Goal: Task Accomplishment & Management: Use online tool/utility

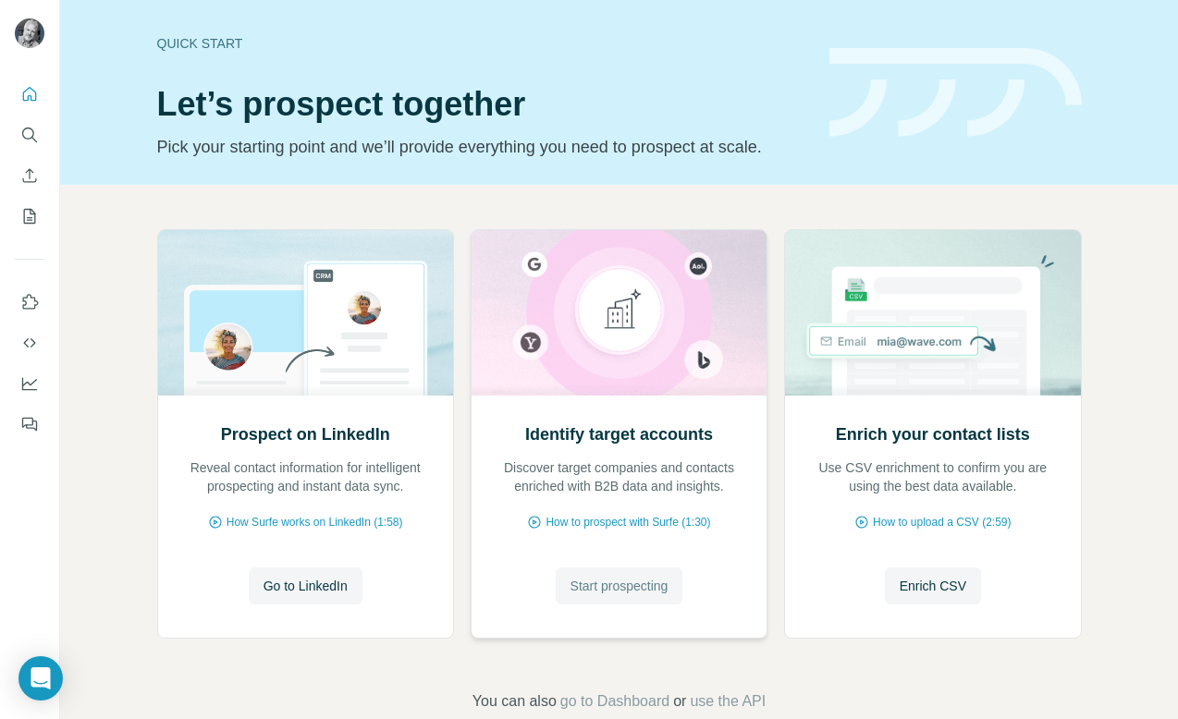
click at [616, 589] on span "Start prospecting" at bounding box center [620, 586] width 98 height 18
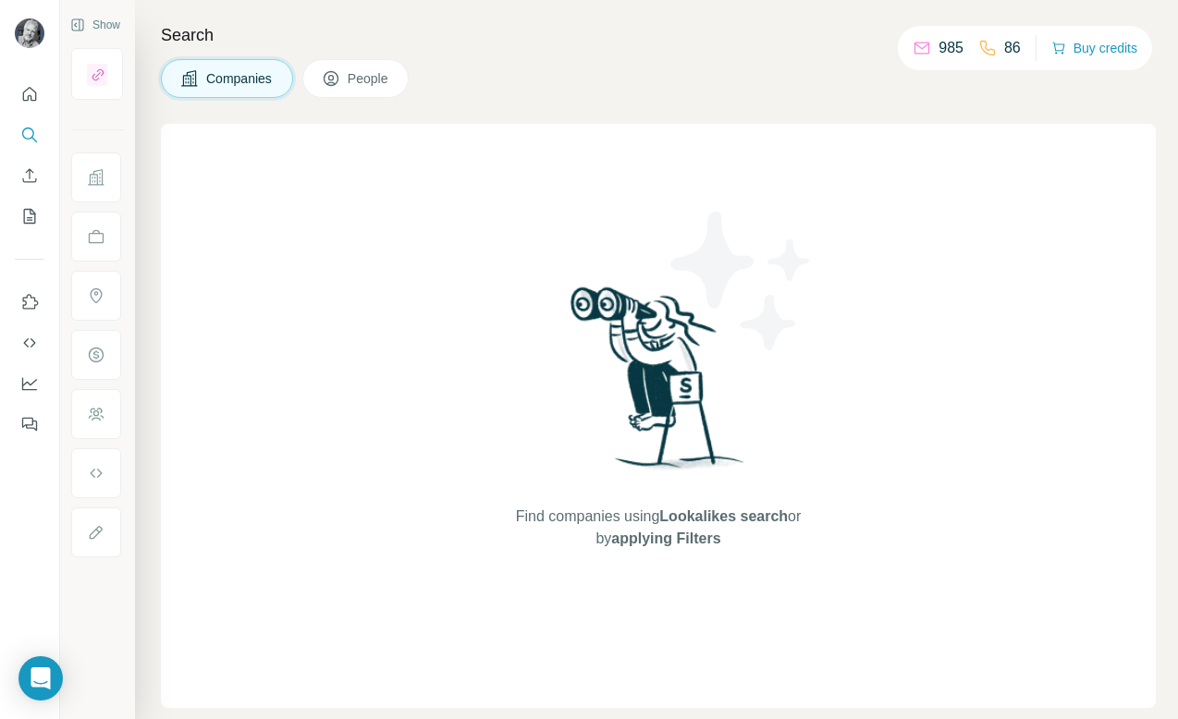
click at [239, 90] on button "Companies" at bounding box center [227, 78] width 132 height 39
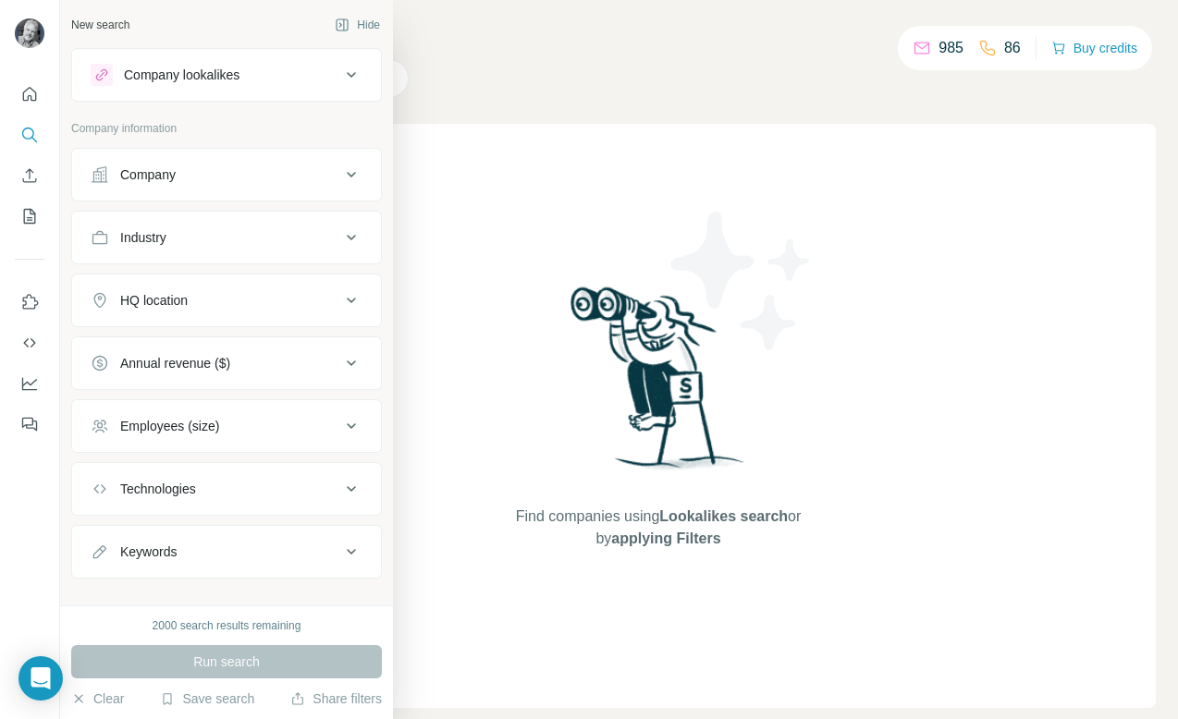
click at [235, 176] on div "Company" at bounding box center [216, 175] width 250 height 18
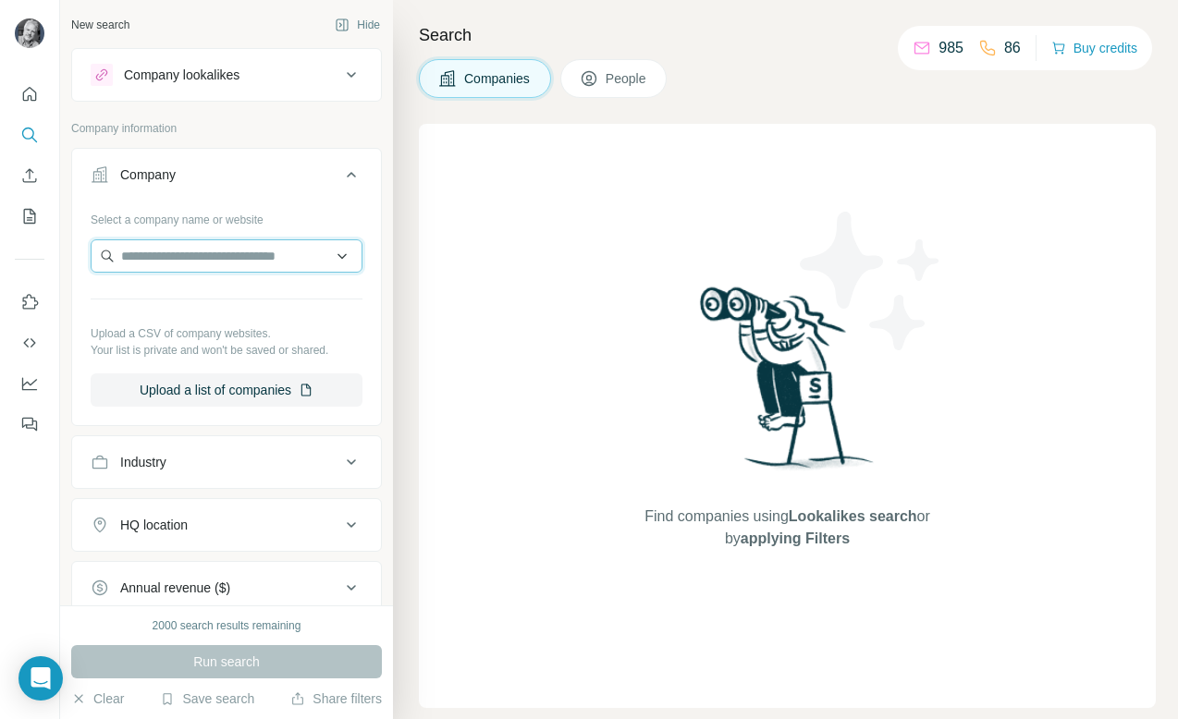
click at [224, 267] on input "text" at bounding box center [227, 255] width 272 height 33
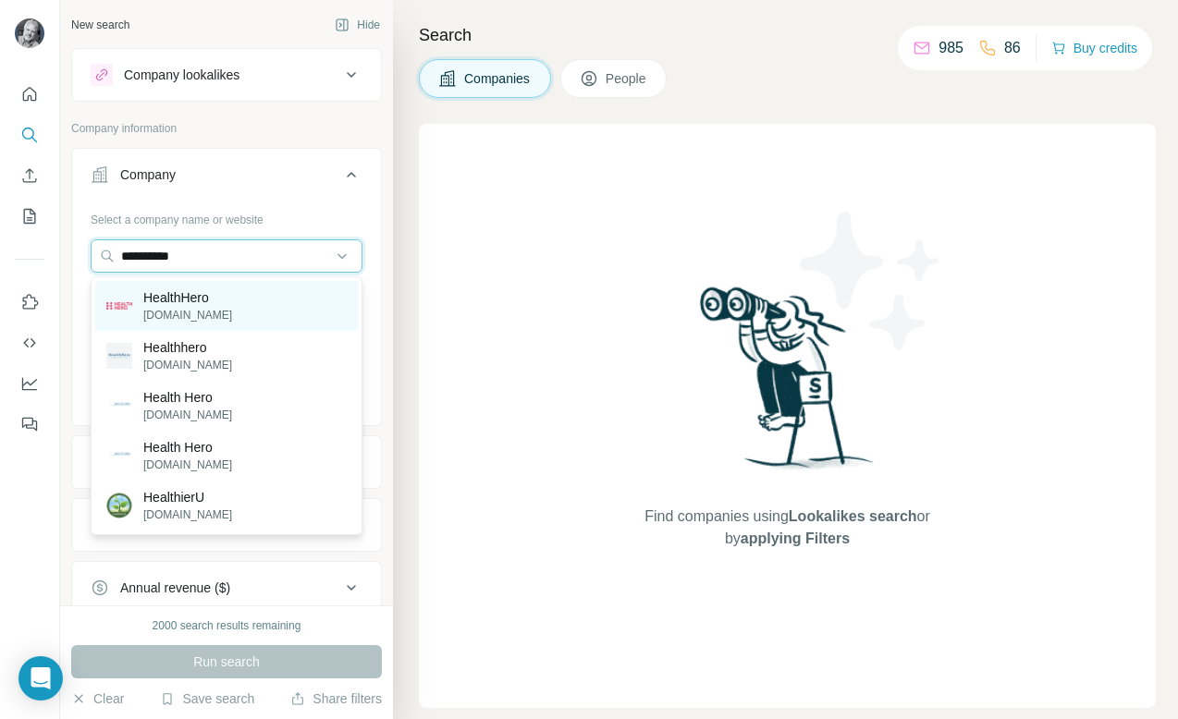
type input "**********"
click at [196, 308] on p "[DOMAIN_NAME]" at bounding box center [187, 315] width 89 height 17
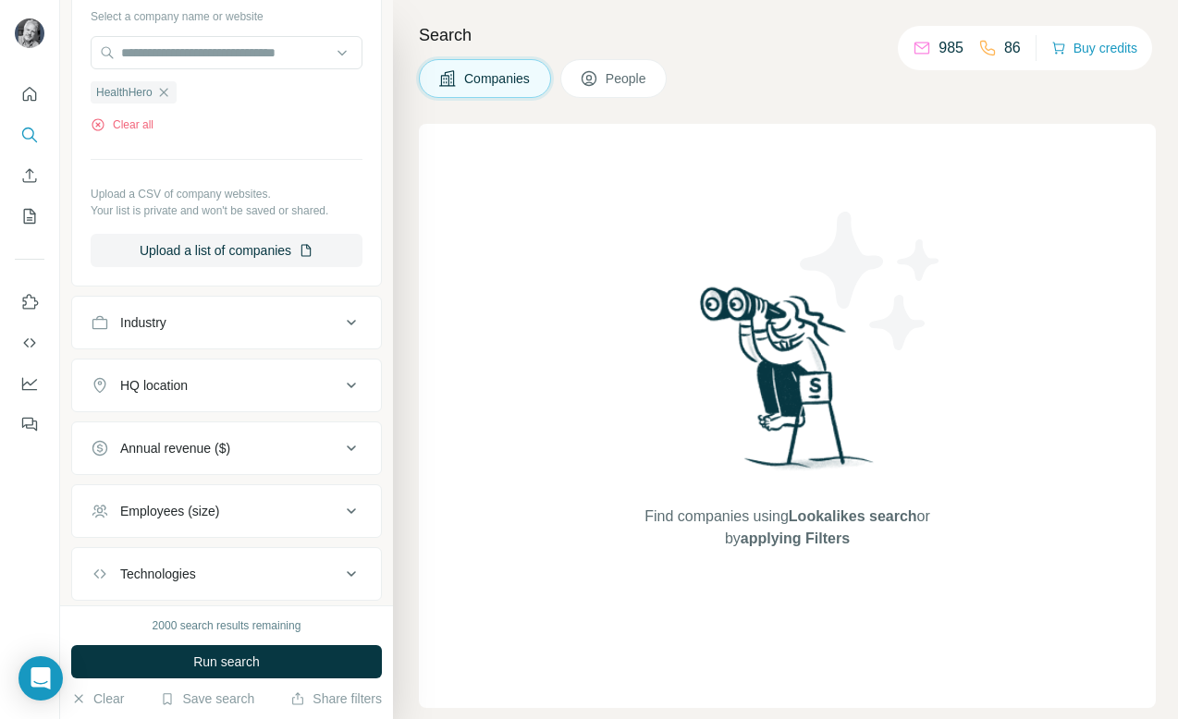
scroll to position [205, 0]
click at [284, 325] on div "Industry" at bounding box center [216, 321] width 250 height 18
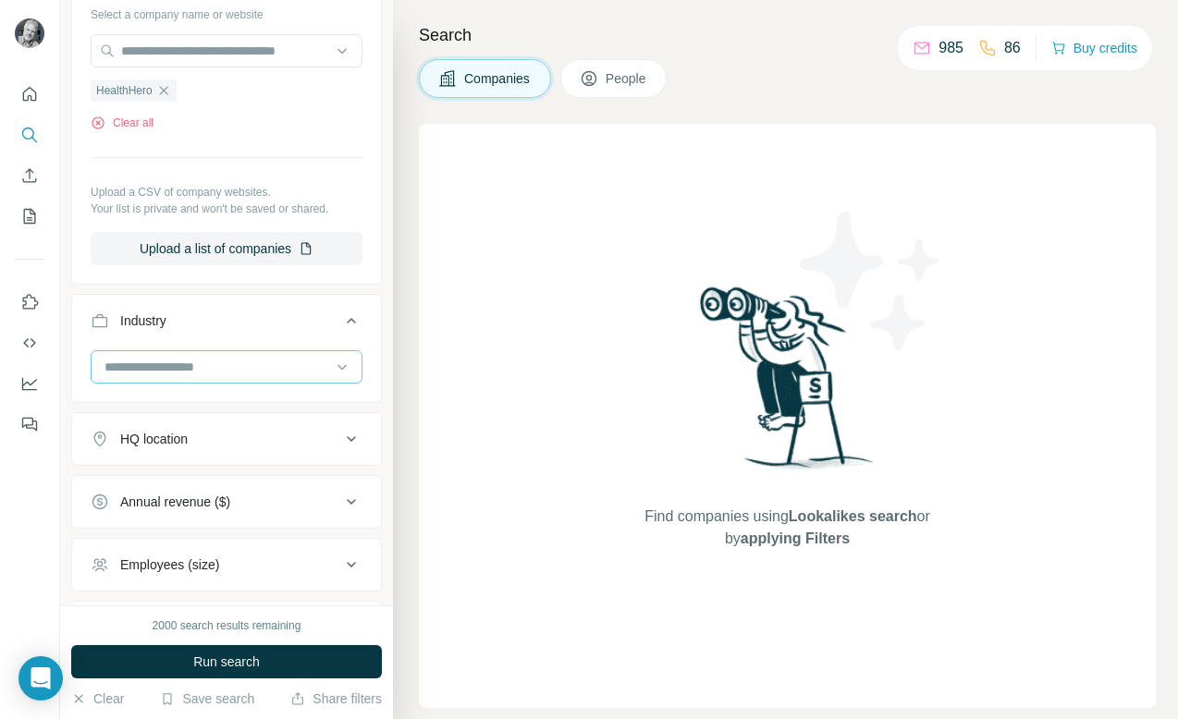
click at [263, 364] on input at bounding box center [217, 367] width 228 height 20
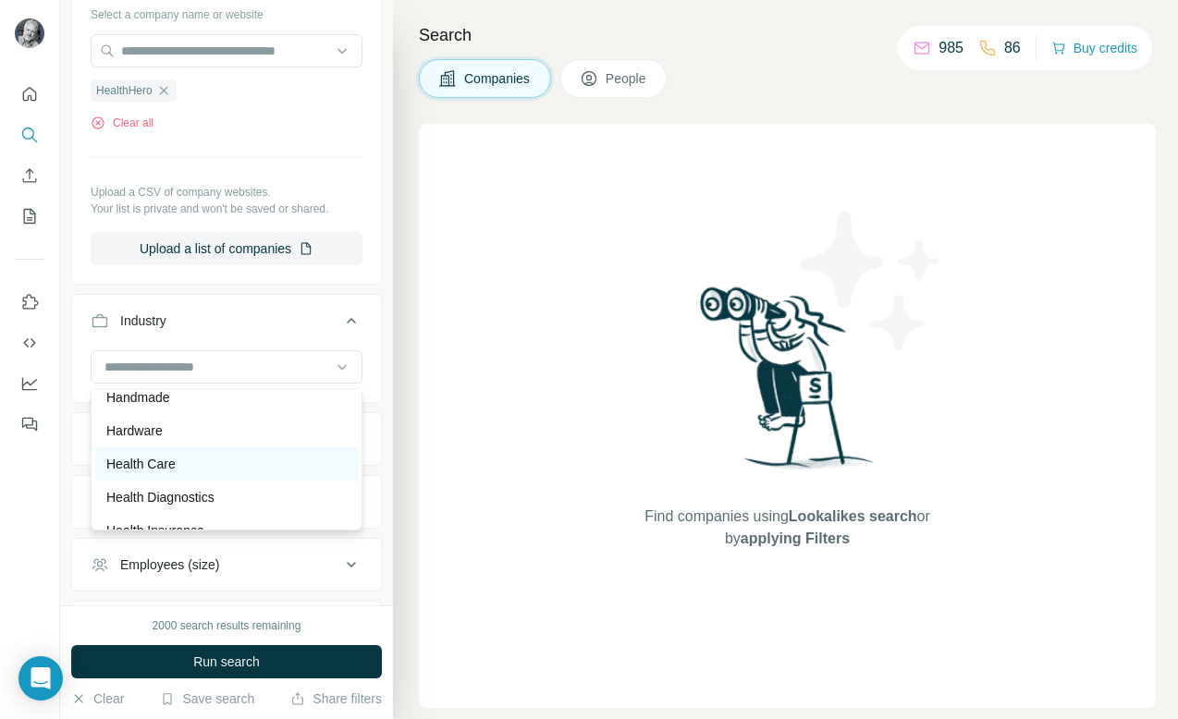
click at [190, 456] on div "Health Care" at bounding box center [226, 464] width 240 height 18
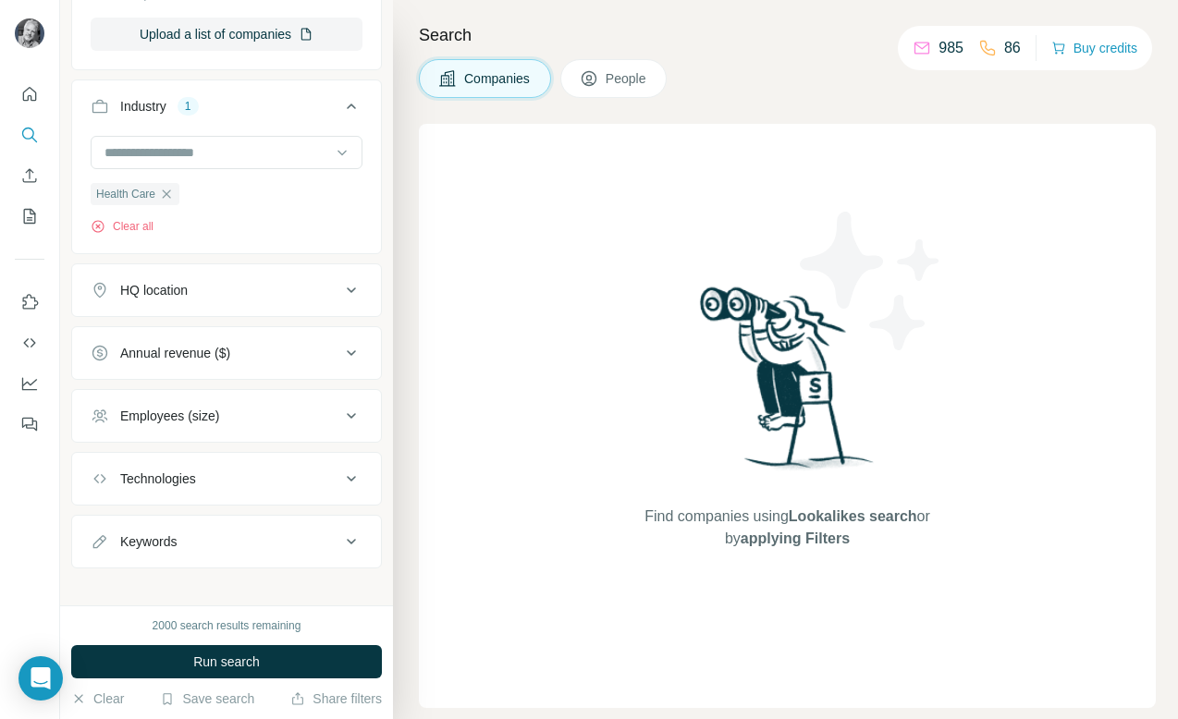
scroll to position [436, 0]
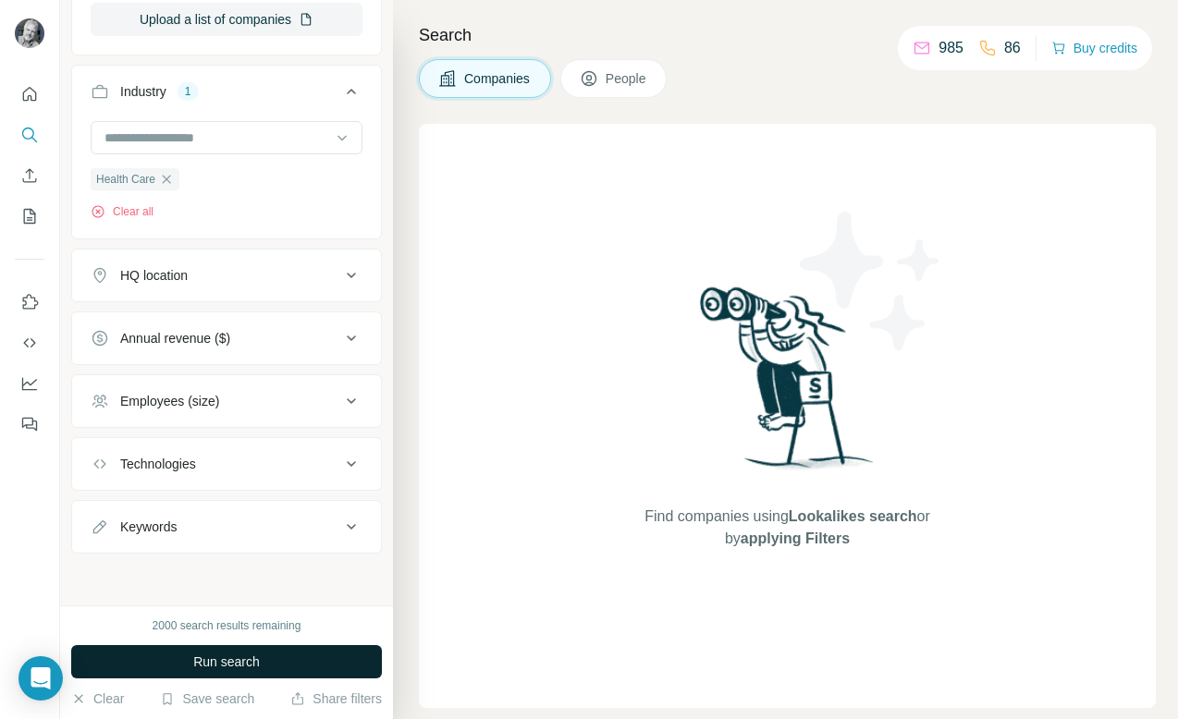
click at [232, 657] on span "Run search" at bounding box center [226, 662] width 67 height 18
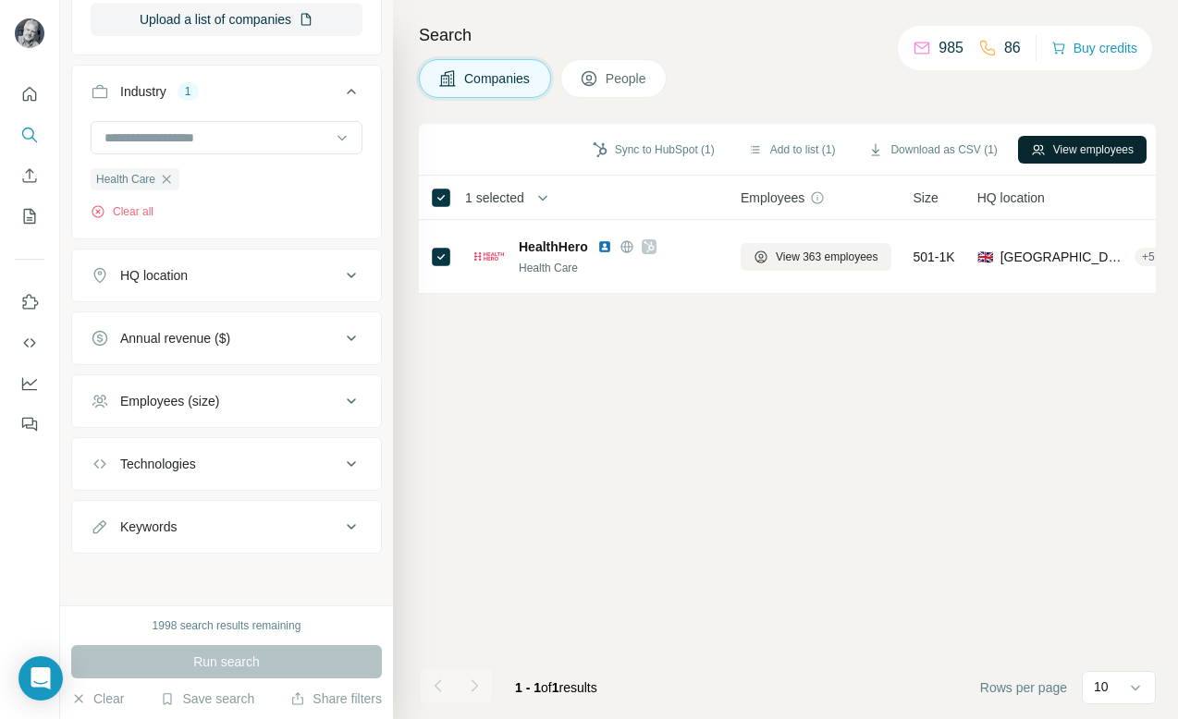
click at [1086, 148] on button "View employees" at bounding box center [1082, 150] width 129 height 28
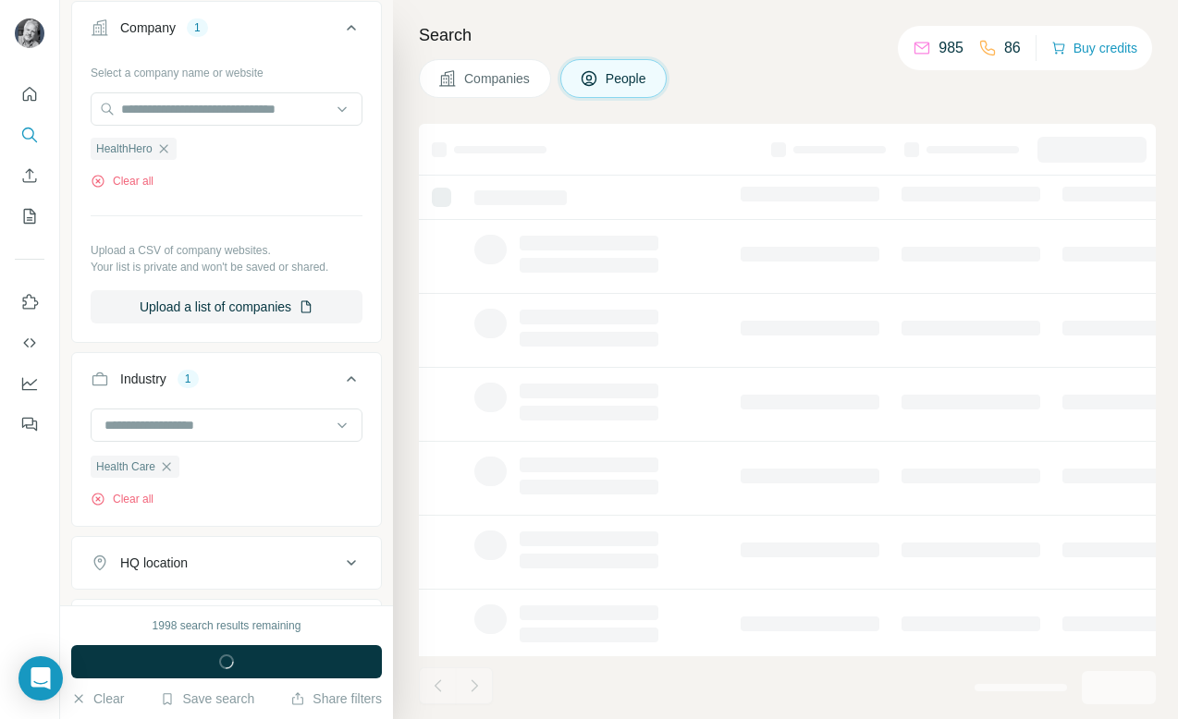
scroll to position [724, 0]
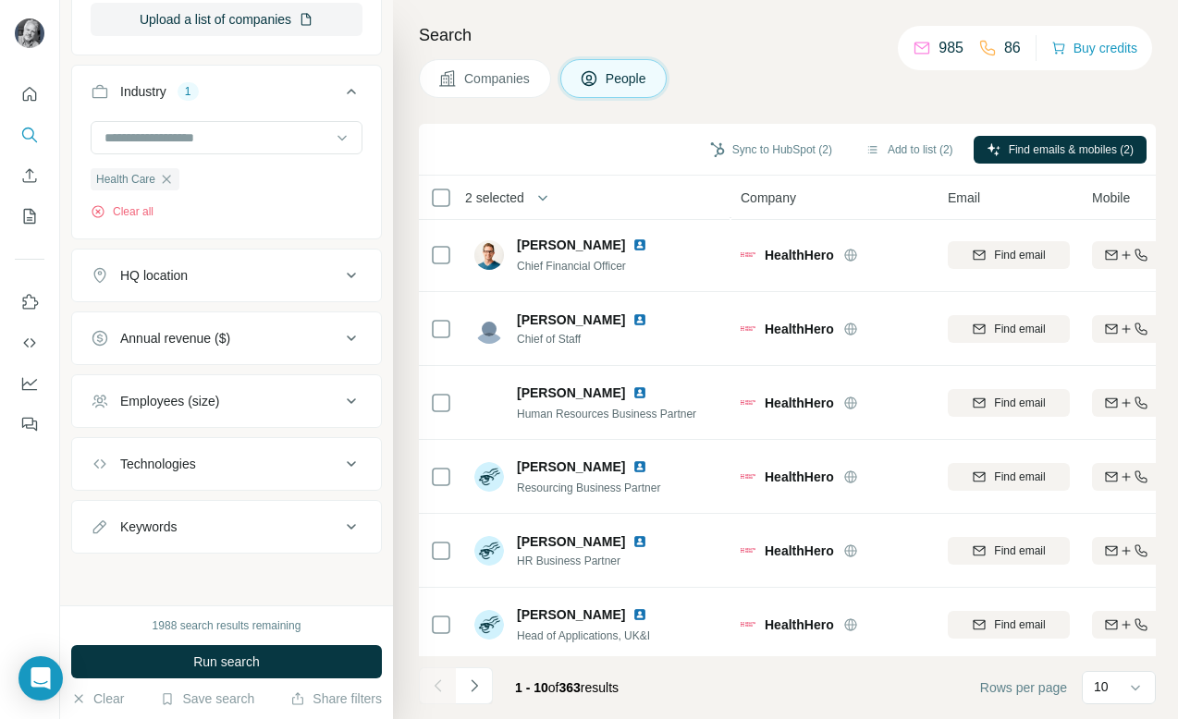
scroll to position [303, 0]
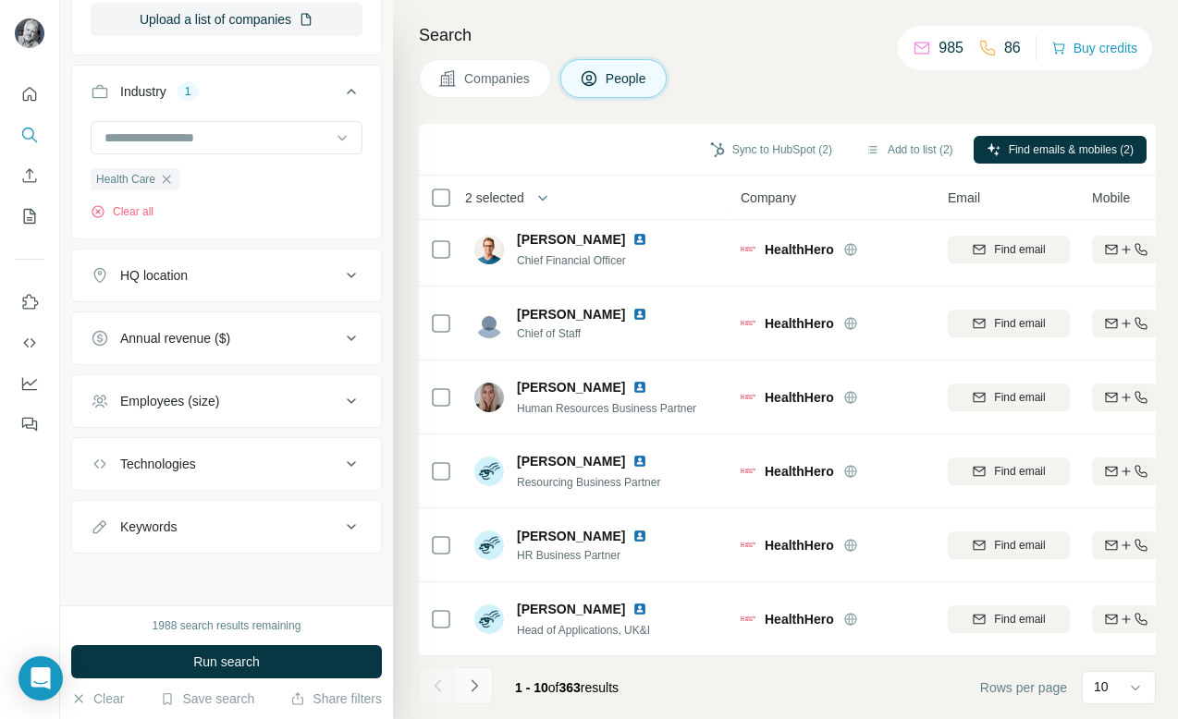
click at [475, 687] on icon "Navigate to next page" at bounding box center [474, 686] width 6 height 12
click at [473, 687] on icon "Navigate to next page" at bounding box center [474, 686] width 18 height 18
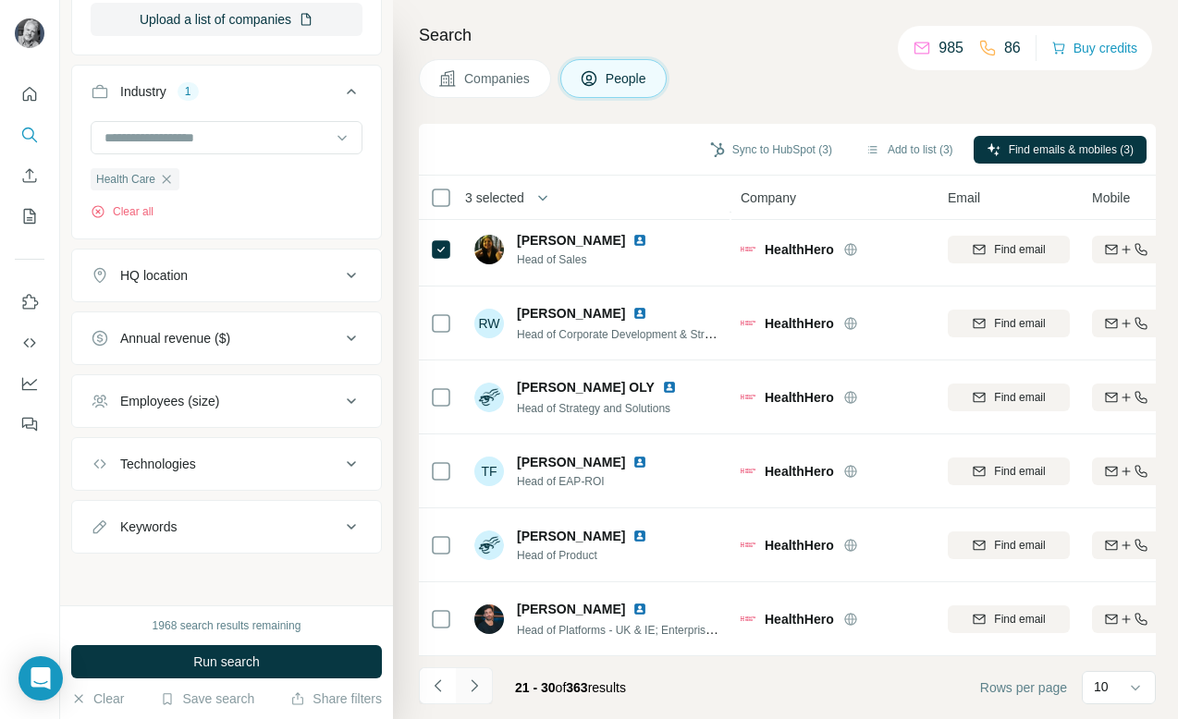
click at [476, 687] on icon "Navigate to next page" at bounding box center [474, 686] width 18 height 18
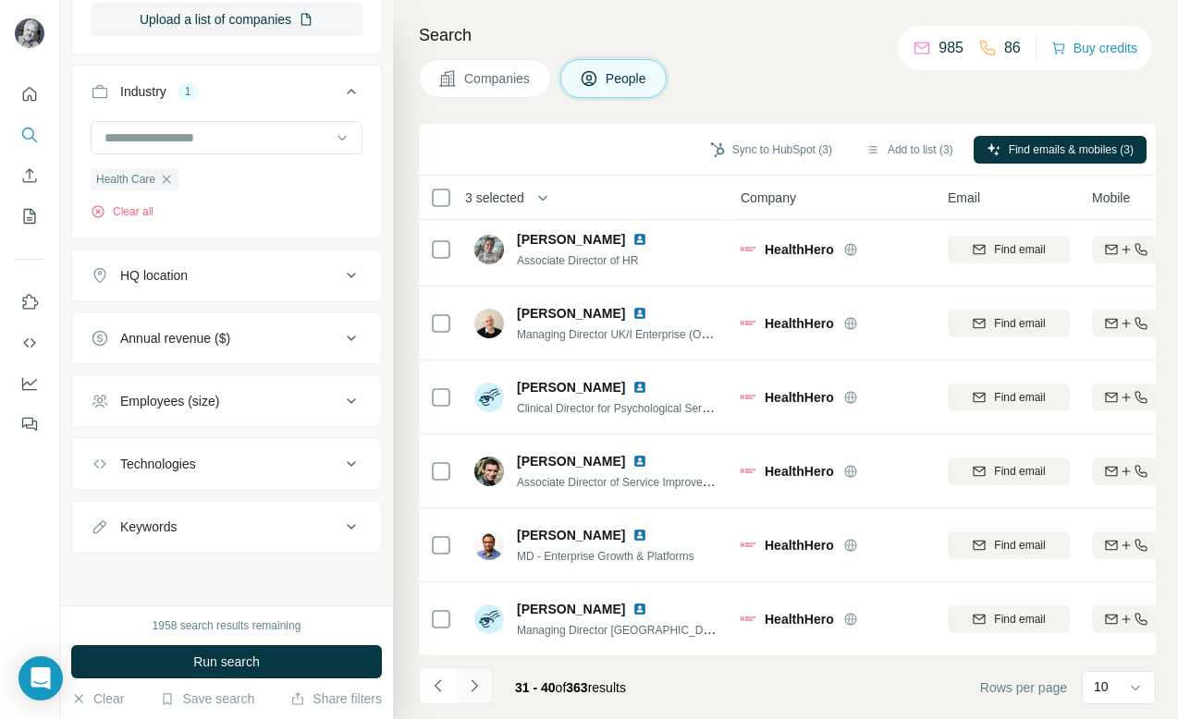
click at [478, 689] on icon "Navigate to next page" at bounding box center [474, 686] width 18 height 18
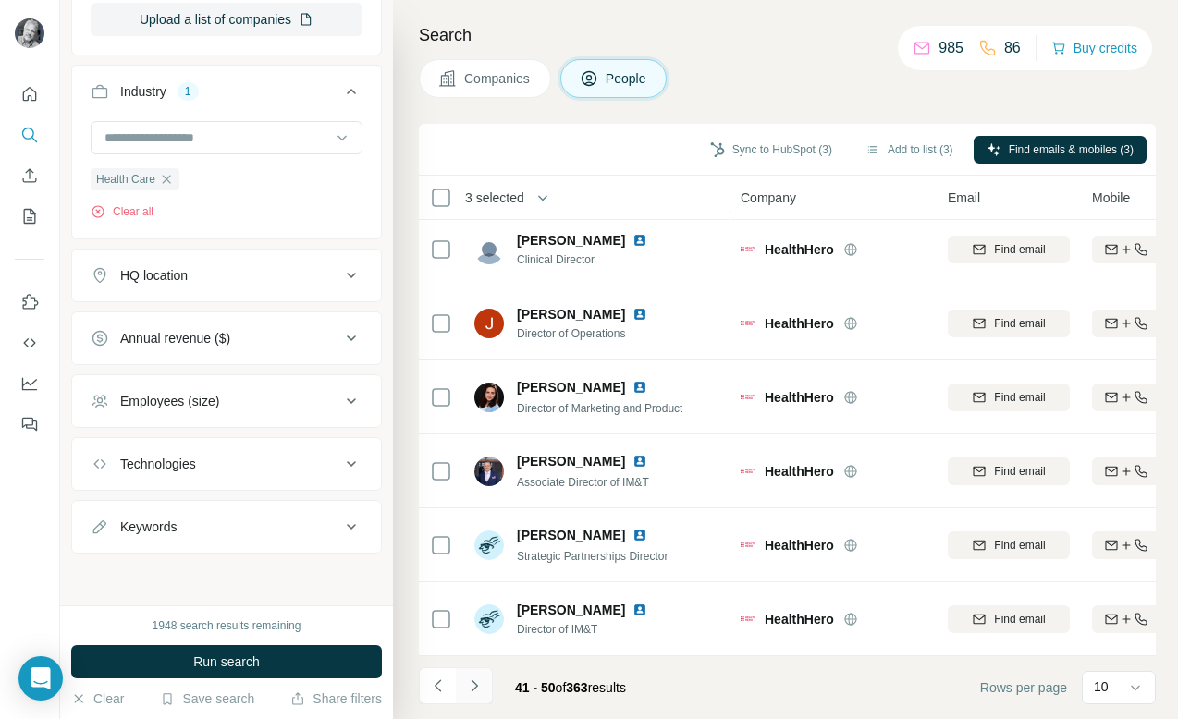
click at [478, 689] on icon "Navigate to next page" at bounding box center [474, 686] width 18 height 18
click at [476, 686] on icon "Navigate to next page" at bounding box center [474, 686] width 6 height 12
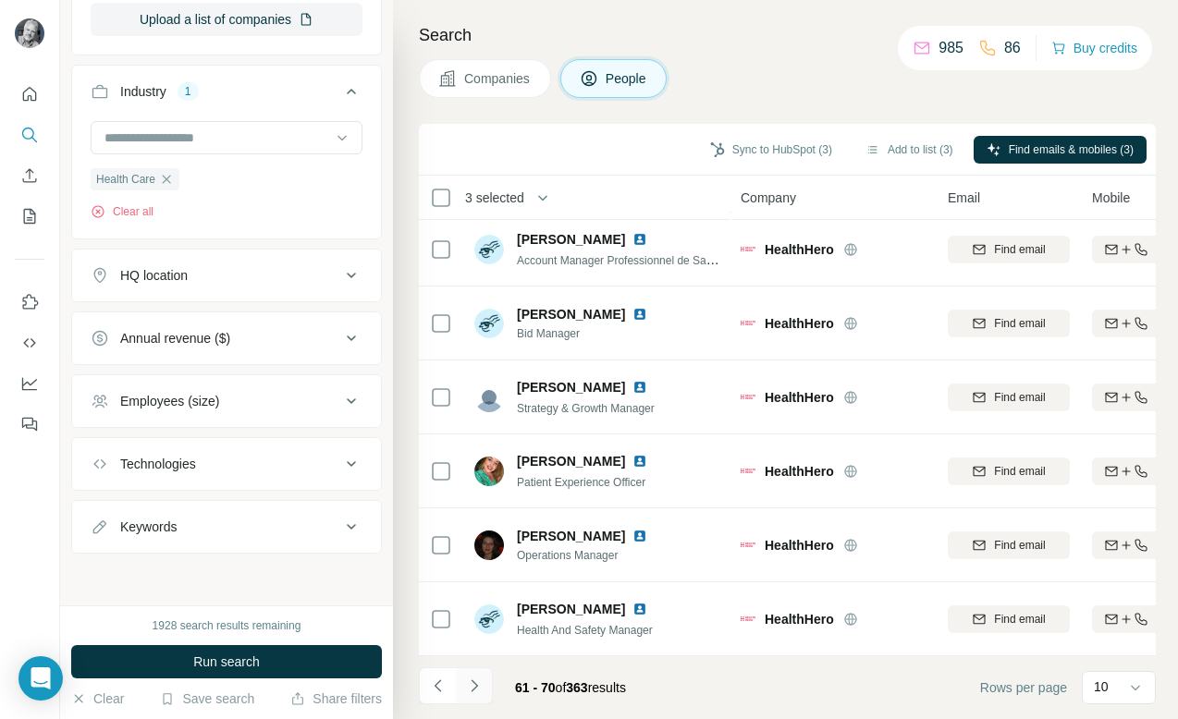
click at [476, 685] on icon "Navigate to next page" at bounding box center [474, 686] width 6 height 12
click at [472, 684] on icon "Navigate to next page" at bounding box center [474, 686] width 18 height 18
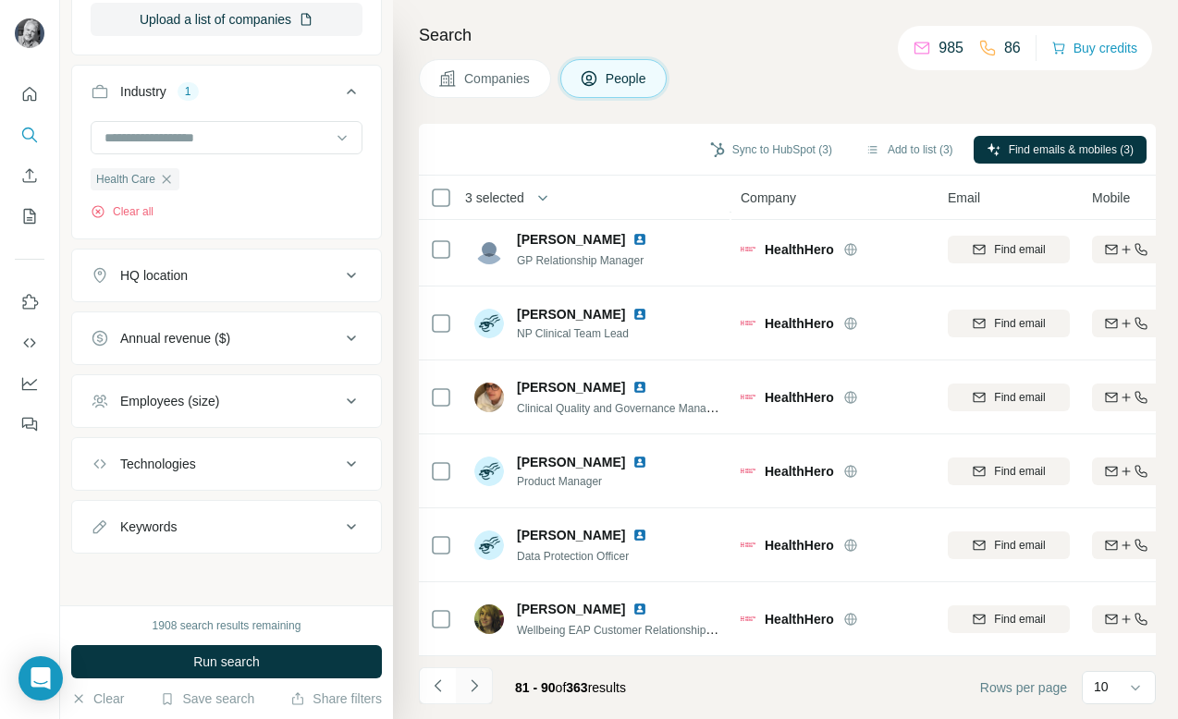
click at [472, 684] on icon "Navigate to next page" at bounding box center [474, 686] width 18 height 18
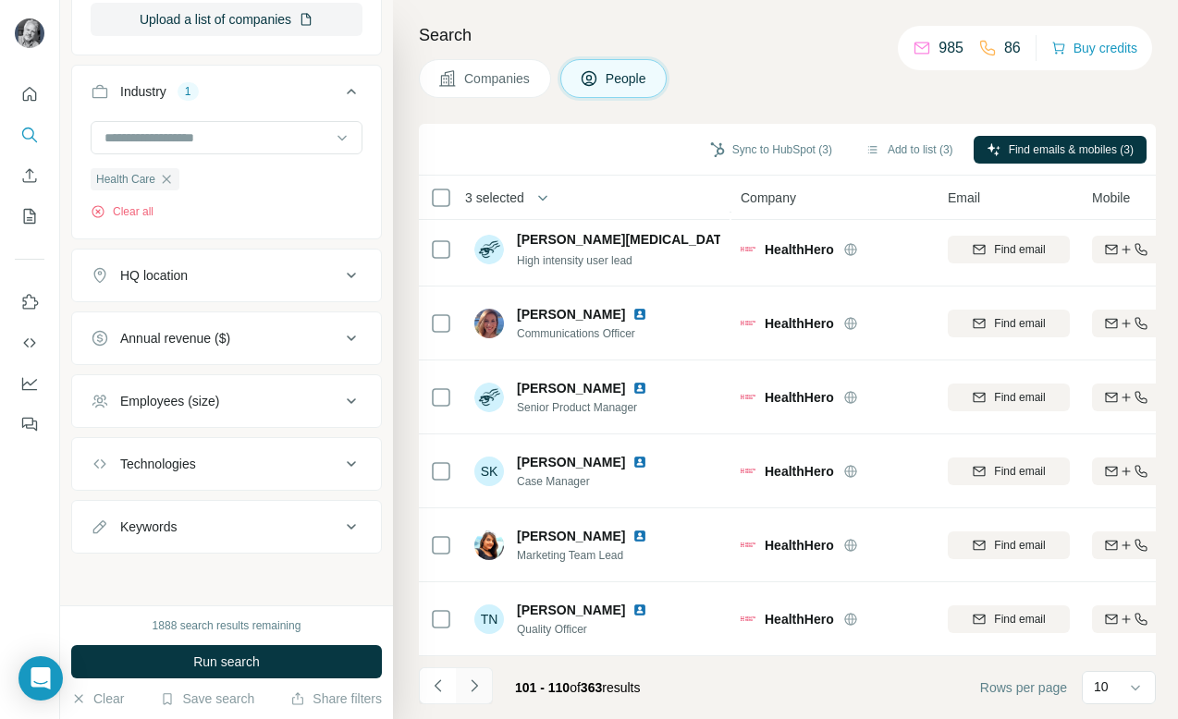
click at [473, 687] on icon "Navigate to next page" at bounding box center [474, 686] width 18 height 18
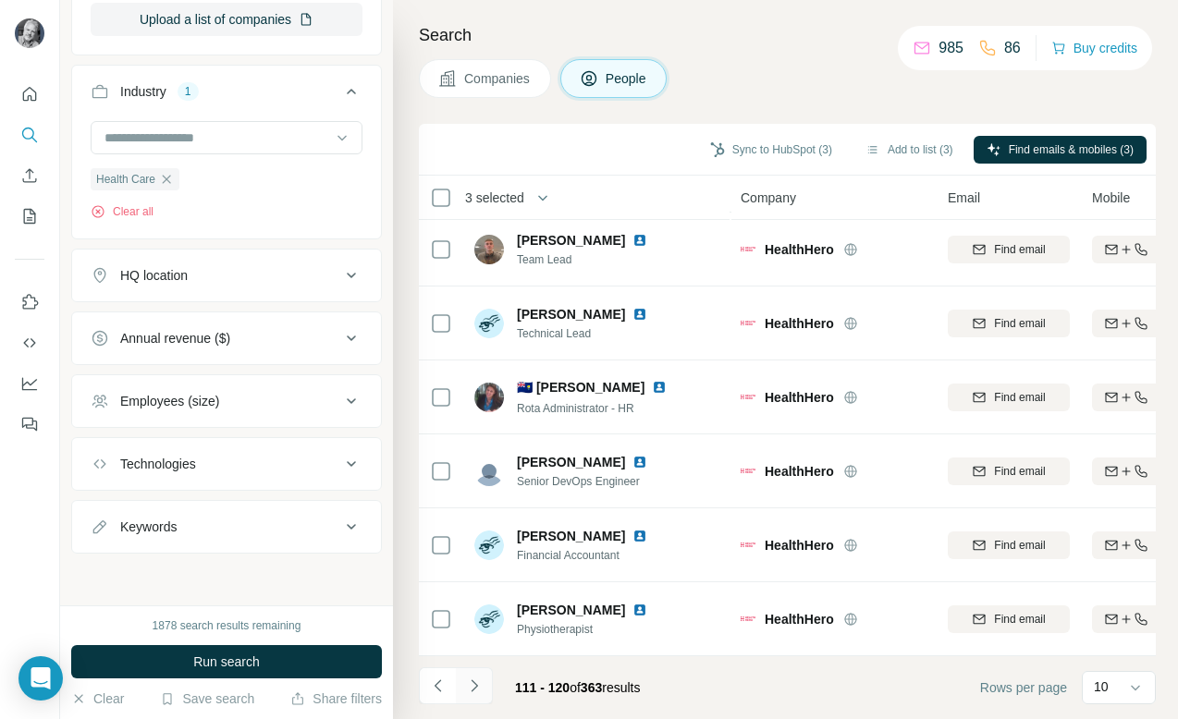
click at [475, 687] on icon "Navigate to next page" at bounding box center [474, 686] width 6 height 12
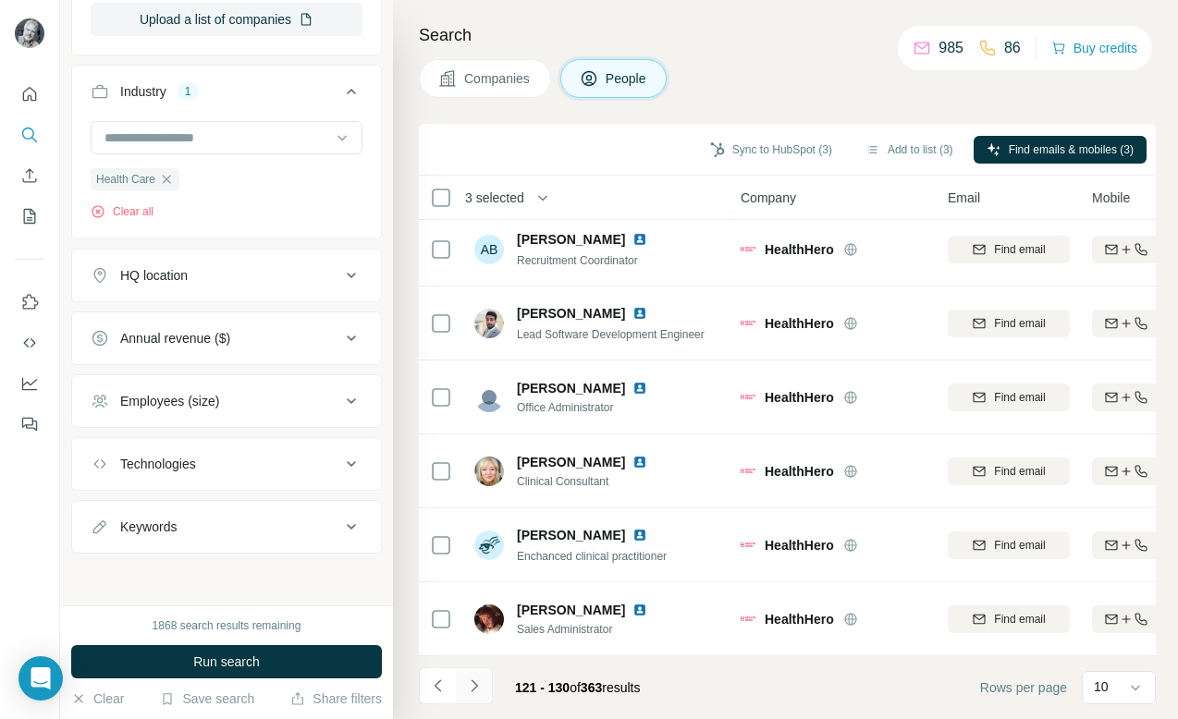
click at [475, 683] on icon "Navigate to next page" at bounding box center [474, 686] width 18 height 18
click at [436, 684] on icon "Navigate to previous page" at bounding box center [437, 686] width 6 height 12
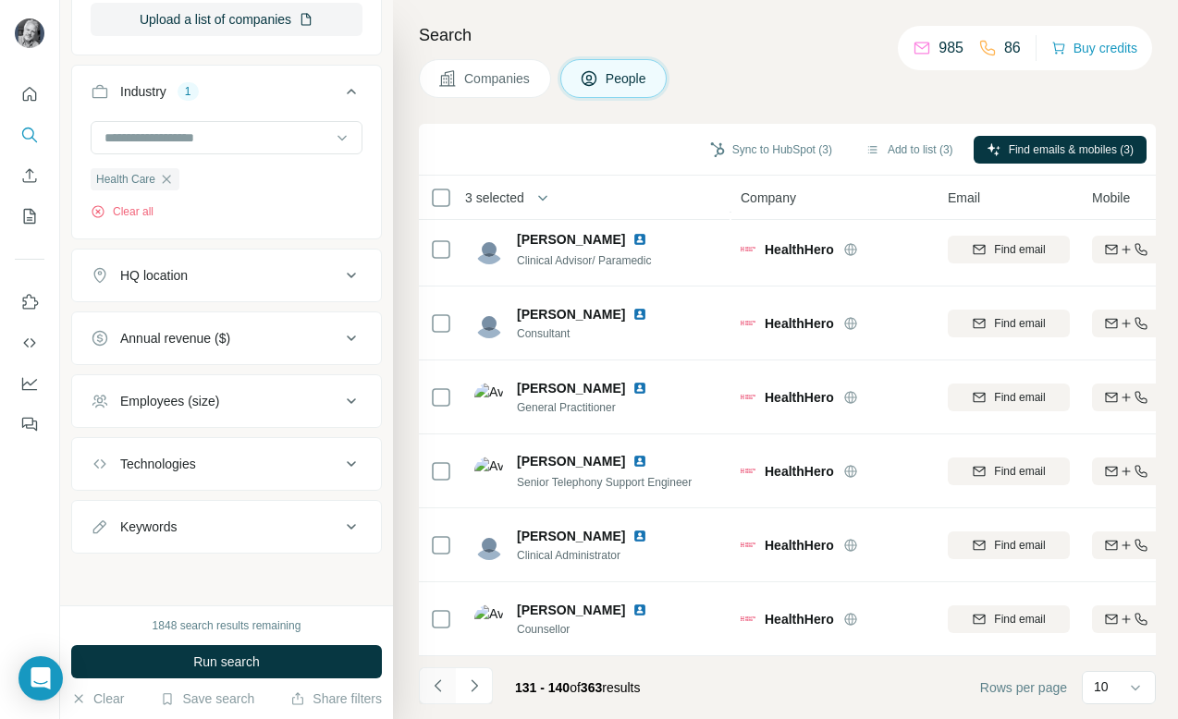
click at [436, 684] on icon "Navigate to previous page" at bounding box center [437, 686] width 6 height 12
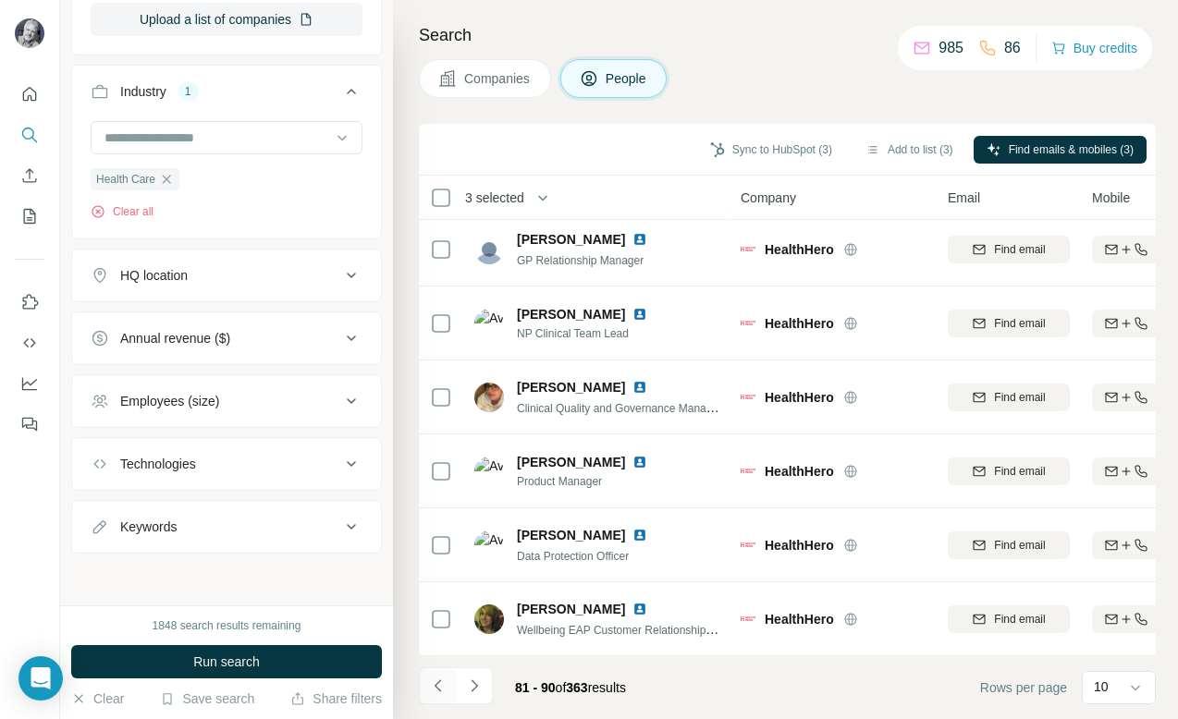
click at [436, 684] on icon "Navigate to previous page" at bounding box center [437, 686] width 6 height 12
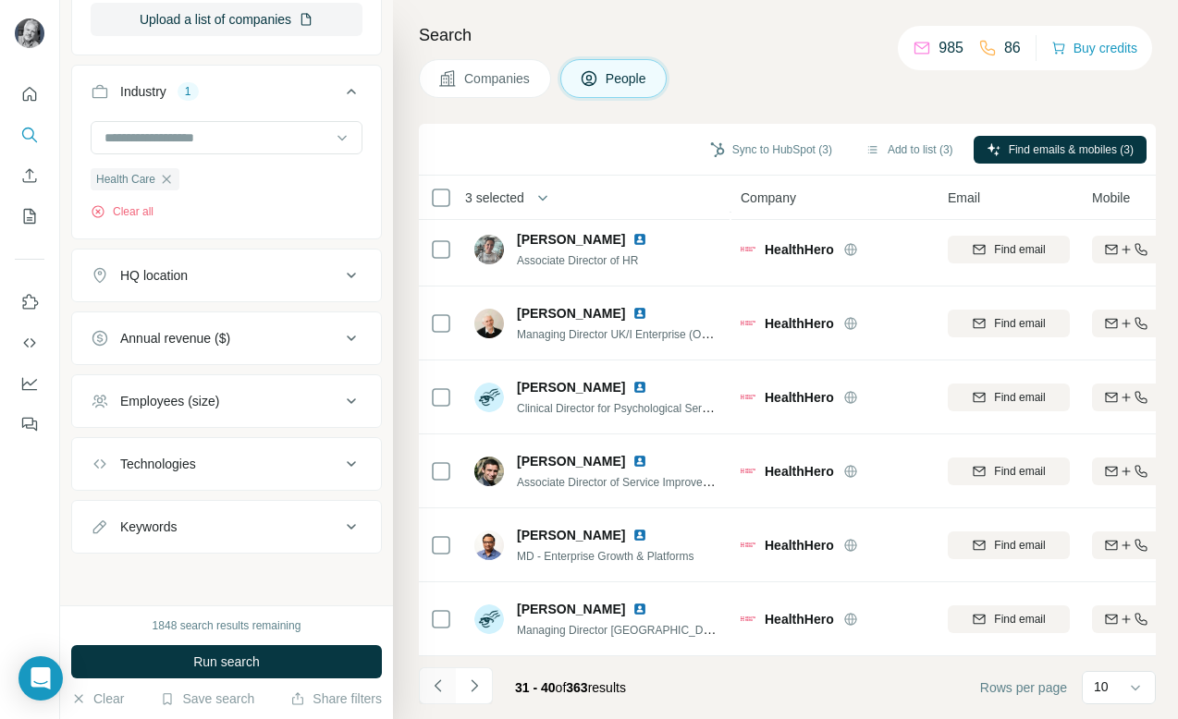
click at [436, 684] on icon "Navigate to previous page" at bounding box center [437, 686] width 6 height 12
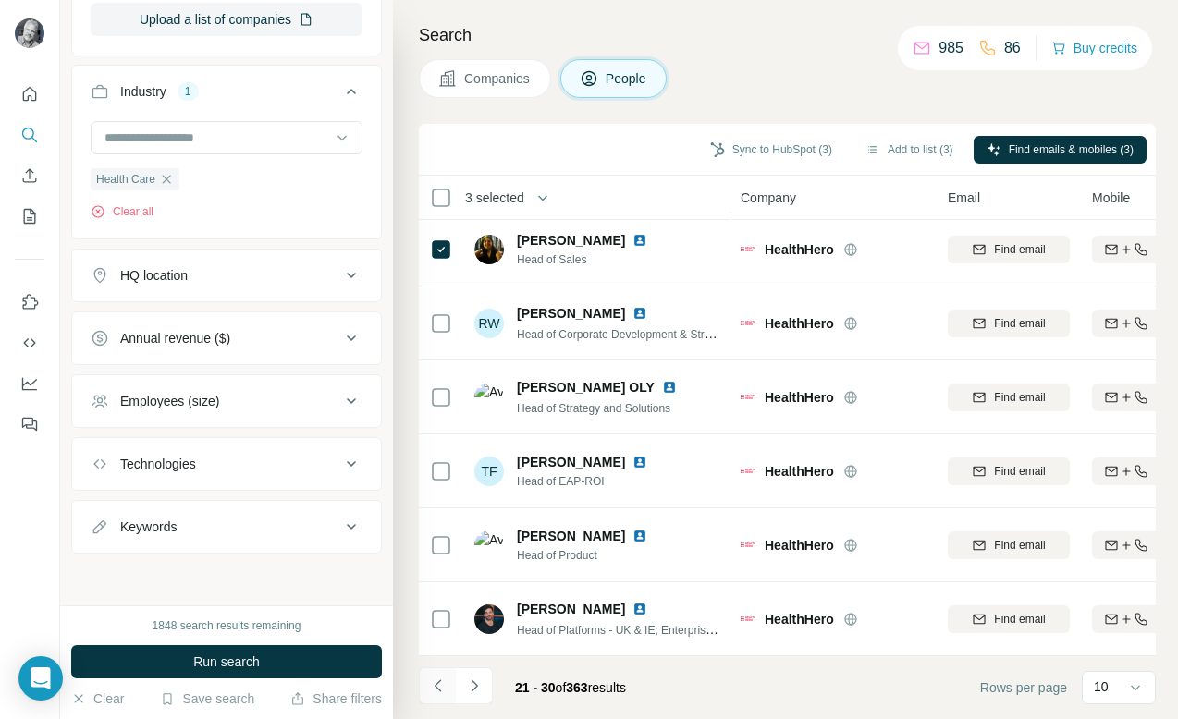
click at [436, 684] on icon "Navigate to previous page" at bounding box center [437, 686] width 6 height 12
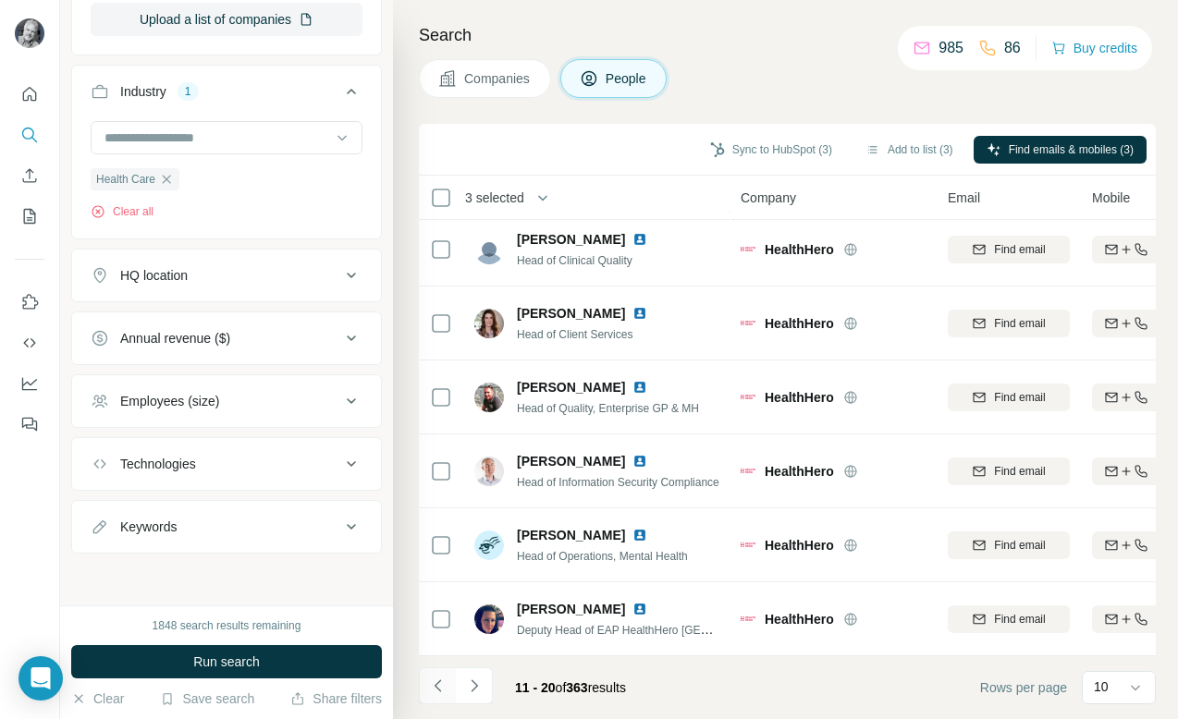
click at [437, 682] on icon "Navigate to previous page" at bounding box center [437, 686] width 6 height 12
click at [476, 688] on icon "Navigate to next page" at bounding box center [474, 686] width 18 height 18
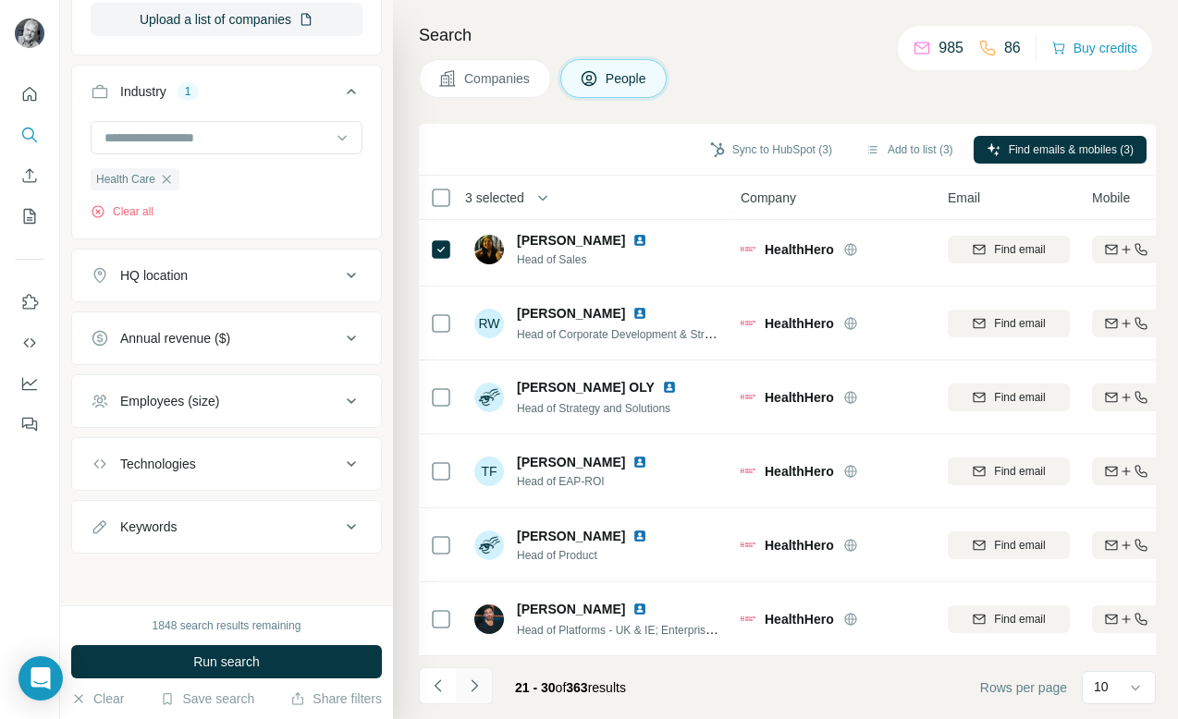
click at [476, 685] on icon "Navigate to next page" at bounding box center [474, 686] width 6 height 12
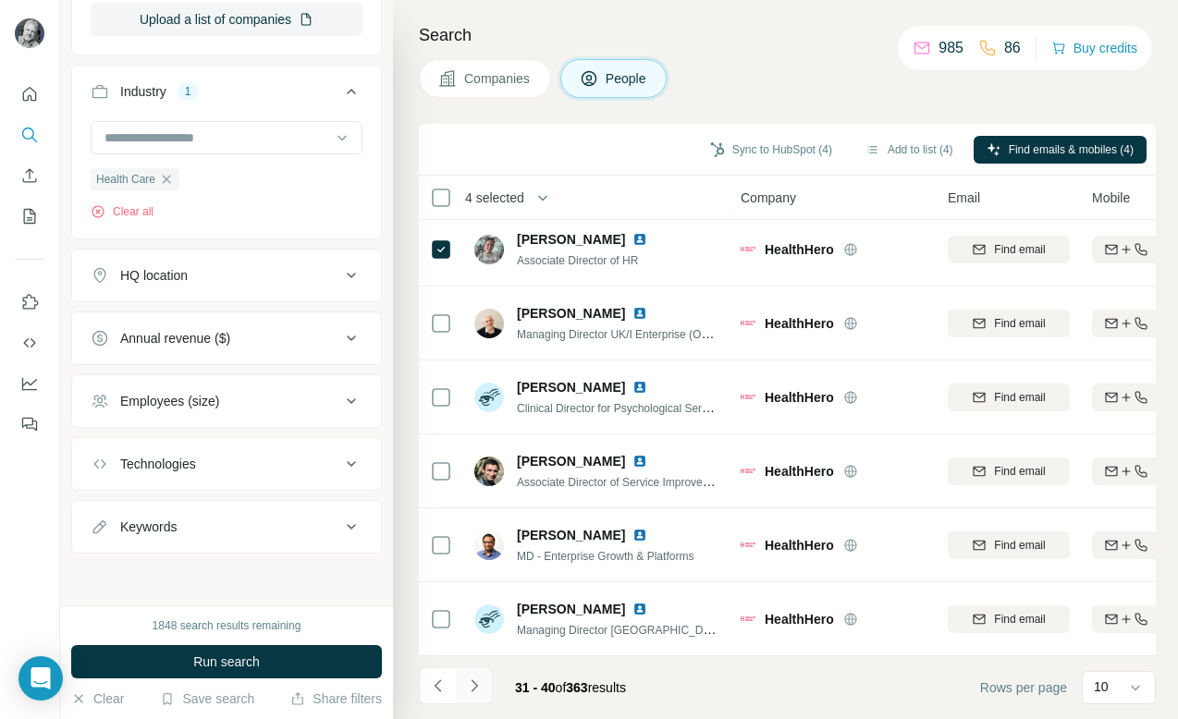
click at [477, 683] on icon "Navigate to next page" at bounding box center [474, 686] width 18 height 18
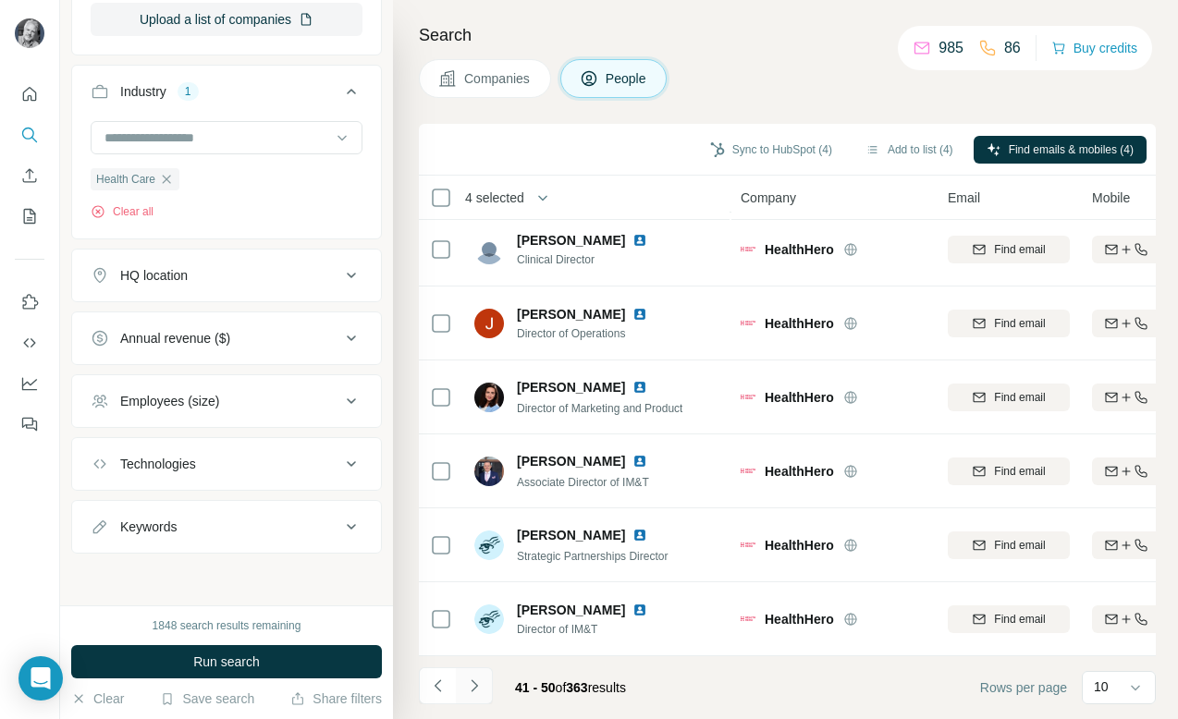
click at [477, 683] on icon "Navigate to next page" at bounding box center [474, 686] width 18 height 18
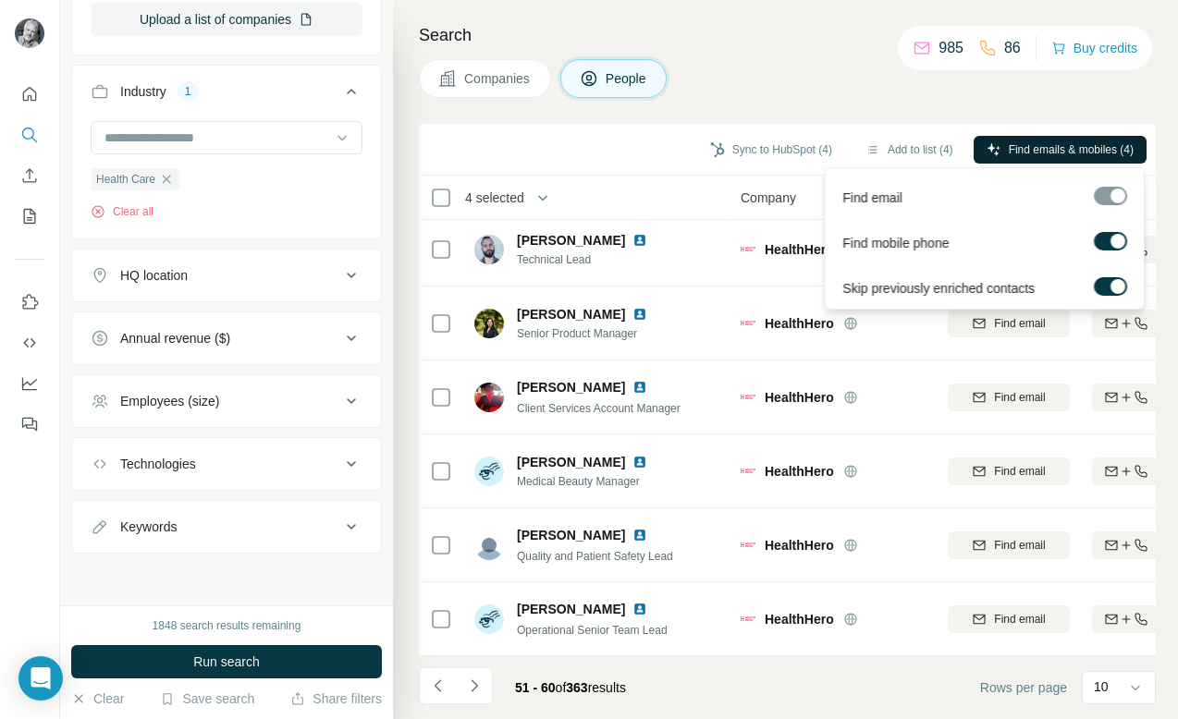
click at [1069, 150] on span "Find emails & mobiles (4)" at bounding box center [1071, 149] width 125 height 17
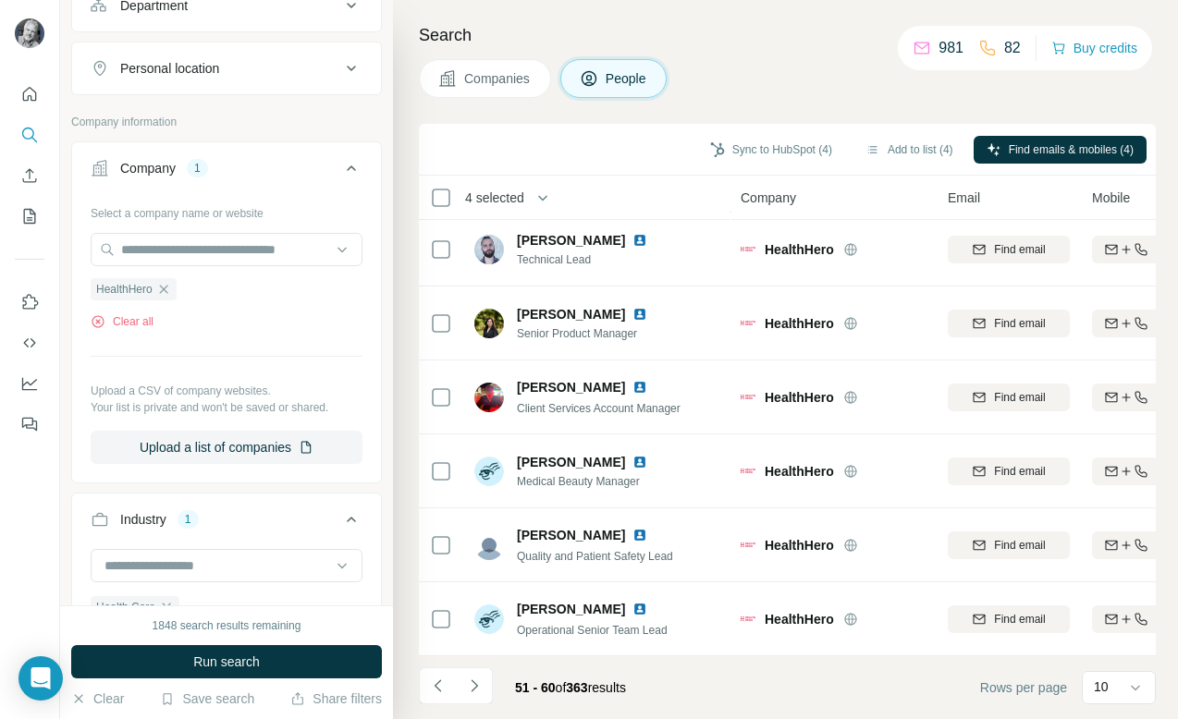
scroll to position [0, 0]
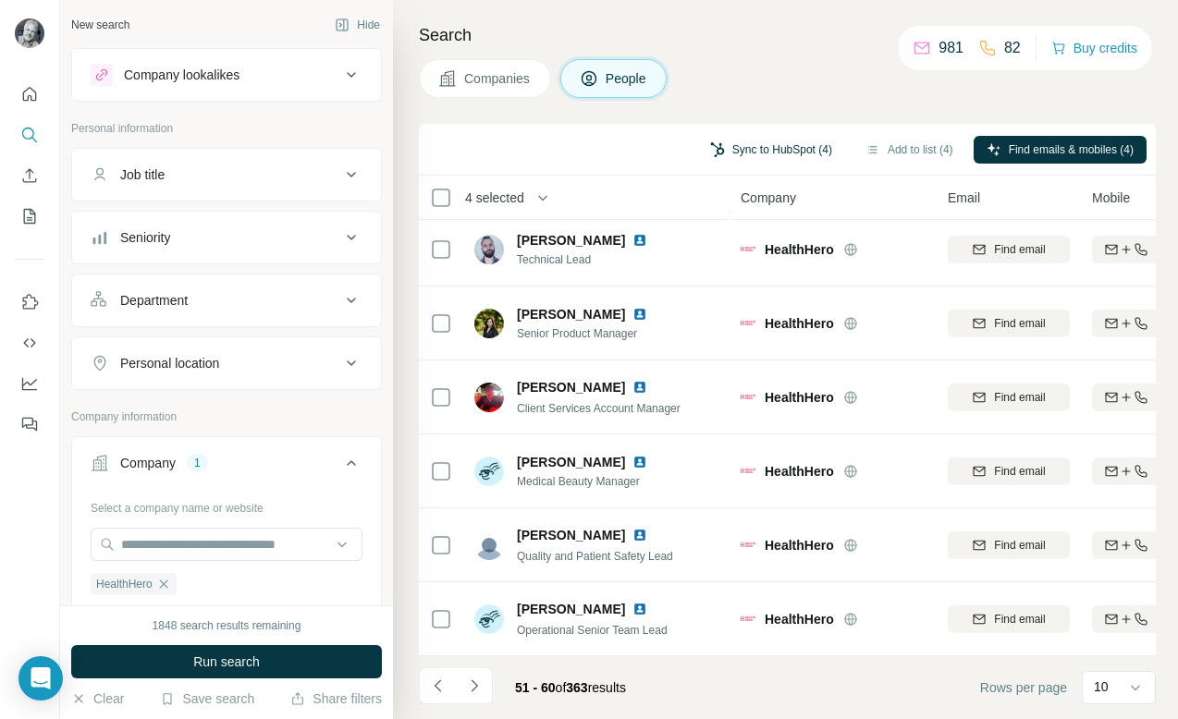
click at [770, 149] on button "Sync to HubSpot (4)" at bounding box center [771, 150] width 148 height 28
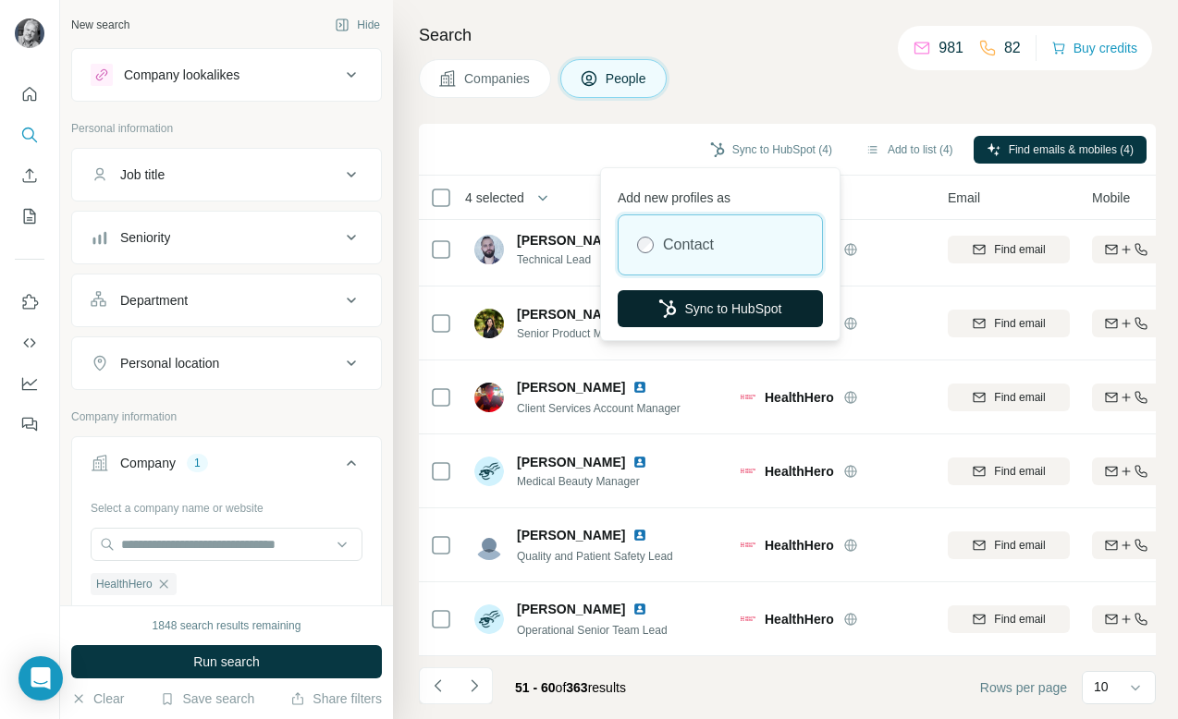
click at [732, 308] on button "Sync to HubSpot" at bounding box center [720, 308] width 205 height 37
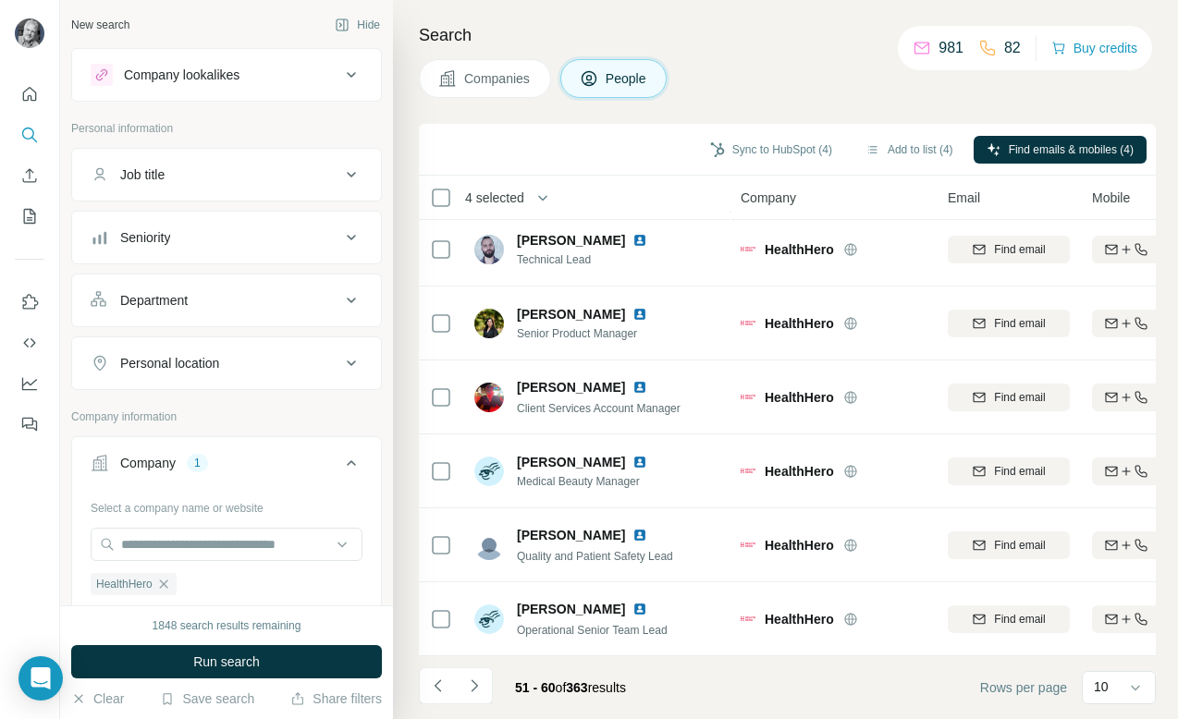
click at [117, 27] on div "New search" at bounding box center [100, 25] width 58 height 17
click at [30, 93] on icon "Quick start" at bounding box center [29, 94] width 18 height 18
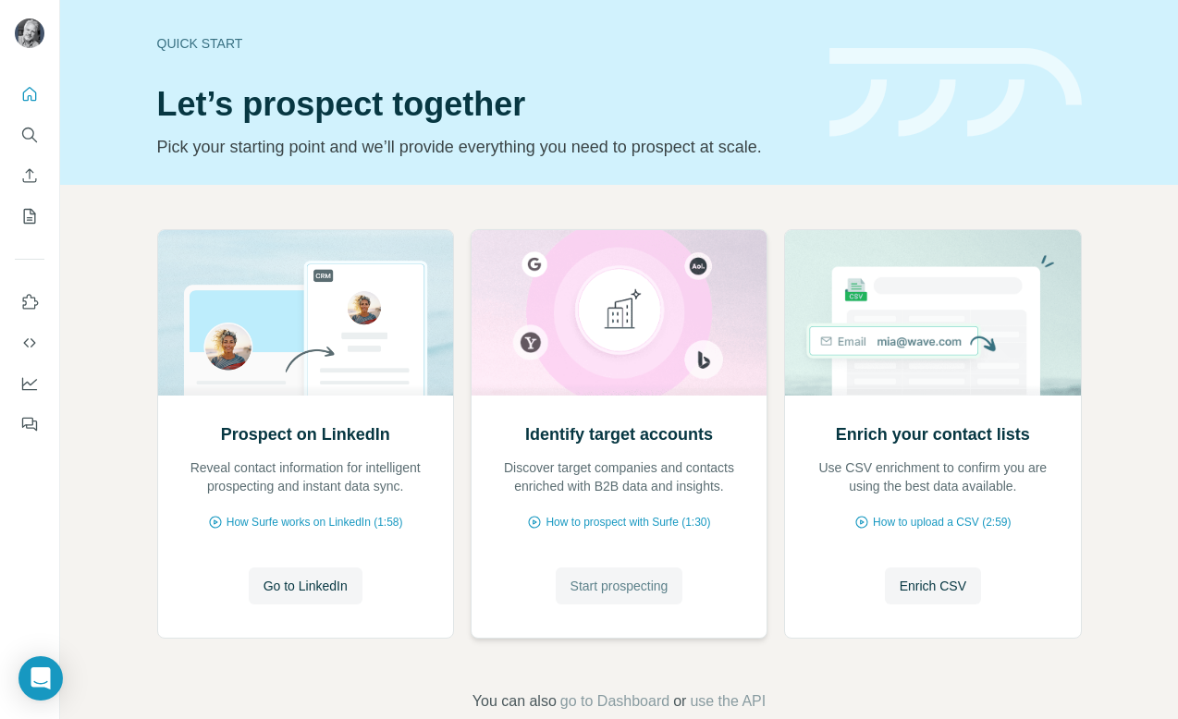
click at [619, 579] on span "Start prospecting" at bounding box center [620, 586] width 98 height 18
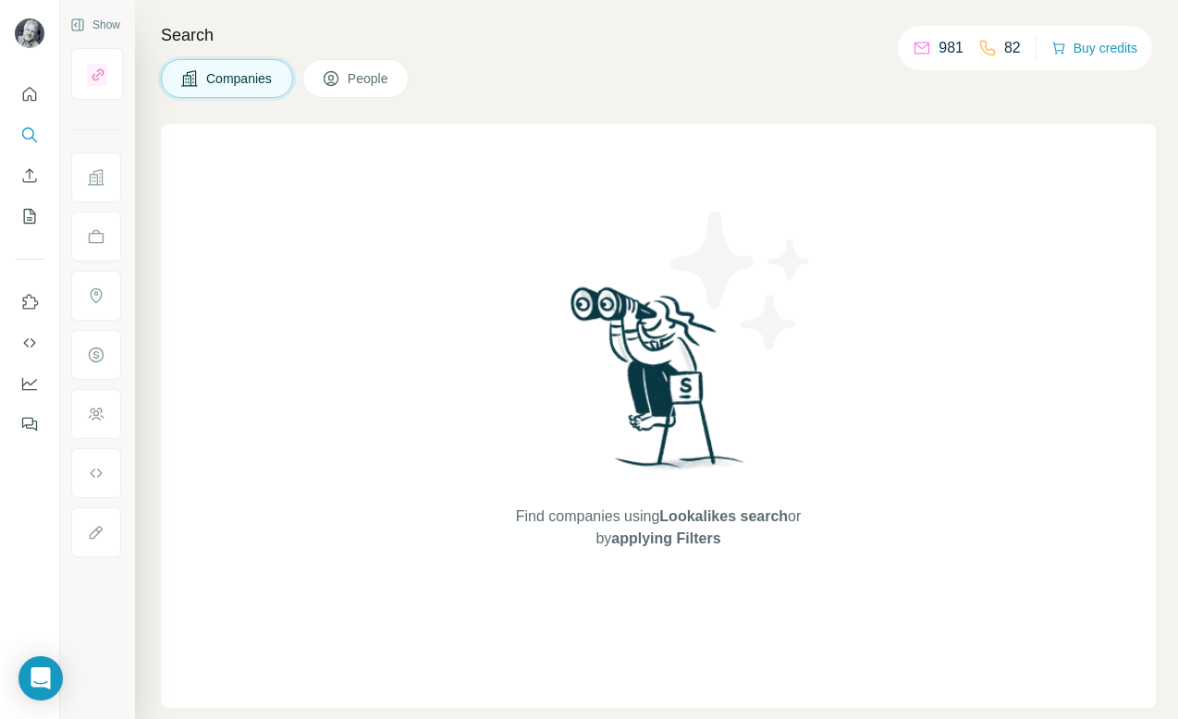
click at [249, 86] on span "Companies" at bounding box center [240, 78] width 68 height 18
click at [242, 80] on span "Companies" at bounding box center [240, 78] width 68 height 18
click at [394, 283] on div "Find companies using Lookalikes search or by applying Filters" at bounding box center [658, 416] width 995 height 584
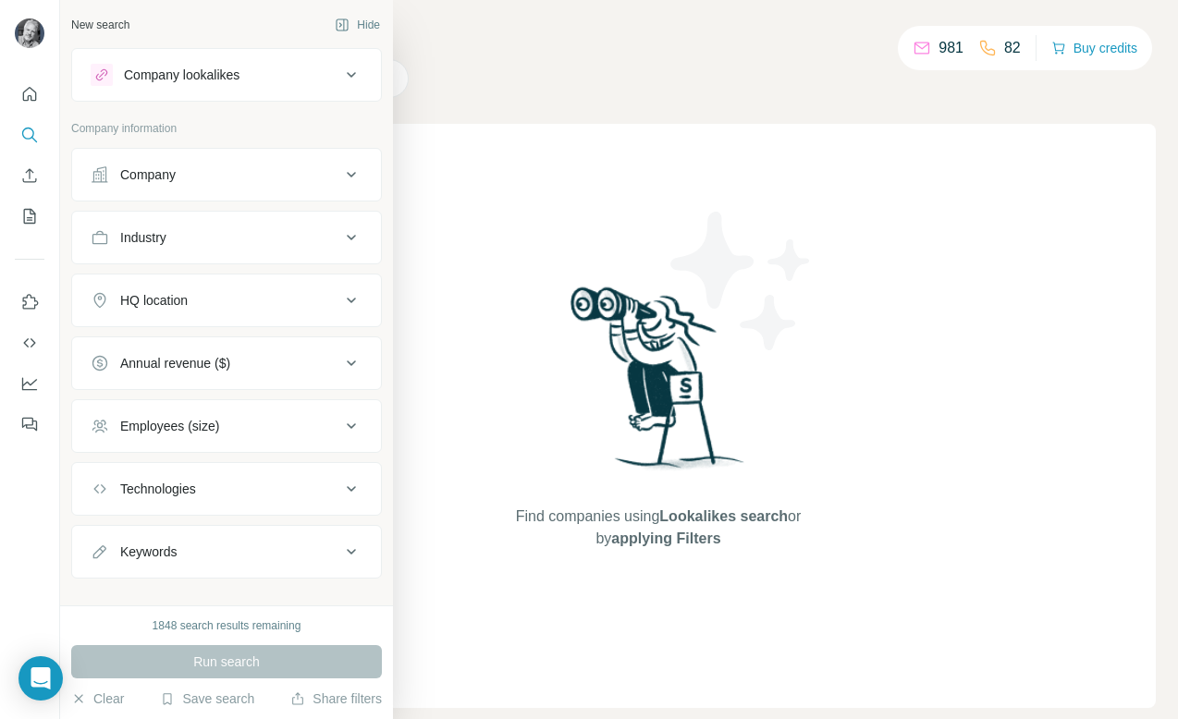
click at [203, 173] on div "Company" at bounding box center [216, 175] width 250 height 18
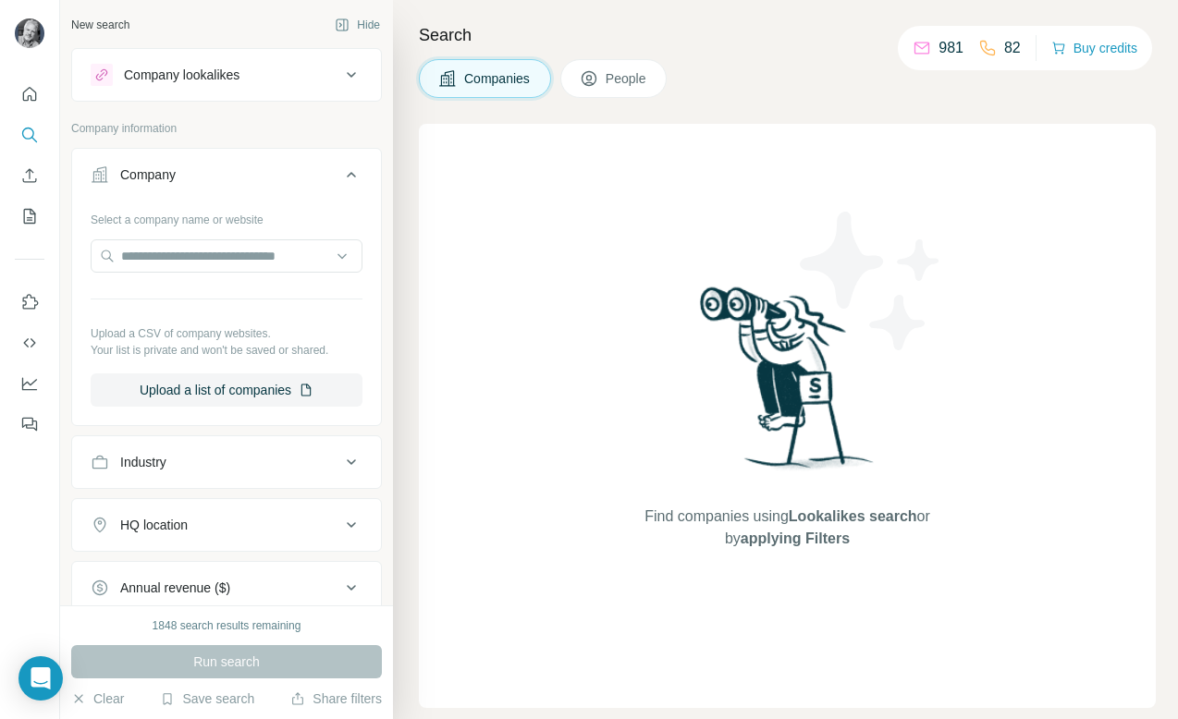
click at [202, 273] on div at bounding box center [227, 257] width 272 height 37
click at [205, 260] on input "text" at bounding box center [227, 255] width 272 height 33
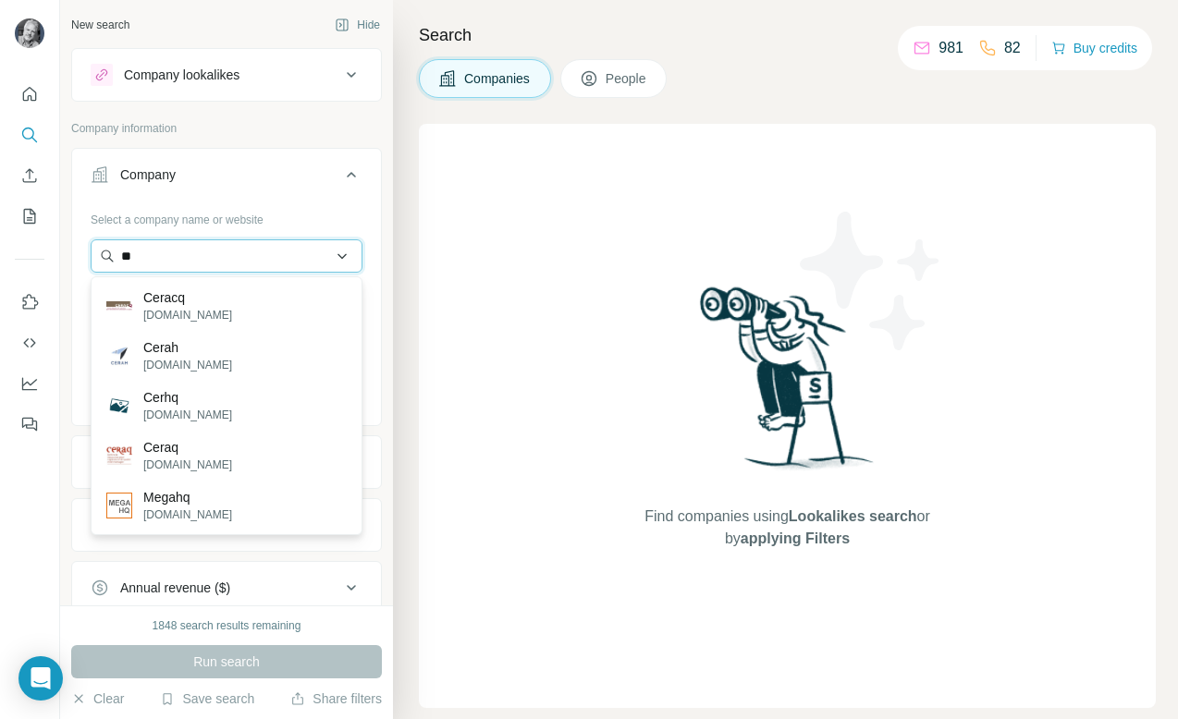
type input "*"
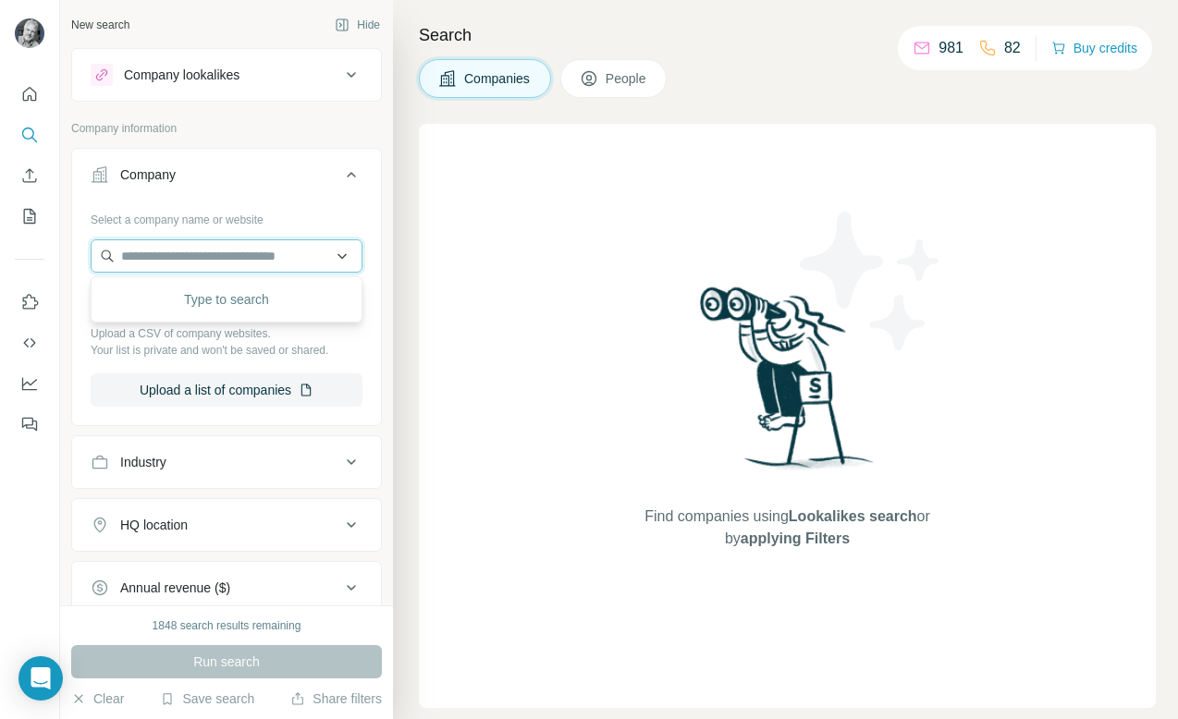
click at [234, 264] on input "text" at bounding box center [227, 255] width 272 height 33
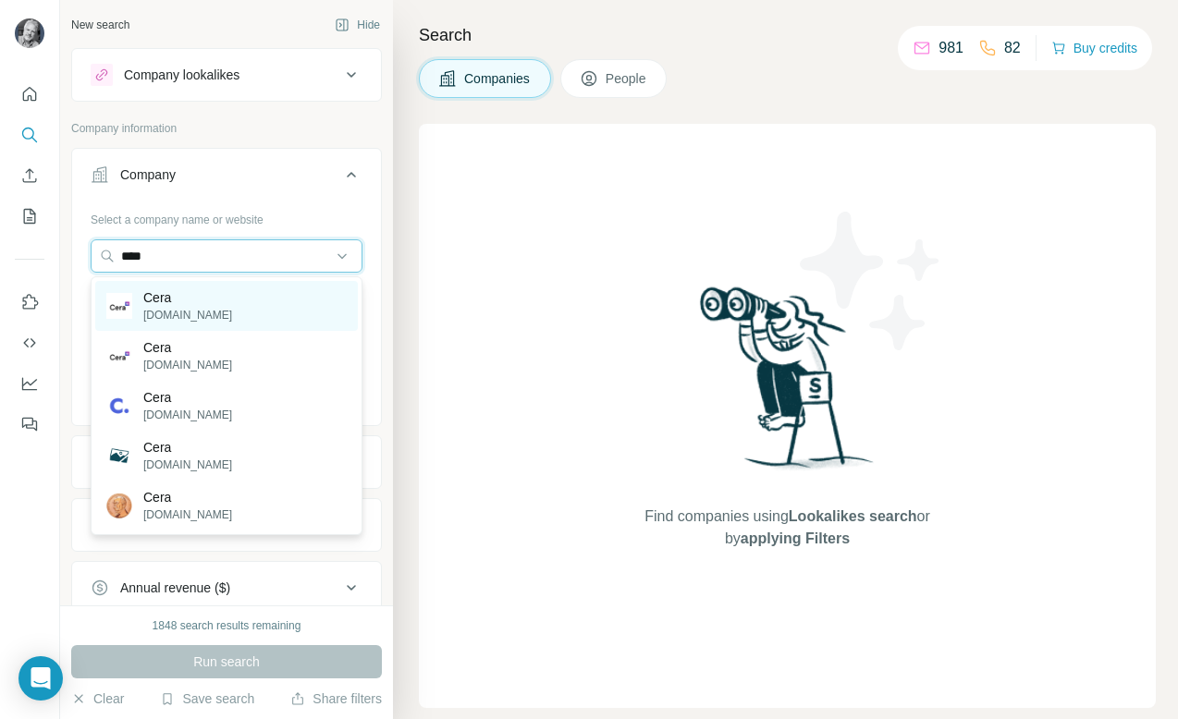
type input "****"
click at [192, 303] on p "Cera" at bounding box center [187, 297] width 89 height 18
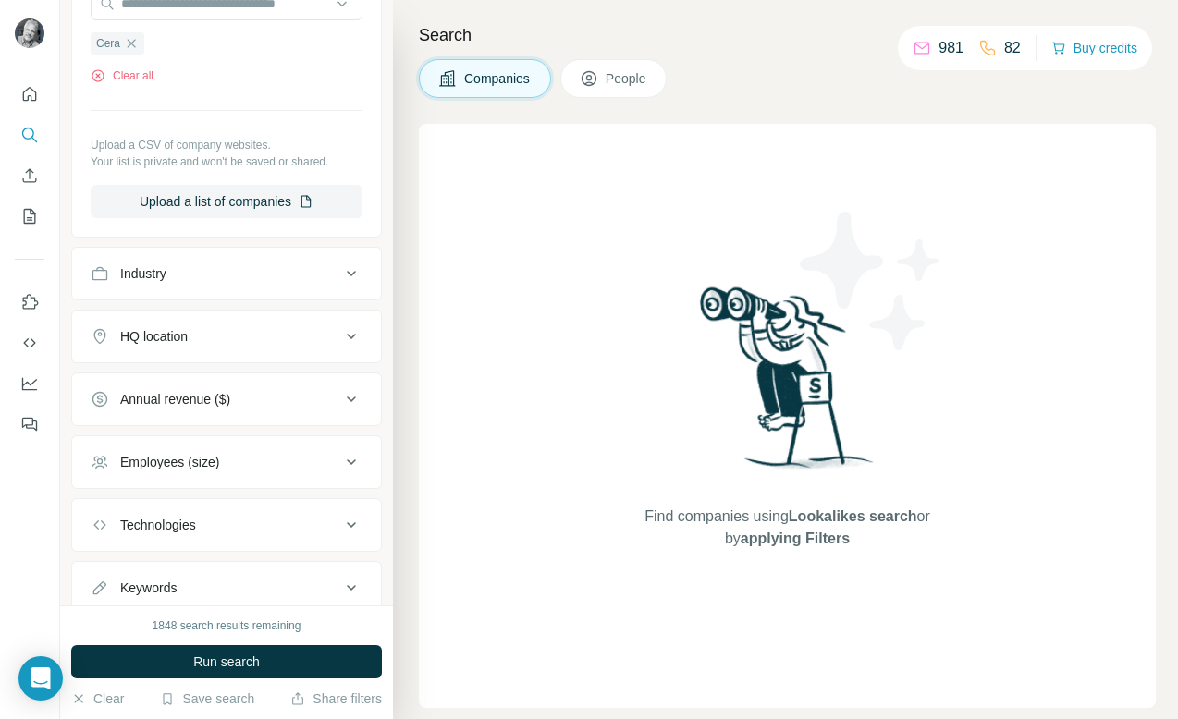
scroll to position [313, 0]
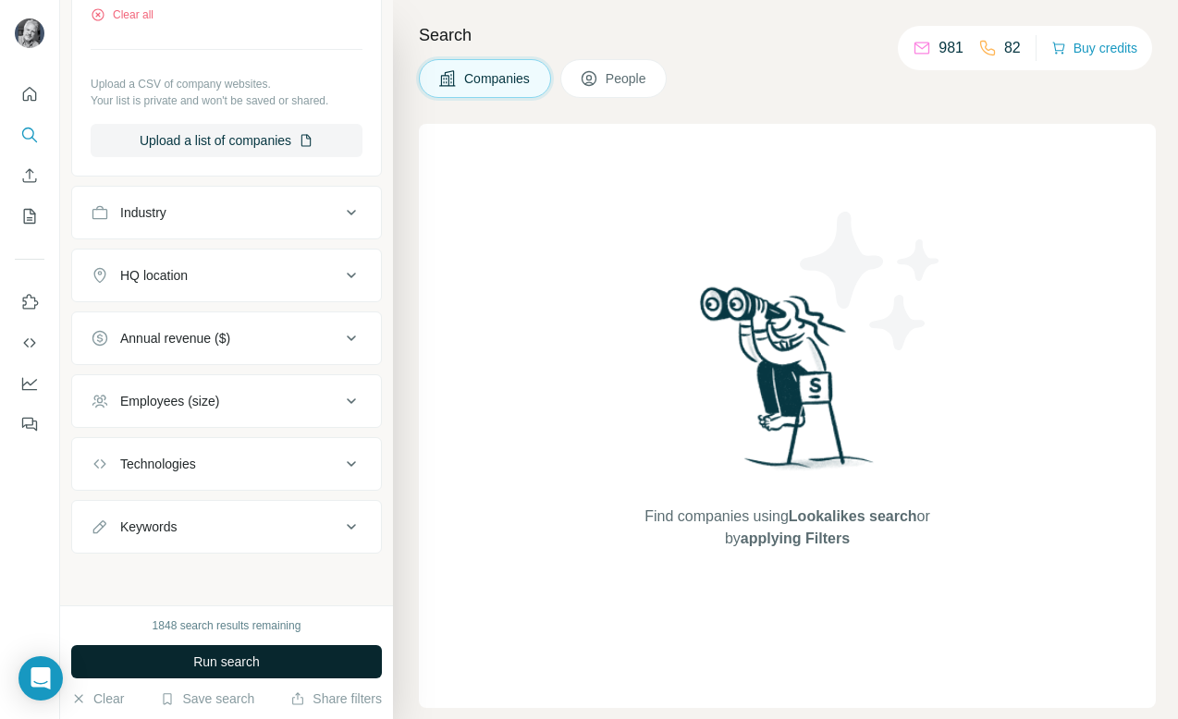
click at [216, 654] on span "Run search" at bounding box center [226, 662] width 67 height 18
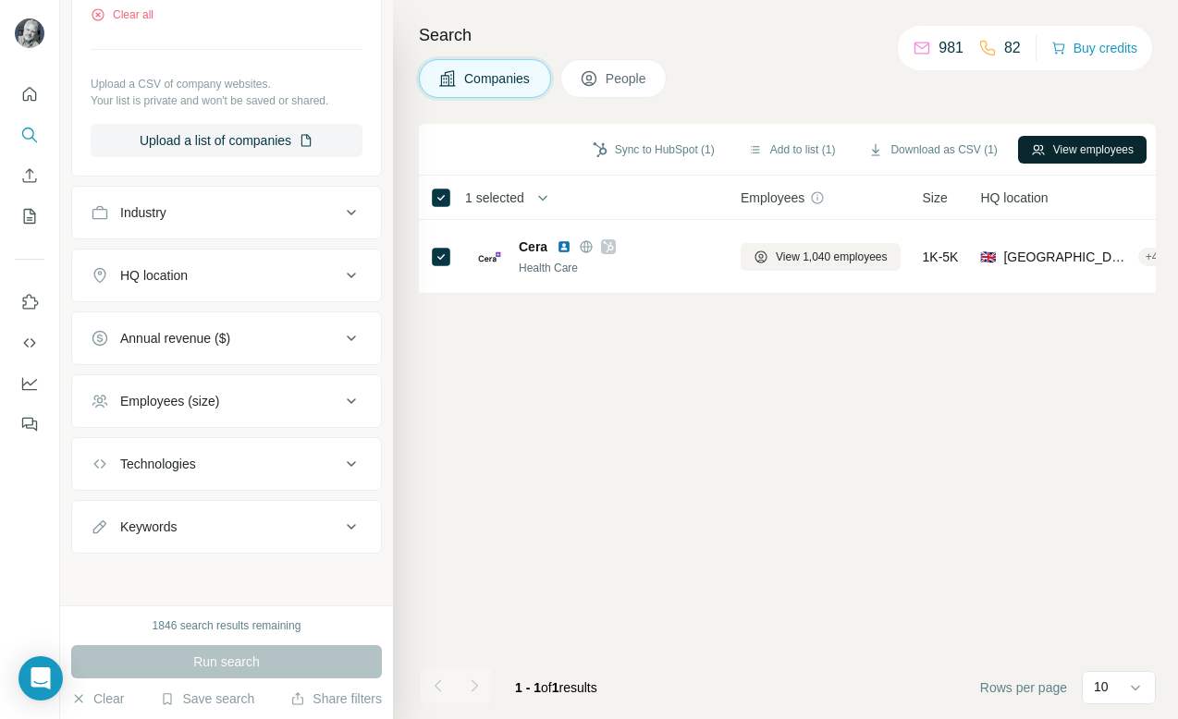
click at [1106, 149] on button "View employees" at bounding box center [1082, 150] width 129 height 28
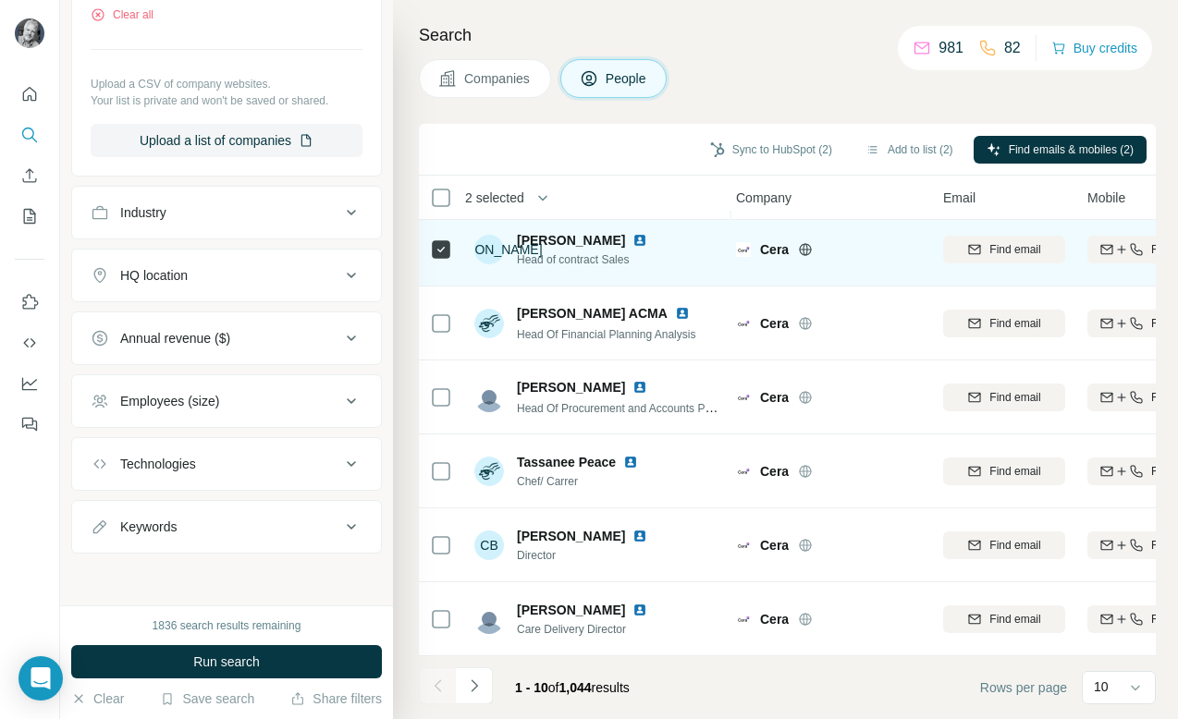
scroll to position [303, 6]
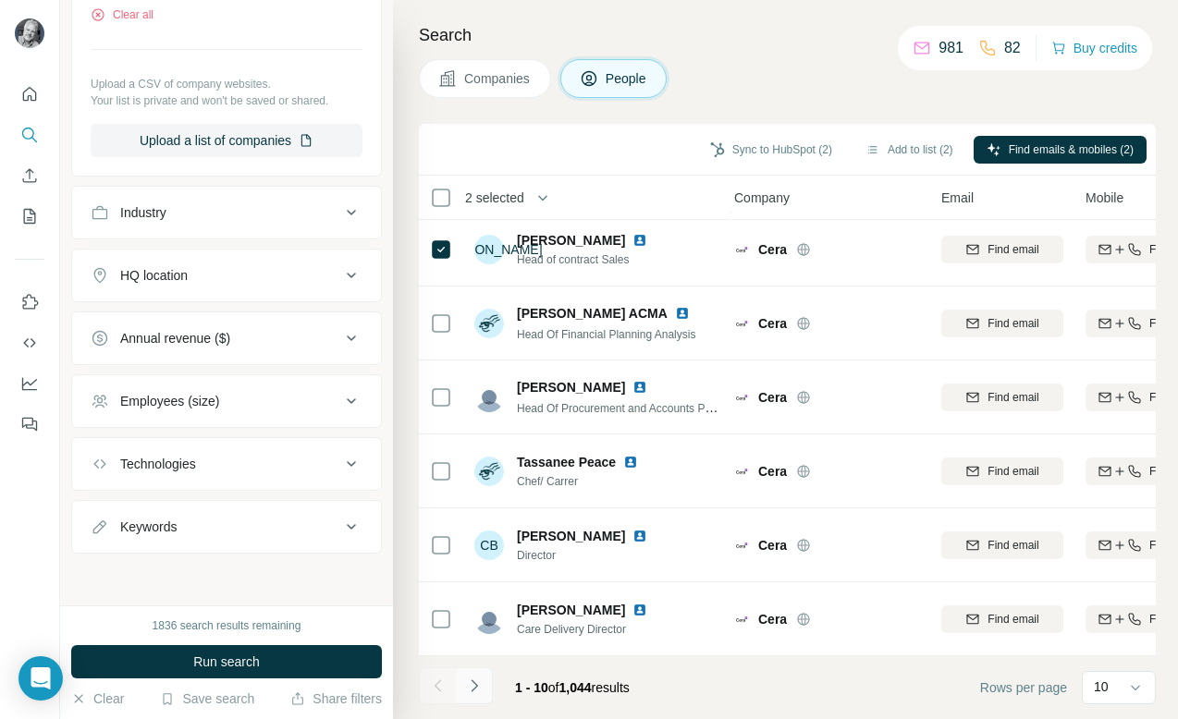
click at [474, 687] on icon "Navigate to next page" at bounding box center [474, 686] width 6 height 12
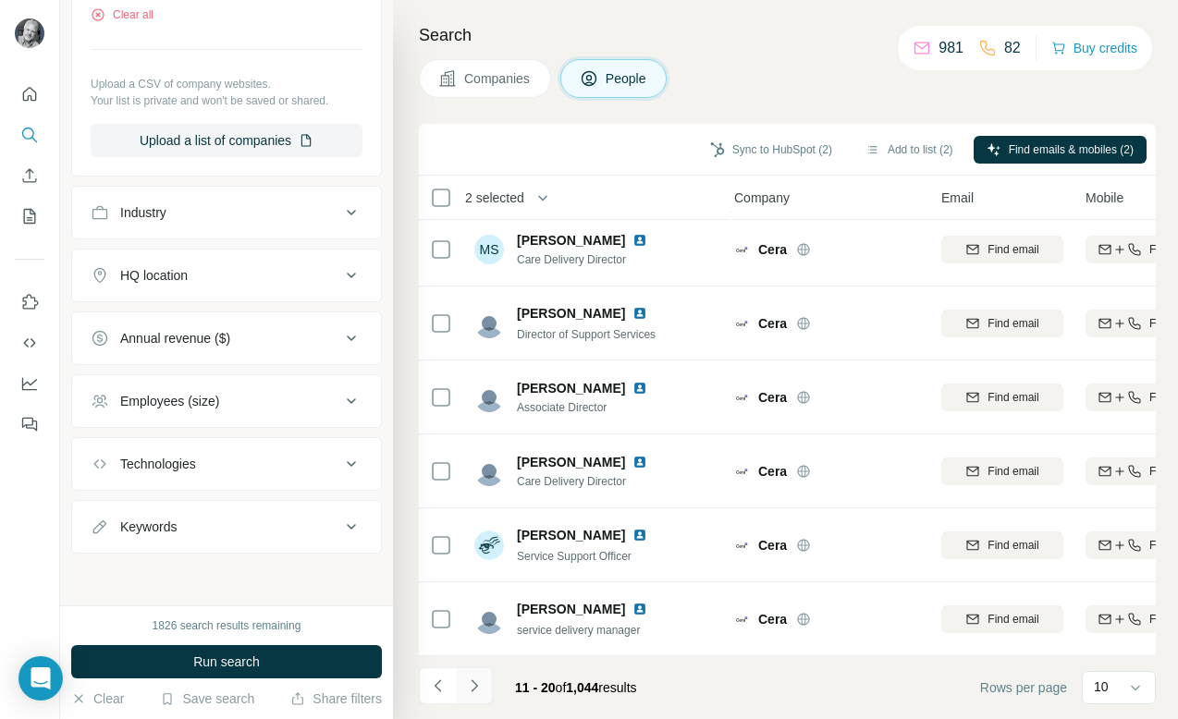
click at [477, 683] on icon "Navigate to next page" at bounding box center [474, 686] width 18 height 18
click at [476, 683] on icon "Navigate to next page" at bounding box center [474, 686] width 18 height 18
click at [476, 679] on icon "Navigate to next page" at bounding box center [474, 686] width 18 height 18
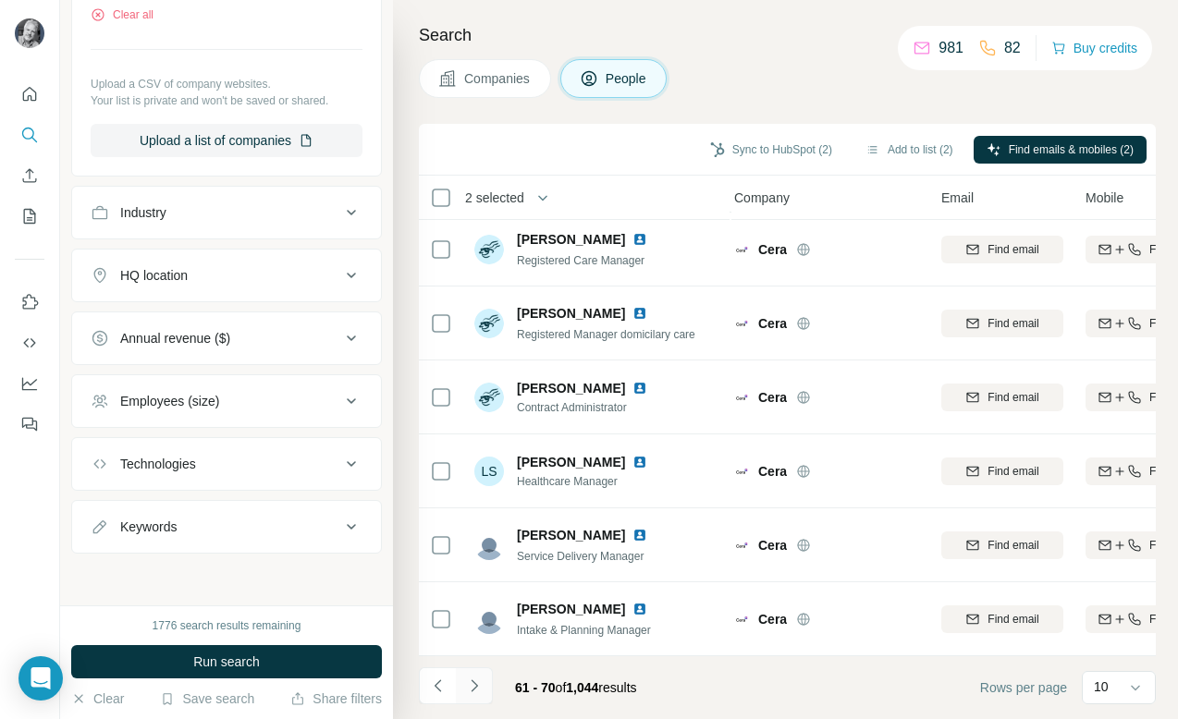
click at [476, 680] on icon "Navigate to next page" at bounding box center [474, 686] width 18 height 18
click at [200, 528] on div "Keywords" at bounding box center [216, 527] width 250 height 18
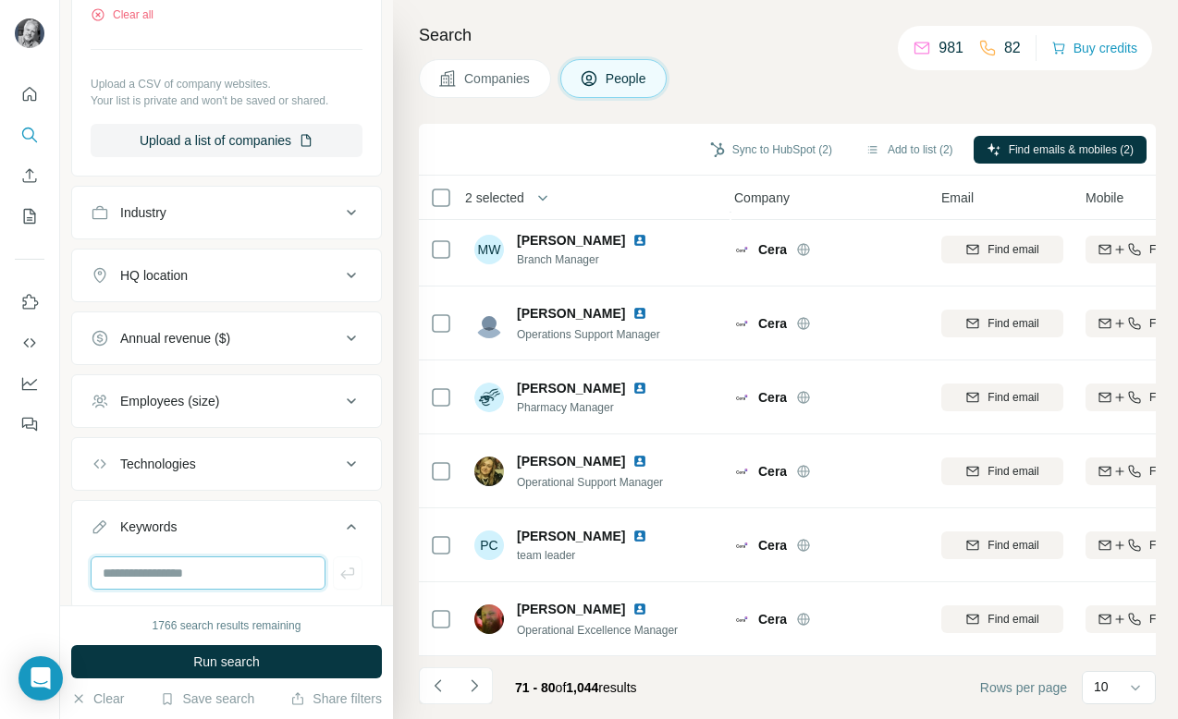
click at [205, 577] on input "text" at bounding box center [208, 573] width 235 height 33
type input "********"
click at [221, 579] on input "text" at bounding box center [208, 573] width 235 height 33
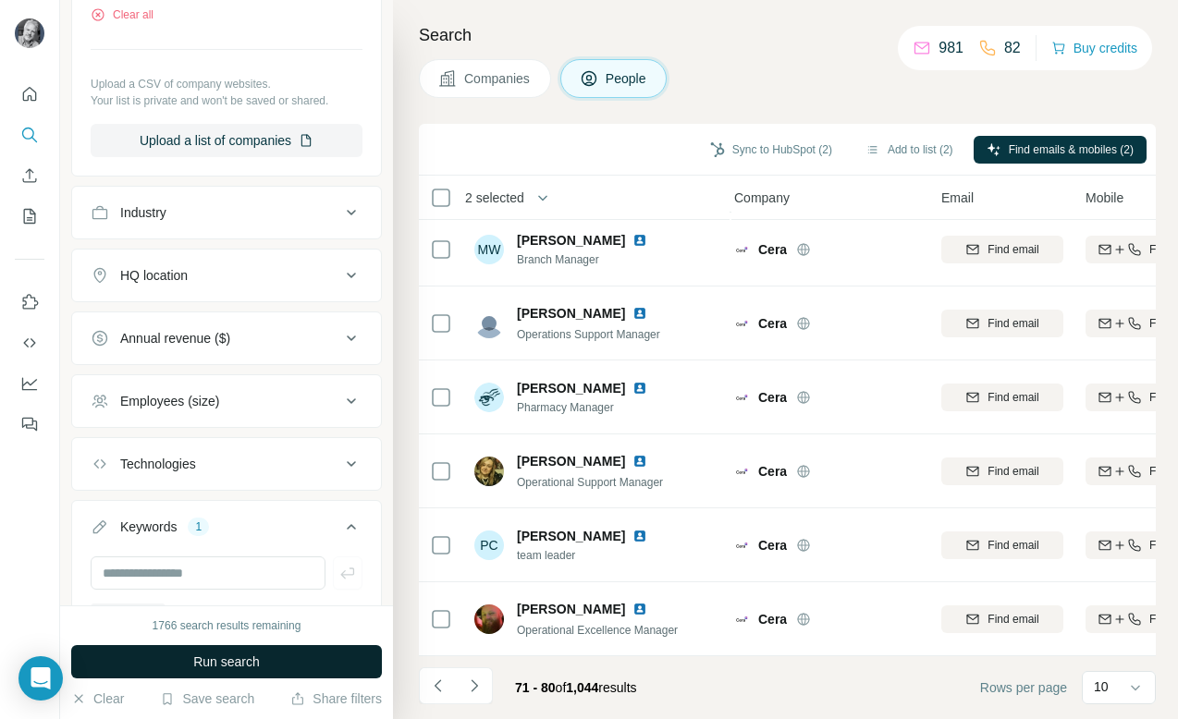
click at [221, 661] on span "Run search" at bounding box center [226, 662] width 67 height 18
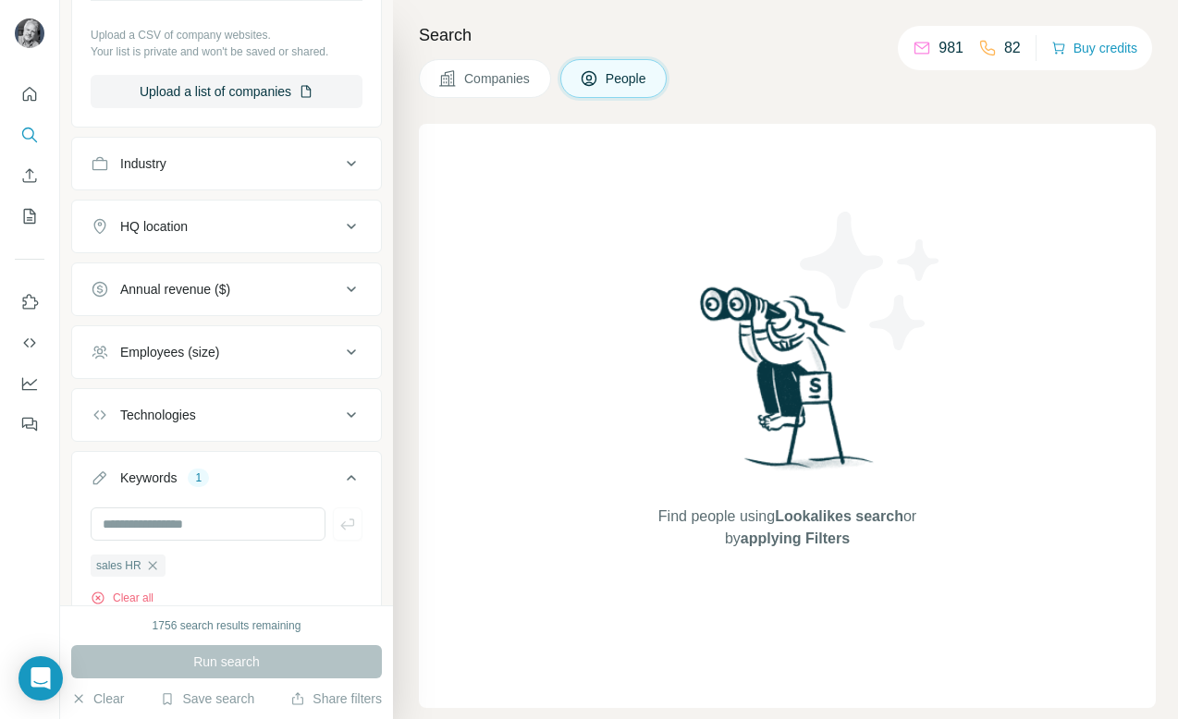
scroll to position [724, 0]
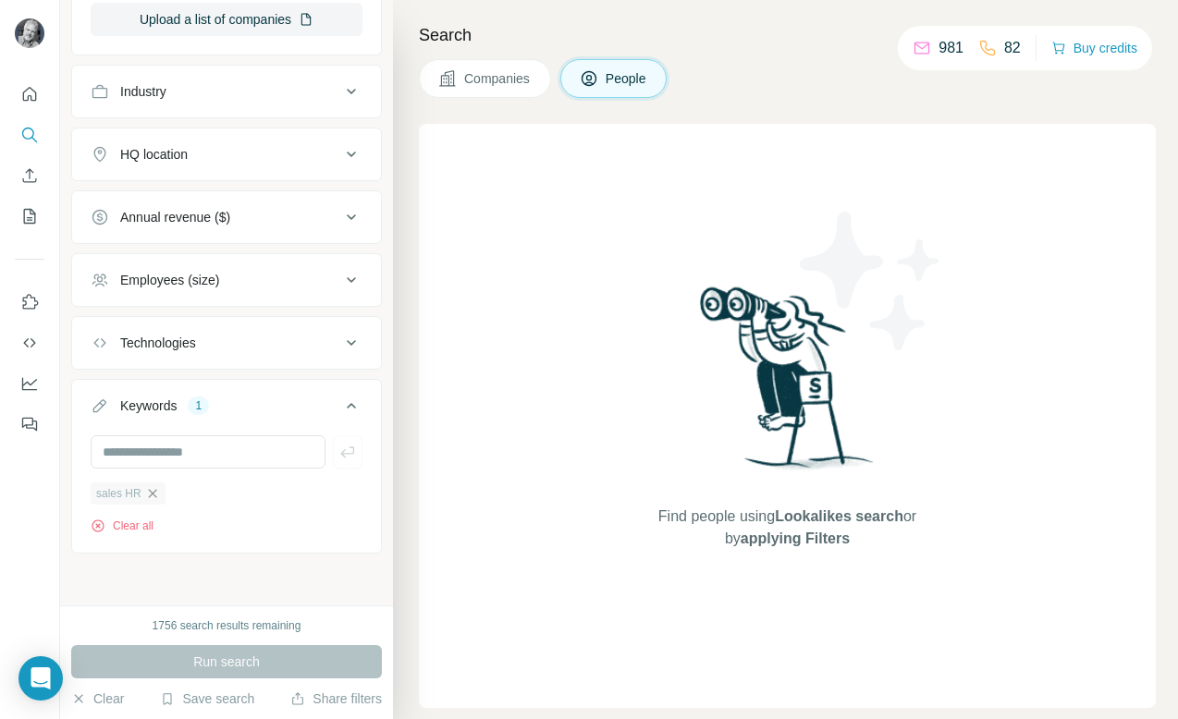
click at [157, 493] on icon "button" at bounding box center [152, 493] width 15 height 15
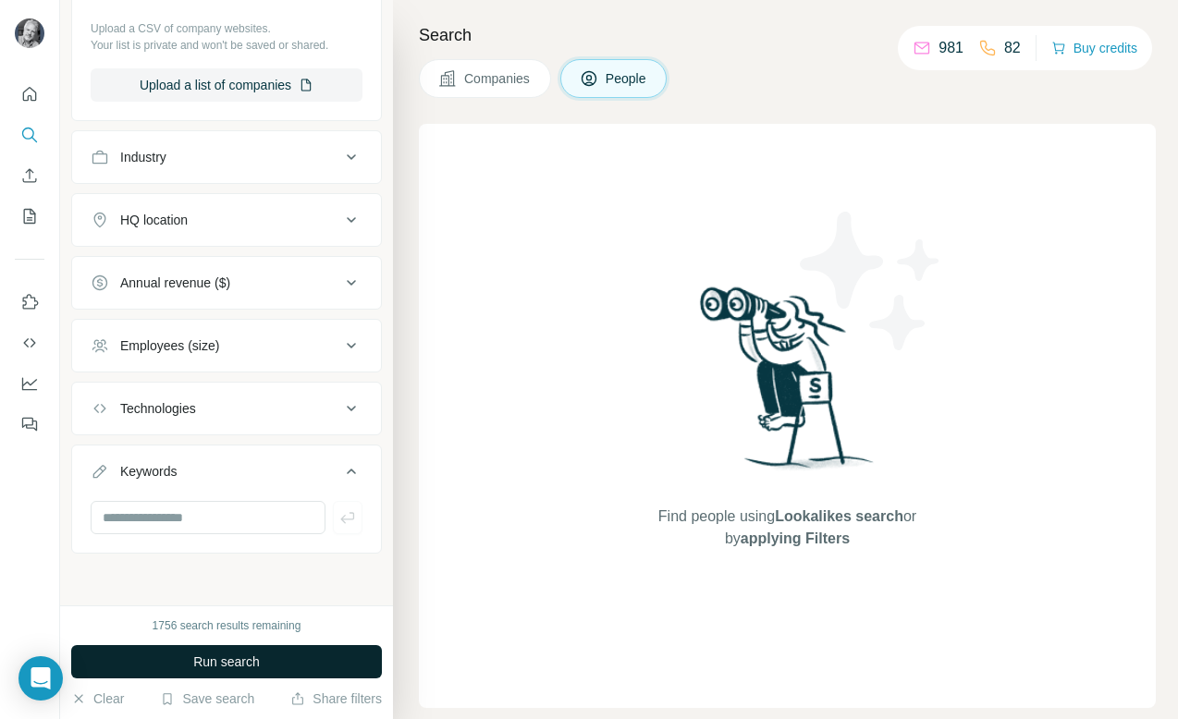
click at [208, 659] on span "Run search" at bounding box center [226, 662] width 67 height 18
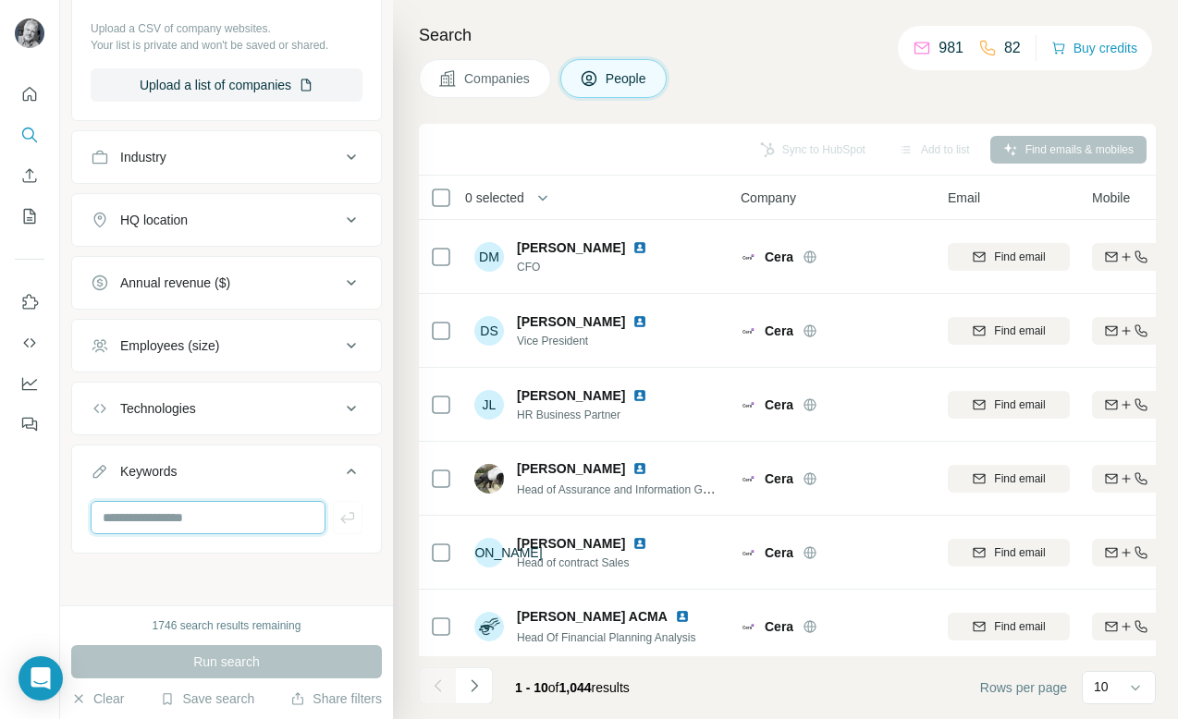
click at [201, 519] on input "text" at bounding box center [208, 517] width 235 height 33
type input "*****"
click at [234, 663] on div "Run search" at bounding box center [226, 661] width 311 height 33
click at [226, 586] on div "New search Hide Company lookalikes Personal information Job title Seniority Dep…" at bounding box center [226, 303] width 333 height 606
click at [347, 517] on icon "button" at bounding box center [347, 518] width 18 height 18
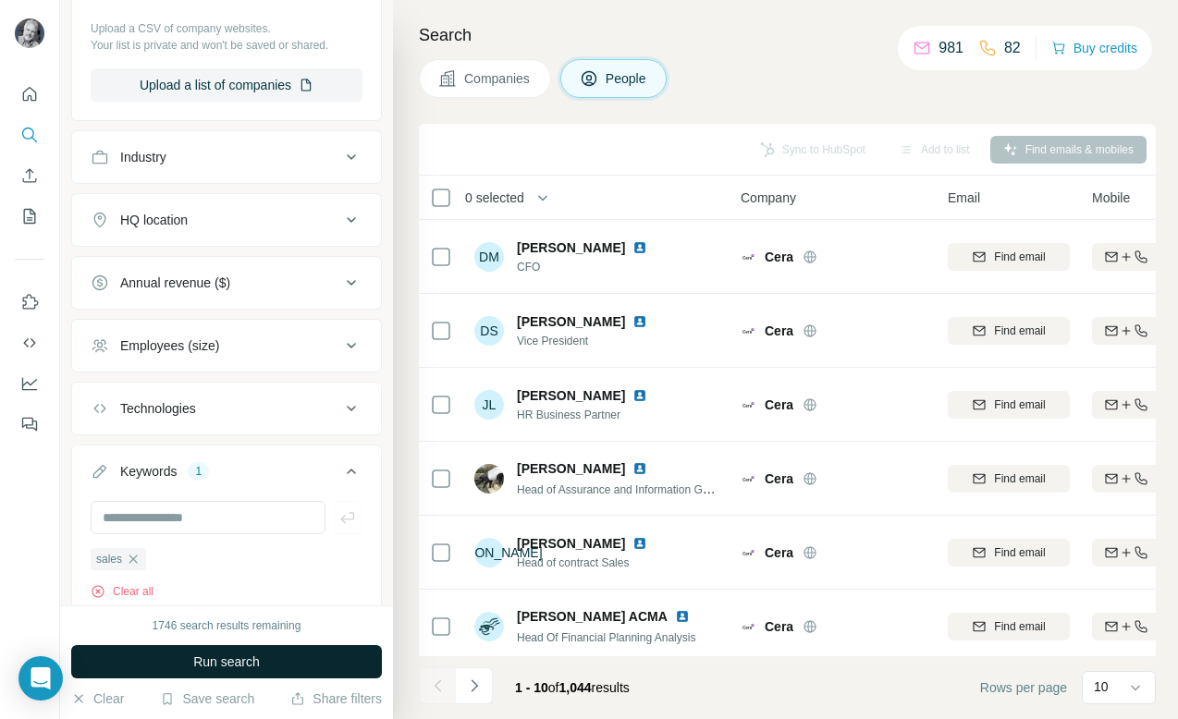
click at [229, 666] on span "Run search" at bounding box center [226, 662] width 67 height 18
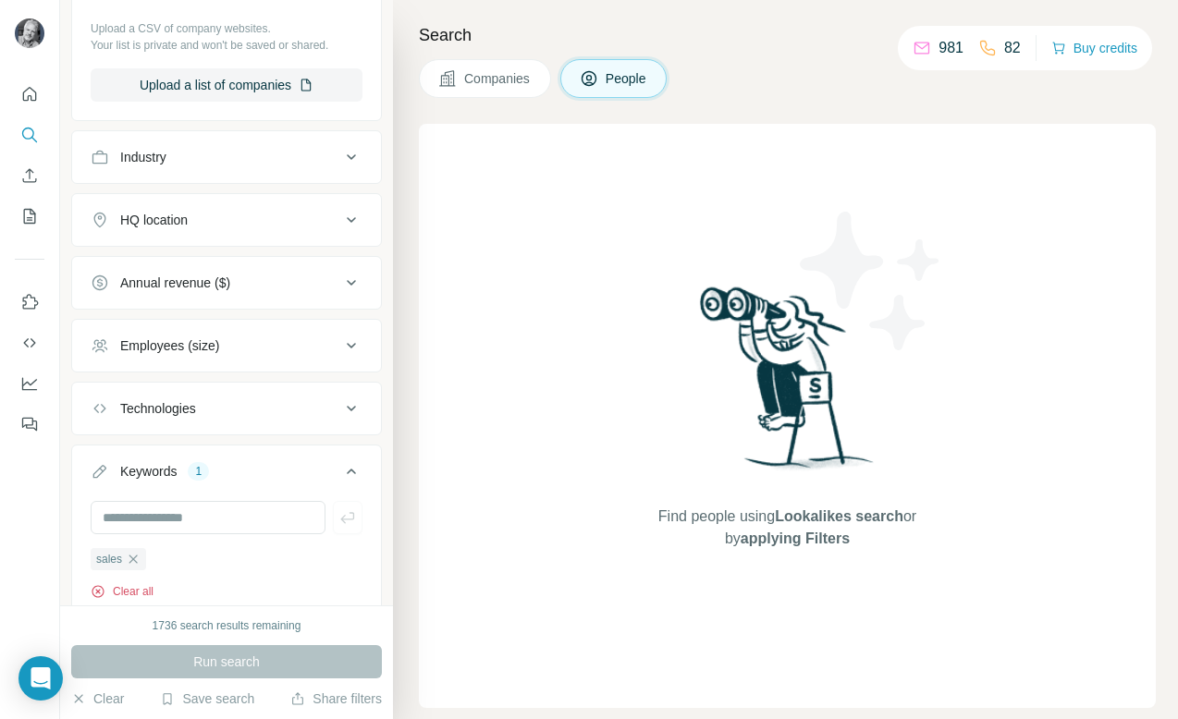
click at [137, 591] on button "Clear all" at bounding box center [122, 591] width 63 height 17
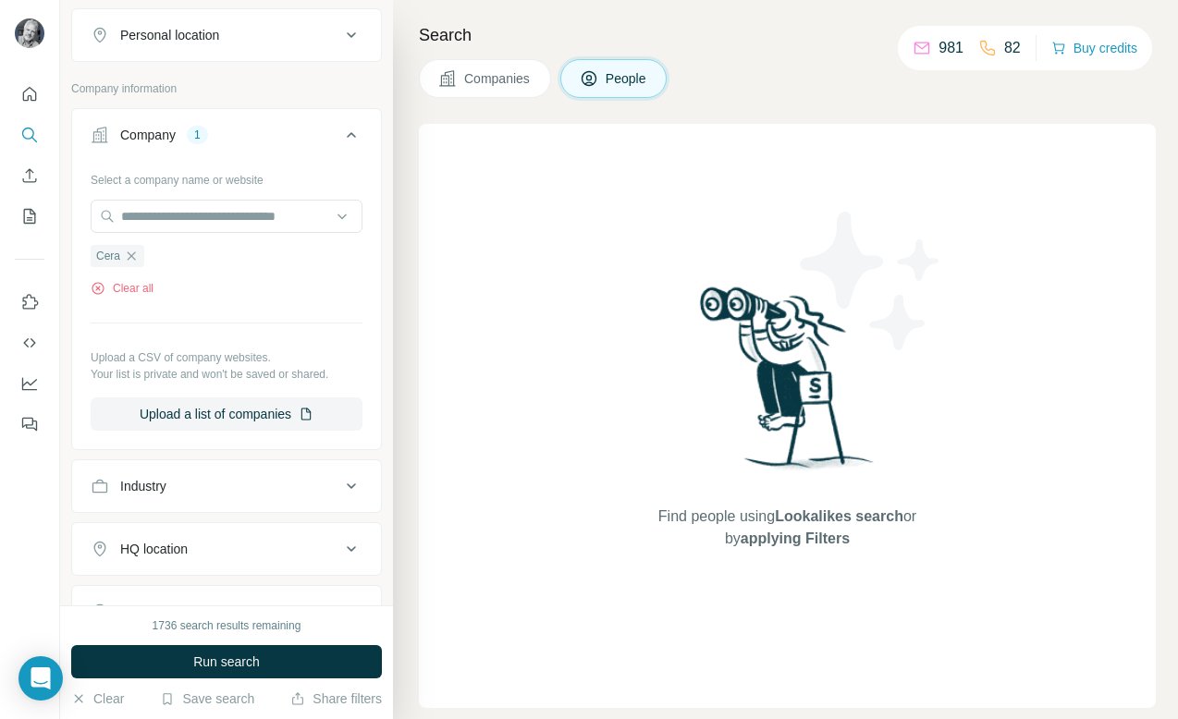
scroll to position [300, 0]
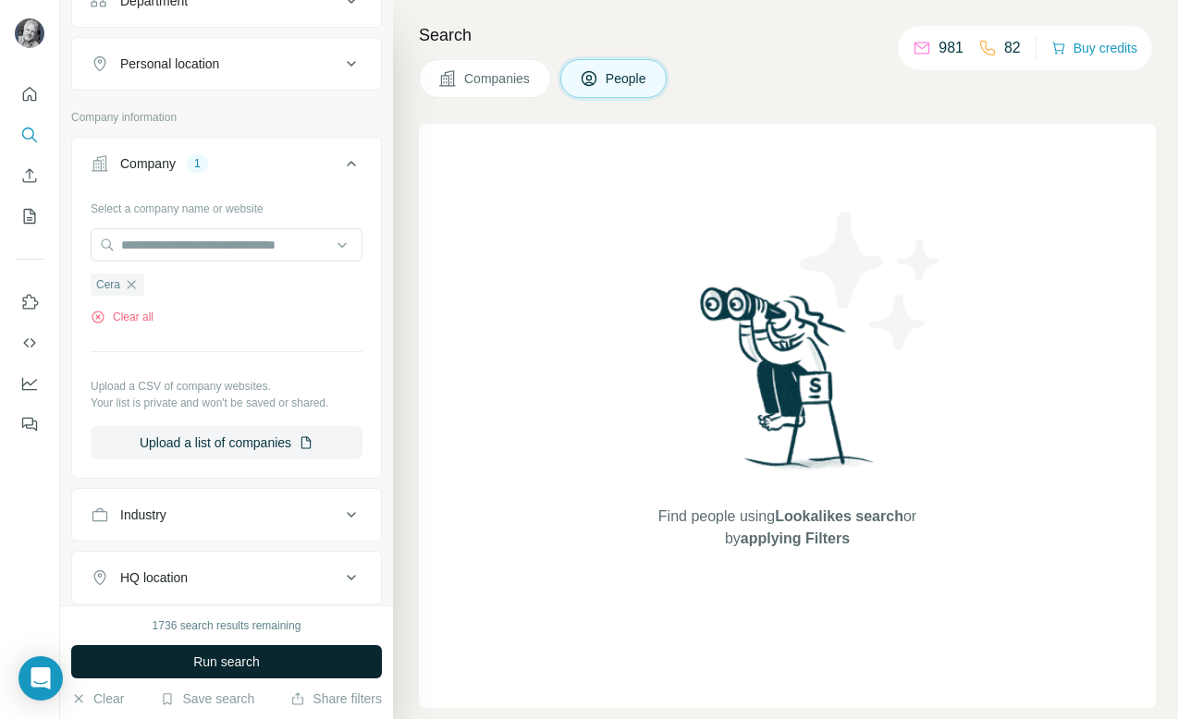
click at [252, 664] on span "Run search" at bounding box center [226, 662] width 67 height 18
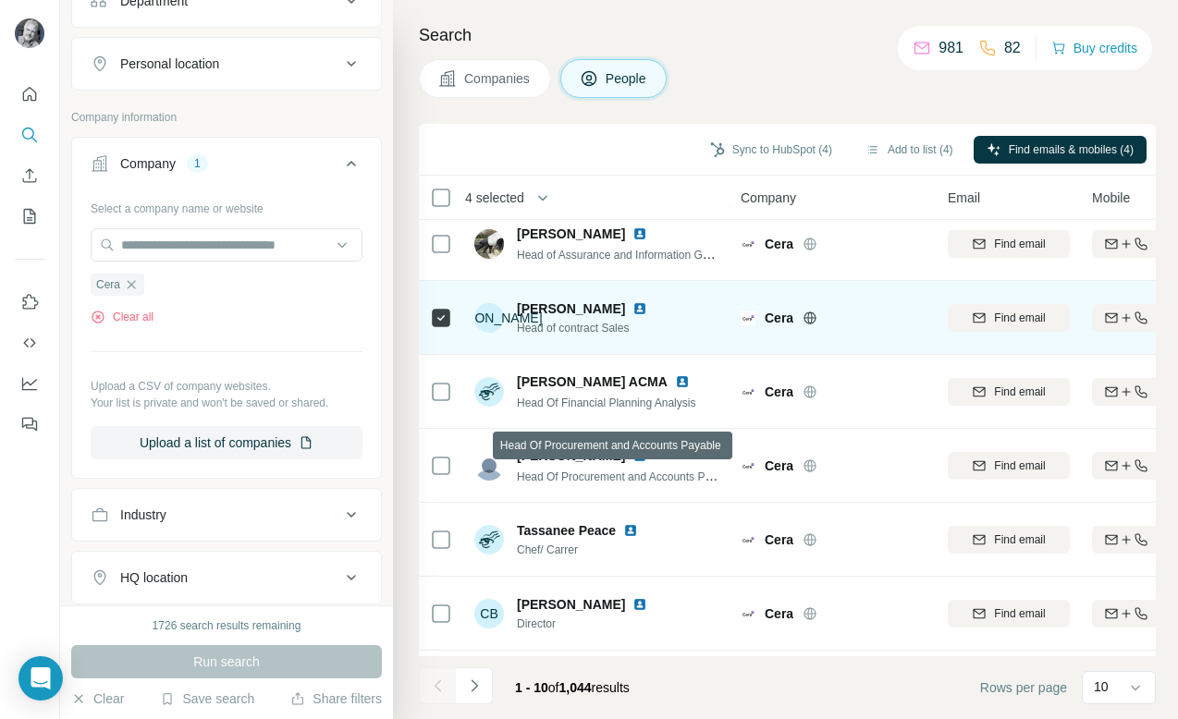
scroll to position [303, 0]
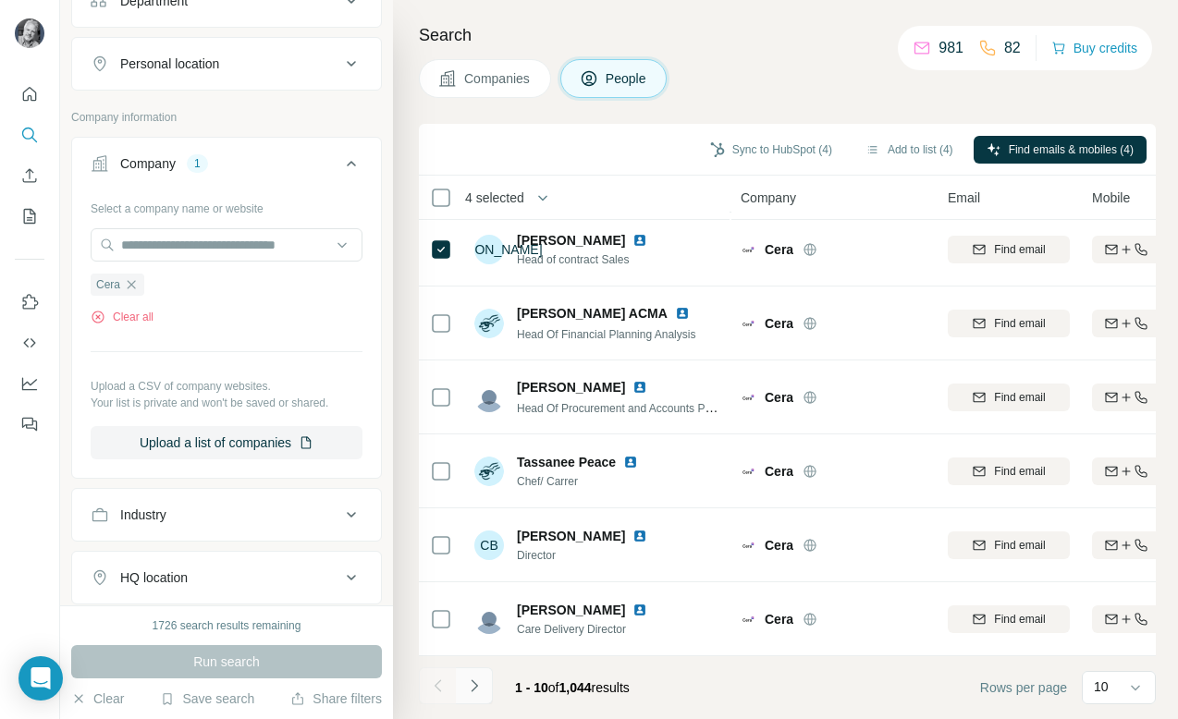
click at [480, 686] on icon "Navigate to next page" at bounding box center [474, 686] width 18 height 18
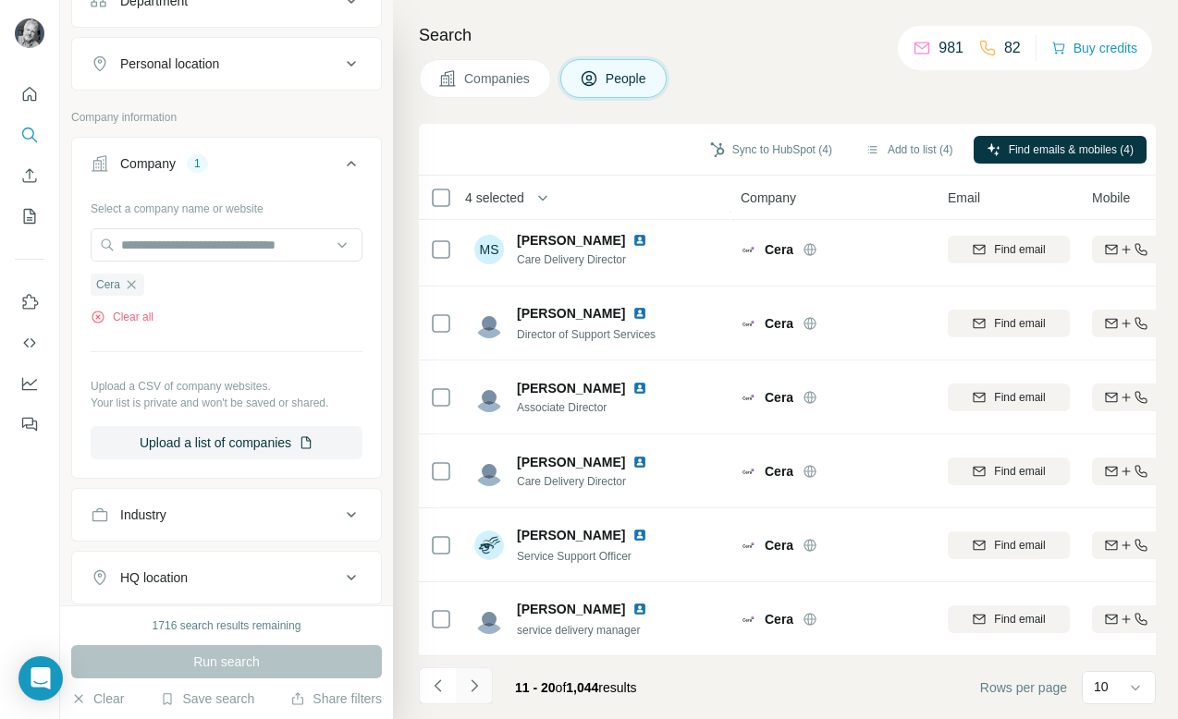
click at [477, 687] on icon "Navigate to next page" at bounding box center [474, 686] width 18 height 18
click at [473, 680] on icon "Navigate to next page" at bounding box center [474, 686] width 18 height 18
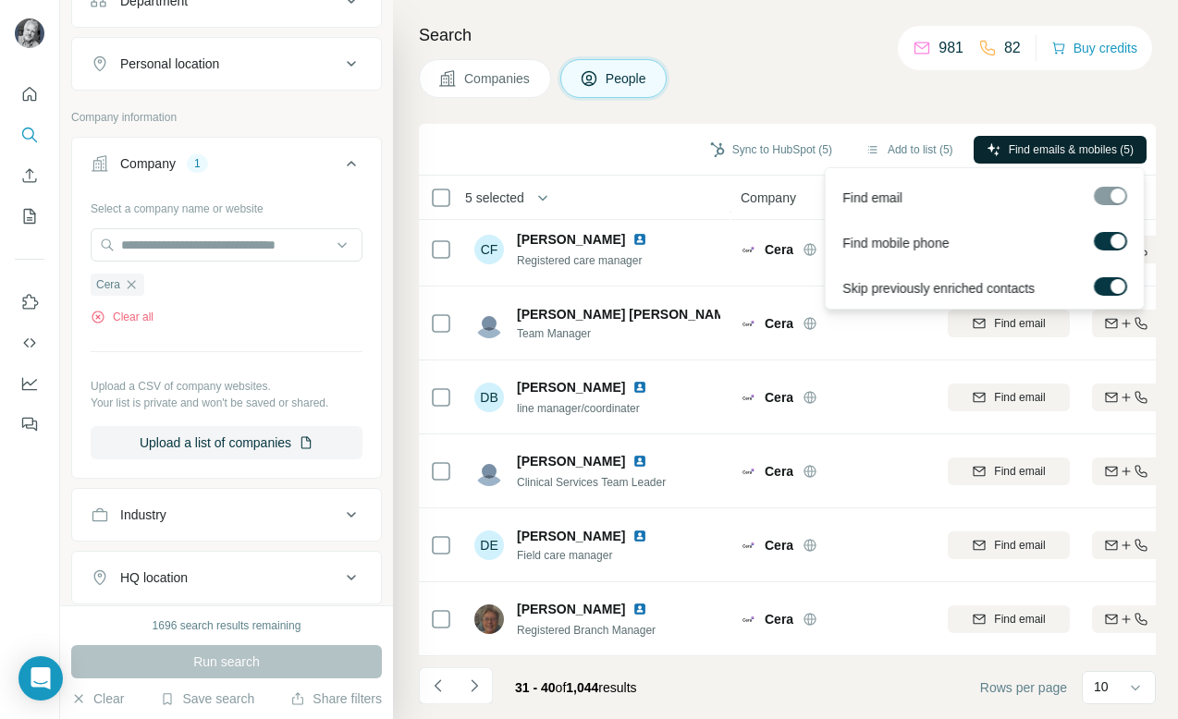
click at [1069, 147] on span "Find emails & mobiles (5)" at bounding box center [1071, 149] width 125 height 17
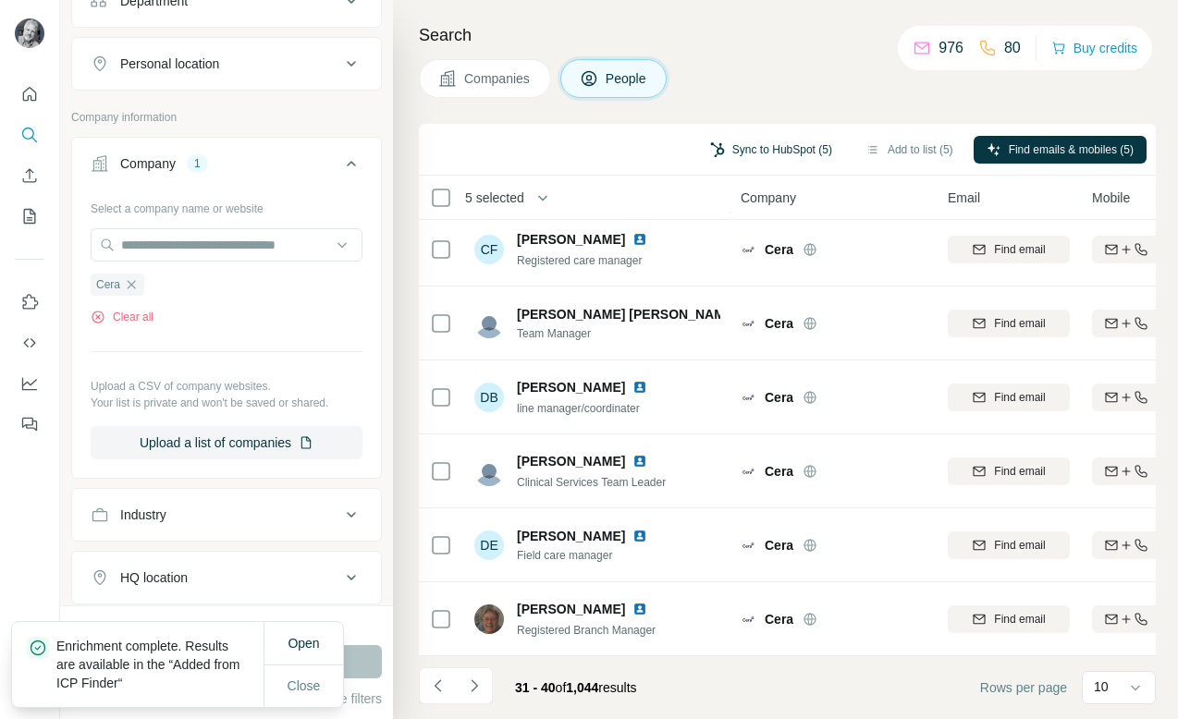
click at [757, 146] on button "Sync to HubSpot (5)" at bounding box center [771, 150] width 148 height 28
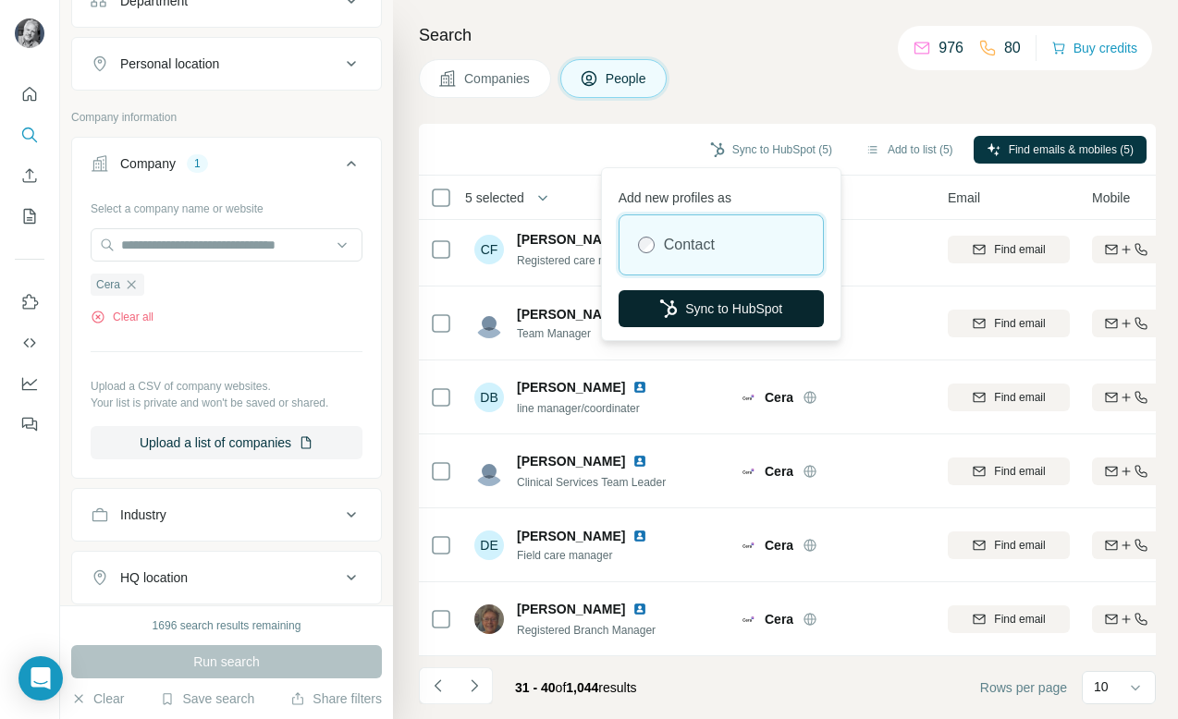
click at [721, 302] on button "Sync to HubSpot" at bounding box center [721, 308] width 205 height 37
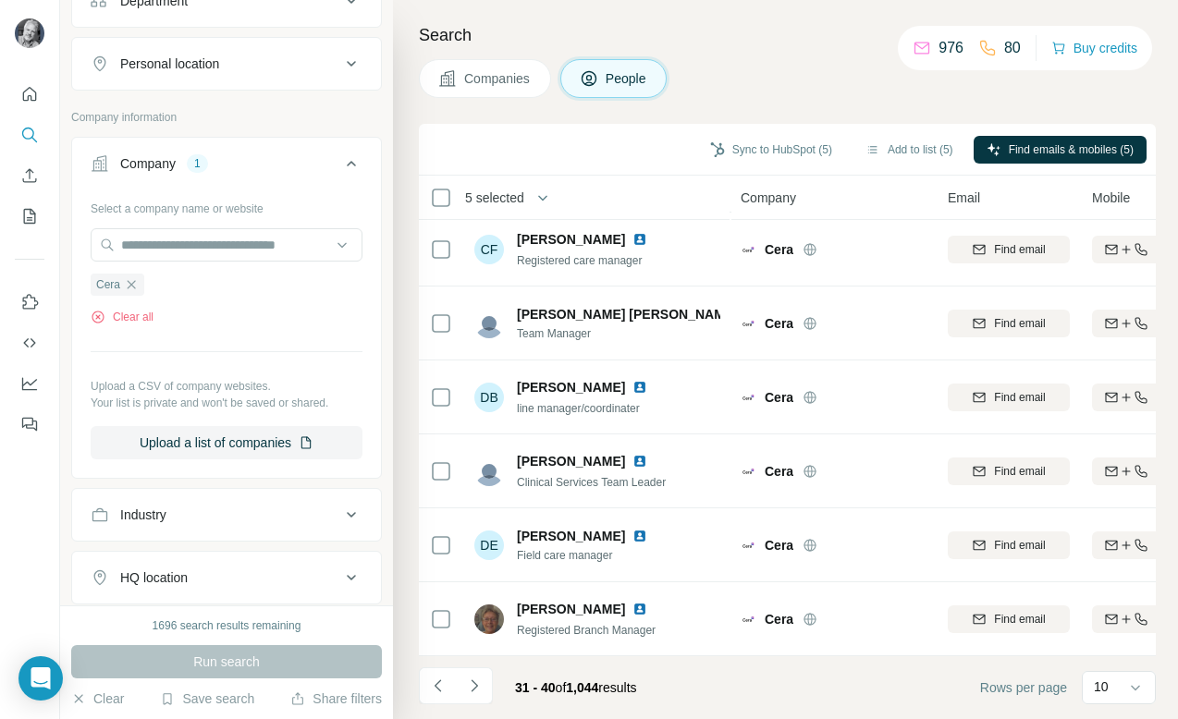
scroll to position [0, 0]
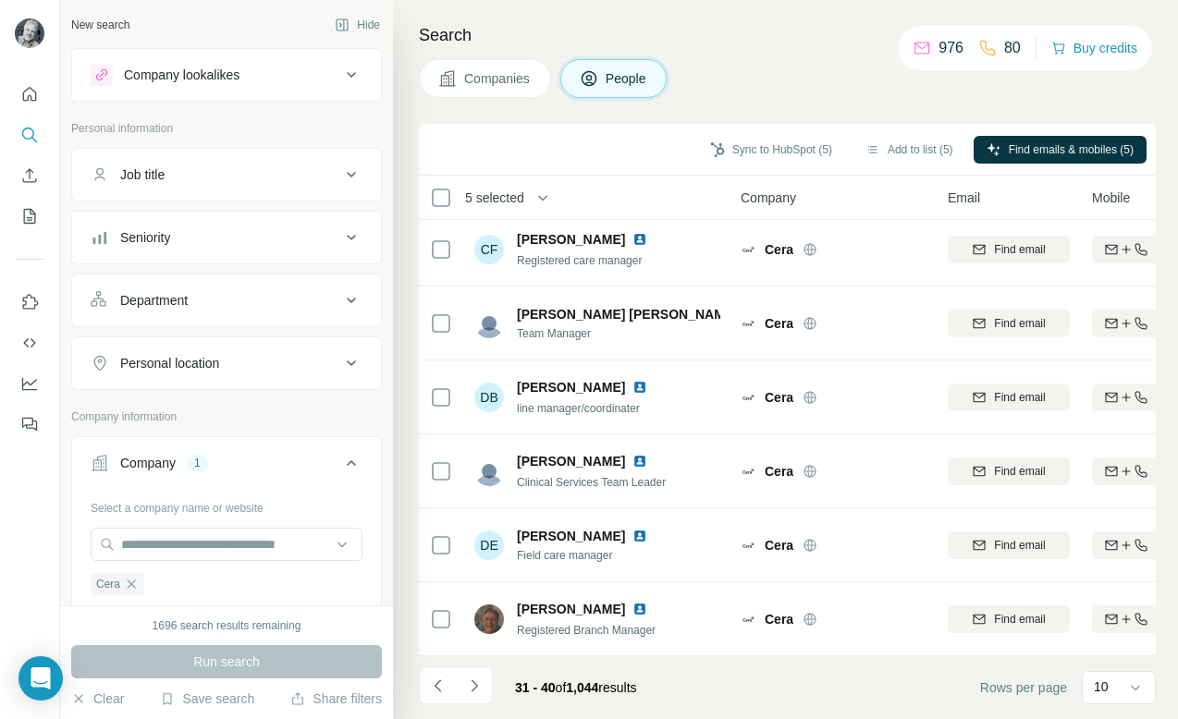
click at [118, 25] on div "New search" at bounding box center [100, 25] width 58 height 17
click at [32, 95] on icon "Quick start" at bounding box center [29, 94] width 18 height 18
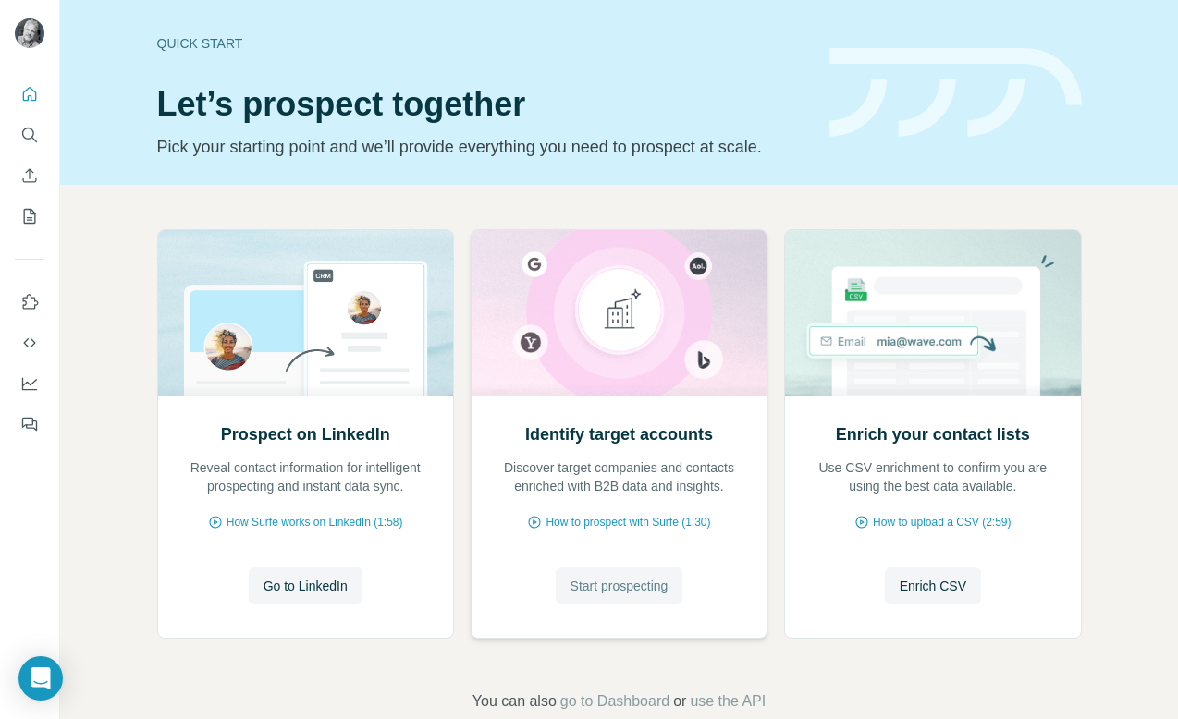
click at [622, 592] on span "Start prospecting" at bounding box center [620, 586] width 98 height 18
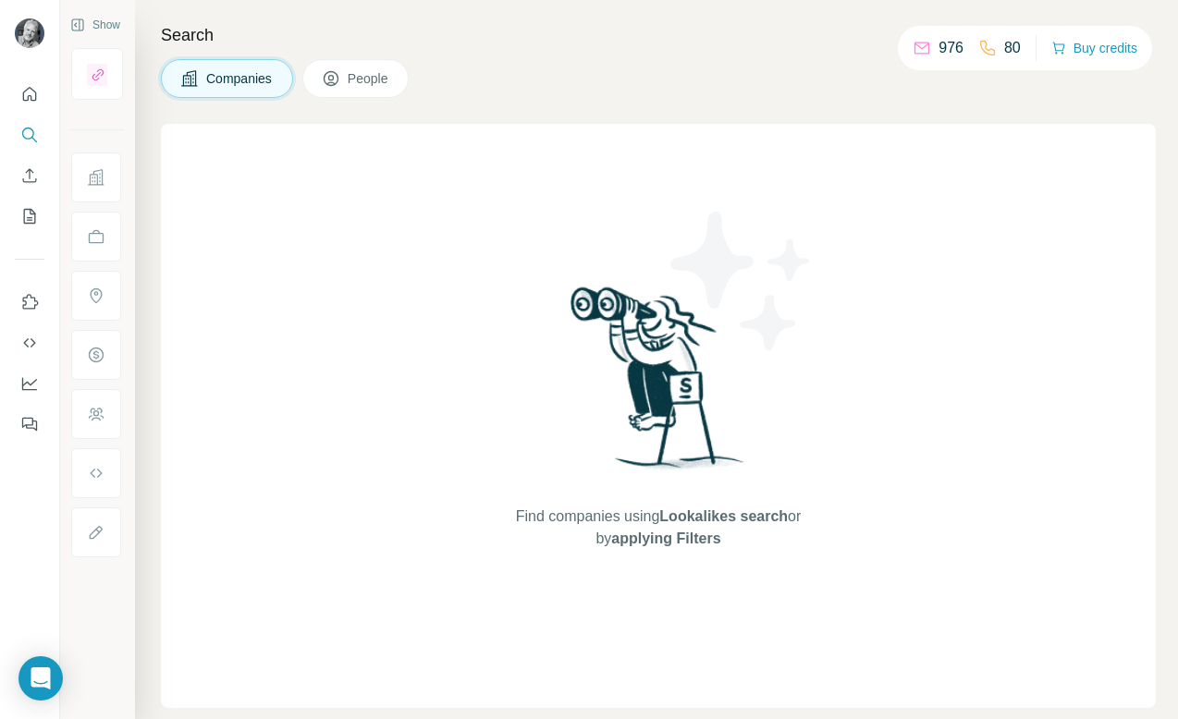
click at [240, 74] on span "Companies" at bounding box center [240, 78] width 68 height 18
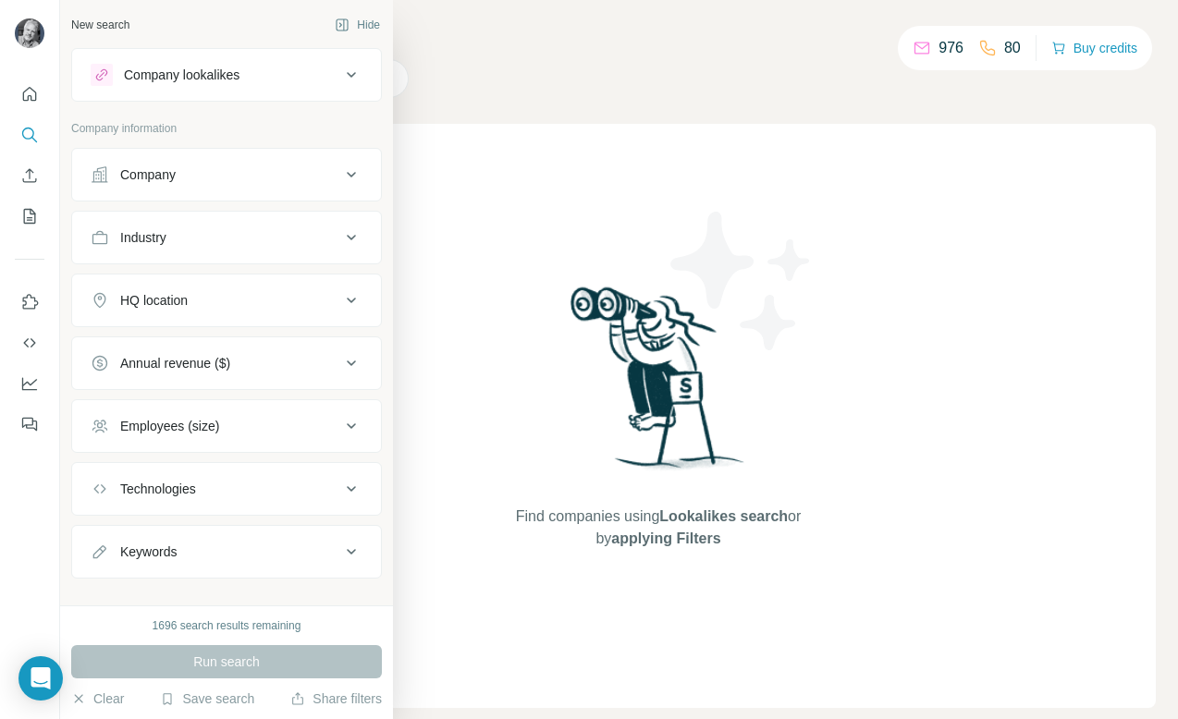
click at [184, 175] on div "Company" at bounding box center [216, 175] width 250 height 18
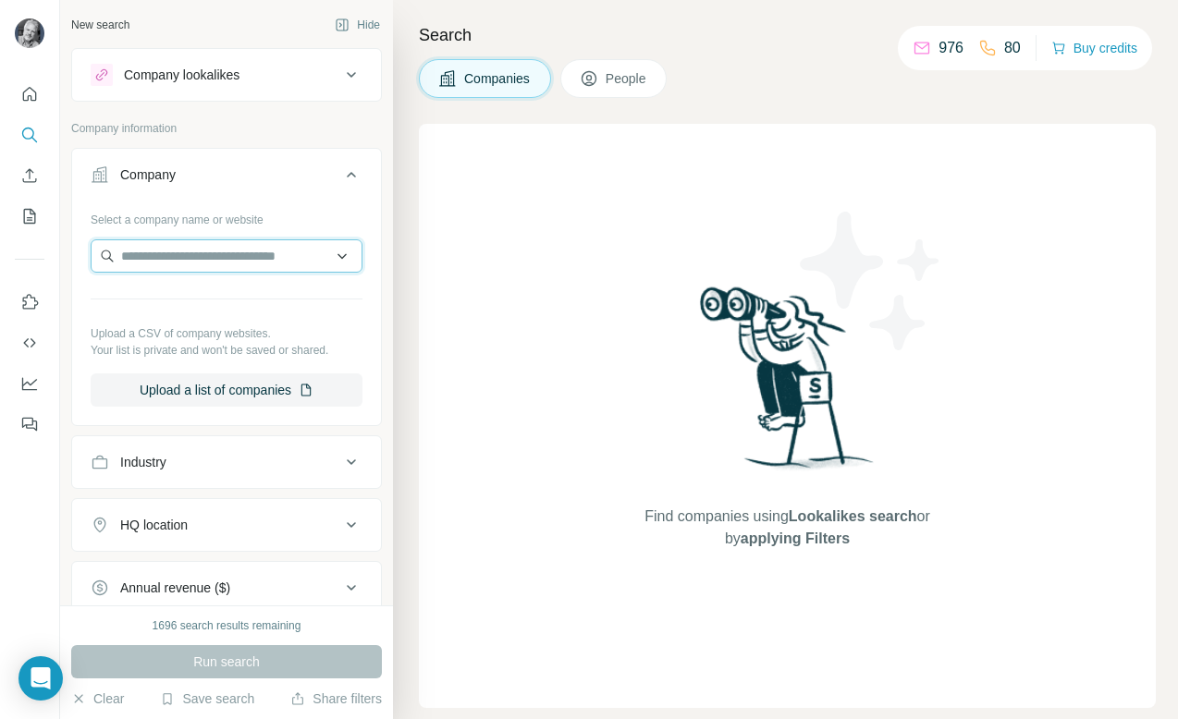
click at [172, 264] on input "text" at bounding box center [227, 255] width 272 height 33
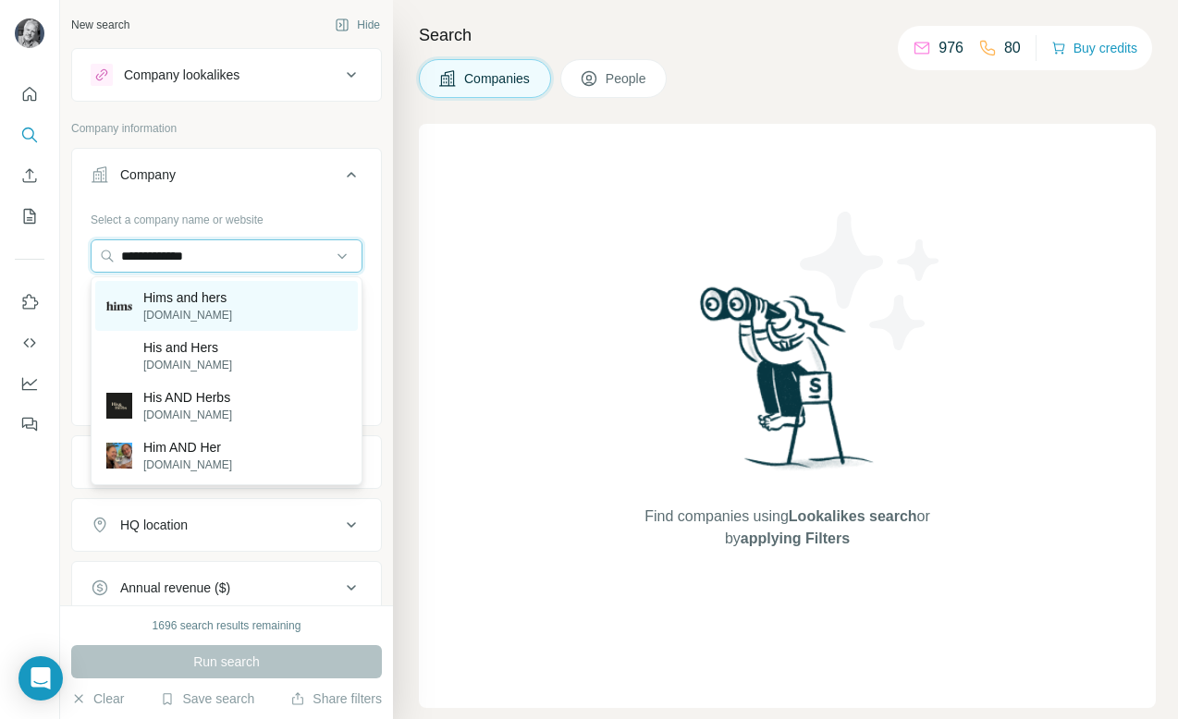
type input "**********"
click at [215, 300] on p "Hims and hers" at bounding box center [187, 297] width 89 height 18
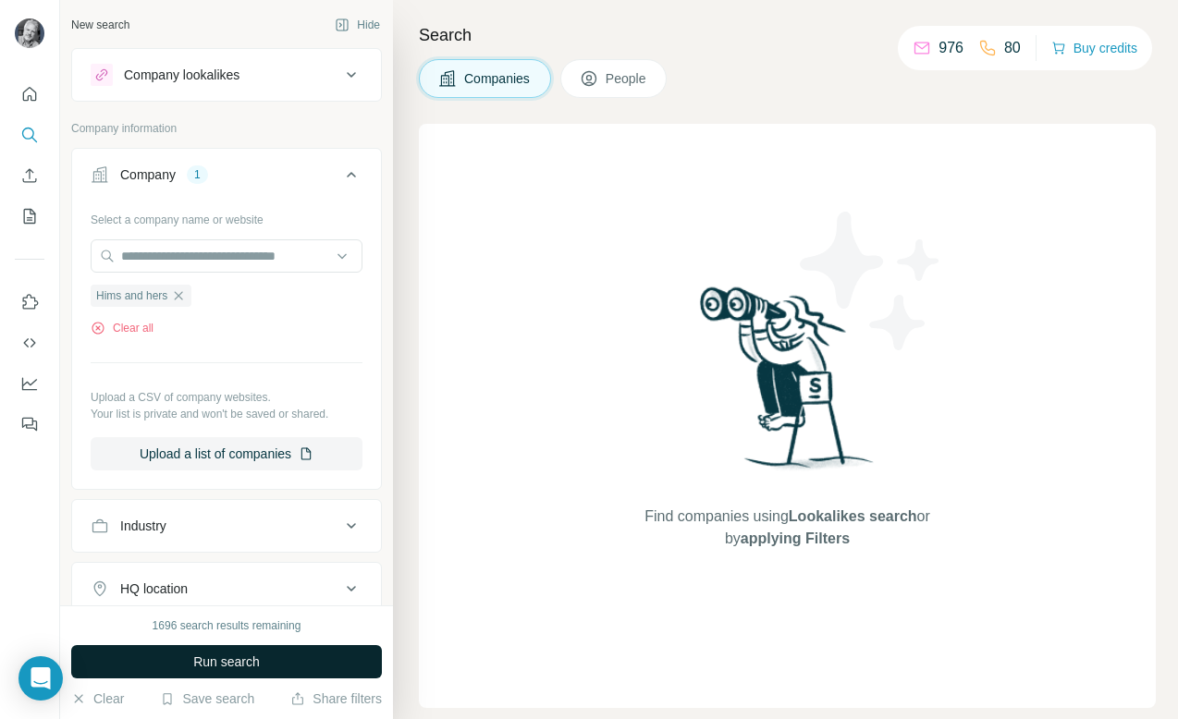
click at [226, 664] on span "Run search" at bounding box center [226, 662] width 67 height 18
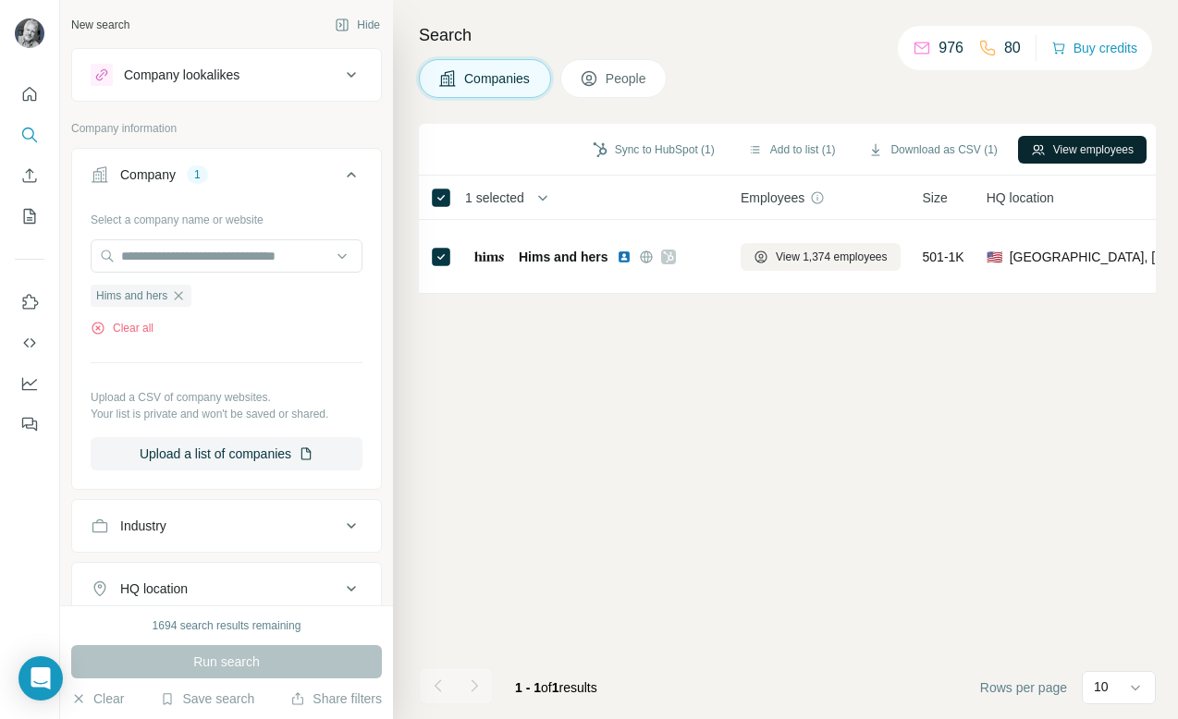
click at [1086, 149] on button "View employees" at bounding box center [1082, 150] width 129 height 28
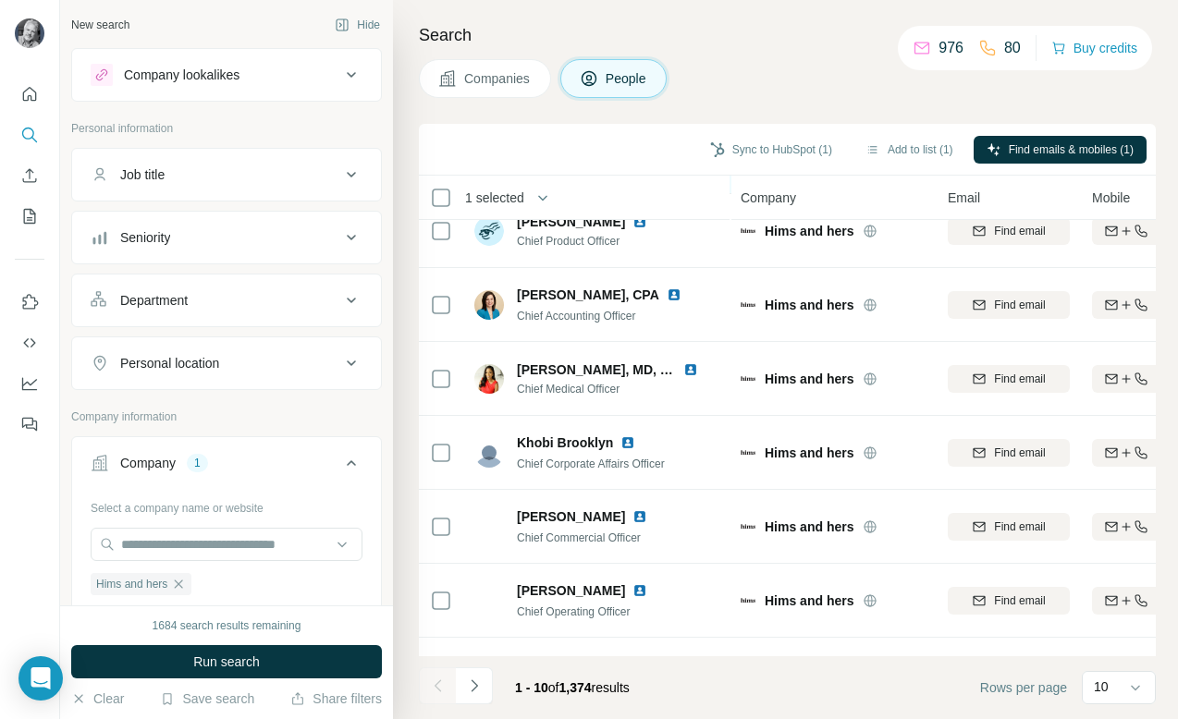
scroll to position [303, 0]
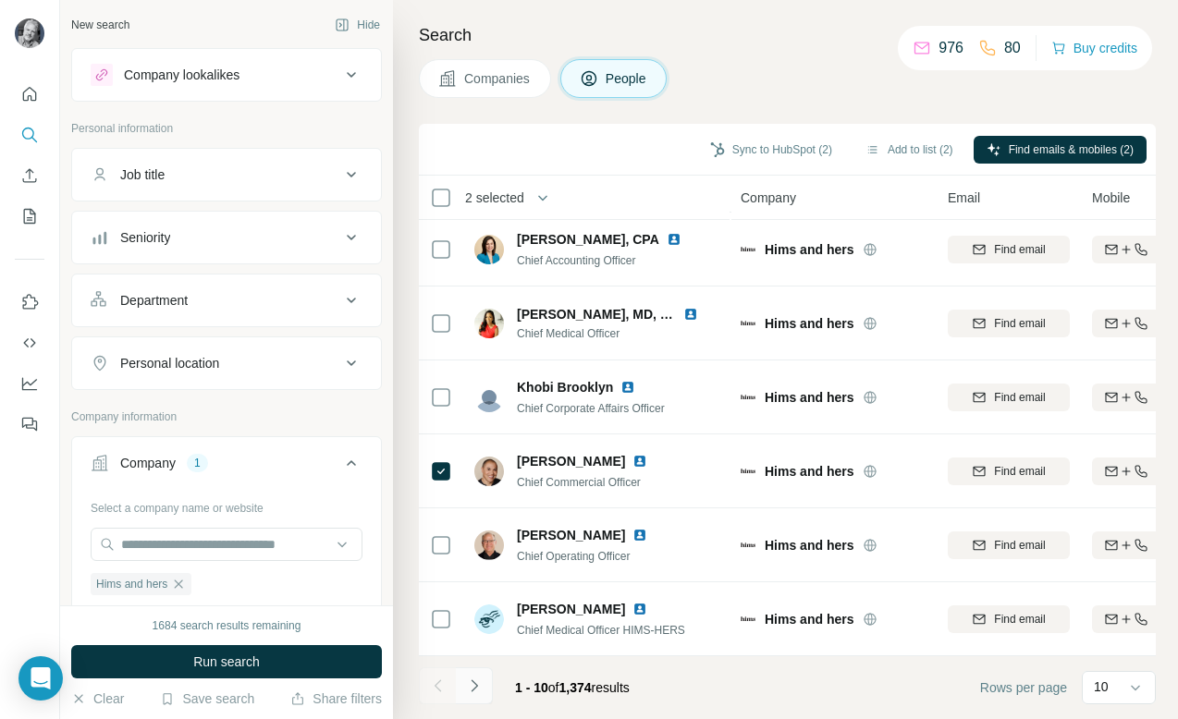
click at [472, 684] on icon "Navigate to next page" at bounding box center [474, 686] width 18 height 18
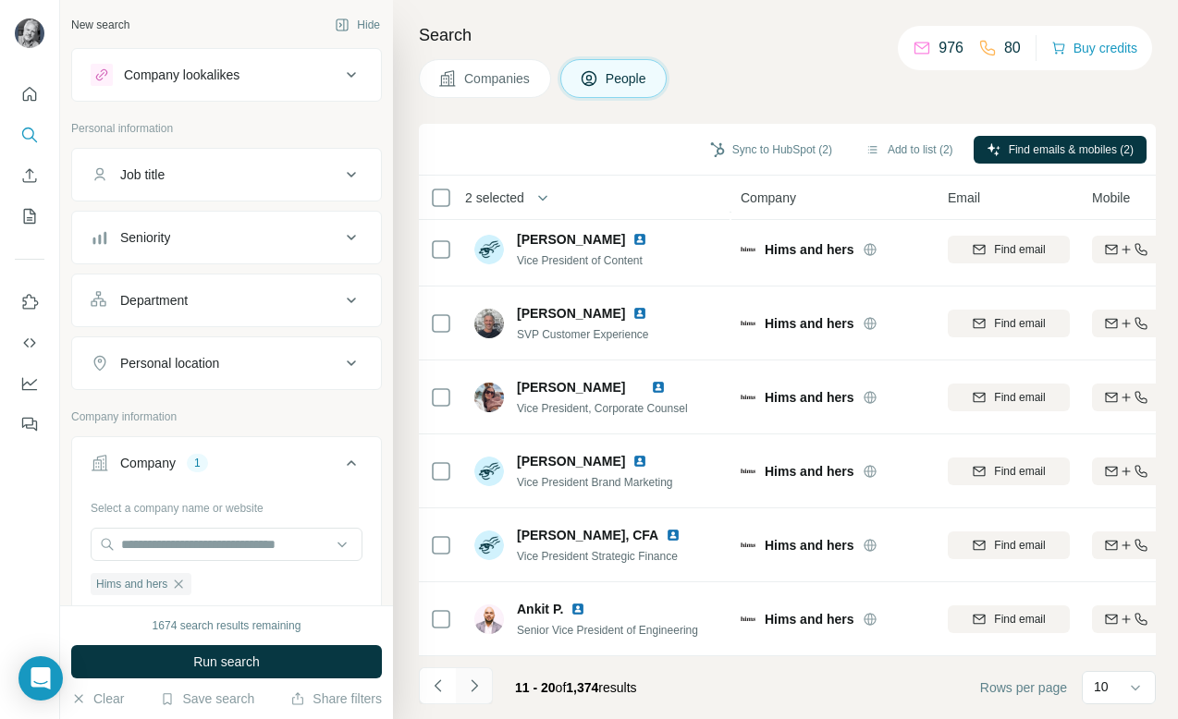
click at [473, 687] on icon "Navigate to next page" at bounding box center [474, 686] width 18 height 18
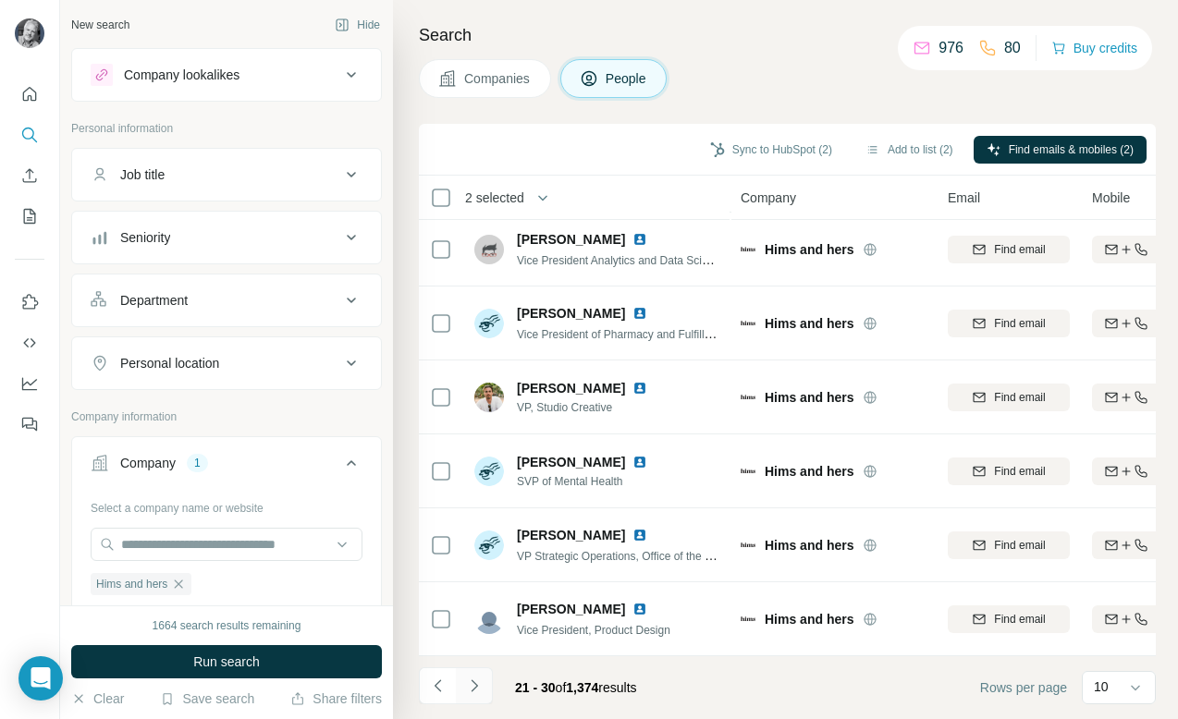
click at [477, 688] on icon "Navigate to next page" at bounding box center [474, 686] width 18 height 18
click at [472, 684] on icon "Navigate to next page" at bounding box center [474, 686] width 18 height 18
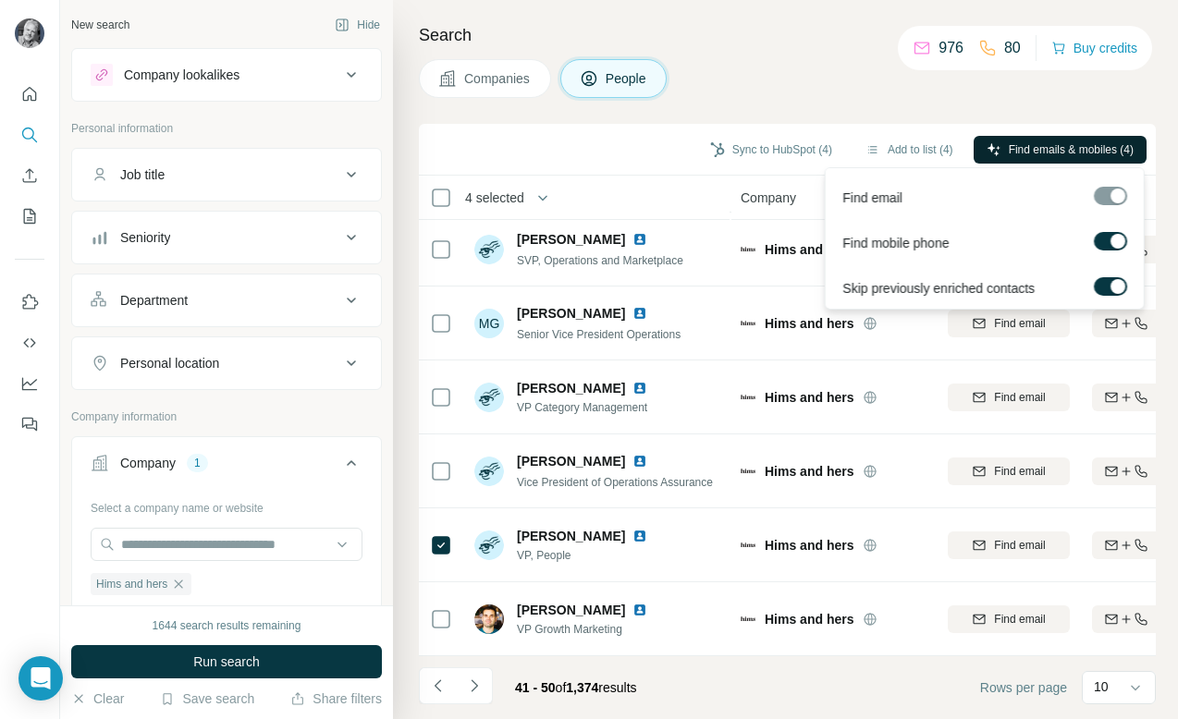
click at [1058, 146] on span "Find emails & mobiles (4)" at bounding box center [1071, 149] width 125 height 17
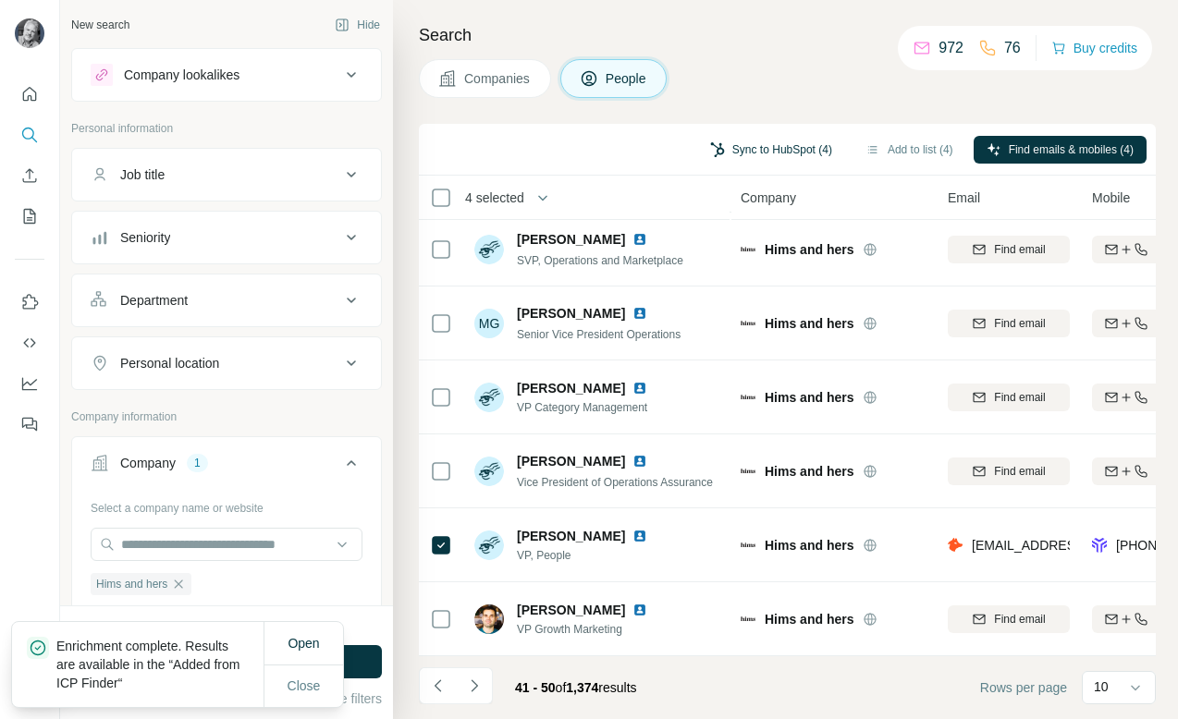
click at [752, 145] on button "Sync to HubSpot (4)" at bounding box center [771, 150] width 148 height 28
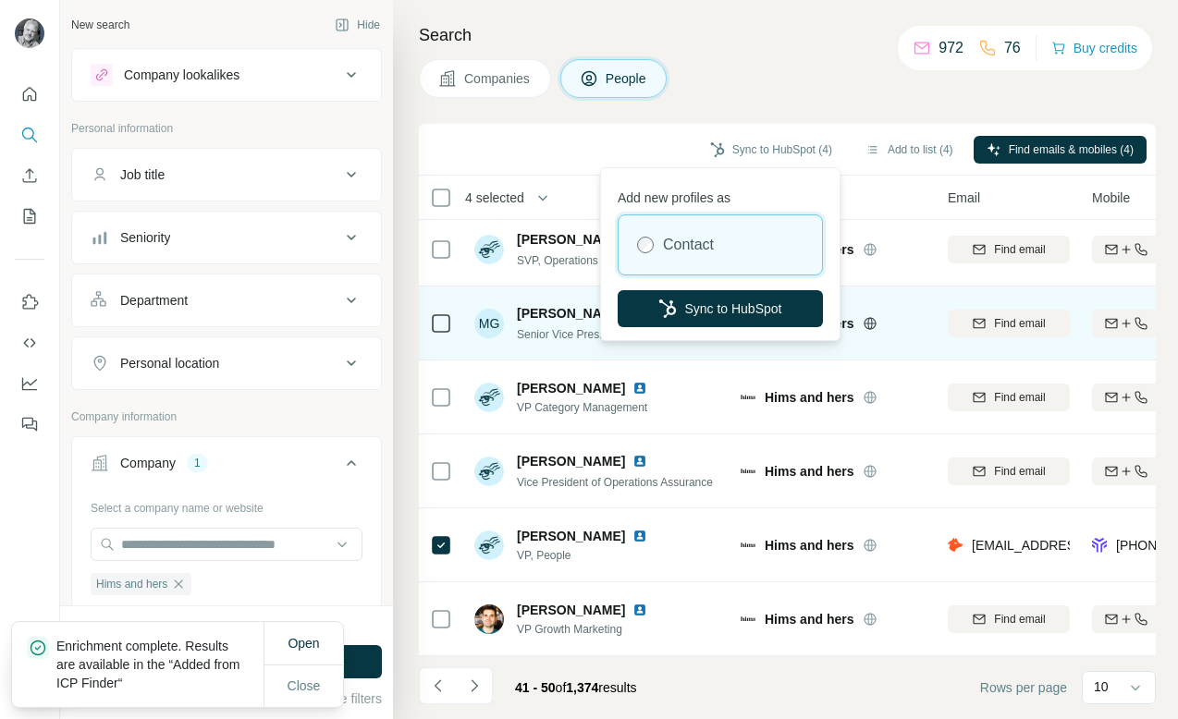
click at [722, 298] on button "Sync to HubSpot" at bounding box center [720, 308] width 205 height 37
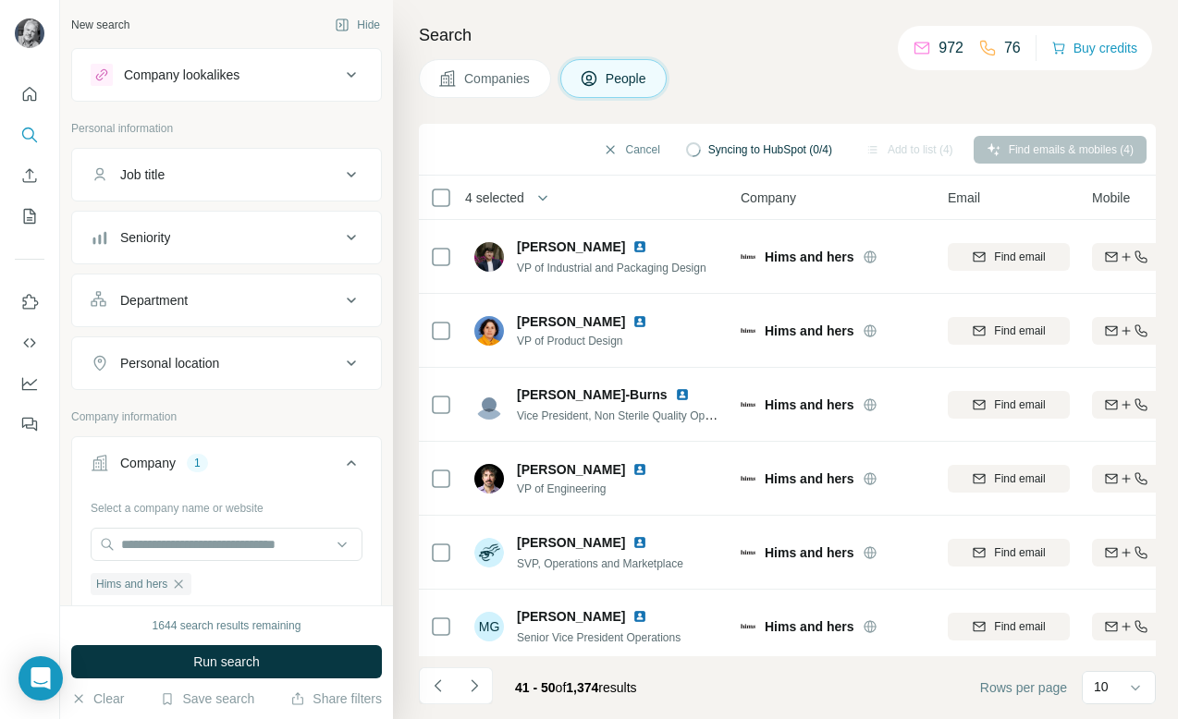
scroll to position [303, 0]
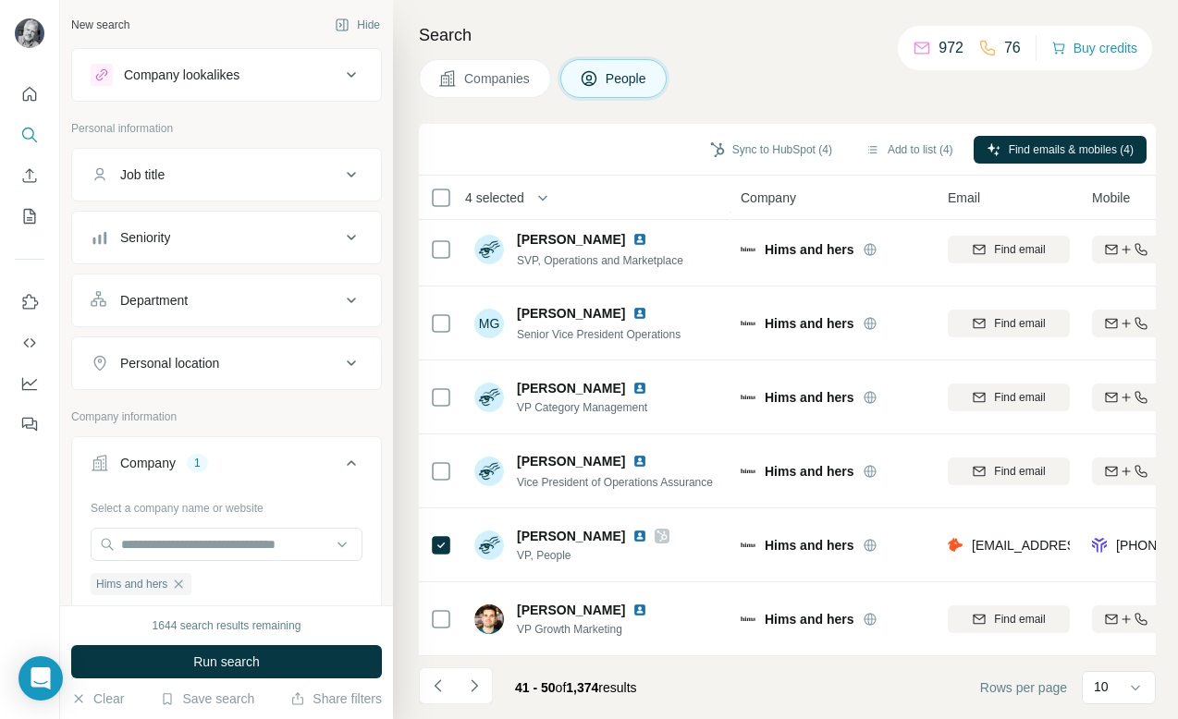
click at [90, 23] on div "New search" at bounding box center [100, 25] width 58 height 17
click at [248, 79] on div "Company lookalikes" at bounding box center [216, 75] width 250 height 22
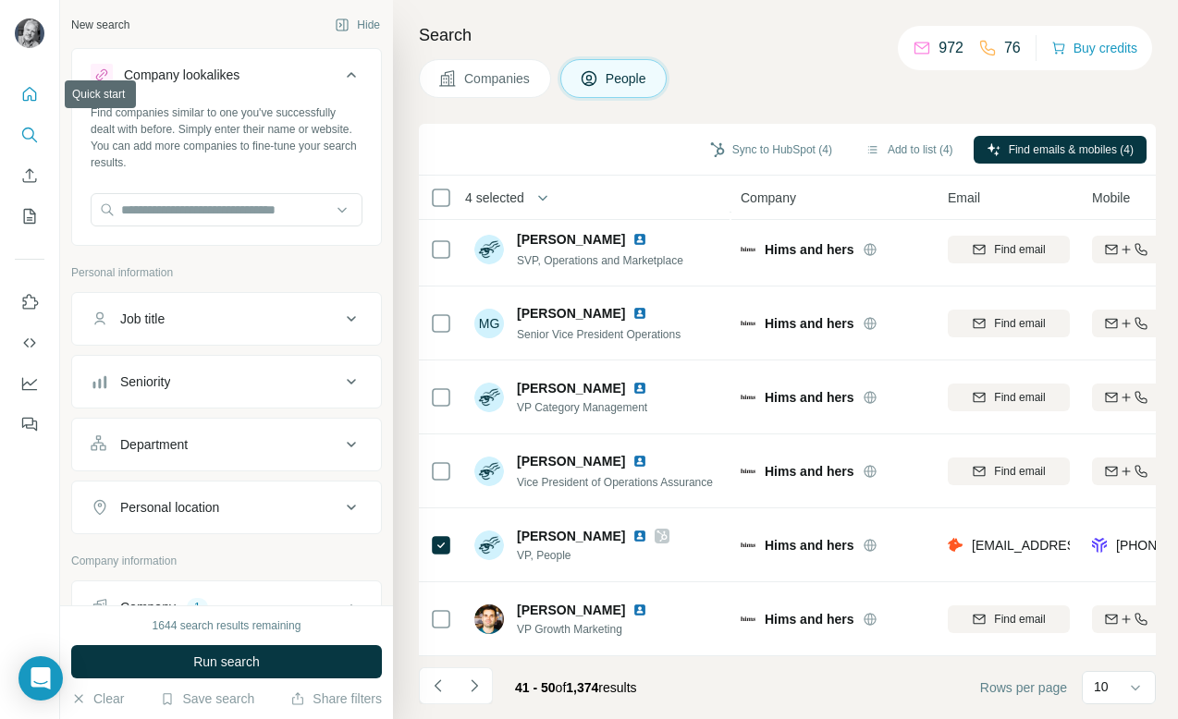
click at [35, 95] on icon "Quick start" at bounding box center [30, 94] width 14 height 14
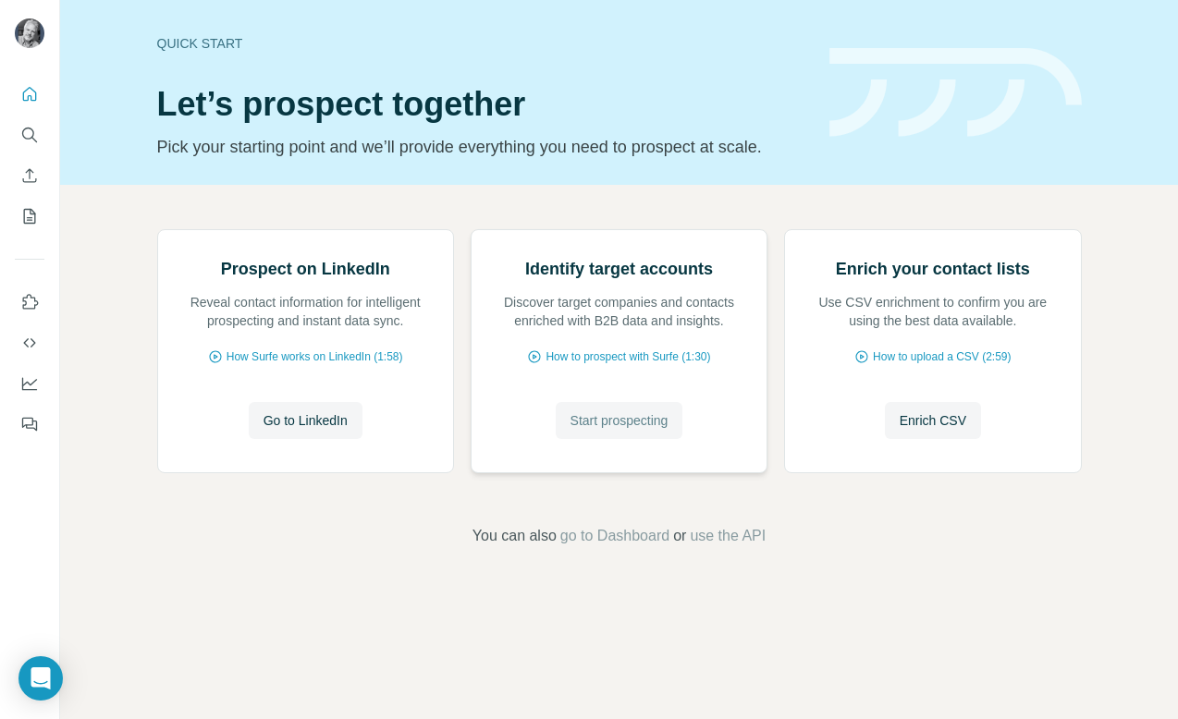
click at [621, 430] on span "Start prospecting" at bounding box center [620, 420] width 98 height 18
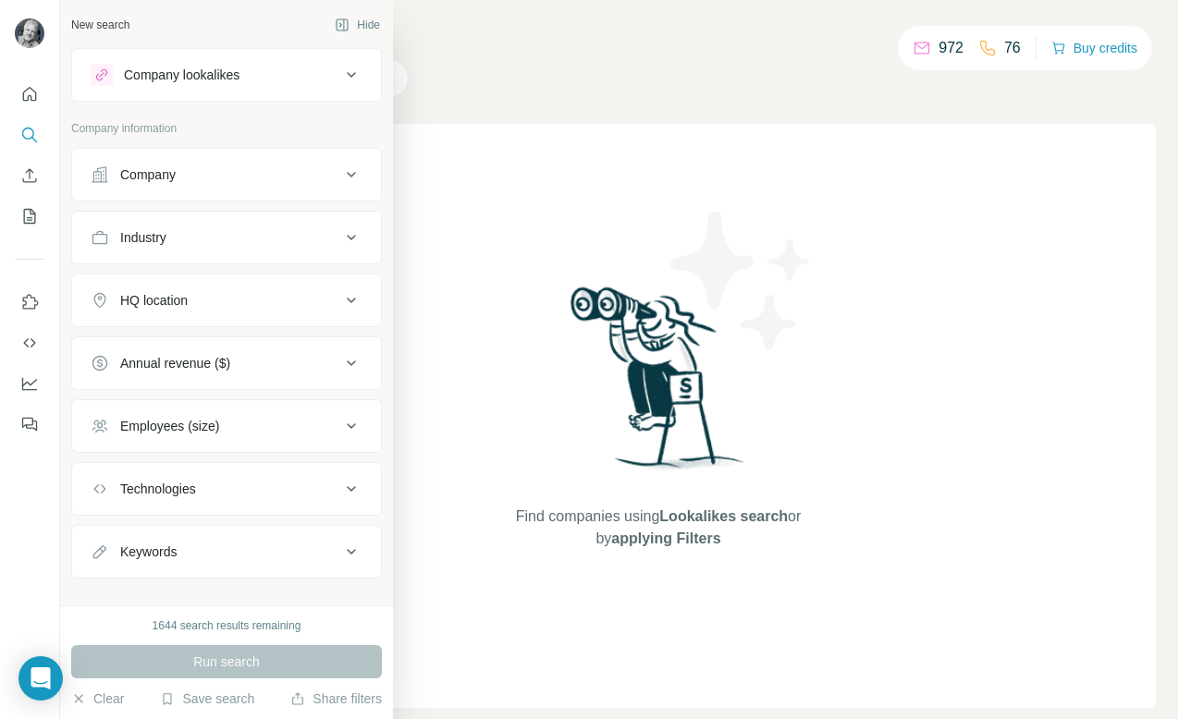
click at [199, 176] on div "Company" at bounding box center [216, 175] width 250 height 18
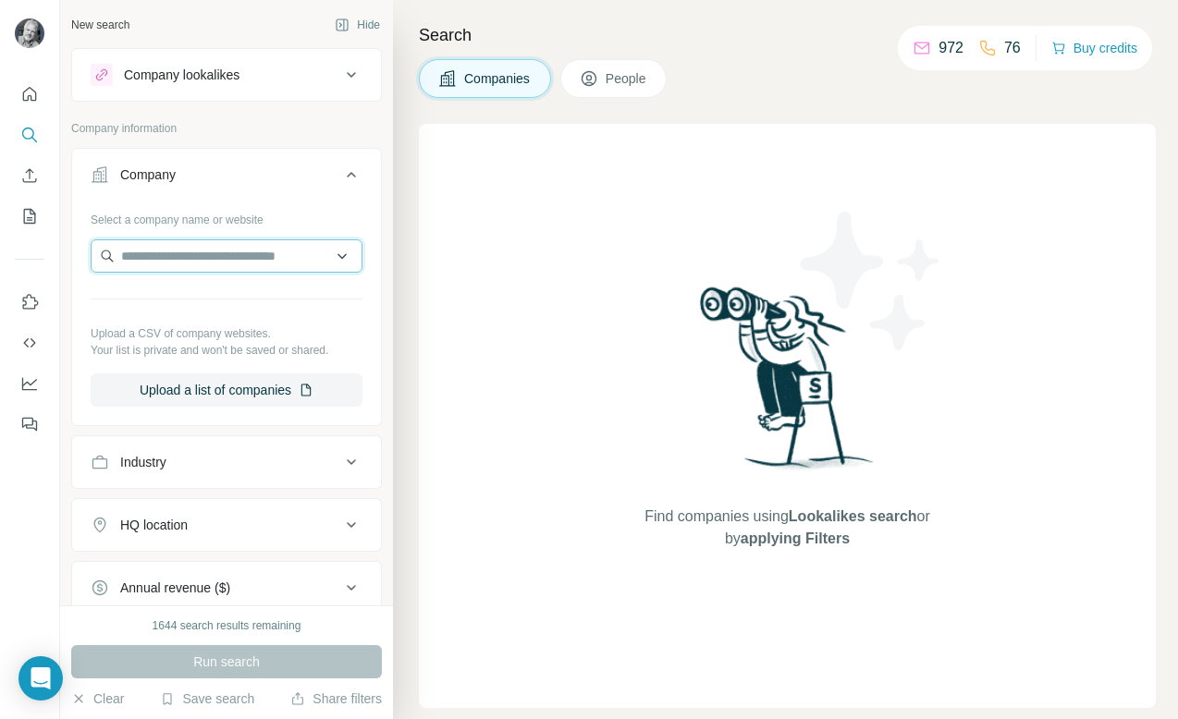
click at [166, 270] on input "text" at bounding box center [227, 255] width 272 height 33
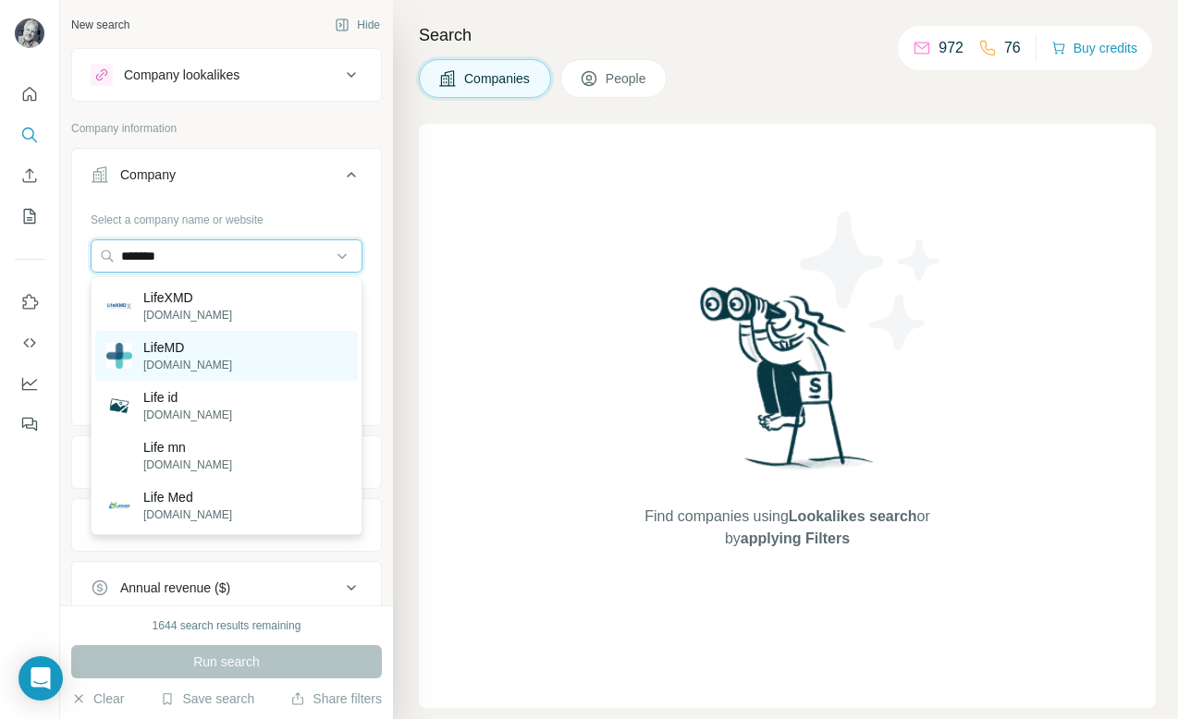
type input "*******"
click at [173, 352] on p "LifeMD" at bounding box center [187, 347] width 89 height 18
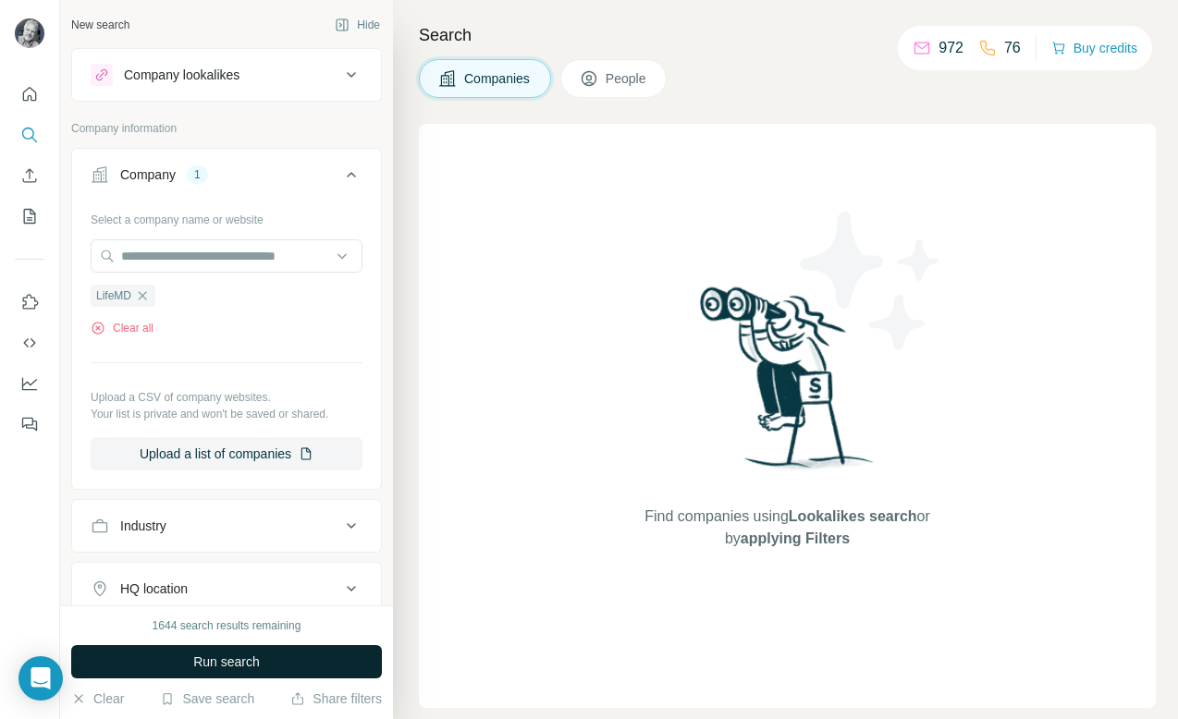
click at [243, 655] on span "Run search" at bounding box center [226, 662] width 67 height 18
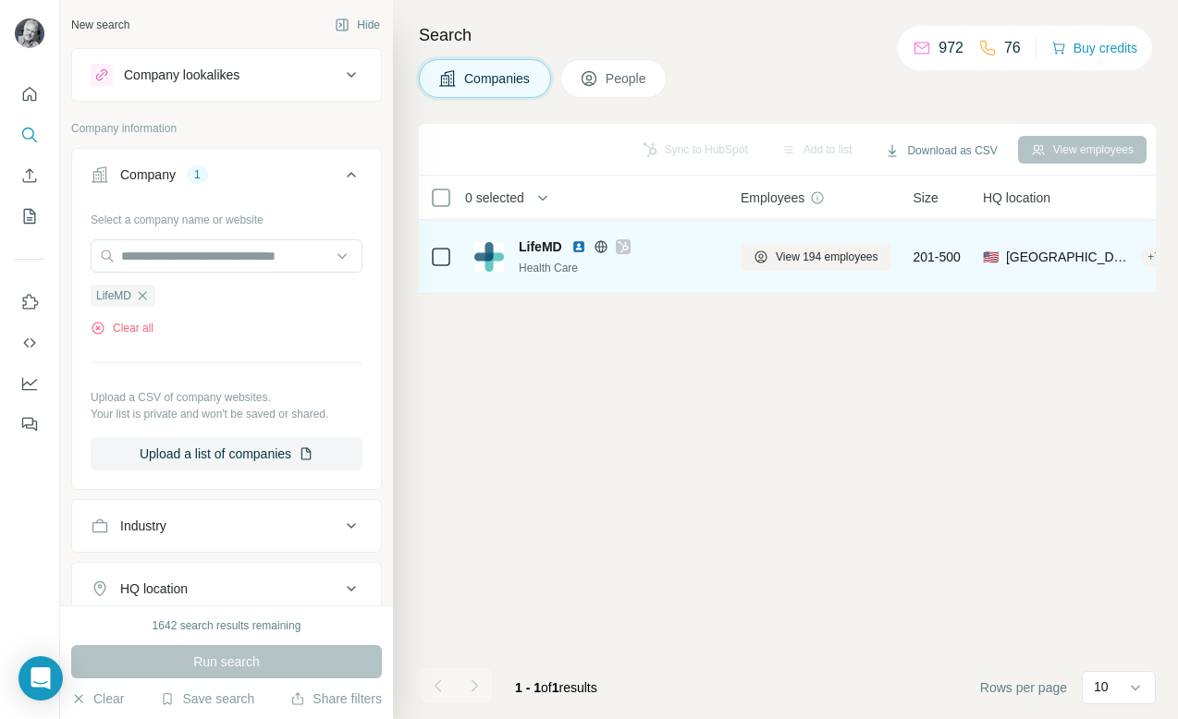
click at [564, 272] on div "Health Care" at bounding box center [619, 268] width 200 height 17
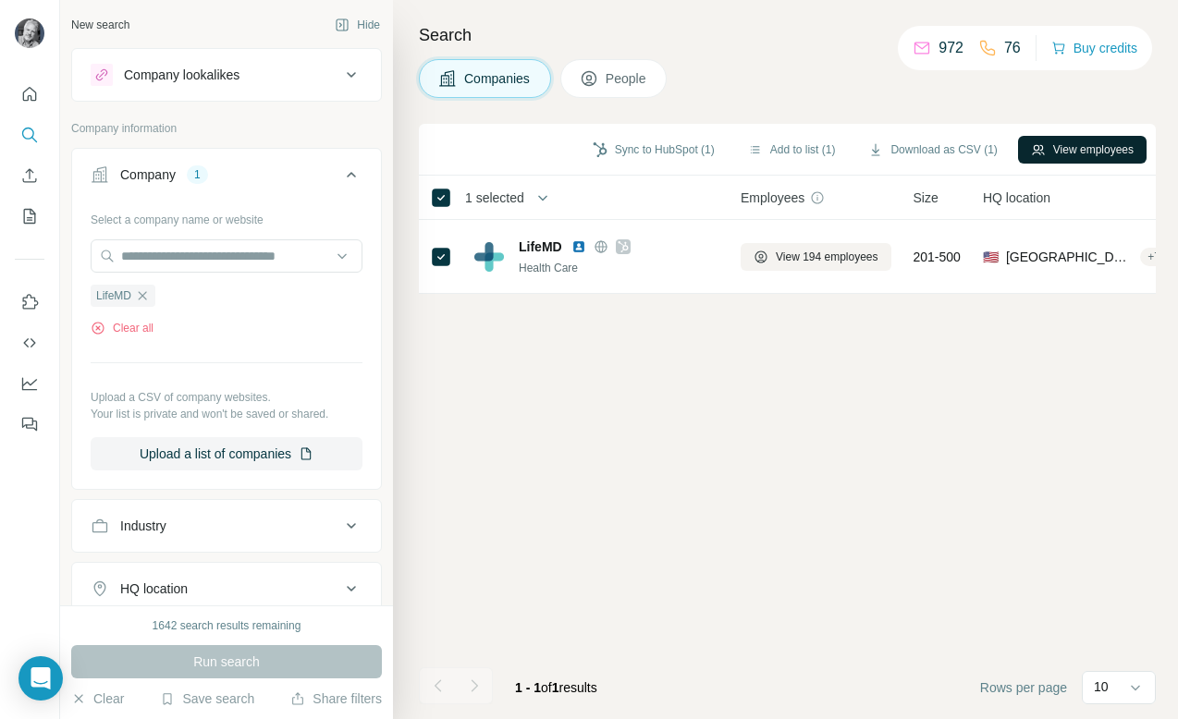
click at [1090, 149] on button "View employees" at bounding box center [1082, 150] width 129 height 28
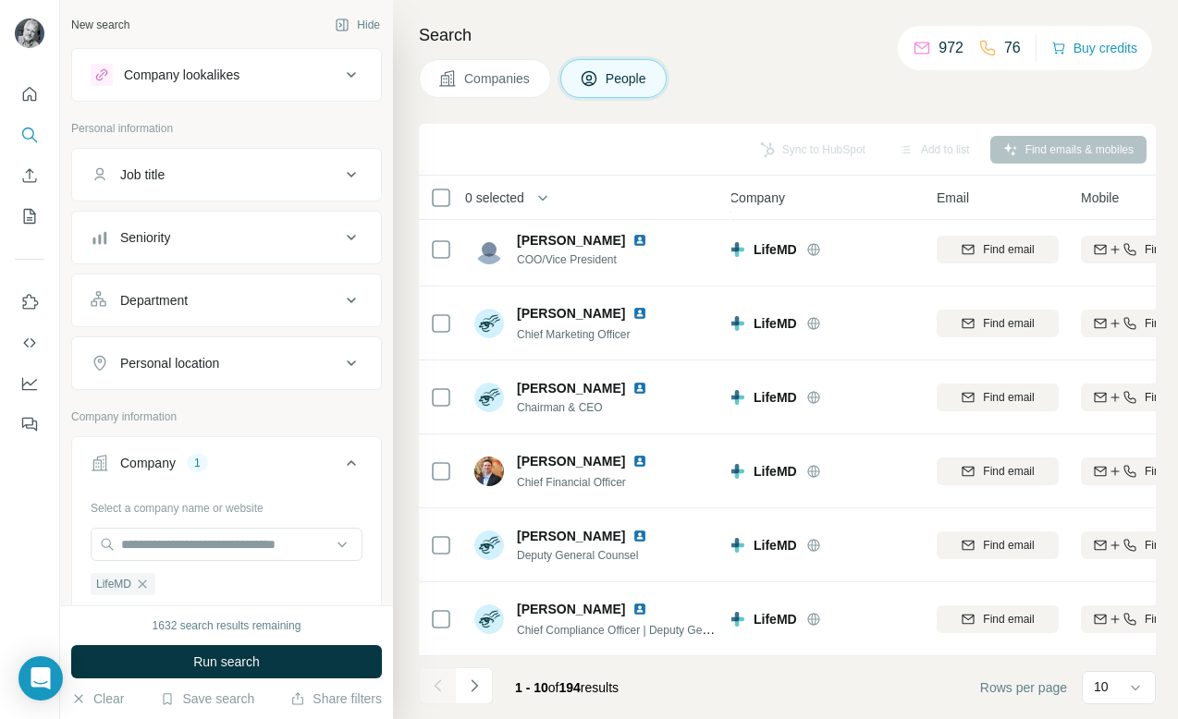
scroll to position [303, 6]
click at [475, 684] on icon "Navigate to next page" at bounding box center [474, 686] width 6 height 12
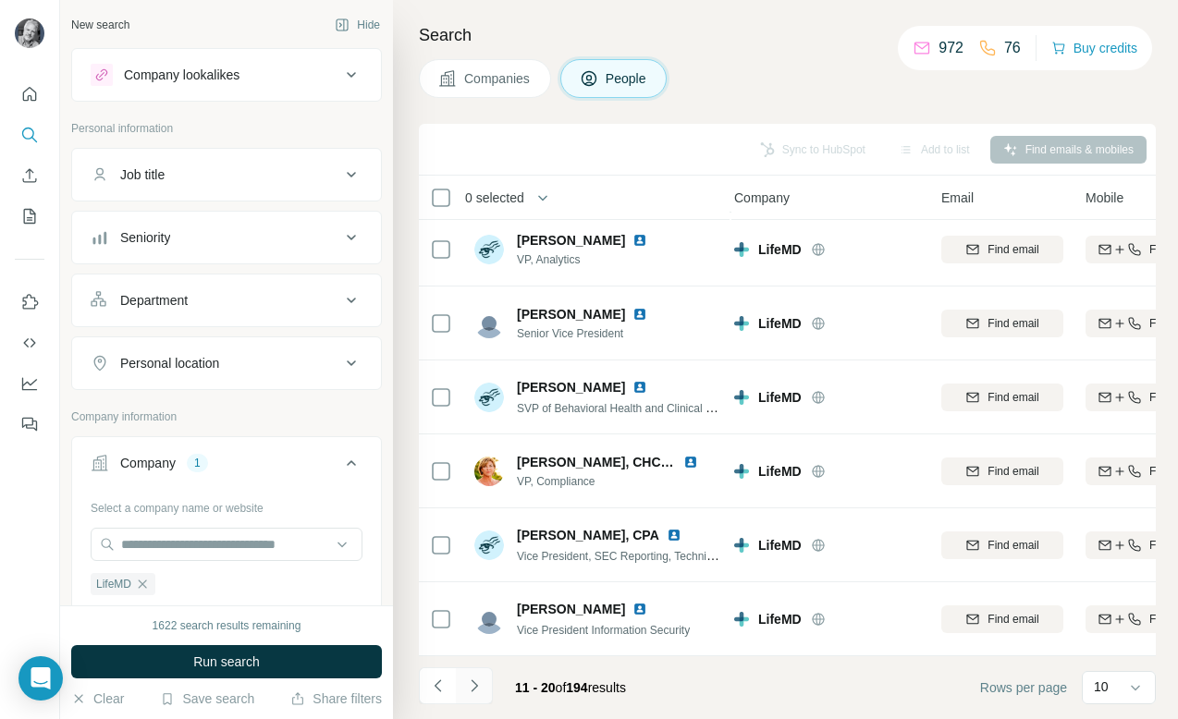
click at [475, 683] on icon "Navigate to next page" at bounding box center [474, 686] width 6 height 12
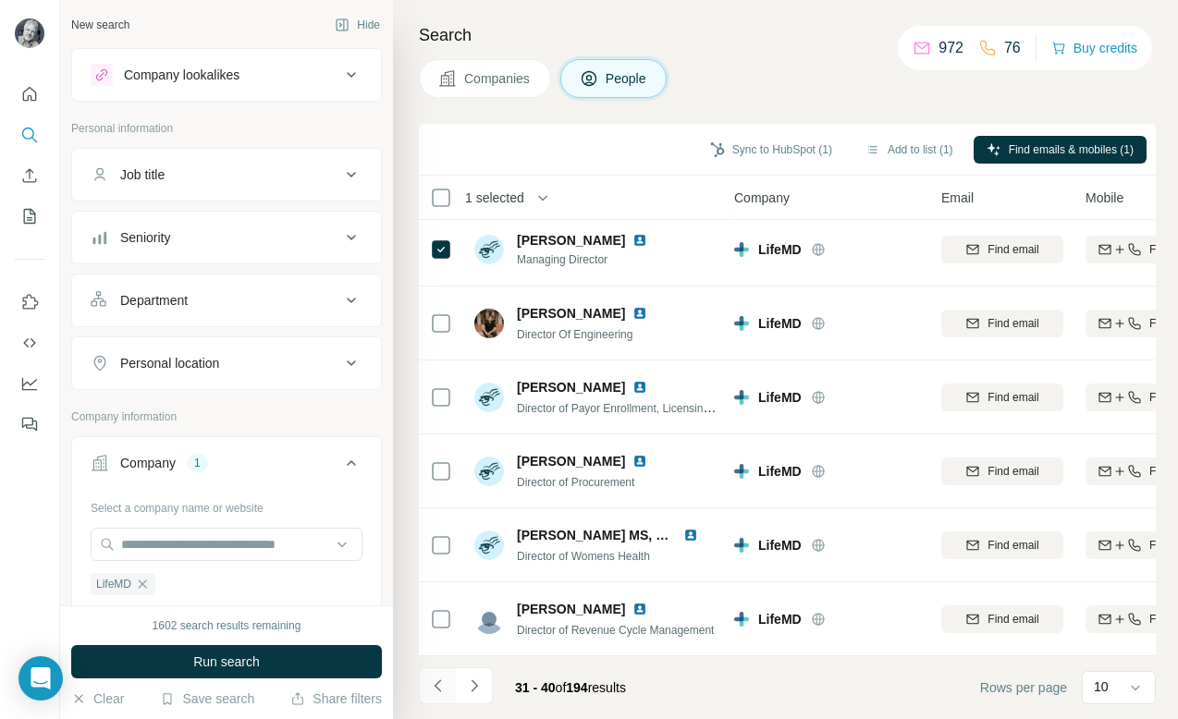
click at [440, 678] on icon "Navigate to previous page" at bounding box center [438, 686] width 18 height 18
click at [437, 684] on icon "Navigate to previous page" at bounding box center [438, 686] width 18 height 18
click at [477, 688] on icon "Navigate to next page" at bounding box center [474, 686] width 18 height 18
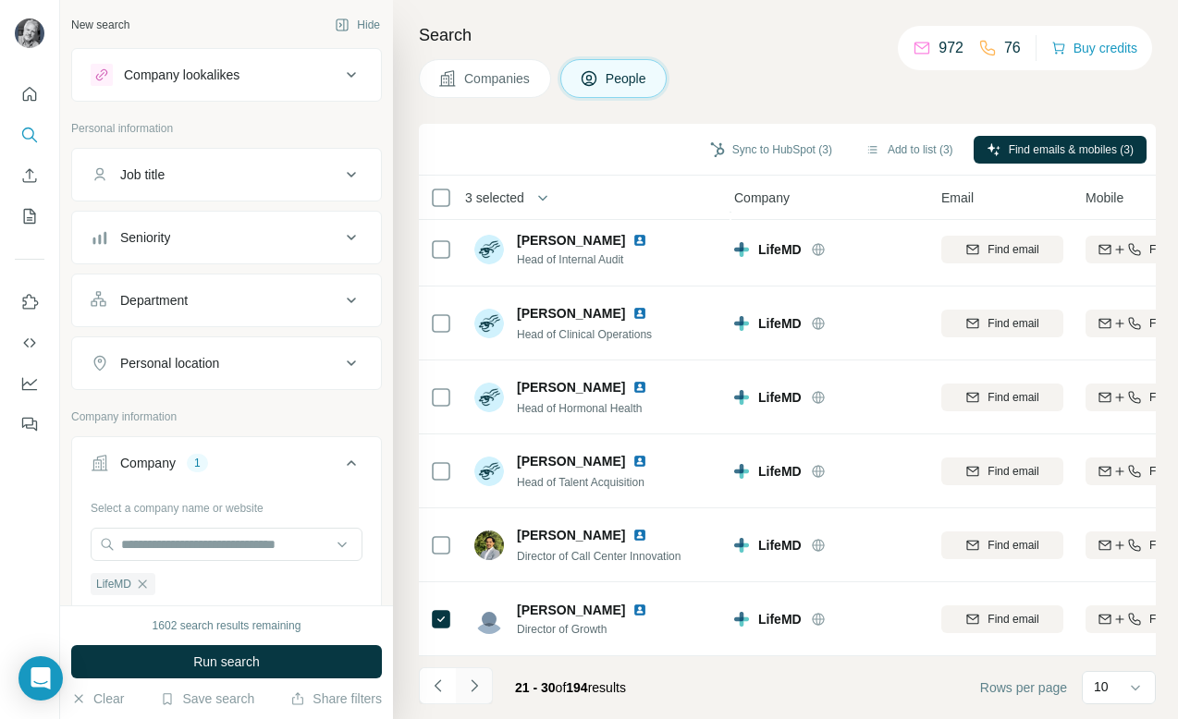
click at [477, 688] on icon "Navigate to next page" at bounding box center [474, 686] width 18 height 18
click at [474, 685] on icon "Navigate to next page" at bounding box center [474, 686] width 18 height 18
click at [473, 684] on icon "Navigate to next page" at bounding box center [474, 686] width 18 height 18
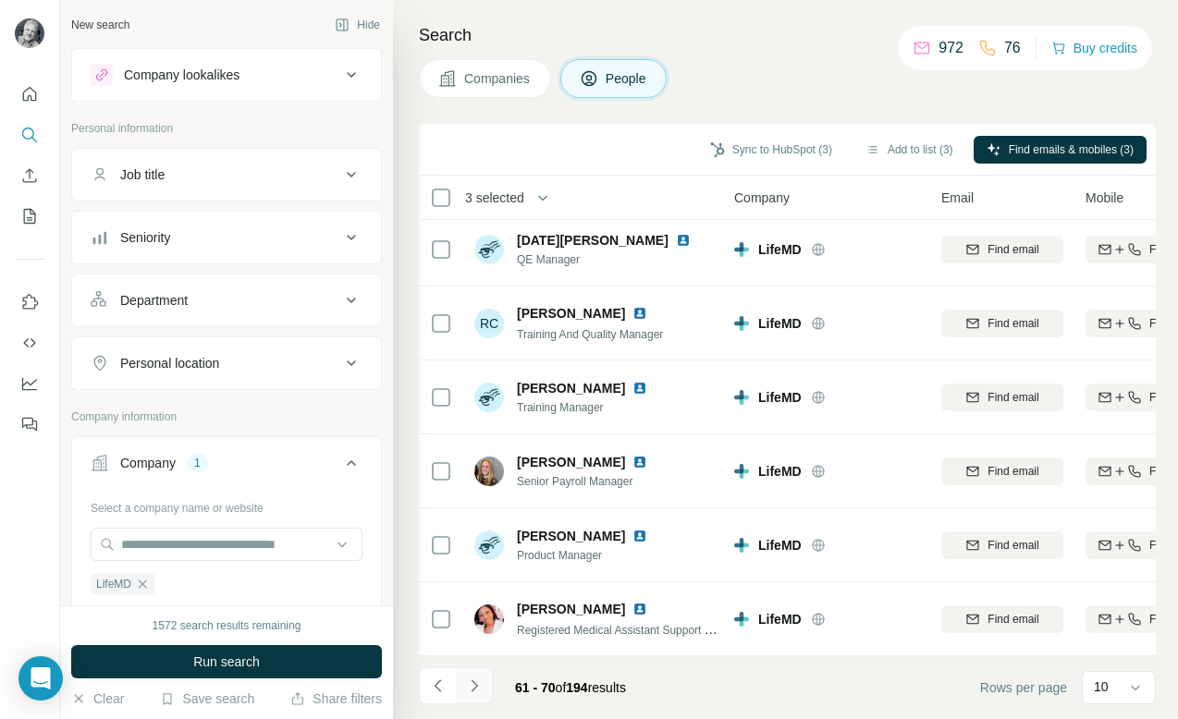
click at [473, 684] on icon "Navigate to next page" at bounding box center [474, 686] width 18 height 18
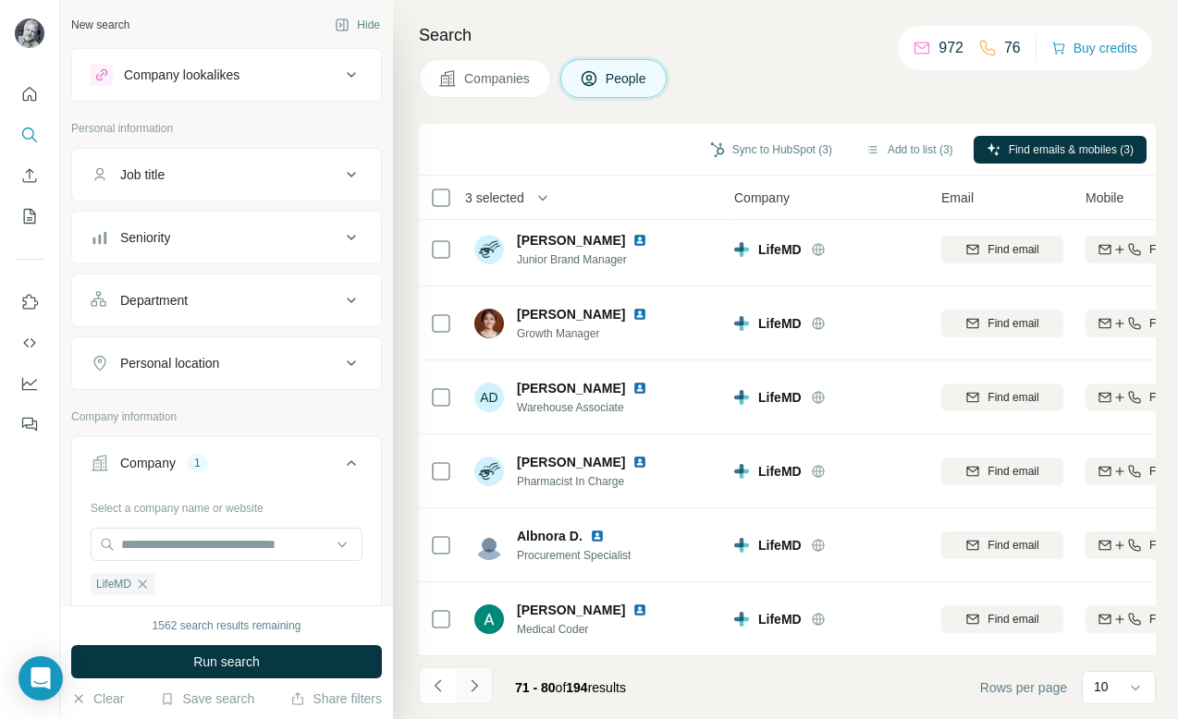
click at [473, 684] on icon "Navigate to next page" at bounding box center [474, 686] width 18 height 18
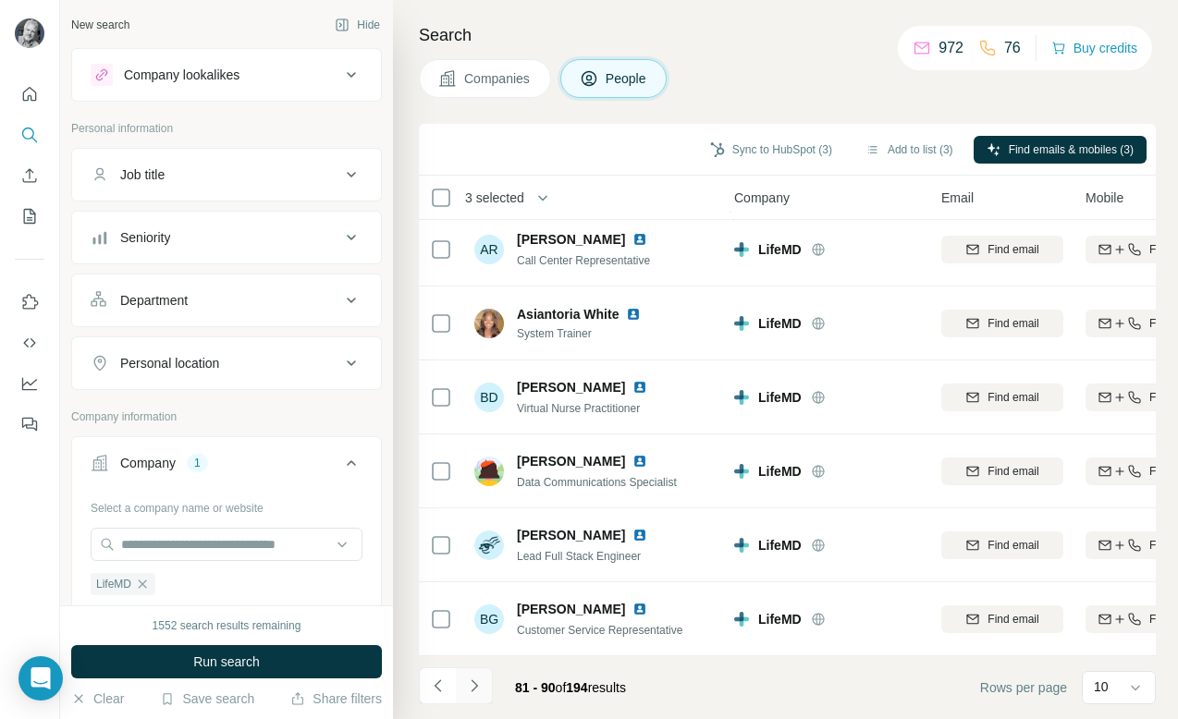
click at [473, 684] on icon "Navigate to next page" at bounding box center [474, 686] width 18 height 18
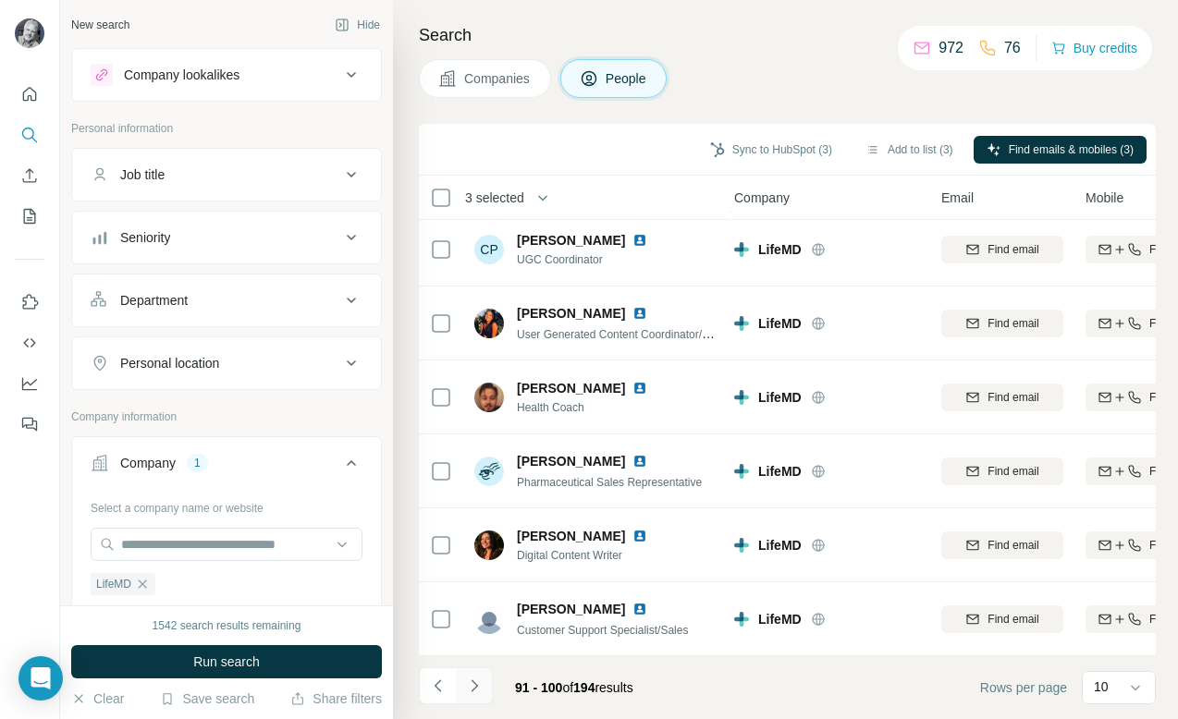
click at [473, 683] on icon "Navigate to next page" at bounding box center [474, 686] width 6 height 12
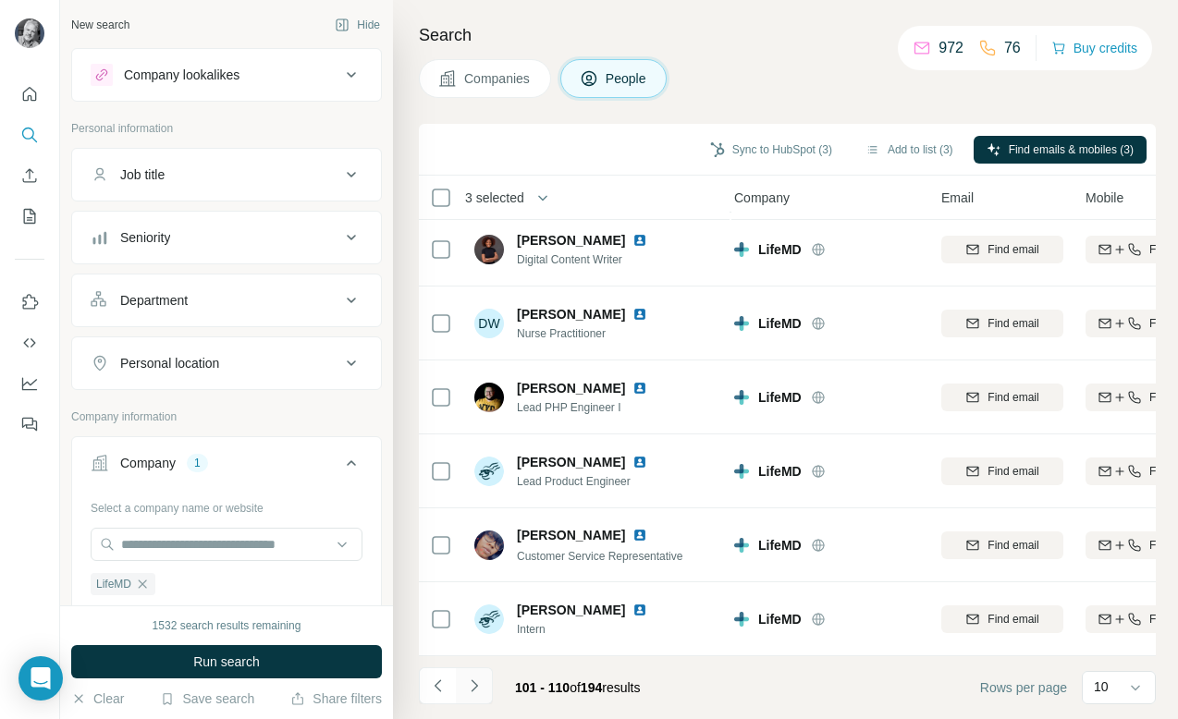
click at [473, 683] on icon "Navigate to next page" at bounding box center [474, 686] width 6 height 12
click at [474, 684] on icon "Navigate to next page" at bounding box center [474, 686] width 6 height 12
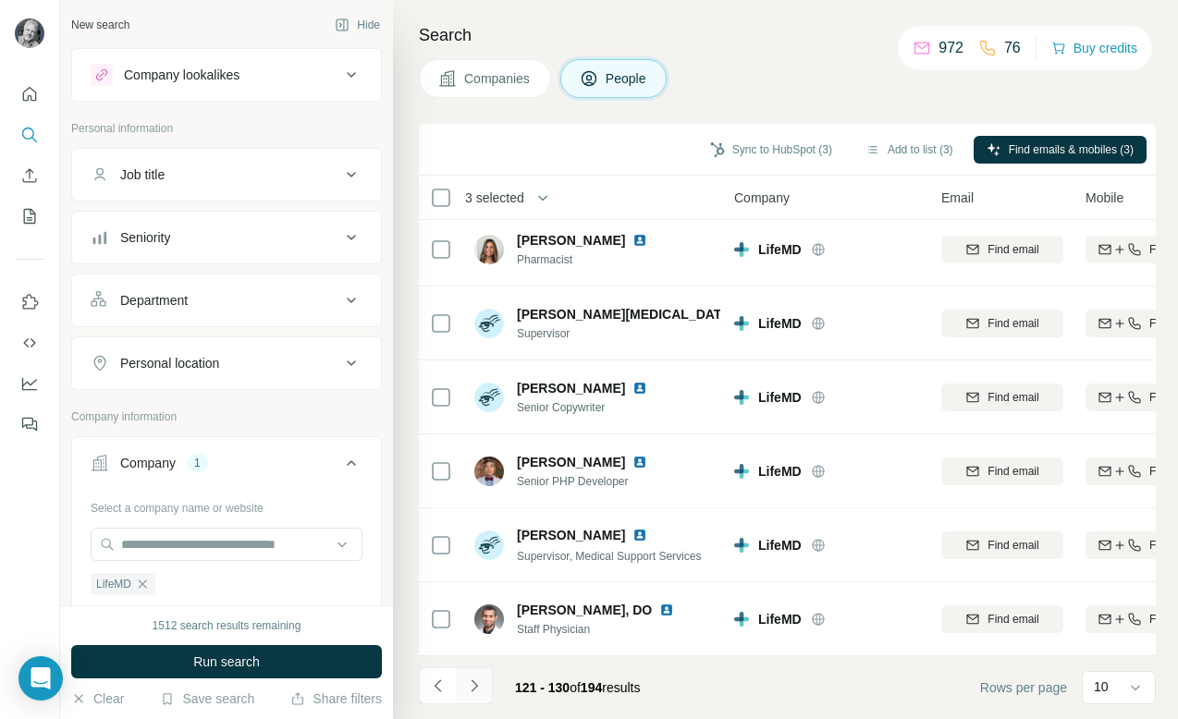
click at [474, 684] on icon "Navigate to next page" at bounding box center [474, 686] width 6 height 12
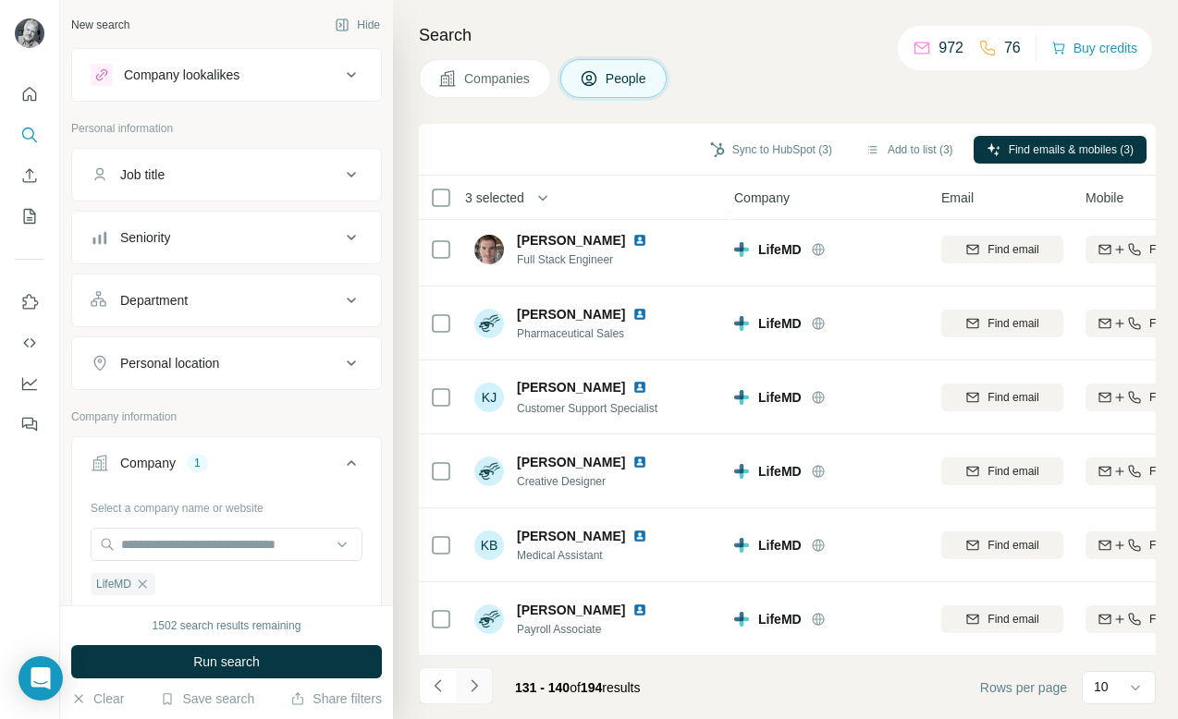
click at [474, 684] on icon "Navigate to next page" at bounding box center [474, 686] width 6 height 12
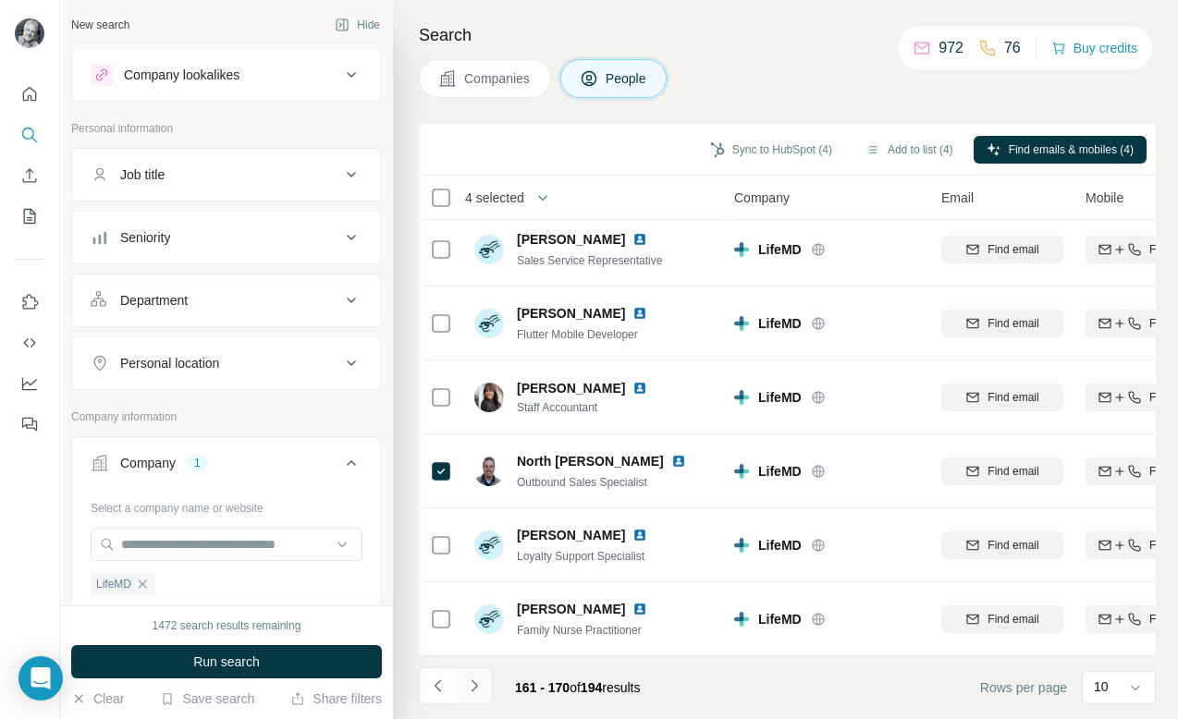
click at [476, 681] on icon "Navigate to next page" at bounding box center [474, 686] width 18 height 18
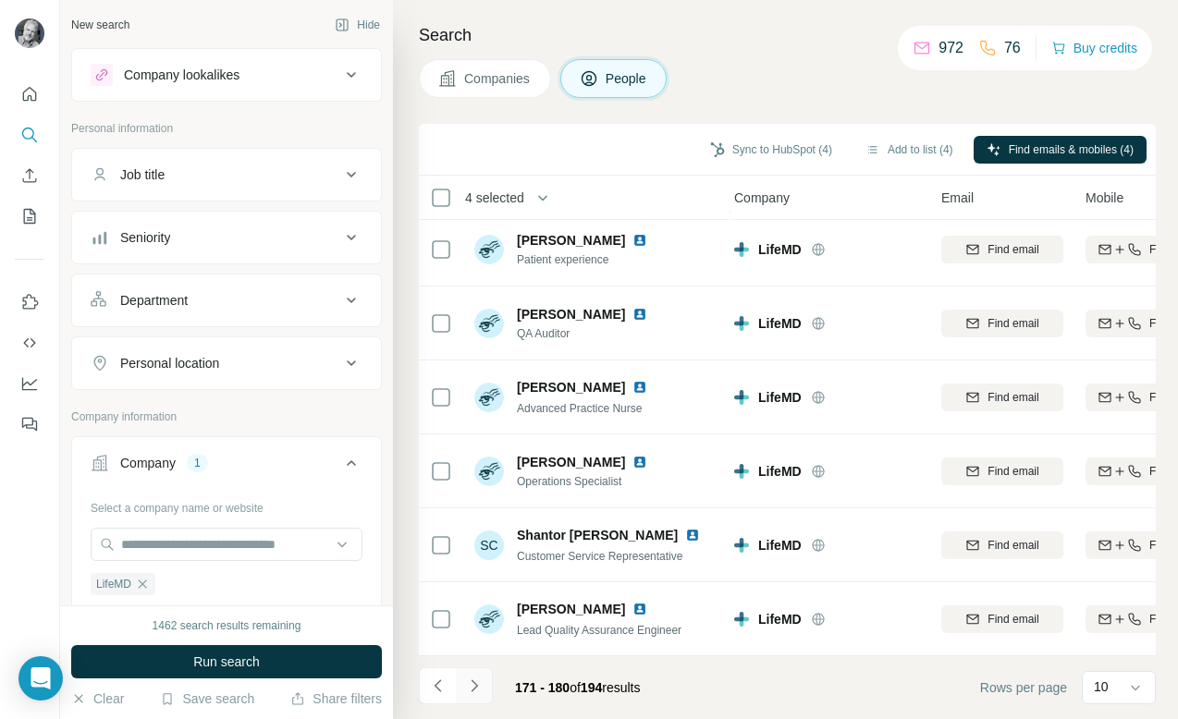
click at [476, 681] on icon "Navigate to next page" at bounding box center [474, 686] width 18 height 18
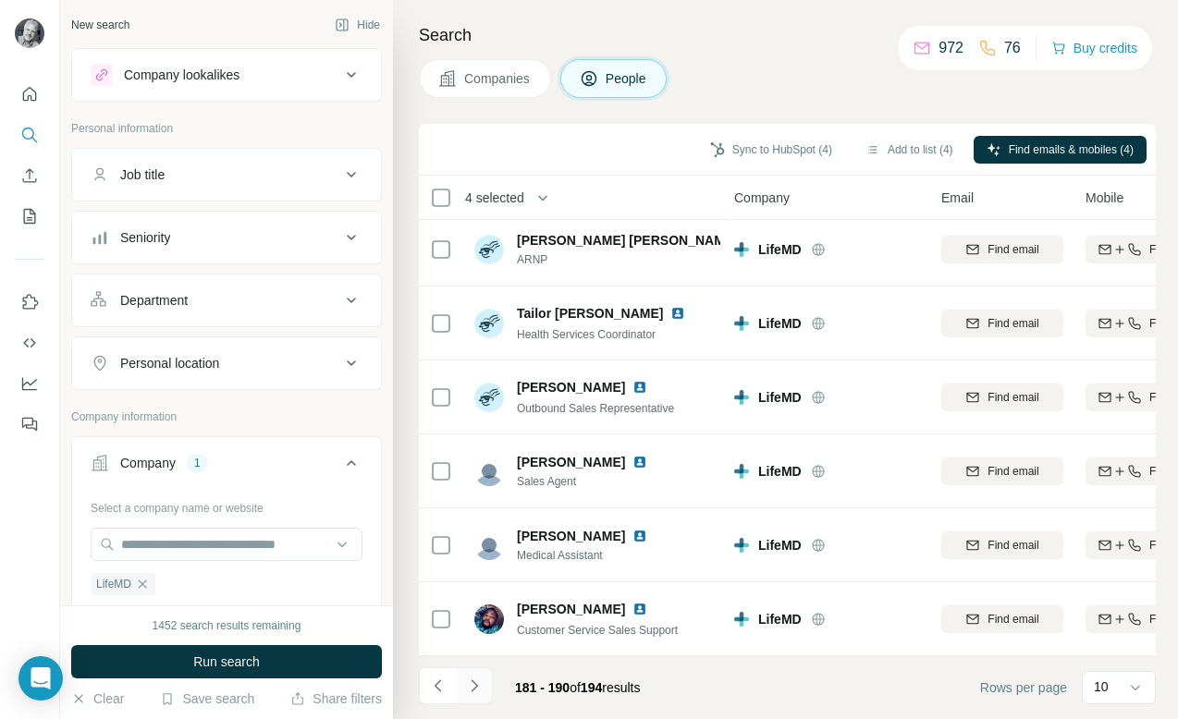
click at [476, 681] on icon "Navigate to next page" at bounding box center [474, 686] width 18 height 18
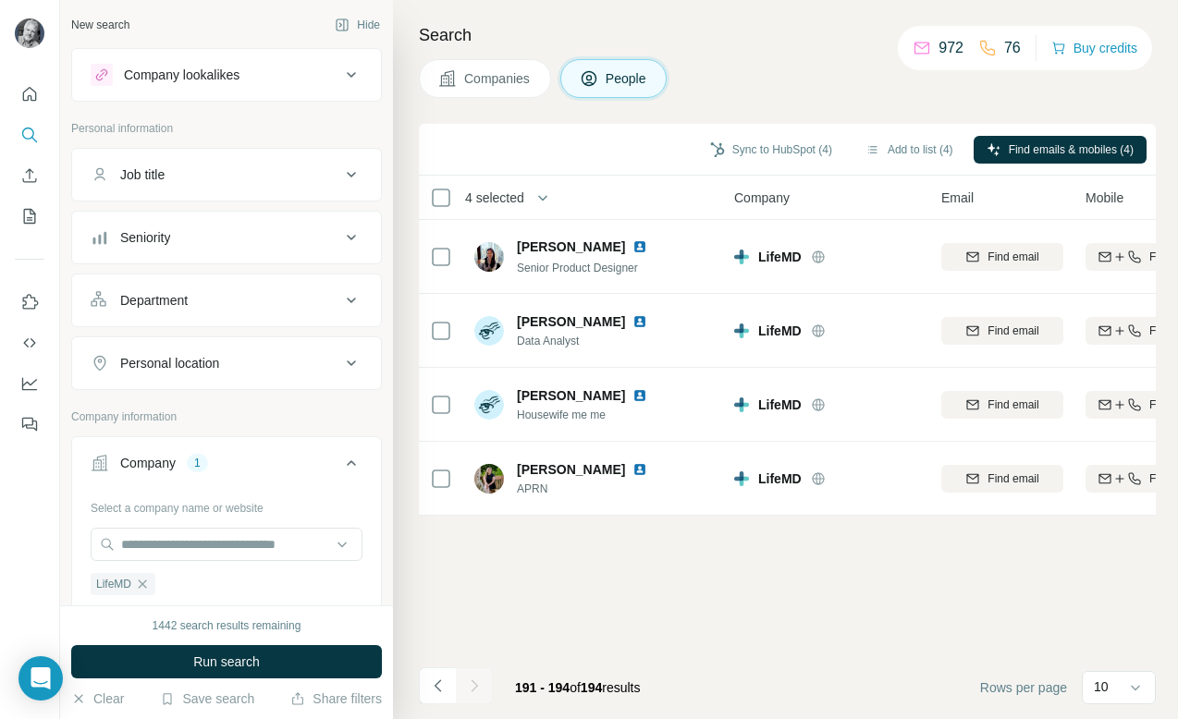
scroll to position [0, 6]
click at [436, 685] on icon "Navigate to previous page" at bounding box center [438, 686] width 18 height 18
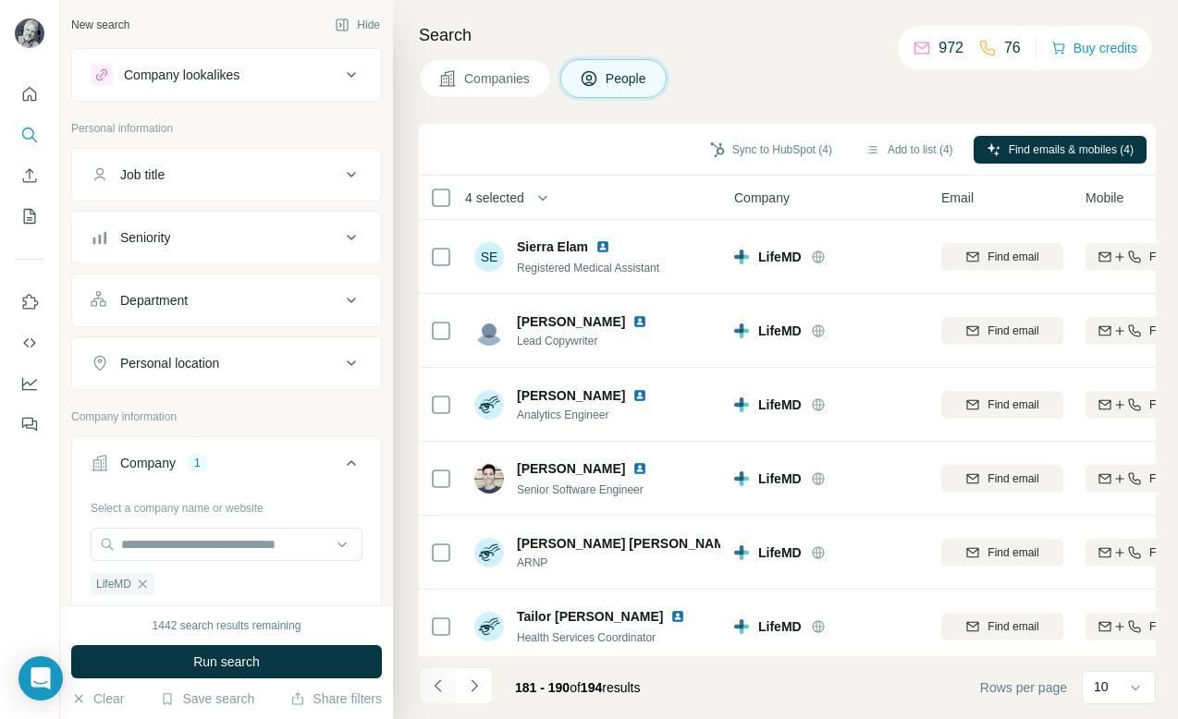
click at [436, 685] on icon "Navigate to previous page" at bounding box center [438, 686] width 18 height 18
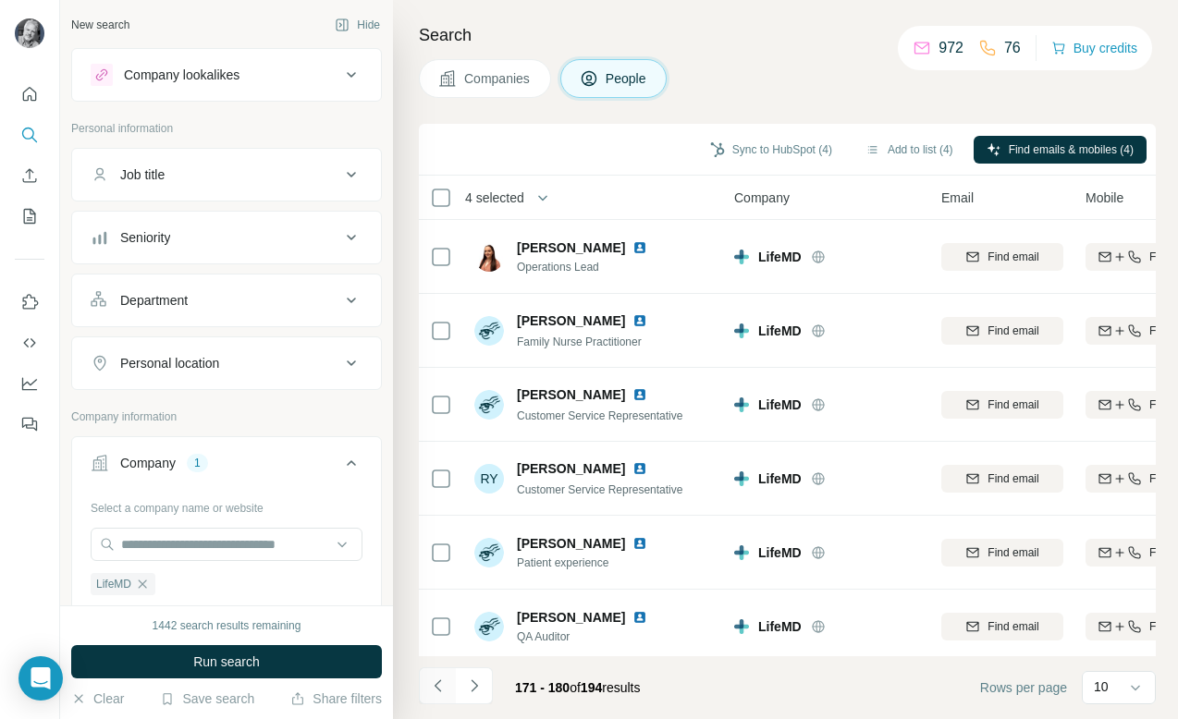
click at [436, 685] on icon "Navigate to previous page" at bounding box center [438, 686] width 18 height 18
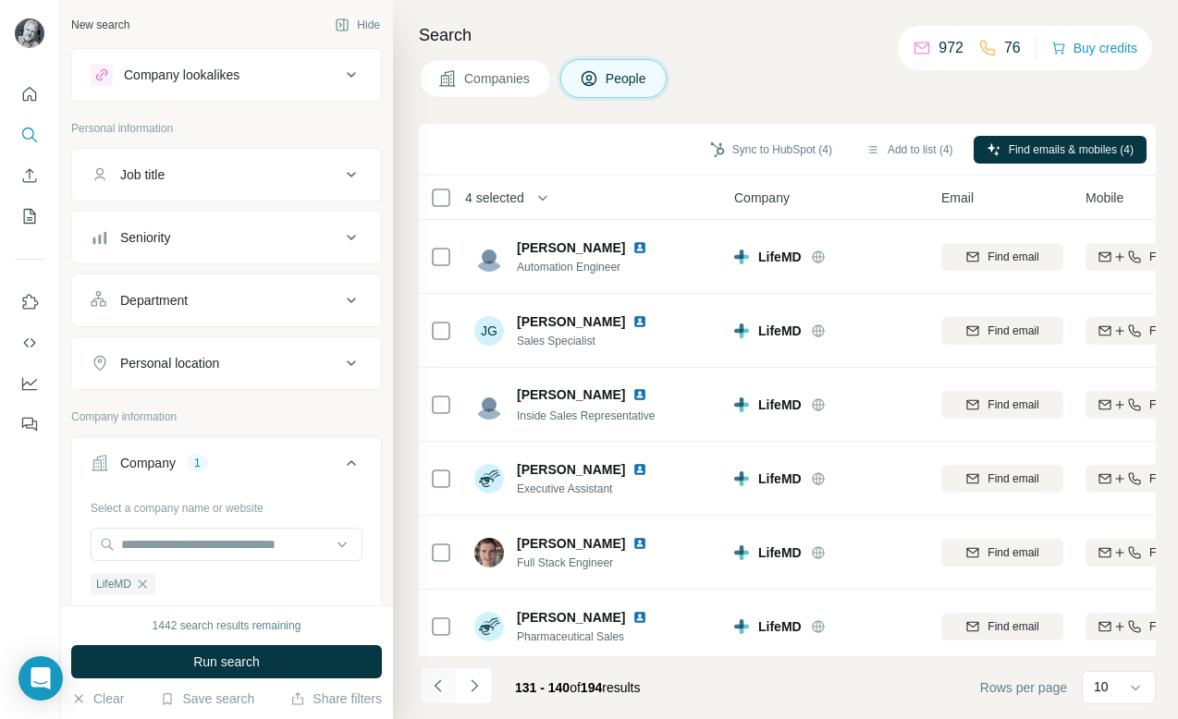
click at [436, 685] on icon "Navigate to previous page" at bounding box center [438, 686] width 18 height 18
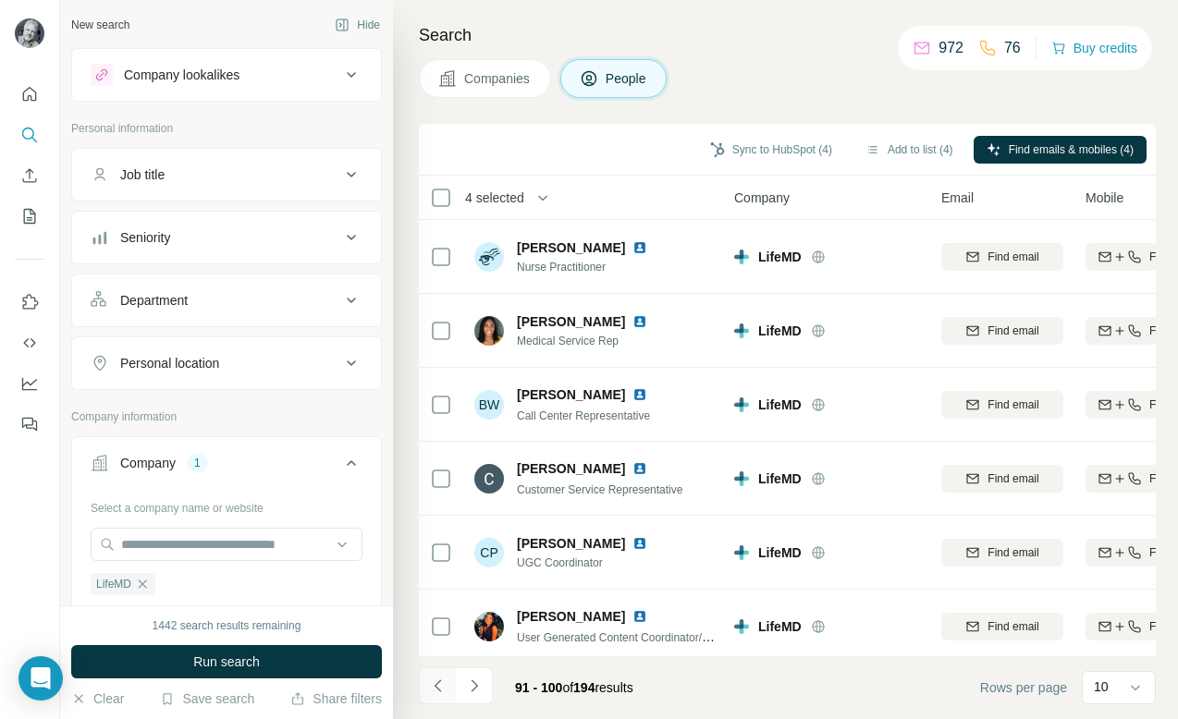
click at [436, 685] on icon "Navigate to previous page" at bounding box center [438, 686] width 18 height 18
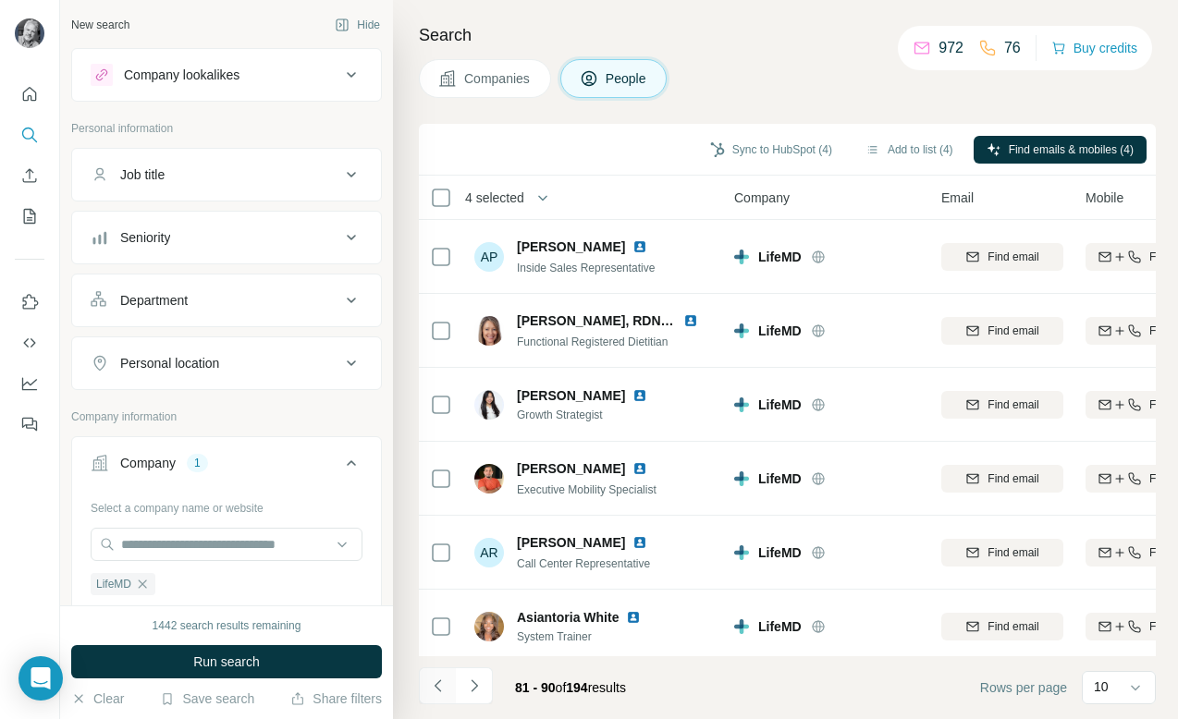
click at [436, 685] on icon "Navigate to previous page" at bounding box center [438, 686] width 18 height 18
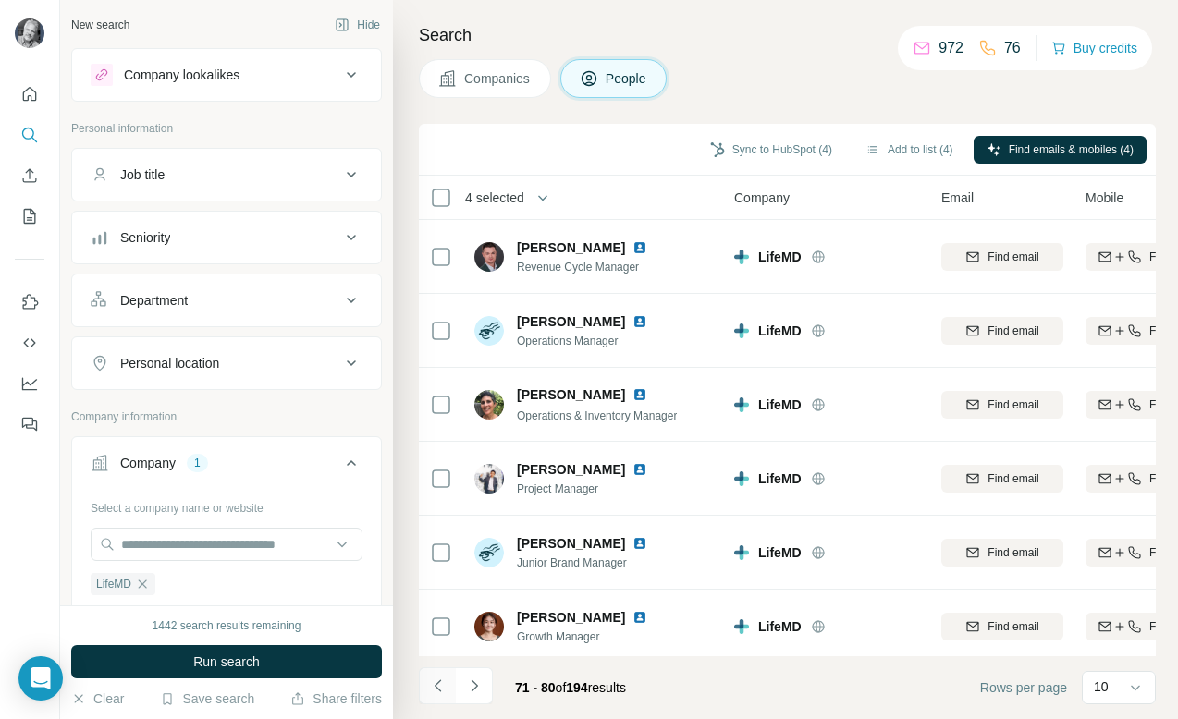
click at [436, 685] on icon "Navigate to previous page" at bounding box center [438, 686] width 18 height 18
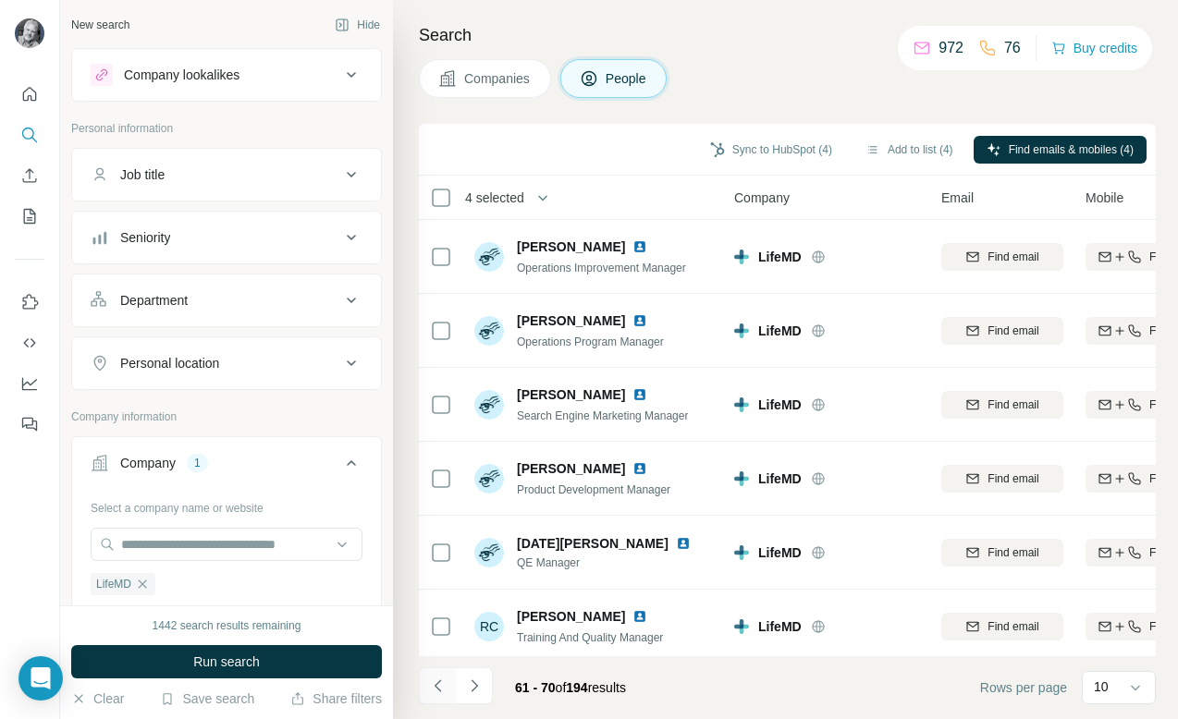
click at [436, 685] on icon "Navigate to previous page" at bounding box center [438, 686] width 18 height 18
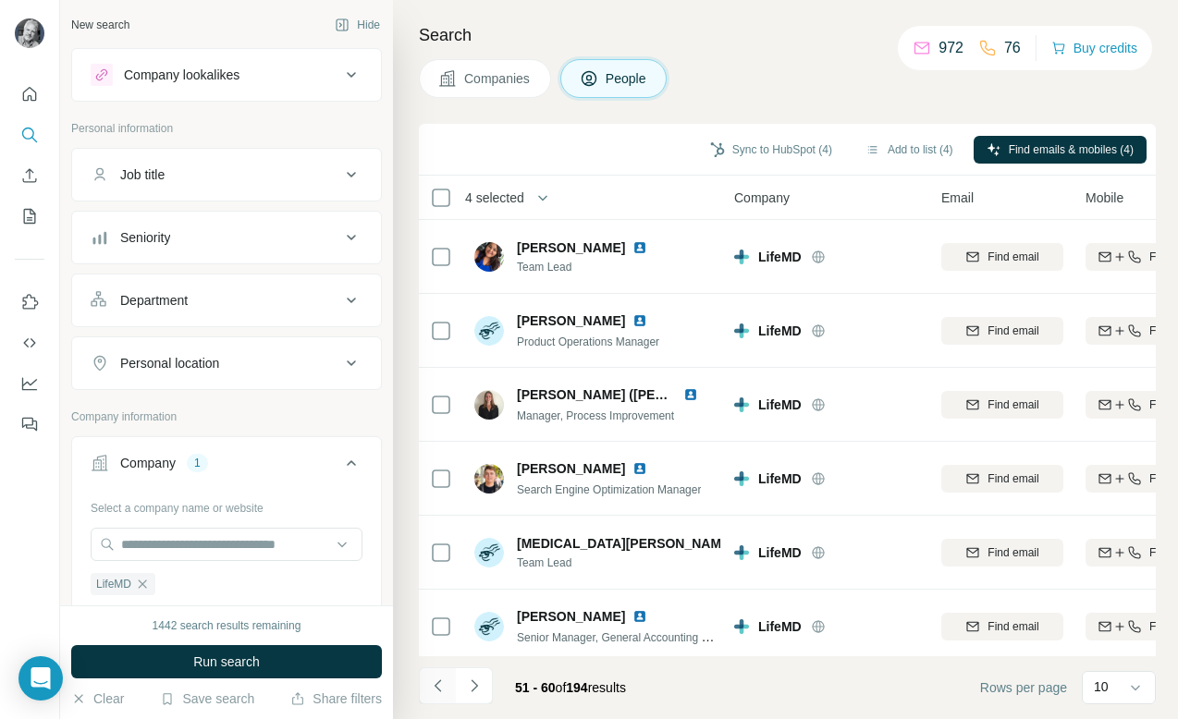
click at [436, 685] on icon "Navigate to previous page" at bounding box center [438, 686] width 18 height 18
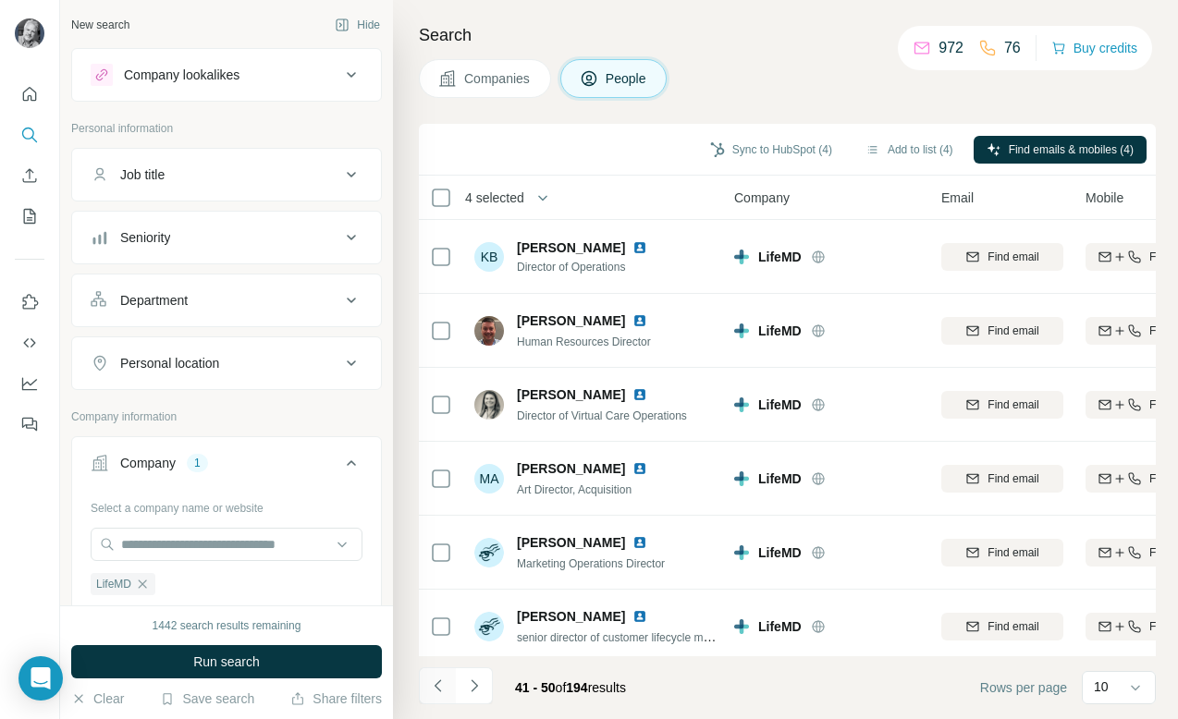
click at [436, 685] on icon "Navigate to previous page" at bounding box center [438, 686] width 18 height 18
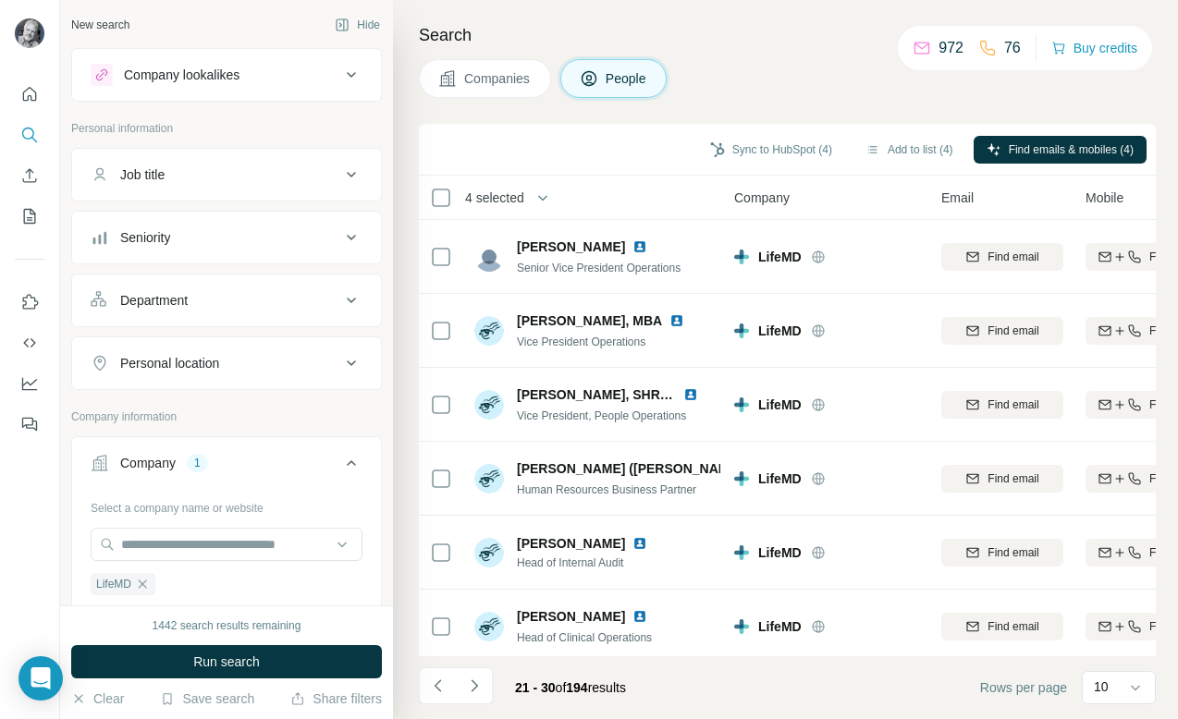
drag, startPoint x: 436, startPoint y: 685, endPoint x: 449, endPoint y: 706, distance: 24.1
click at [438, 687] on icon "Navigate to previous page" at bounding box center [438, 686] width 18 height 18
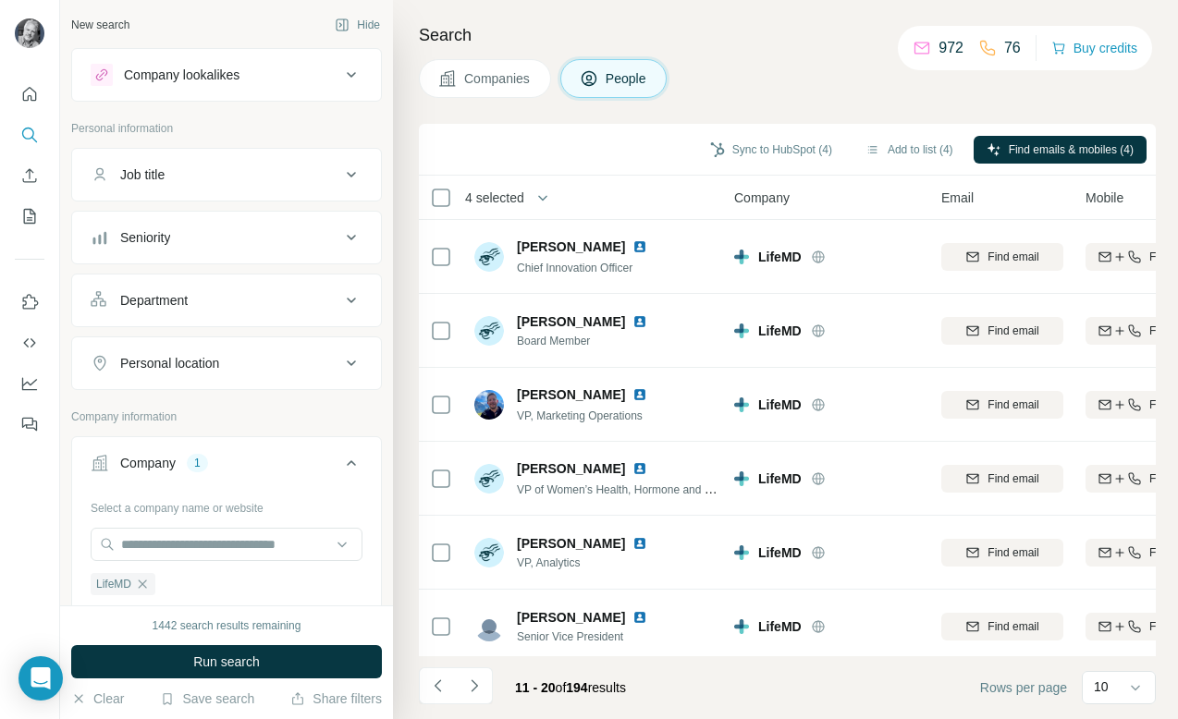
click at [451, 706] on li at bounding box center [437, 688] width 37 height 41
click at [439, 682] on icon "Navigate to previous page" at bounding box center [438, 686] width 18 height 18
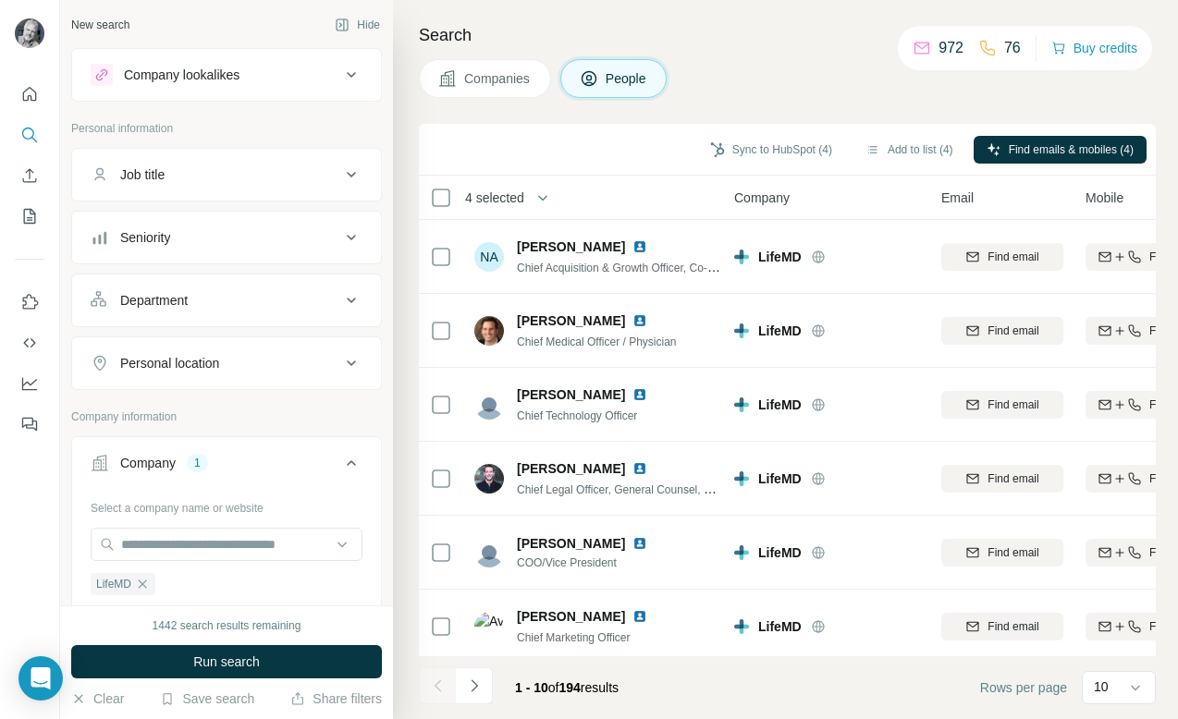
click at [439, 682] on div at bounding box center [437, 686] width 37 height 37
click at [475, 686] on icon "Navigate to next page" at bounding box center [474, 686] width 18 height 18
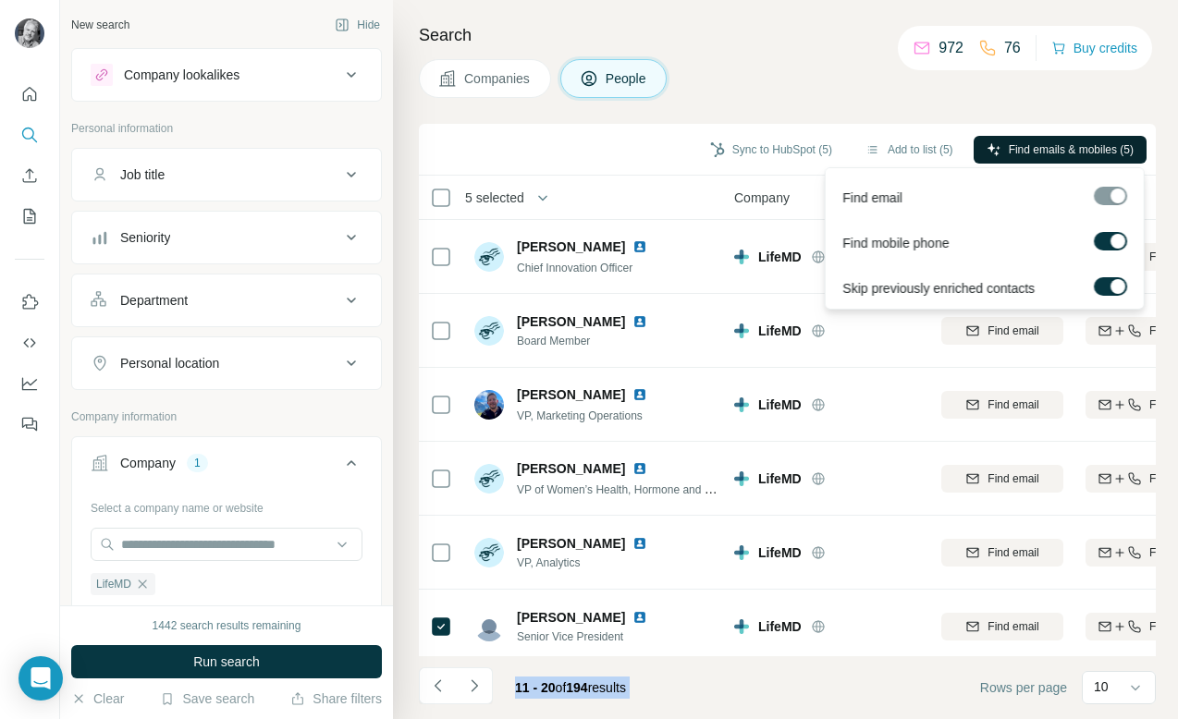
click at [1086, 147] on span "Find emails & mobiles (5)" at bounding box center [1071, 149] width 125 height 17
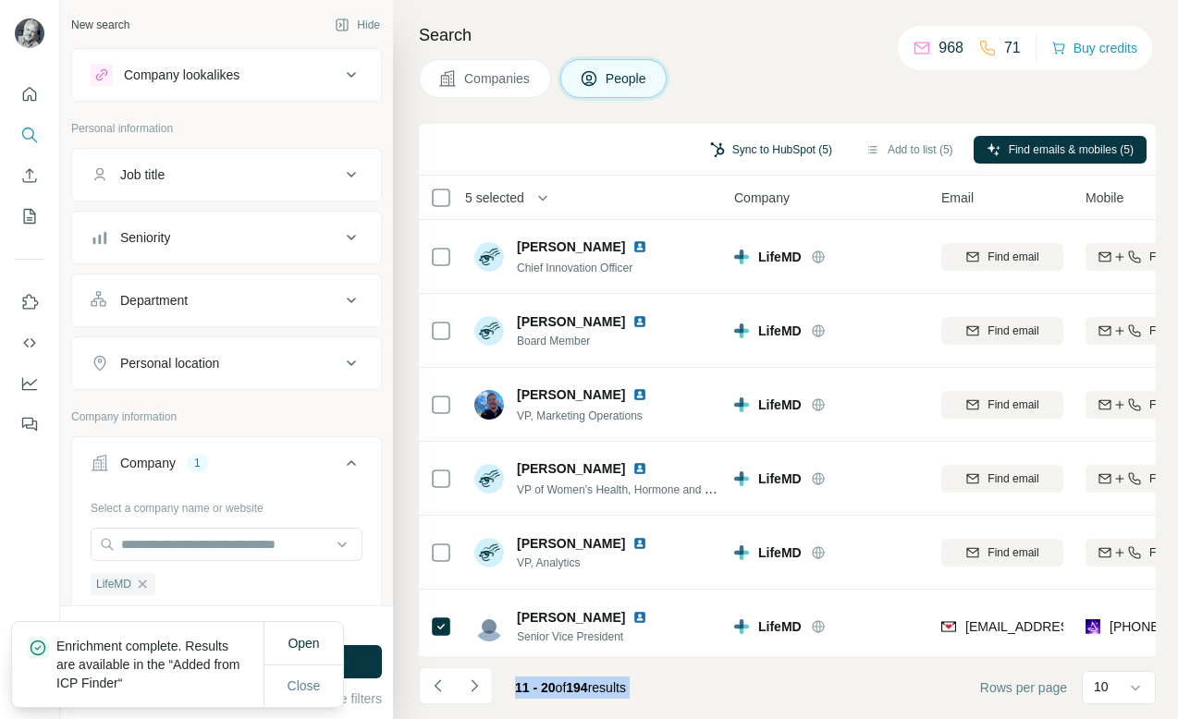
click at [770, 146] on button "Sync to HubSpot (5)" at bounding box center [771, 150] width 148 height 28
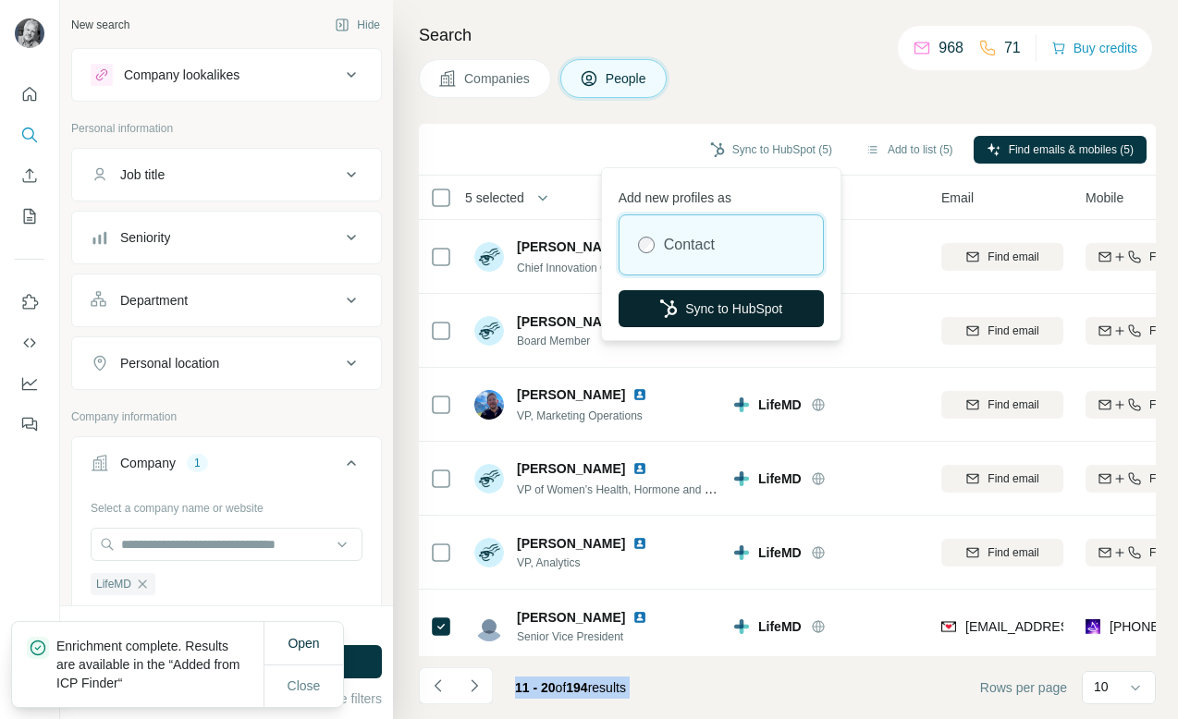
click at [706, 302] on button "Sync to HubSpot" at bounding box center [721, 308] width 205 height 37
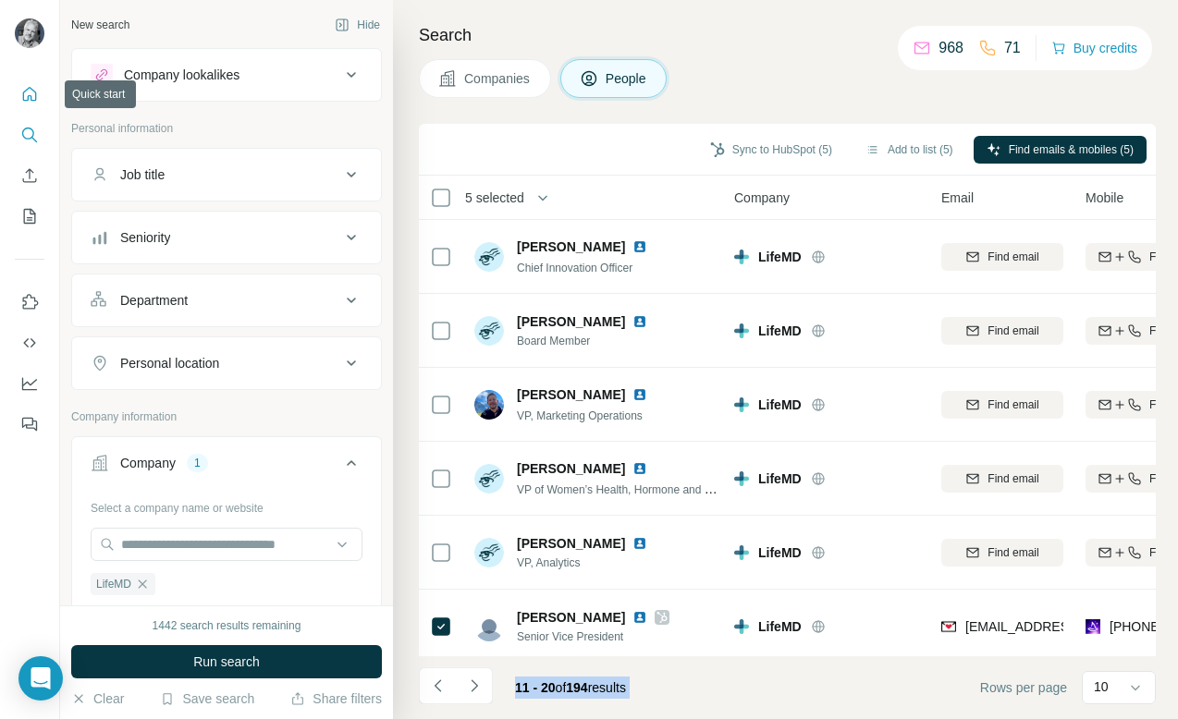
click at [31, 97] on icon "Quick start" at bounding box center [30, 94] width 14 height 14
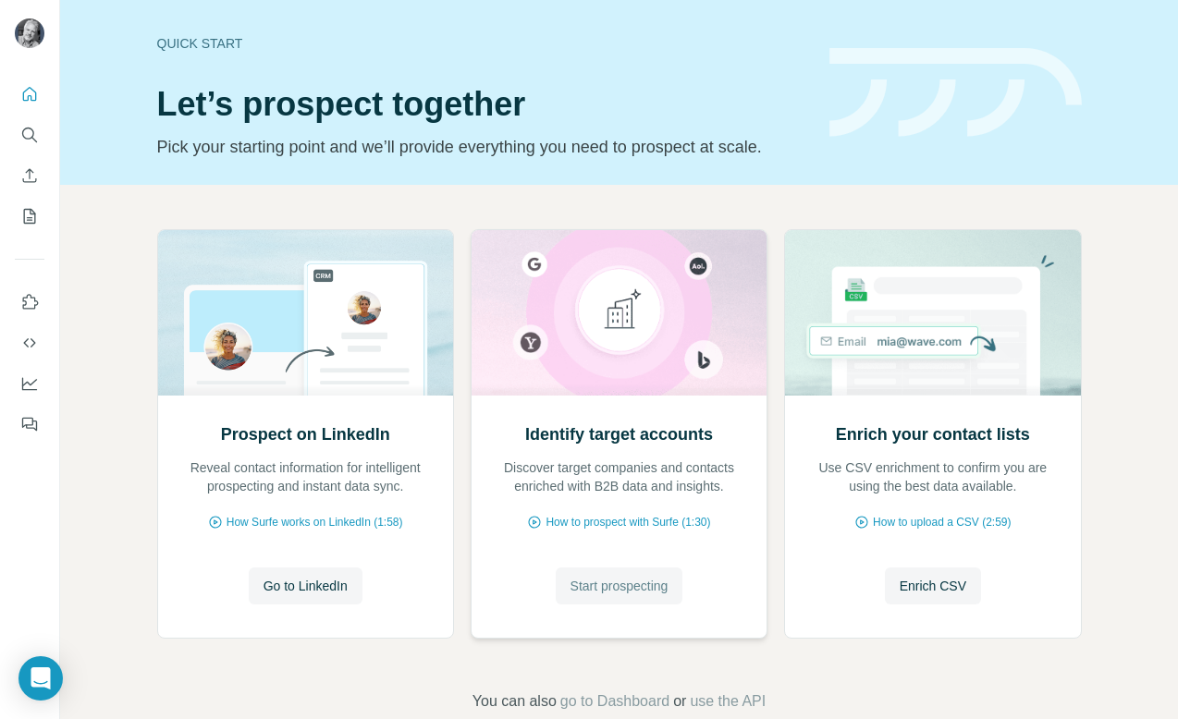
click at [621, 583] on span "Start prospecting" at bounding box center [620, 586] width 98 height 18
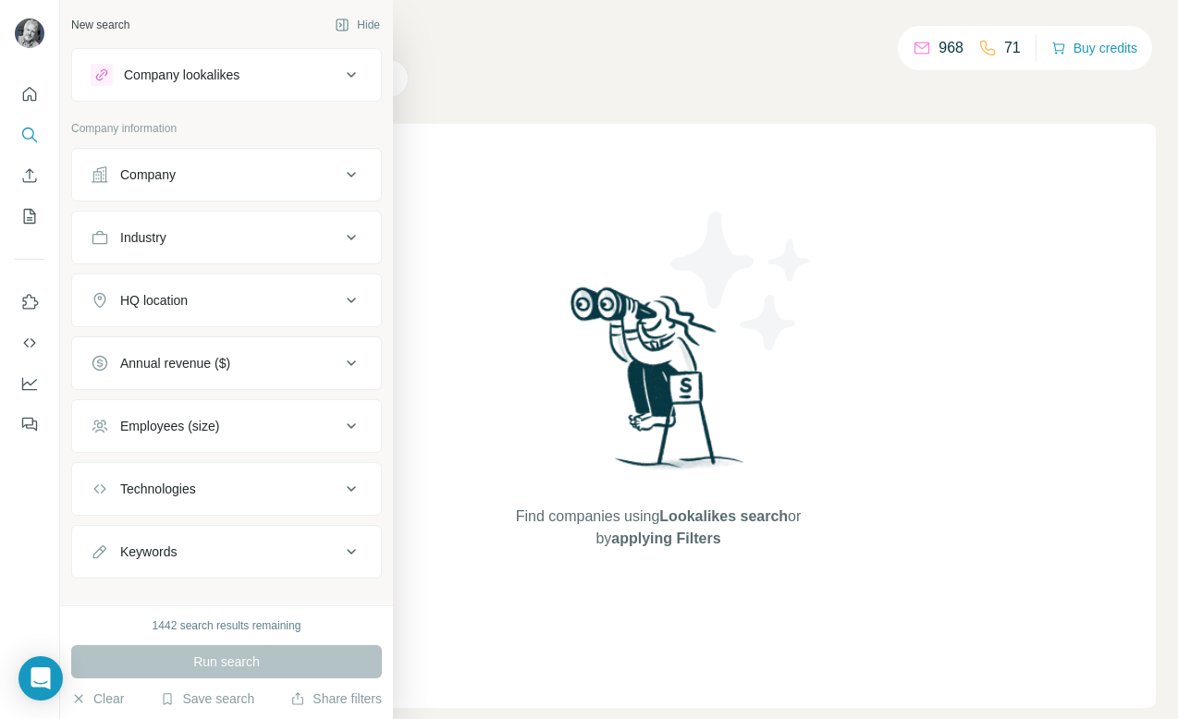
click at [223, 176] on div "Company" at bounding box center [216, 175] width 250 height 18
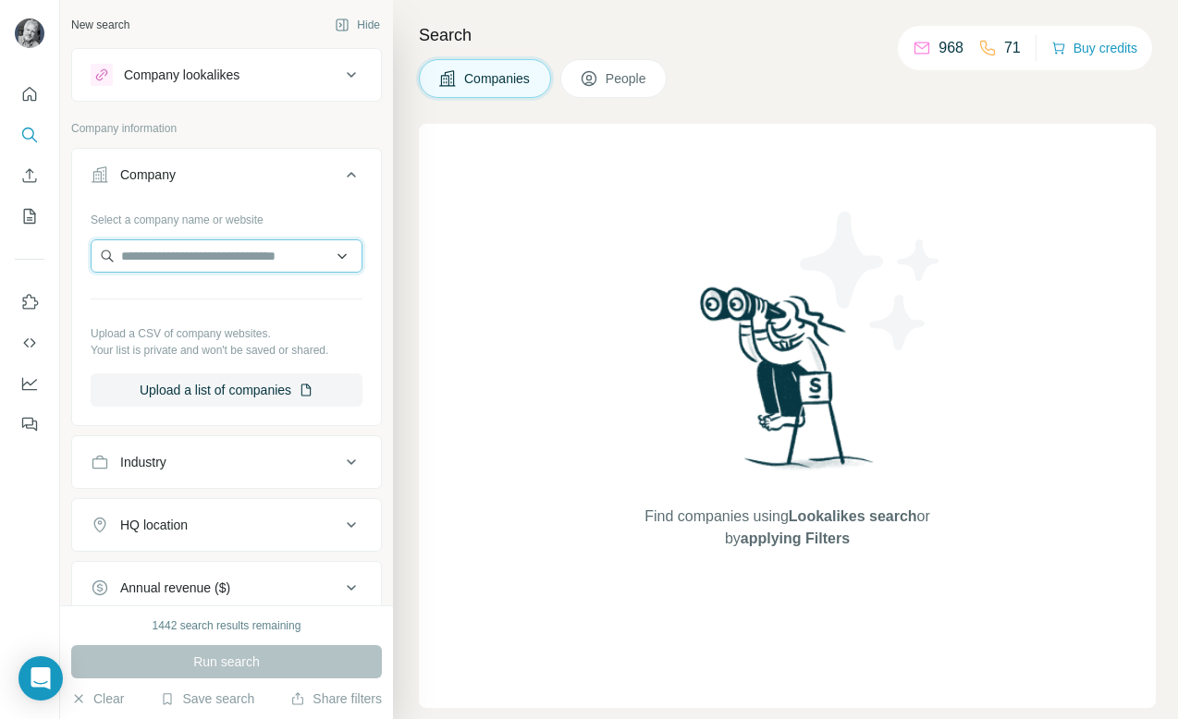
click at [219, 250] on input "text" at bounding box center [227, 255] width 272 height 33
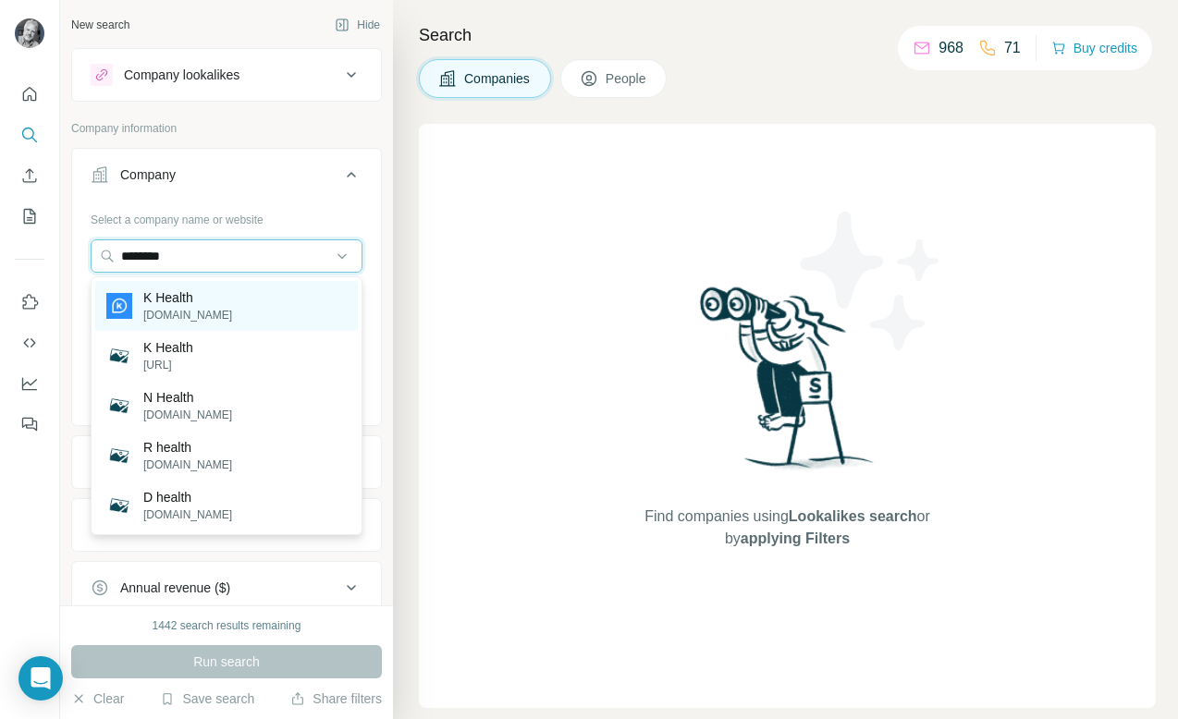
type input "********"
click at [208, 304] on div "K Health khealth.com" at bounding box center [226, 306] width 263 height 50
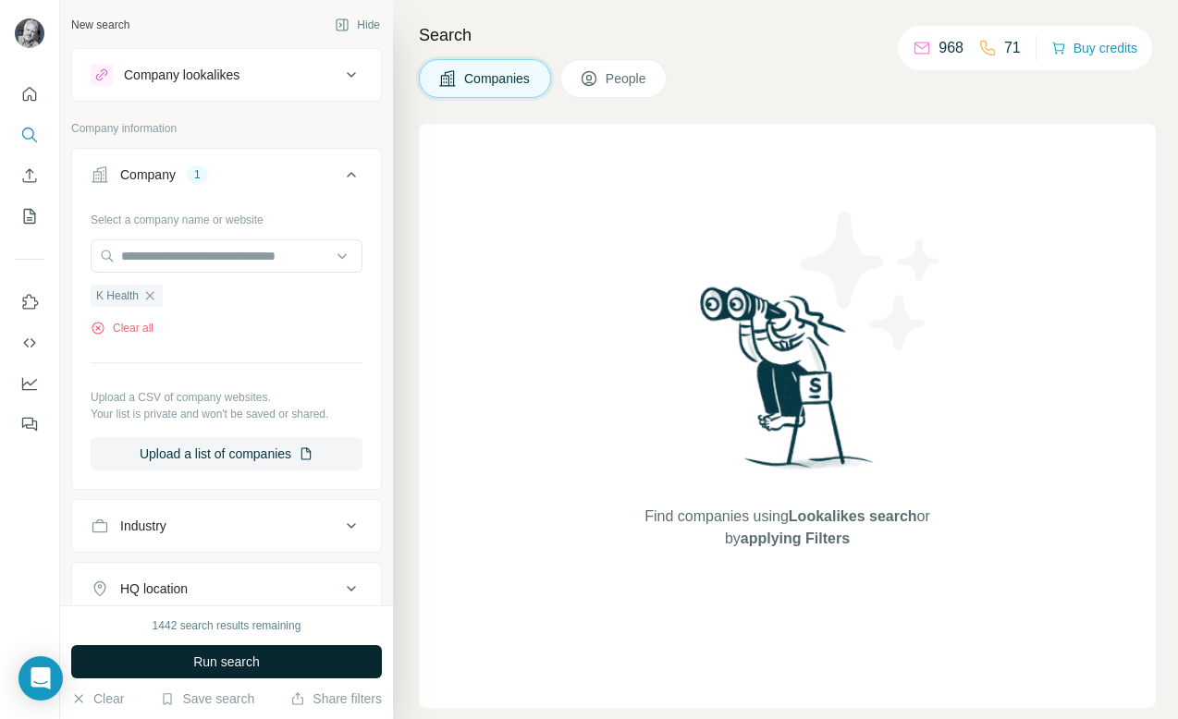
click at [262, 676] on button "Run search" at bounding box center [226, 661] width 311 height 33
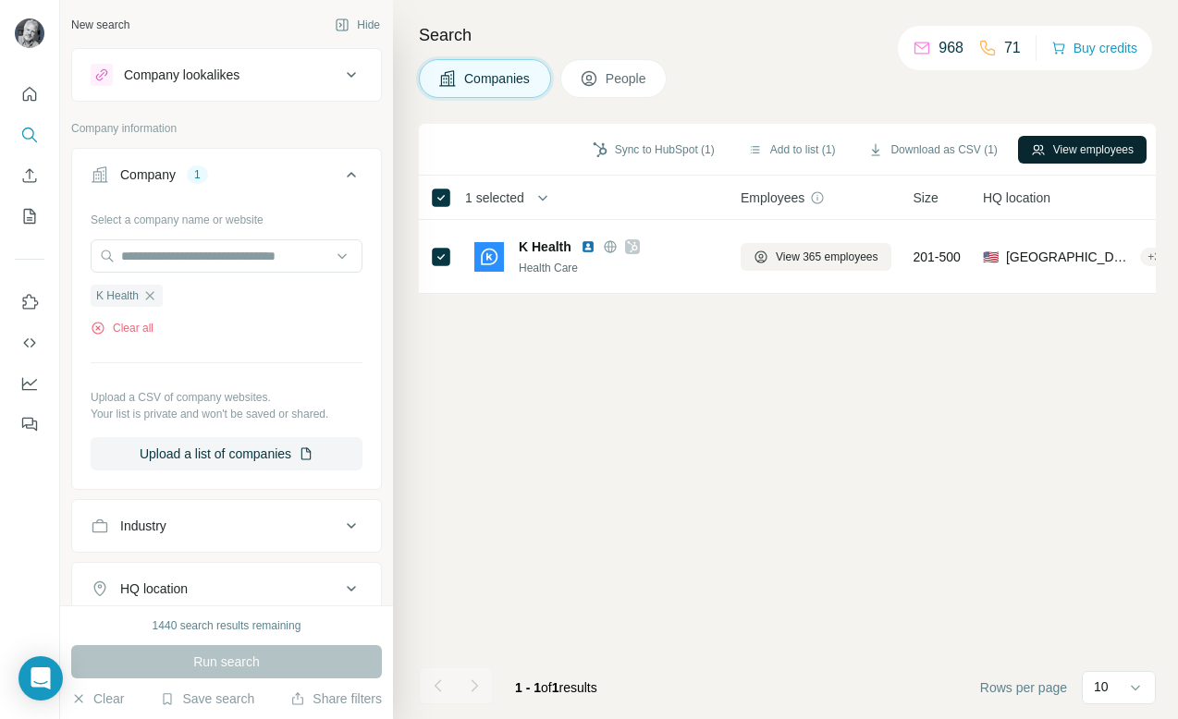
click at [1103, 146] on button "View employees" at bounding box center [1082, 150] width 129 height 28
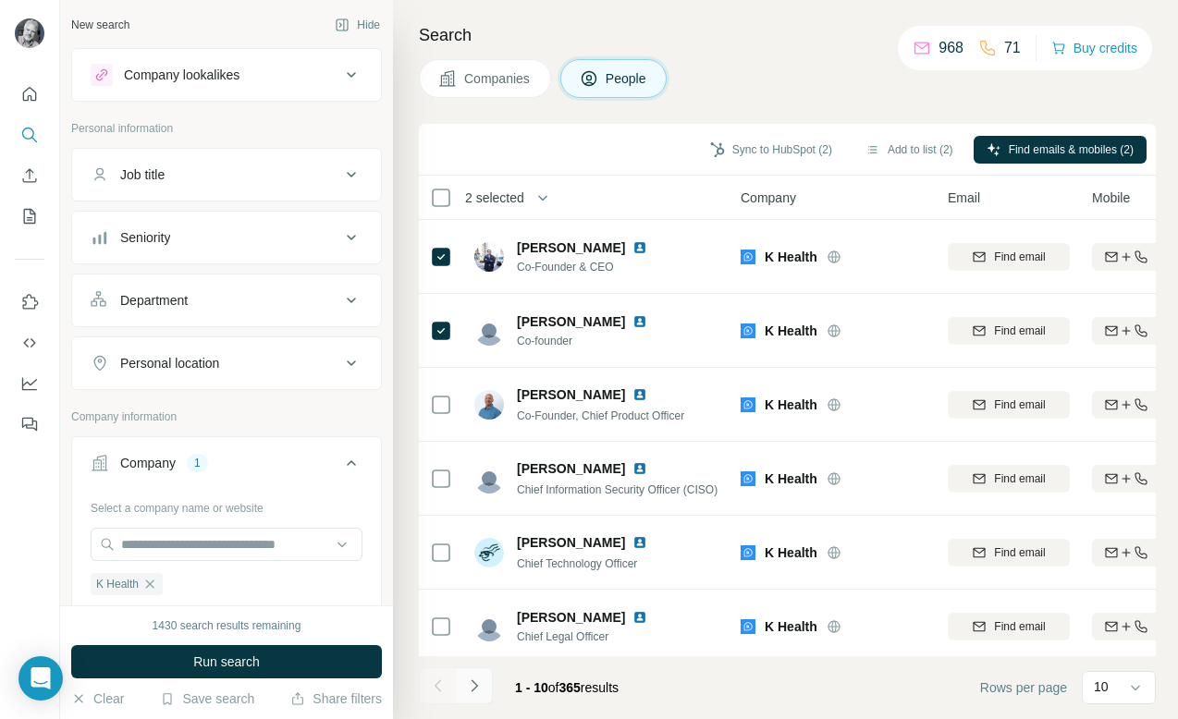
click at [478, 688] on icon "Navigate to next page" at bounding box center [474, 686] width 18 height 18
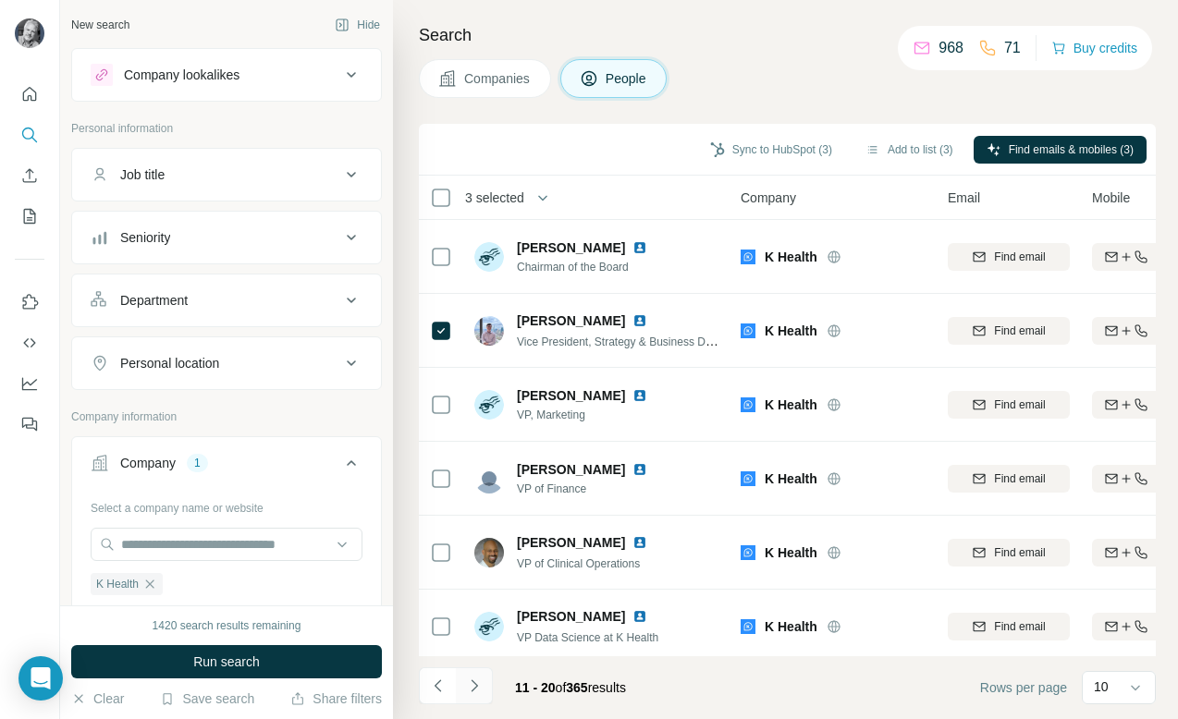
click at [479, 689] on icon "Navigate to next page" at bounding box center [474, 686] width 18 height 18
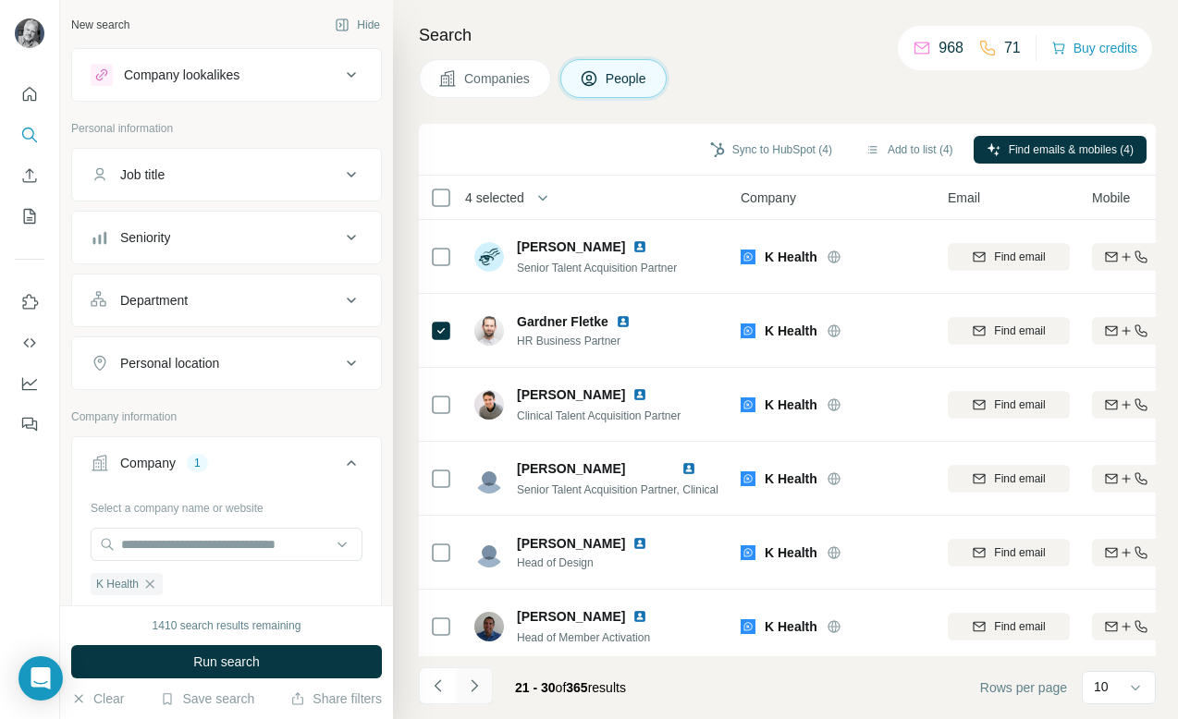
click at [476, 682] on icon "Navigate to next page" at bounding box center [474, 686] width 18 height 18
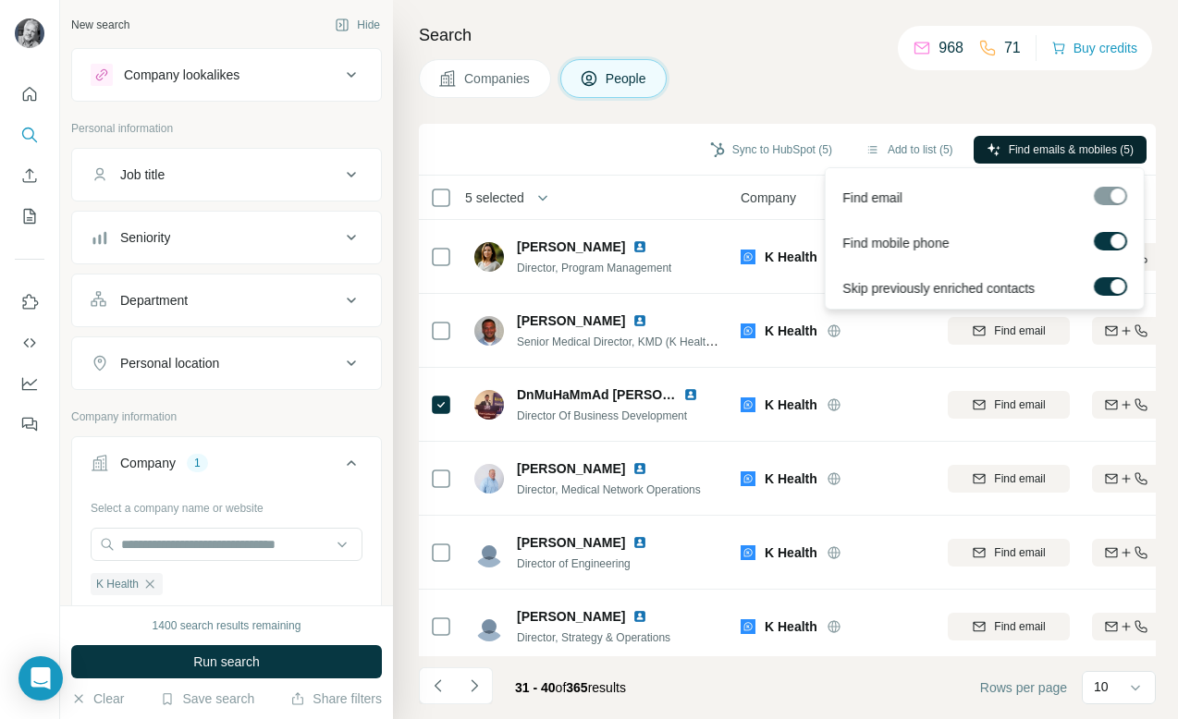
click at [1067, 144] on span "Find emails & mobiles (5)" at bounding box center [1071, 149] width 125 height 17
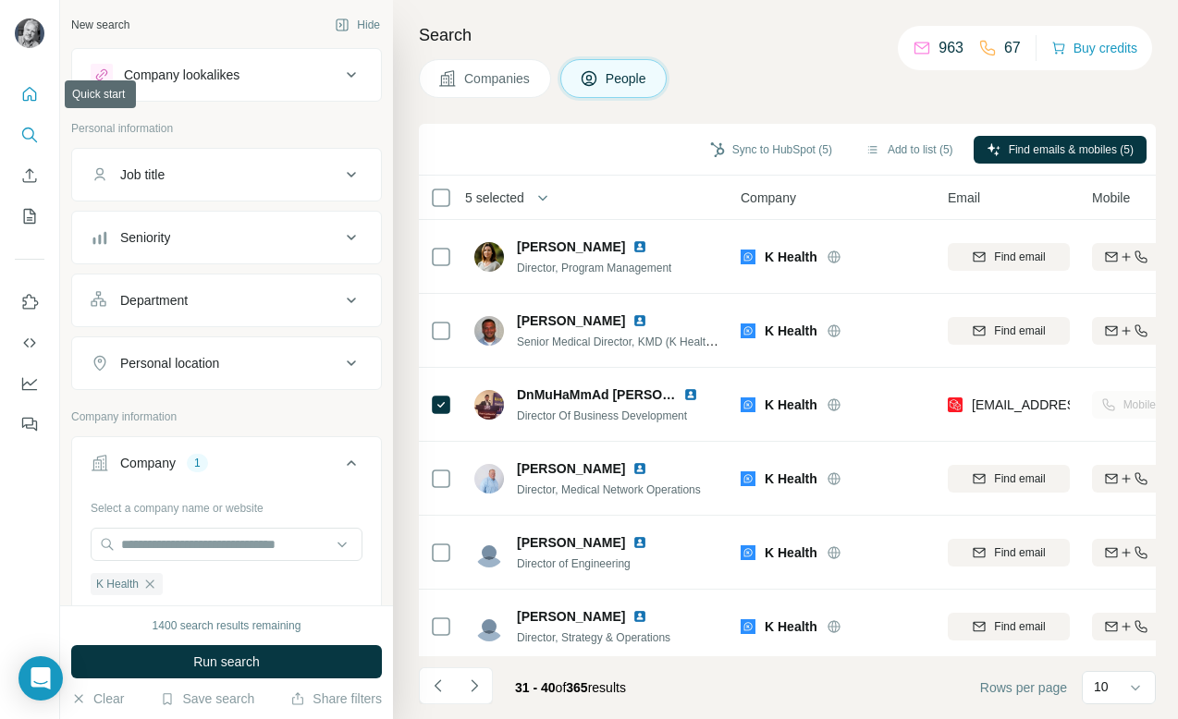
click at [31, 94] on icon "Quick start" at bounding box center [29, 94] width 18 height 18
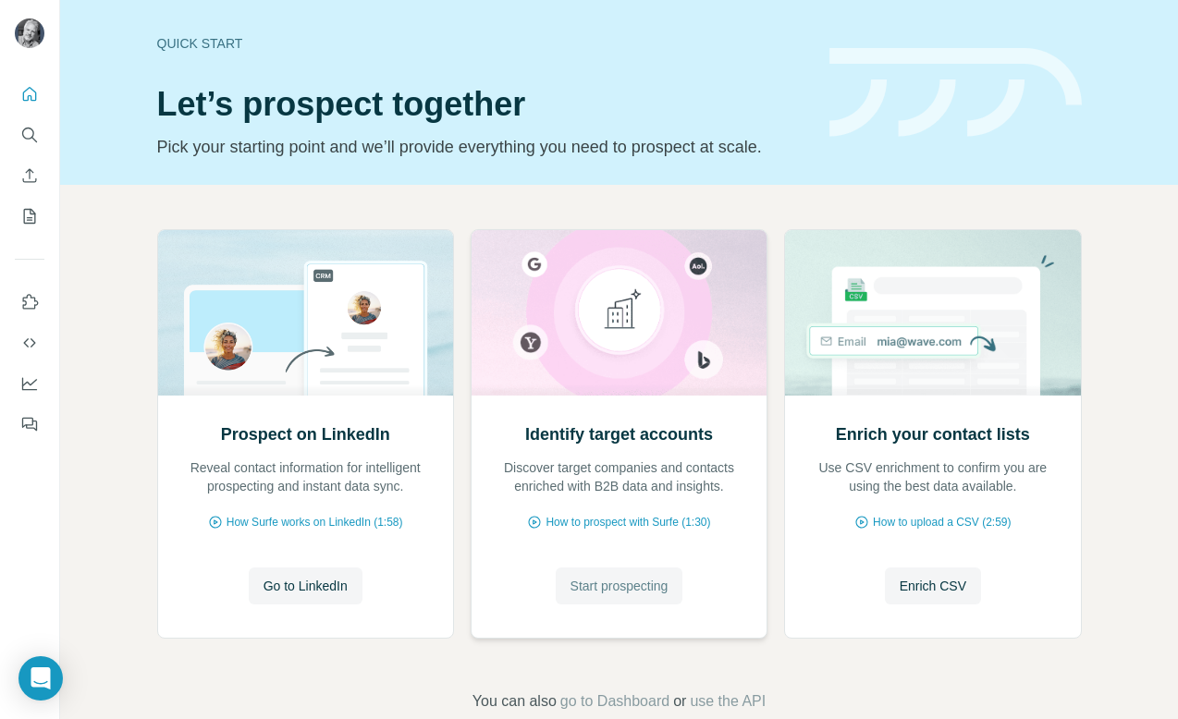
click at [603, 583] on span "Start prospecting" at bounding box center [620, 586] width 98 height 18
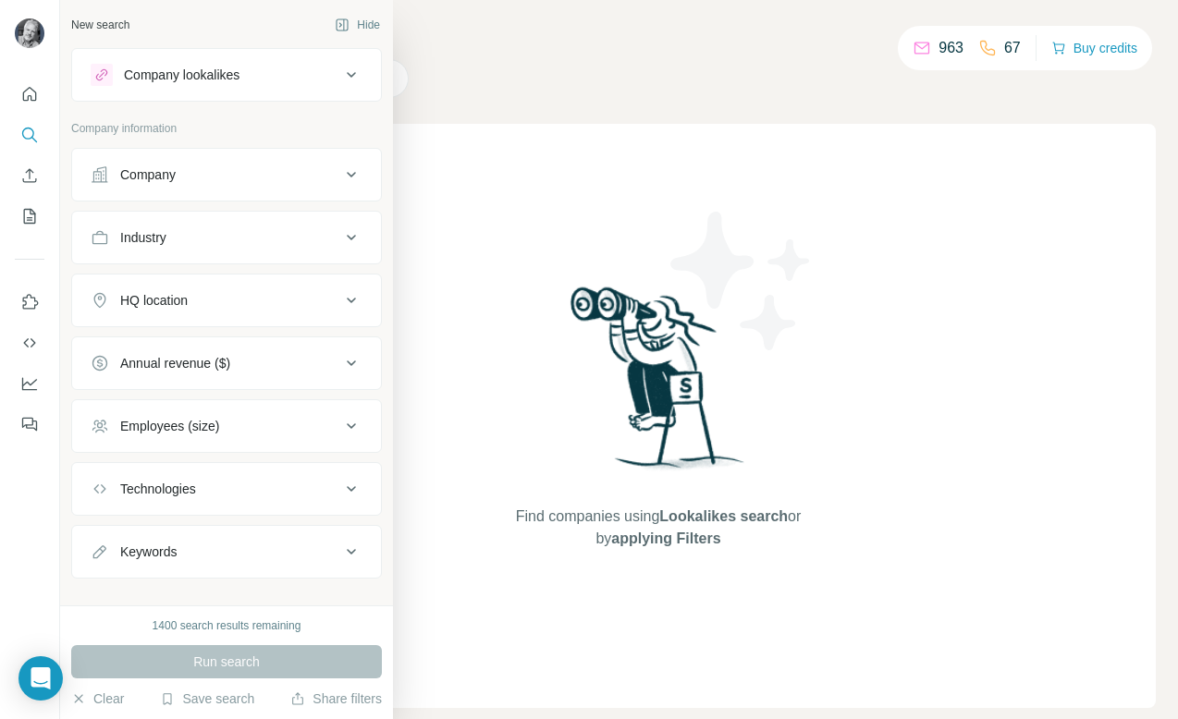
click at [179, 169] on div "Company" at bounding box center [216, 175] width 250 height 18
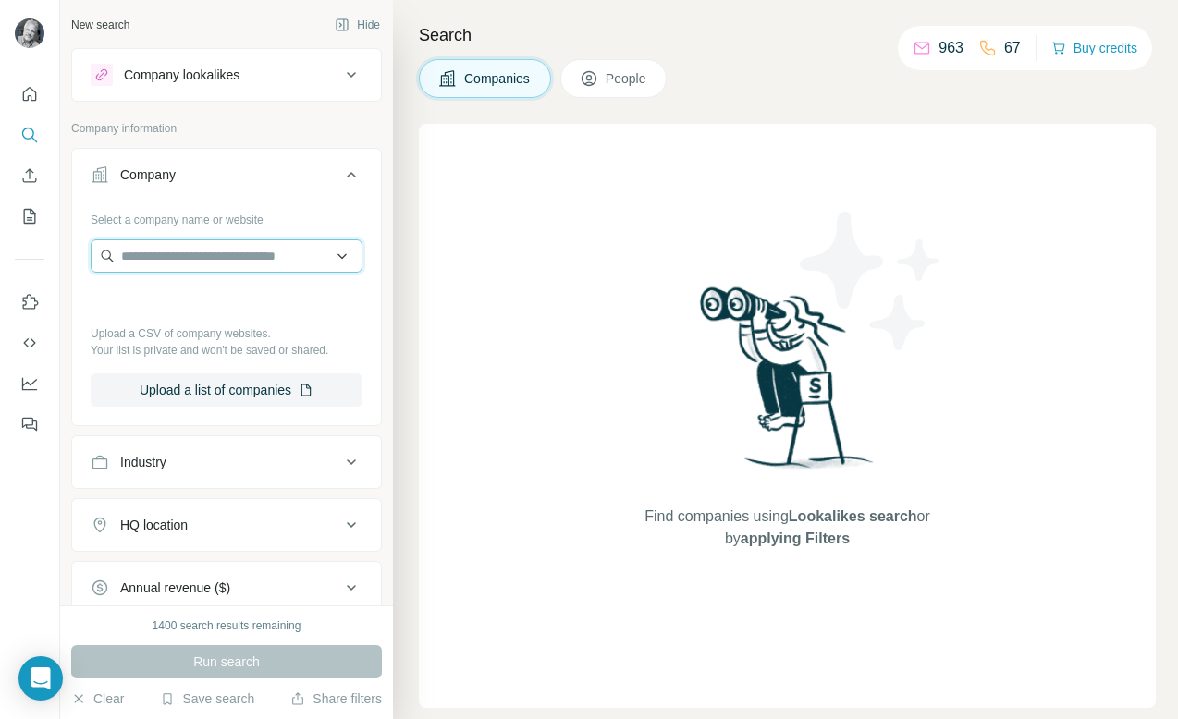
click at [205, 255] on input "text" at bounding box center [227, 255] width 272 height 33
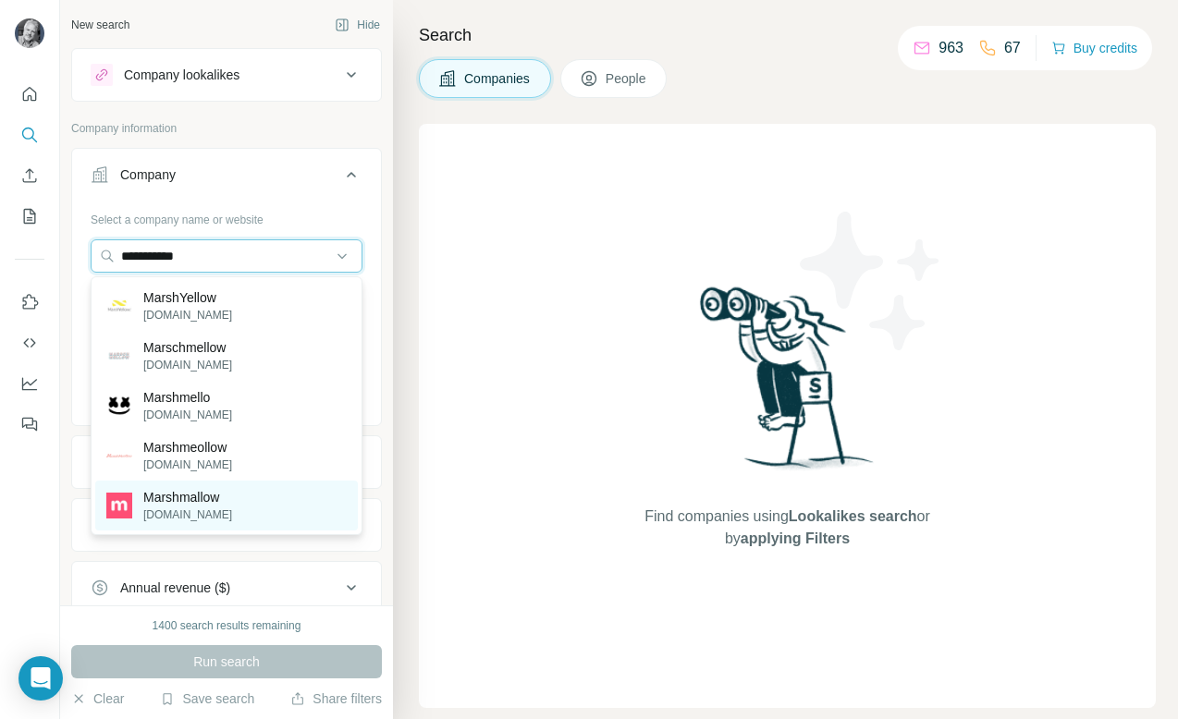
type input "**********"
click at [237, 497] on div "Marshmallow marshmallow.com" at bounding box center [226, 506] width 263 height 50
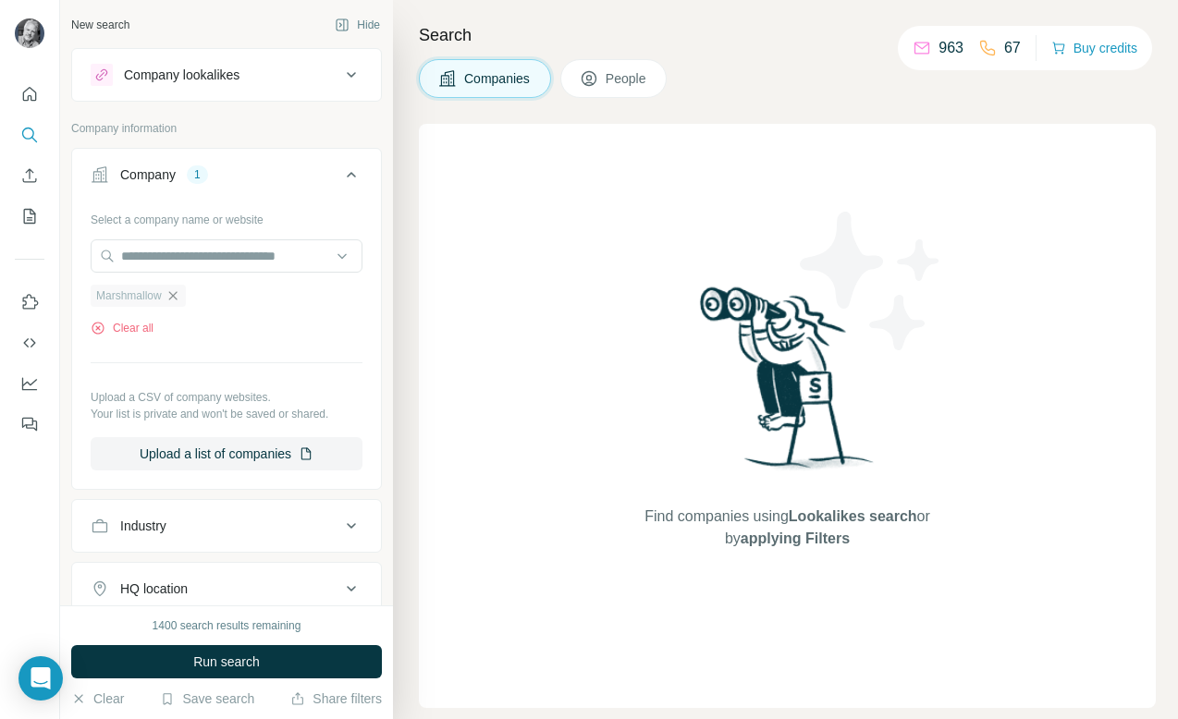
click at [175, 294] on icon "button" at bounding box center [172, 295] width 8 height 8
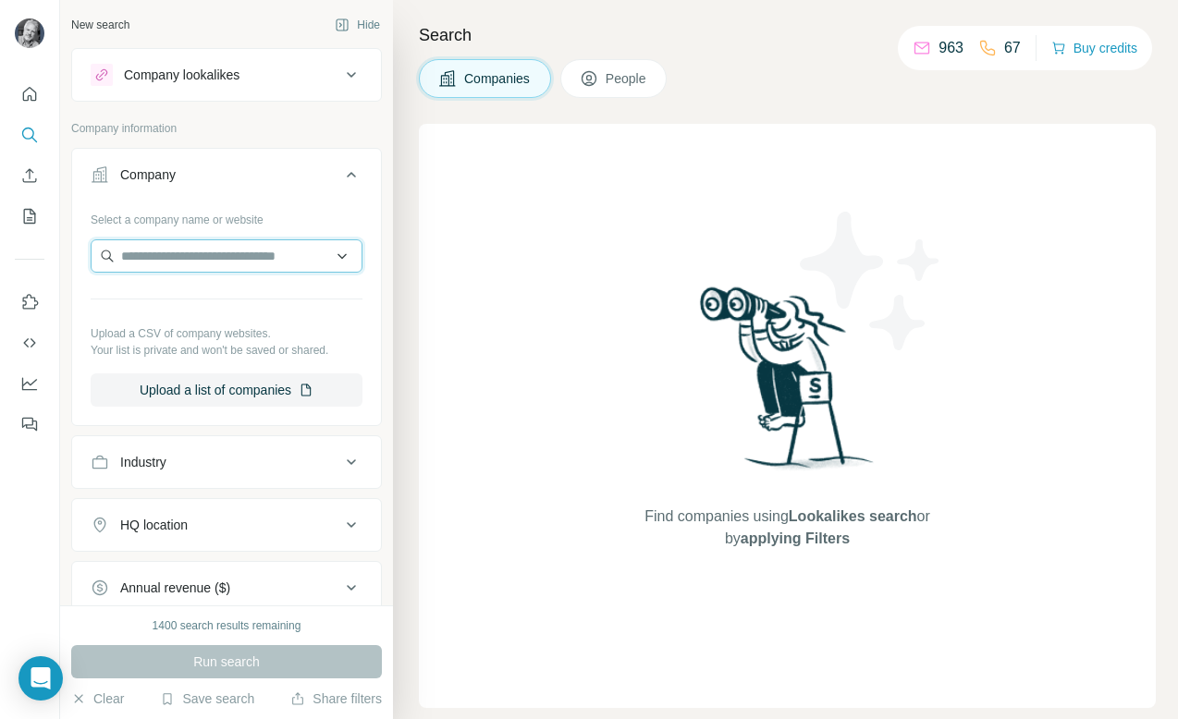
click at [211, 256] on input "text" at bounding box center [227, 255] width 272 height 33
type input "**********"
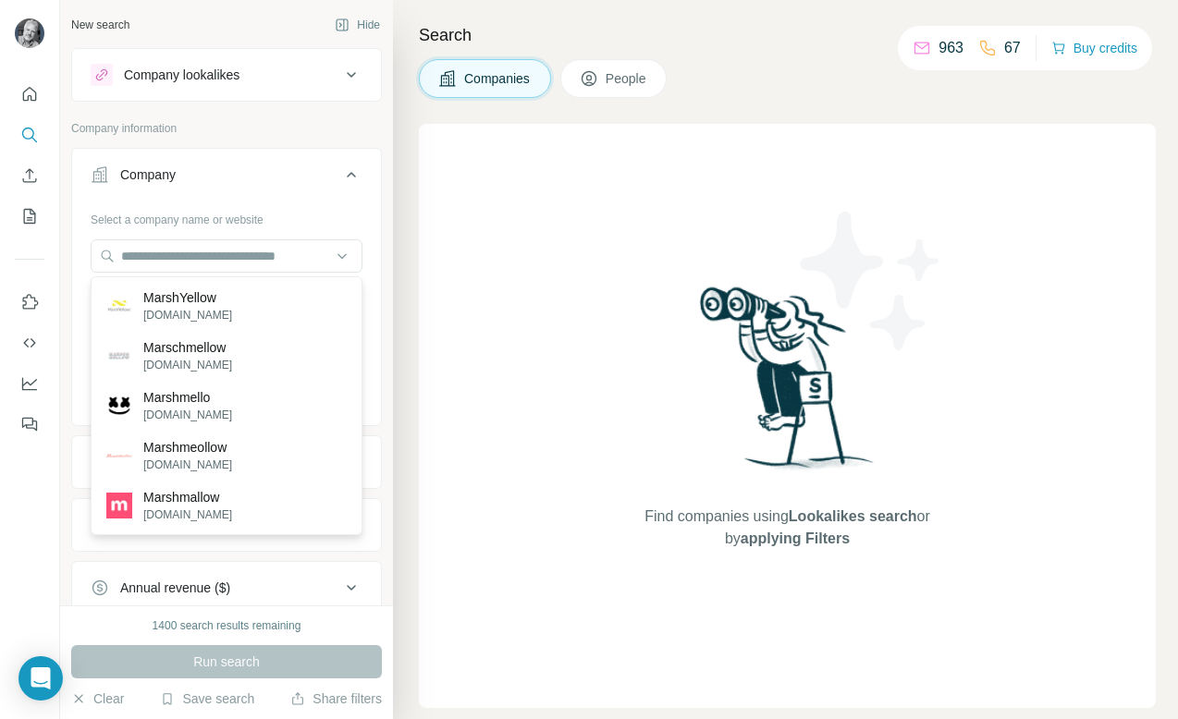
click at [380, 204] on div "Select a company name or website Upload a CSV of company websites. Your list is…" at bounding box center [226, 312] width 309 height 217
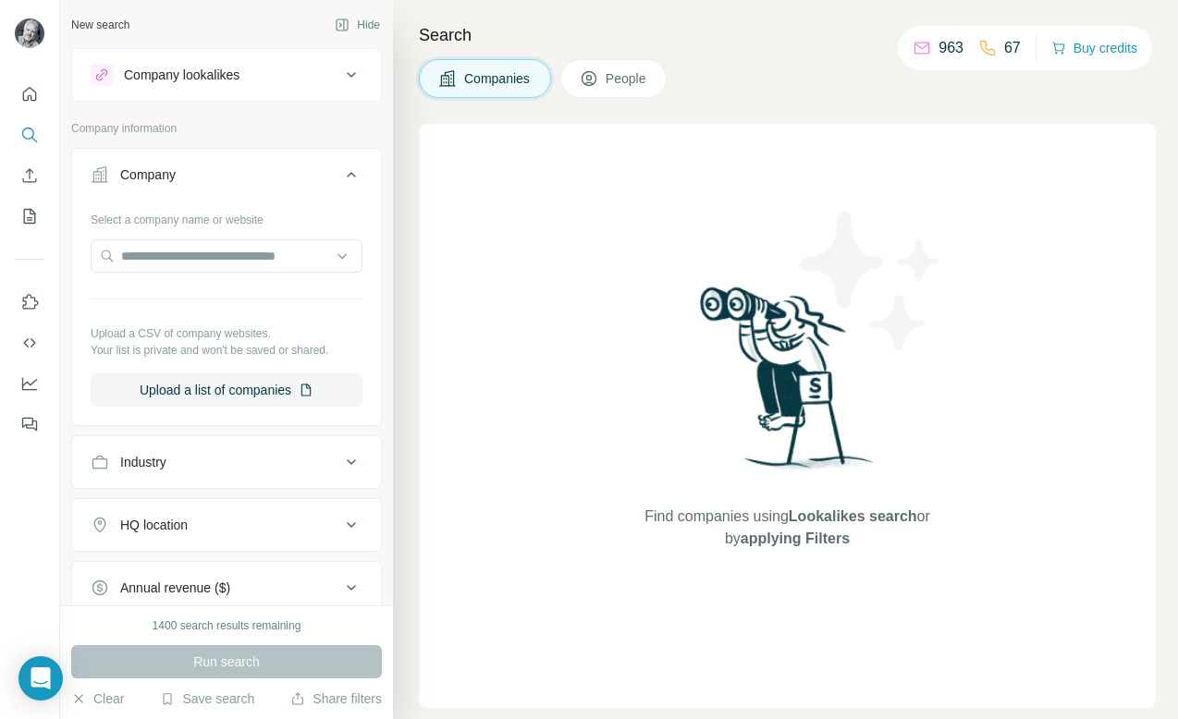
click at [257, 469] on div "Industry" at bounding box center [216, 462] width 250 height 18
click at [235, 511] on input at bounding box center [217, 508] width 228 height 20
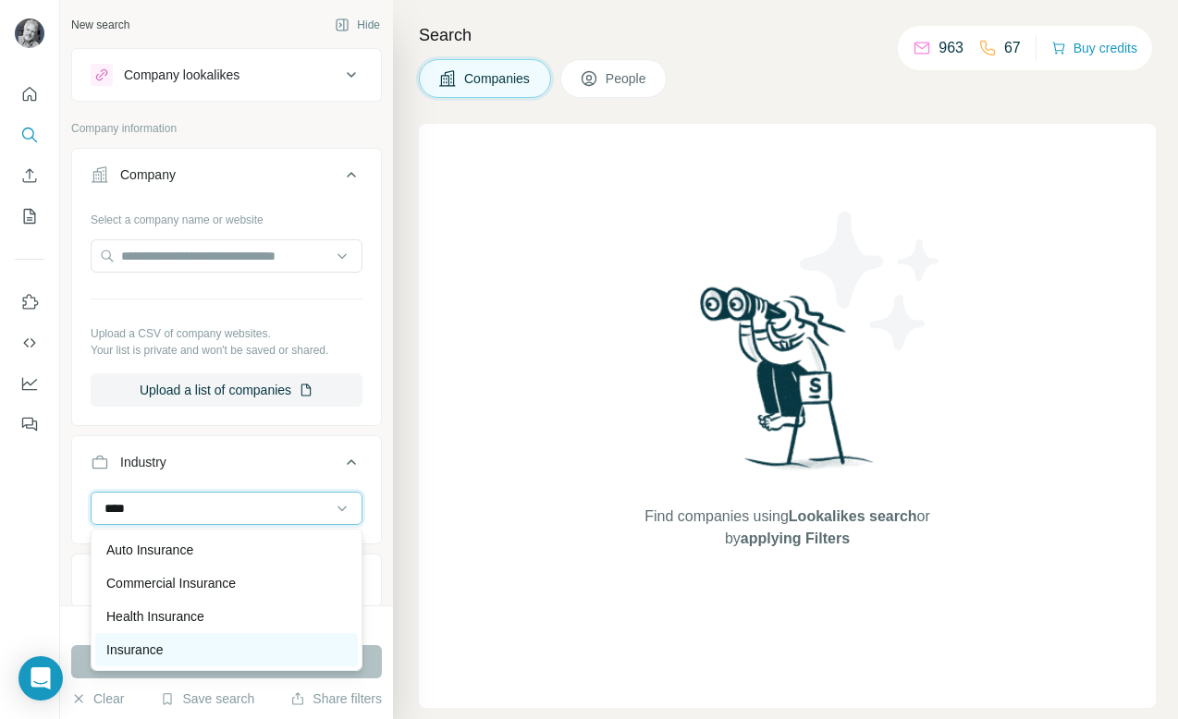
type input "****"
click at [184, 651] on div "Insurance" at bounding box center [226, 650] width 240 height 18
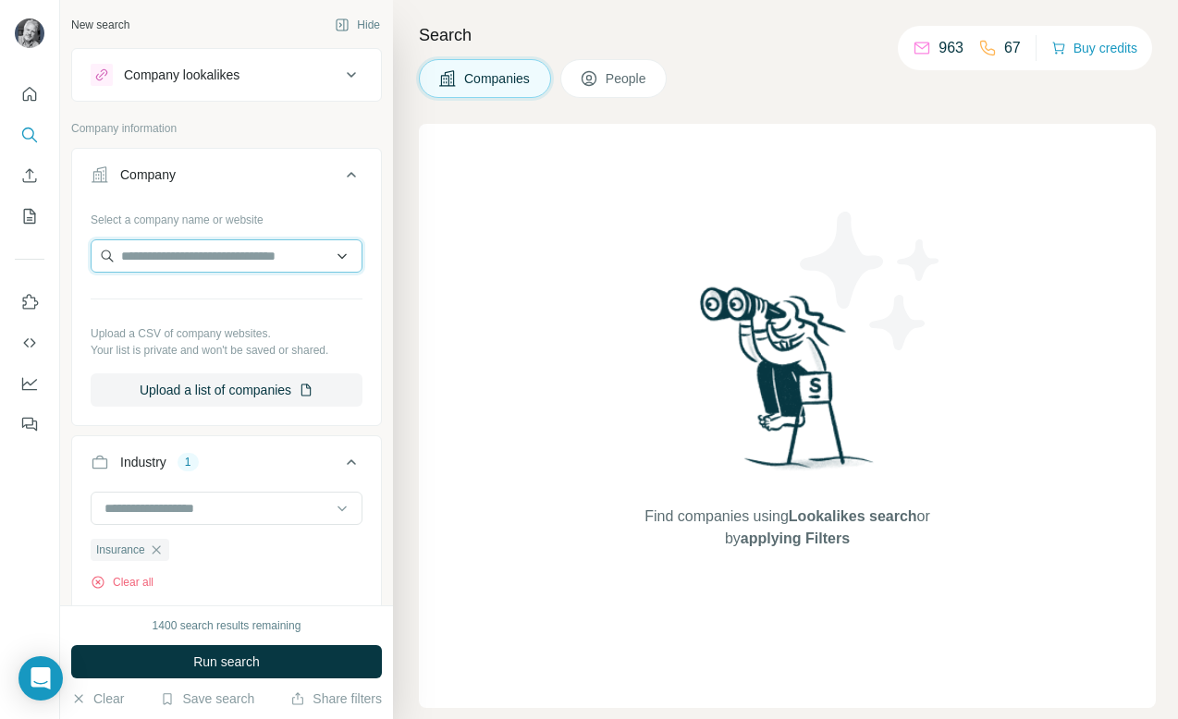
click at [170, 259] on input "text" at bounding box center [227, 255] width 272 height 33
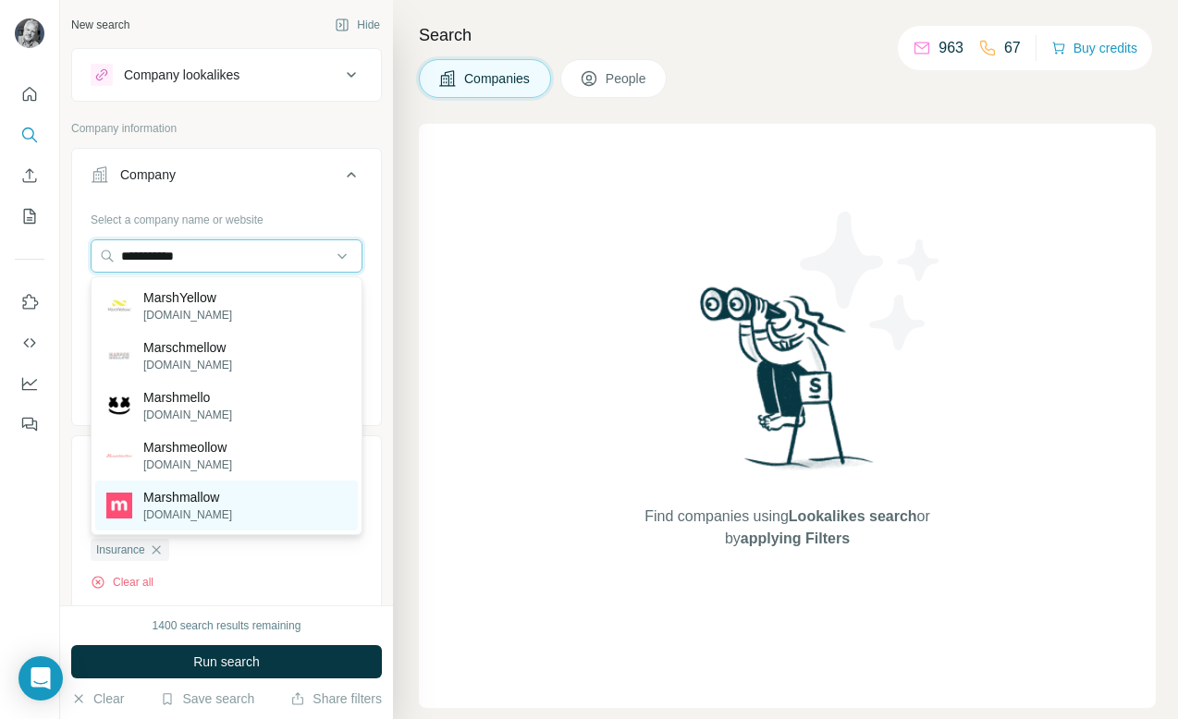
type input "**********"
click at [171, 509] on p "marshmallow.com" at bounding box center [187, 515] width 89 height 17
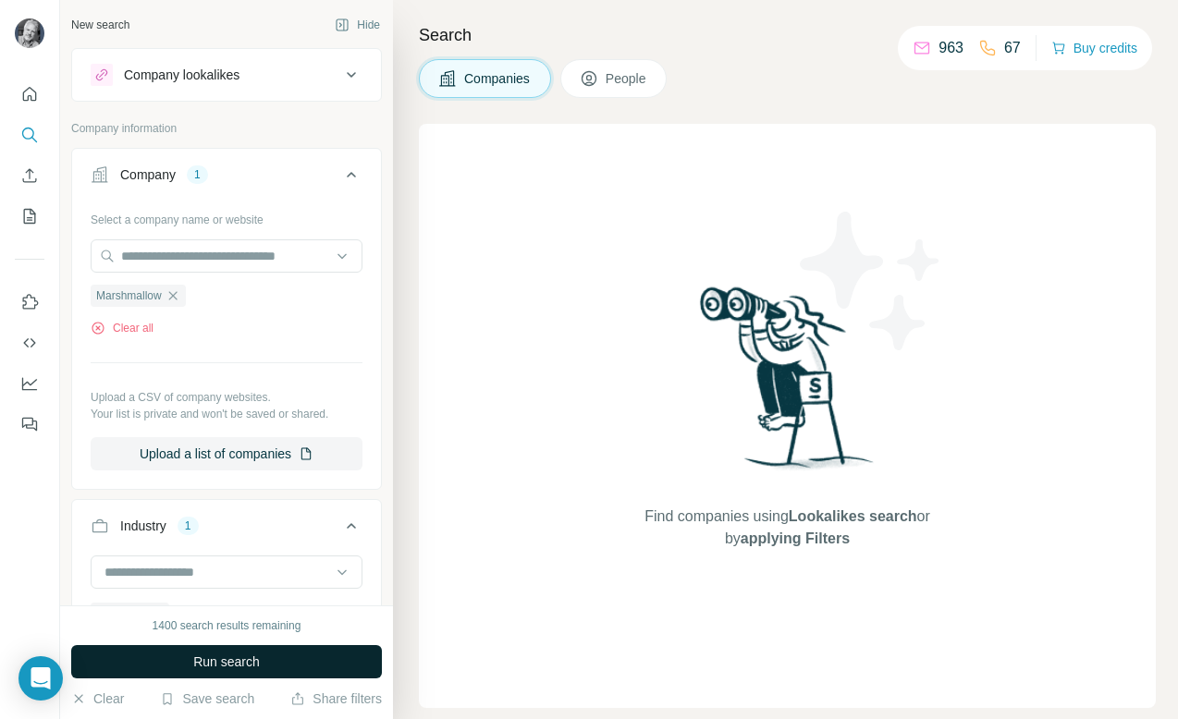
click at [254, 667] on span "Run search" at bounding box center [226, 662] width 67 height 18
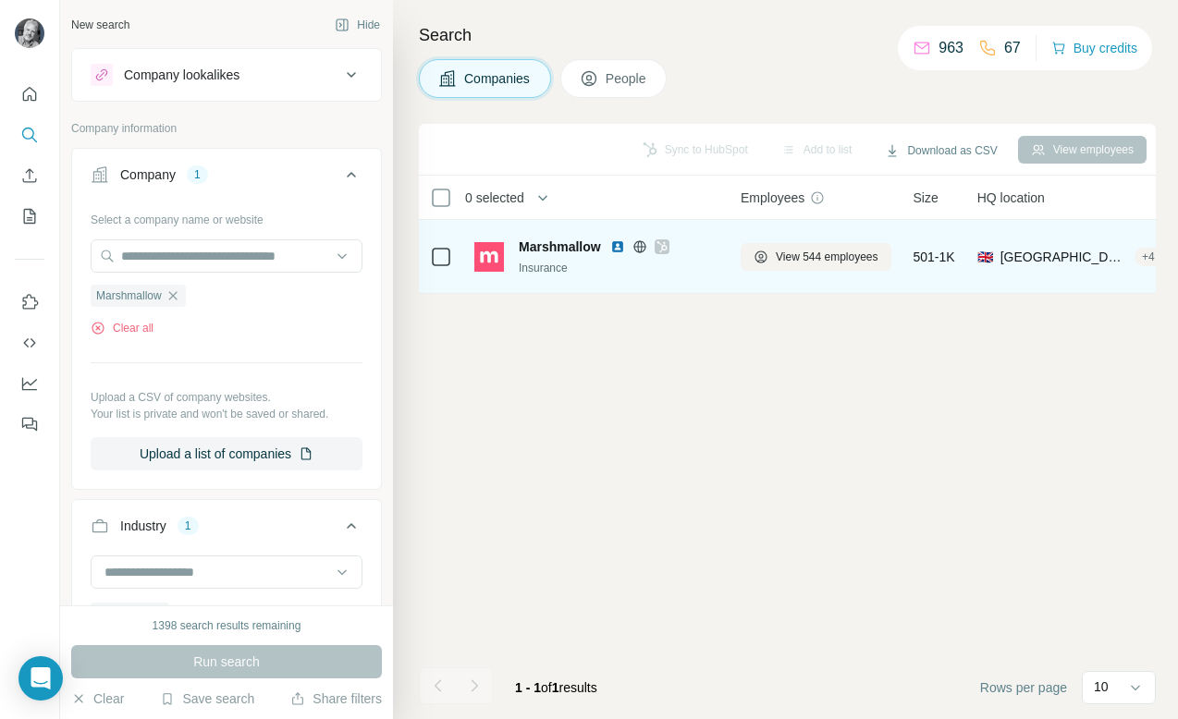
click at [559, 238] on span "Marshmallow" at bounding box center [560, 247] width 82 height 18
click at [556, 253] on span "Marshmallow" at bounding box center [560, 247] width 82 height 18
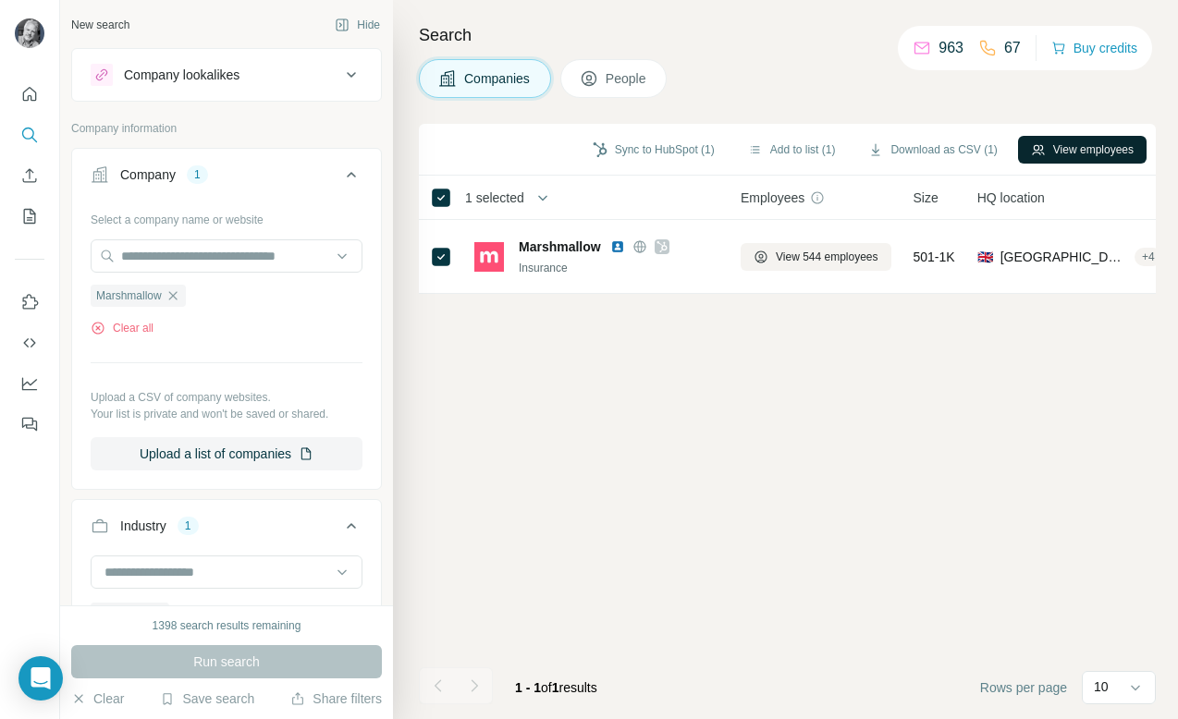
click at [1099, 148] on button "View employees" at bounding box center [1082, 150] width 129 height 28
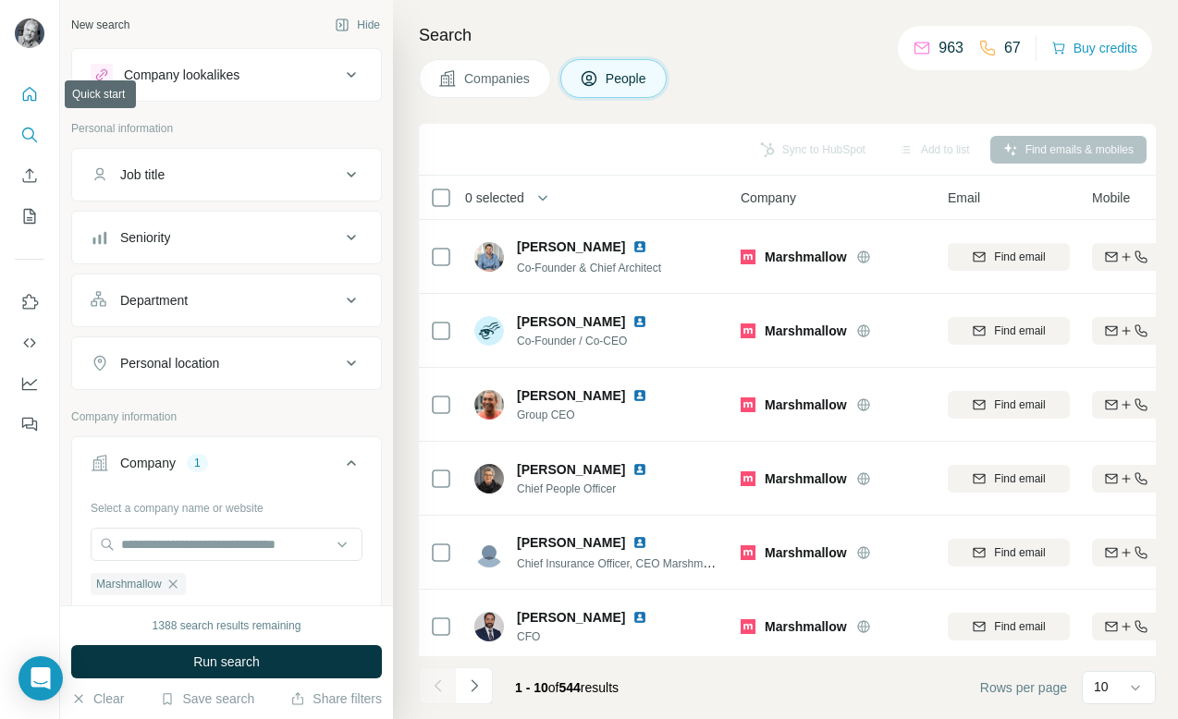
click at [29, 94] on icon "Quick start" at bounding box center [29, 94] width 18 height 18
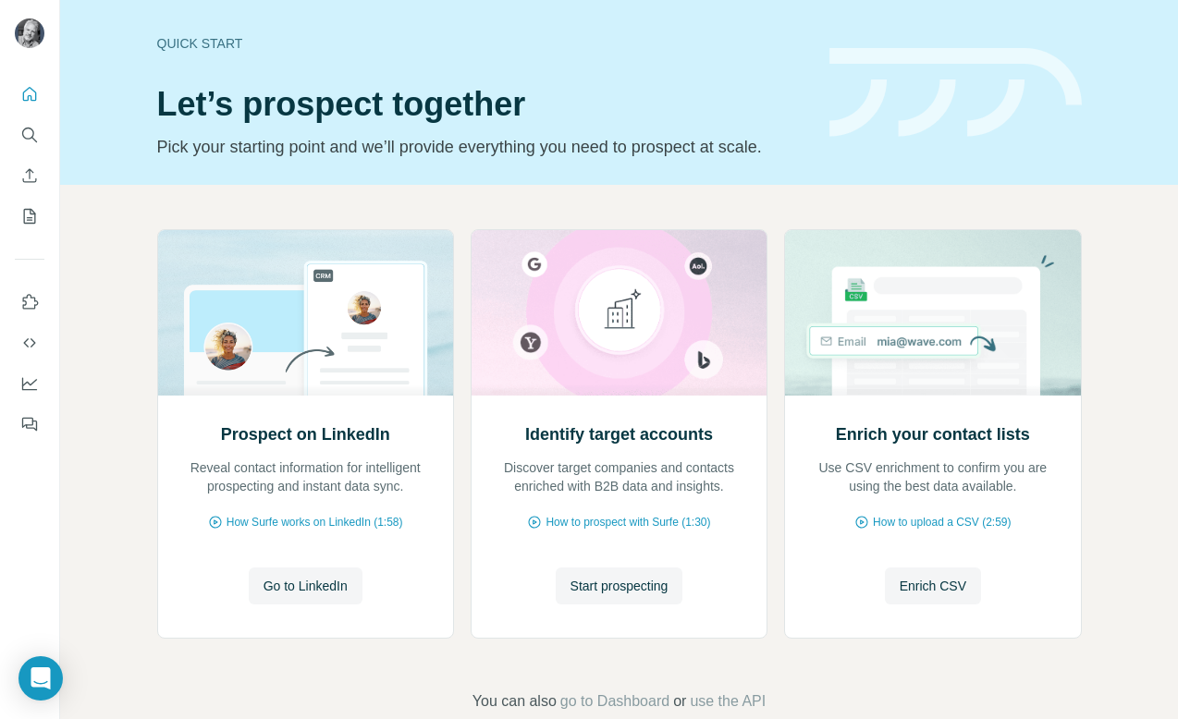
click at [102, 385] on div "Prospect on LinkedIn Reveal contact information for intelligent prospecting and…" at bounding box center [619, 471] width 1118 height 572
click at [34, 383] on icon "Dashboard" at bounding box center [29, 383] width 18 height 18
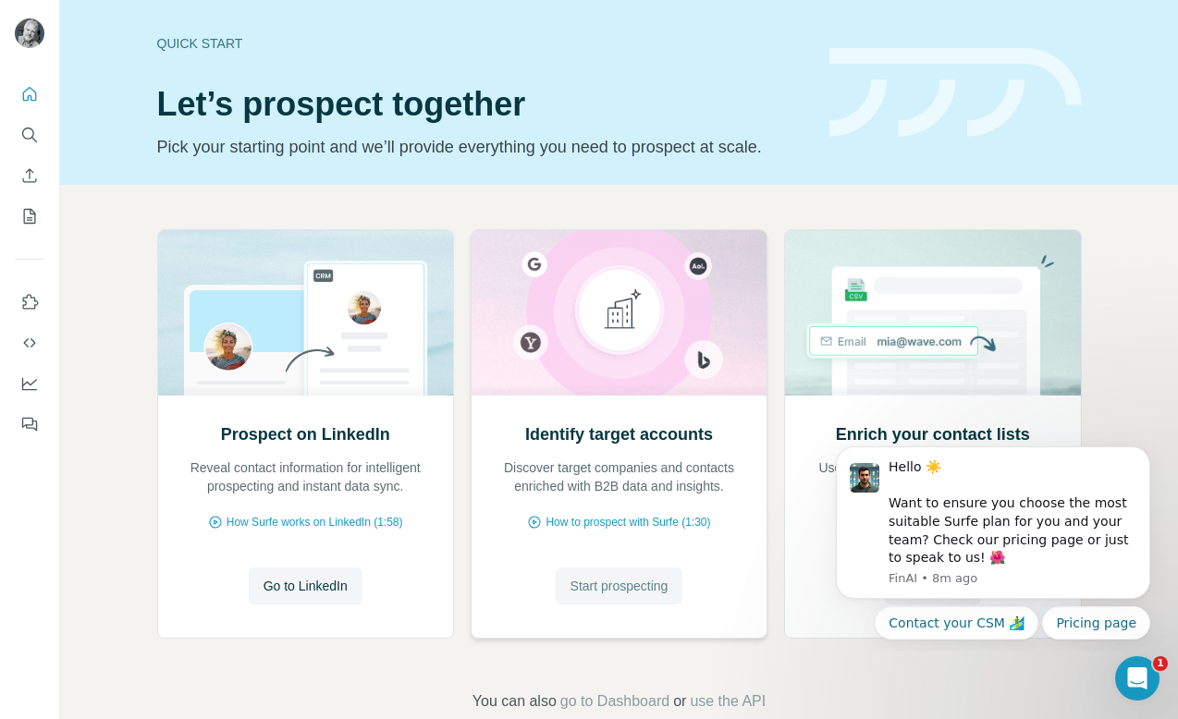
click at [636, 587] on span "Start prospecting" at bounding box center [620, 586] width 98 height 18
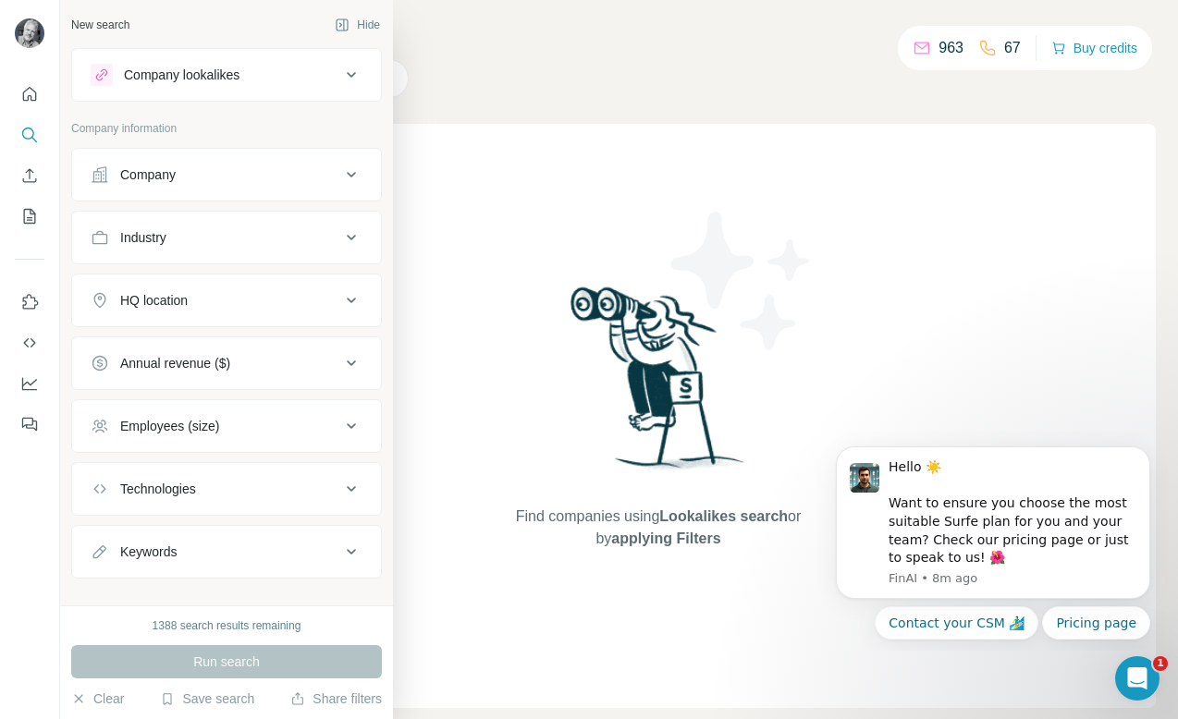
click at [189, 172] on div "Company" at bounding box center [216, 175] width 250 height 18
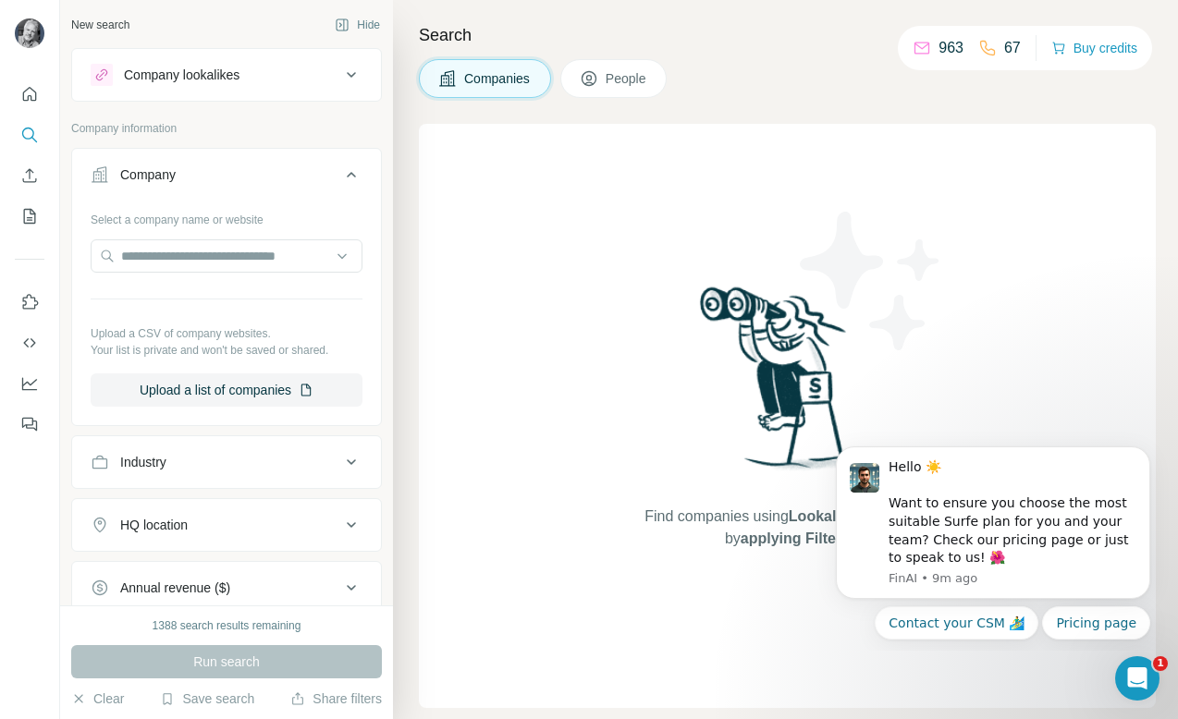
click at [231, 460] on div "Industry" at bounding box center [216, 462] width 250 height 18
click at [215, 510] on input at bounding box center [217, 508] width 228 height 20
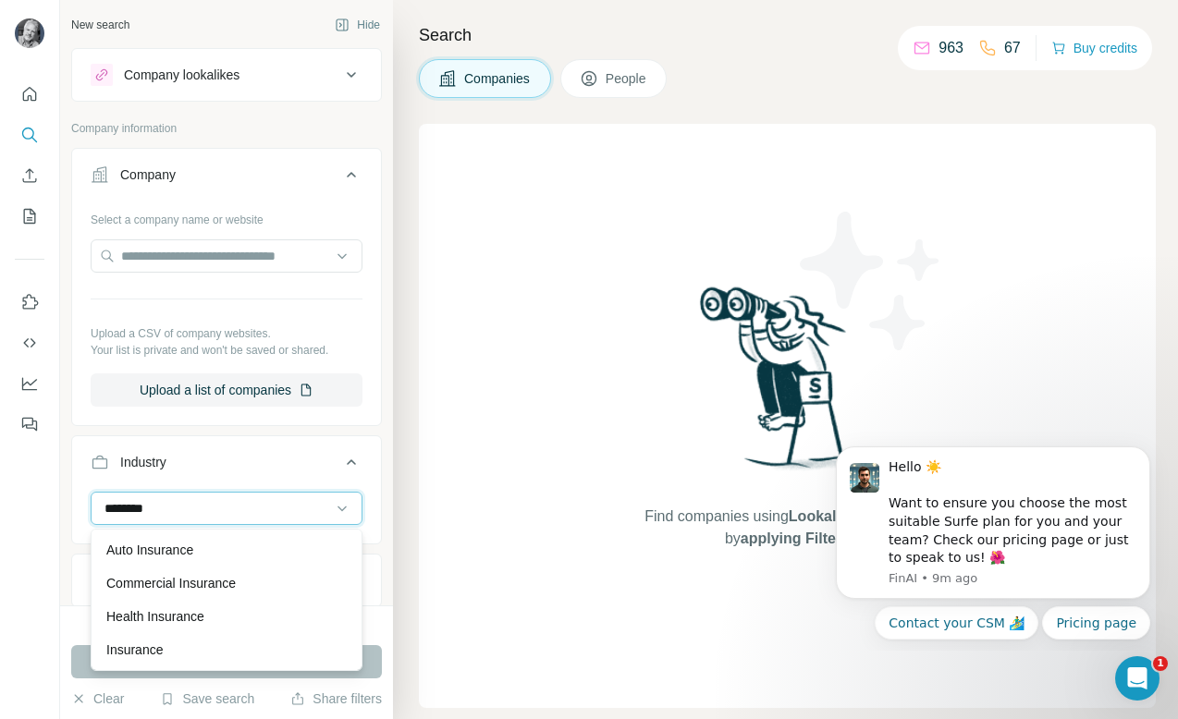
type input "*********"
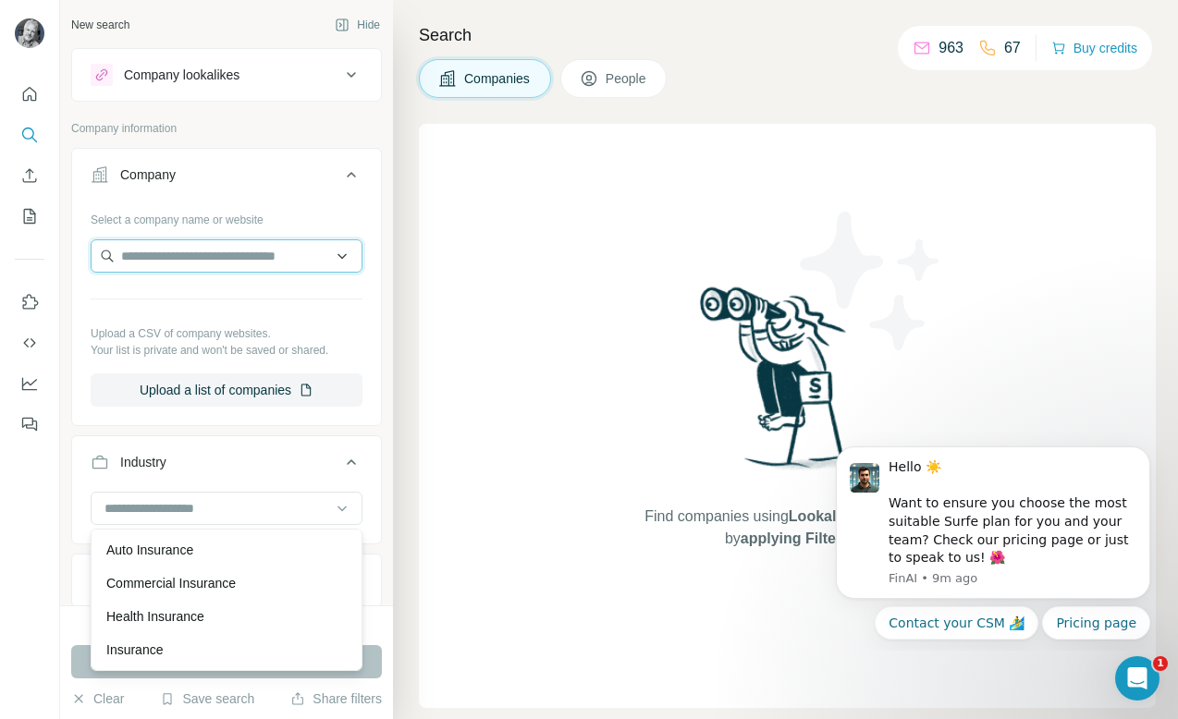
click at [174, 267] on input "text" at bounding box center [227, 255] width 272 height 33
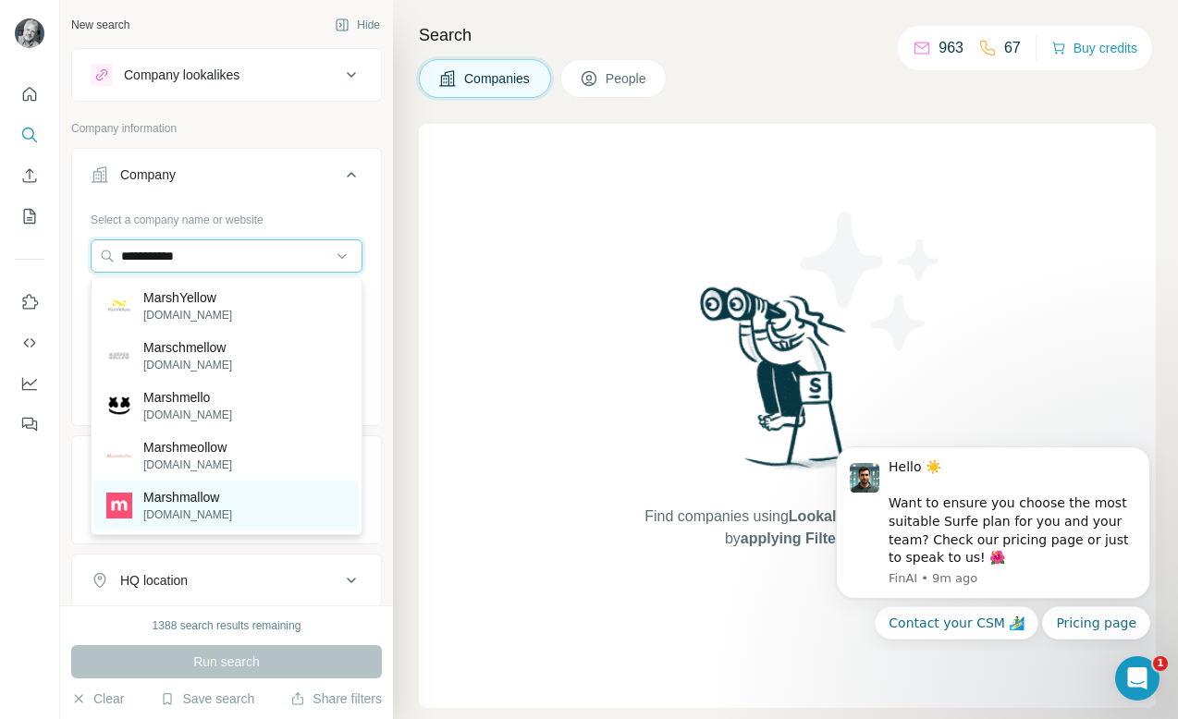
type input "**********"
click at [188, 509] on p "marshmallow.com" at bounding box center [187, 515] width 89 height 17
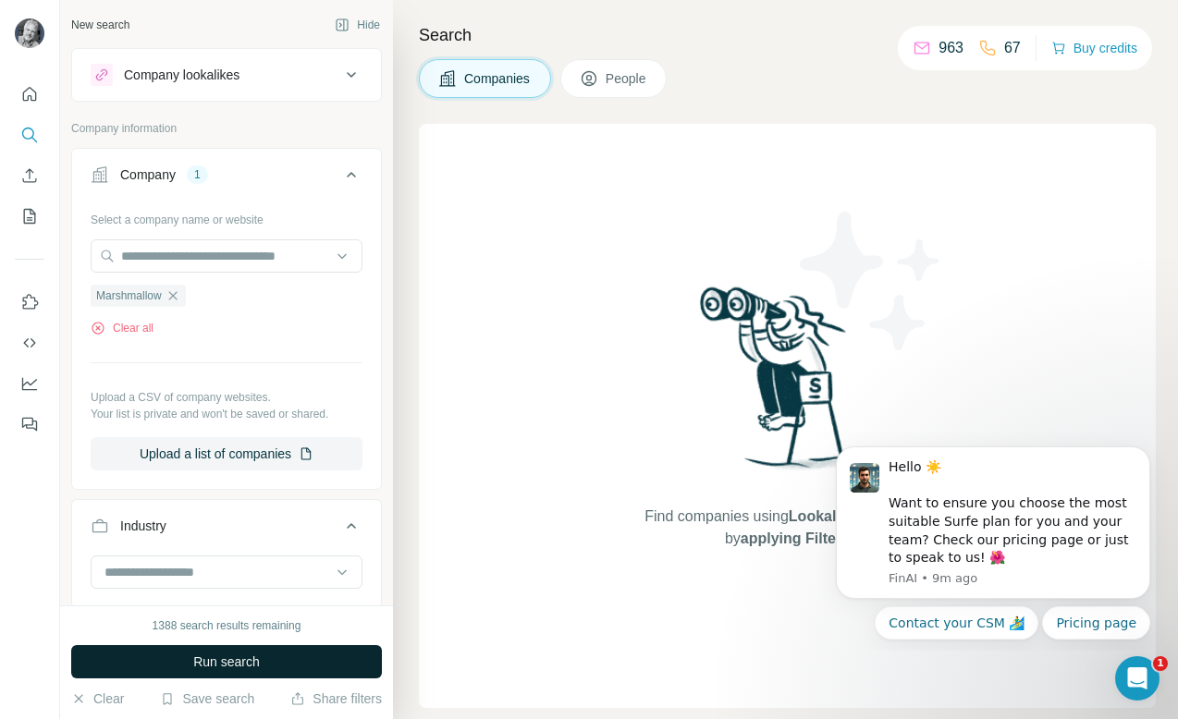
click at [266, 677] on button "Run search" at bounding box center [226, 661] width 311 height 33
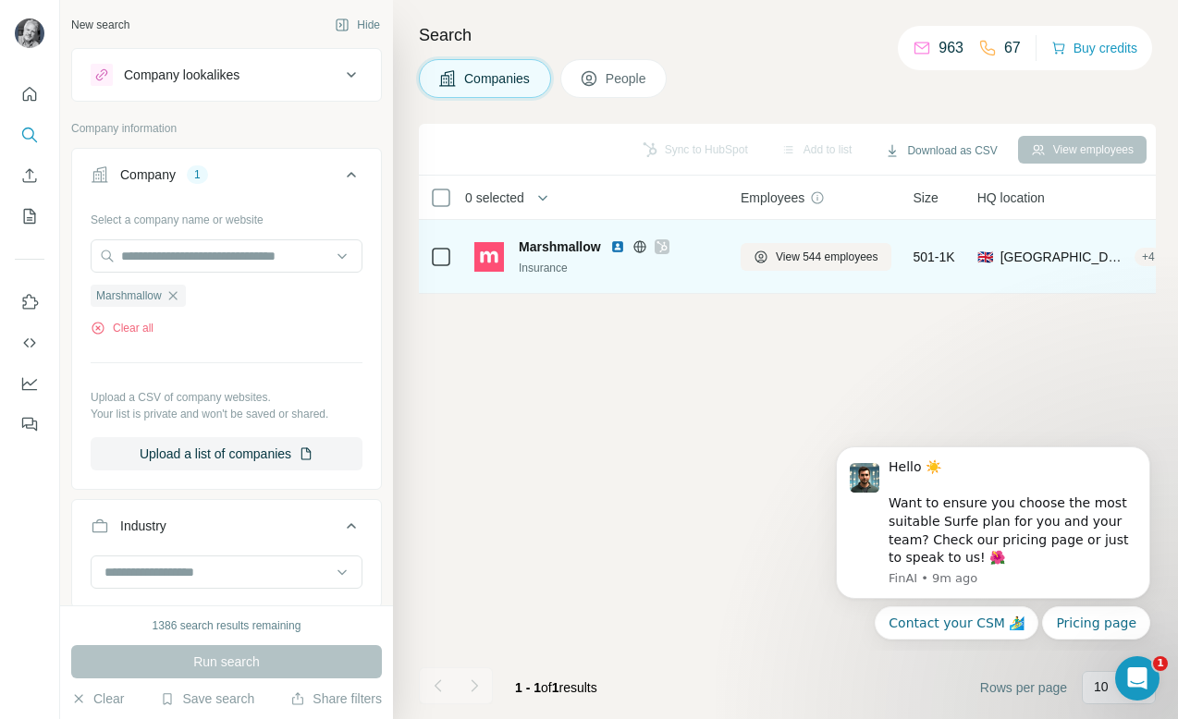
click at [430, 261] on icon at bounding box center [441, 257] width 22 height 22
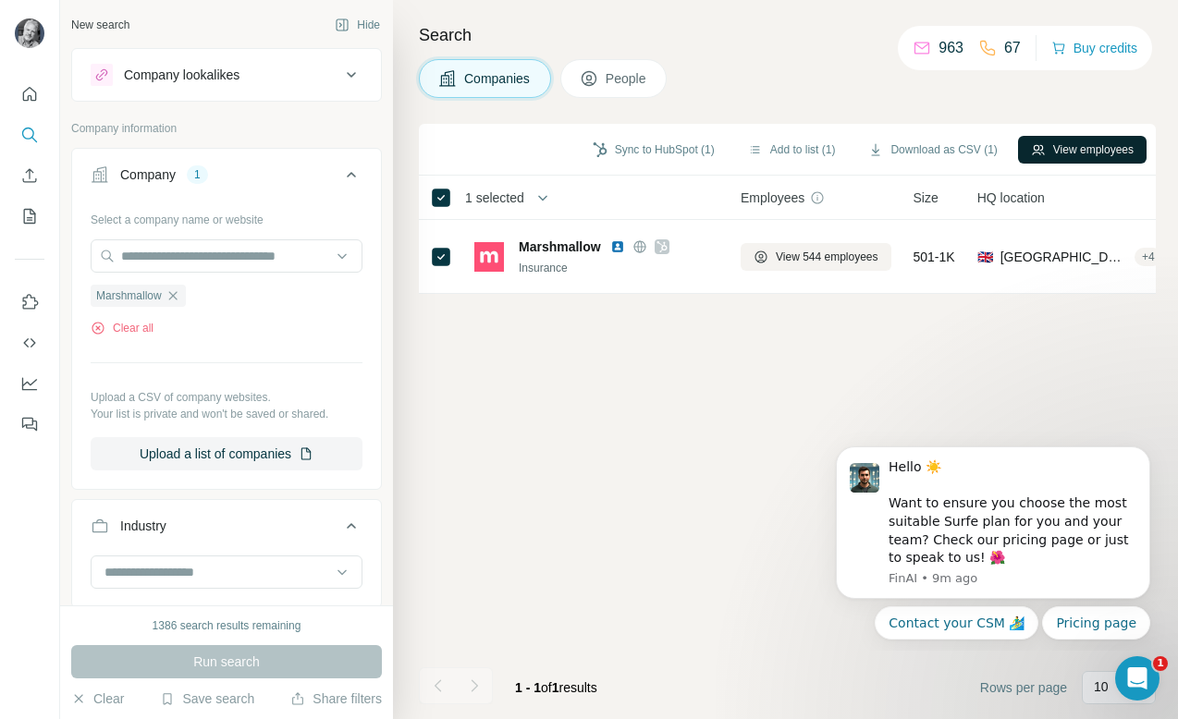
click at [1099, 142] on button "View employees" at bounding box center [1082, 150] width 129 height 28
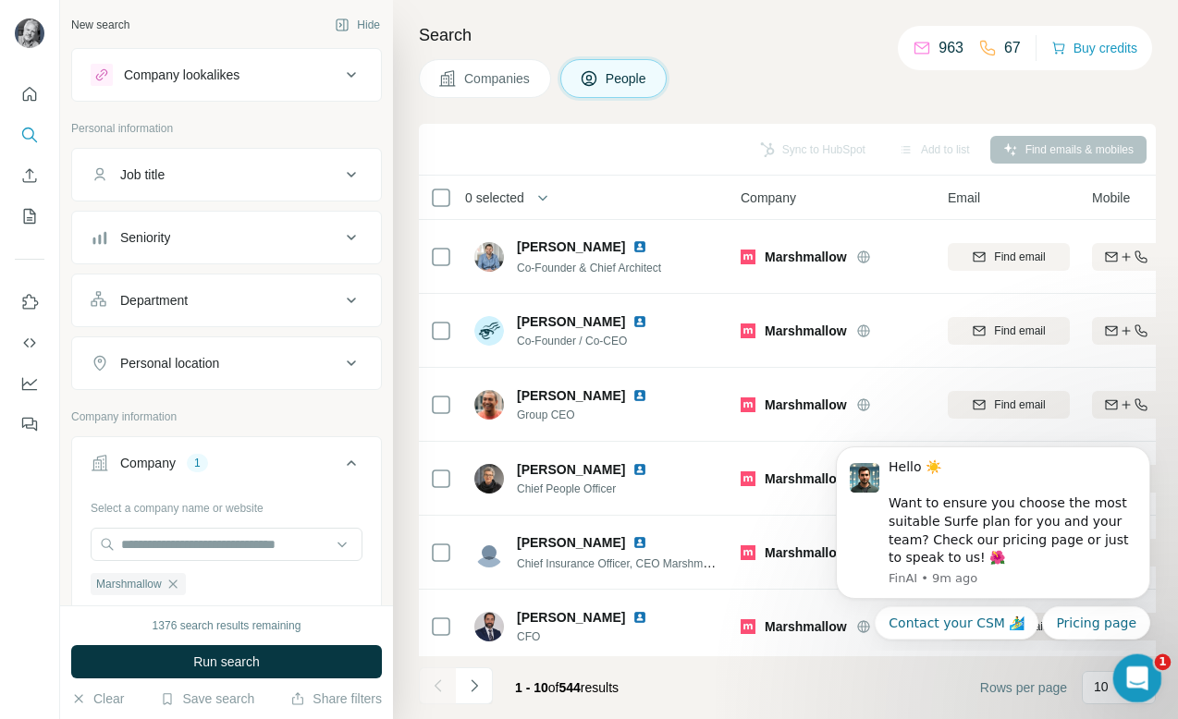
click at [1135, 671] on icon "Open Intercom Messenger" at bounding box center [1134, 676] width 13 height 15
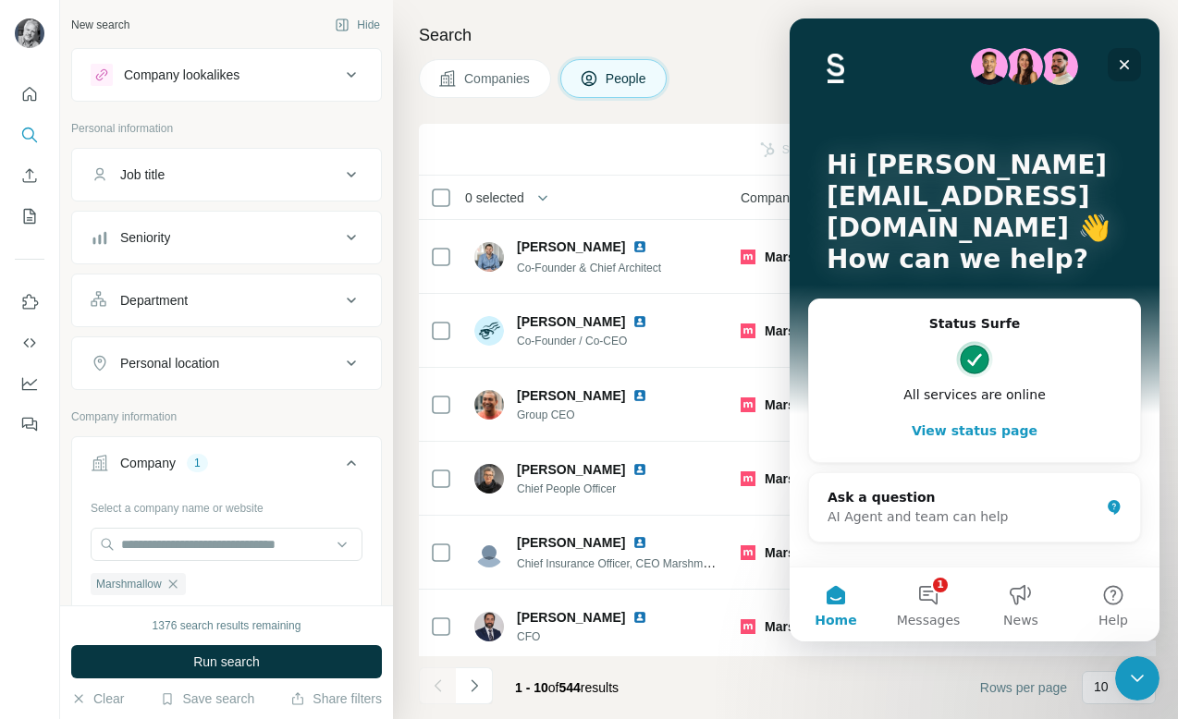
click at [1123, 66] on icon "Close" at bounding box center [1125, 65] width 10 height 10
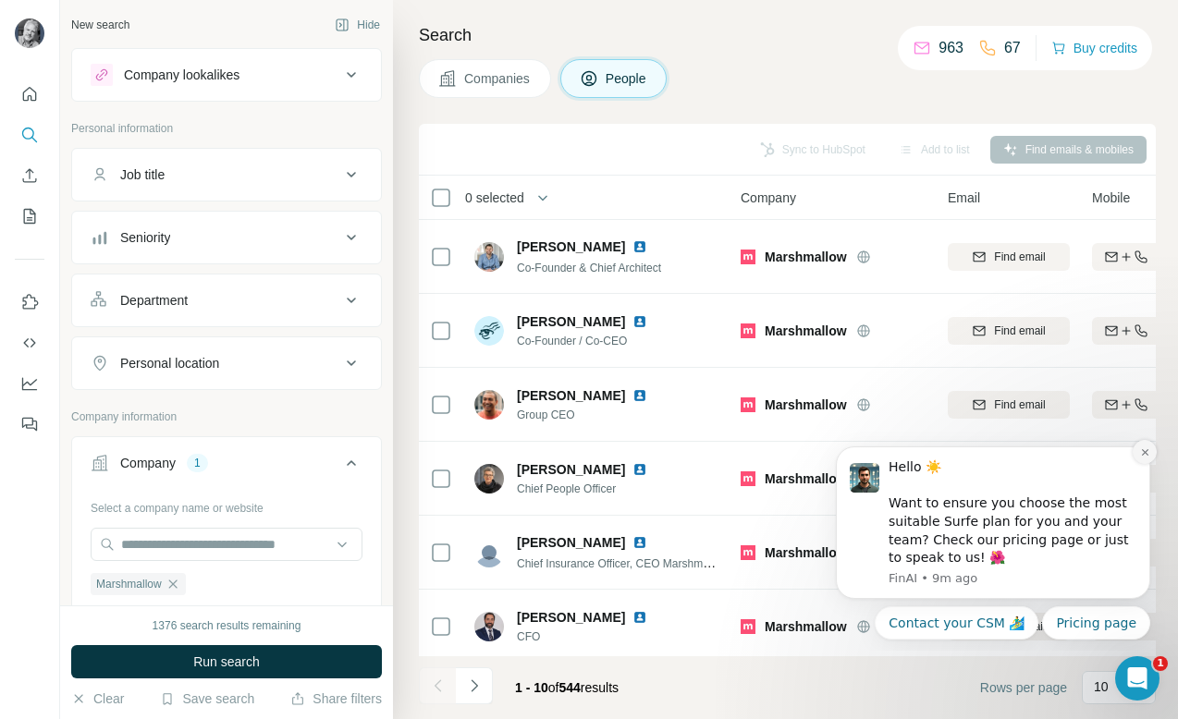
click at [1148, 455] on icon "Dismiss notification" at bounding box center [1144, 452] width 6 height 6
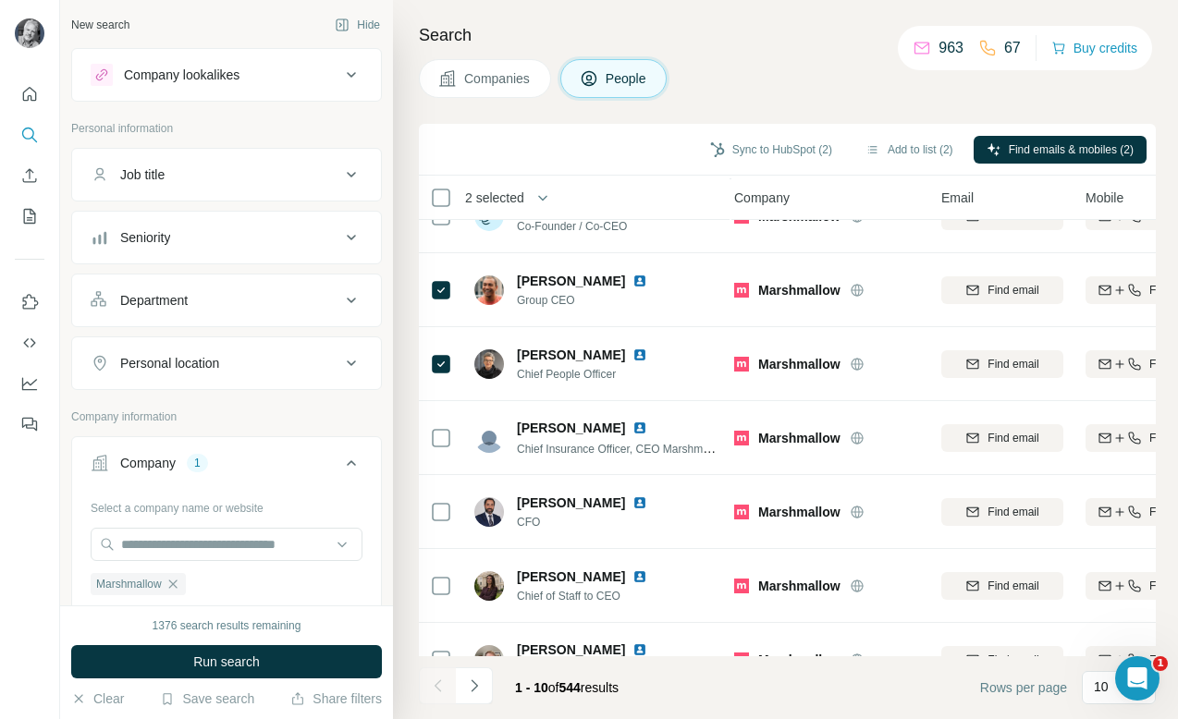
scroll to position [0, 6]
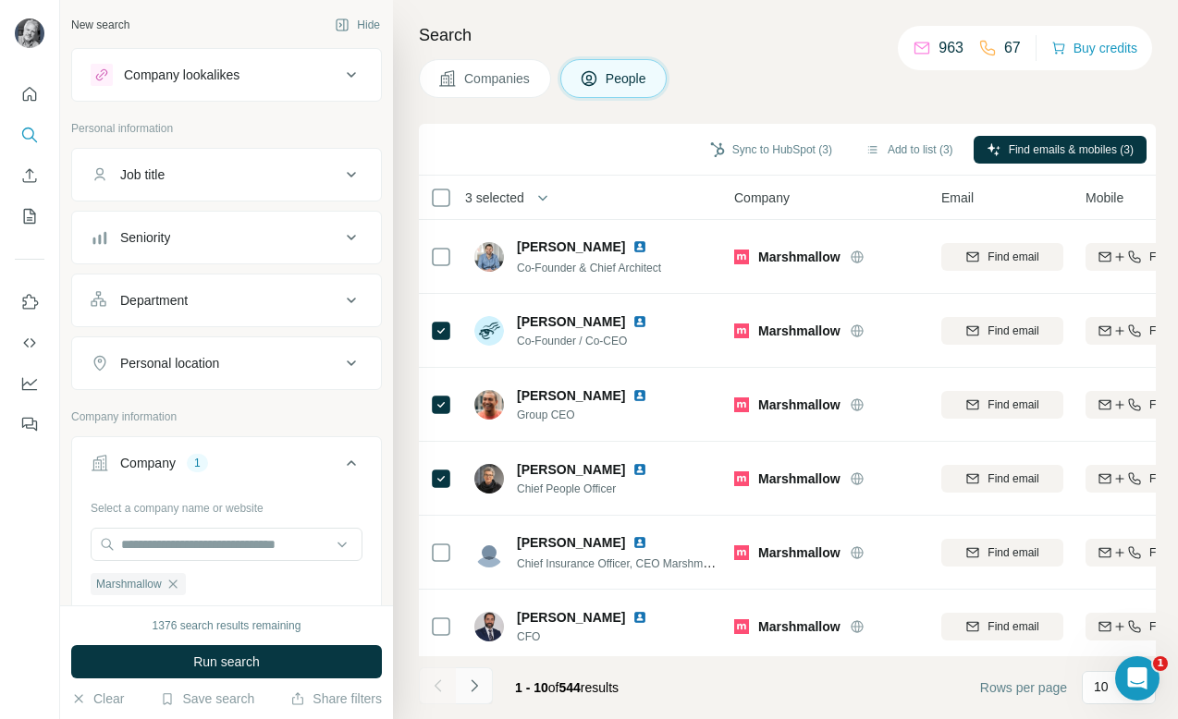
click at [473, 686] on icon "Navigate to next page" at bounding box center [474, 686] width 18 height 18
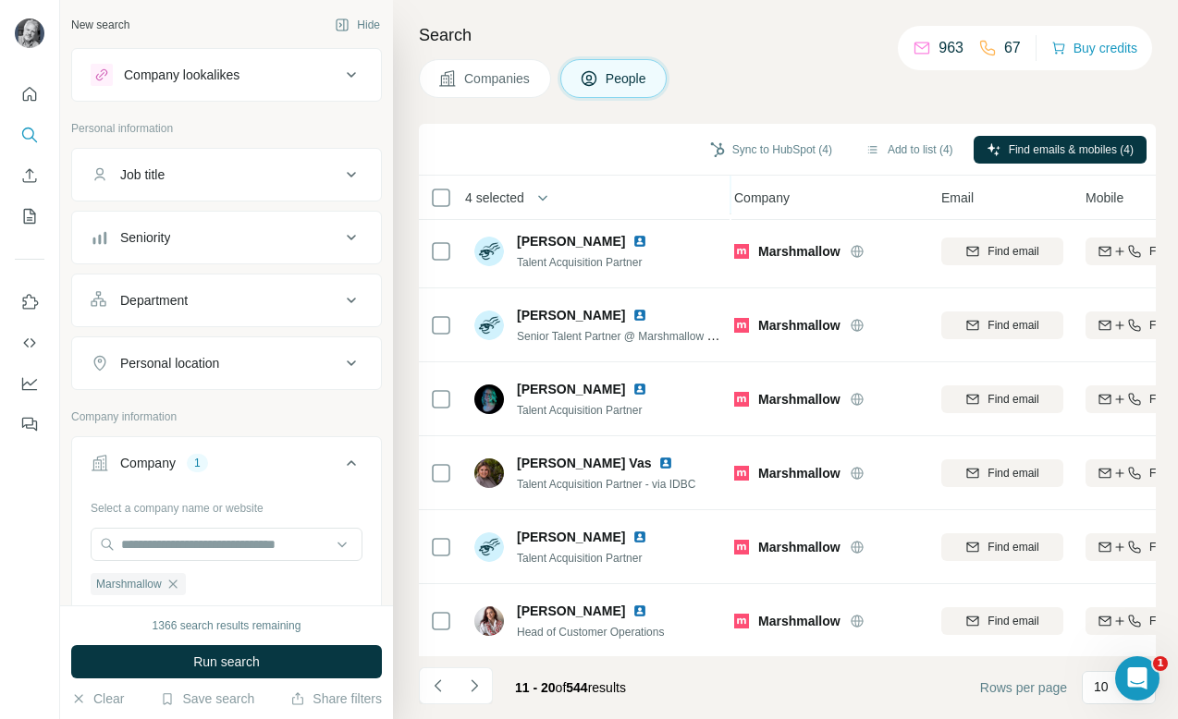
scroll to position [303, 6]
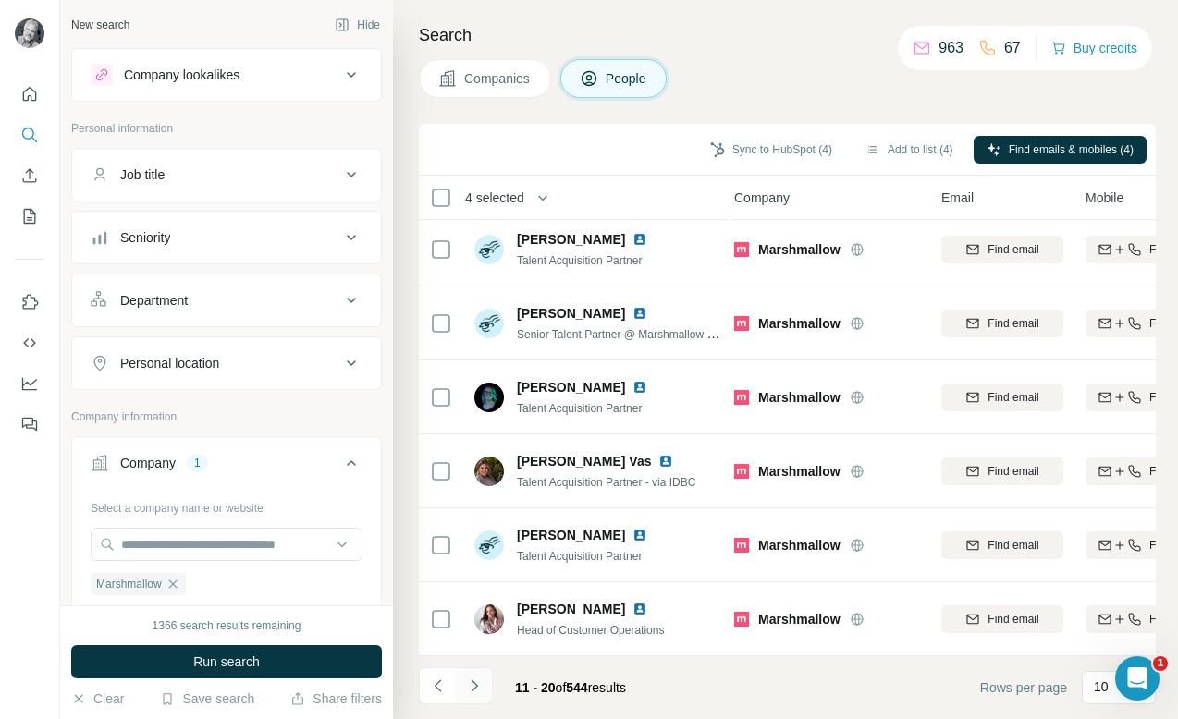
click at [473, 681] on icon "Navigate to next page" at bounding box center [474, 686] width 6 height 12
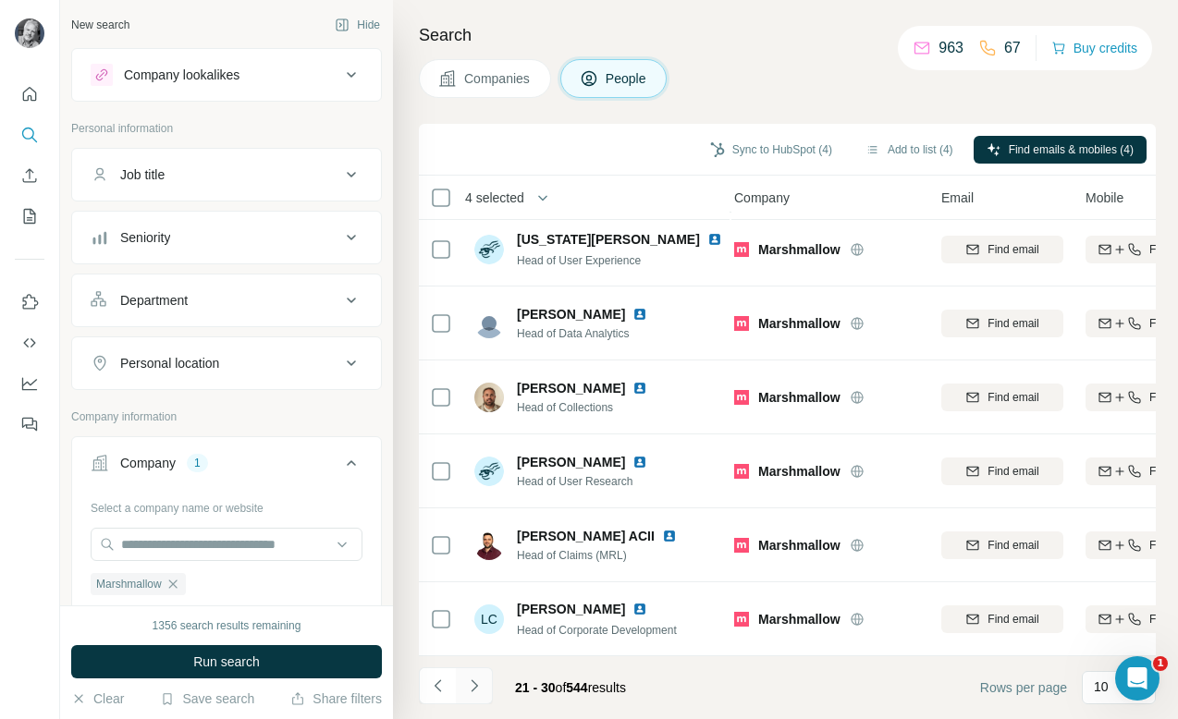
click at [477, 681] on icon "Navigate to next page" at bounding box center [474, 686] width 18 height 18
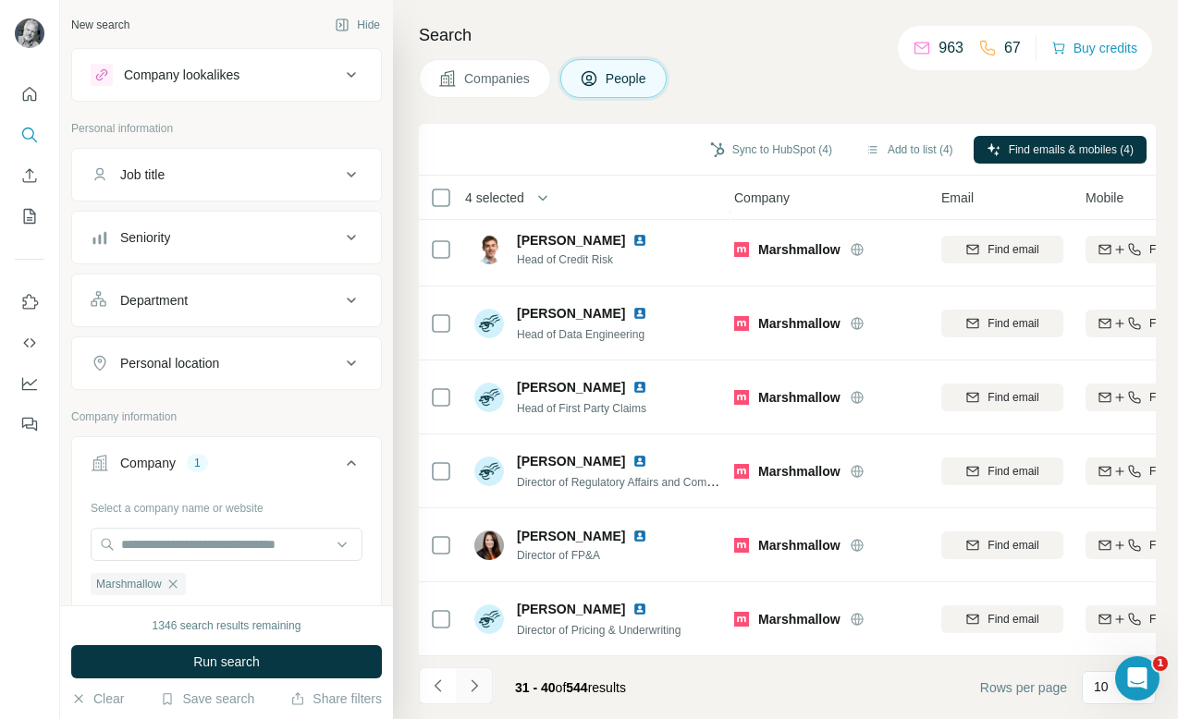
click at [473, 684] on icon "Navigate to next page" at bounding box center [474, 686] width 18 height 18
click at [474, 683] on icon "Navigate to next page" at bounding box center [474, 686] width 6 height 12
click at [476, 679] on icon "Navigate to next page" at bounding box center [474, 686] width 18 height 18
click at [475, 690] on icon "Navigate to next page" at bounding box center [474, 686] width 18 height 18
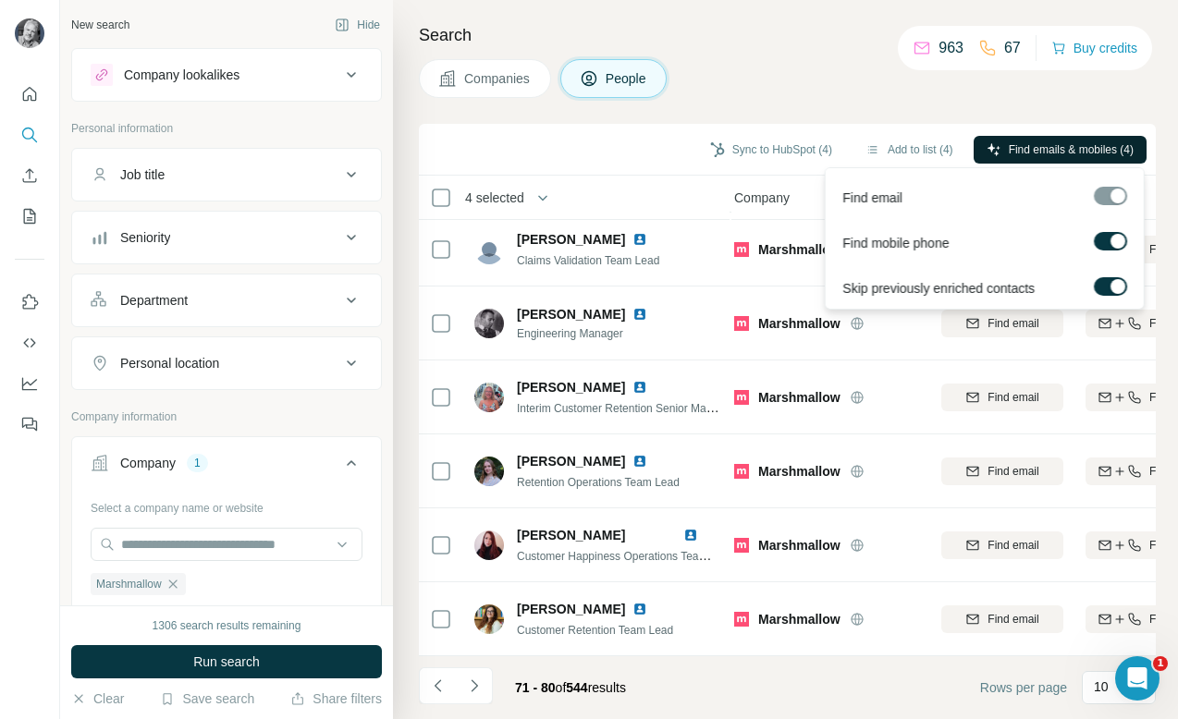
click at [1054, 148] on span "Find emails & mobiles (4)" at bounding box center [1071, 149] width 125 height 17
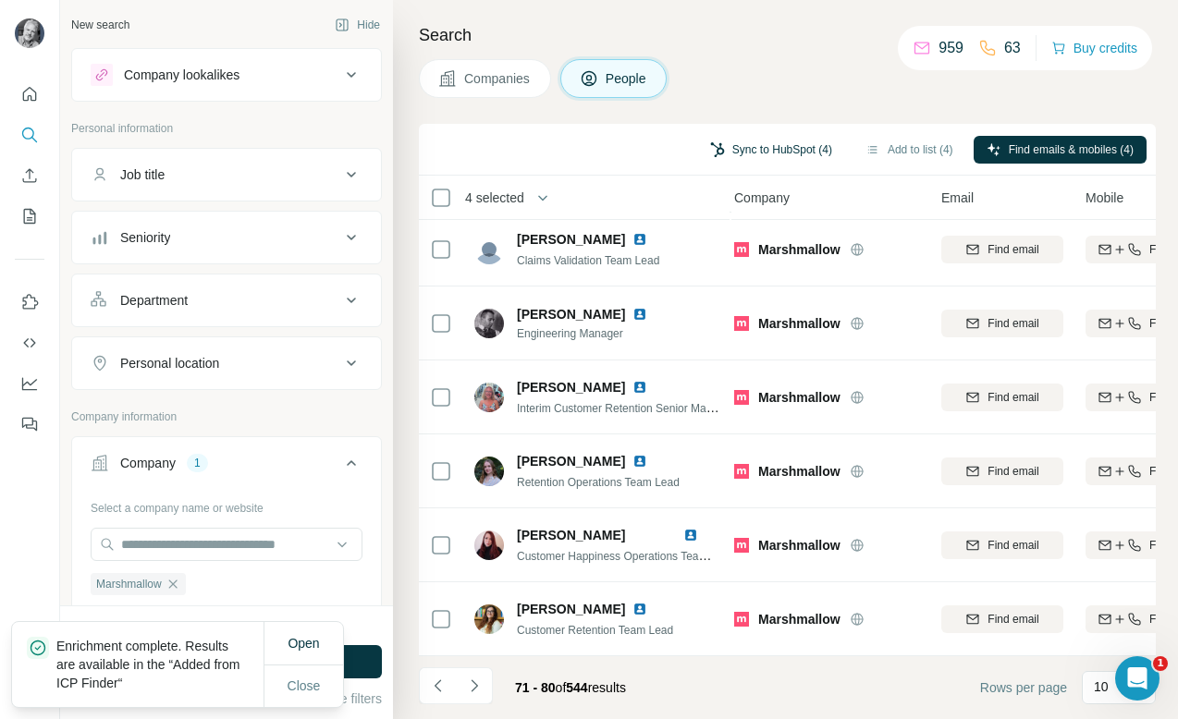
click at [746, 145] on button "Sync to HubSpot (4)" at bounding box center [771, 150] width 148 height 28
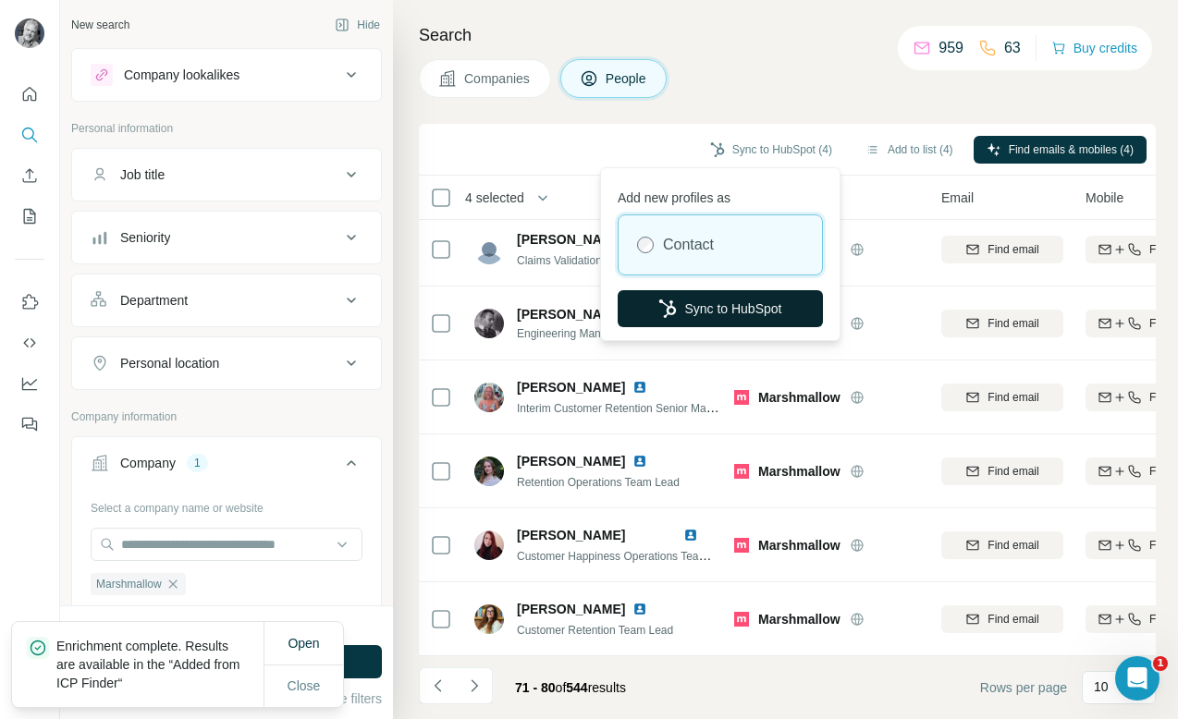
click at [717, 314] on button "Sync to HubSpot" at bounding box center [720, 308] width 205 height 37
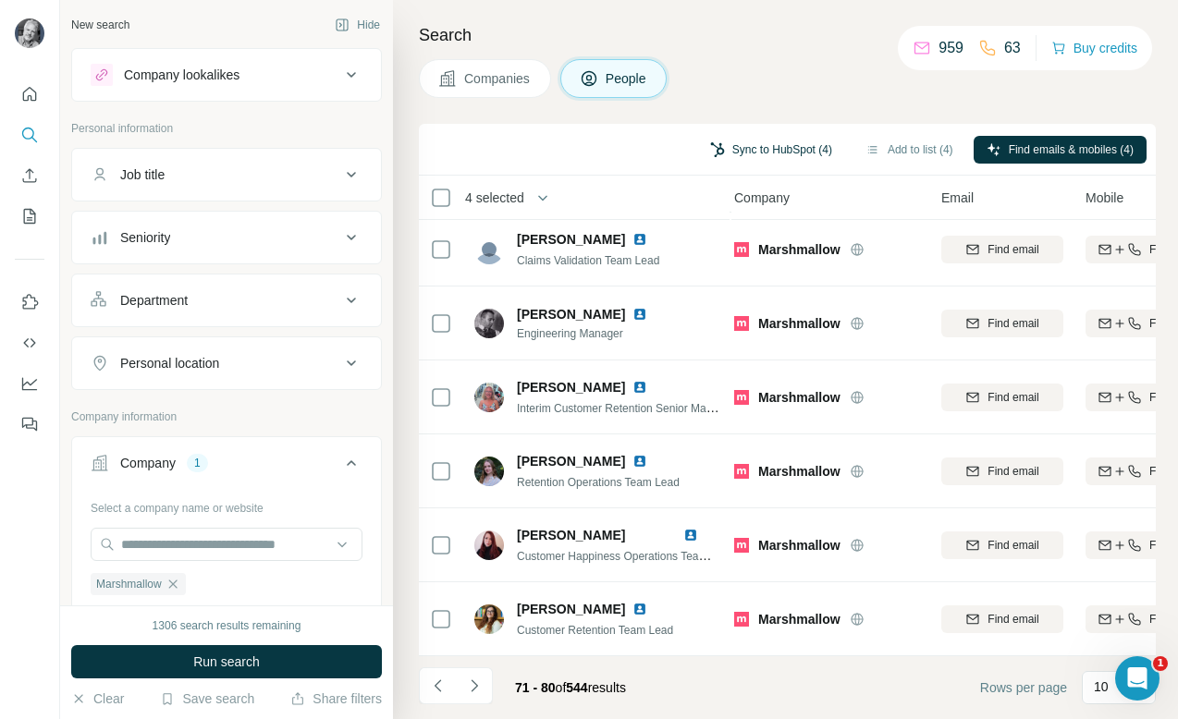
click at [779, 148] on button "Sync to HubSpot (4)" at bounding box center [771, 150] width 148 height 28
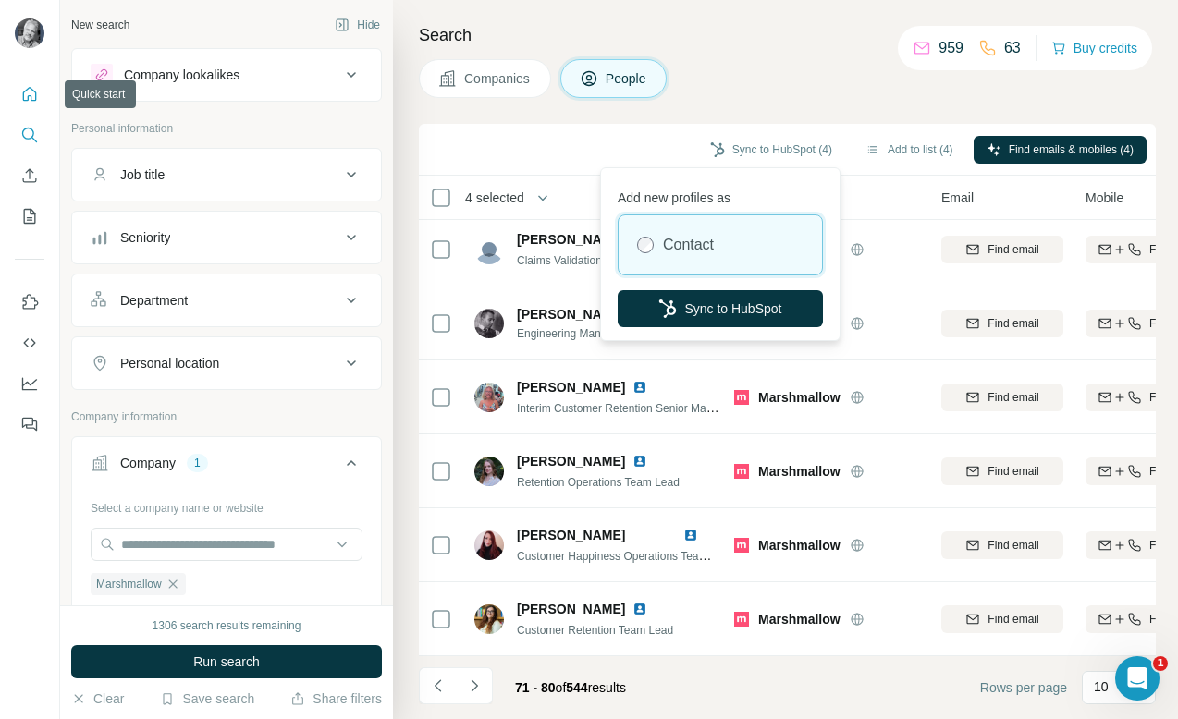
click at [39, 96] on button "Quick start" at bounding box center [30, 94] width 30 height 33
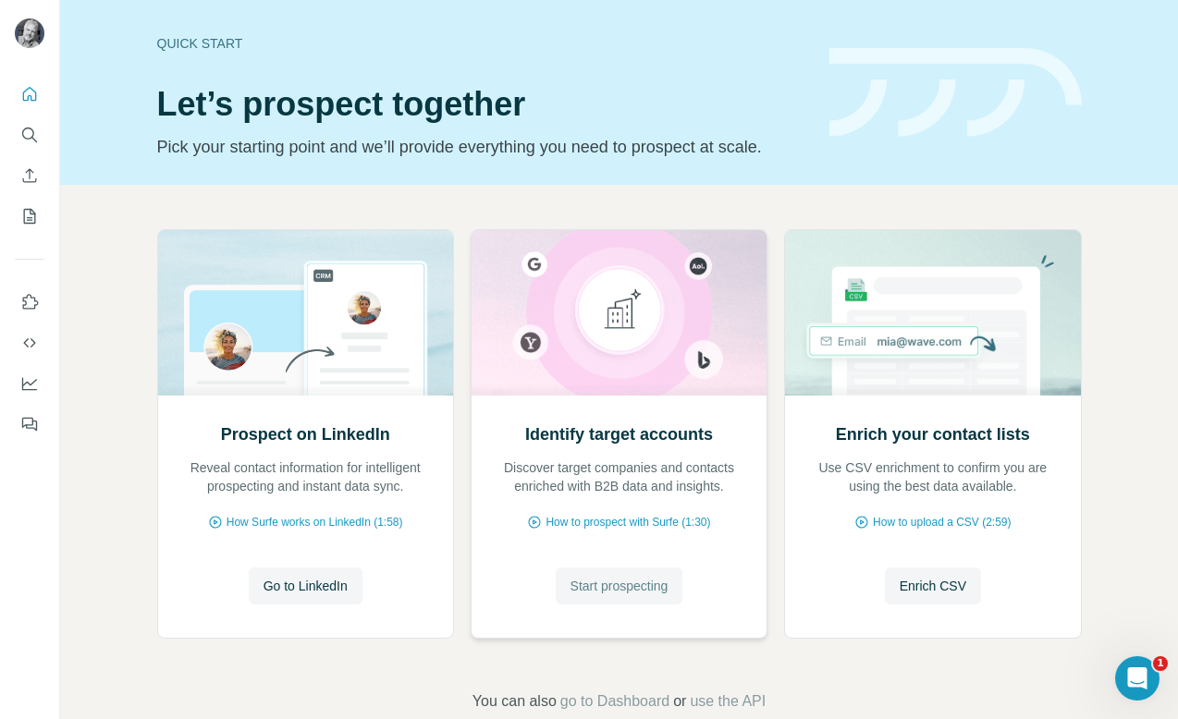
click at [622, 579] on span "Start prospecting" at bounding box center [620, 586] width 98 height 18
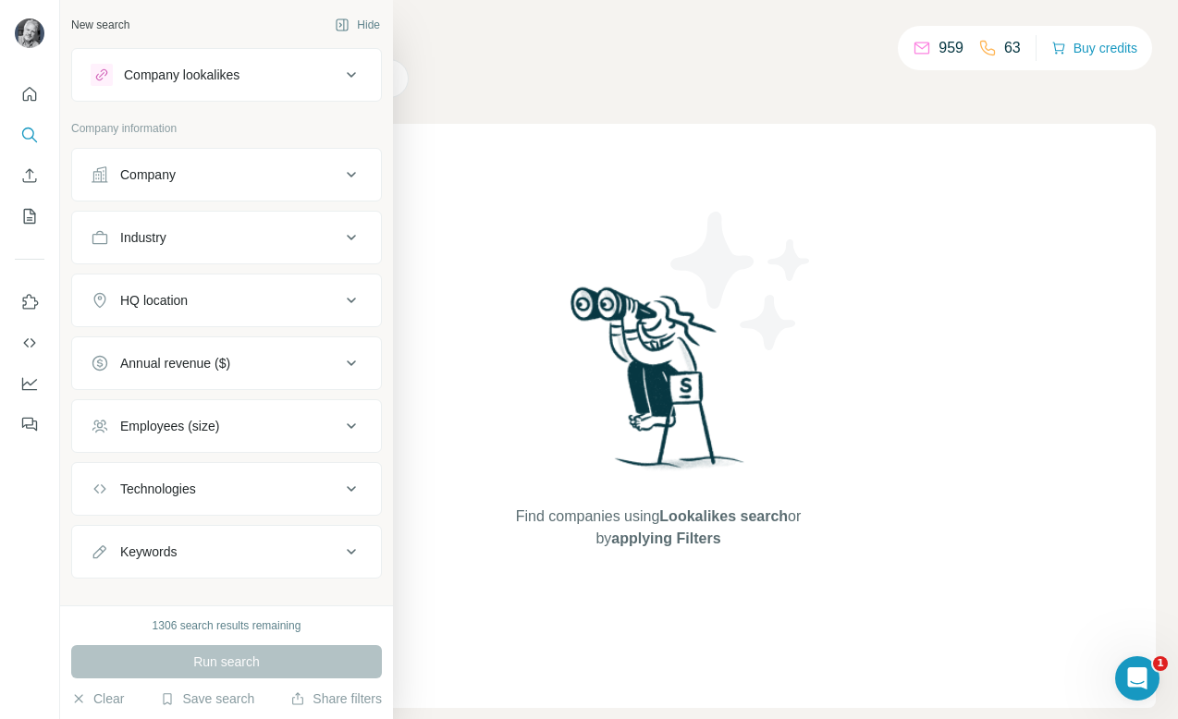
click at [200, 176] on div "Company" at bounding box center [216, 175] width 250 height 18
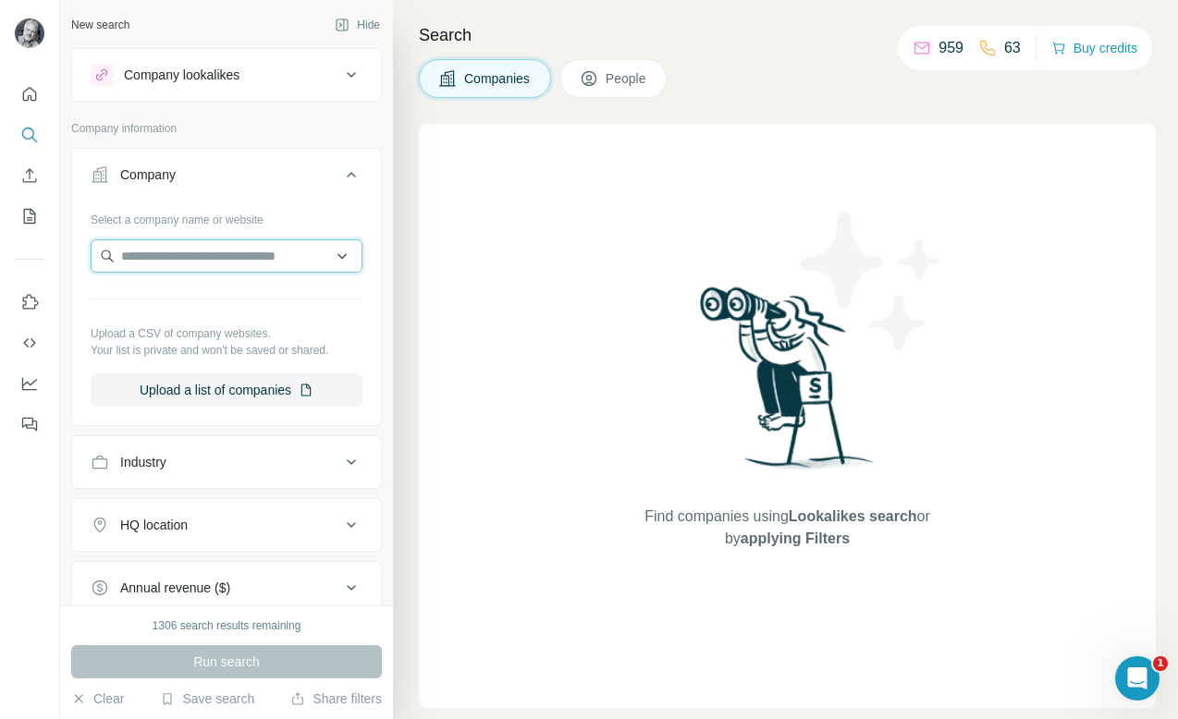
click at [225, 257] on input "text" at bounding box center [227, 255] width 272 height 33
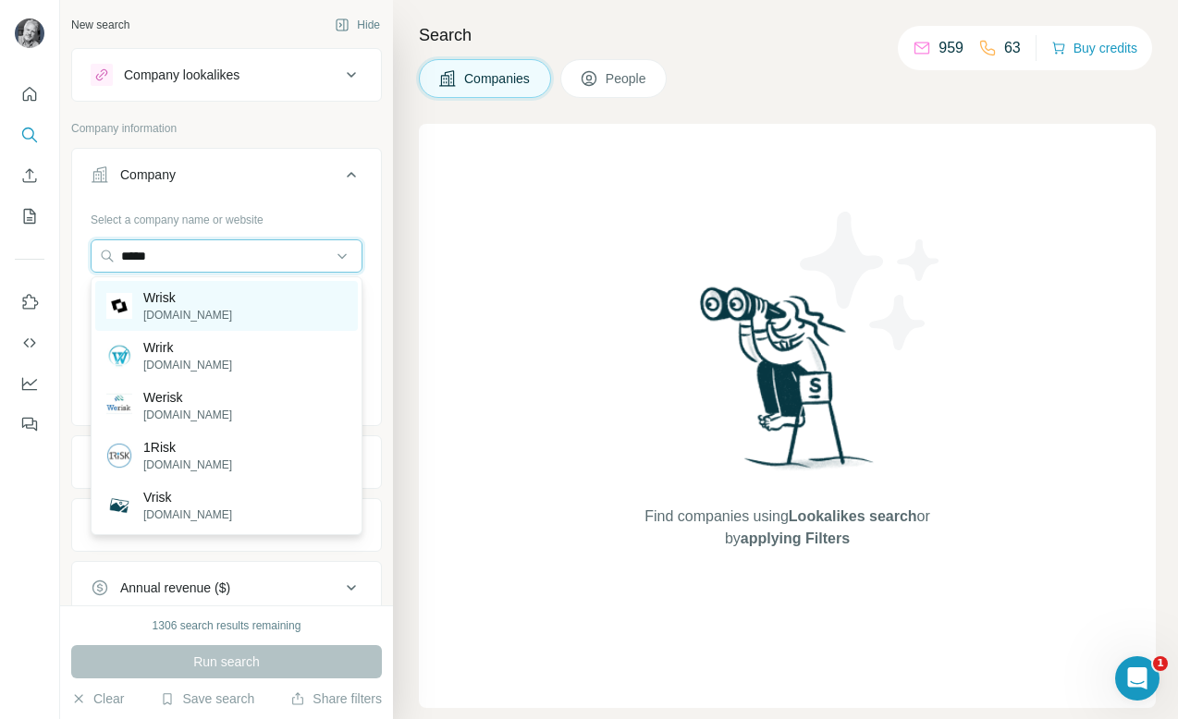
type input "*****"
click at [222, 307] on div "Wrisk wrisk.co" at bounding box center [226, 306] width 263 height 50
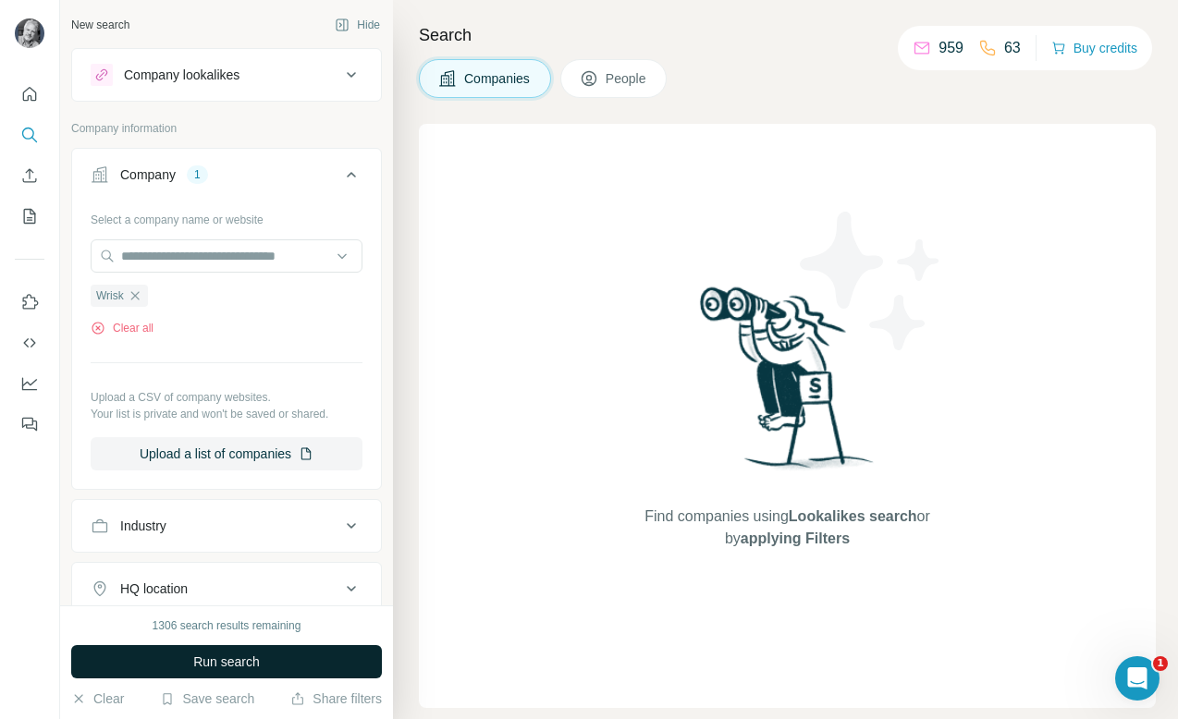
click at [231, 676] on button "Run search" at bounding box center [226, 661] width 311 height 33
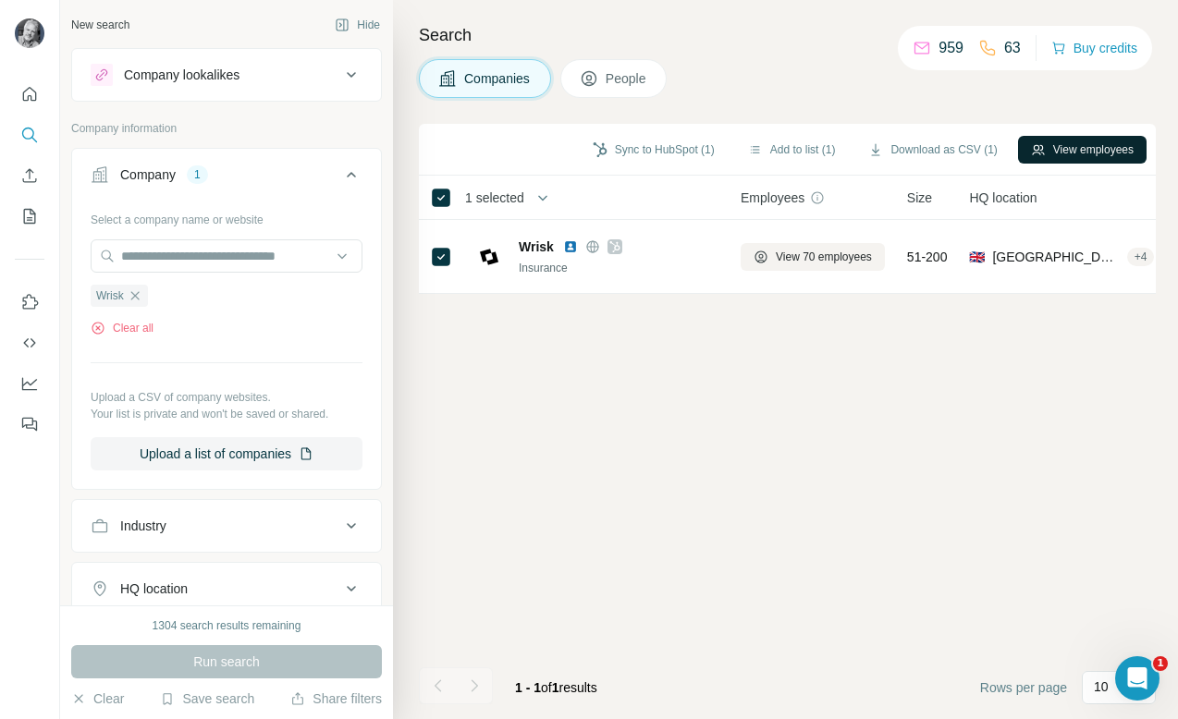
click at [1078, 144] on button "View employees" at bounding box center [1082, 150] width 129 height 28
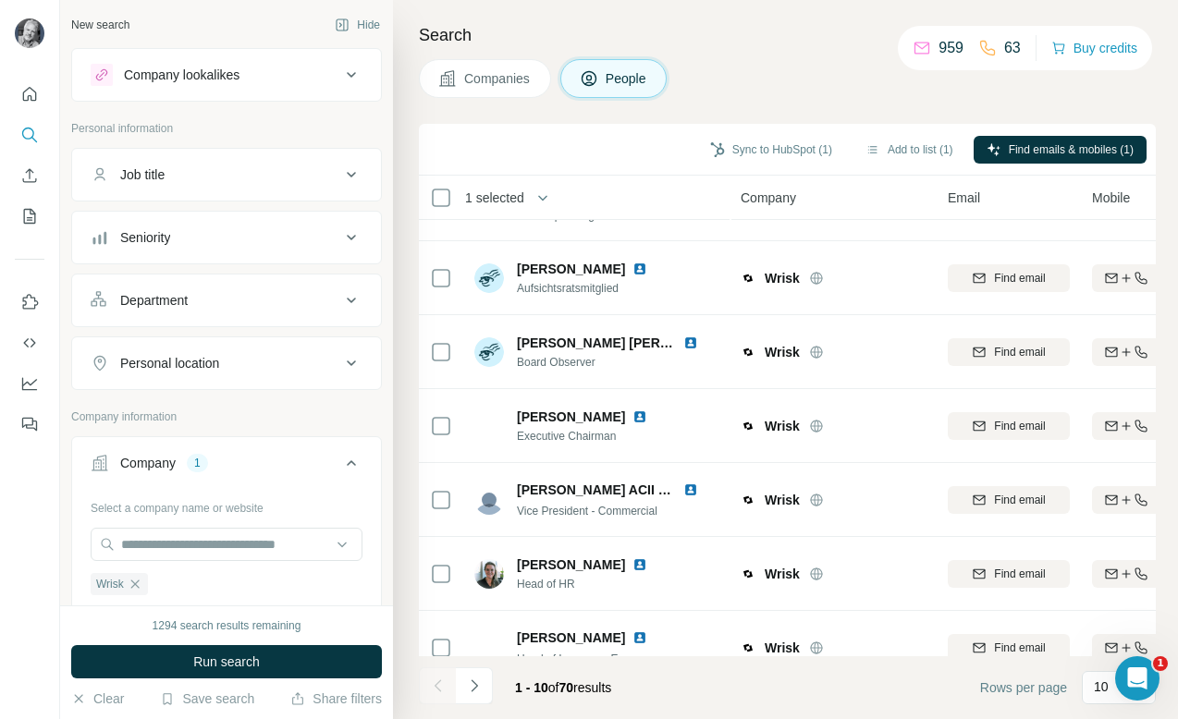
scroll to position [303, 0]
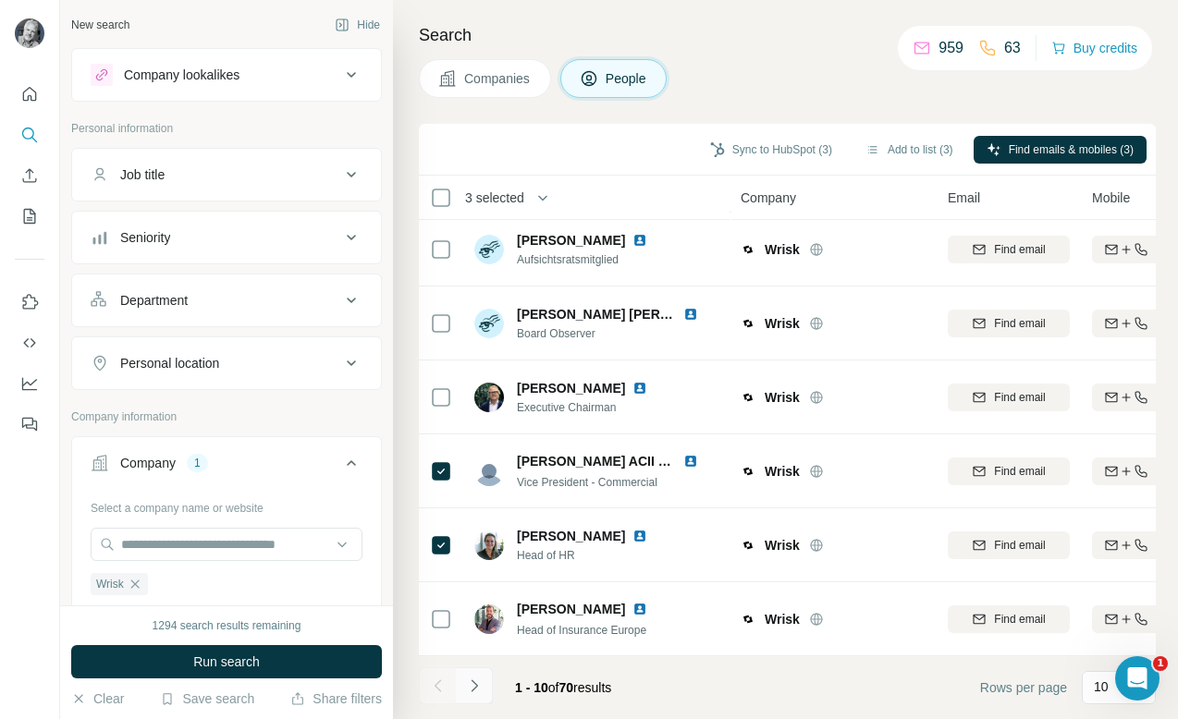
click at [481, 685] on icon "Navigate to next page" at bounding box center [474, 686] width 18 height 18
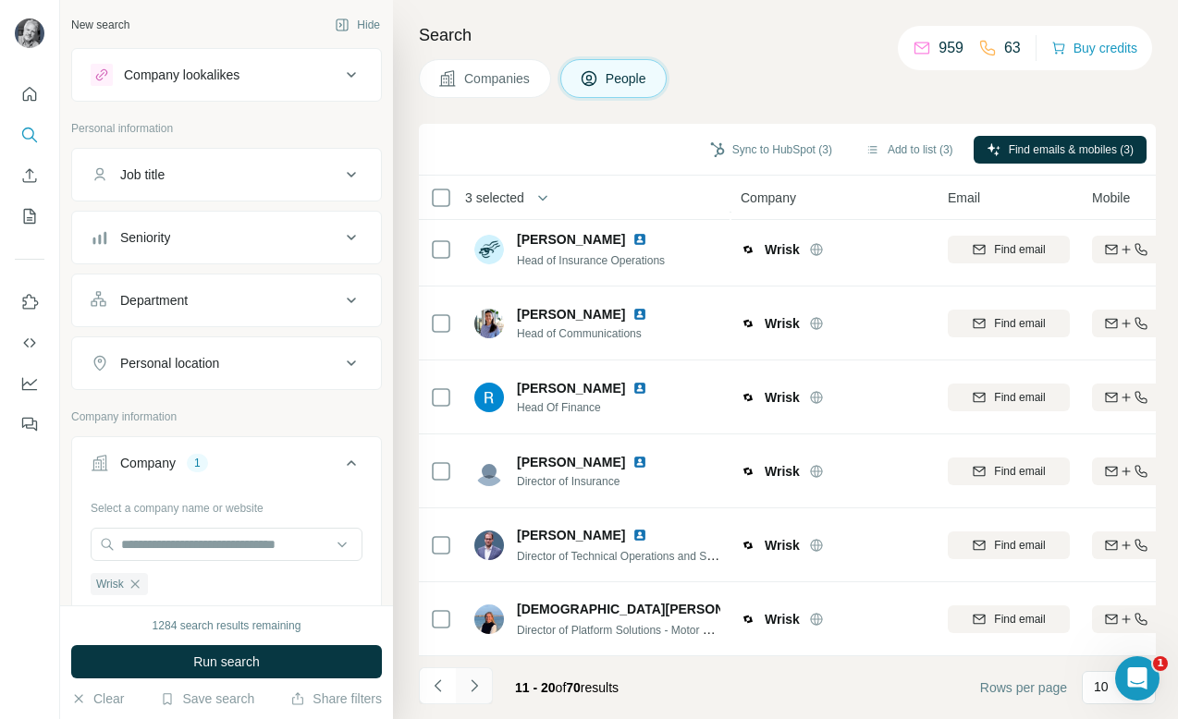
click at [474, 684] on icon "Navigate to next page" at bounding box center [474, 686] width 18 height 18
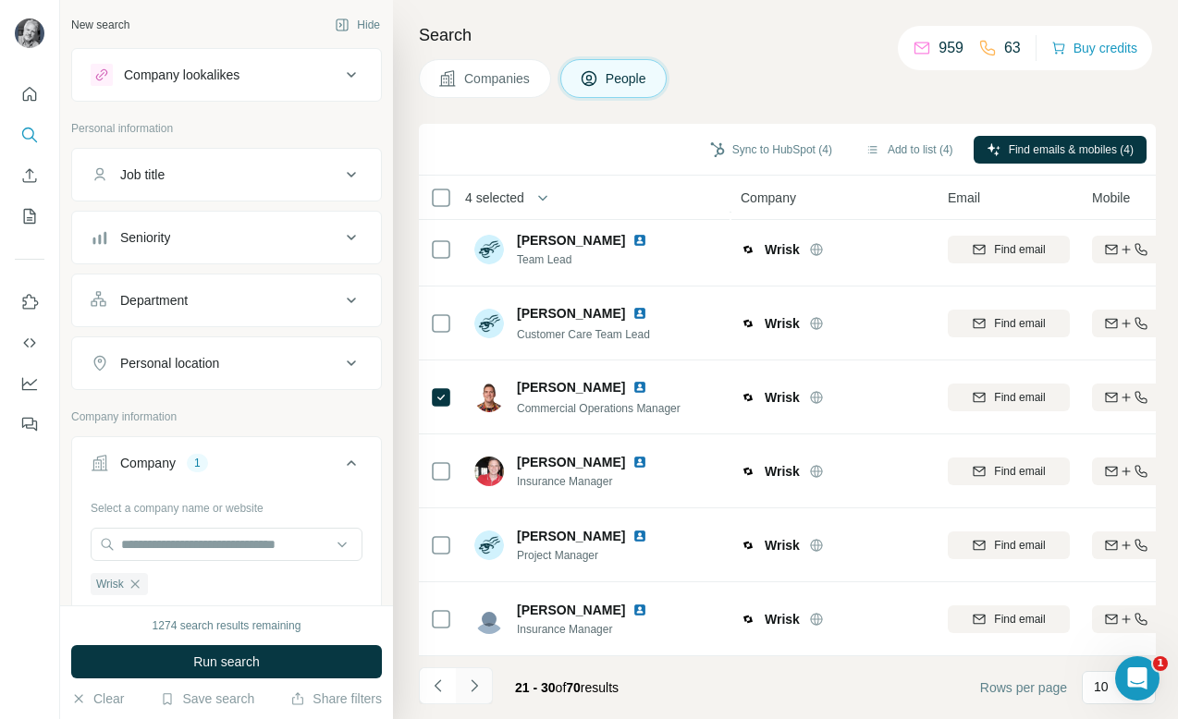
click at [471, 685] on icon "Navigate to next page" at bounding box center [474, 686] width 18 height 18
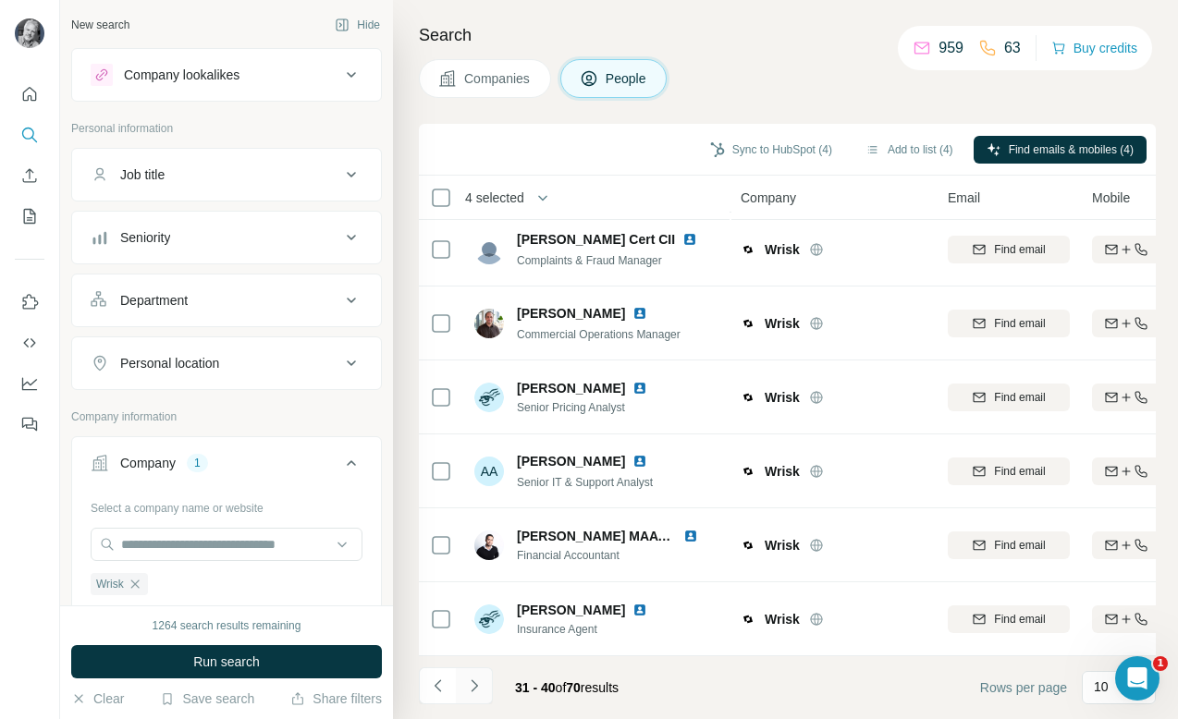
click at [471, 685] on icon "Navigate to next page" at bounding box center [474, 686] width 18 height 18
click at [475, 682] on icon "Navigate to next page" at bounding box center [474, 686] width 18 height 18
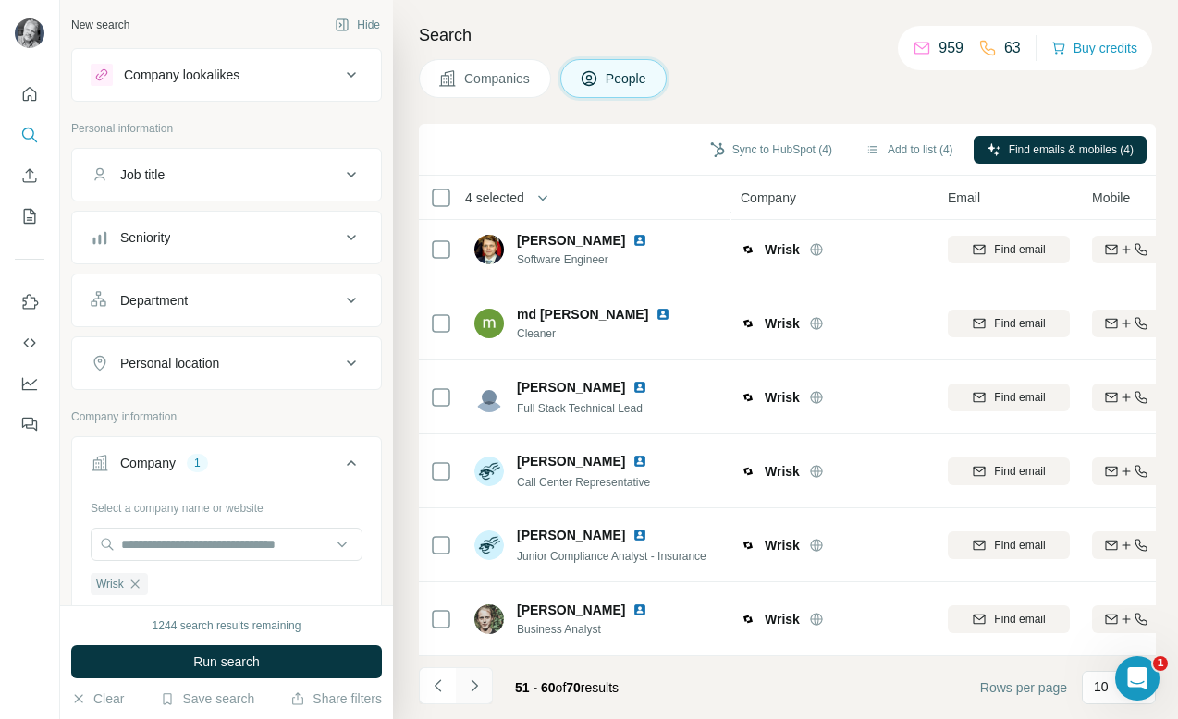
click at [474, 682] on icon "Navigate to next page" at bounding box center [474, 686] width 18 height 18
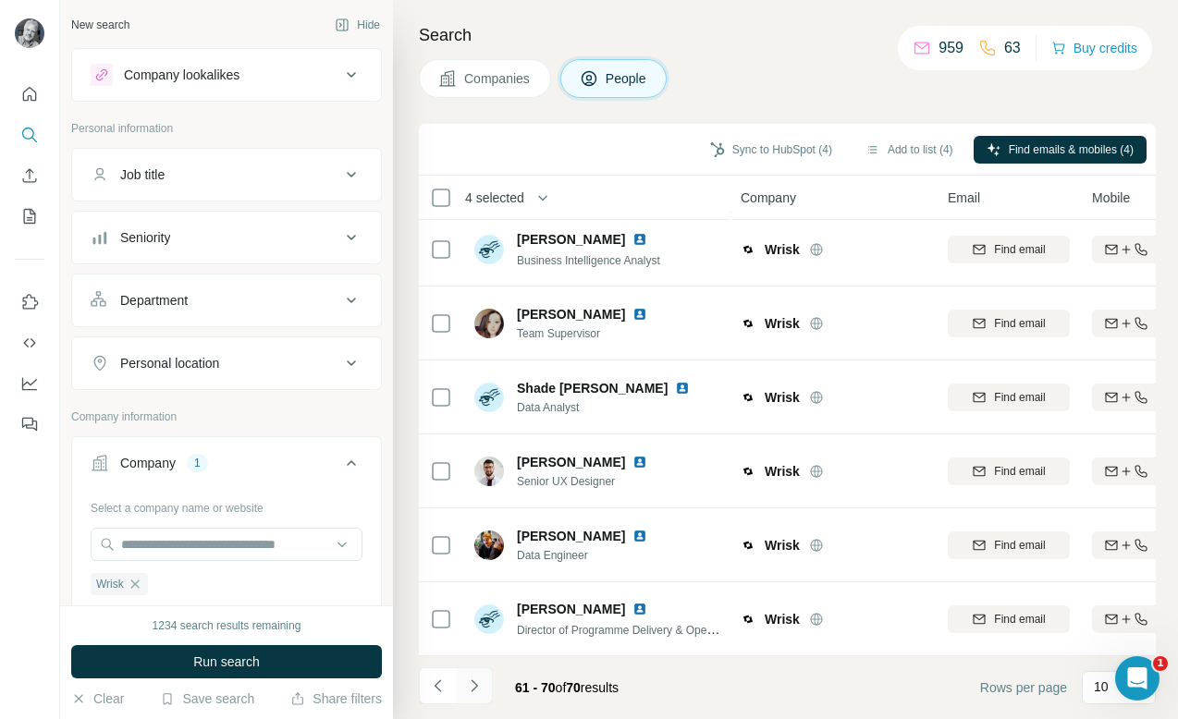
click at [474, 682] on icon "Navigate to next page" at bounding box center [474, 686] width 18 height 18
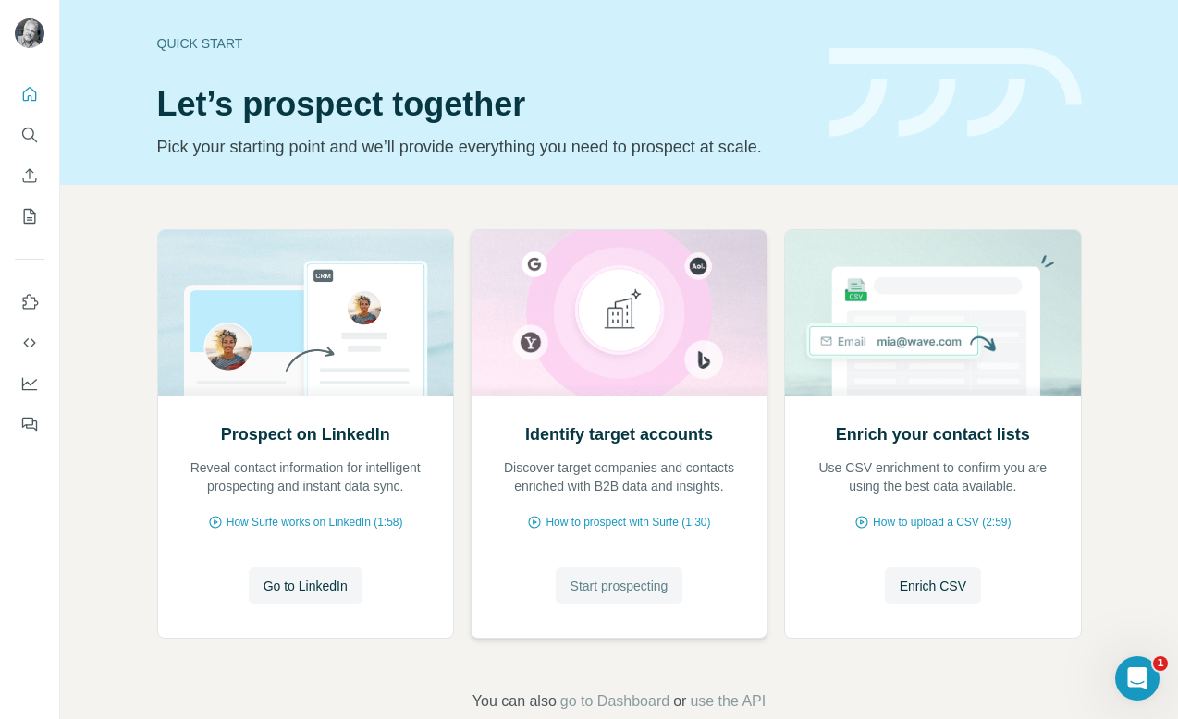
click at [611, 583] on span "Start prospecting" at bounding box center [620, 586] width 98 height 18
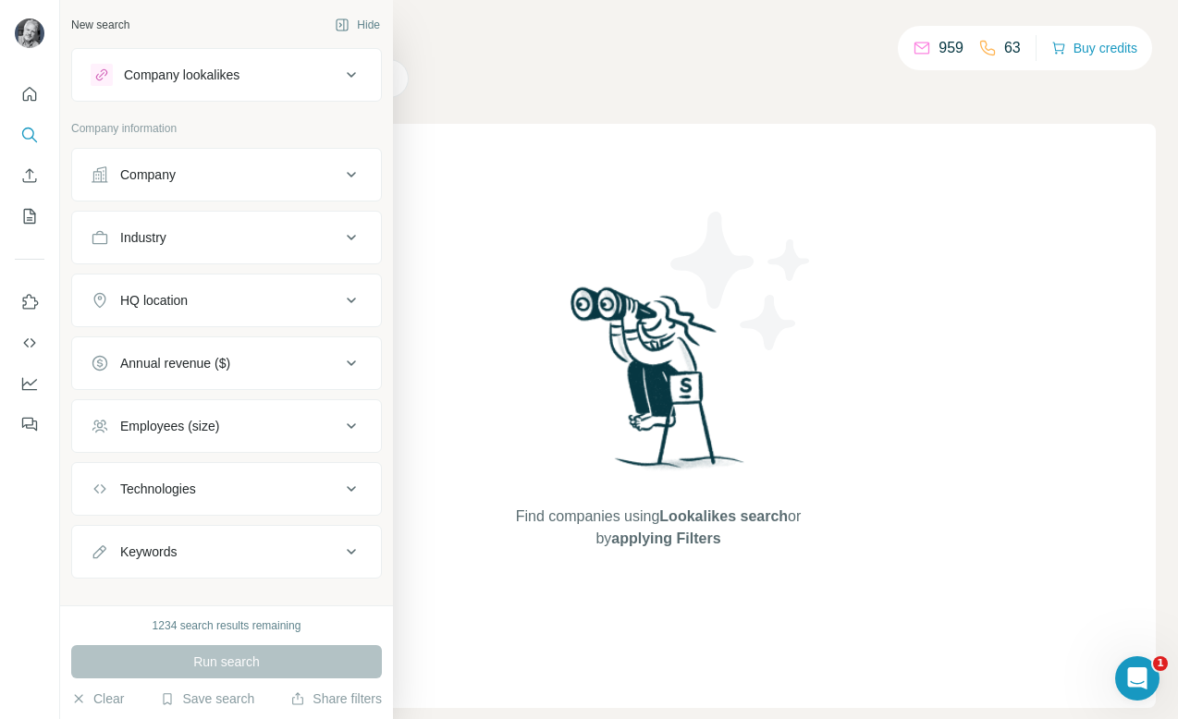
click at [186, 176] on div "Company" at bounding box center [216, 175] width 250 height 18
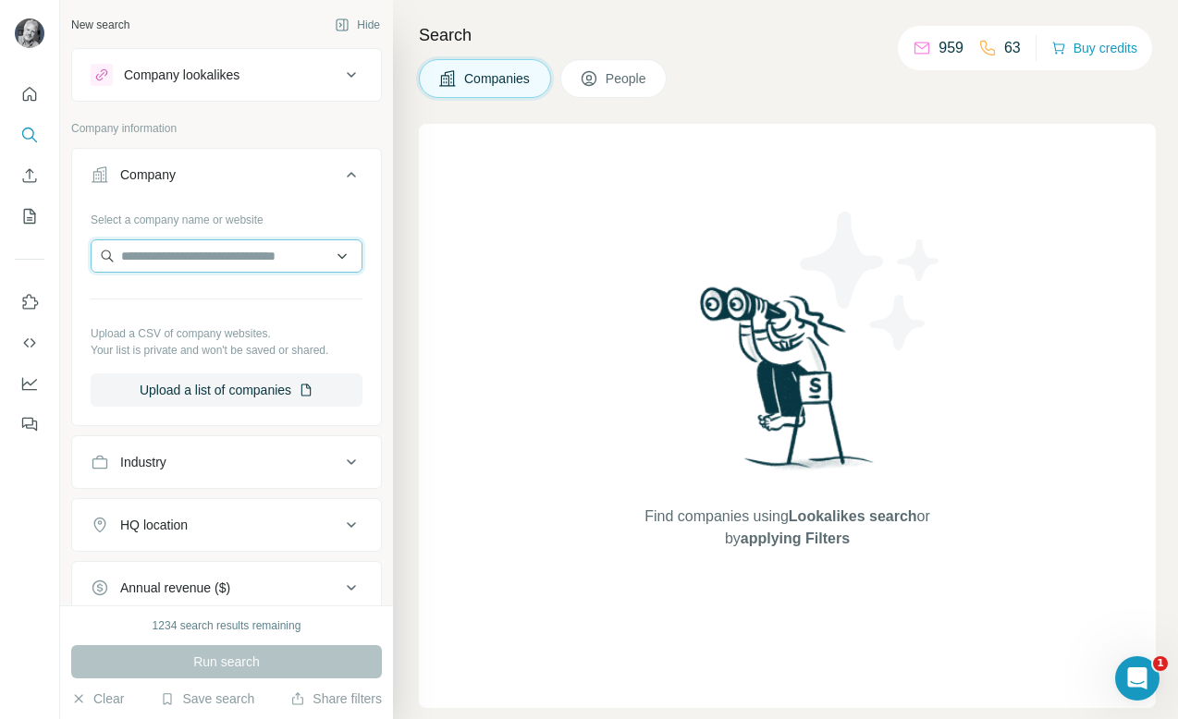
click at [203, 252] on input "text" at bounding box center [227, 255] width 272 height 33
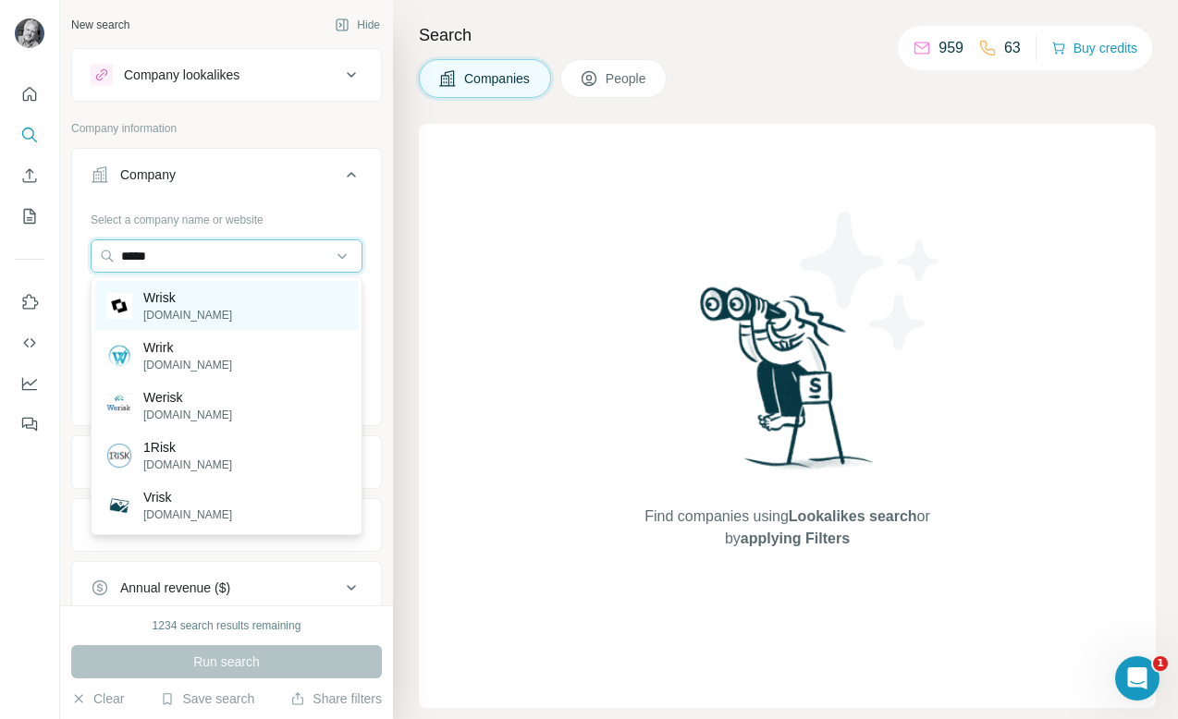
type input "*****"
click at [190, 300] on div "Wrisk wrisk.co" at bounding box center [226, 306] width 263 height 50
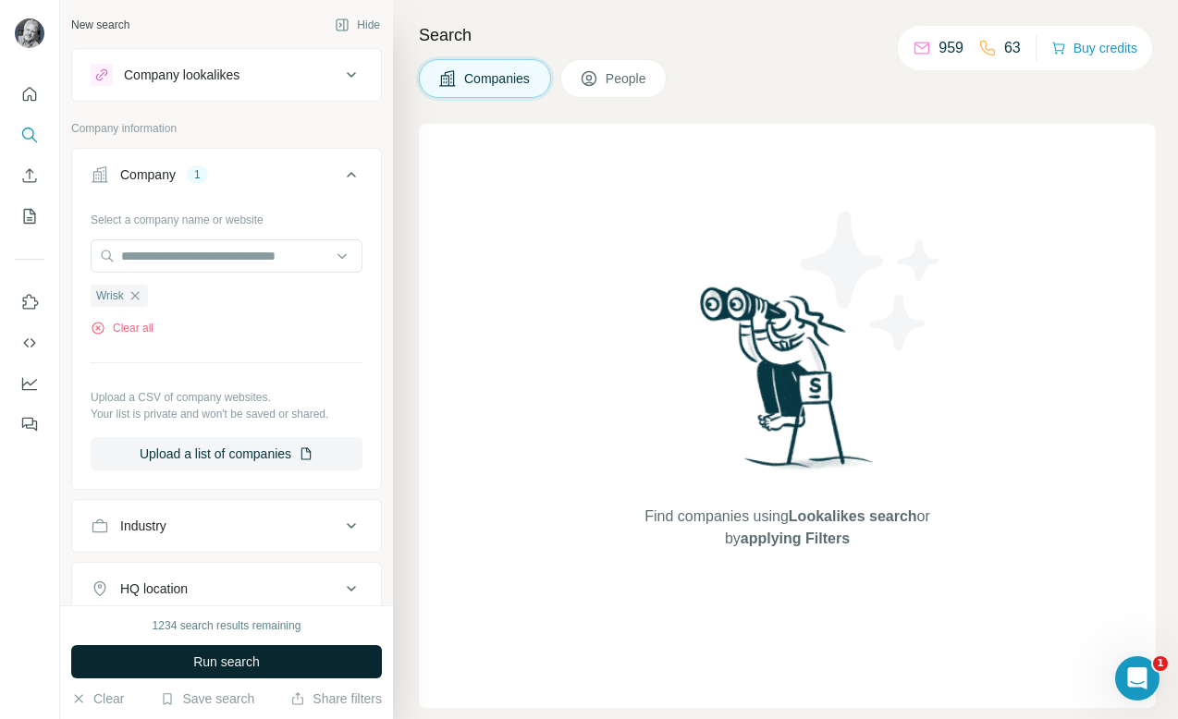
click at [259, 664] on span "Run search" at bounding box center [226, 662] width 67 height 18
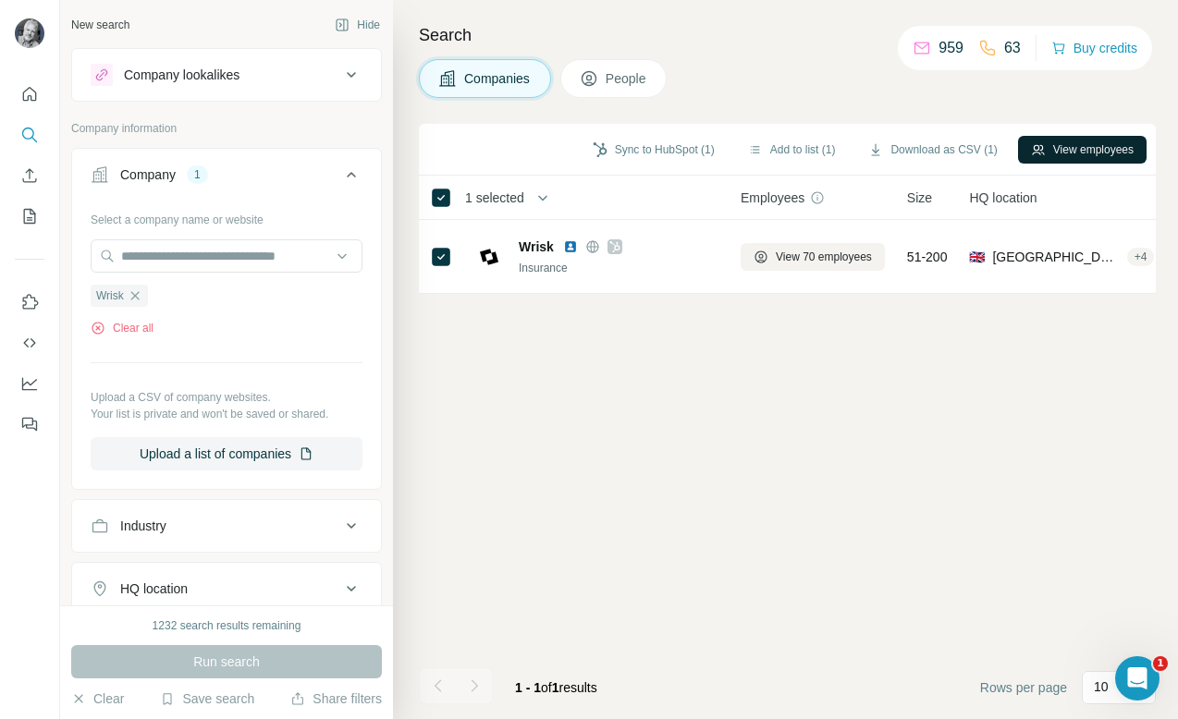
click at [1062, 144] on button "View employees" at bounding box center [1082, 150] width 129 height 28
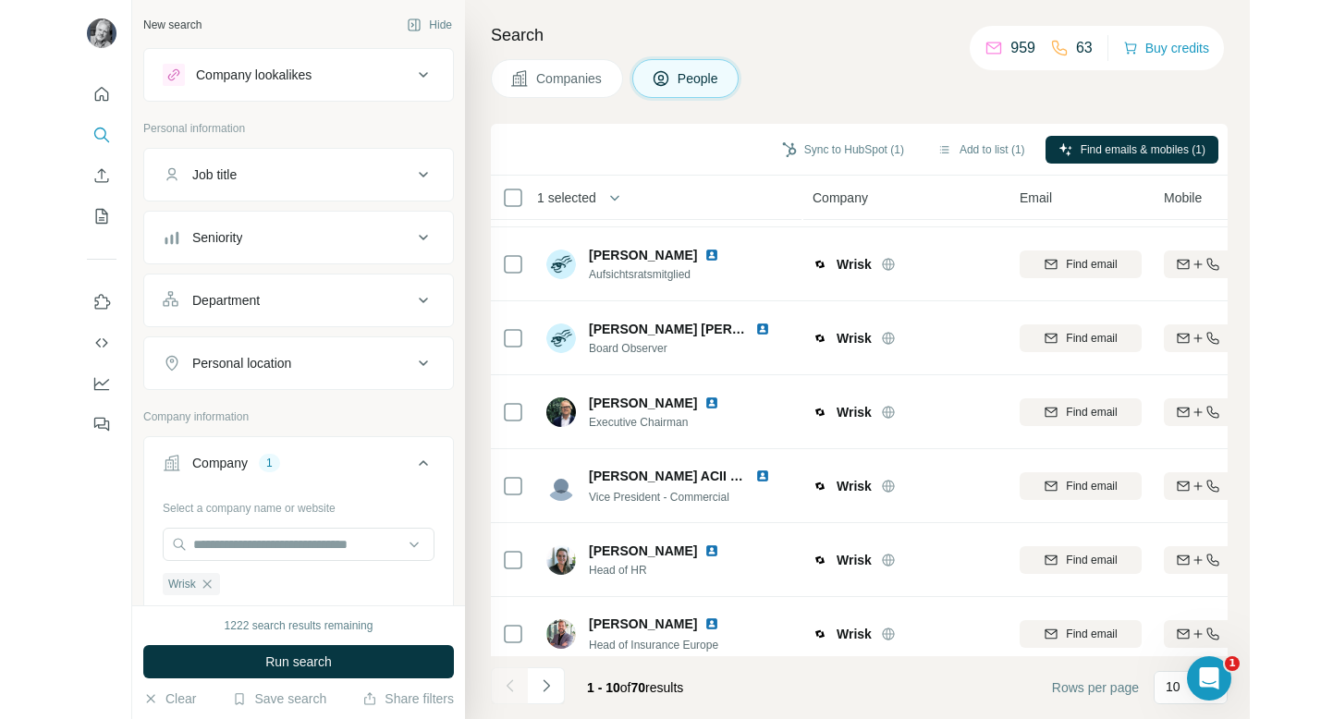
scroll to position [303, 0]
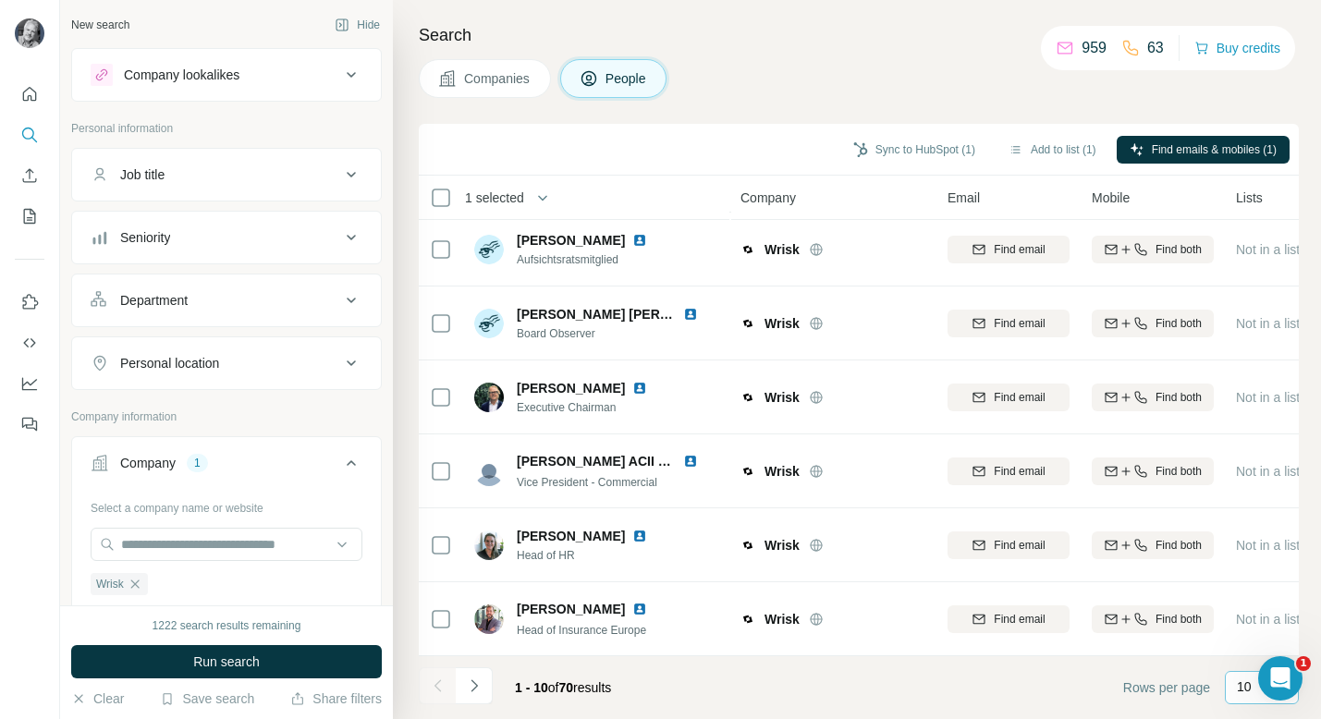
click at [1177, 675] on div "10" at bounding box center [1260, 687] width 46 height 31
click at [1177, 546] on p "60" at bounding box center [1248, 546] width 15 height 18
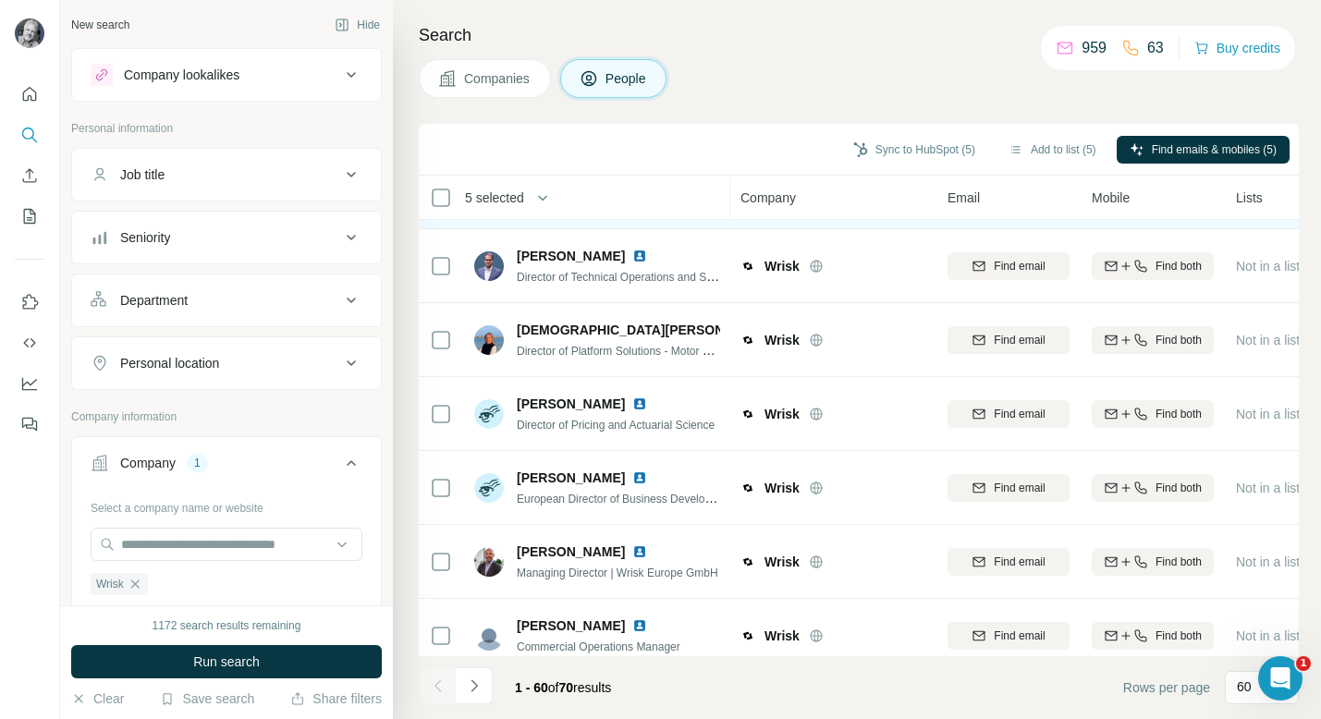
scroll to position [1354, 0]
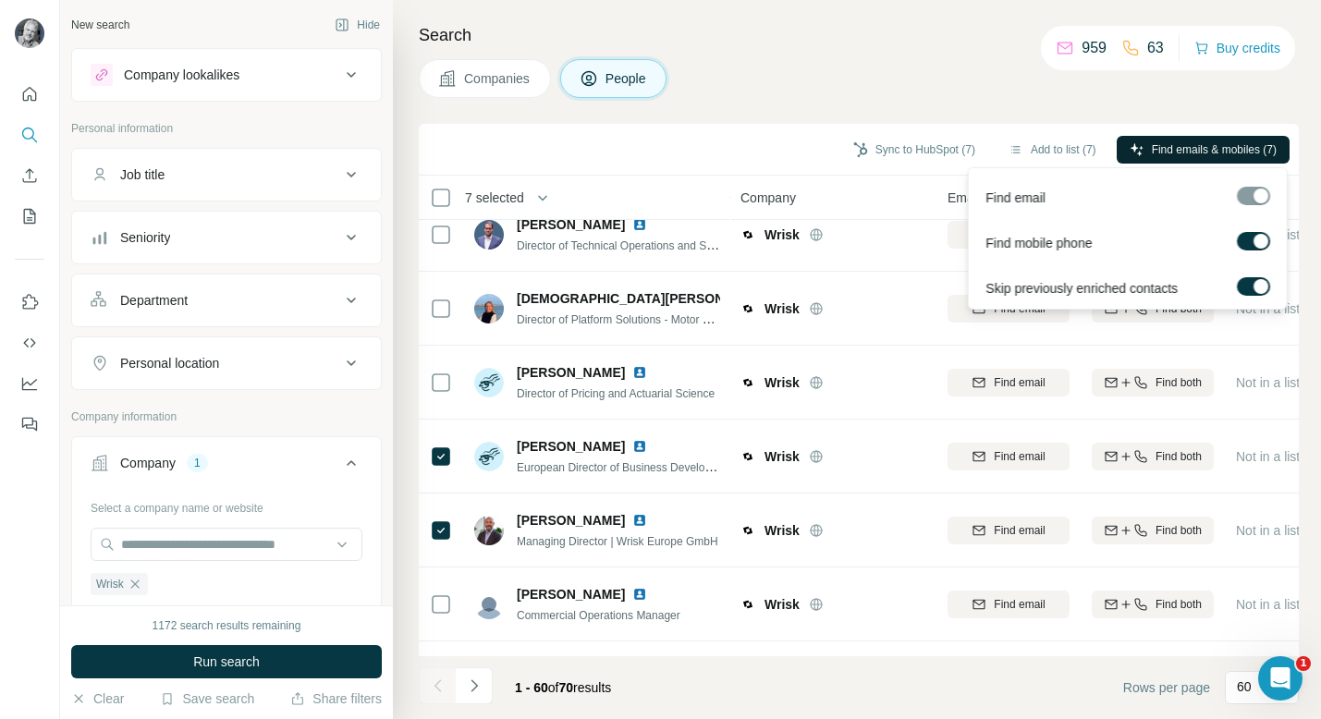
click at [1177, 152] on span "Find emails & mobiles (7)" at bounding box center [1214, 149] width 125 height 17
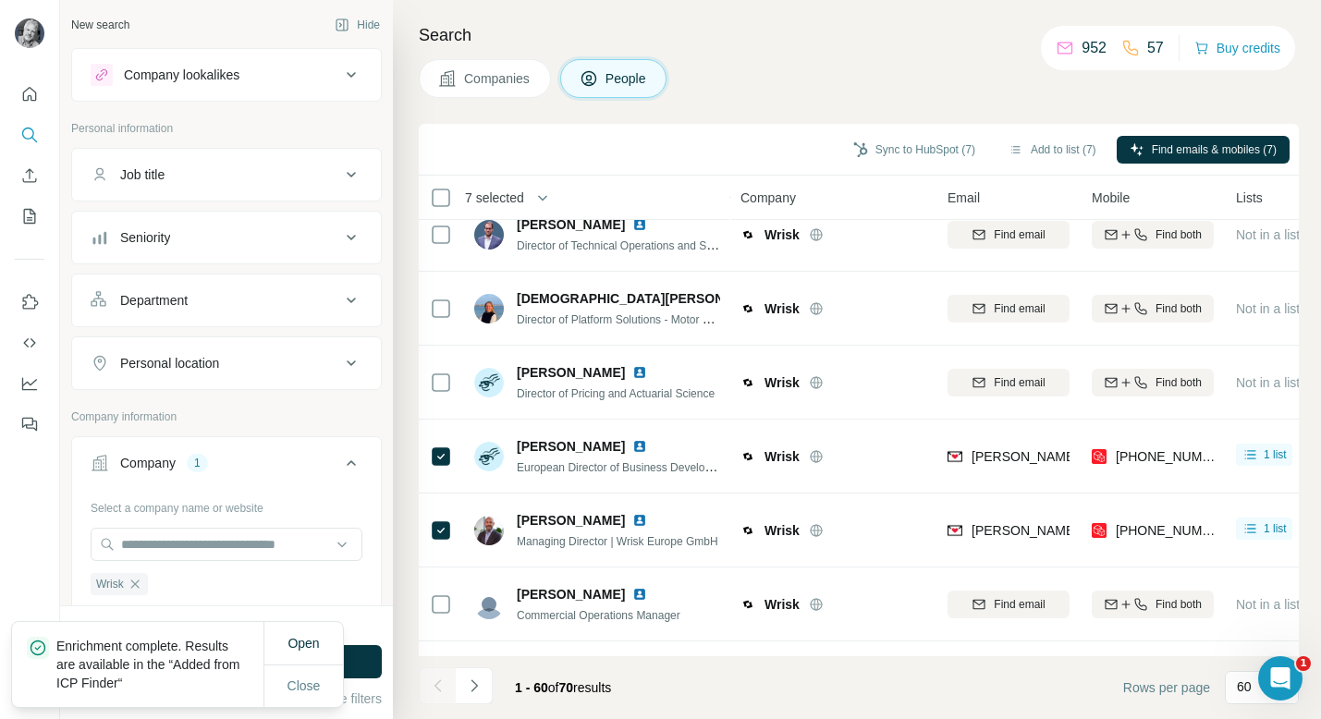
click at [902, 132] on div "Sync to HubSpot (7) Add to list (7) Find emails & mobiles (7)" at bounding box center [859, 150] width 880 height 52
click at [906, 153] on button "Sync to HubSpot (7)" at bounding box center [915, 150] width 148 height 28
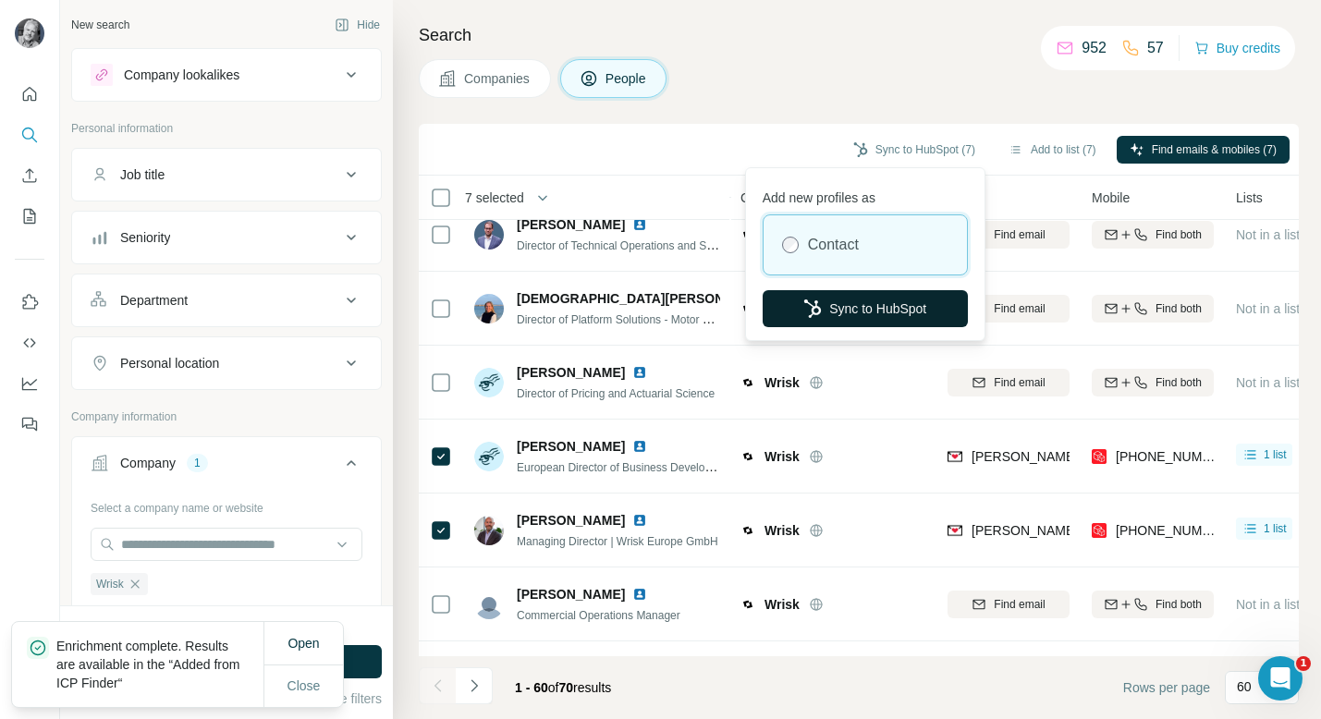
click at [855, 297] on button "Sync to HubSpot" at bounding box center [865, 308] width 205 height 37
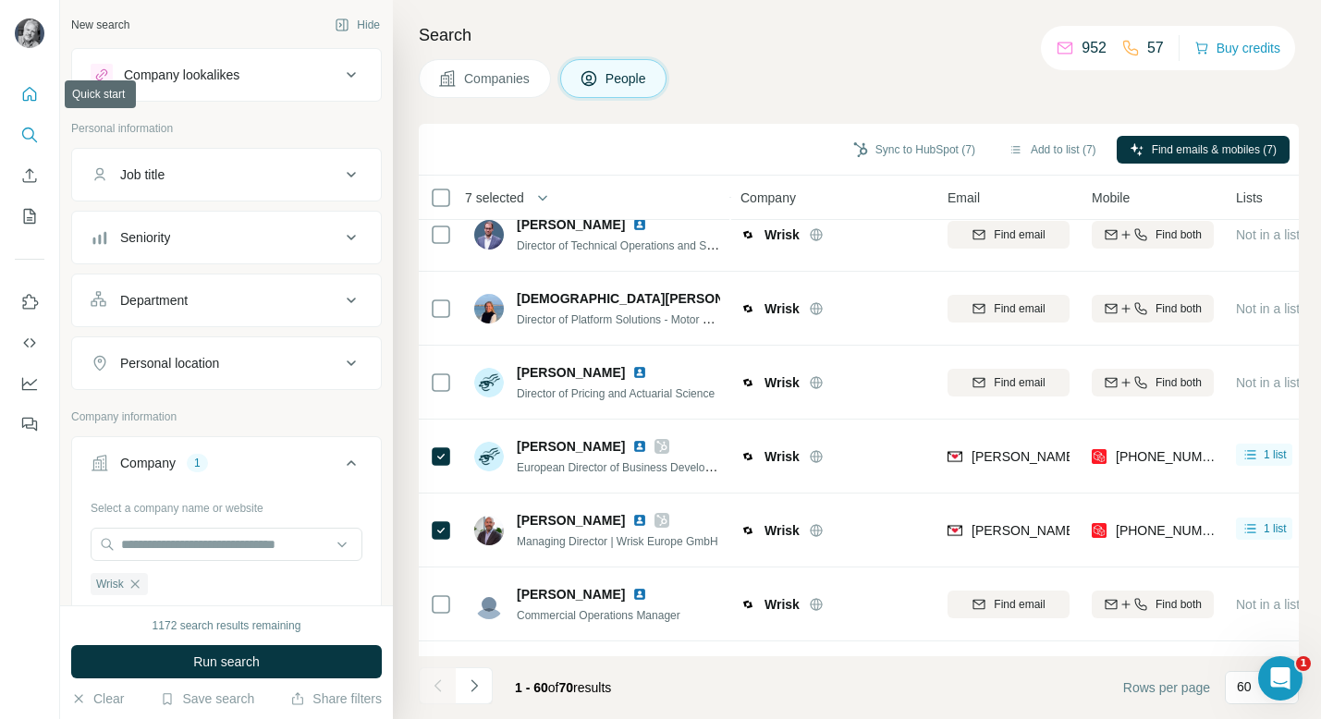
click at [33, 103] on icon "Quick start" at bounding box center [29, 94] width 18 height 18
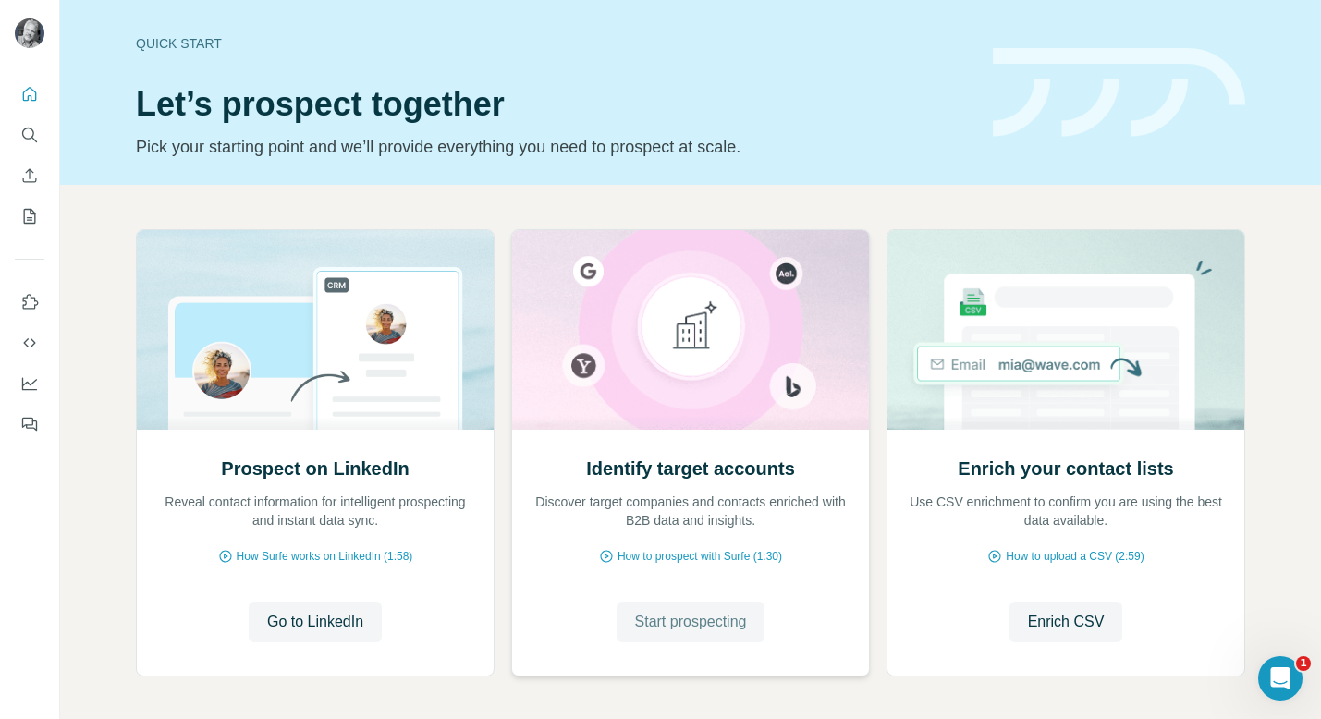
click at [681, 622] on span "Start prospecting" at bounding box center [691, 622] width 112 height 22
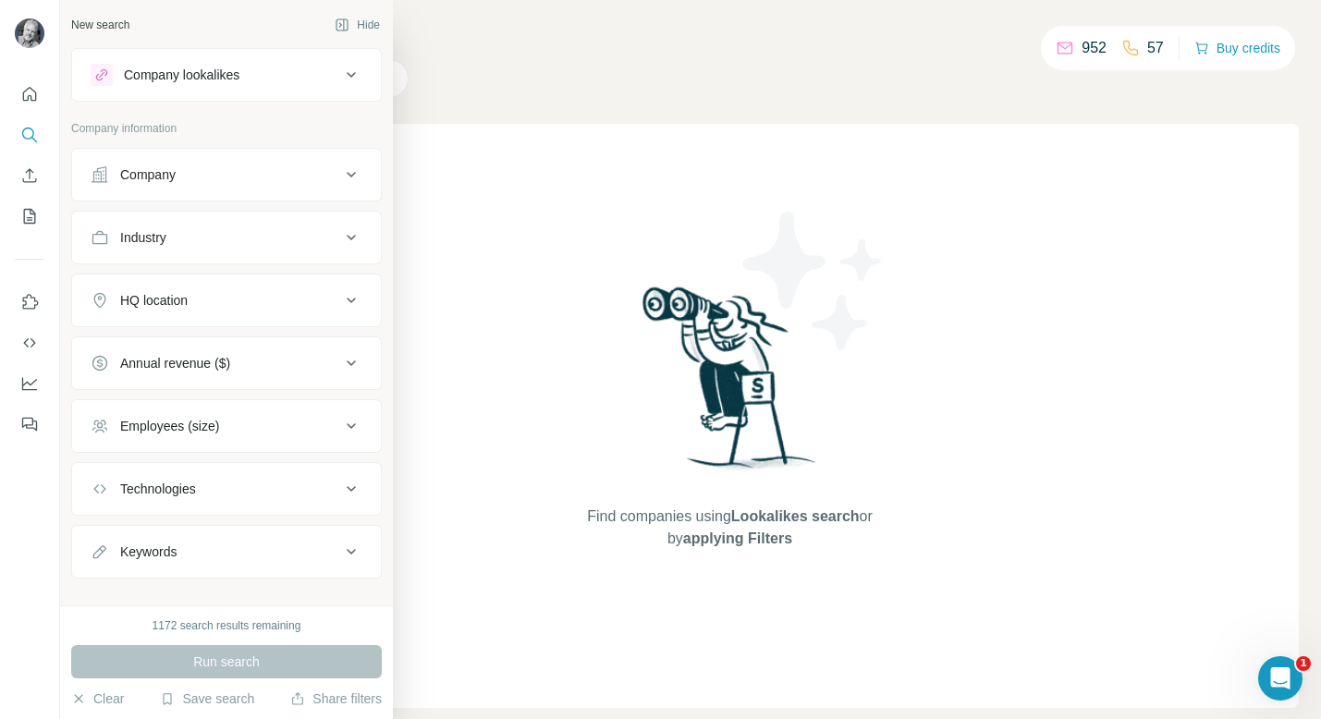
click at [154, 177] on div "Company" at bounding box center [147, 175] width 55 height 18
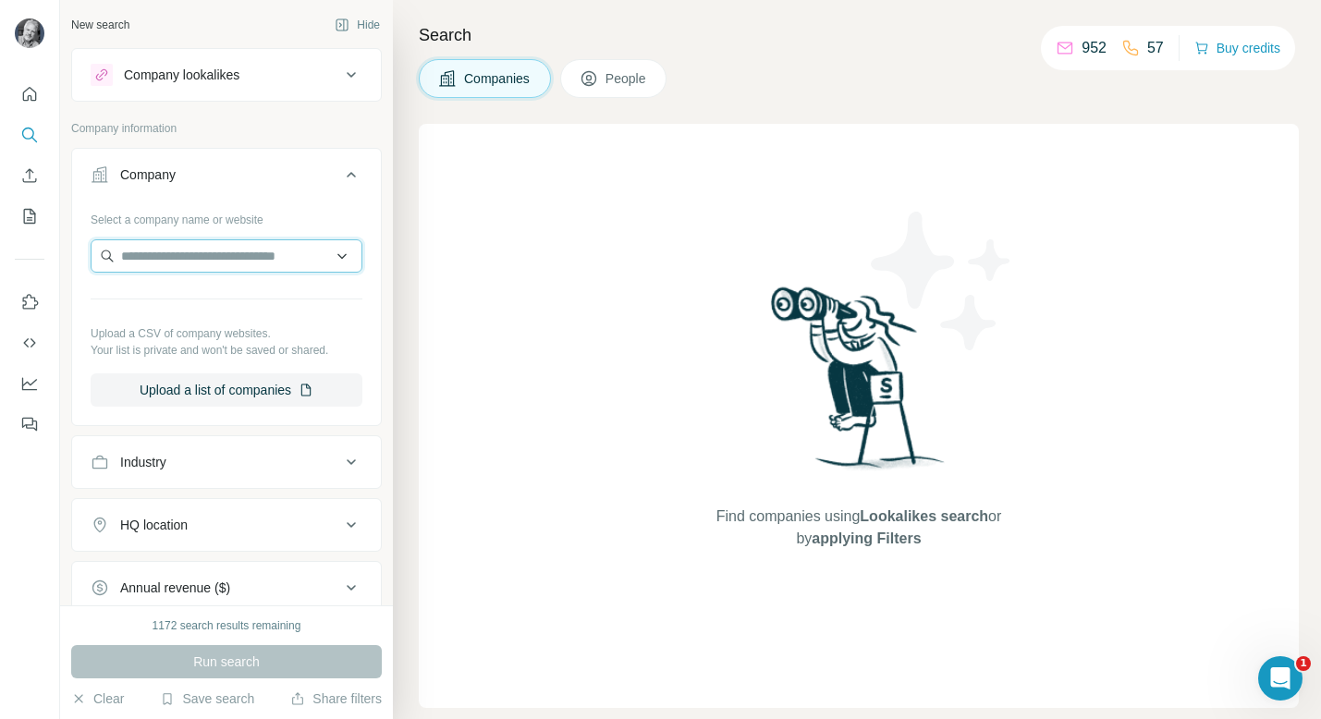
click at [177, 261] on input "text" at bounding box center [227, 255] width 272 height 33
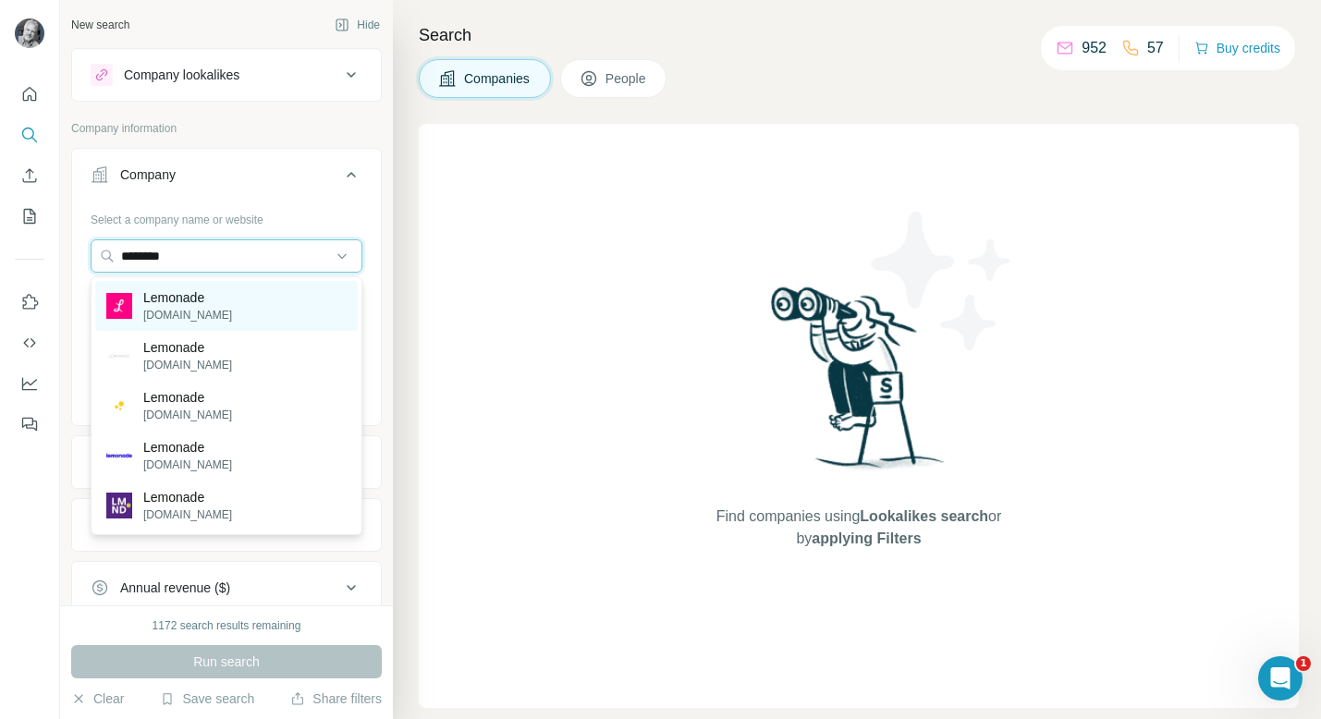
type input "********"
click at [198, 301] on p "Lemonade" at bounding box center [187, 297] width 89 height 18
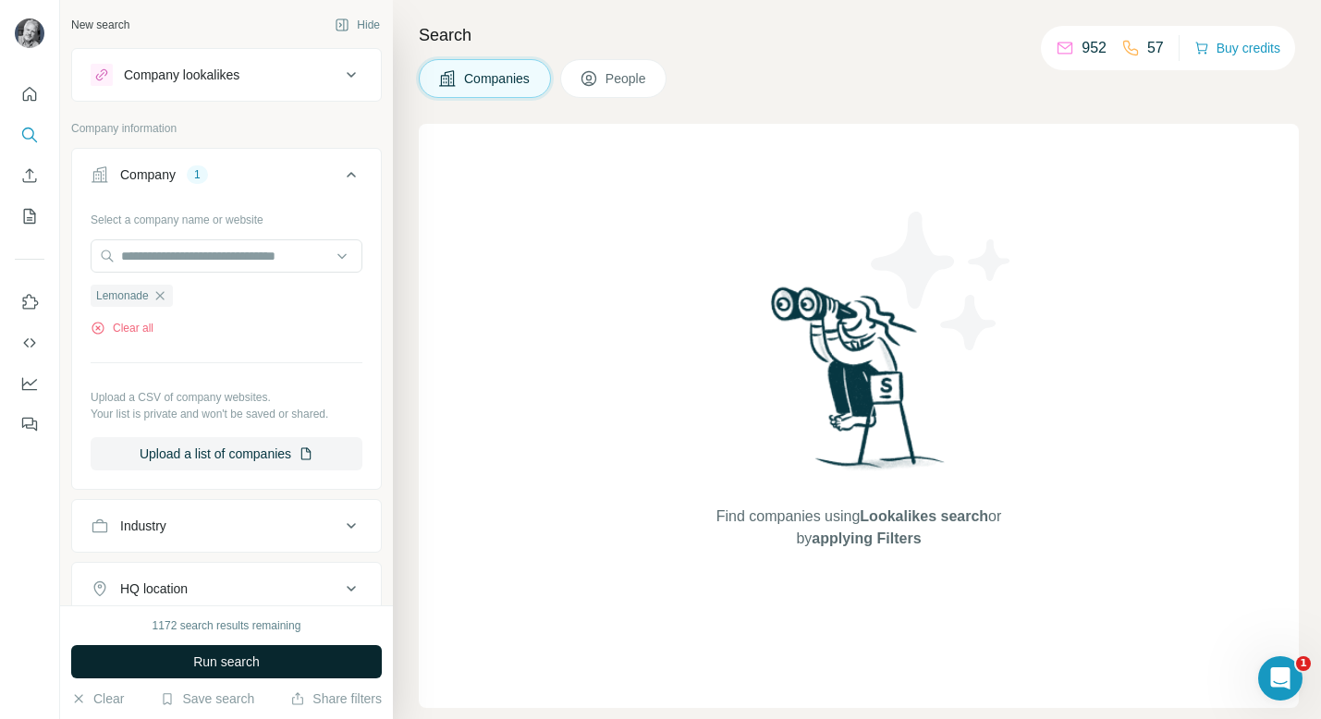
click at [257, 656] on span "Run search" at bounding box center [226, 662] width 67 height 18
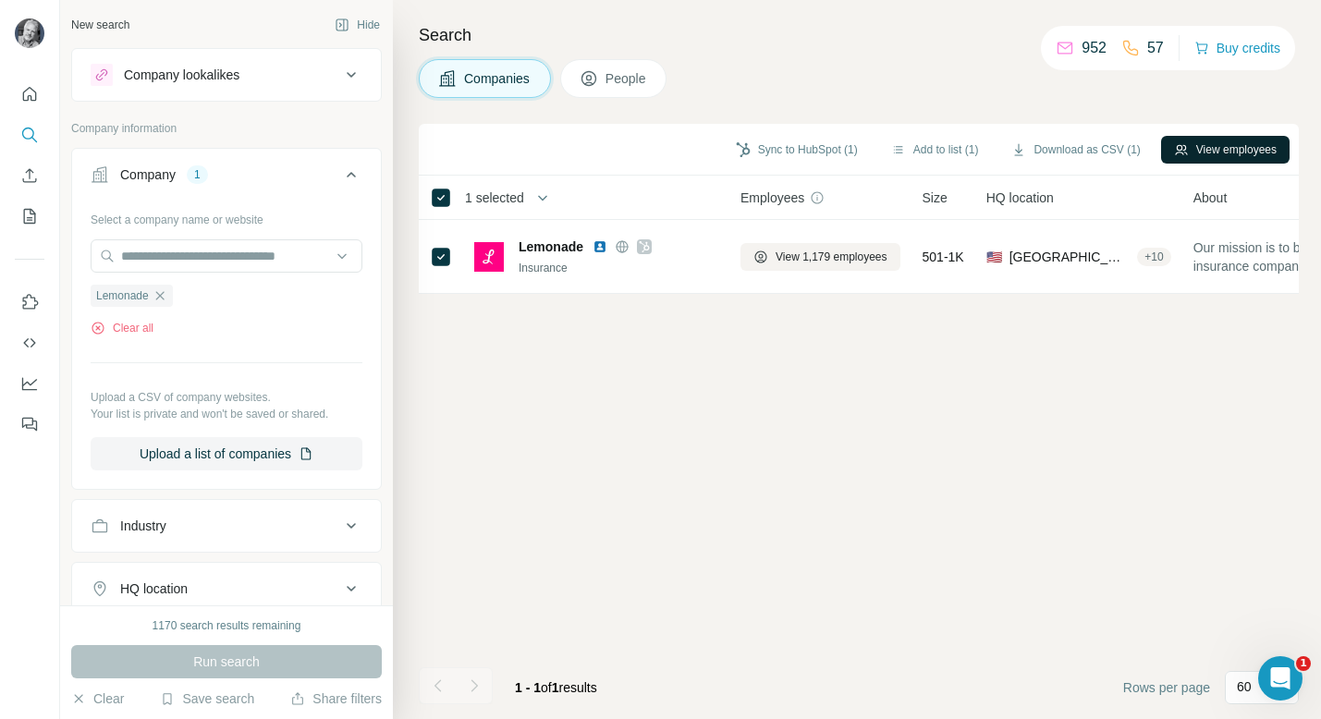
click at [1177, 146] on button "View employees" at bounding box center [1225, 150] width 129 height 28
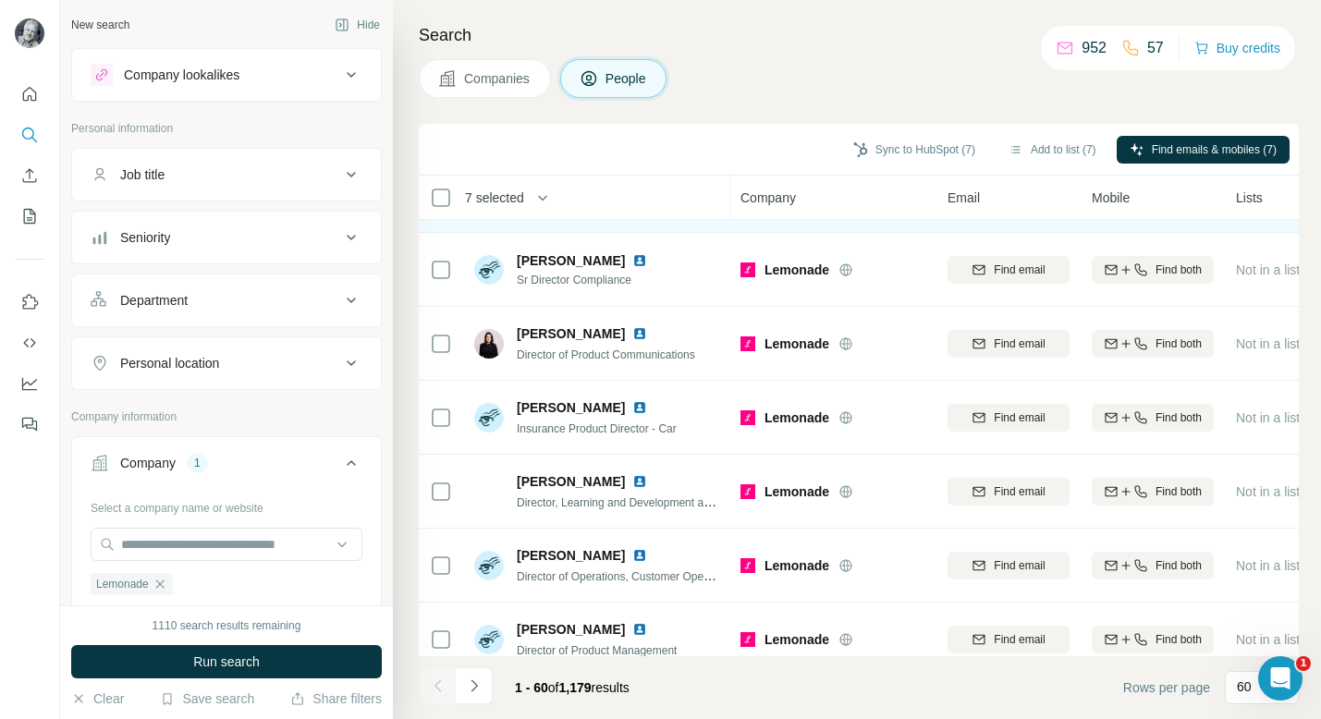
scroll to position [4002, 0]
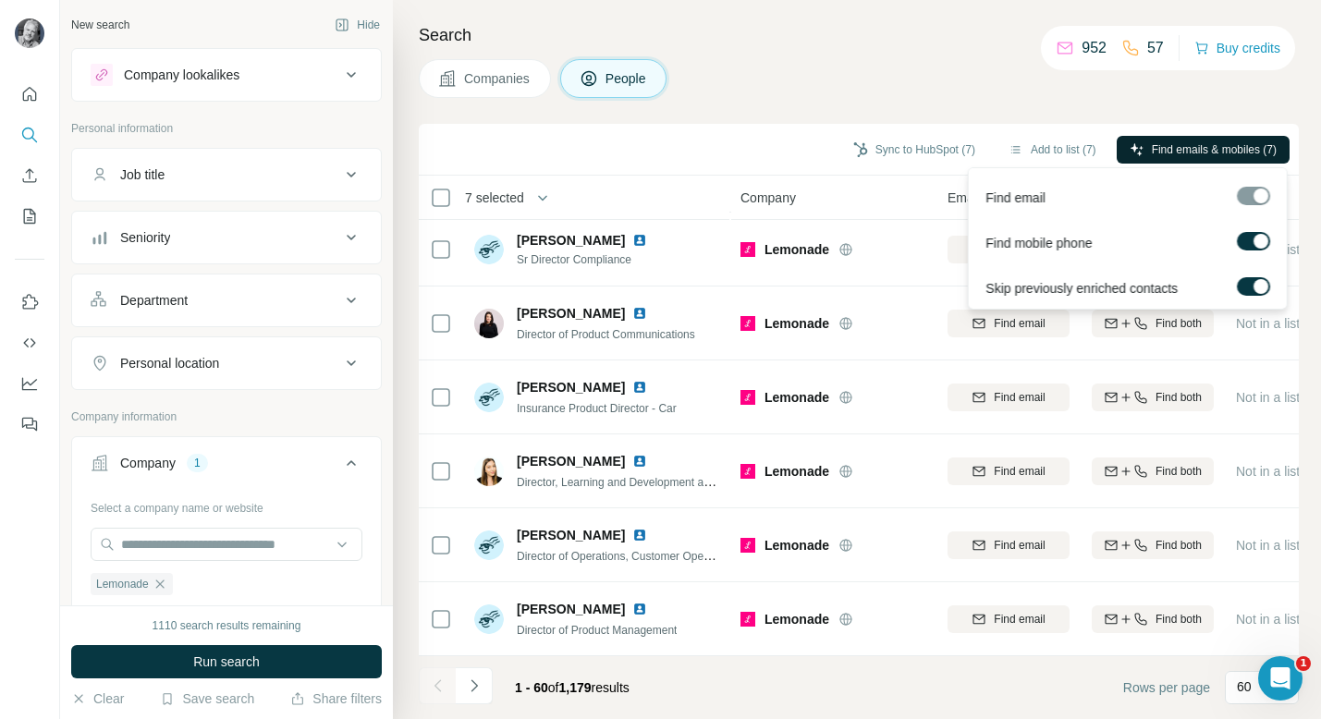
click at [1177, 143] on span "Find emails & mobiles (7)" at bounding box center [1214, 149] width 125 height 17
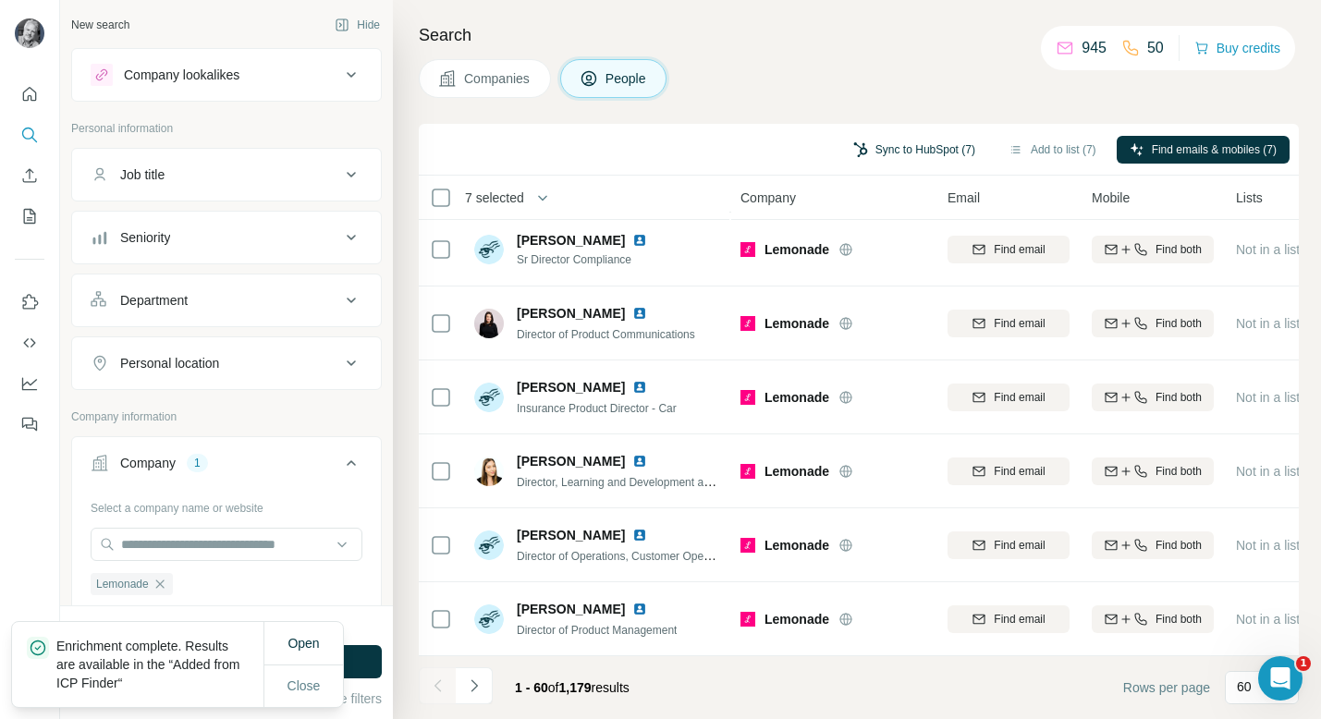
click at [889, 147] on button "Sync to HubSpot (7)" at bounding box center [915, 150] width 148 height 28
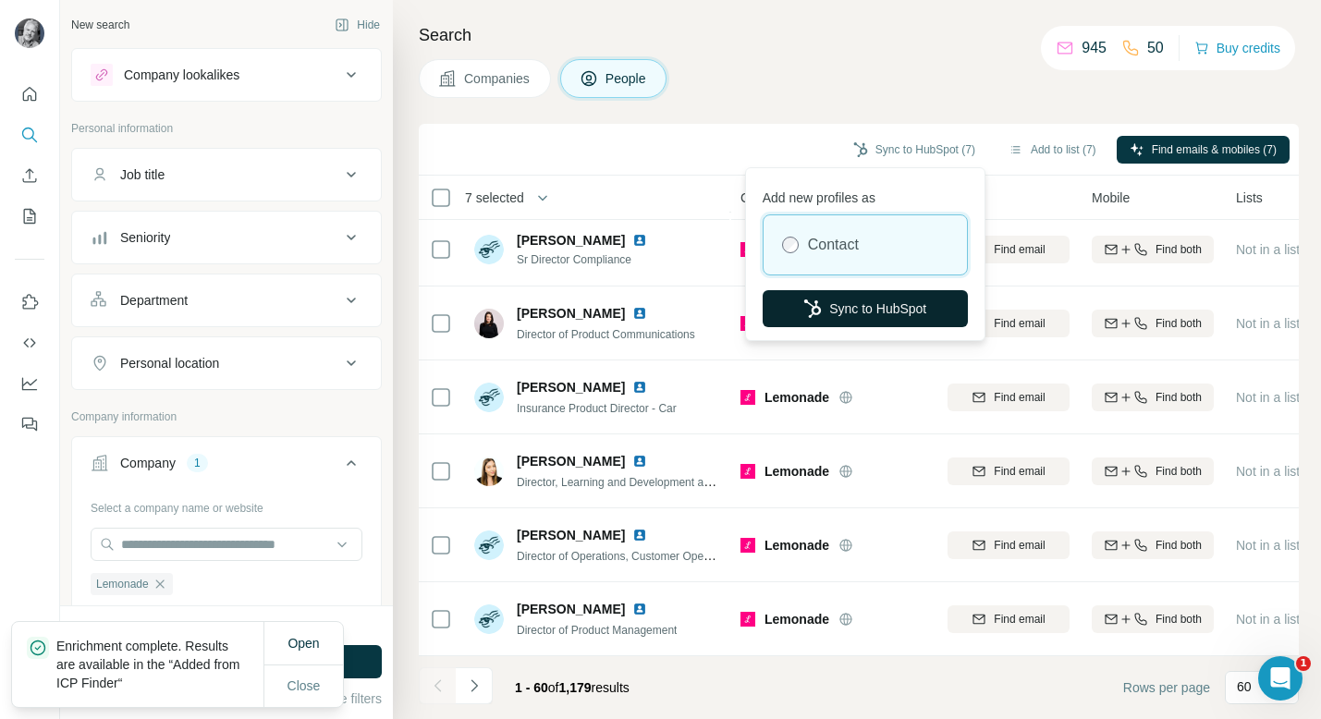
click at [865, 301] on button "Sync to HubSpot" at bounding box center [865, 308] width 205 height 37
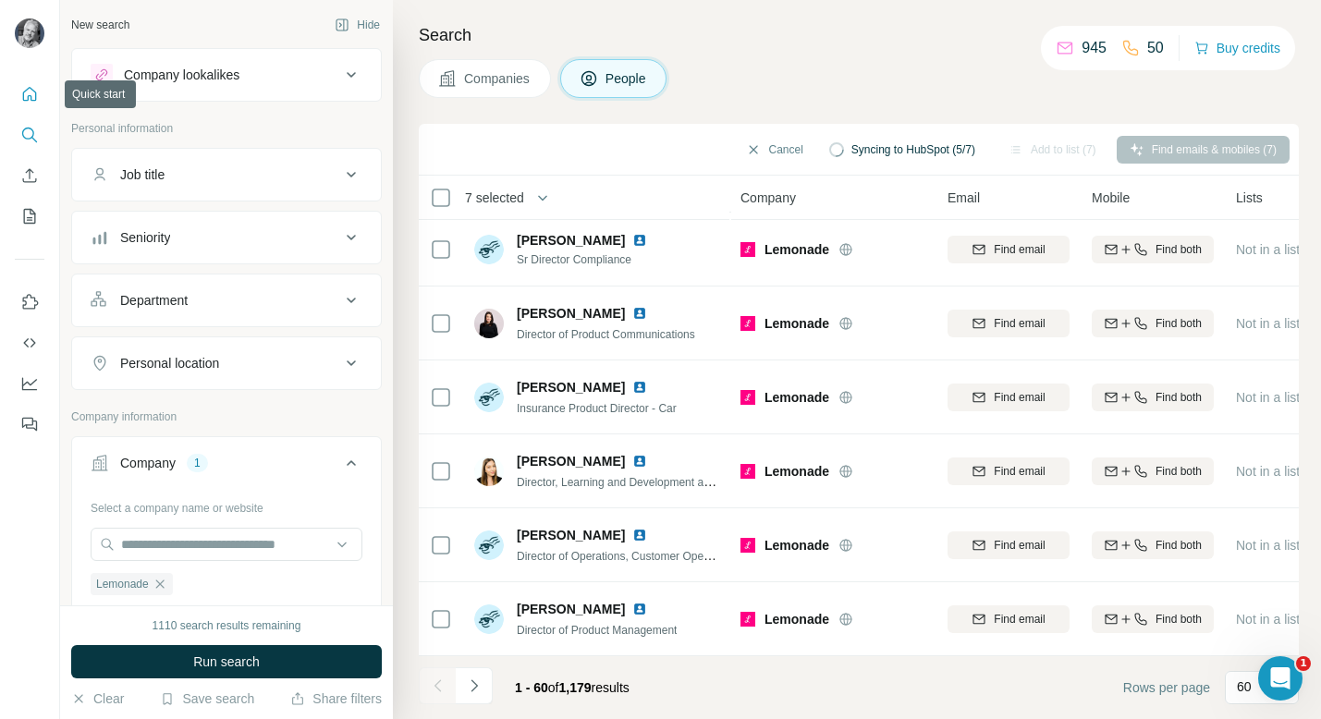
click at [31, 89] on icon "Quick start" at bounding box center [30, 94] width 14 height 14
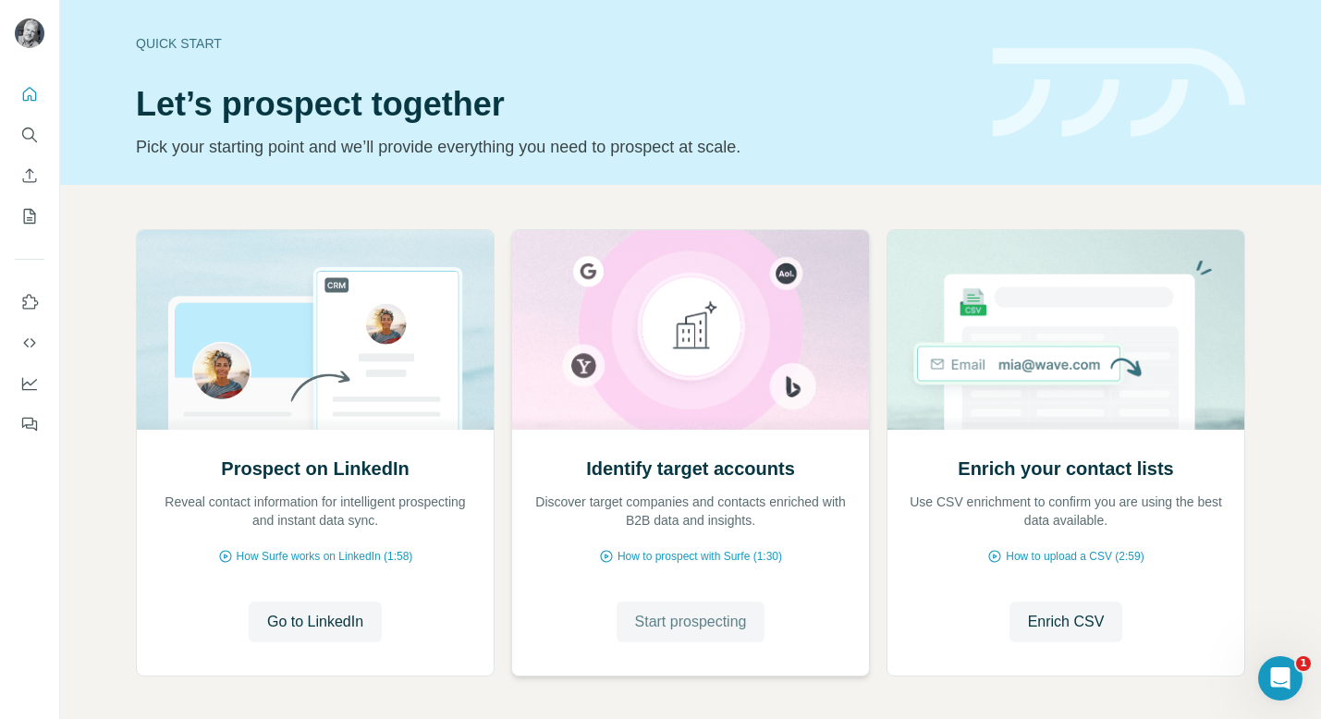
click at [703, 620] on span "Start prospecting" at bounding box center [691, 622] width 112 height 22
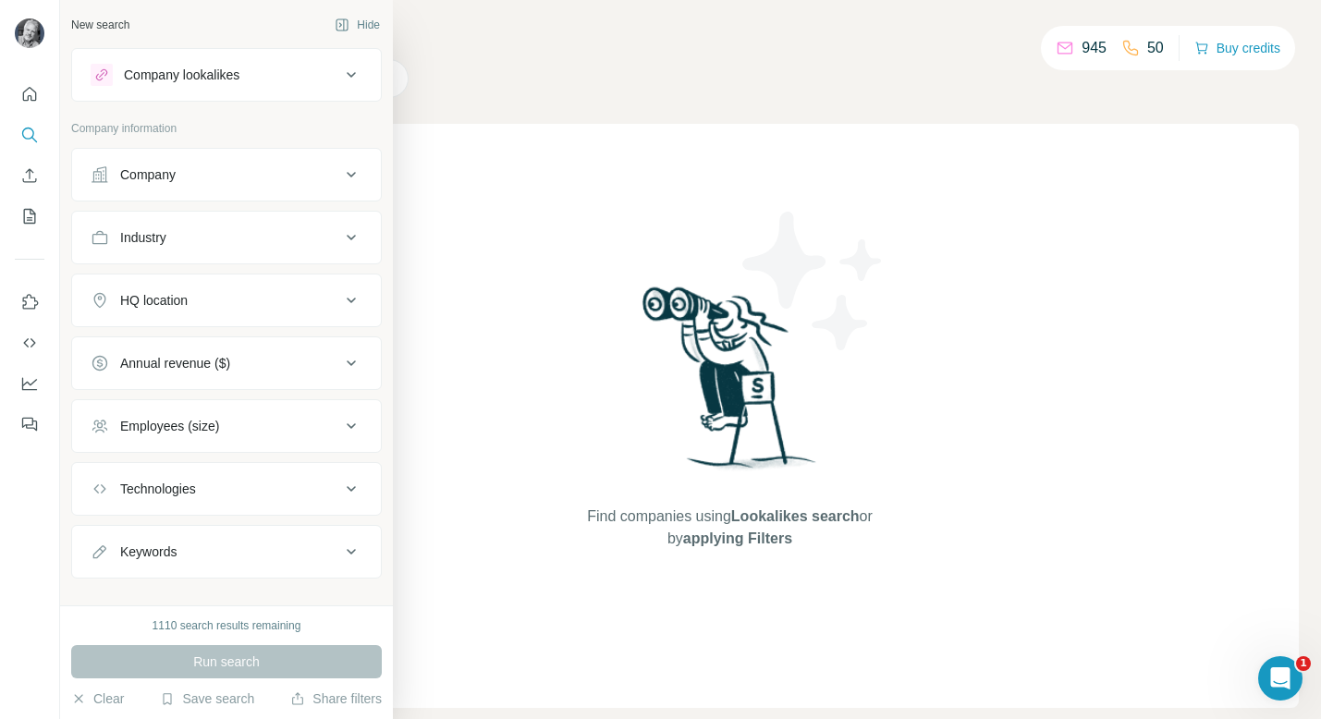
click at [183, 175] on div "Company" at bounding box center [216, 175] width 250 height 18
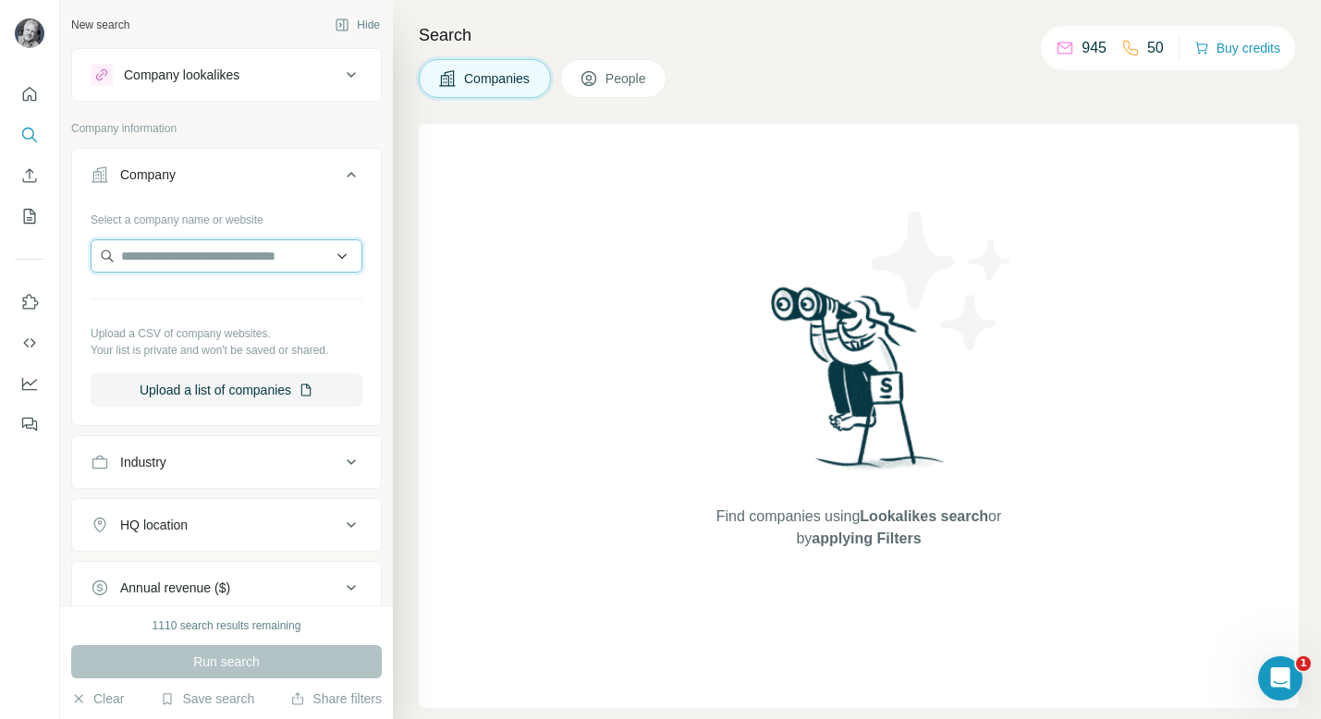
click at [207, 249] on input "text" at bounding box center [227, 255] width 272 height 33
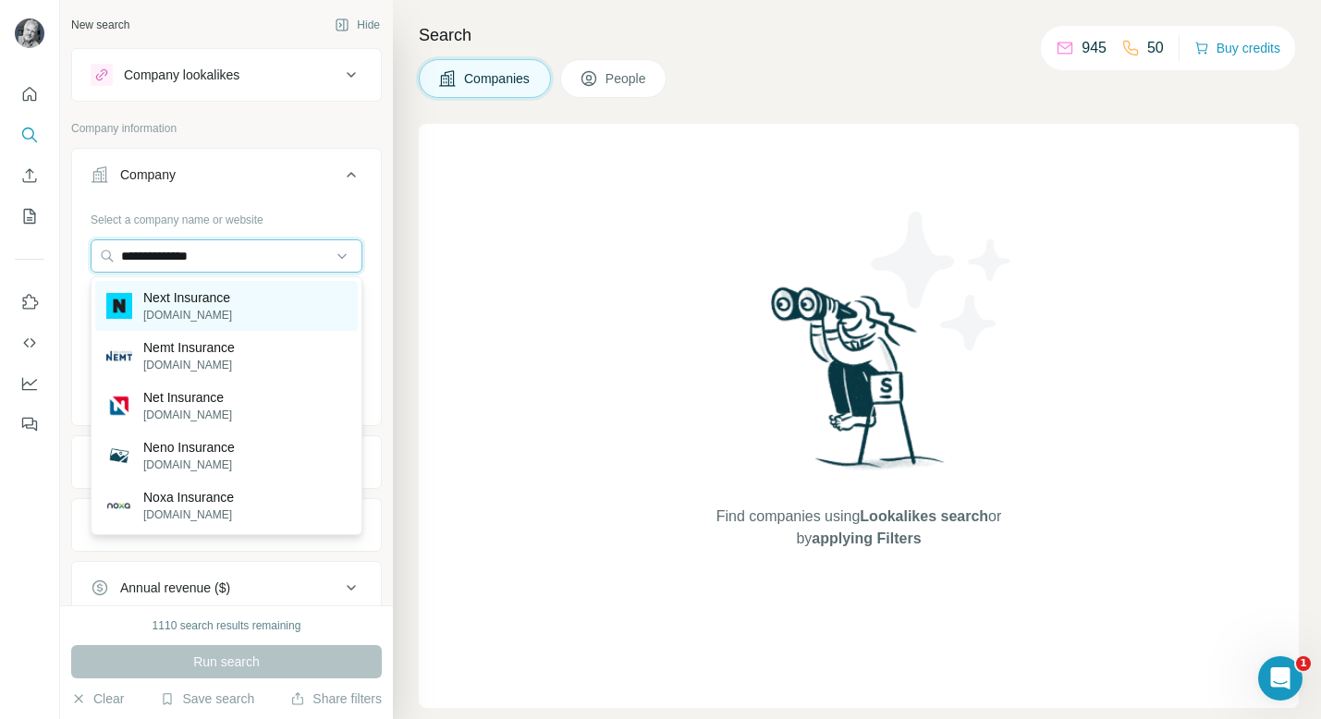
type input "**********"
click at [225, 307] on p "nextinsurance.com" at bounding box center [187, 315] width 89 height 17
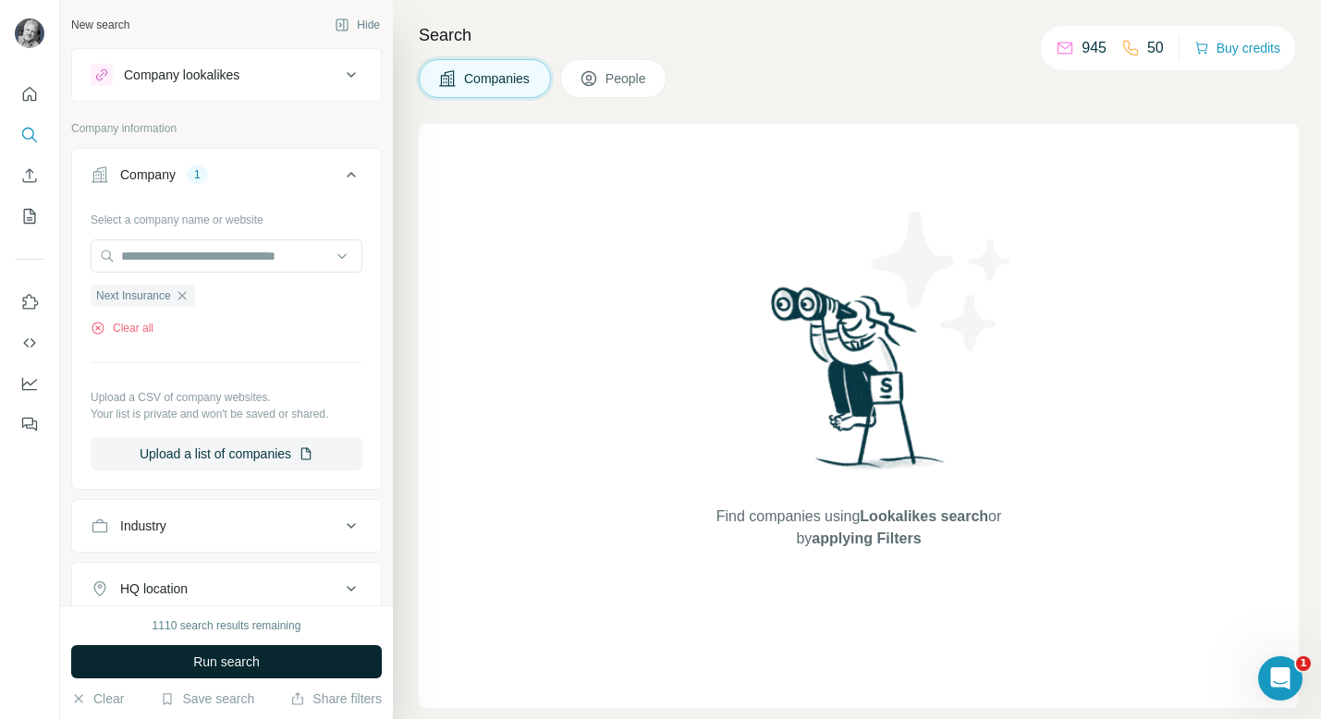
click at [237, 660] on span "Run search" at bounding box center [226, 662] width 67 height 18
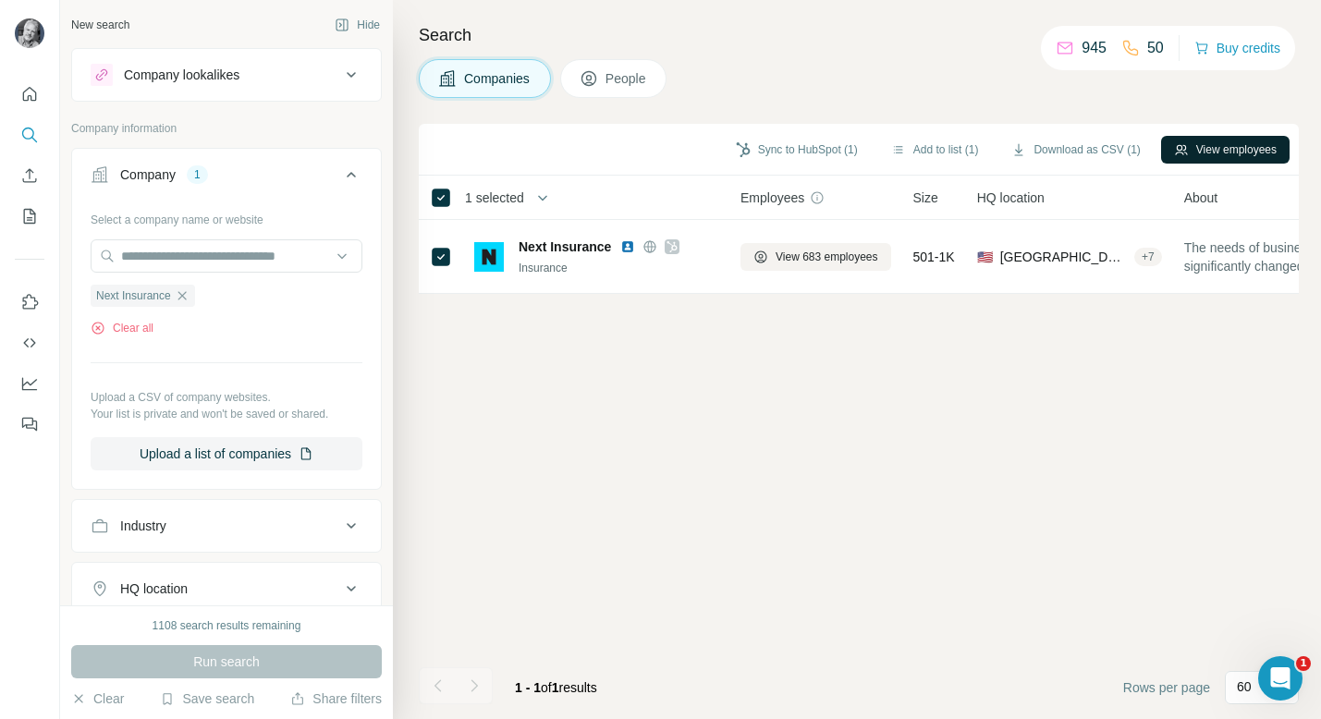
click at [1177, 147] on button "View employees" at bounding box center [1225, 150] width 129 height 28
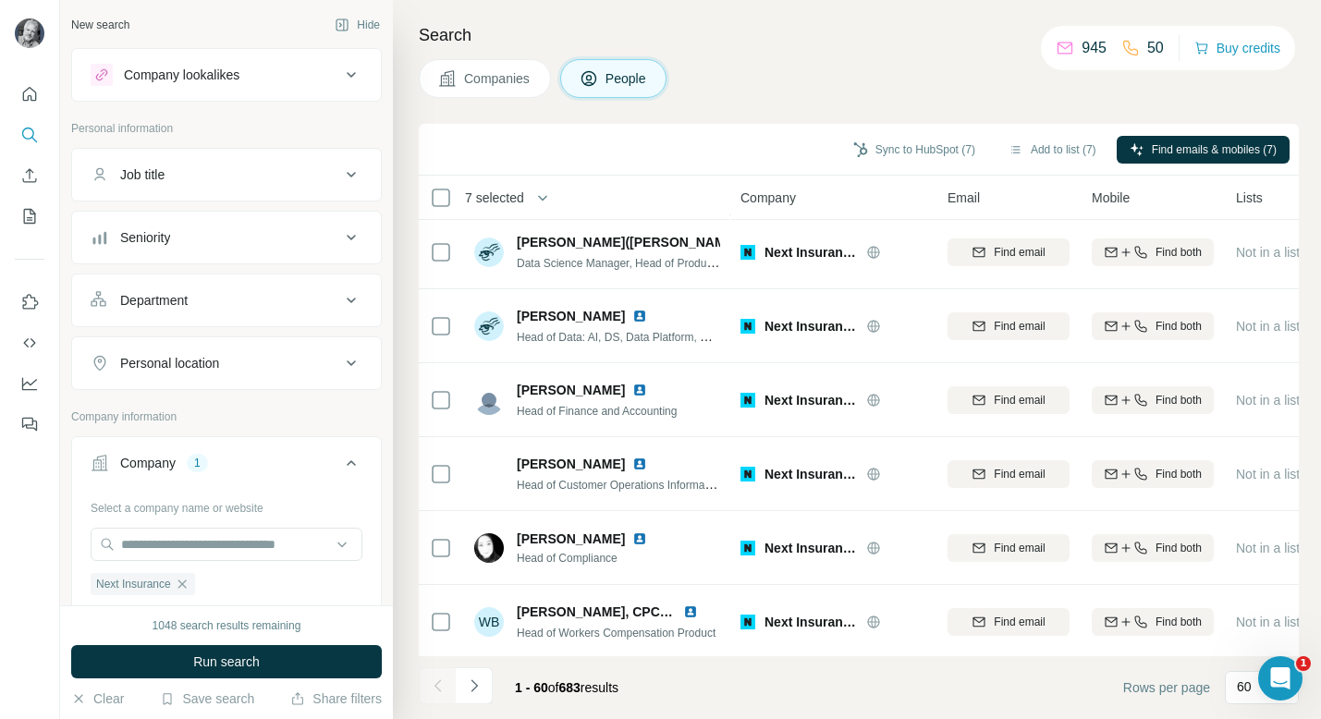
scroll to position [4002, 0]
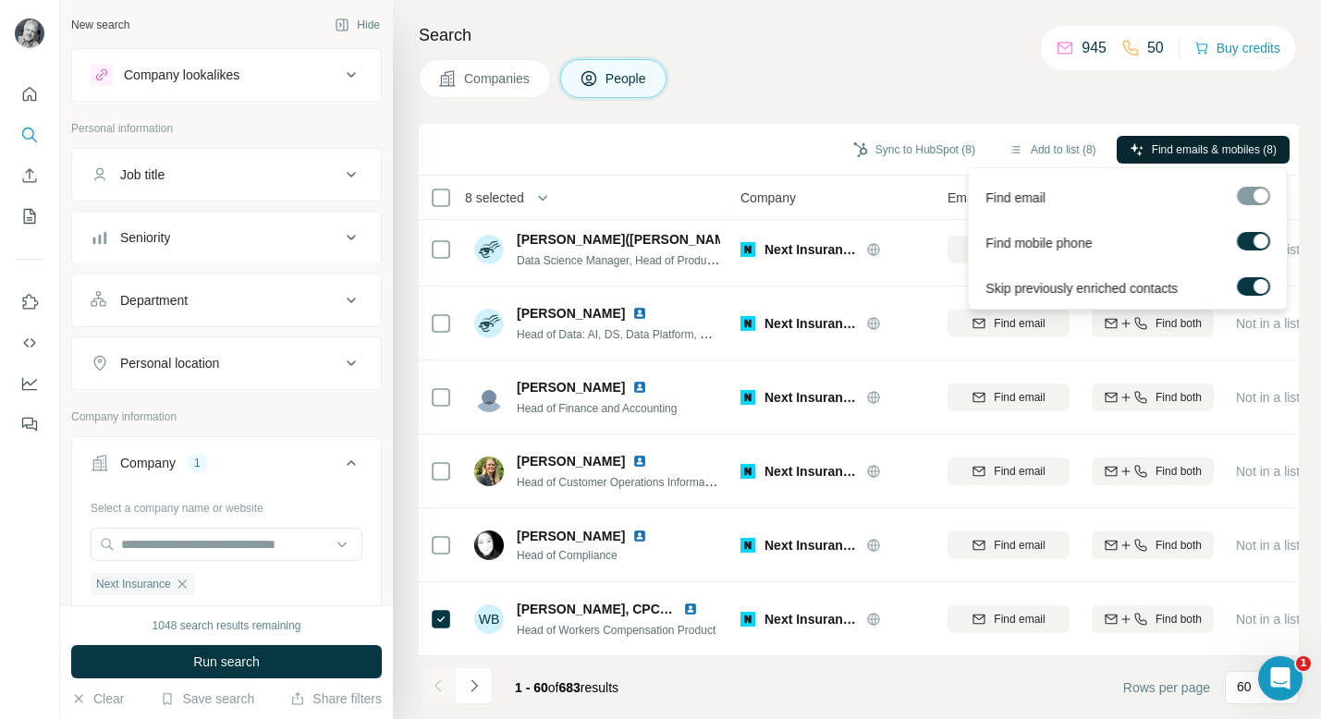
click at [1177, 141] on span "Find emails & mobiles (8)" at bounding box center [1214, 149] width 125 height 17
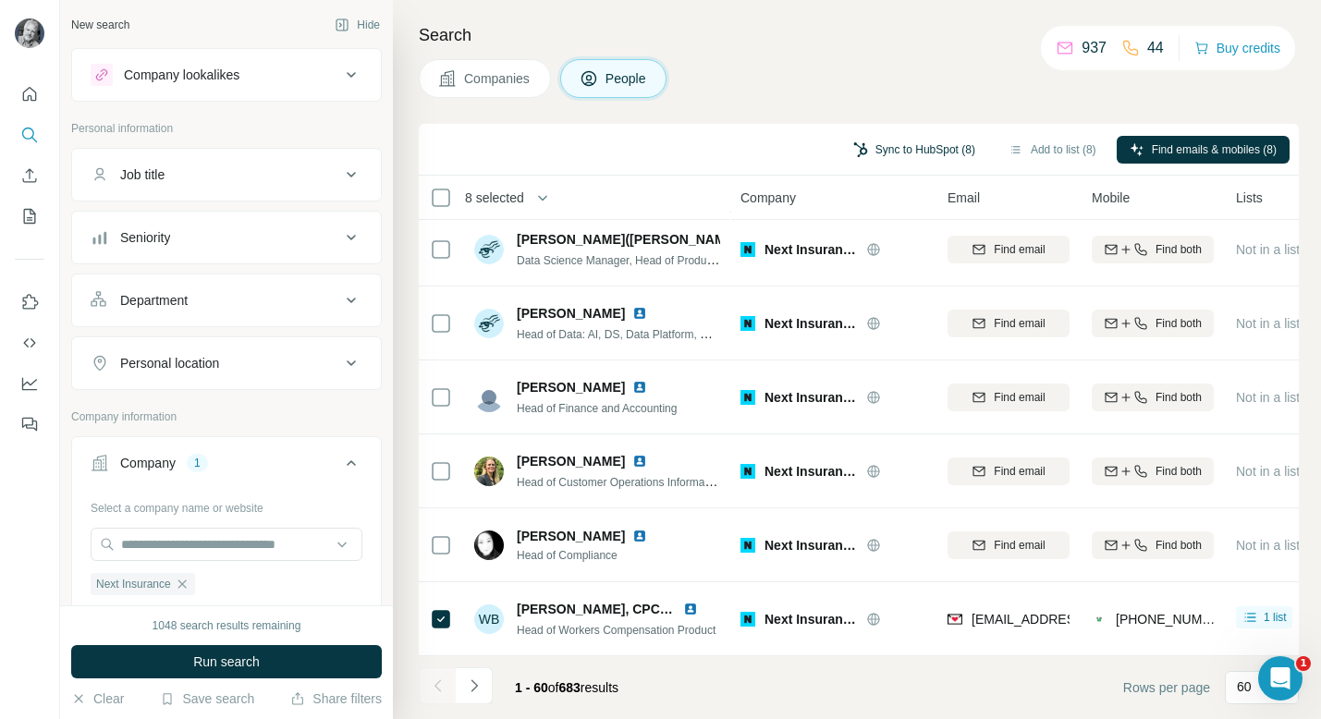
click at [942, 150] on button "Sync to HubSpot (8)" at bounding box center [915, 150] width 148 height 28
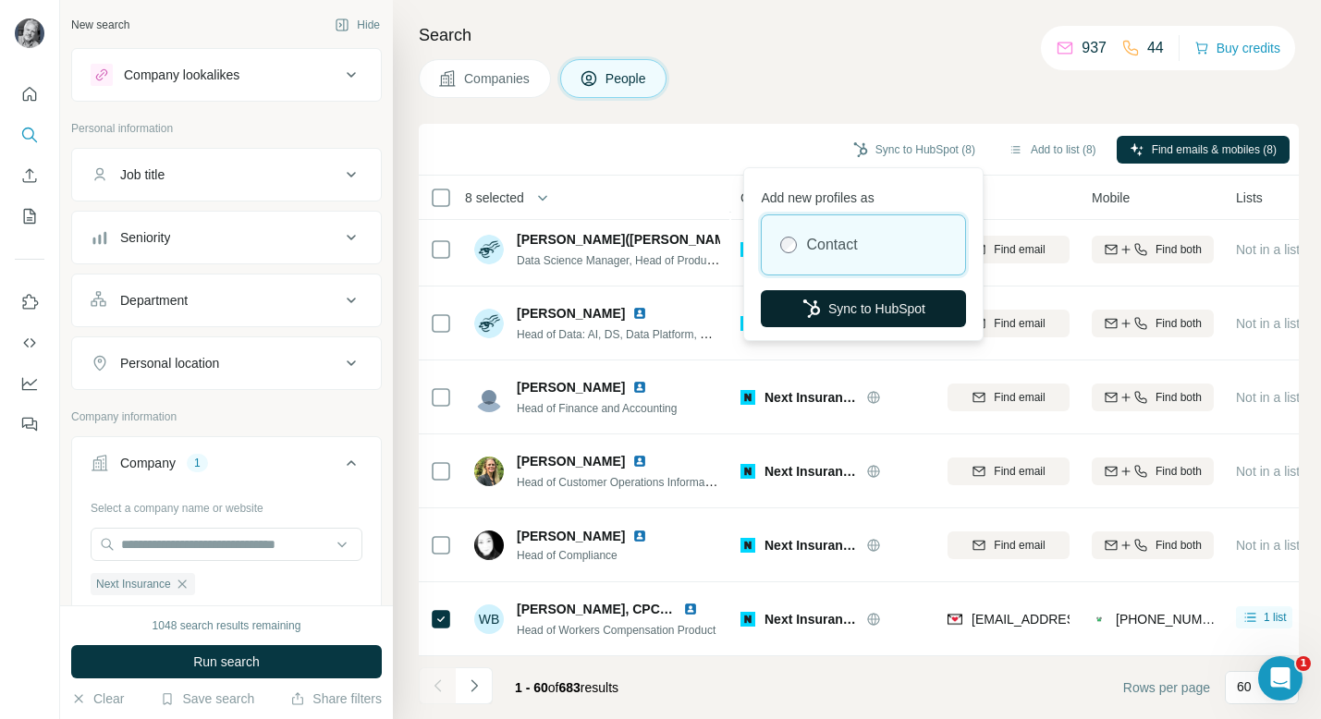
click at [867, 325] on button "Sync to HubSpot" at bounding box center [863, 308] width 205 height 37
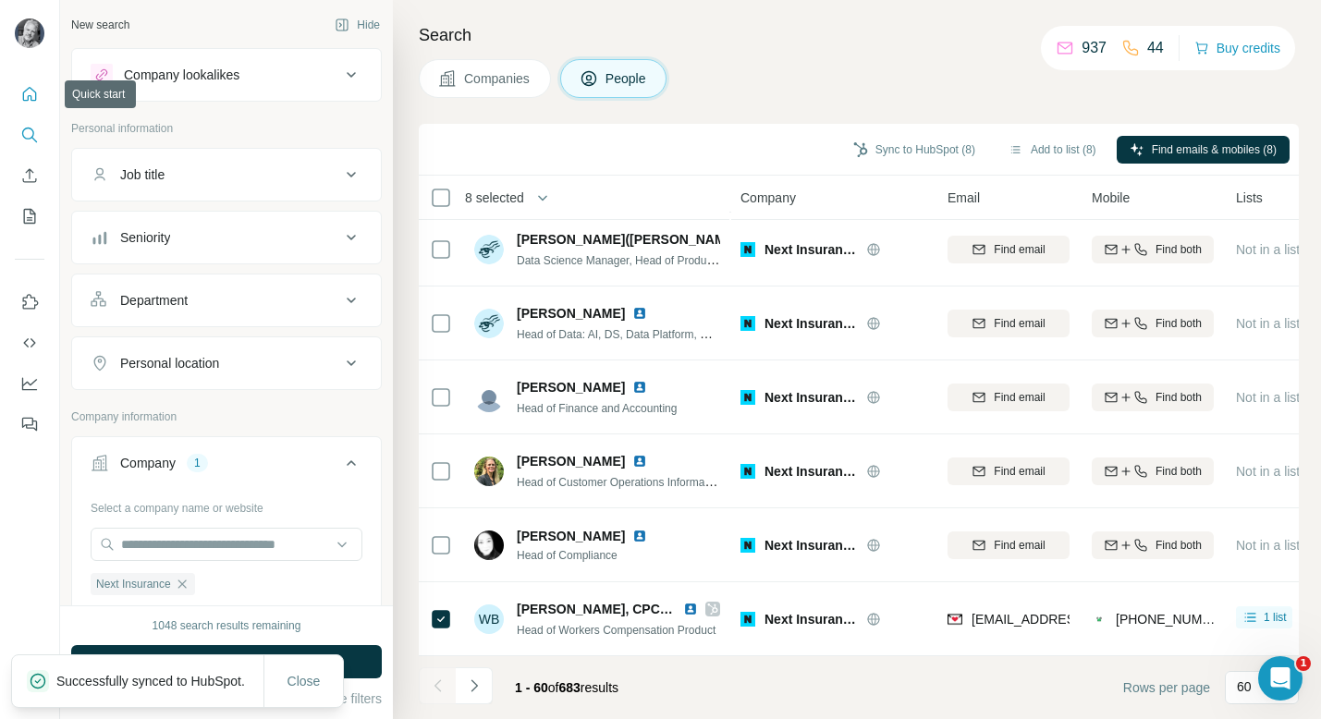
click at [31, 98] on icon "Quick start" at bounding box center [29, 94] width 18 height 18
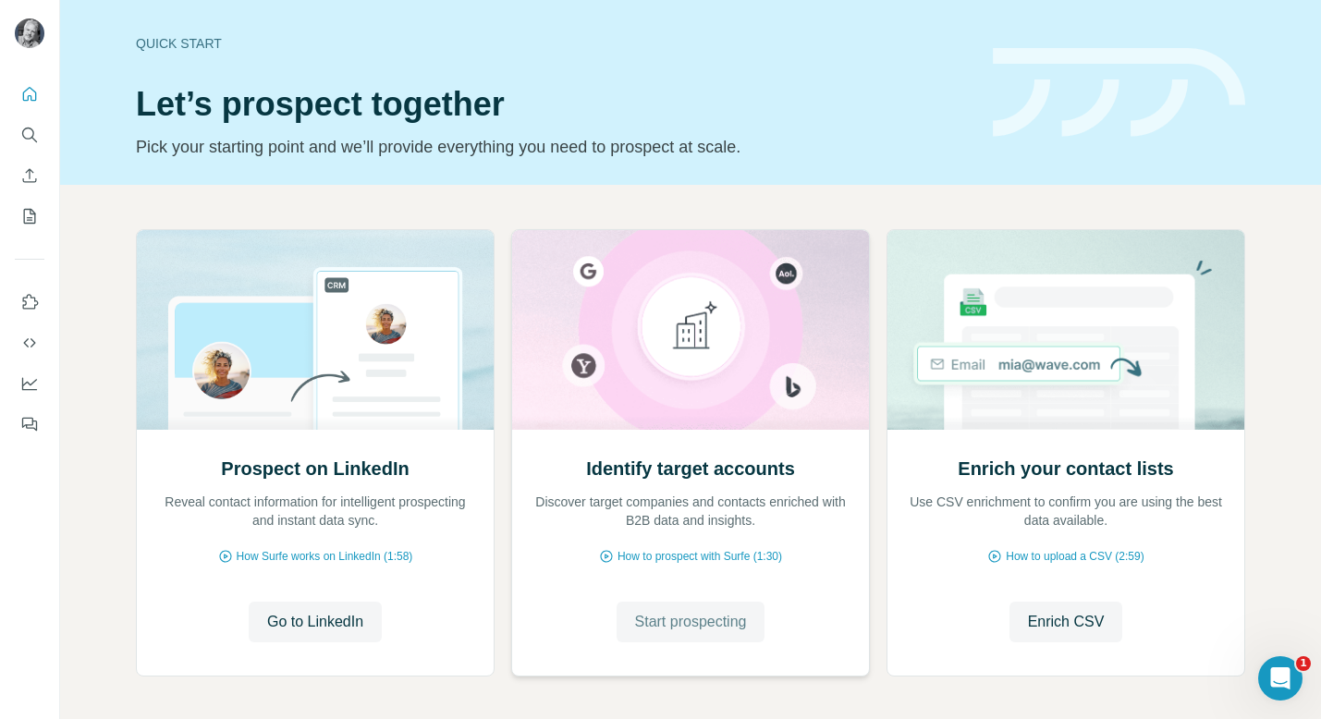
click at [709, 627] on span "Start prospecting" at bounding box center [691, 622] width 112 height 22
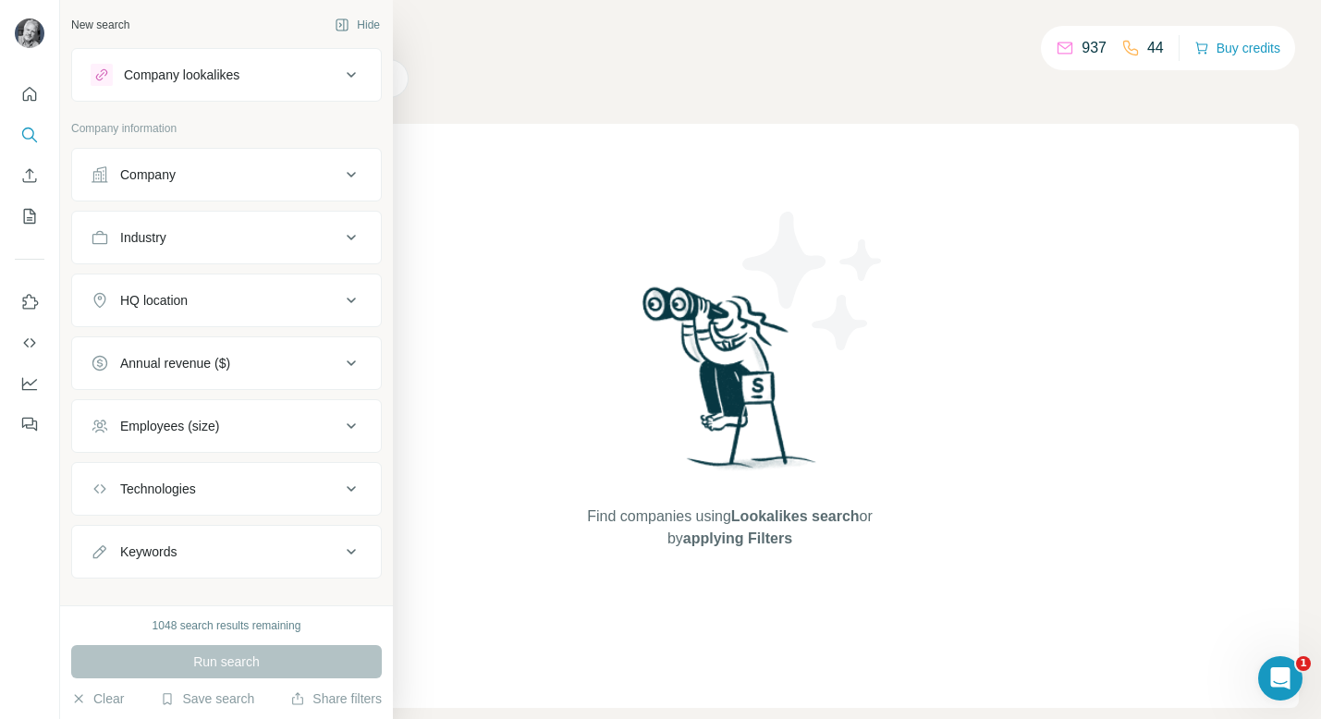
click at [168, 168] on div "Company" at bounding box center [147, 175] width 55 height 18
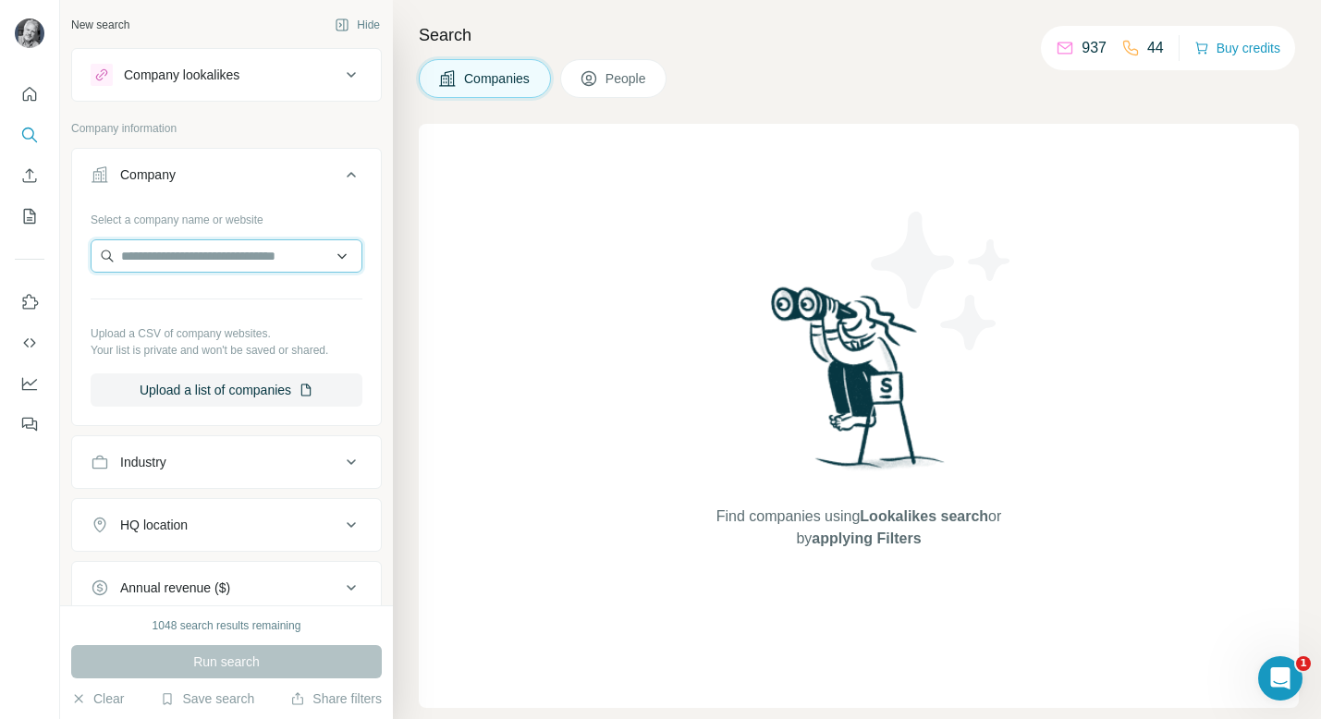
click at [222, 264] on input "text" at bounding box center [227, 255] width 272 height 33
click at [275, 253] on input "text" at bounding box center [227, 255] width 272 height 33
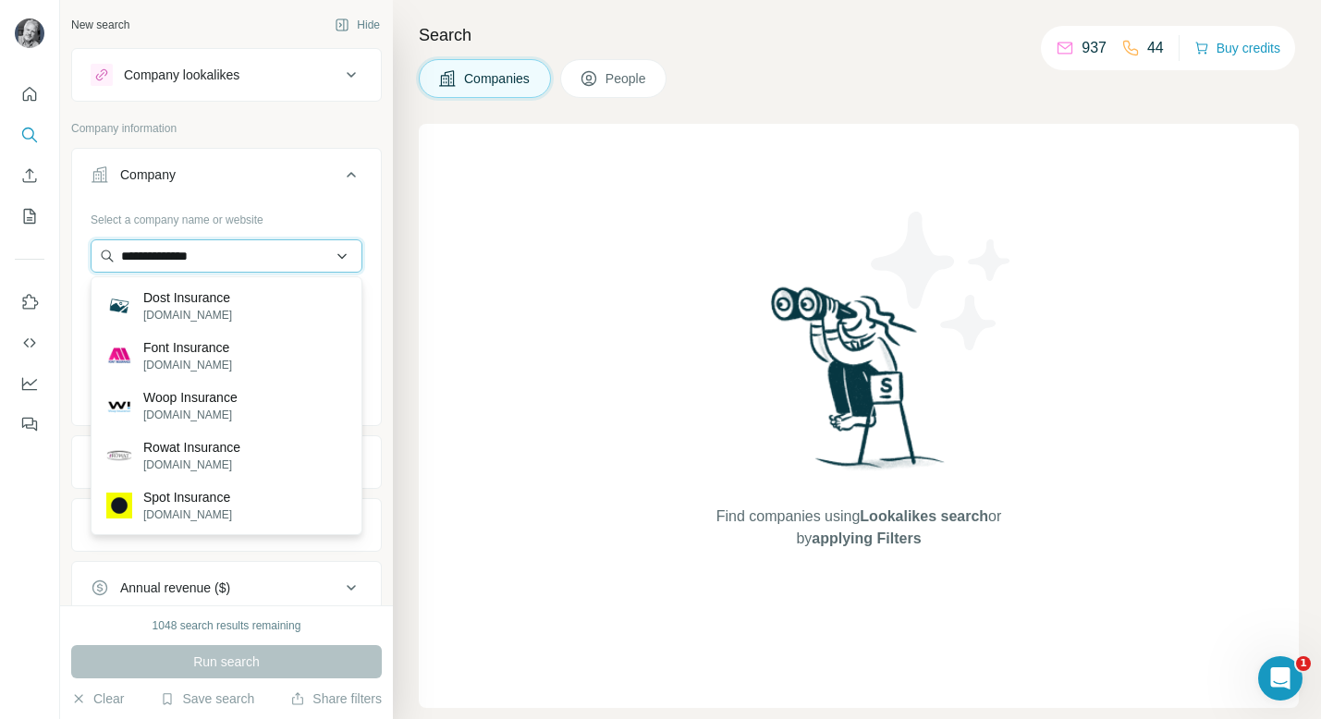
click at [261, 256] on input "**********" at bounding box center [227, 255] width 272 height 33
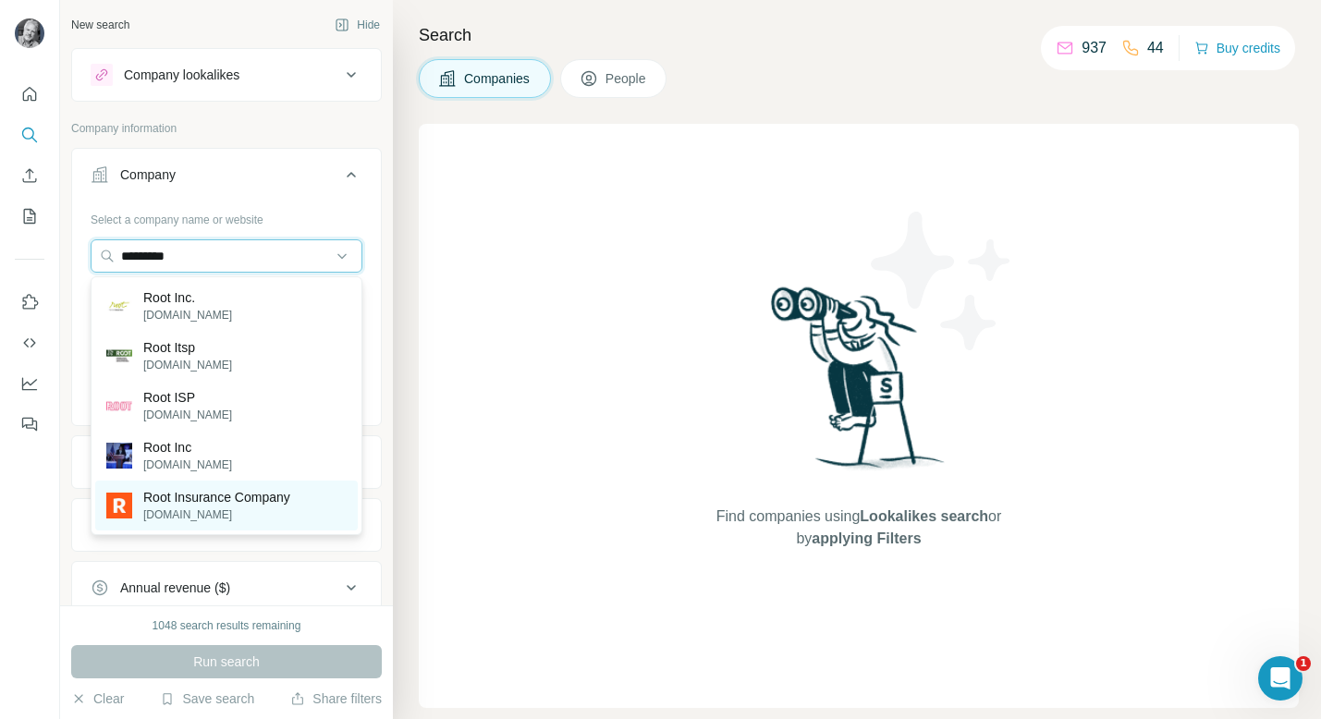
type input "*********"
click at [187, 503] on p "Root Insurance Company" at bounding box center [216, 497] width 147 height 18
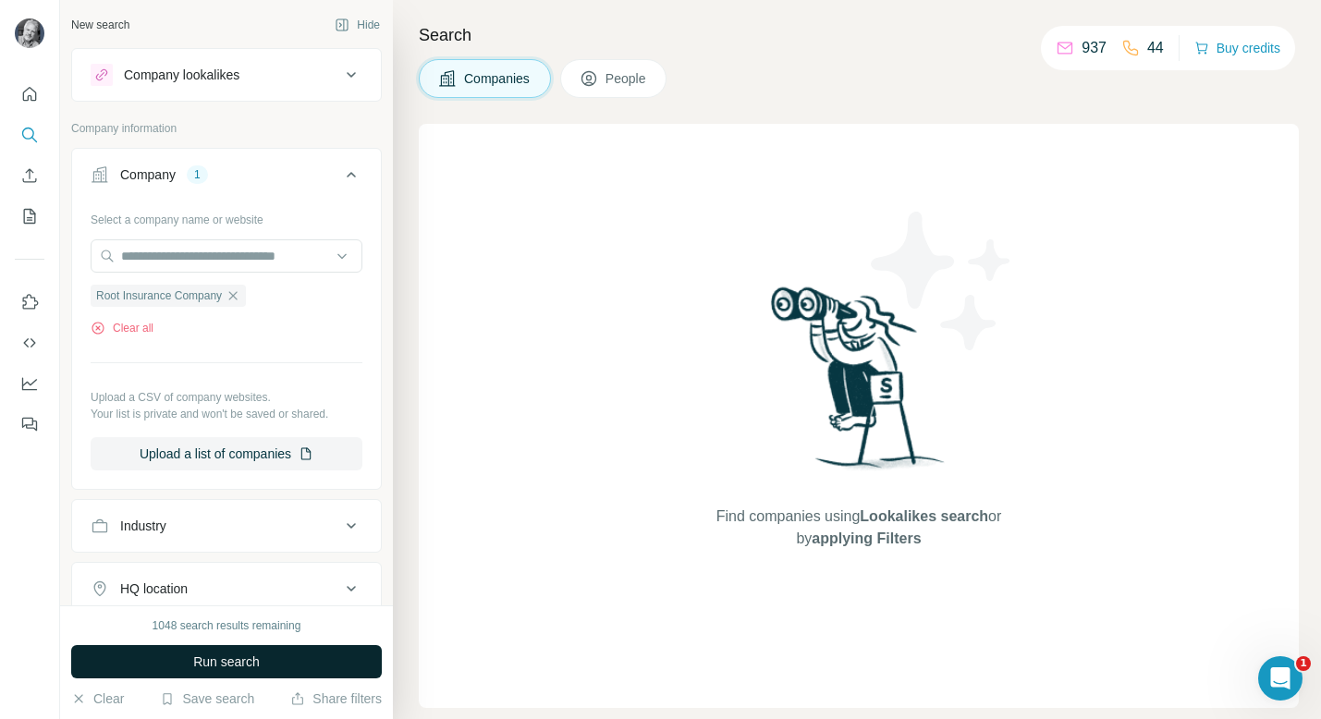
click at [240, 664] on span "Run search" at bounding box center [226, 662] width 67 height 18
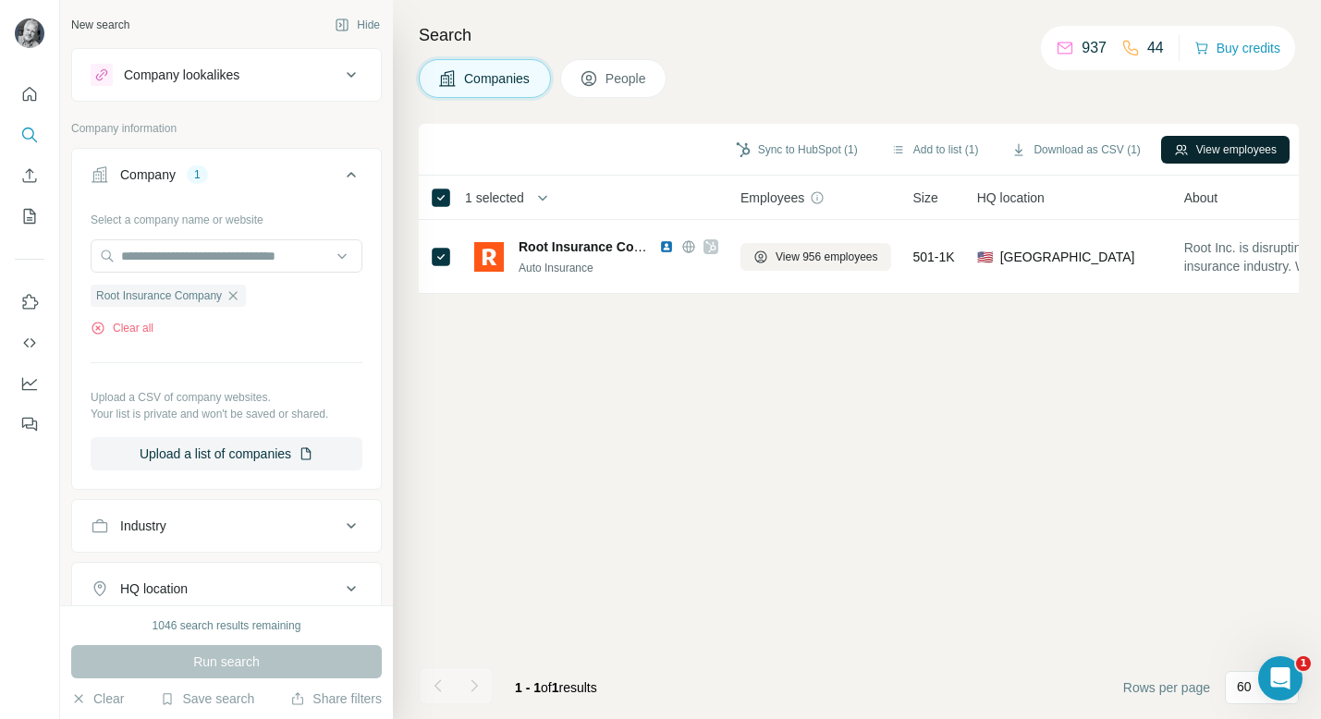
click at [1177, 148] on button "View employees" at bounding box center [1225, 150] width 129 height 28
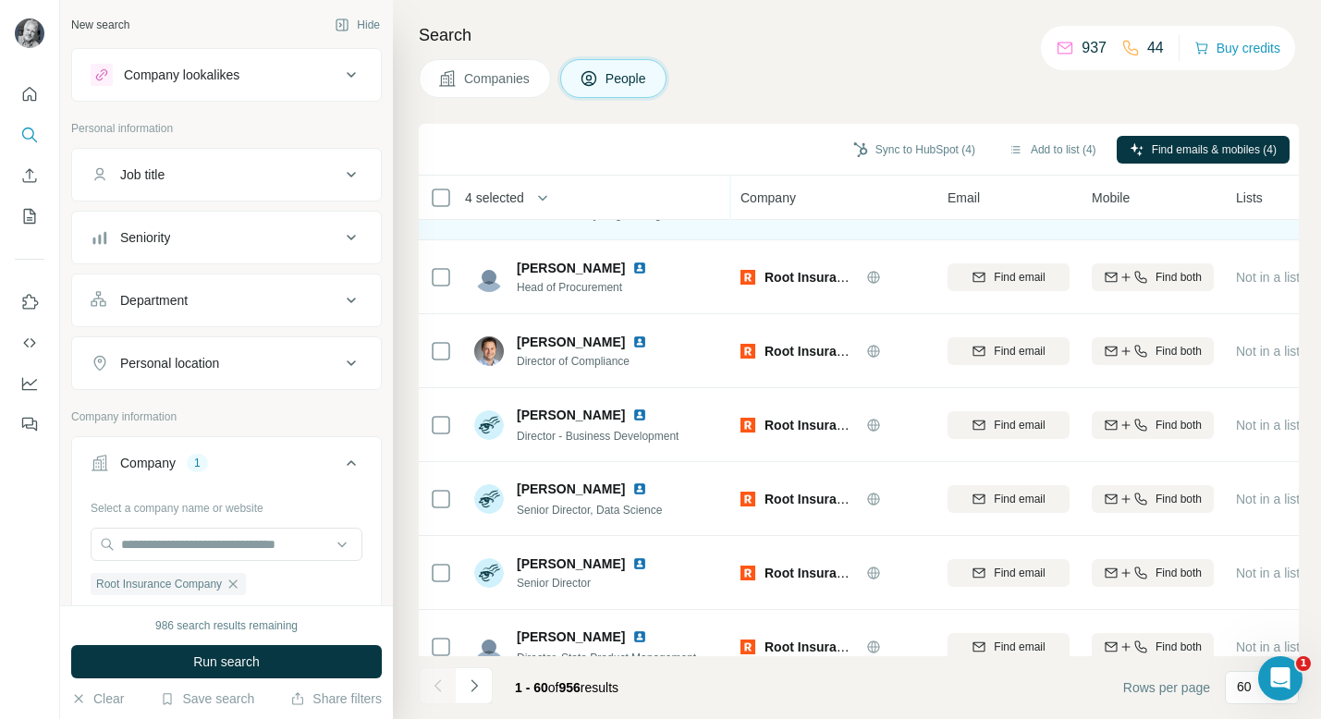
scroll to position [2128, 0]
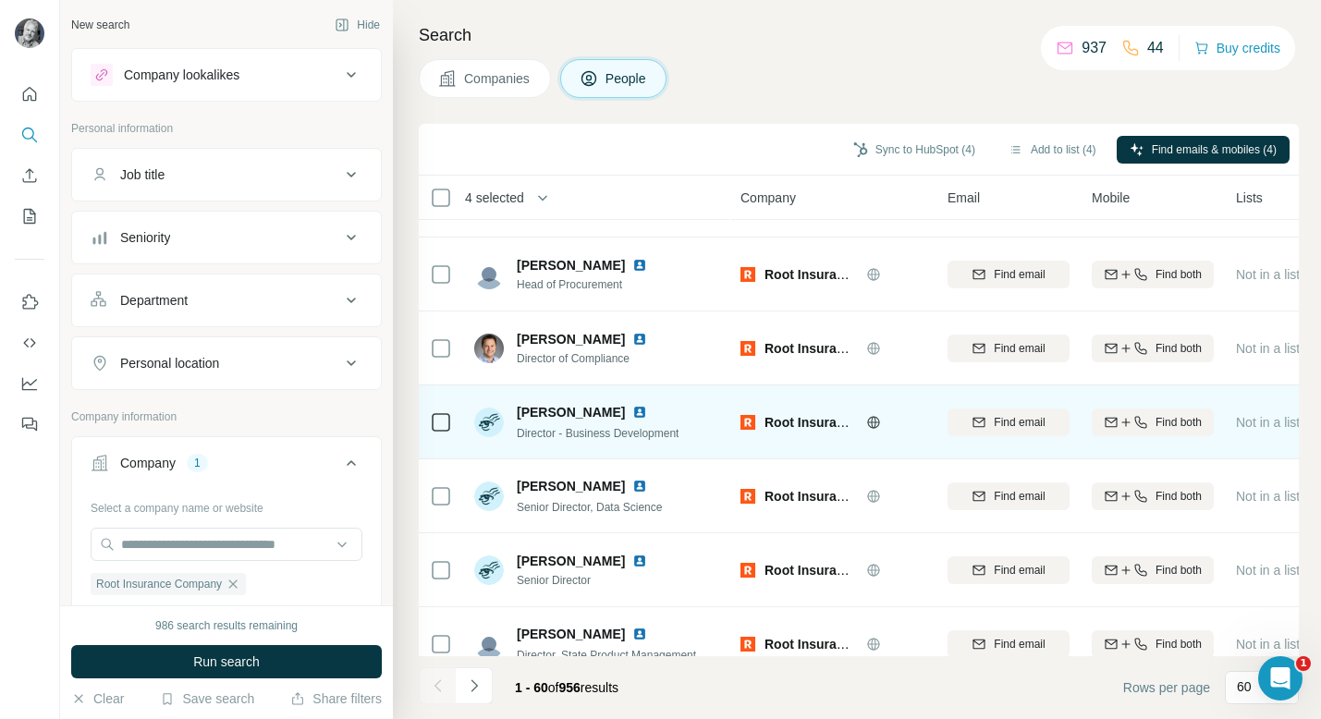
click at [426, 418] on td at bounding box center [441, 423] width 44 height 74
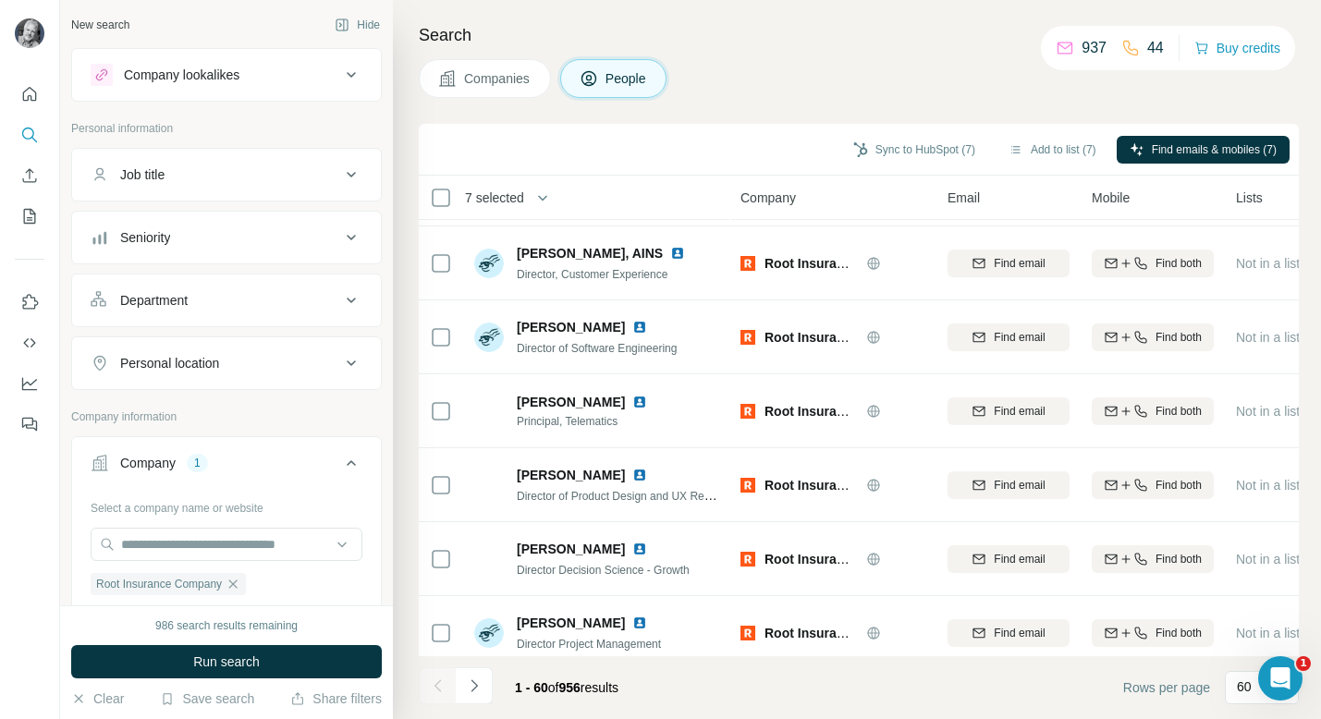
scroll to position [4002, 0]
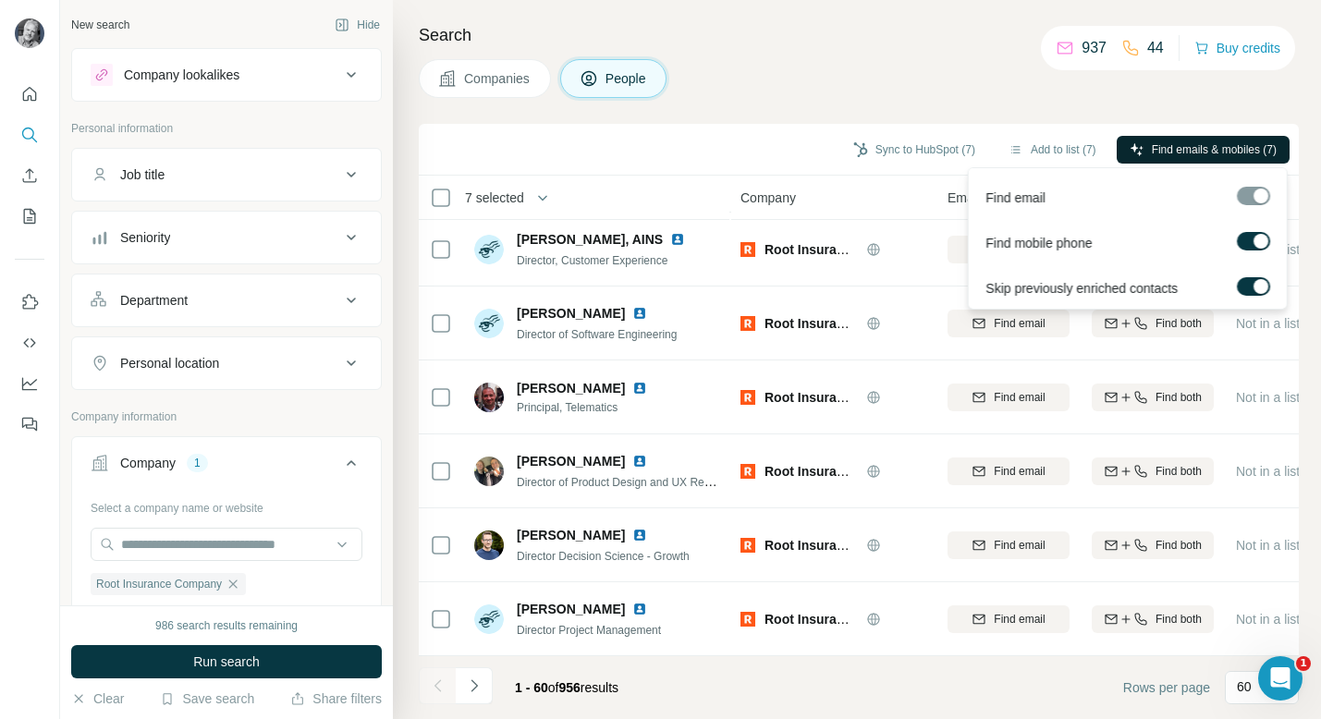
click at [1177, 149] on span "Find emails & mobiles (7)" at bounding box center [1214, 149] width 125 height 17
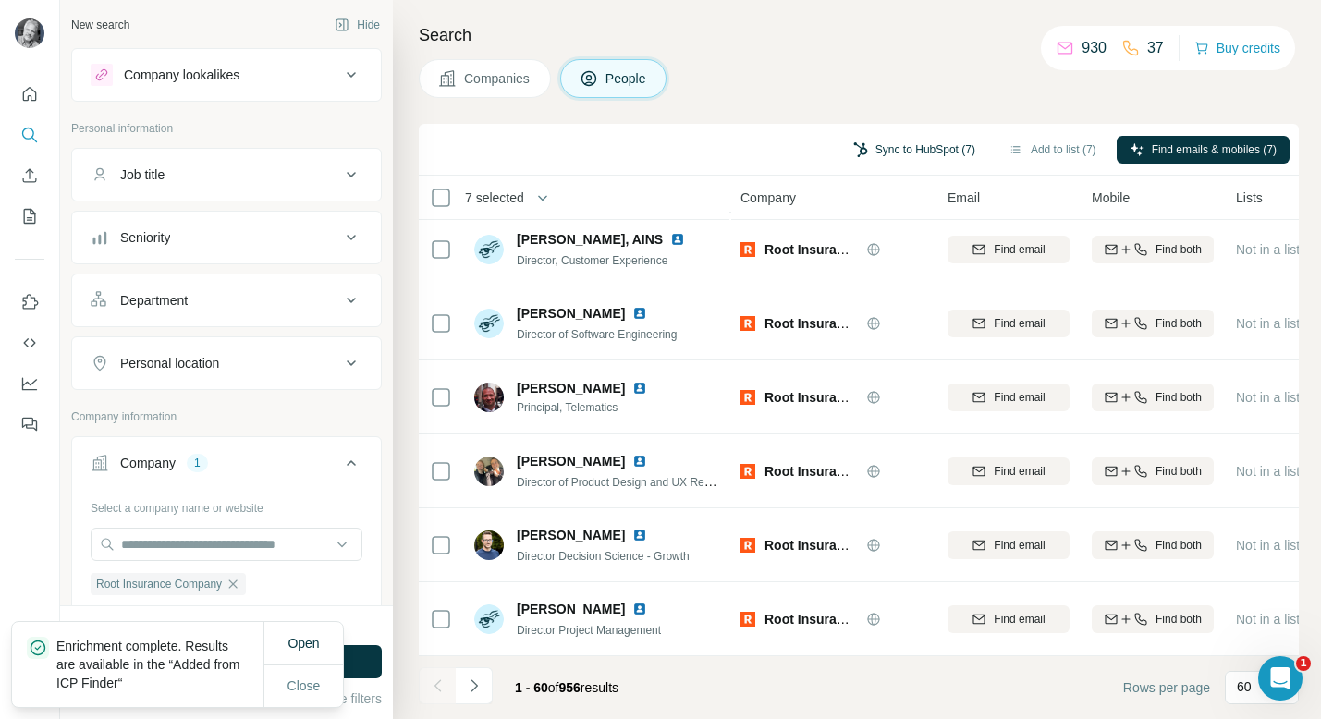
click at [914, 153] on button "Sync to HubSpot (7)" at bounding box center [915, 150] width 148 height 28
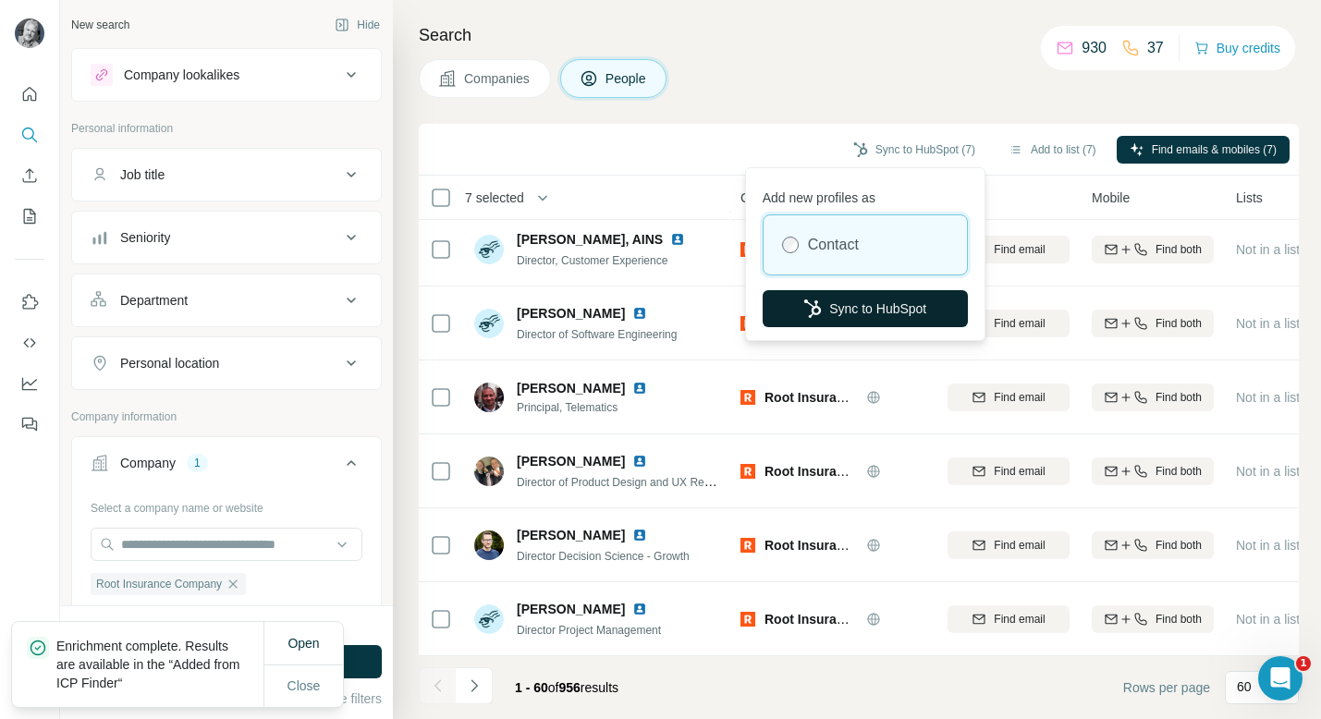
click at [878, 313] on button "Sync to HubSpot" at bounding box center [865, 308] width 205 height 37
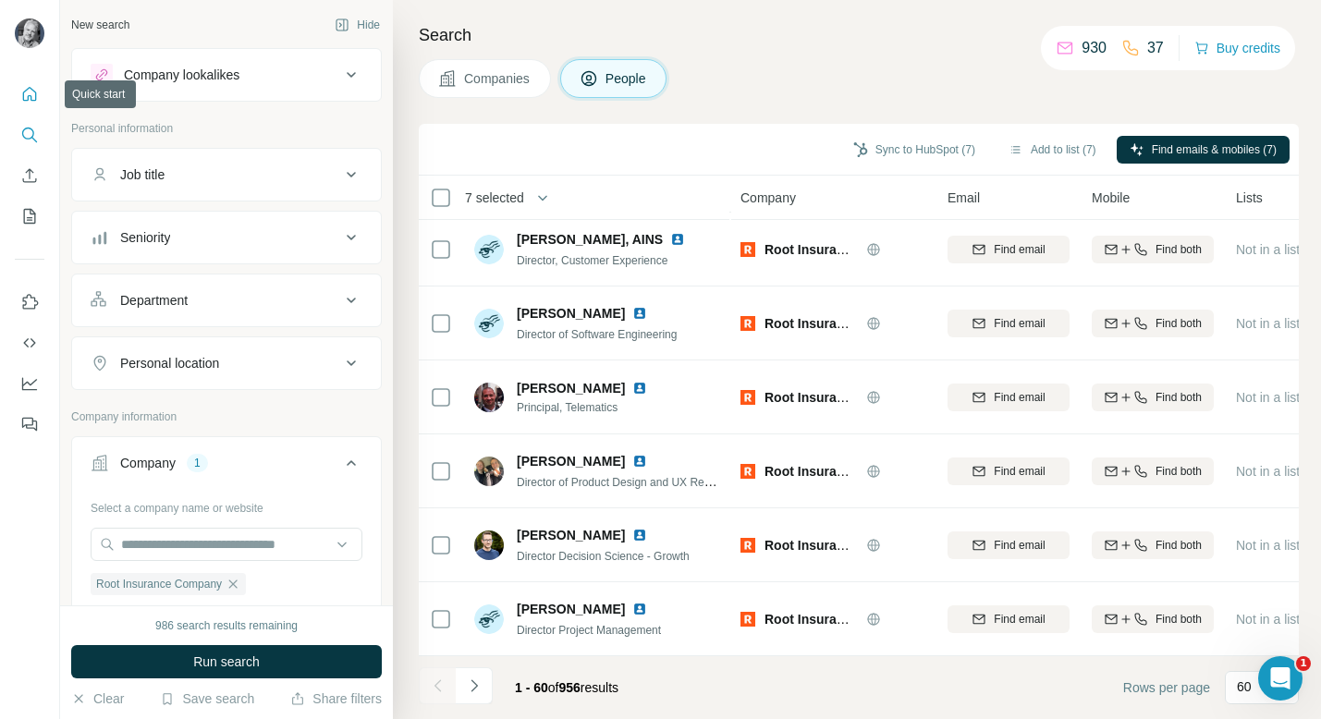
click at [34, 94] on icon "Quick start" at bounding box center [29, 94] width 18 height 18
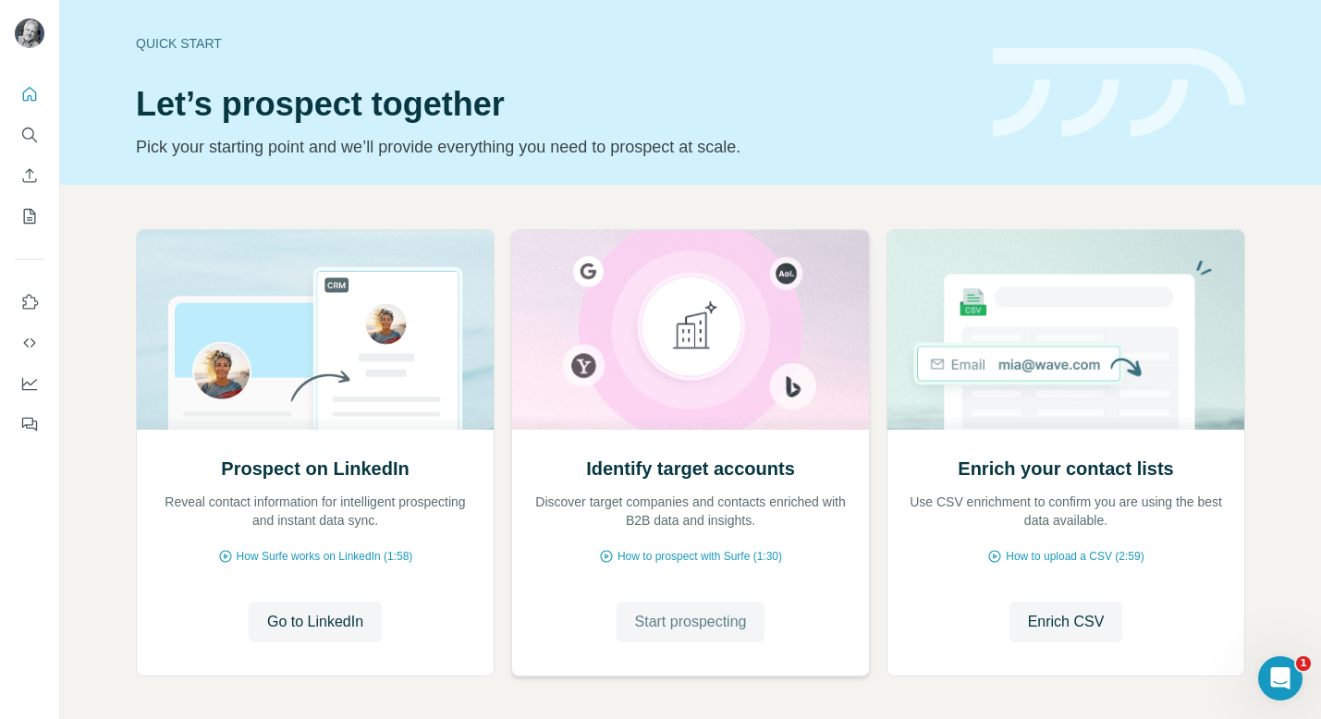
click at [680, 623] on span "Start prospecting" at bounding box center [691, 622] width 112 height 22
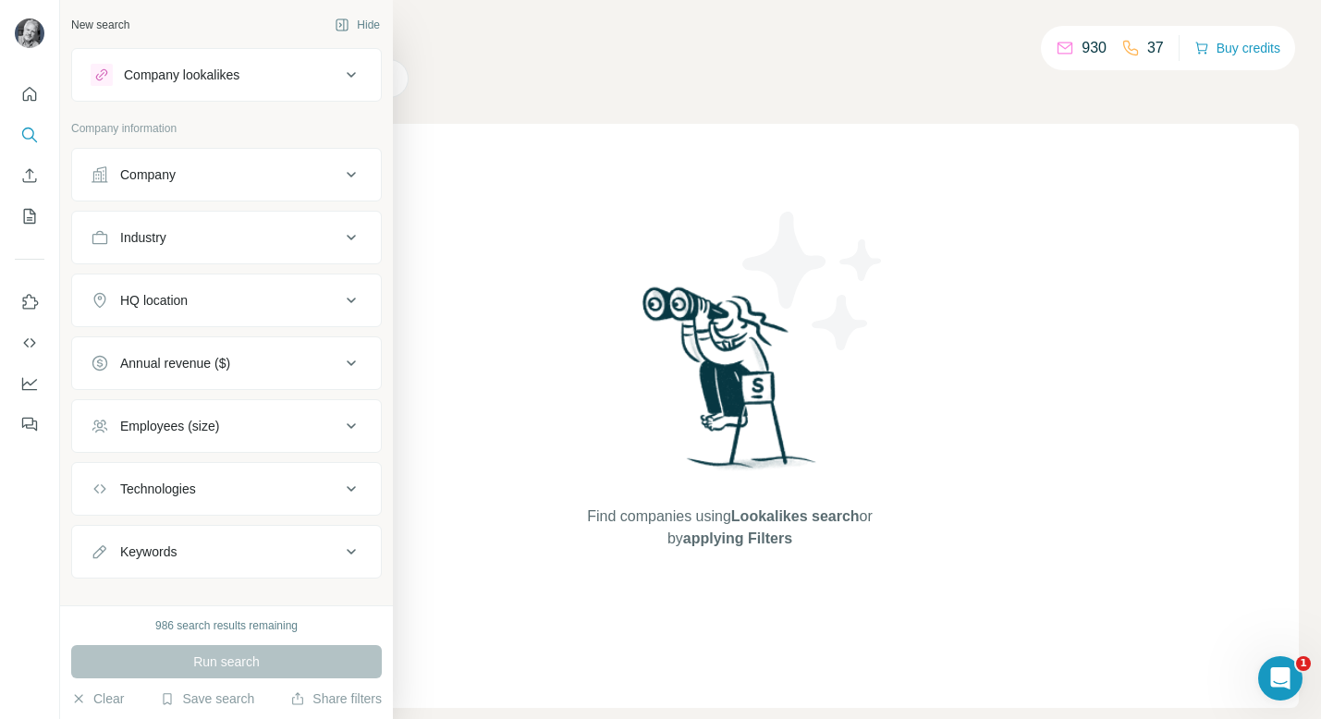
click at [181, 181] on div "Company" at bounding box center [216, 175] width 250 height 18
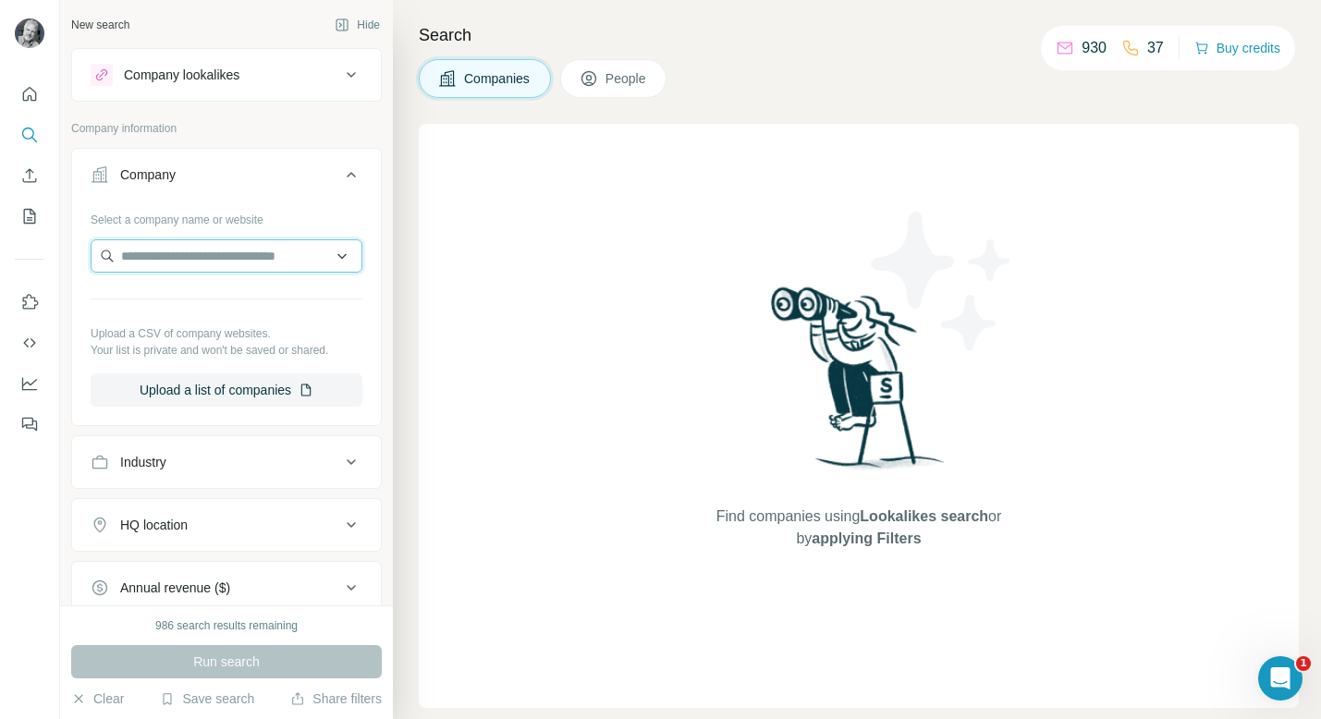
click at [193, 254] on input "text" at bounding box center [227, 255] width 272 height 33
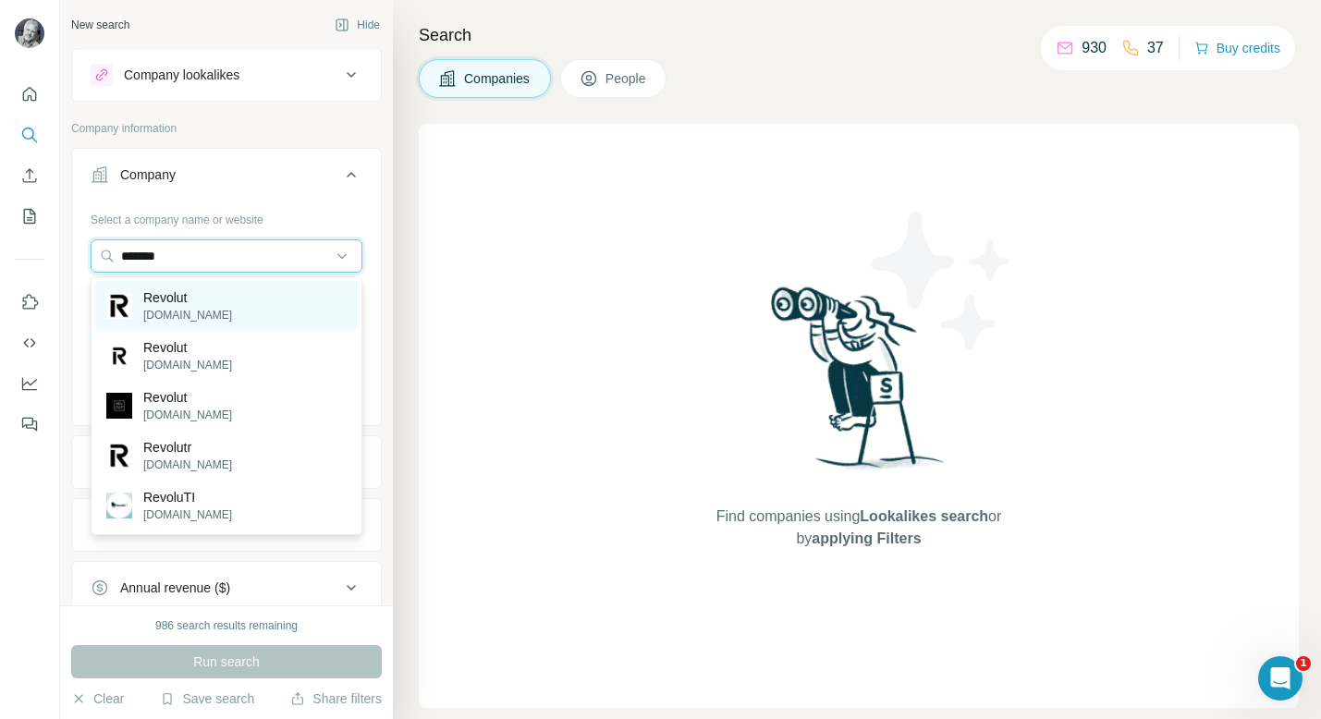
type input "*******"
click at [220, 301] on div "Revolut revolut.com" at bounding box center [226, 306] width 263 height 50
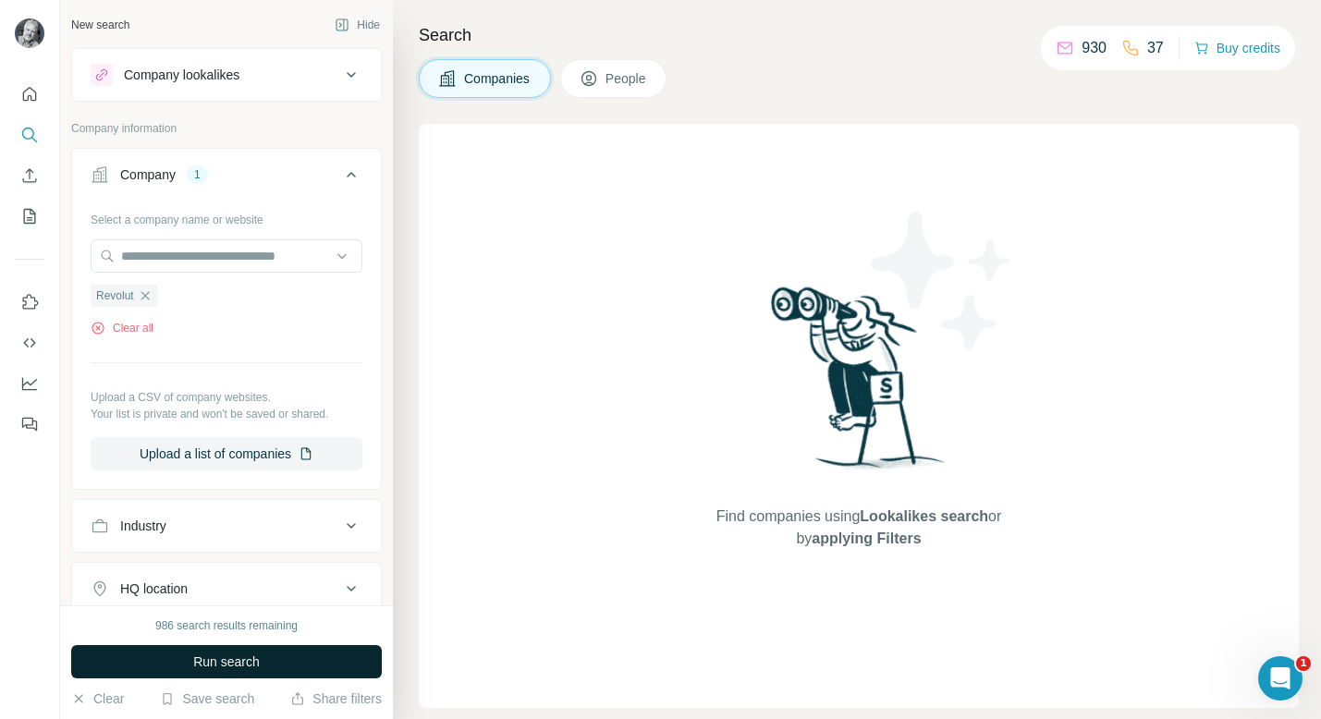
click at [227, 647] on button "Run search" at bounding box center [226, 661] width 311 height 33
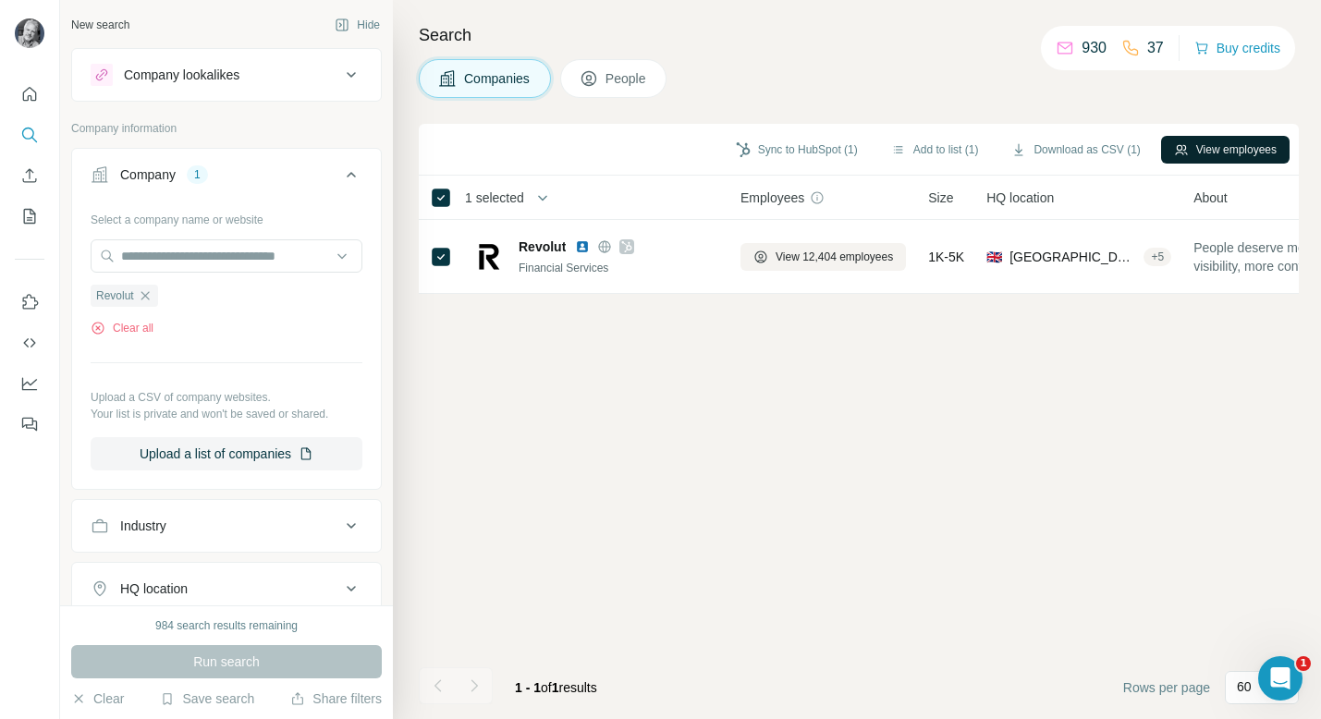
click at [1177, 144] on button "View employees" at bounding box center [1225, 150] width 129 height 28
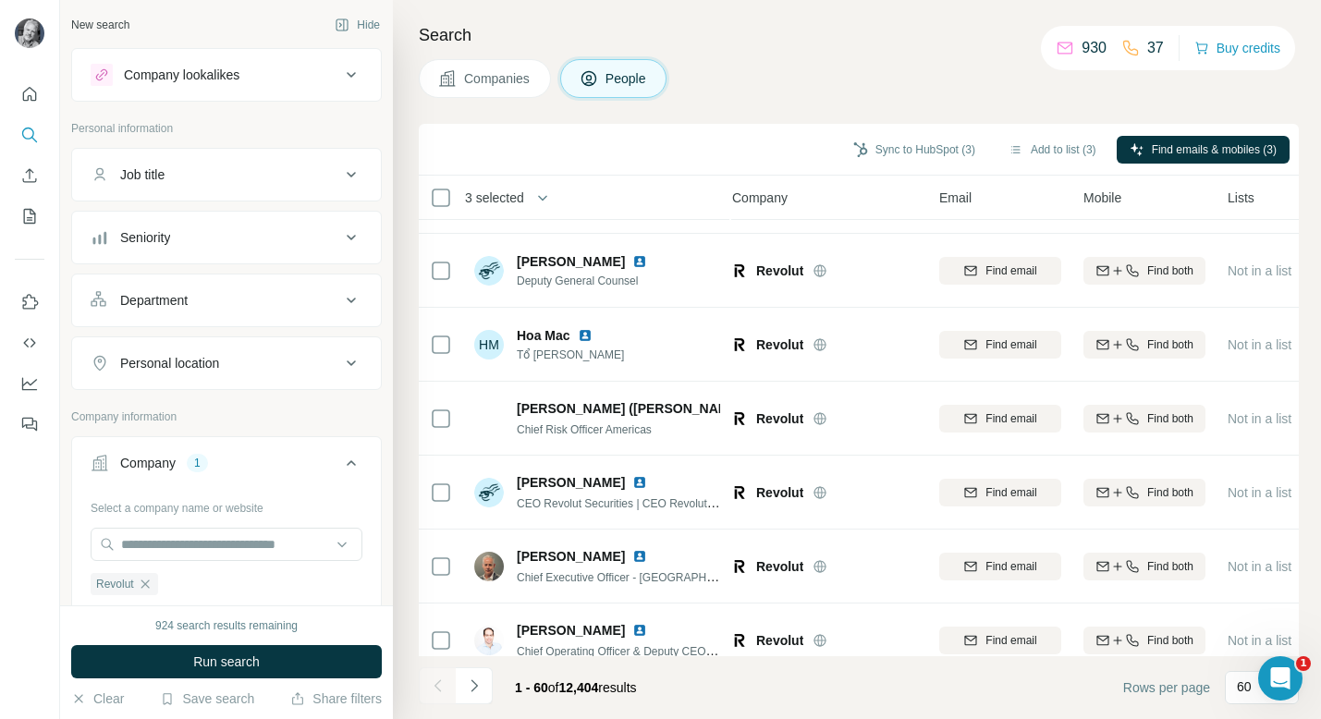
scroll to position [4002, 8]
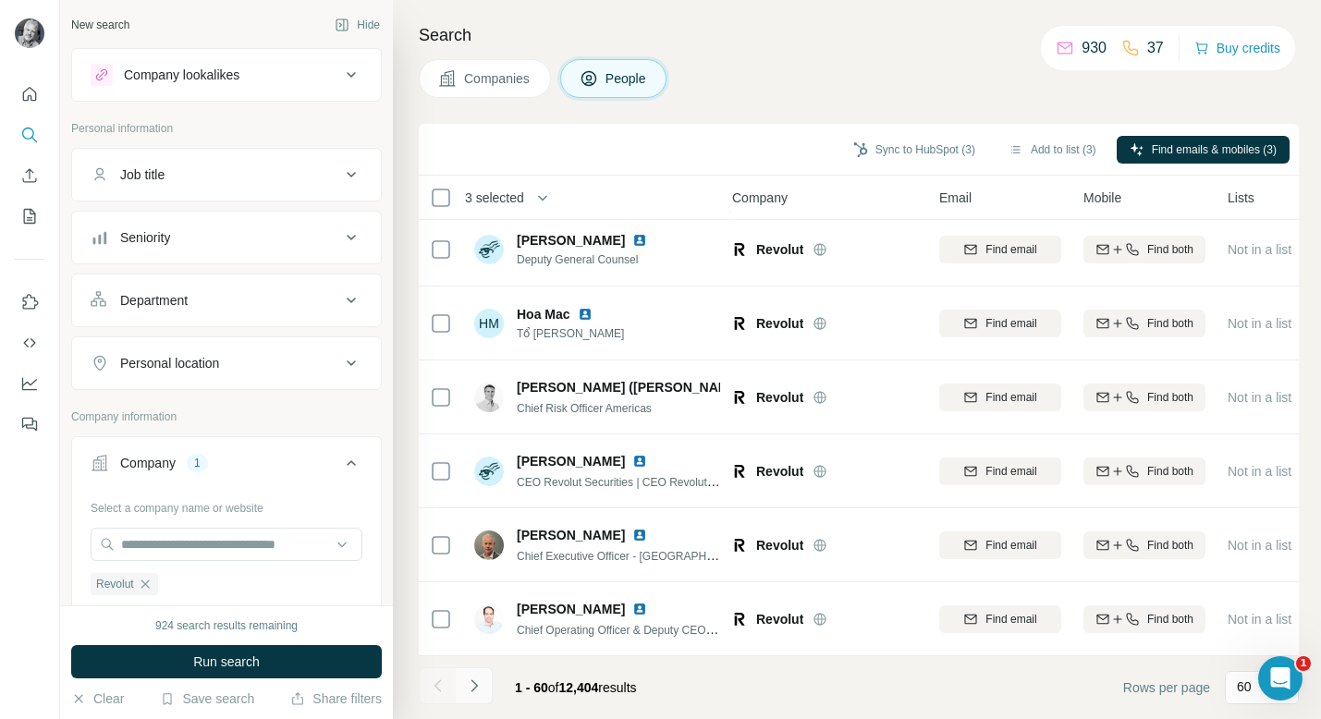
click at [473, 682] on icon "Navigate to next page" at bounding box center [474, 686] width 6 height 12
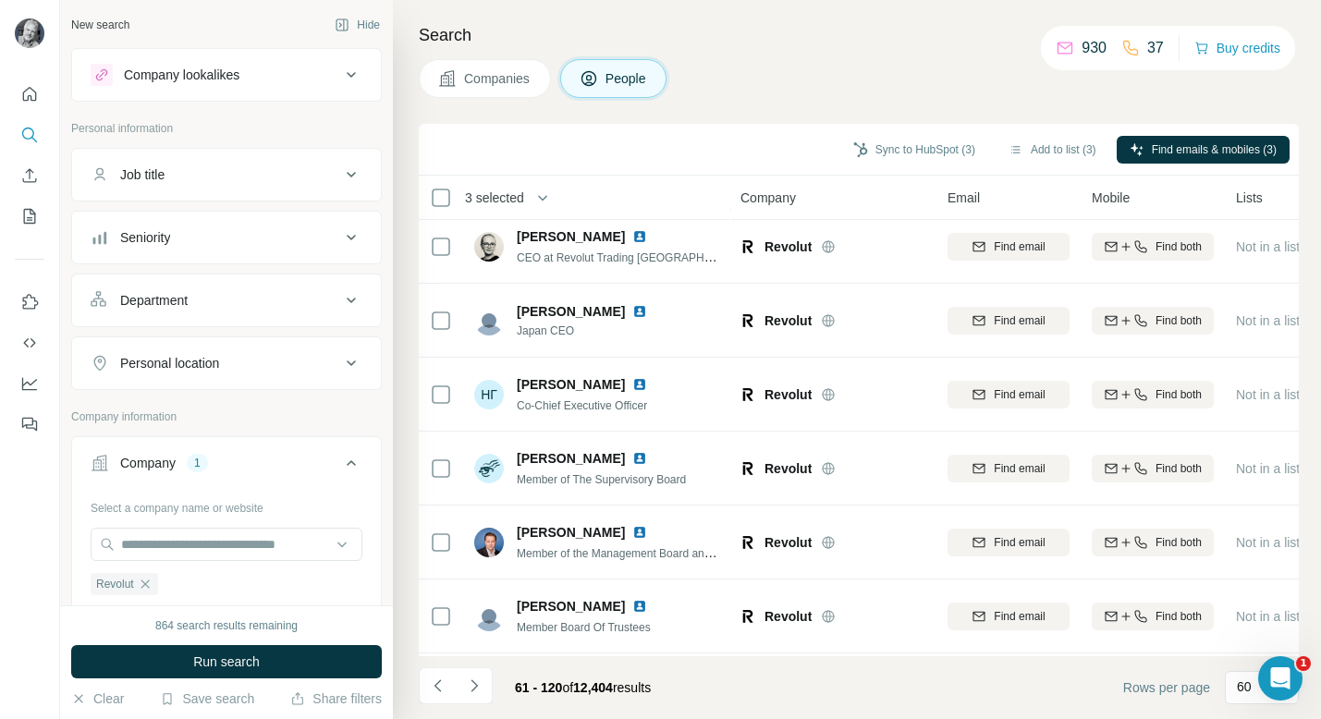
scroll to position [4002, 0]
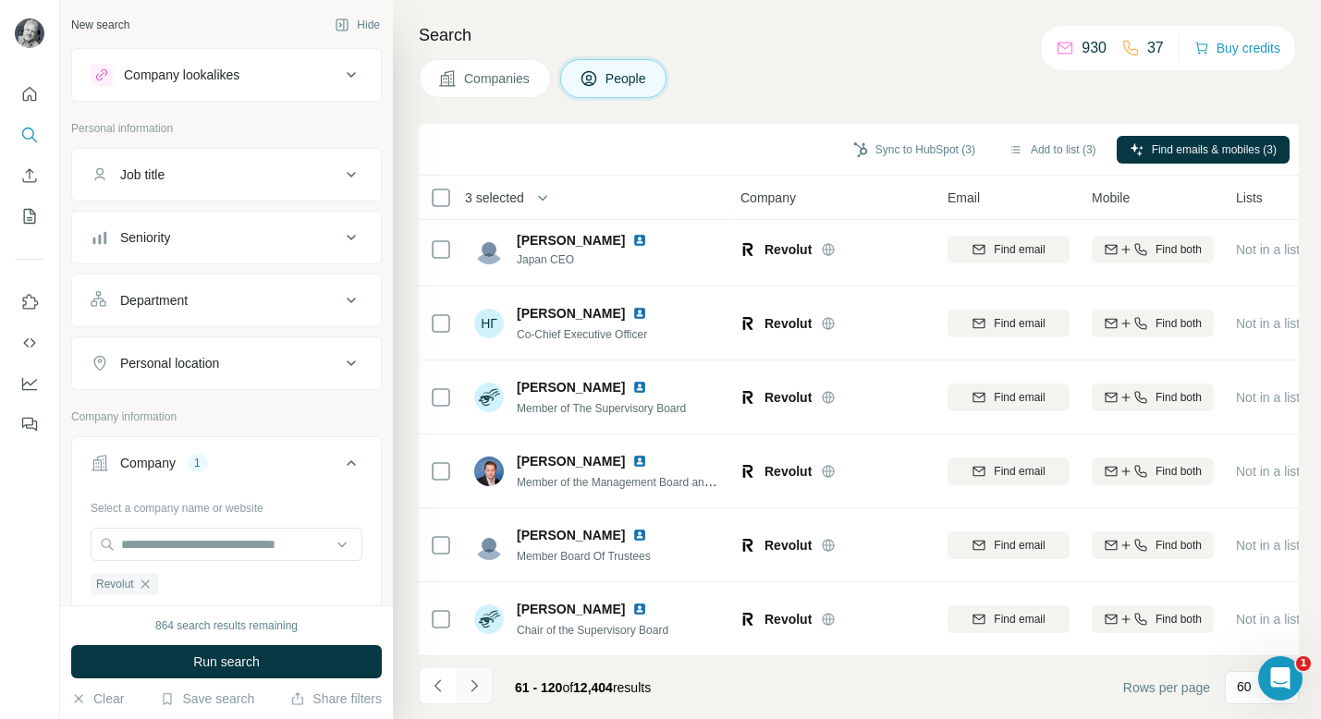
click at [476, 691] on icon "Navigate to next page" at bounding box center [474, 686] width 18 height 18
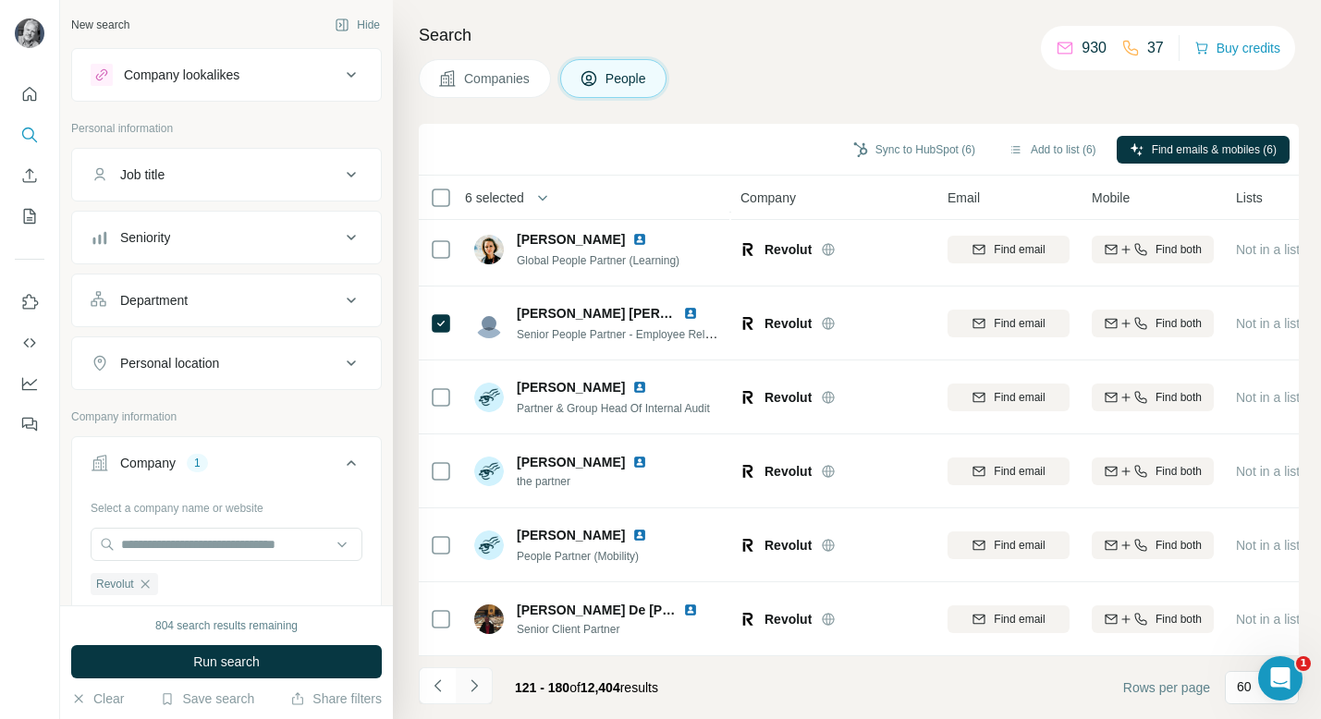
click at [473, 681] on icon "Navigate to next page" at bounding box center [474, 686] width 18 height 18
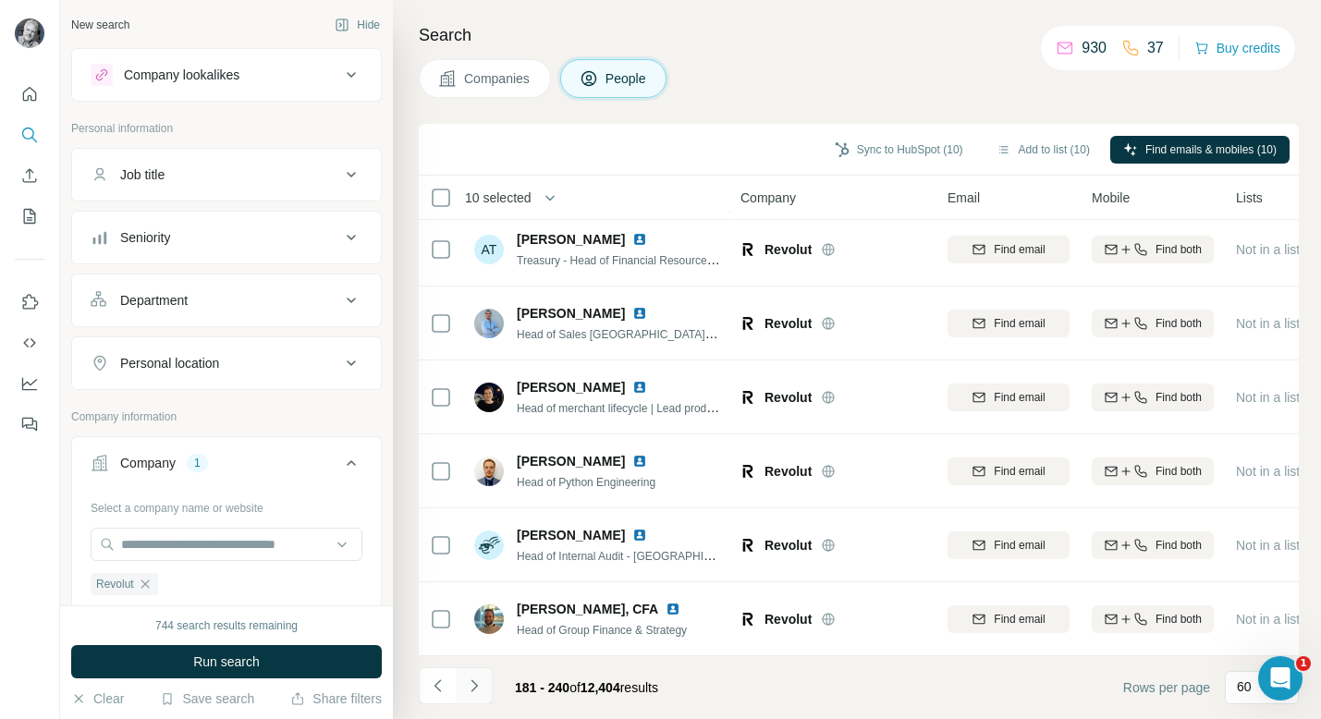
click at [473, 689] on icon "Navigate to next page" at bounding box center [474, 686] width 6 height 12
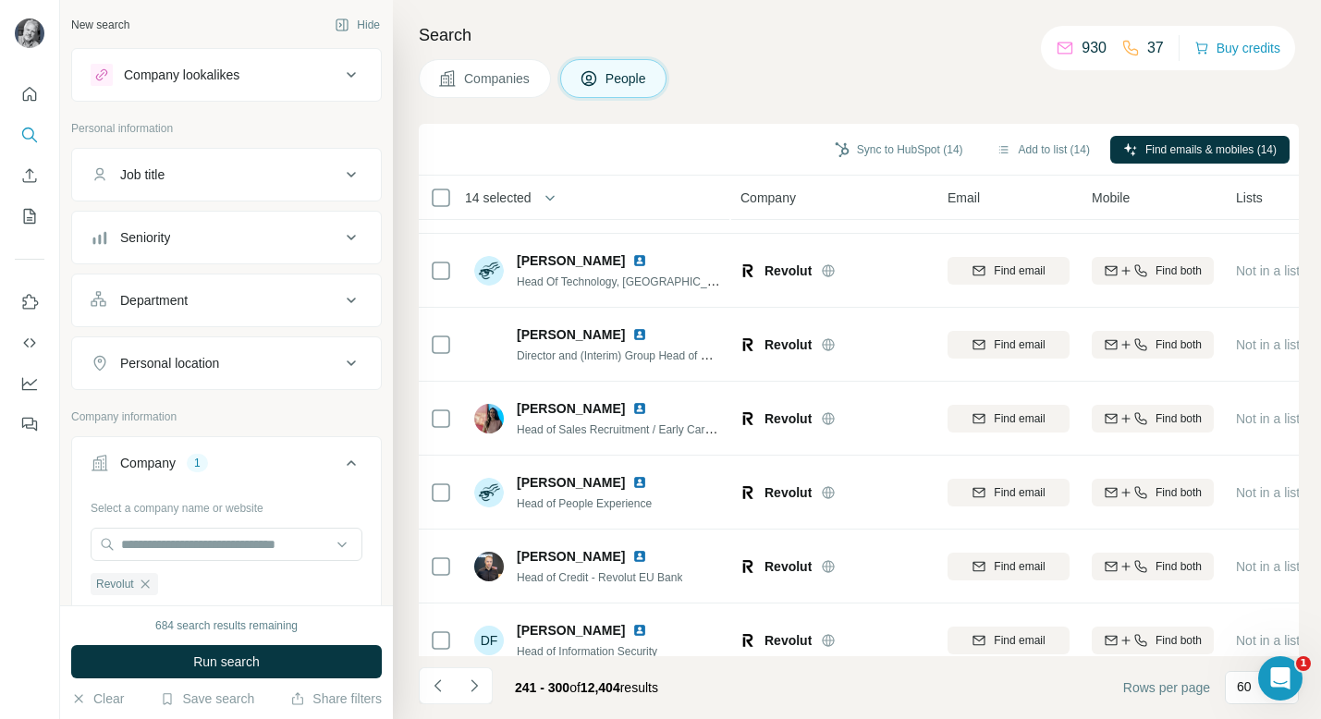
scroll to position [3549, 0]
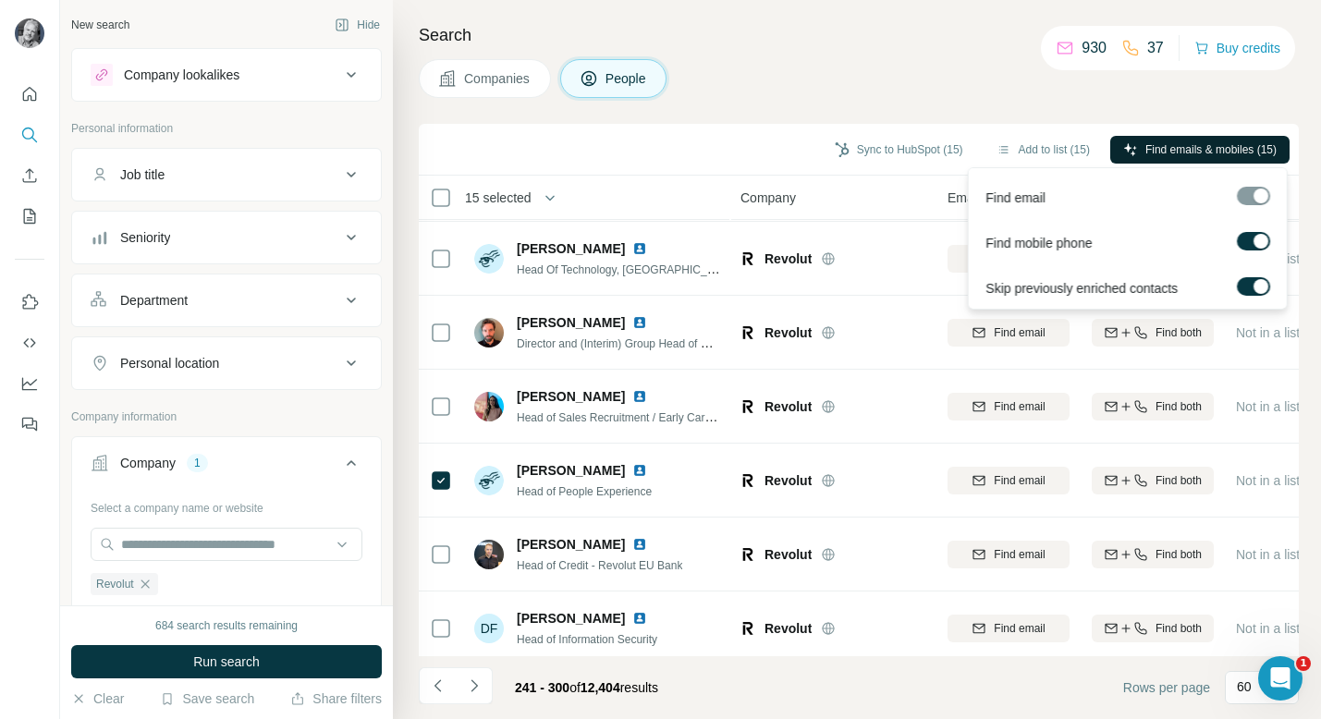
click at [1177, 151] on span "Find emails & mobiles (15)" at bounding box center [1211, 149] width 131 height 17
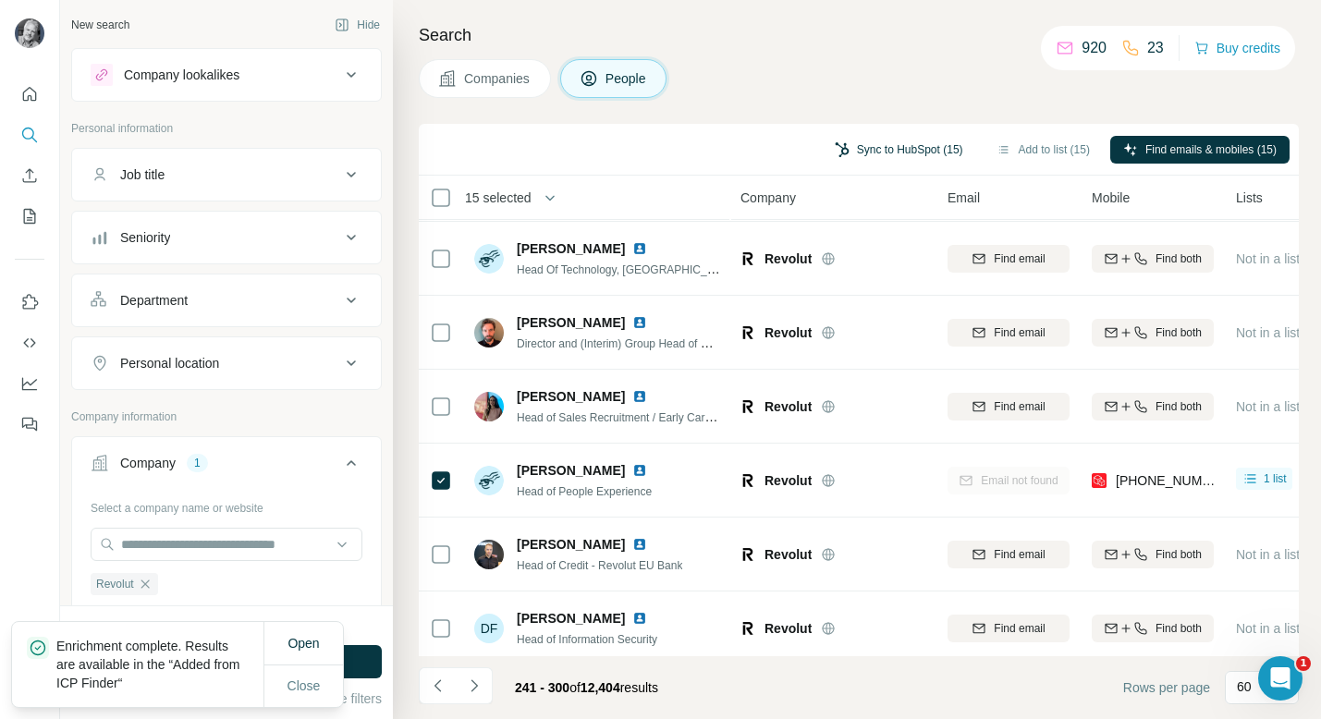
click at [856, 147] on button "Sync to HubSpot (15)" at bounding box center [899, 150] width 154 height 28
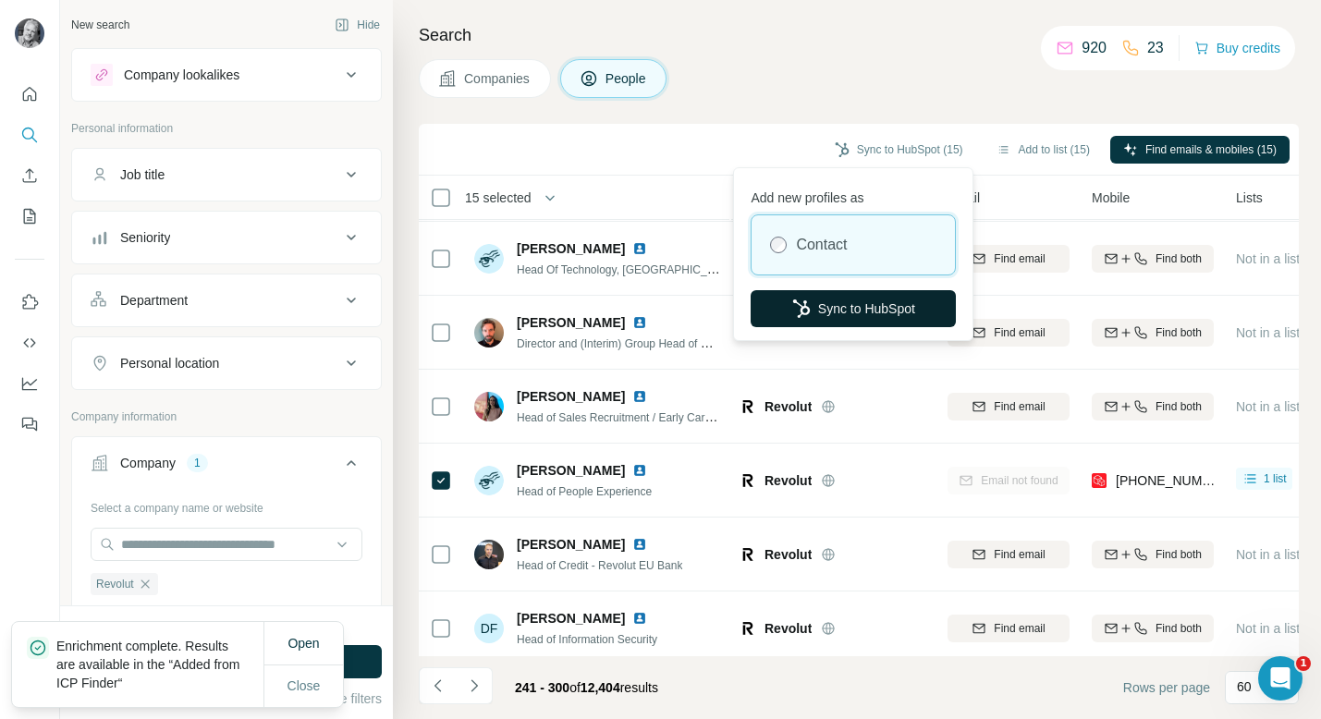
click at [859, 325] on button "Sync to HubSpot" at bounding box center [853, 308] width 205 height 37
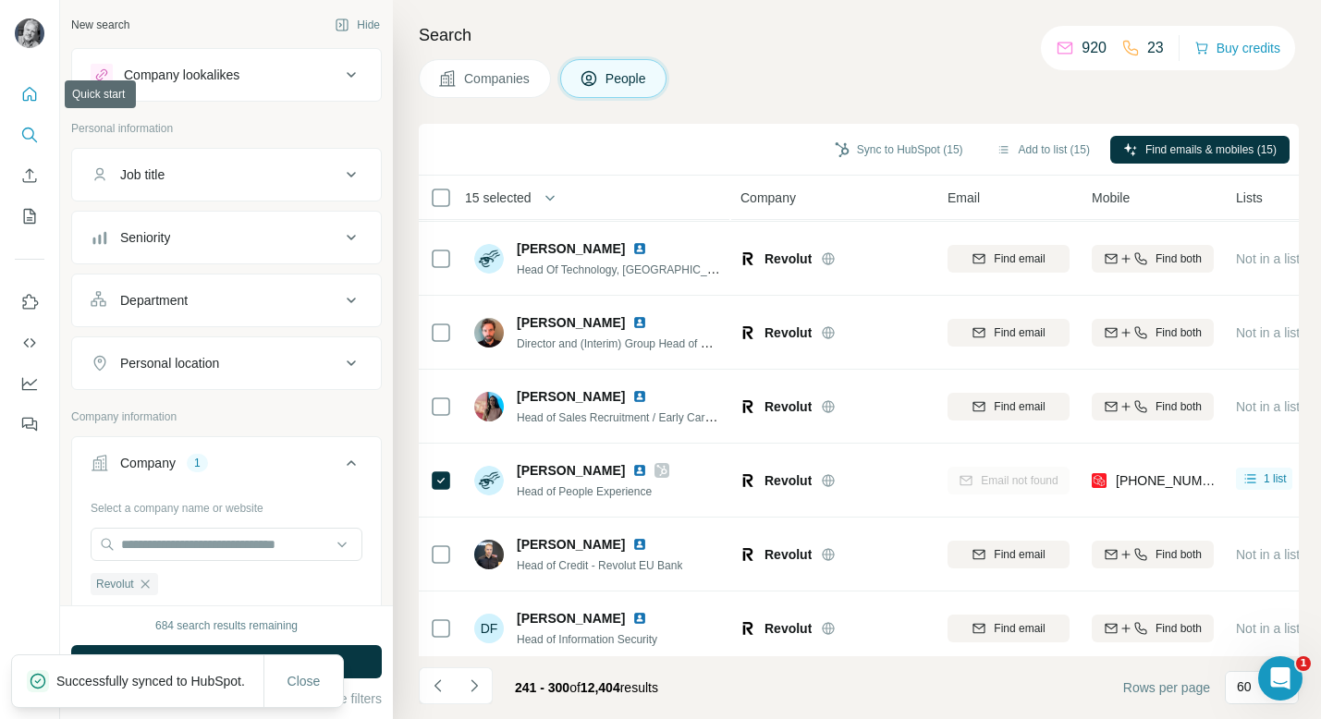
click at [28, 89] on icon "Quick start" at bounding box center [29, 94] width 18 height 18
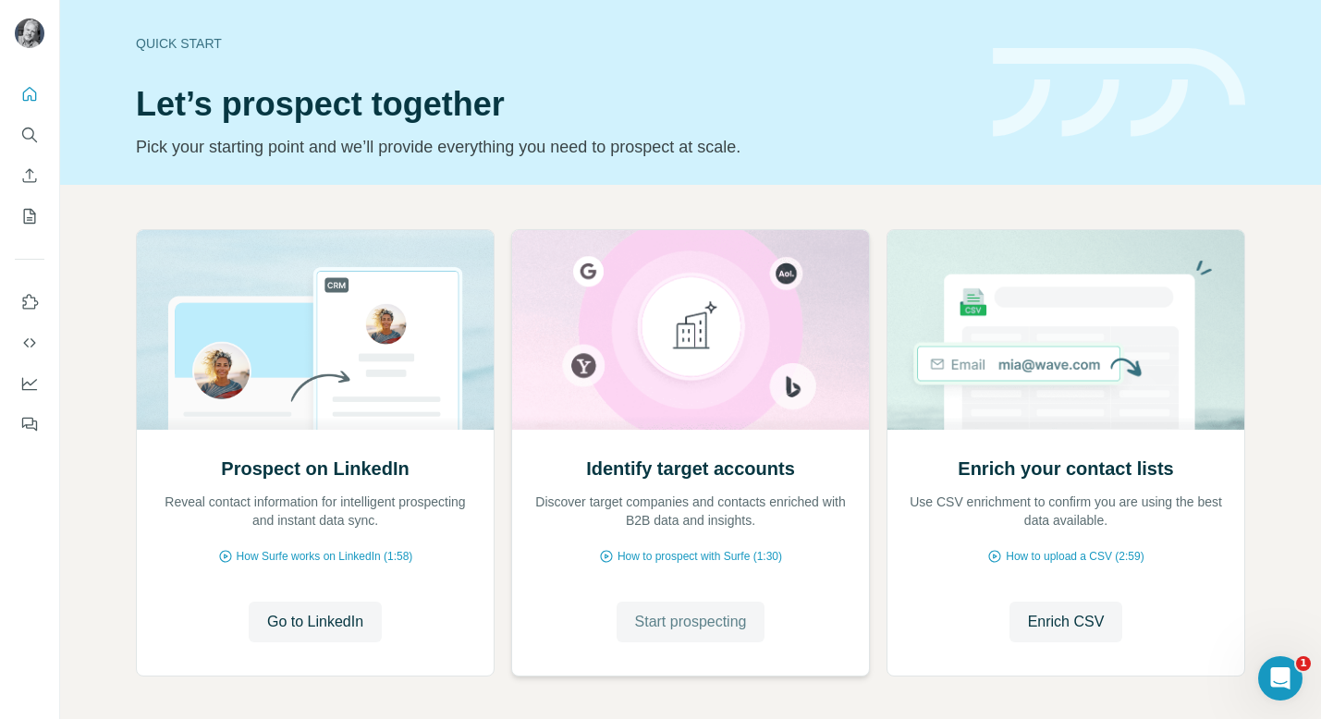
click at [681, 625] on span "Start prospecting" at bounding box center [691, 622] width 112 height 22
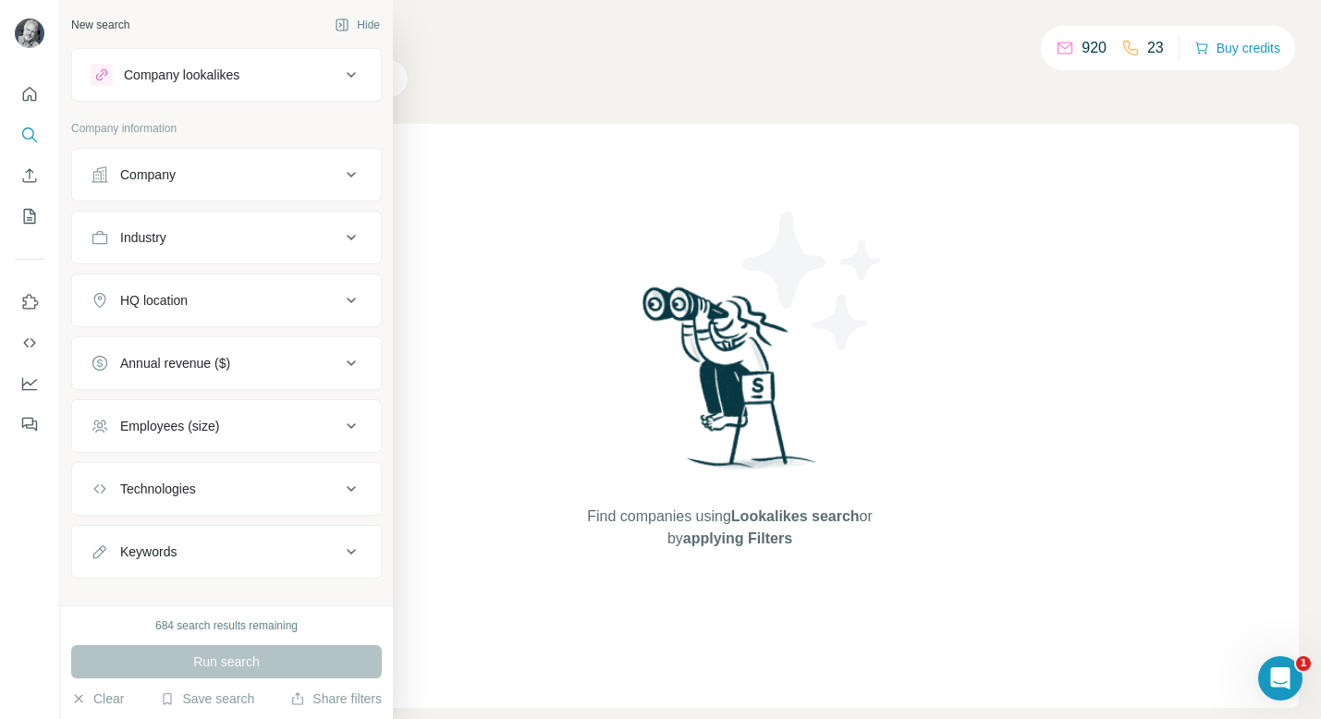
click at [166, 173] on div "Company" at bounding box center [147, 175] width 55 height 18
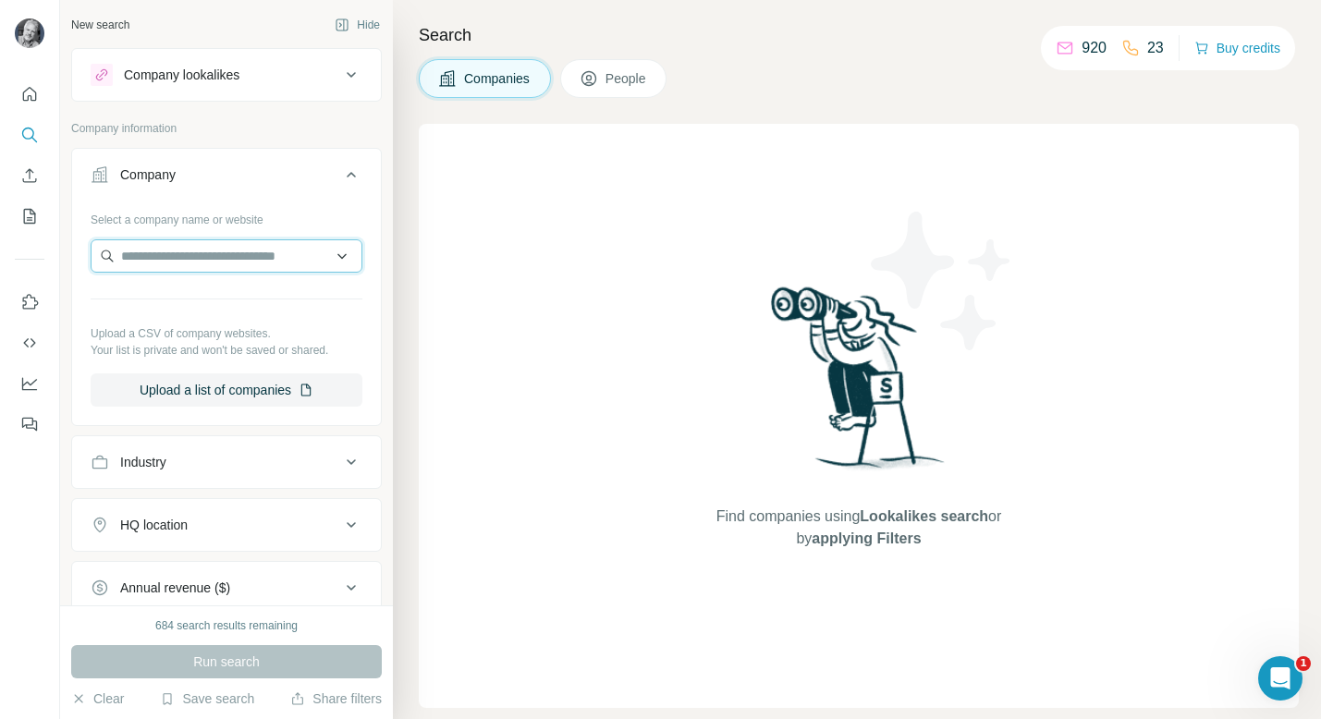
click at [190, 256] on input "text" at bounding box center [227, 255] width 272 height 33
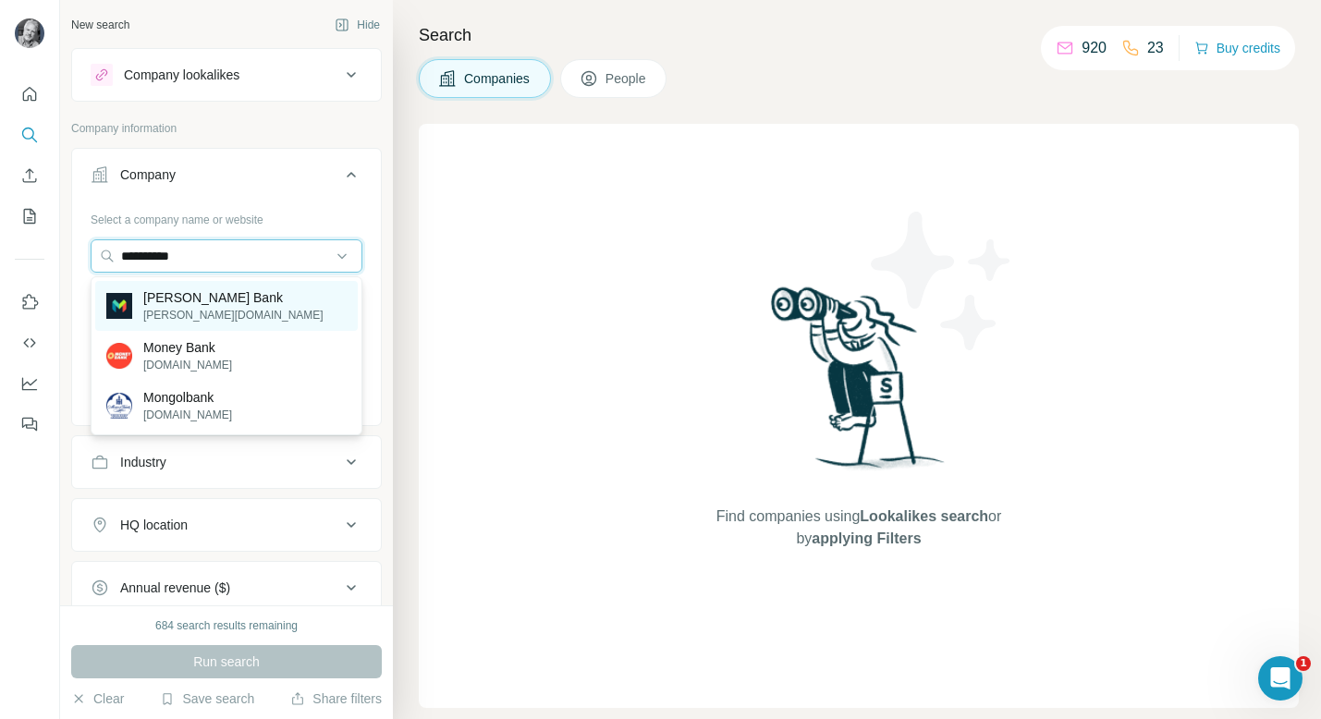
type input "**********"
click at [184, 310] on p "monzo.com" at bounding box center [233, 315] width 180 height 17
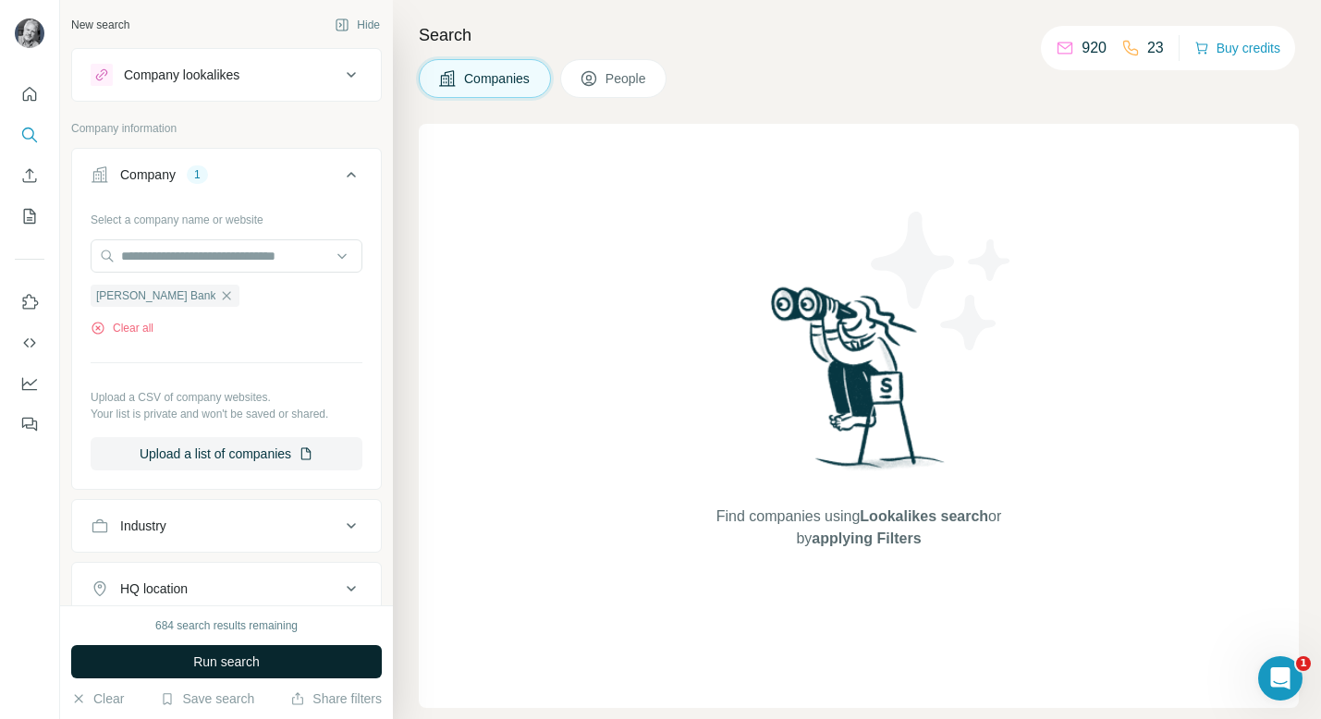
click at [222, 667] on span "Run search" at bounding box center [226, 662] width 67 height 18
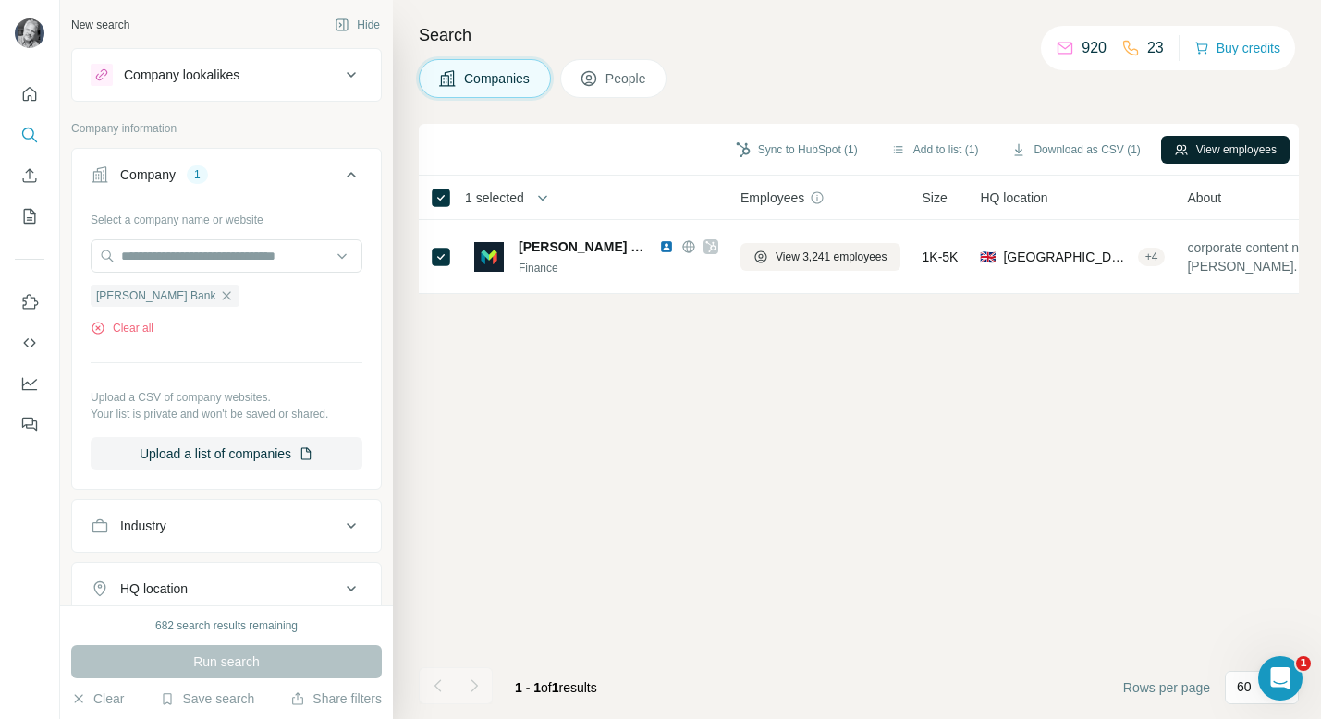
click at [1177, 142] on button "View employees" at bounding box center [1225, 150] width 129 height 28
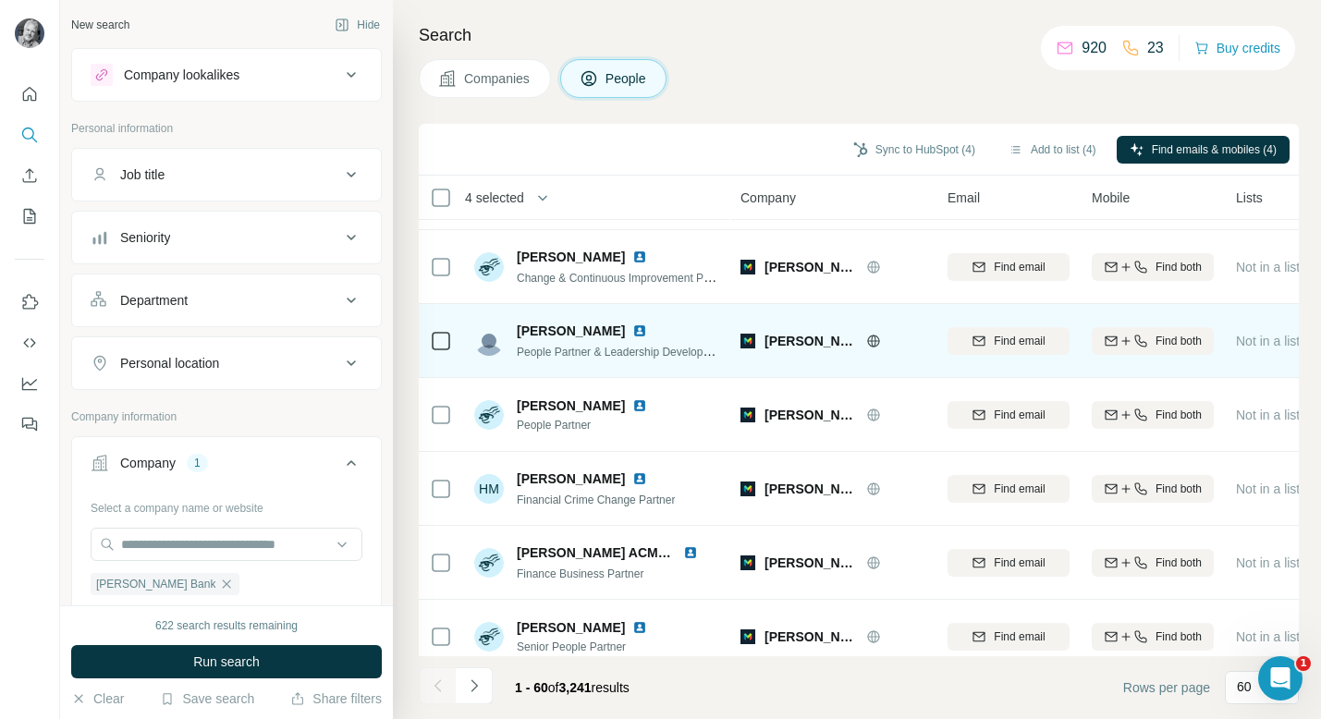
scroll to position [4002, 0]
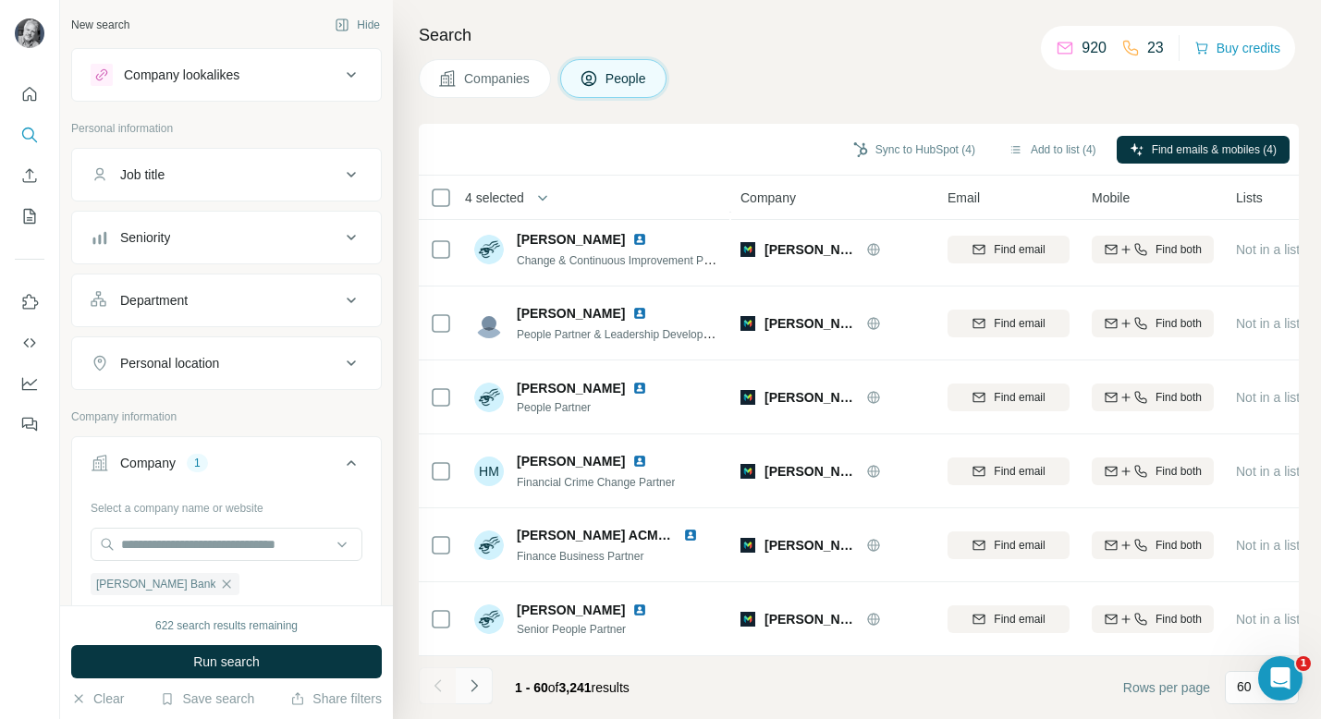
click at [474, 681] on icon "Navigate to next page" at bounding box center [474, 686] width 18 height 18
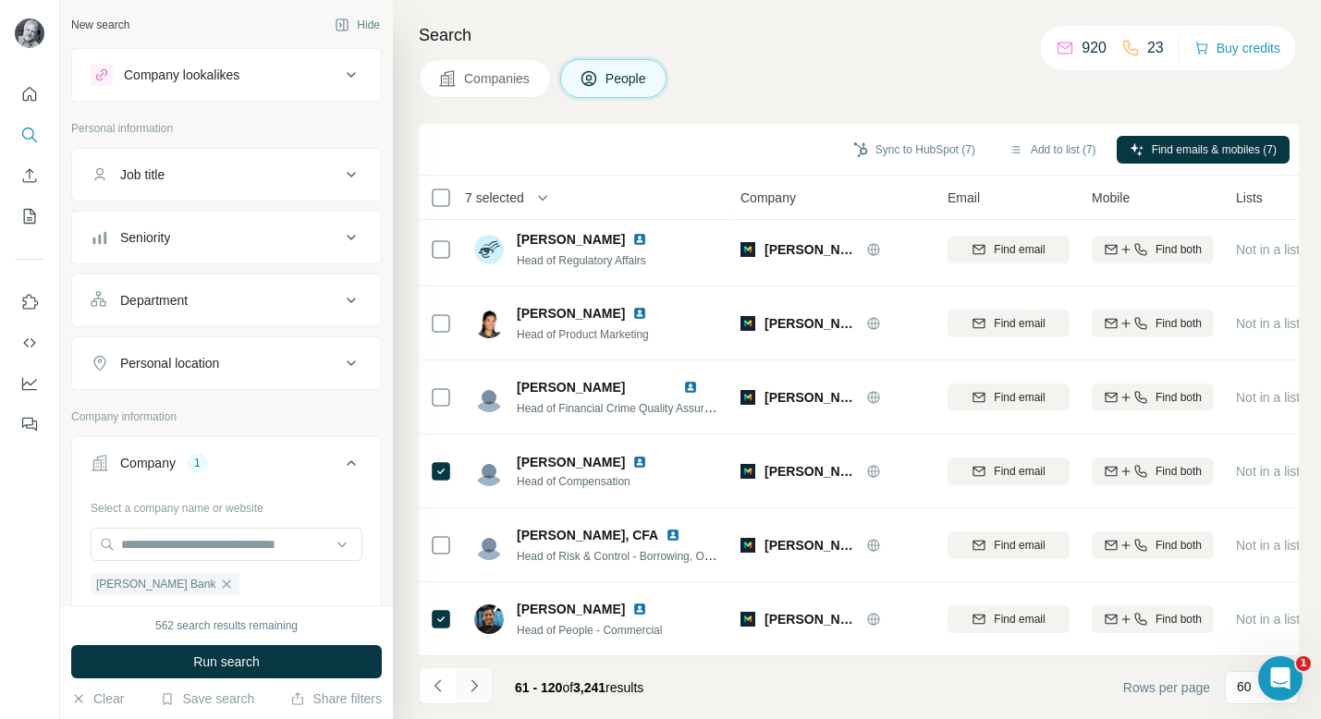
click at [474, 677] on icon "Navigate to next page" at bounding box center [474, 686] width 18 height 18
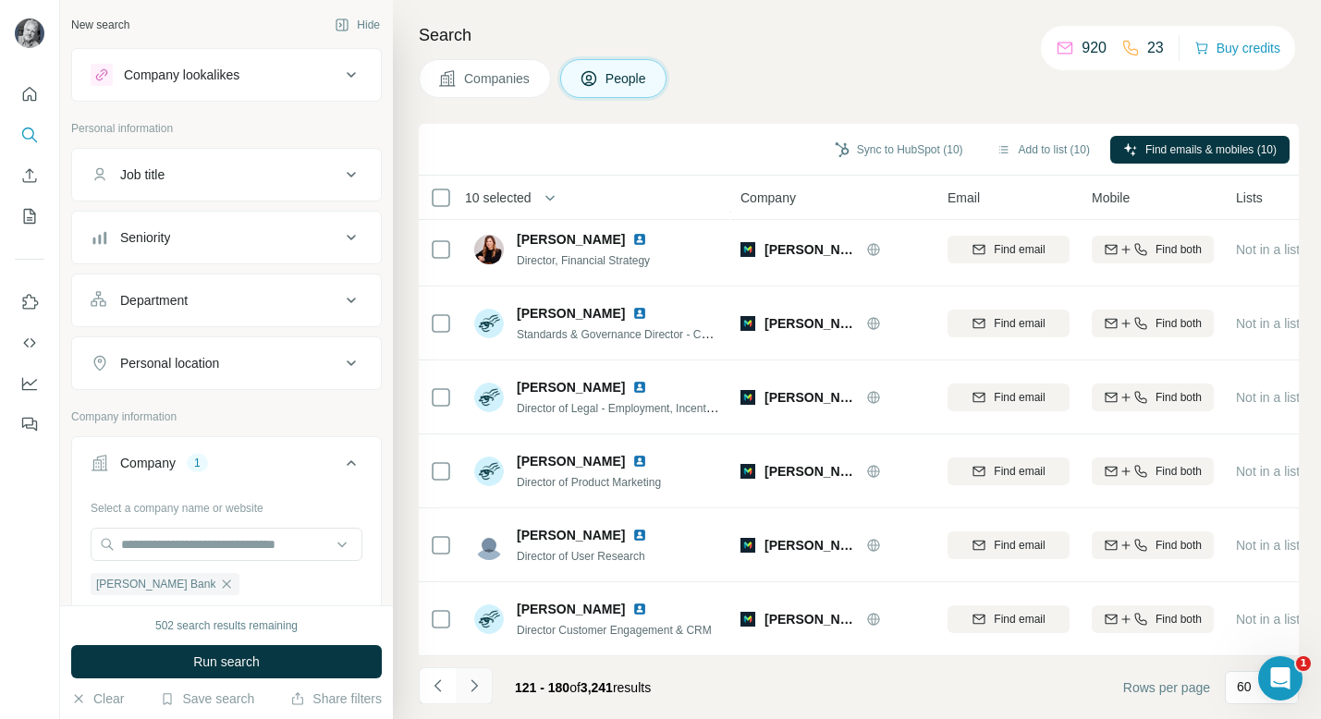
click at [476, 685] on icon "Navigate to next page" at bounding box center [474, 686] width 6 height 12
click at [477, 686] on icon "Navigate to next page" at bounding box center [474, 686] width 6 height 12
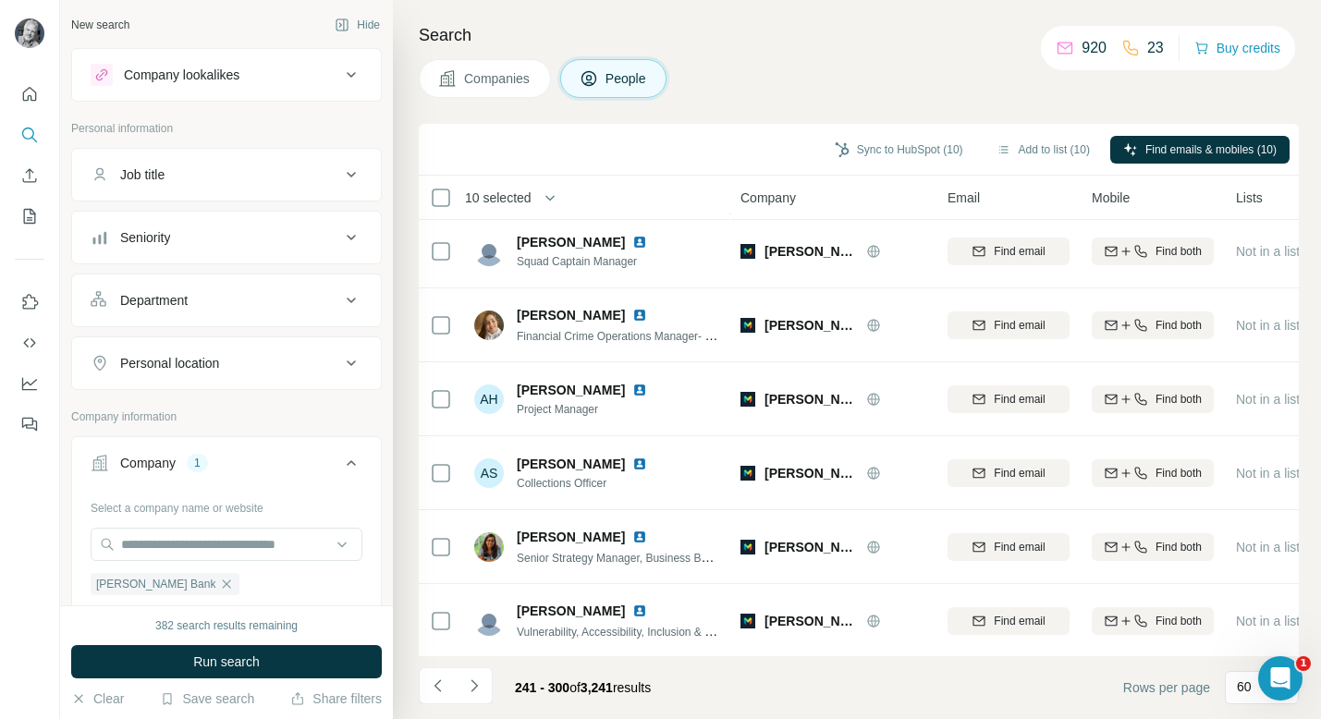
scroll to position [1715, 0]
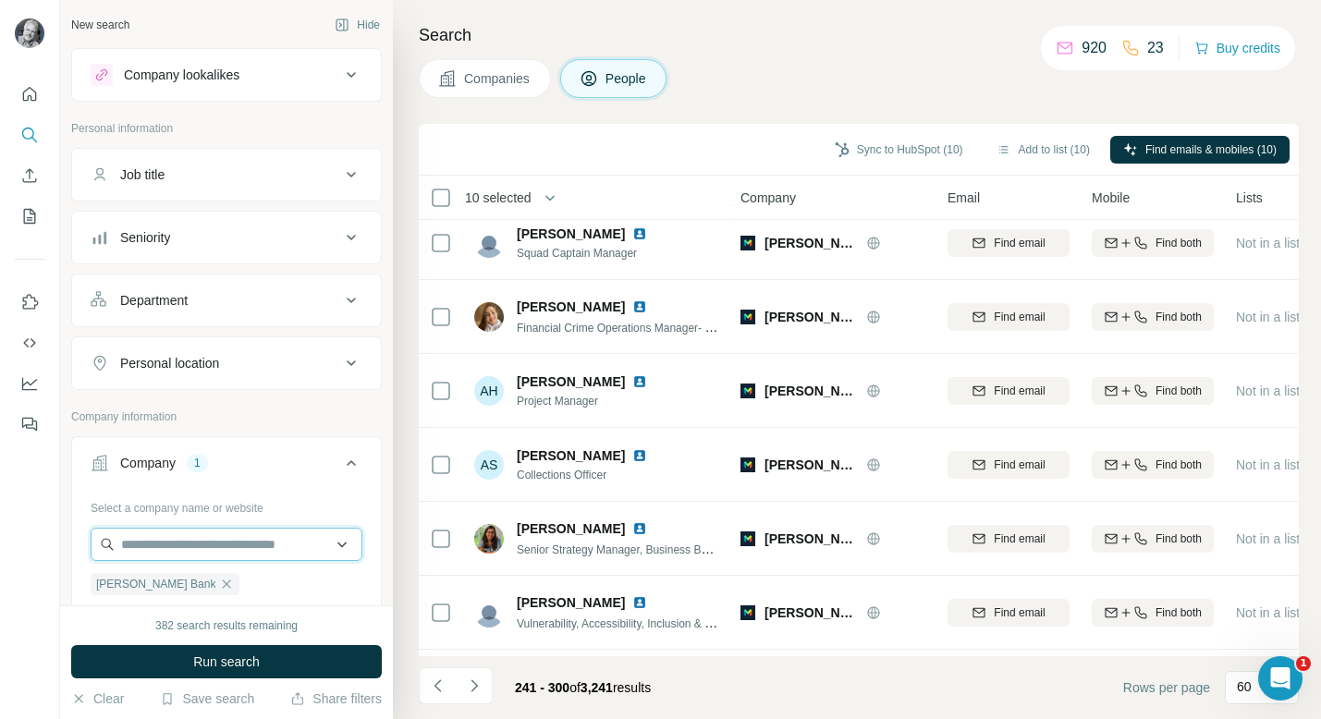
click at [246, 551] on input "text" at bounding box center [227, 544] width 272 height 33
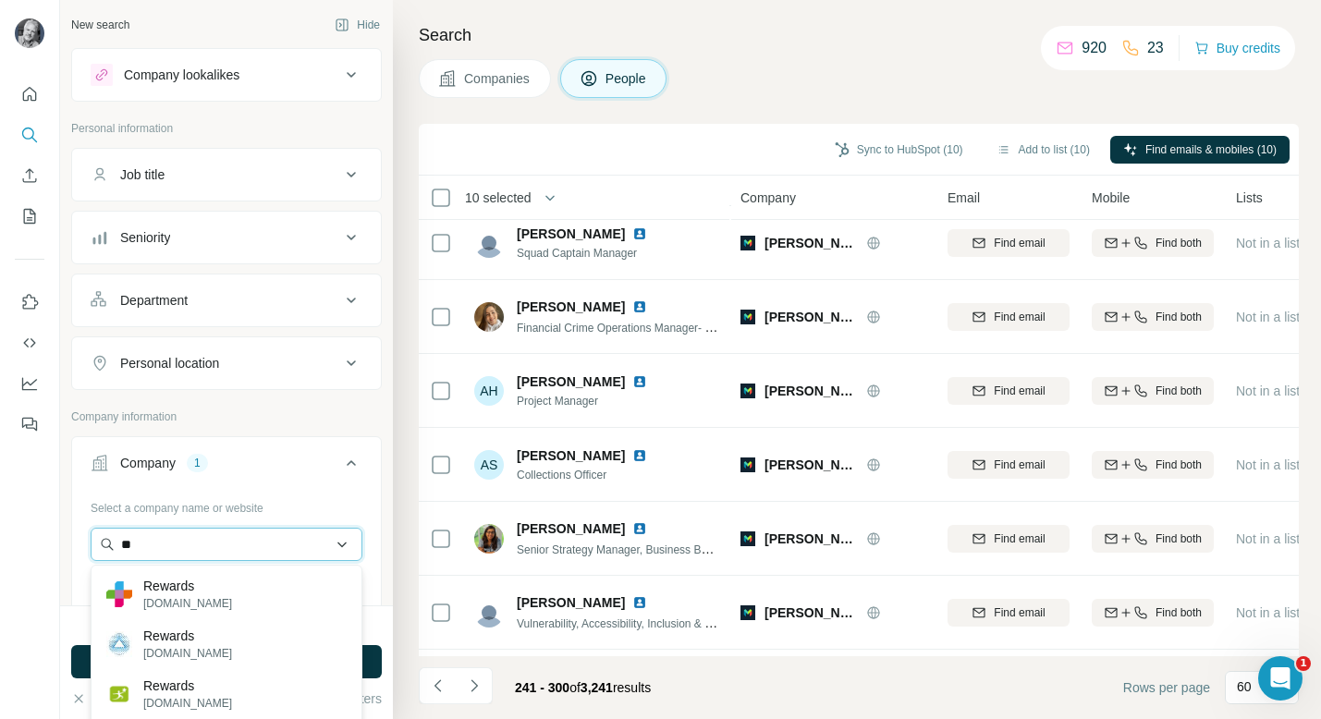
type input "*"
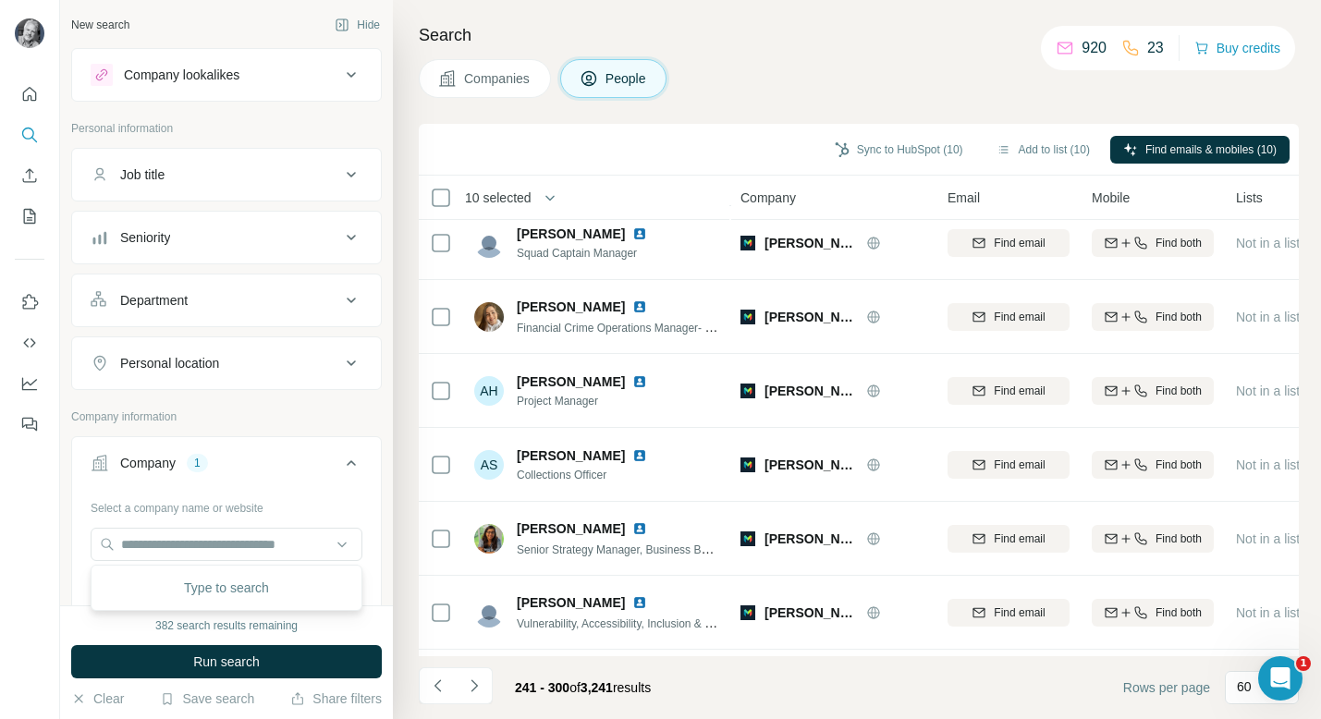
click at [52, 493] on div at bounding box center [30, 359] width 60 height 719
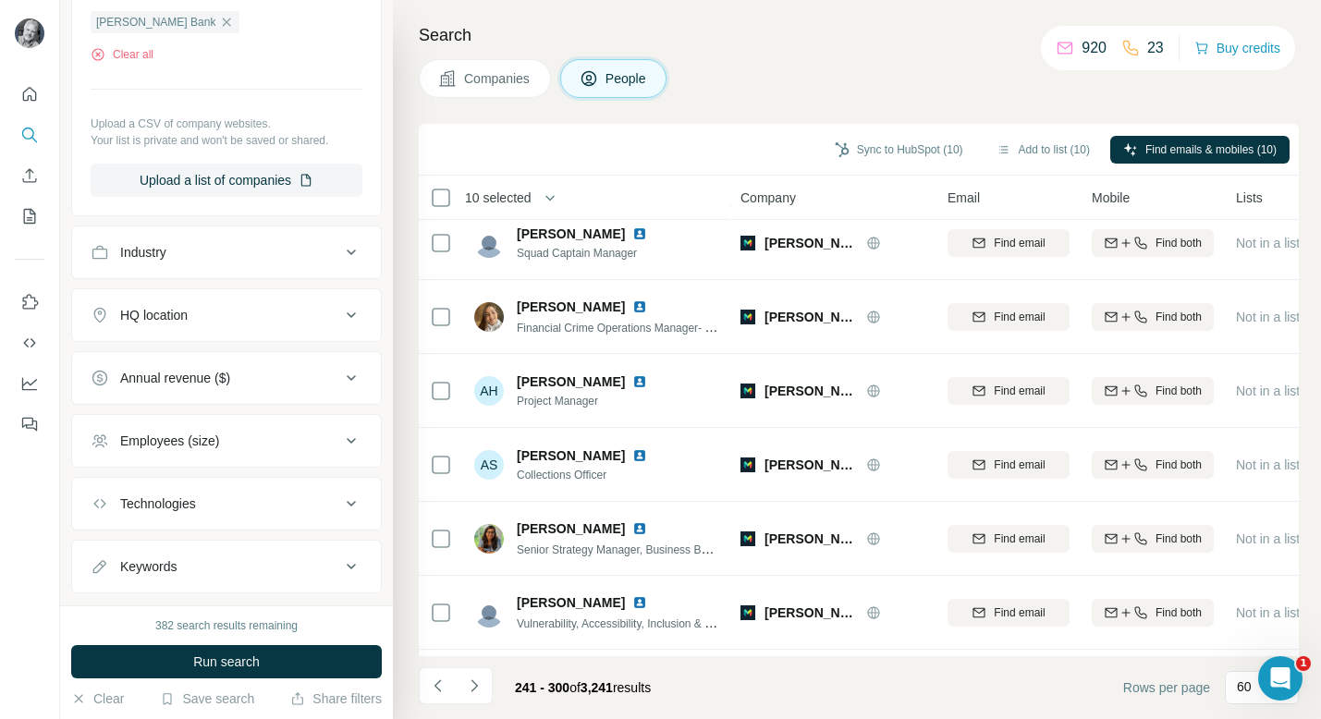
scroll to position [602, 0]
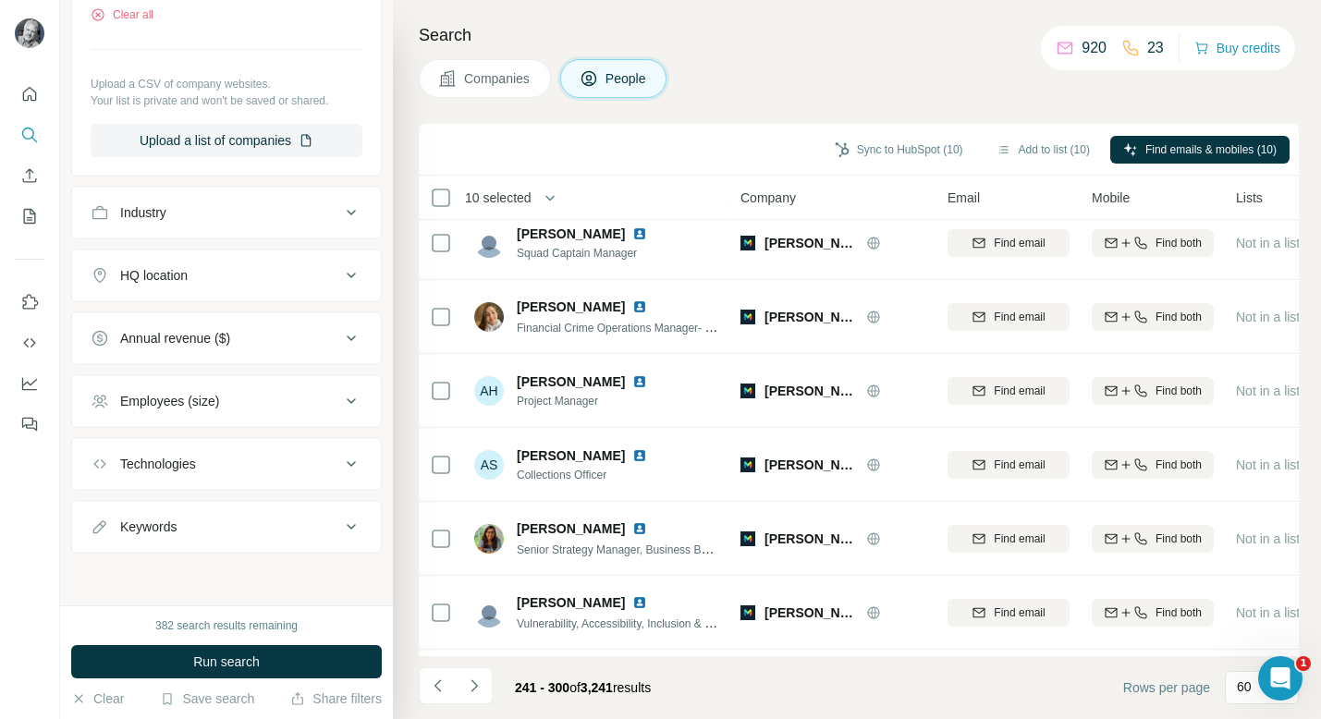
click at [301, 534] on div "Keywords" at bounding box center [216, 527] width 250 height 18
click at [267, 568] on input "text" at bounding box center [208, 573] width 235 height 33
type input "*******"
click at [255, 655] on span "Run search" at bounding box center [226, 662] width 67 height 18
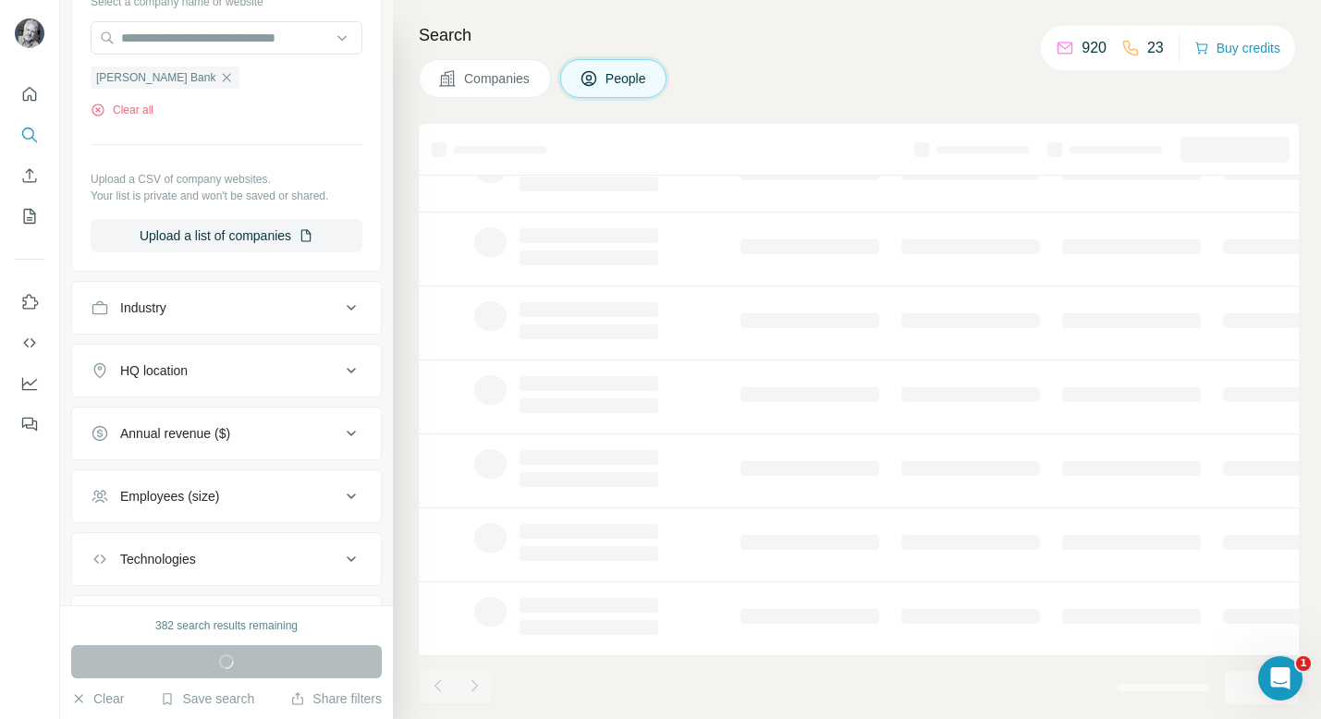
scroll to position [657, 0]
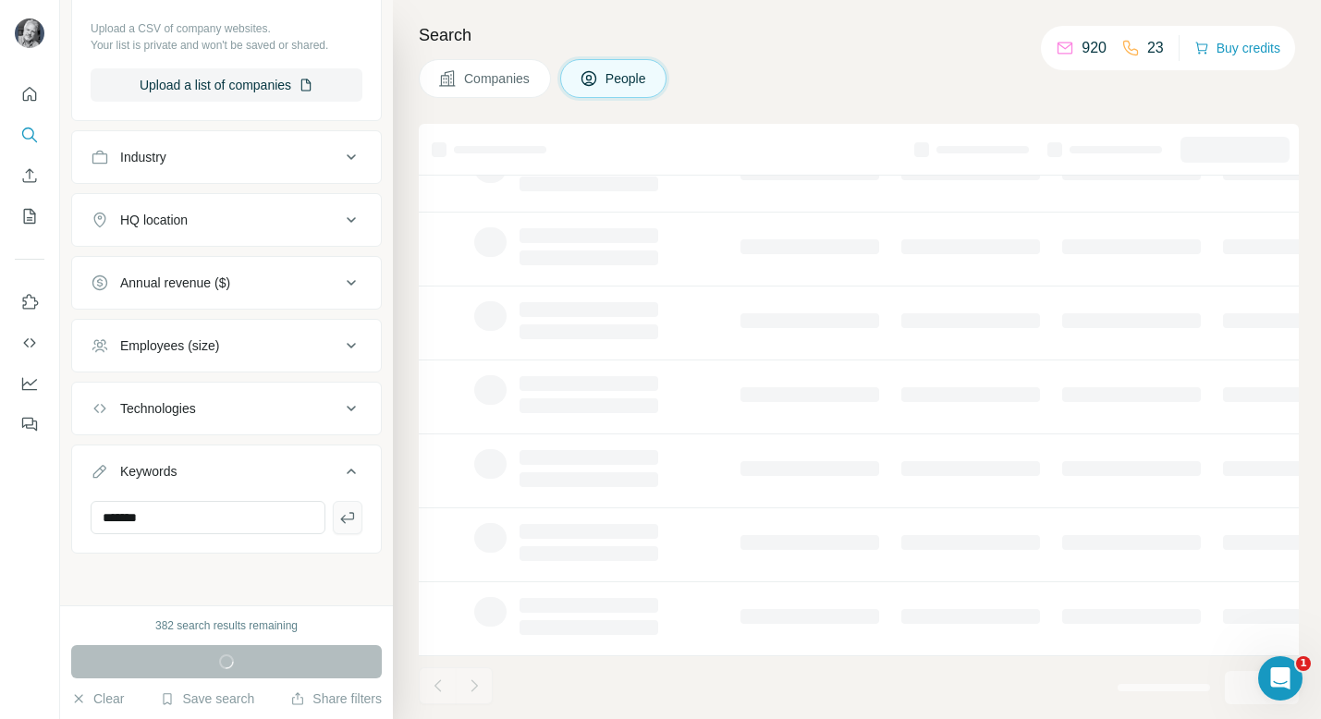
click at [351, 516] on icon "button" at bounding box center [347, 518] width 18 height 18
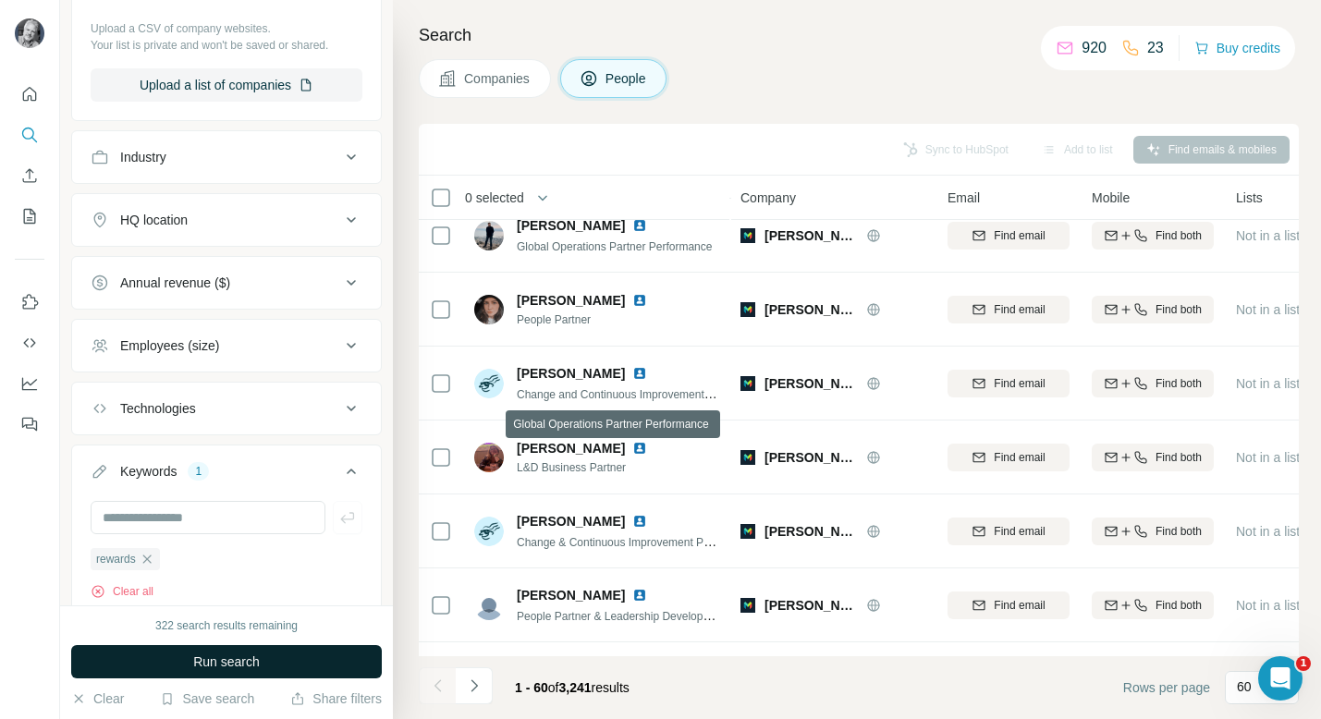
scroll to position [3718, 0]
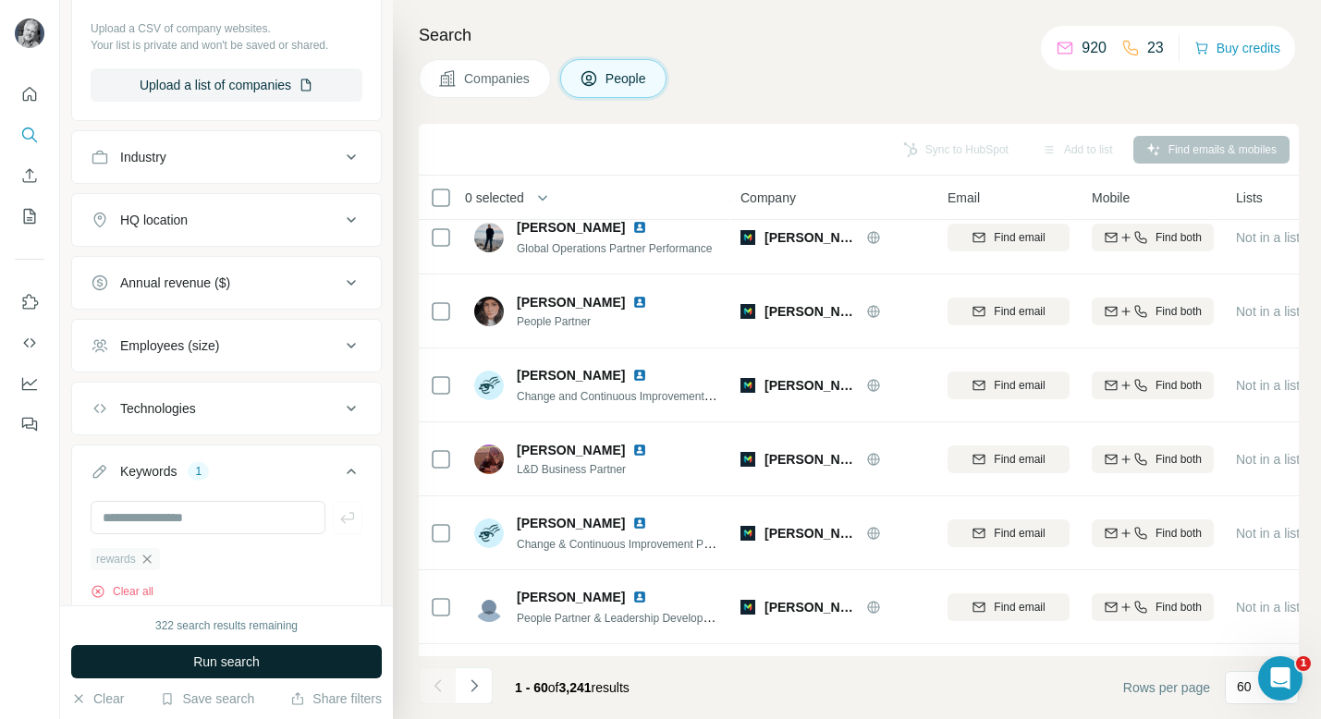
click at [150, 558] on icon "button" at bounding box center [147, 559] width 15 height 15
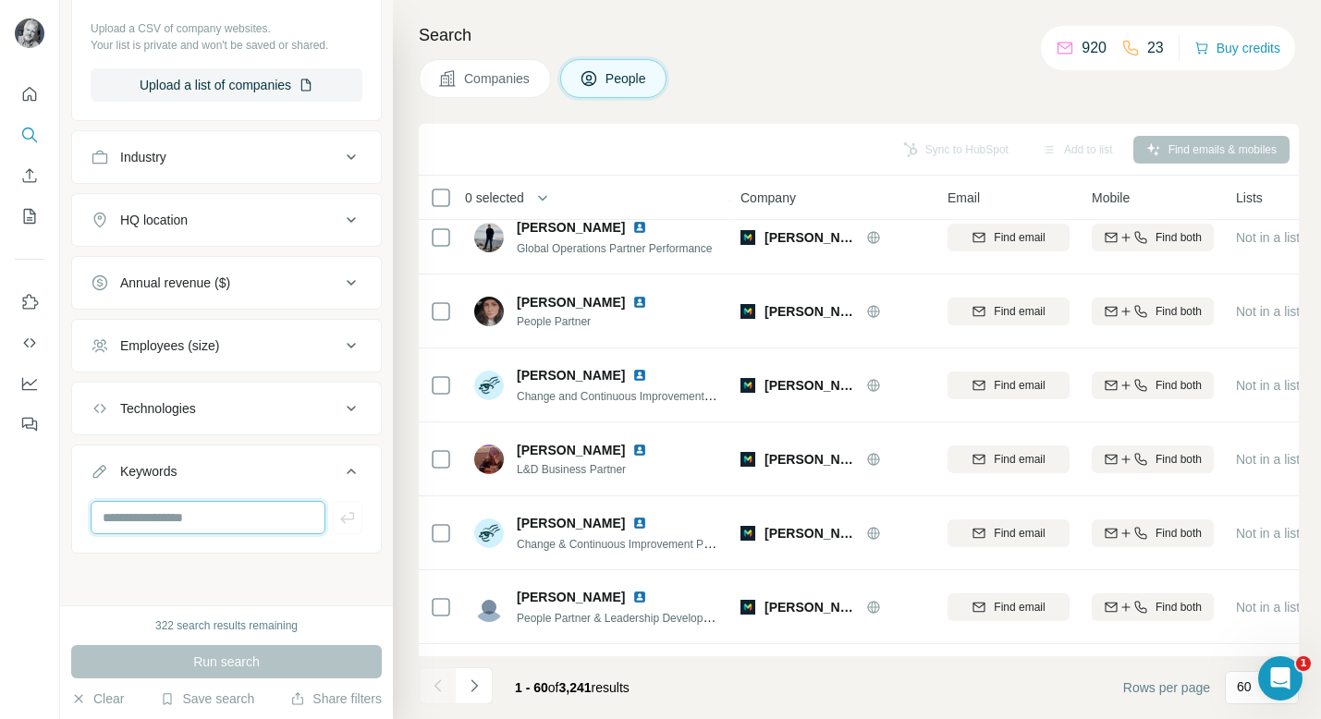
click at [168, 525] on input "text" at bounding box center [208, 517] width 235 height 33
type input "*****"
click at [344, 520] on icon "button" at bounding box center [347, 518] width 18 height 18
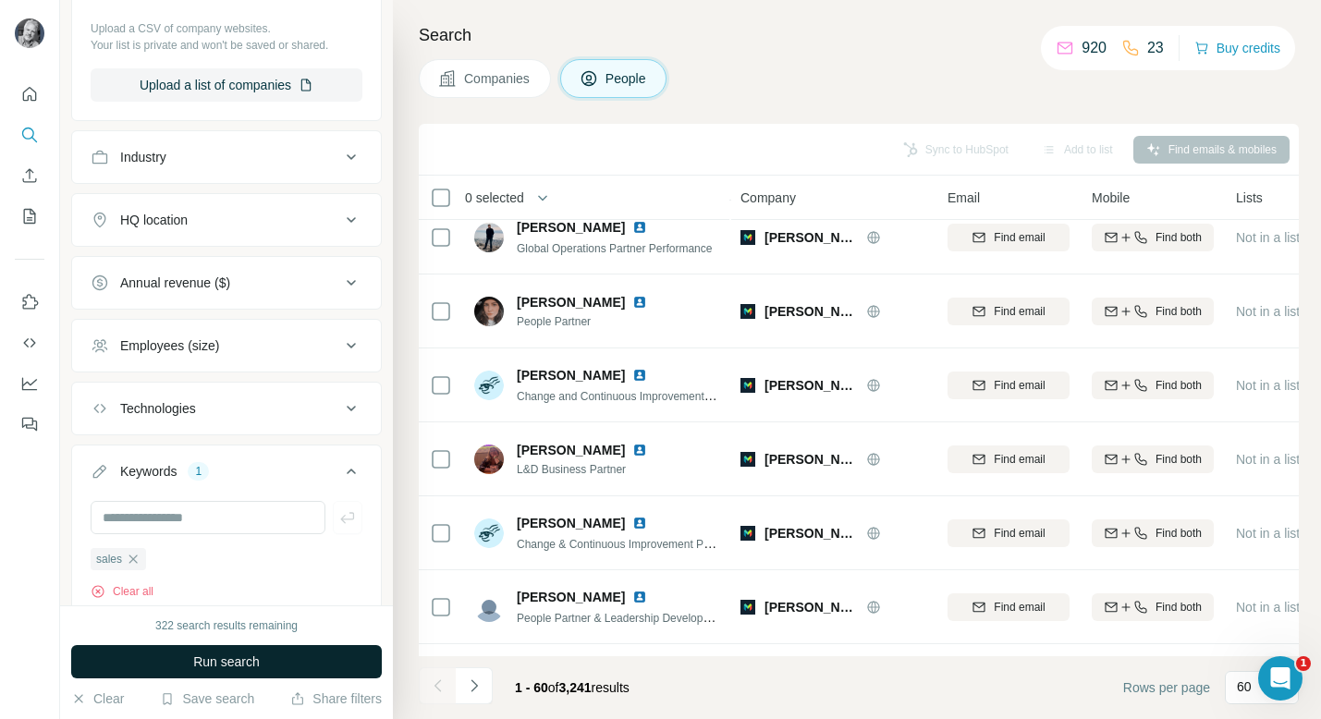
click at [272, 660] on button "Run search" at bounding box center [226, 661] width 311 height 33
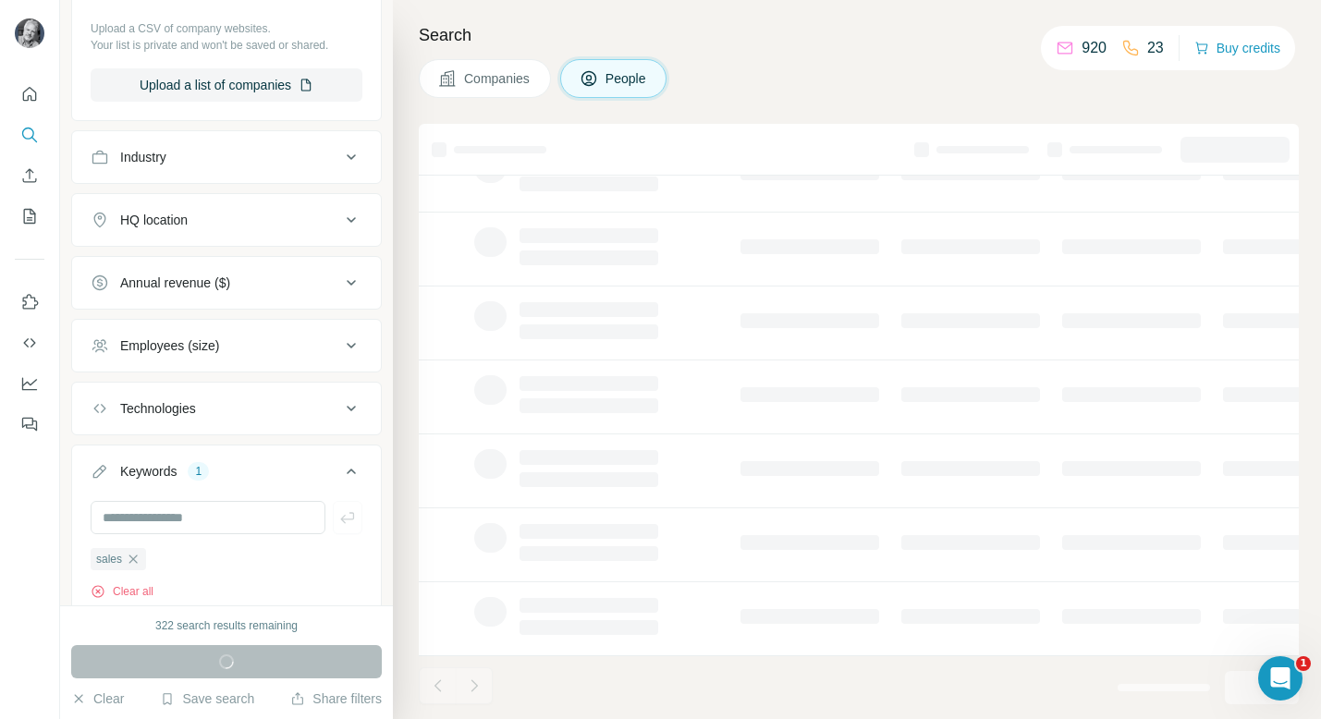
scroll to position [303, 0]
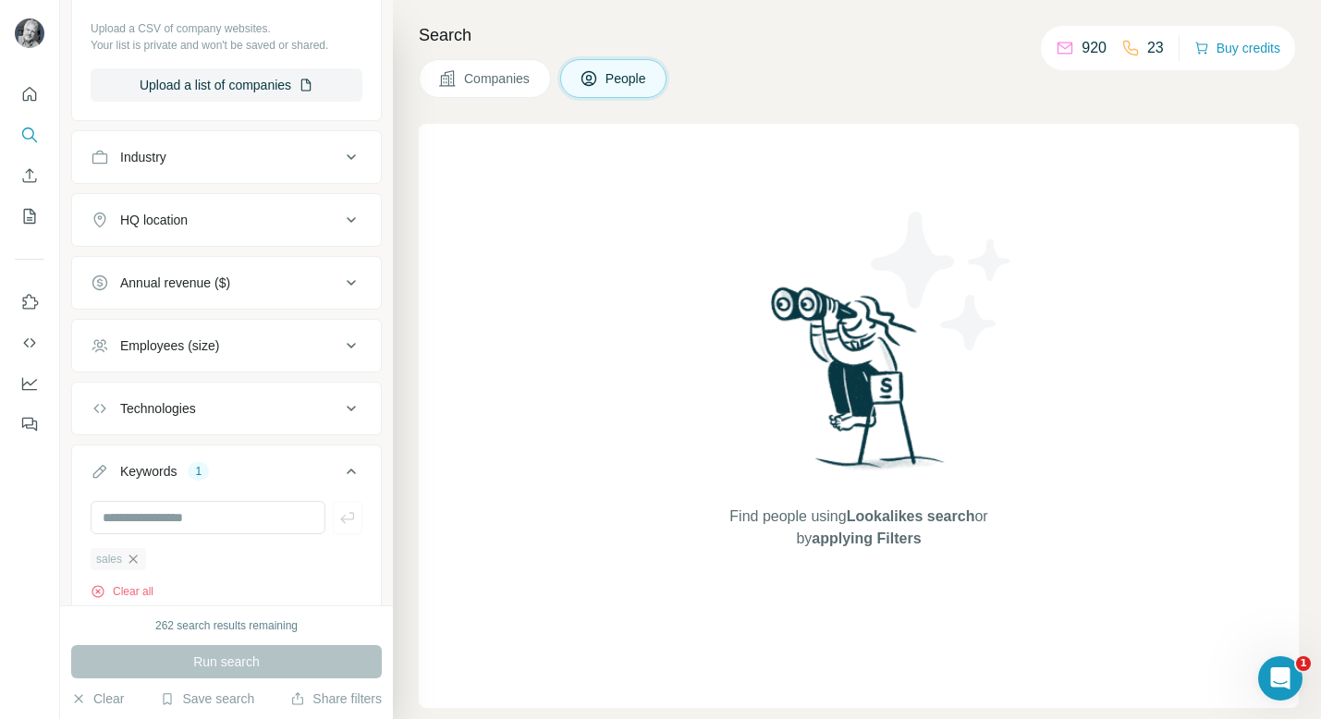
click at [135, 558] on icon "button" at bounding box center [133, 559] width 8 height 8
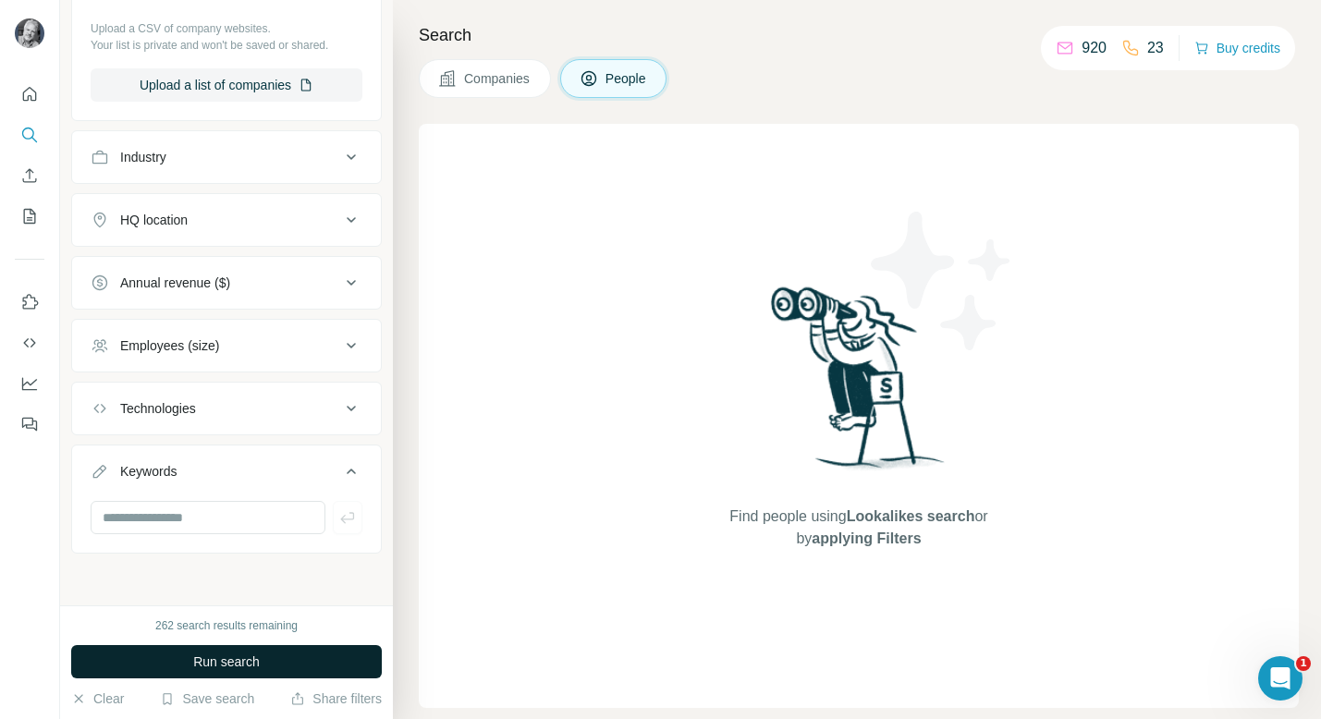
click at [253, 654] on span "Run search" at bounding box center [226, 662] width 67 height 18
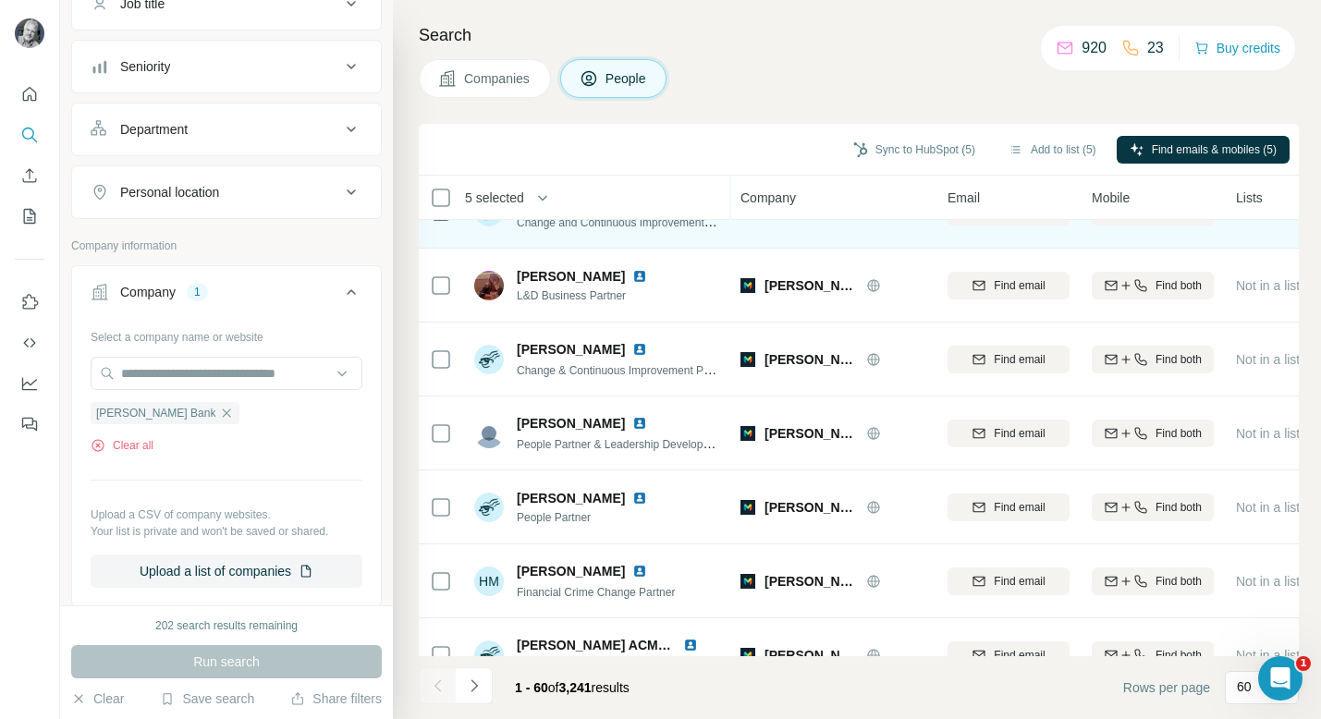
scroll to position [4002, 0]
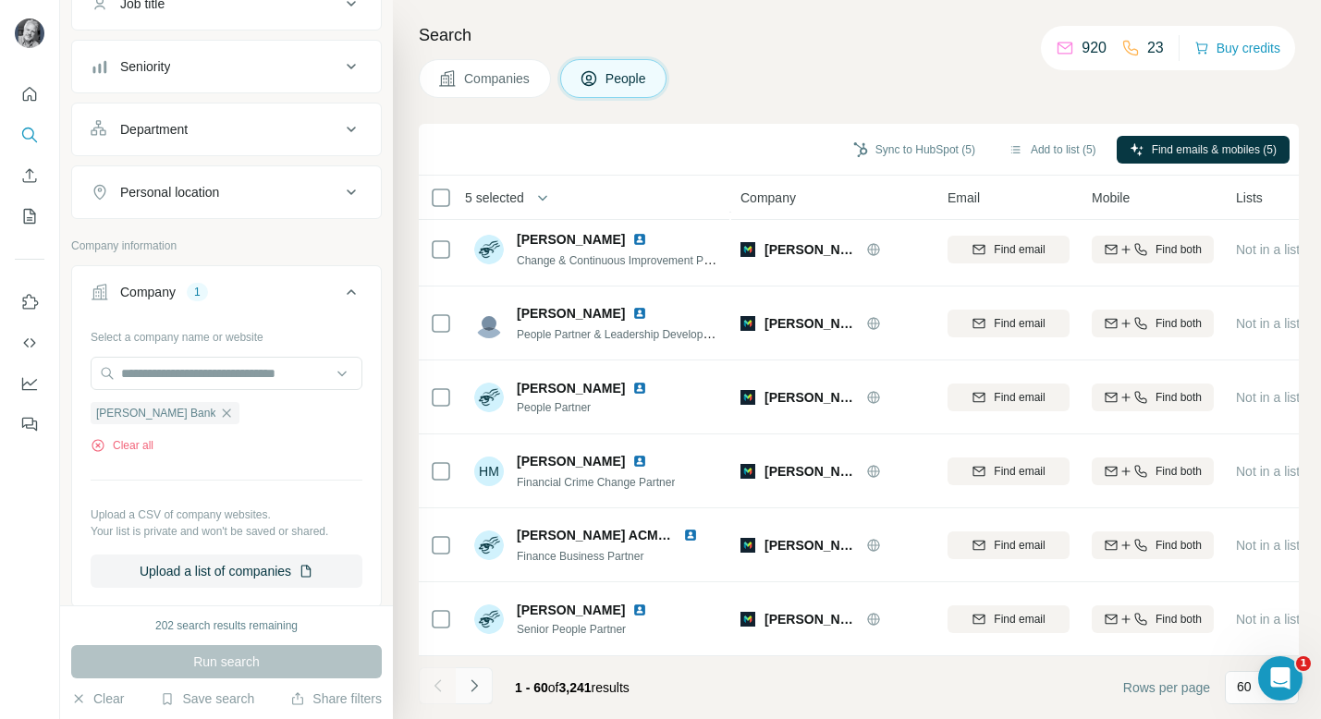
click at [474, 685] on icon "Navigate to next page" at bounding box center [474, 686] width 18 height 18
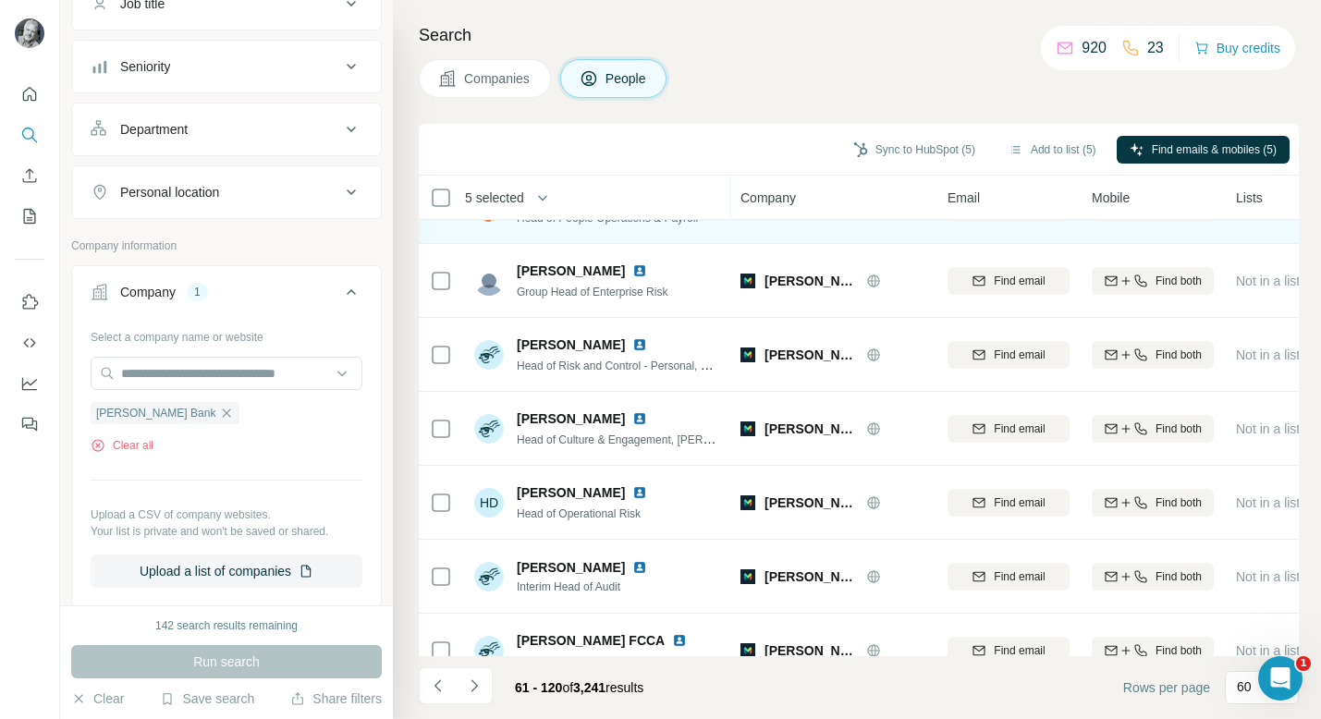
scroll to position [3042, 0]
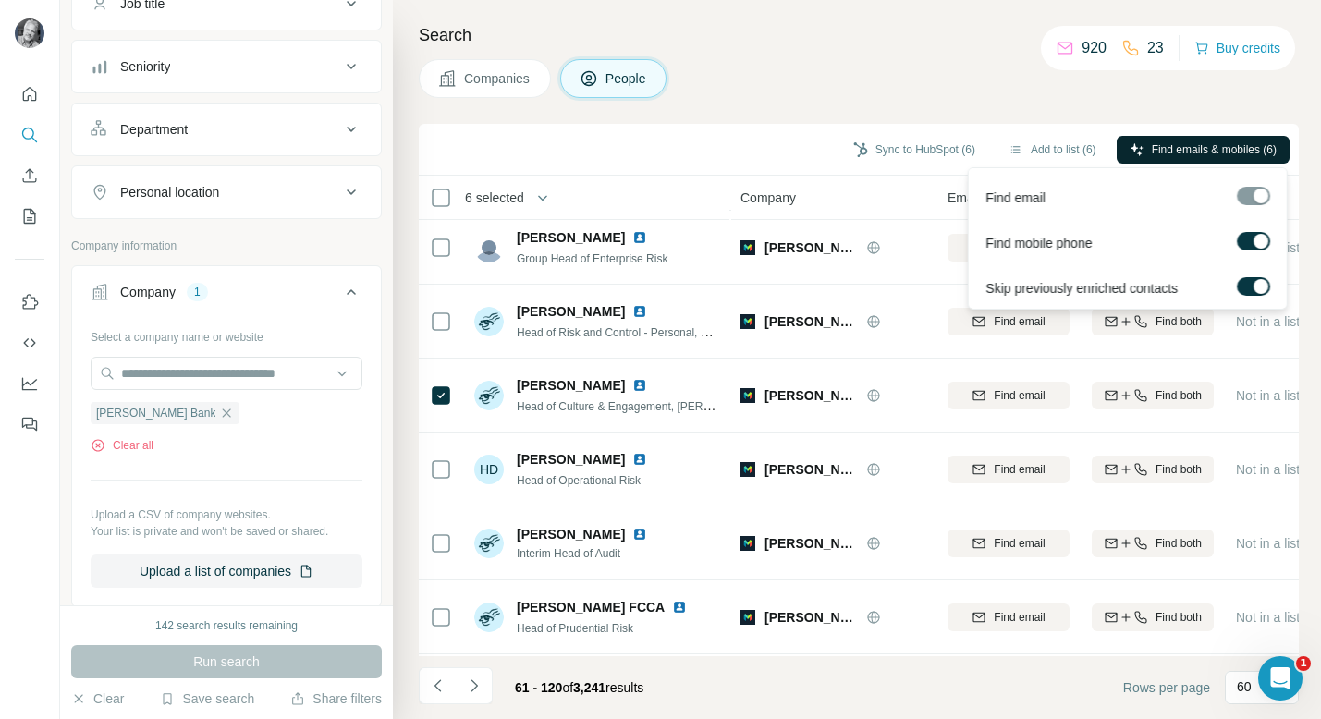
click at [1177, 150] on span "Find emails & mobiles (6)" at bounding box center [1214, 149] width 125 height 17
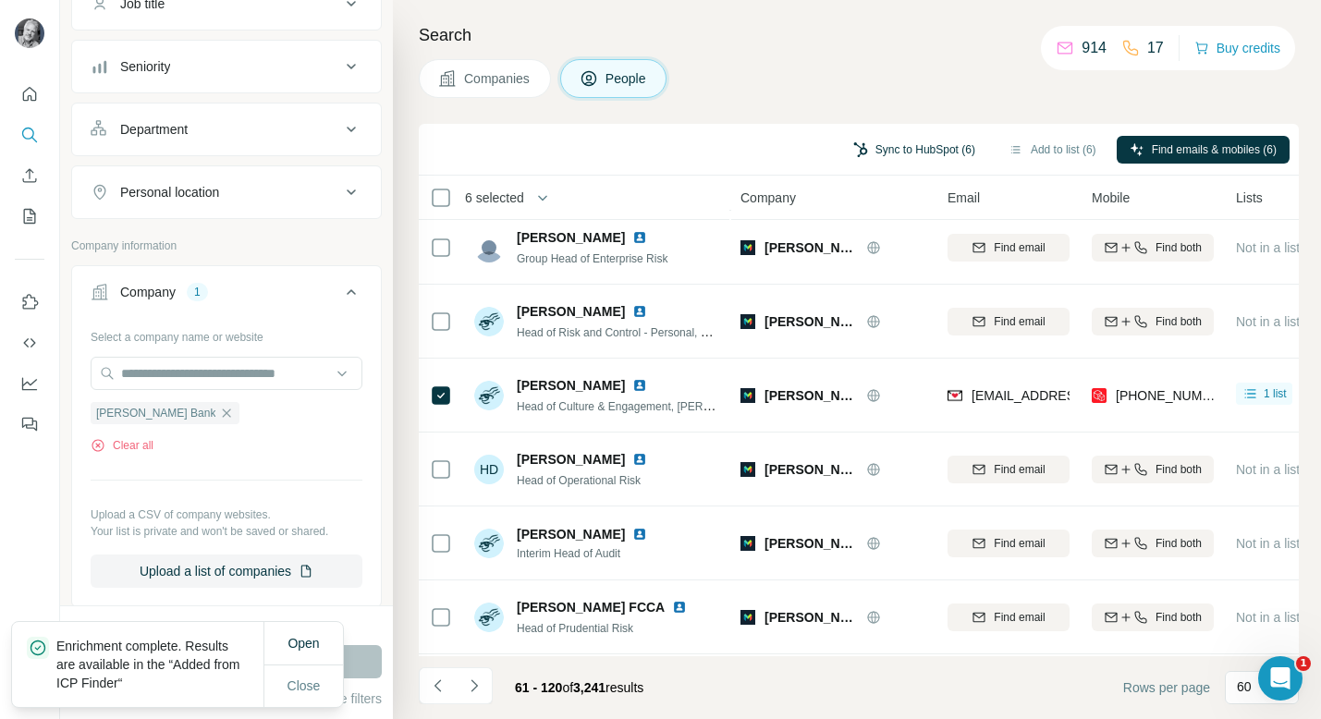
click at [880, 142] on button "Sync to HubSpot (6)" at bounding box center [915, 150] width 148 height 28
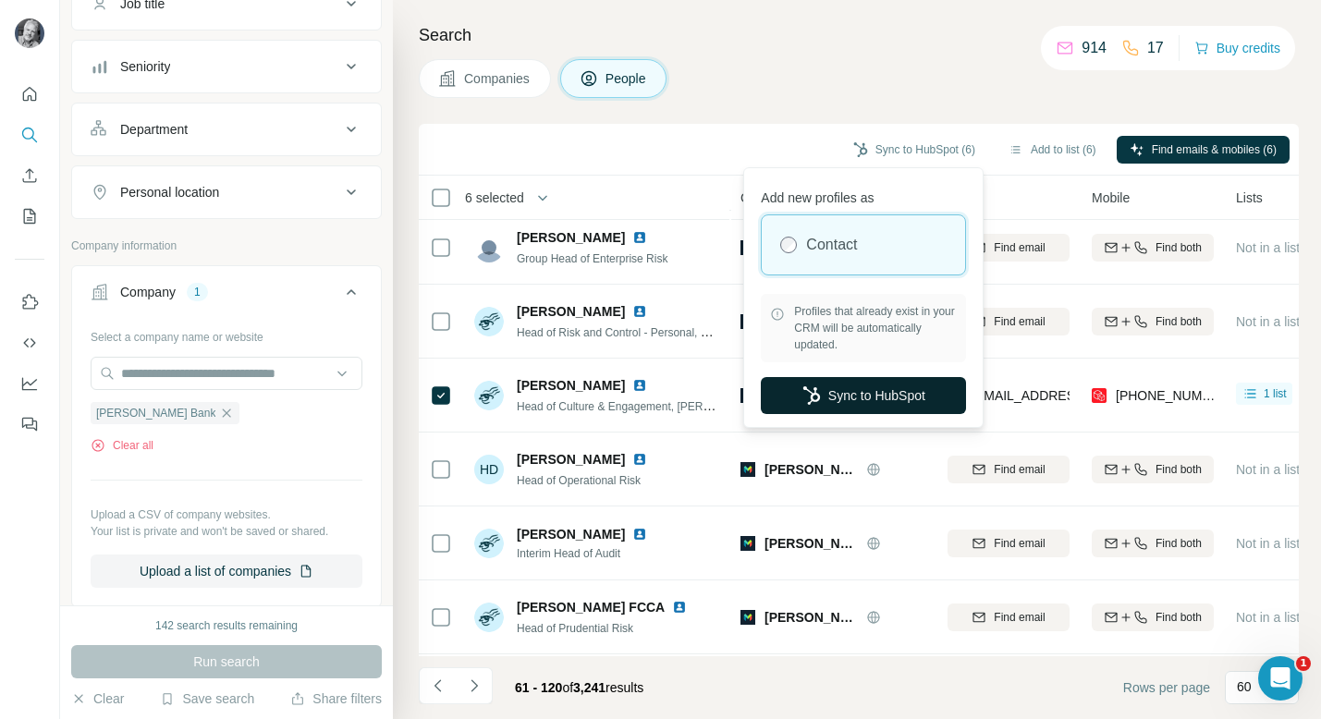
click at [883, 396] on button "Sync to HubSpot" at bounding box center [863, 395] width 205 height 37
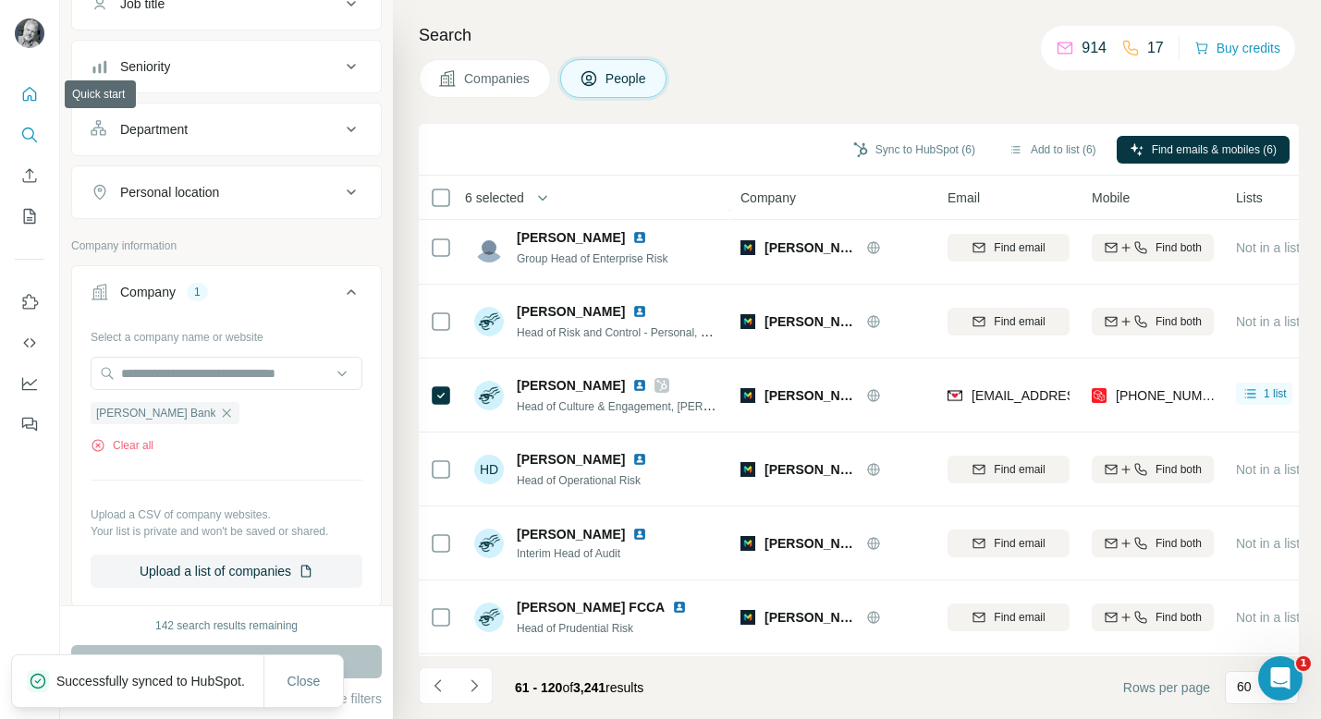
click at [31, 89] on icon "Quick start" at bounding box center [30, 94] width 14 height 14
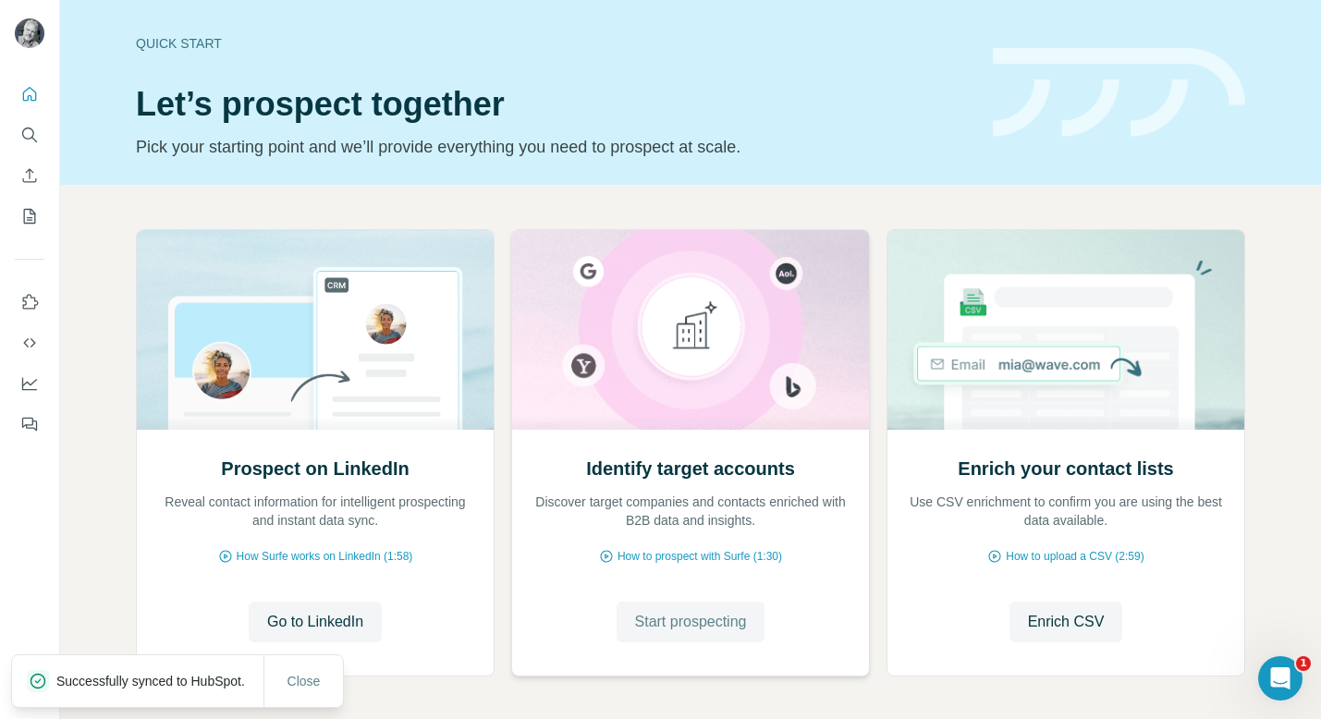
click at [683, 621] on span "Start prospecting" at bounding box center [691, 622] width 112 height 22
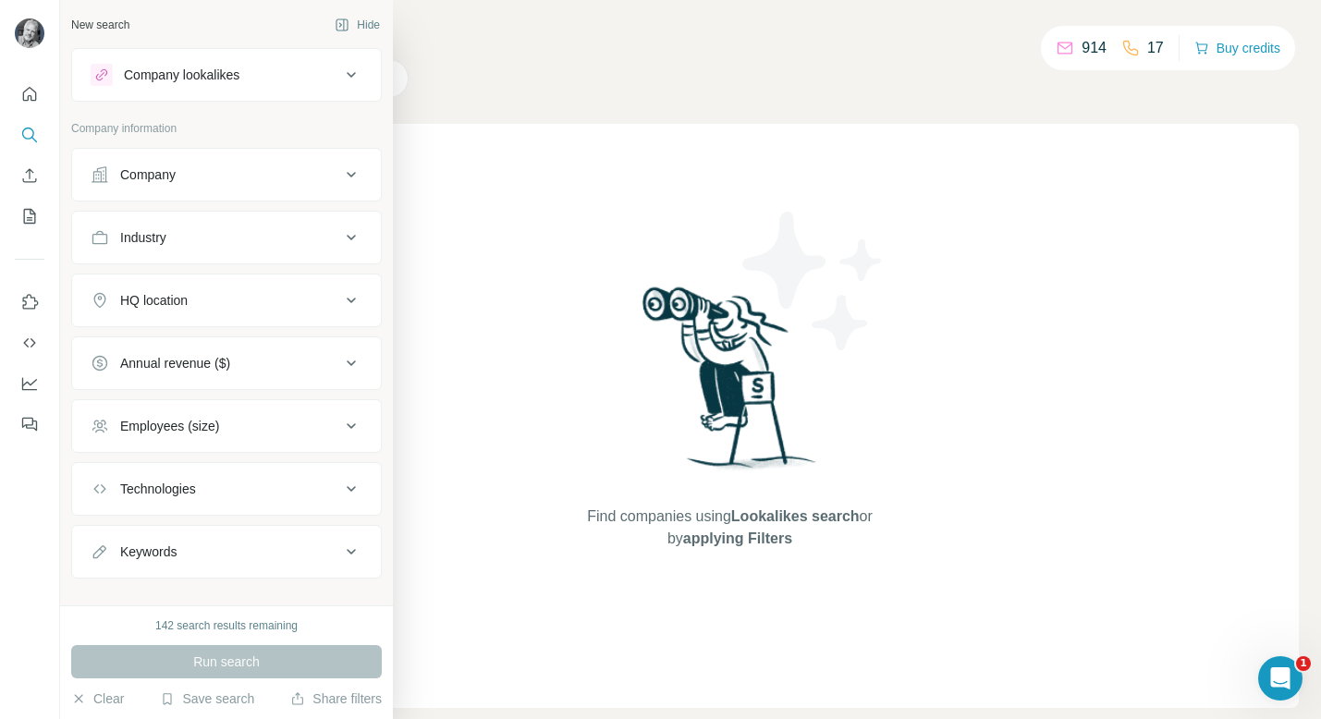
click at [237, 177] on div "Company" at bounding box center [216, 175] width 250 height 18
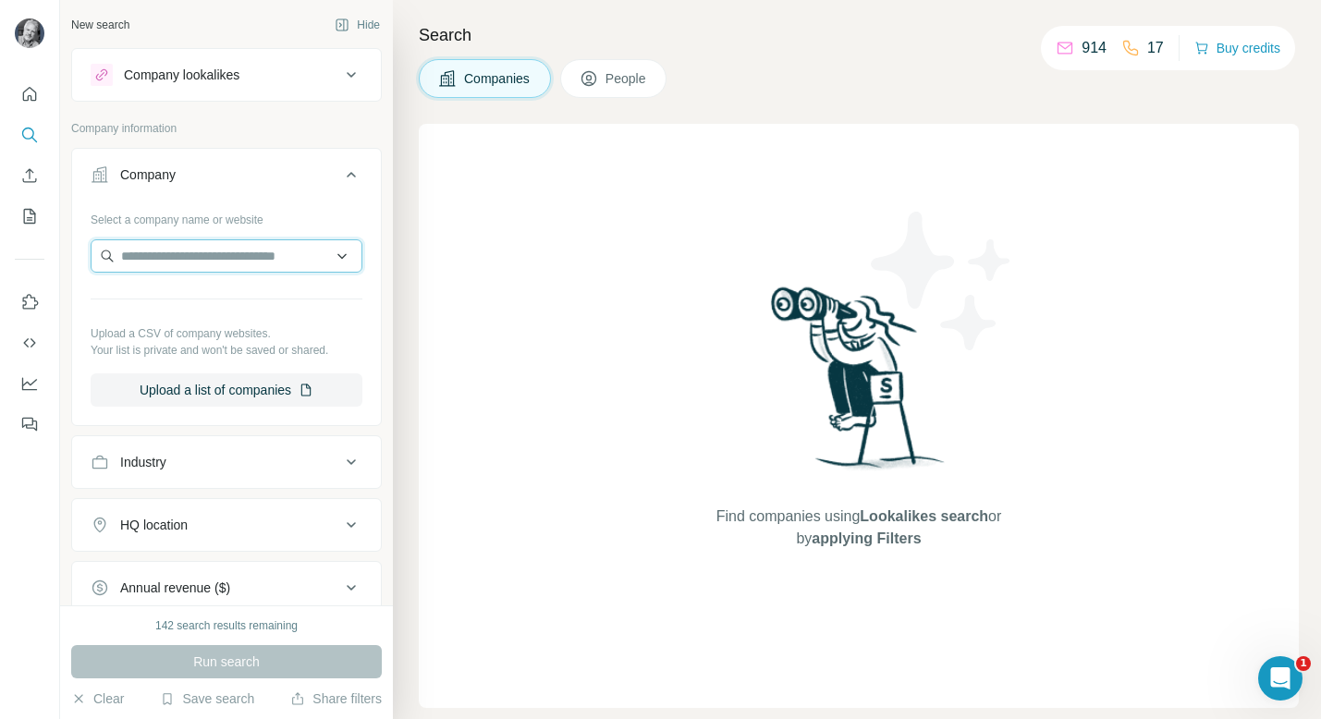
click at [225, 248] on input "text" at bounding box center [227, 255] width 272 height 33
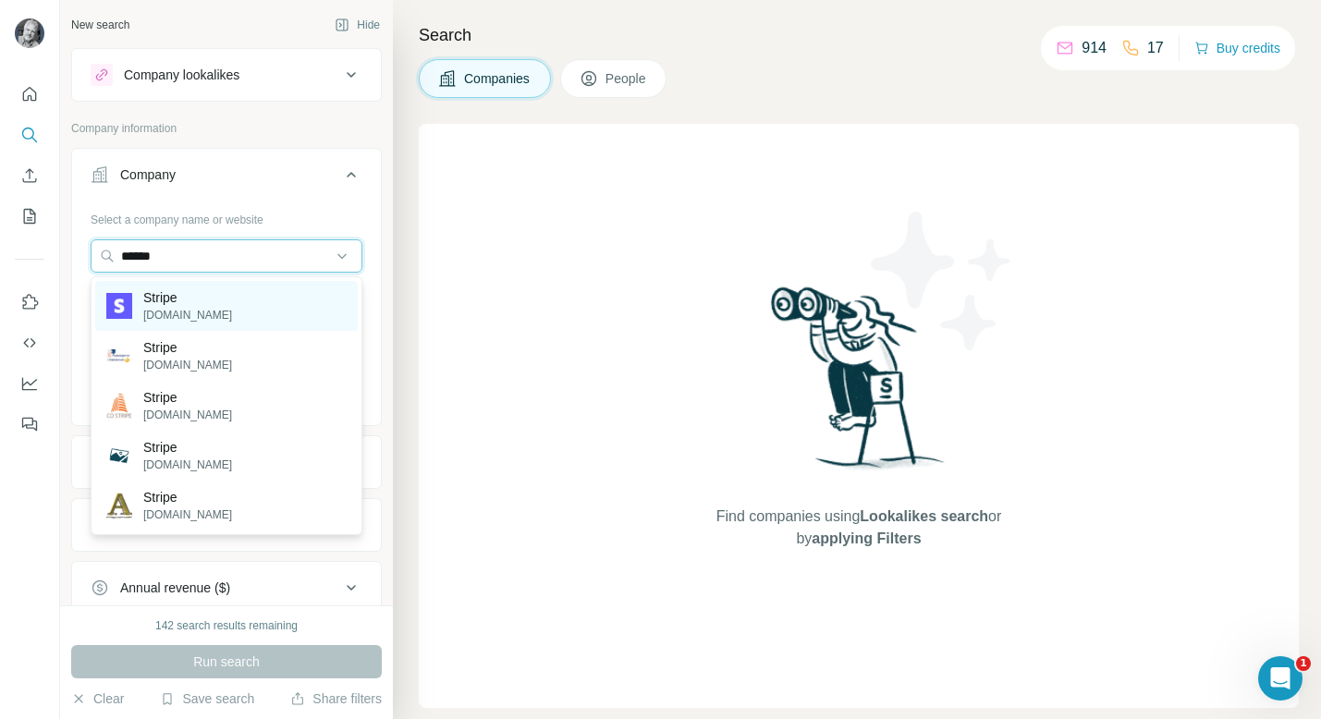
type input "******"
click at [172, 302] on p "Stripe" at bounding box center [187, 297] width 89 height 18
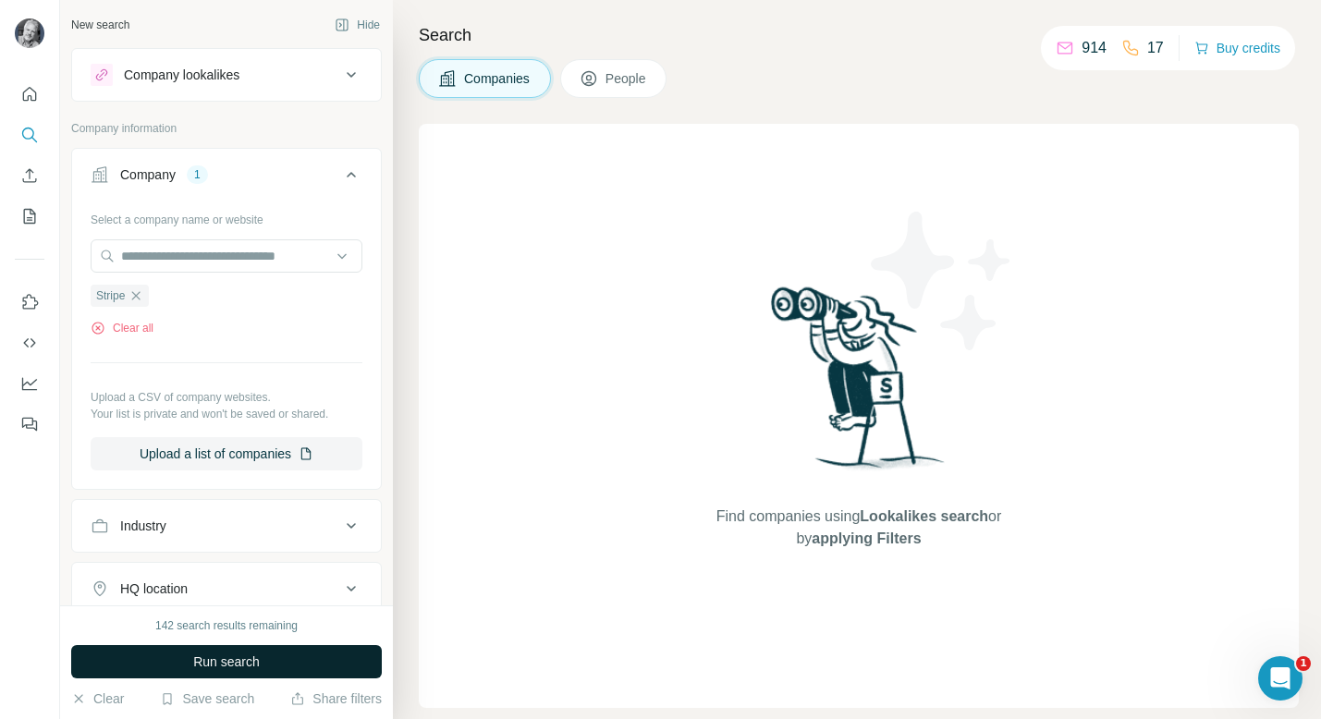
click at [227, 672] on button "Run search" at bounding box center [226, 661] width 311 height 33
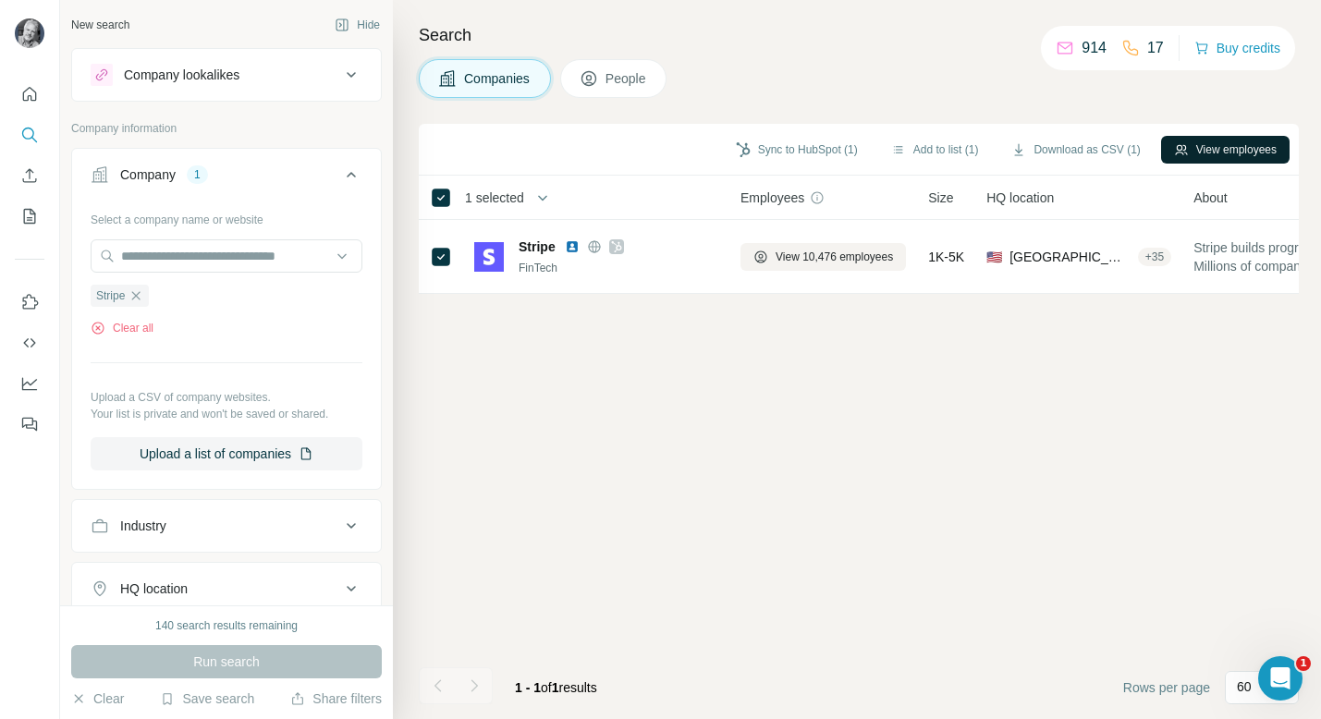
click at [1177, 148] on button "View employees" at bounding box center [1225, 150] width 129 height 28
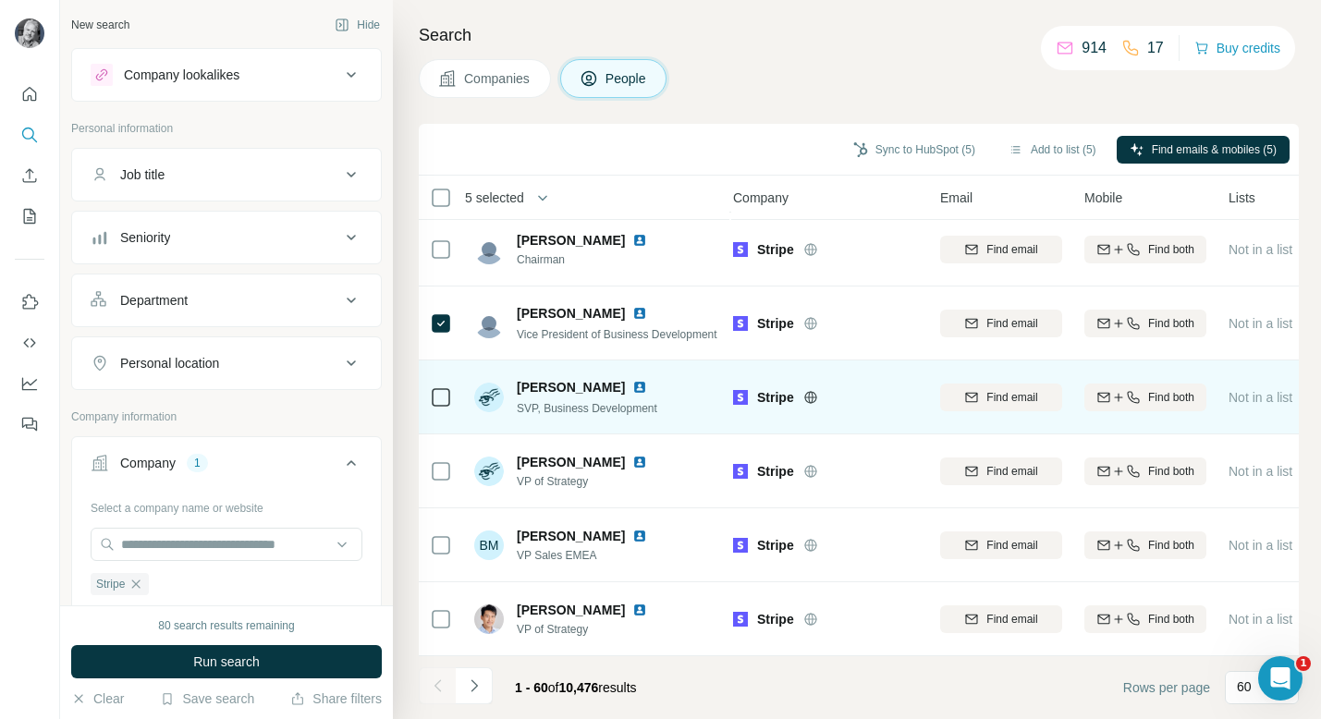
scroll to position [4002, 5]
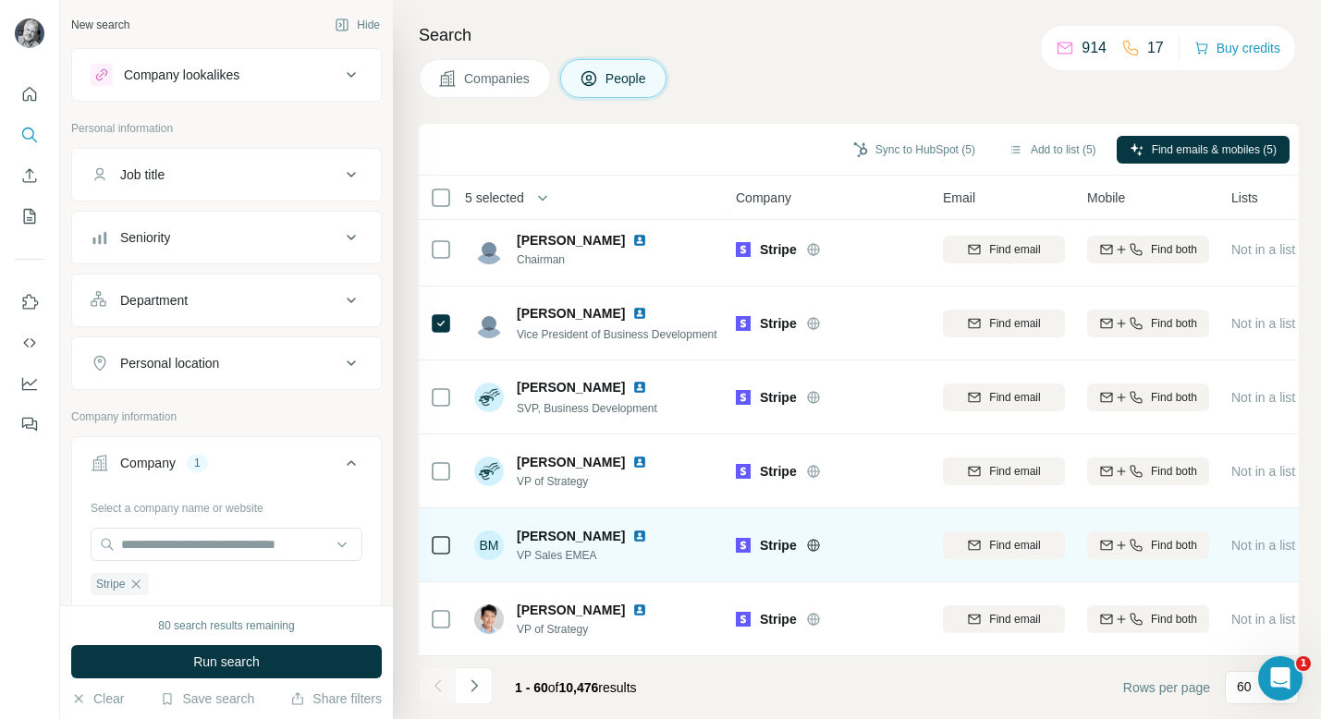
click at [456, 538] on td at bounding box center [441, 546] width 44 height 74
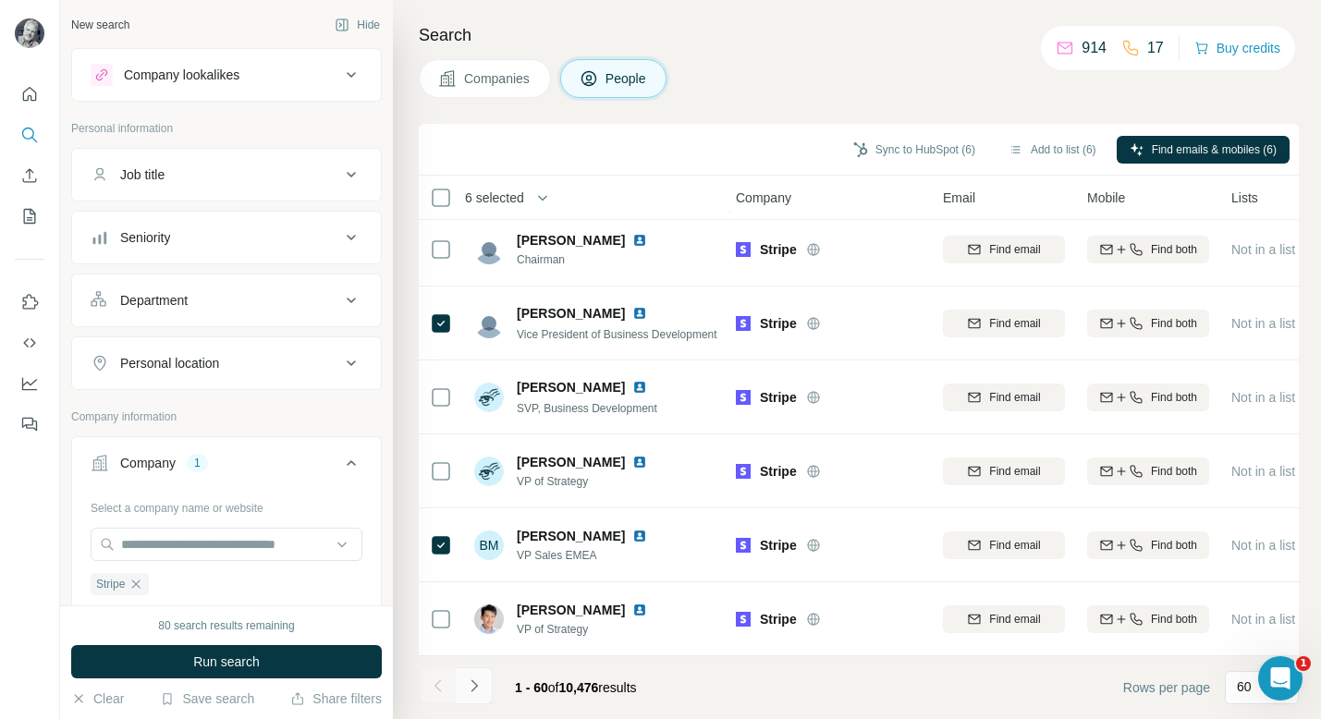
click at [469, 686] on icon "Navigate to next page" at bounding box center [474, 686] width 18 height 18
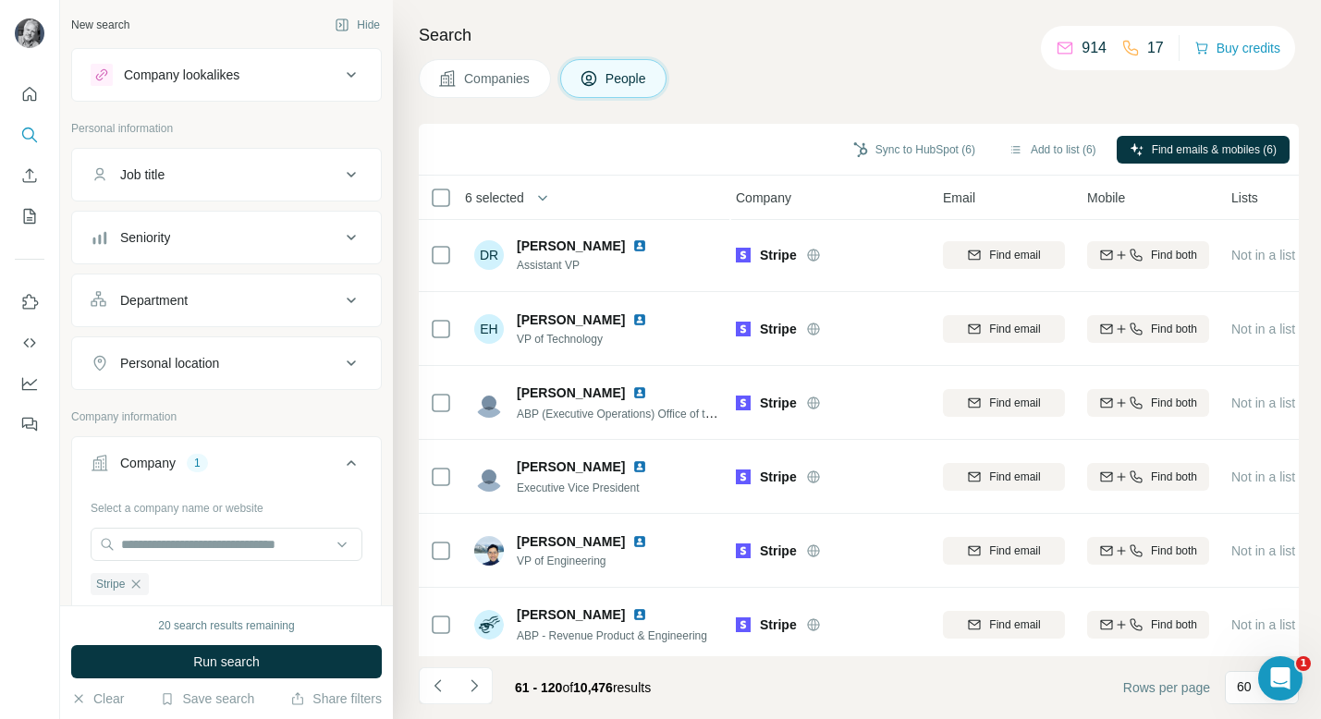
scroll to position [0, 5]
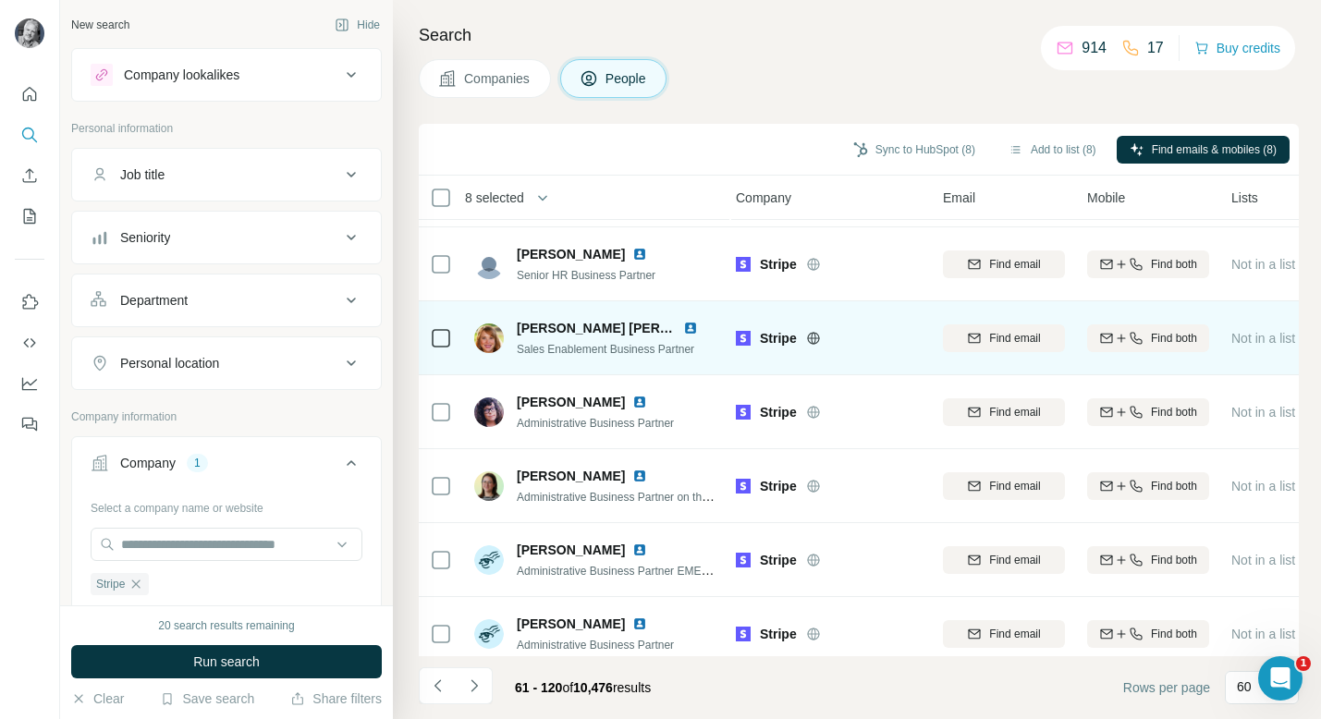
scroll to position [4002, 5]
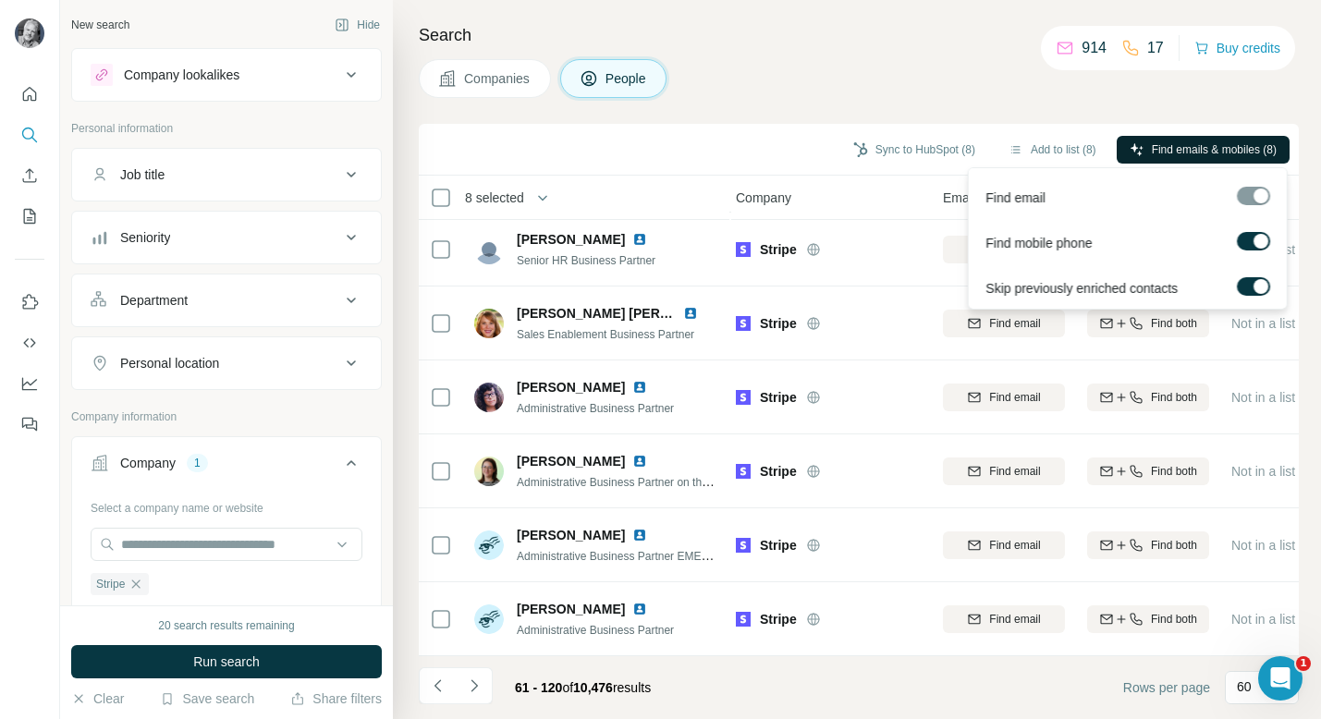
click at [1181, 146] on span "Find emails & mobiles (8)" at bounding box center [1214, 149] width 125 height 17
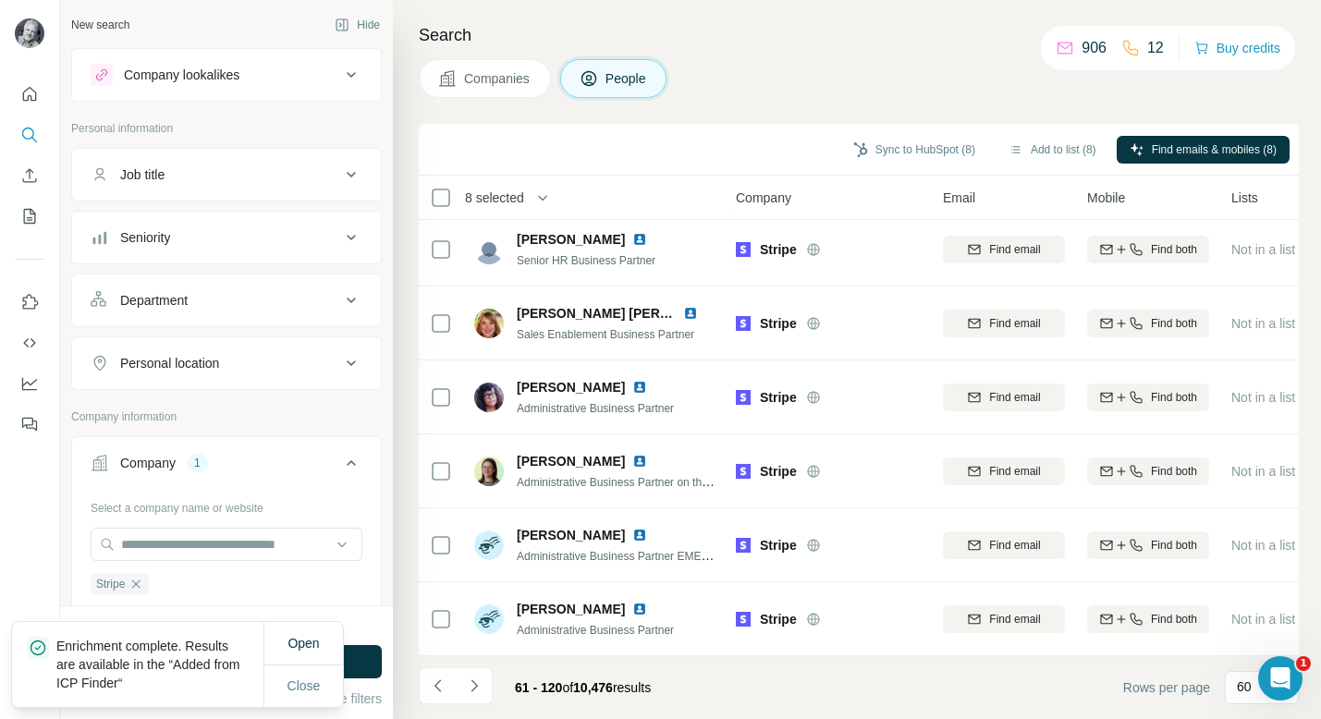
click at [864, 148] on button "Sync to HubSpot (8)" at bounding box center [915, 150] width 148 height 28
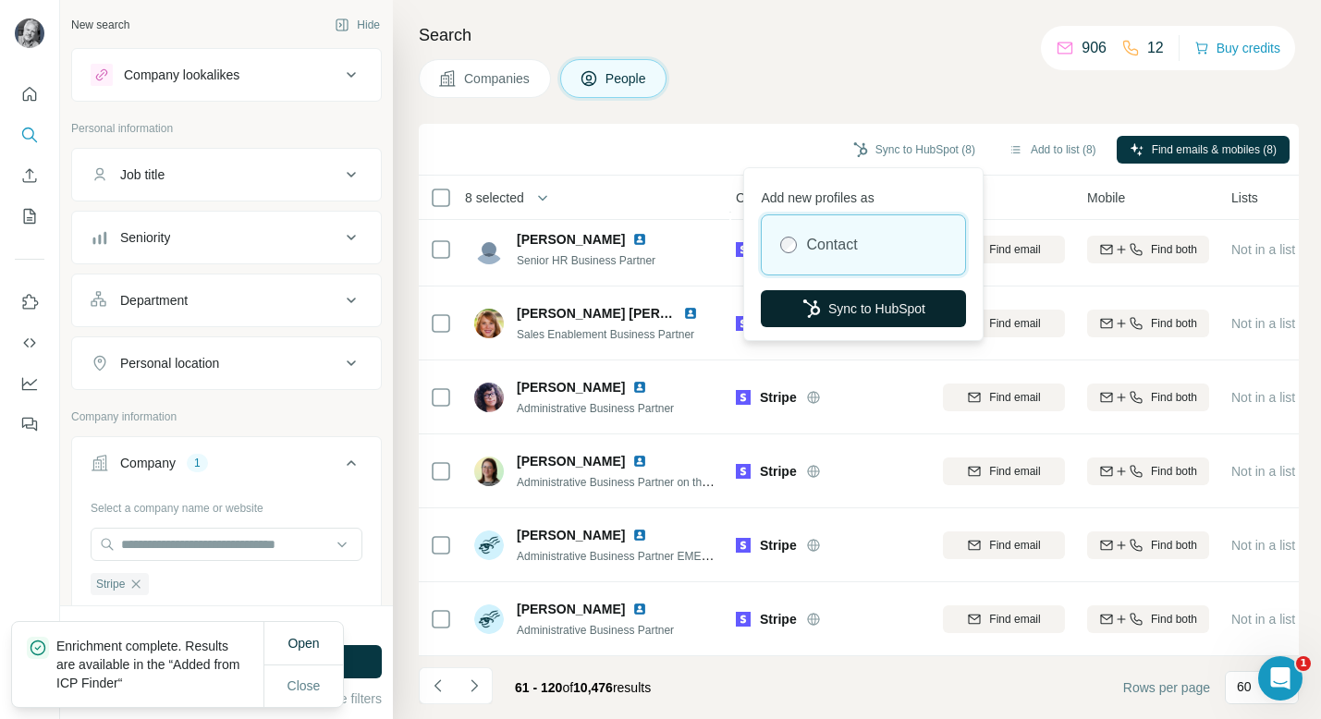
click at [845, 303] on button "Sync to HubSpot" at bounding box center [863, 308] width 205 height 37
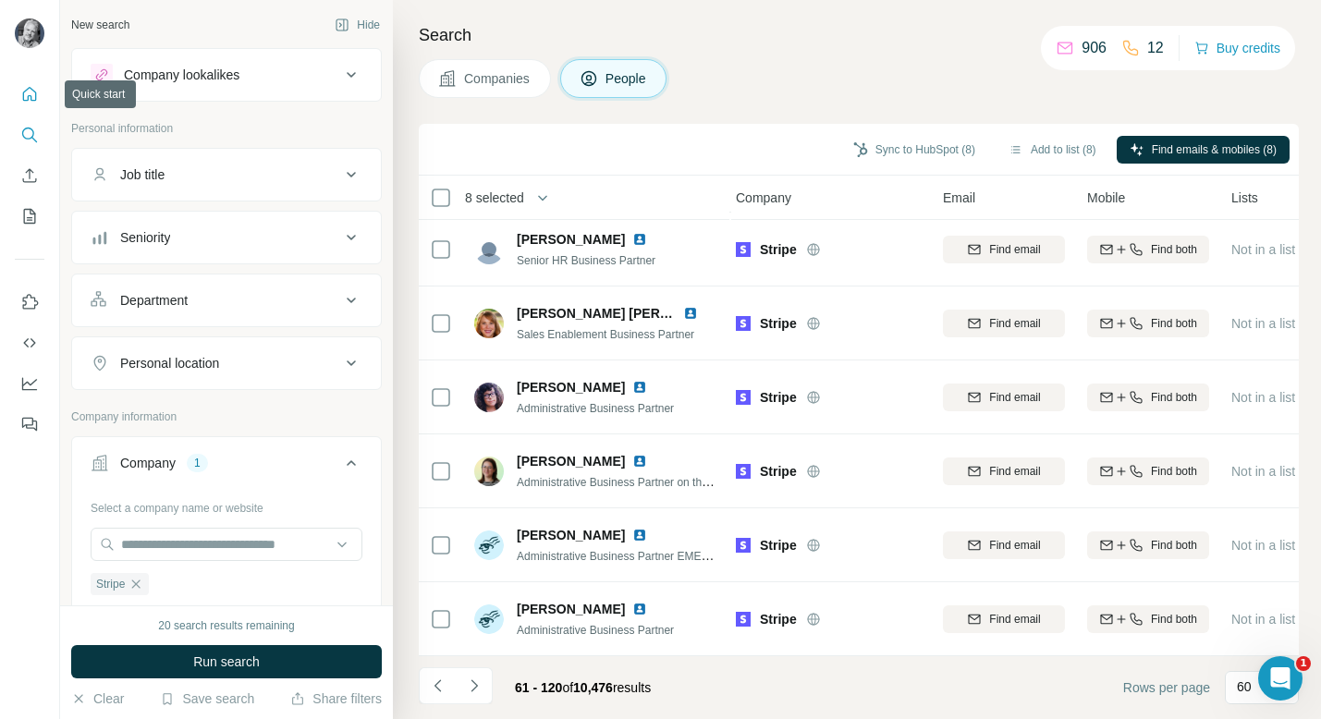
click at [30, 92] on icon "Quick start" at bounding box center [29, 94] width 18 height 18
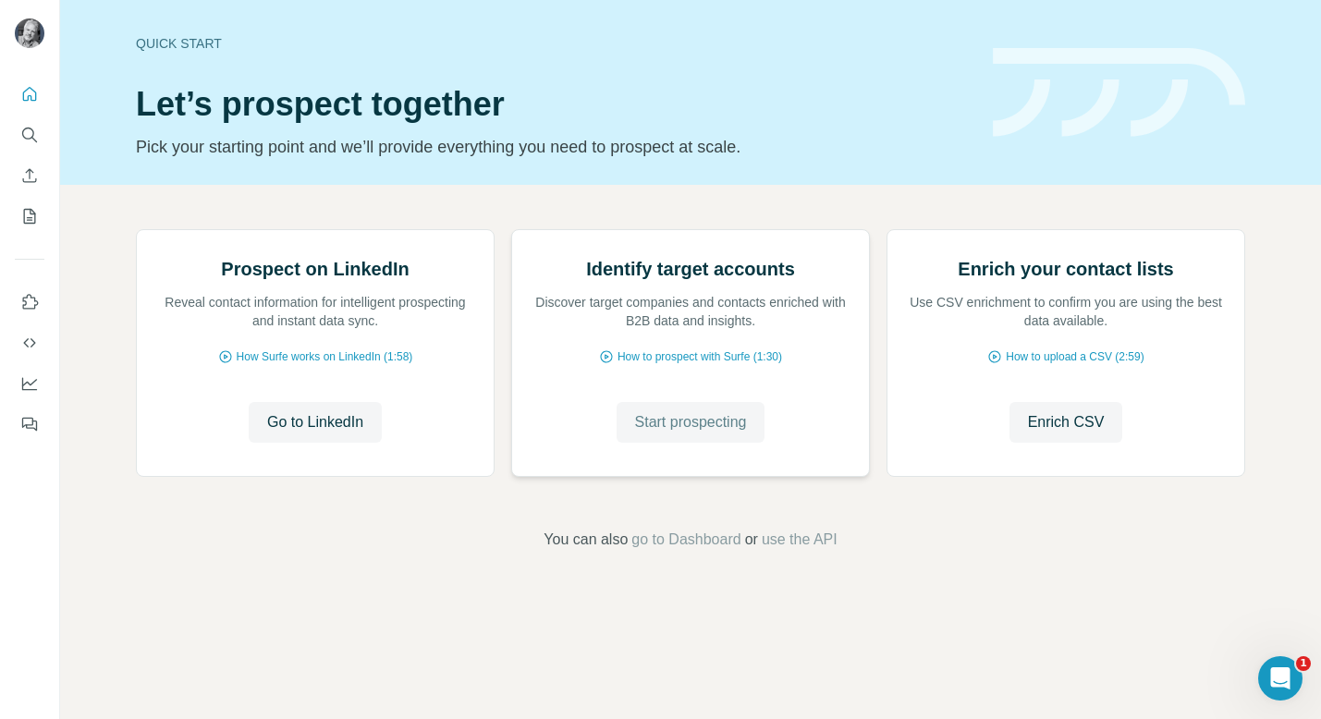
click at [700, 434] on span "Start prospecting" at bounding box center [691, 422] width 112 height 22
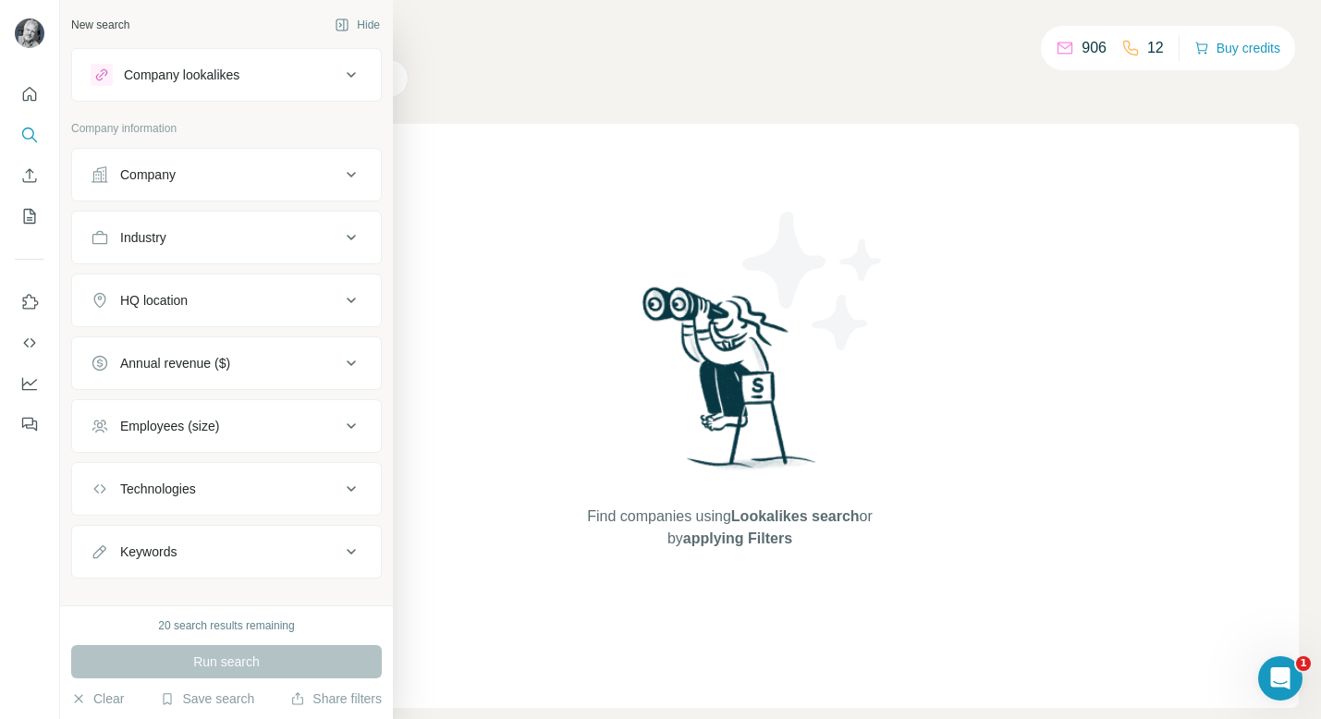
click at [172, 178] on div "Company" at bounding box center [147, 175] width 55 height 18
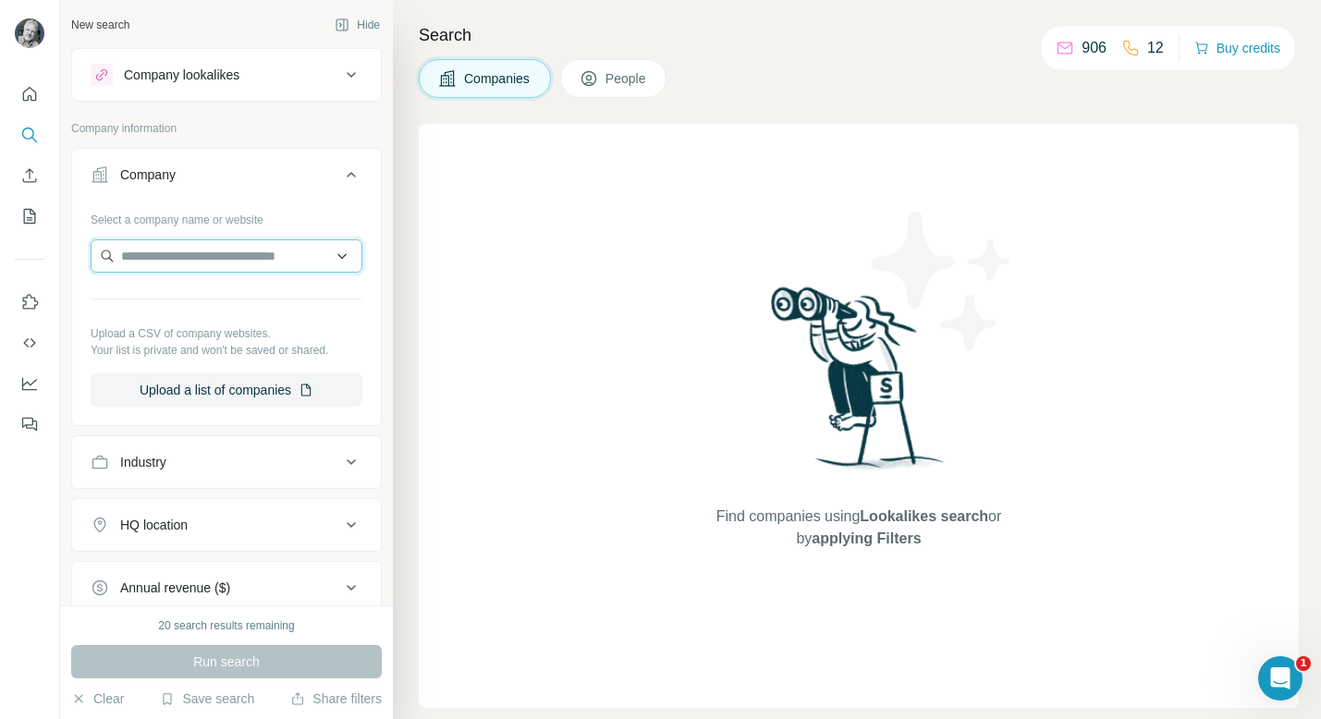
click at [229, 260] on input "text" at bounding box center [227, 255] width 272 height 33
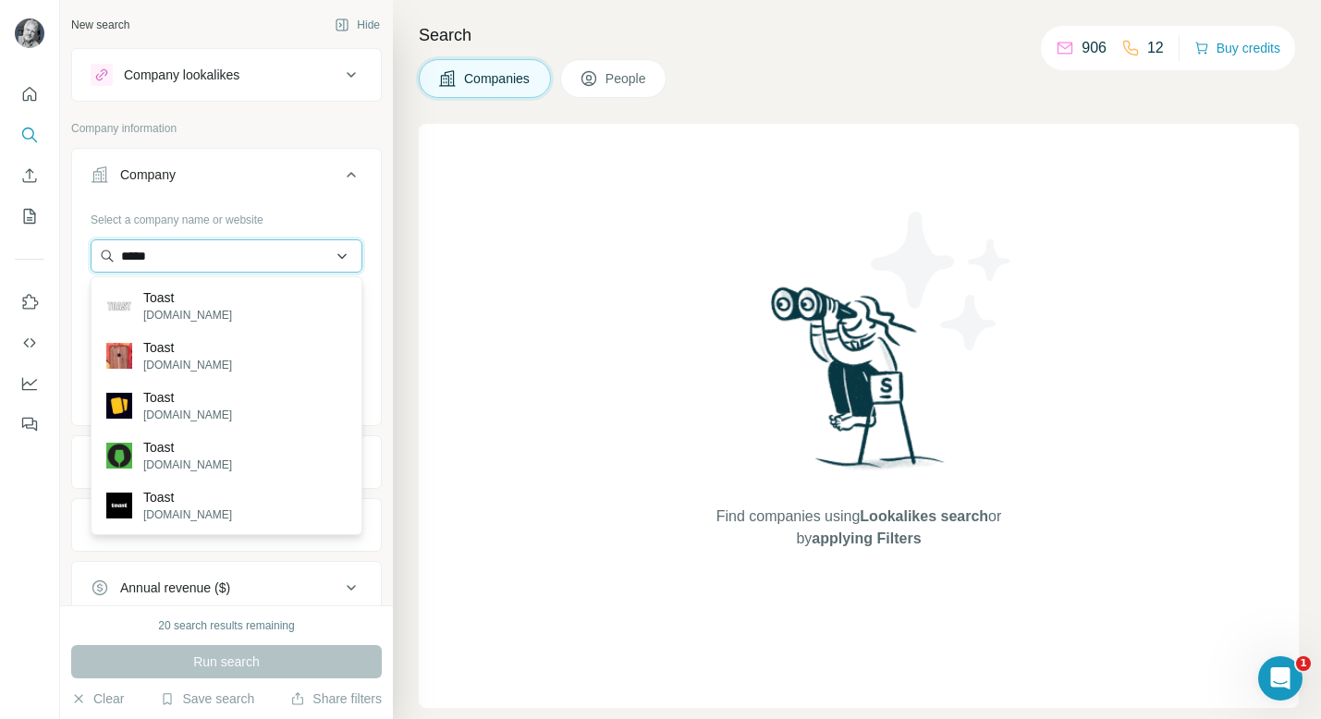
click at [203, 258] on input "*****" at bounding box center [227, 255] width 272 height 33
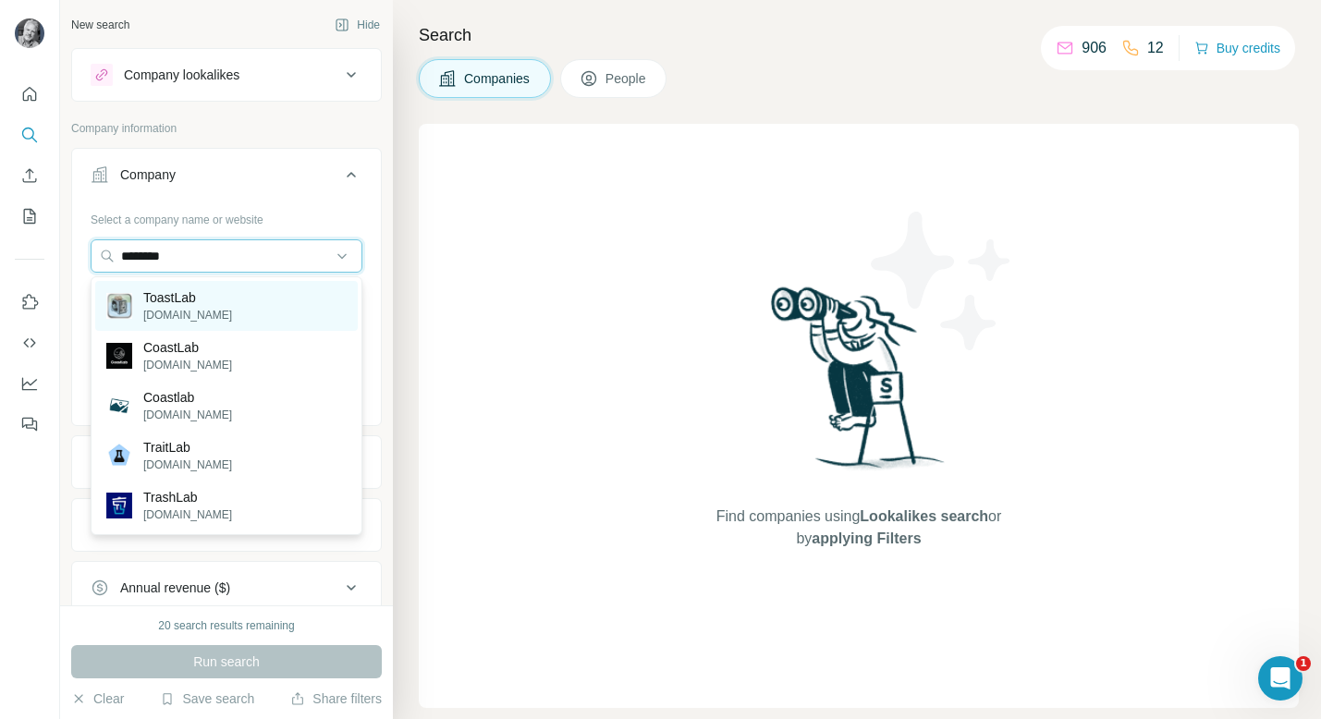
type input "********"
click at [174, 305] on p "ToastLab" at bounding box center [187, 297] width 89 height 18
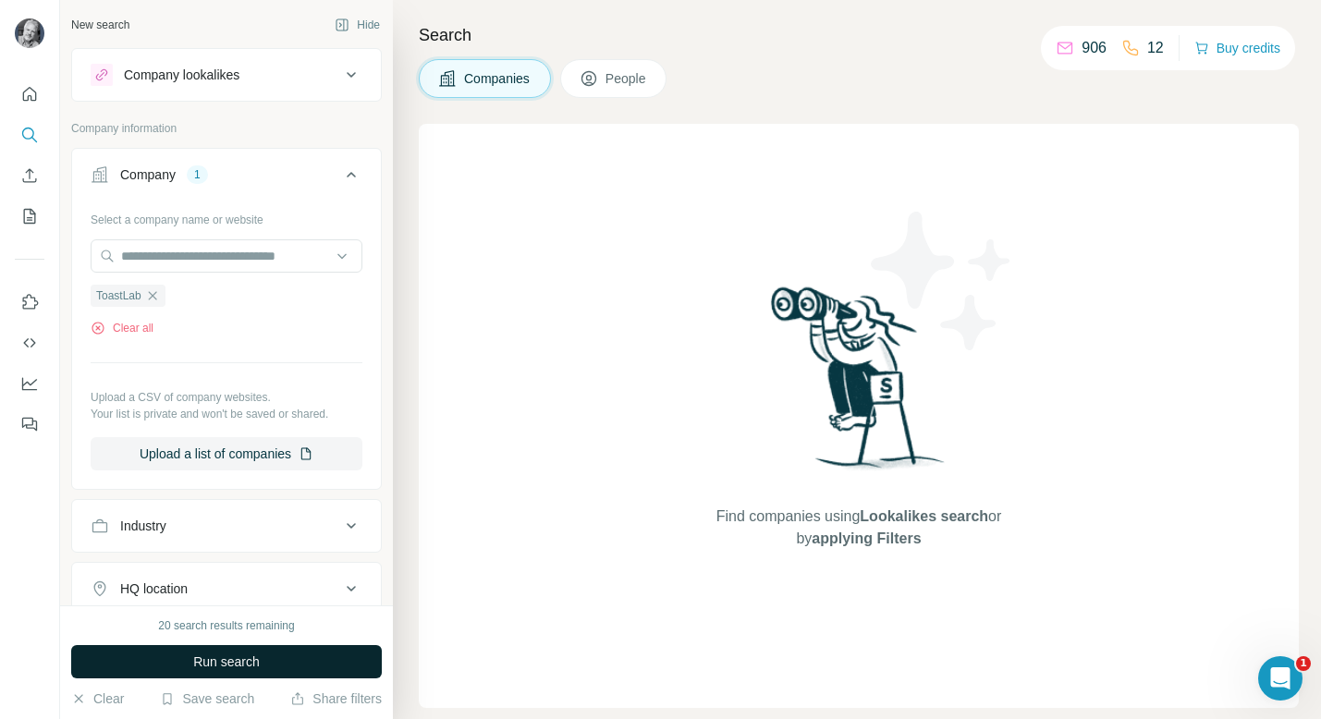
click at [209, 666] on span "Run search" at bounding box center [226, 662] width 67 height 18
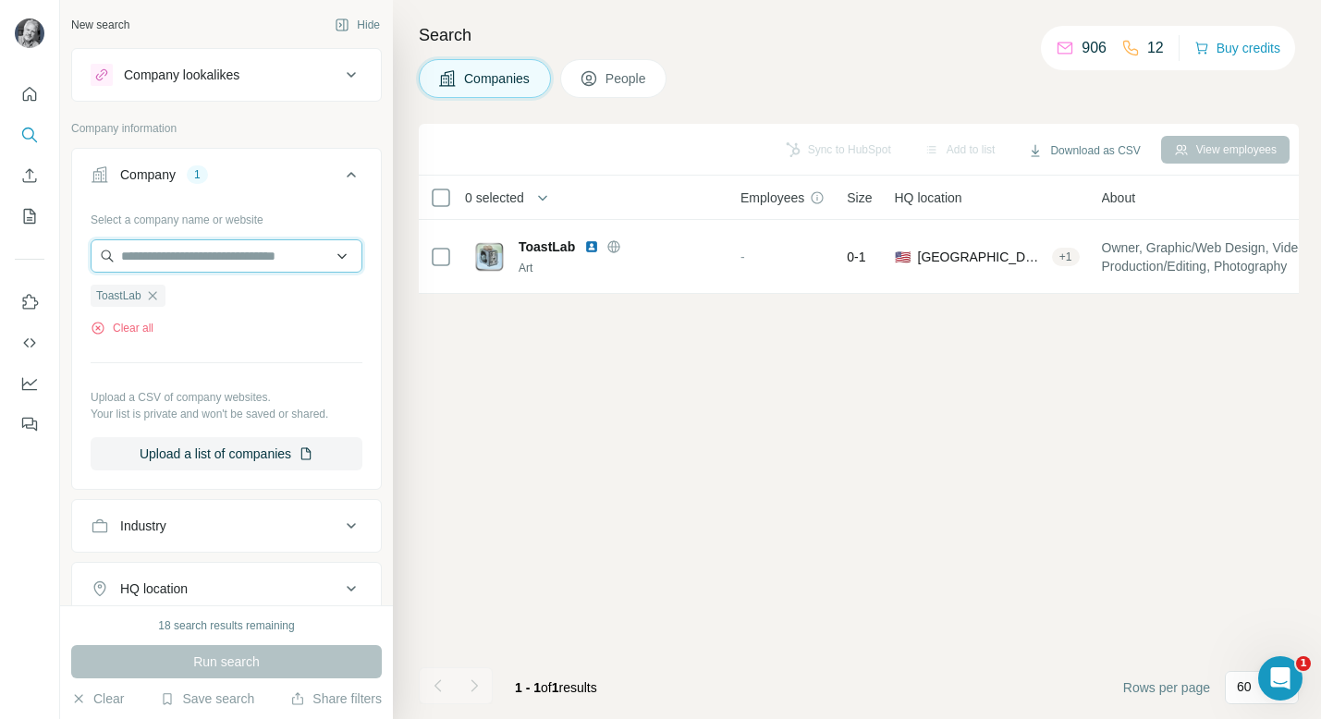
click at [259, 262] on input "text" at bounding box center [227, 255] width 272 height 33
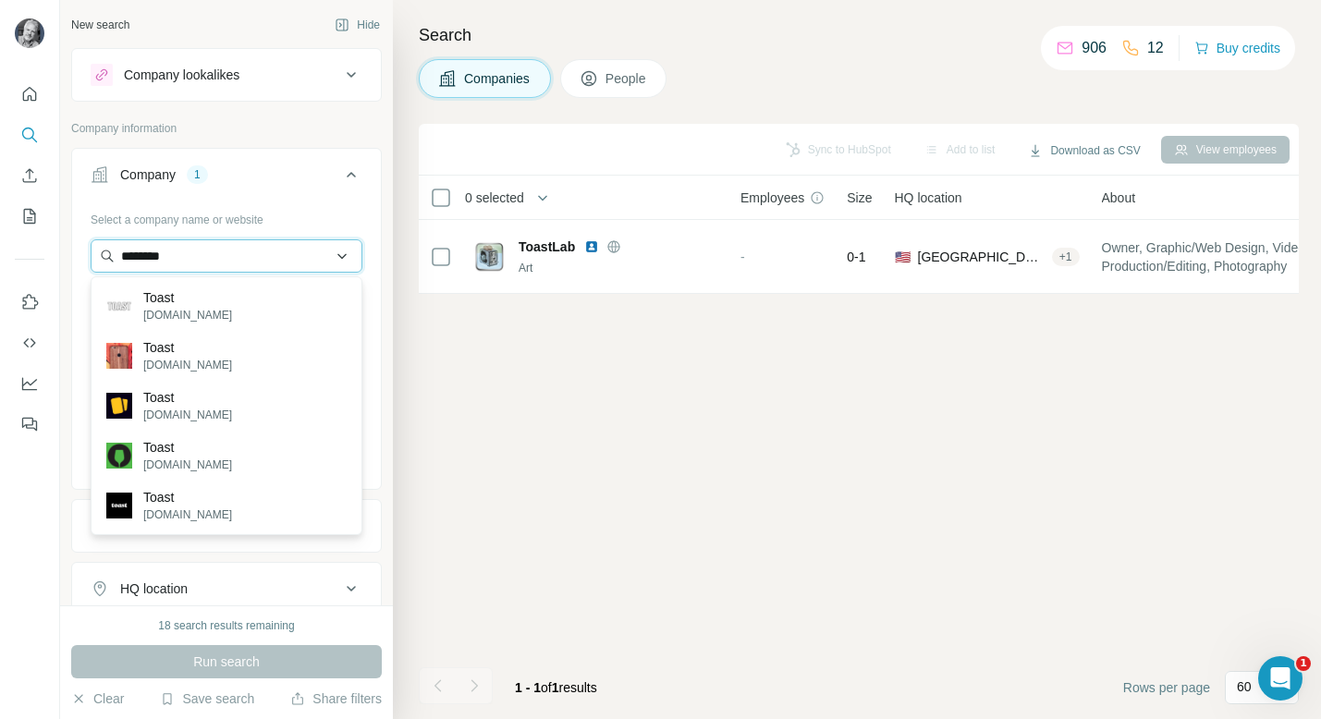
type input "*********"
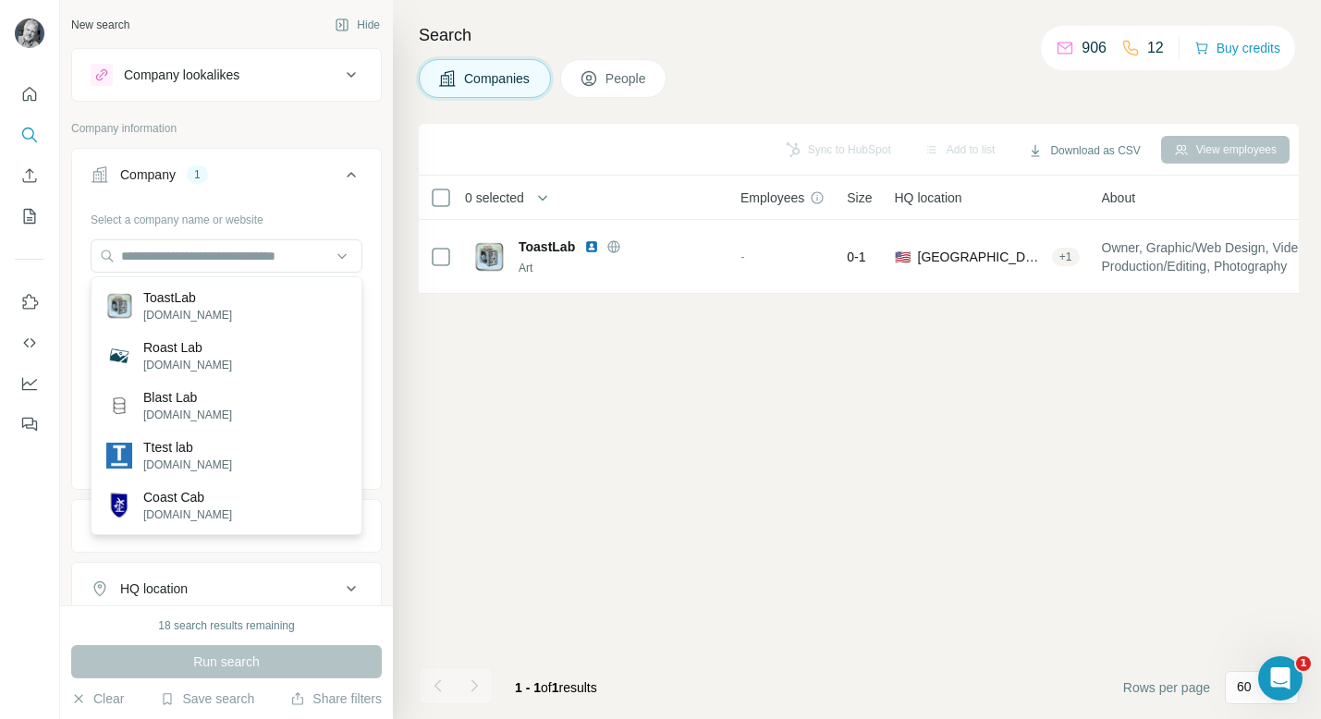
click at [308, 132] on p "Company information" at bounding box center [226, 128] width 311 height 17
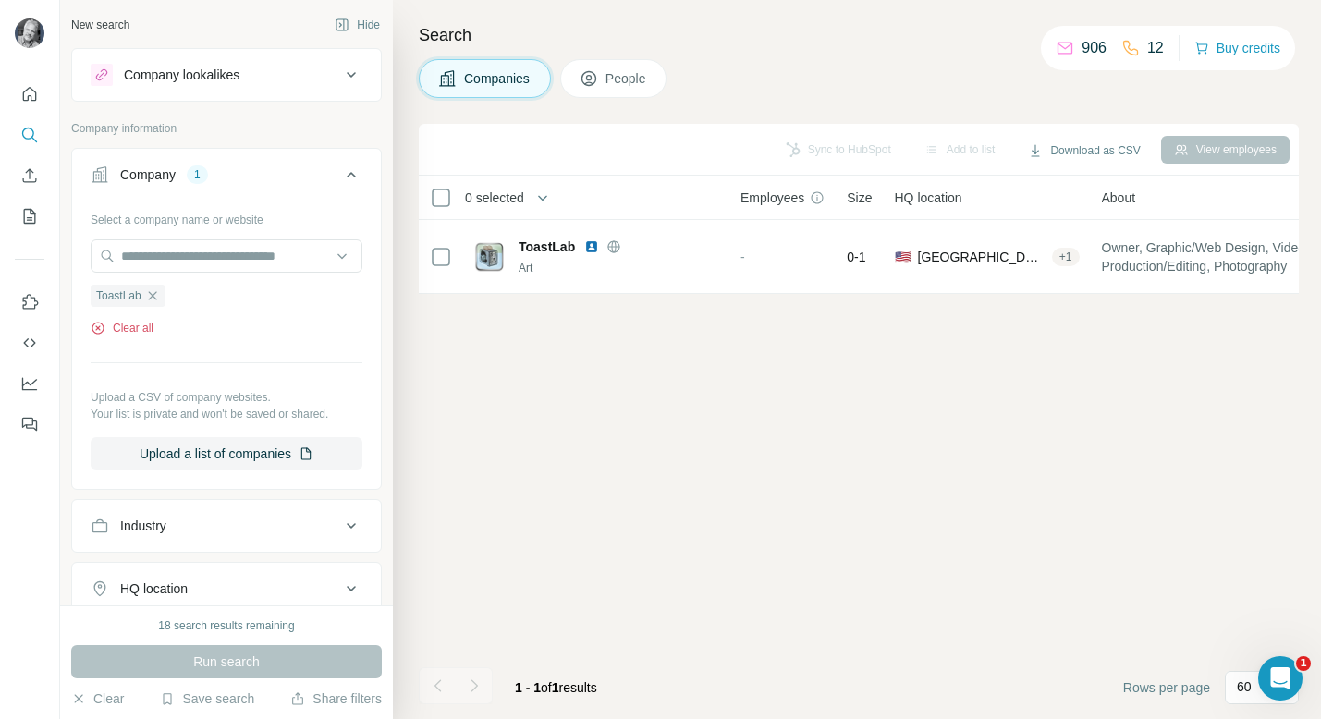
click at [140, 325] on button "Clear all" at bounding box center [122, 328] width 63 height 17
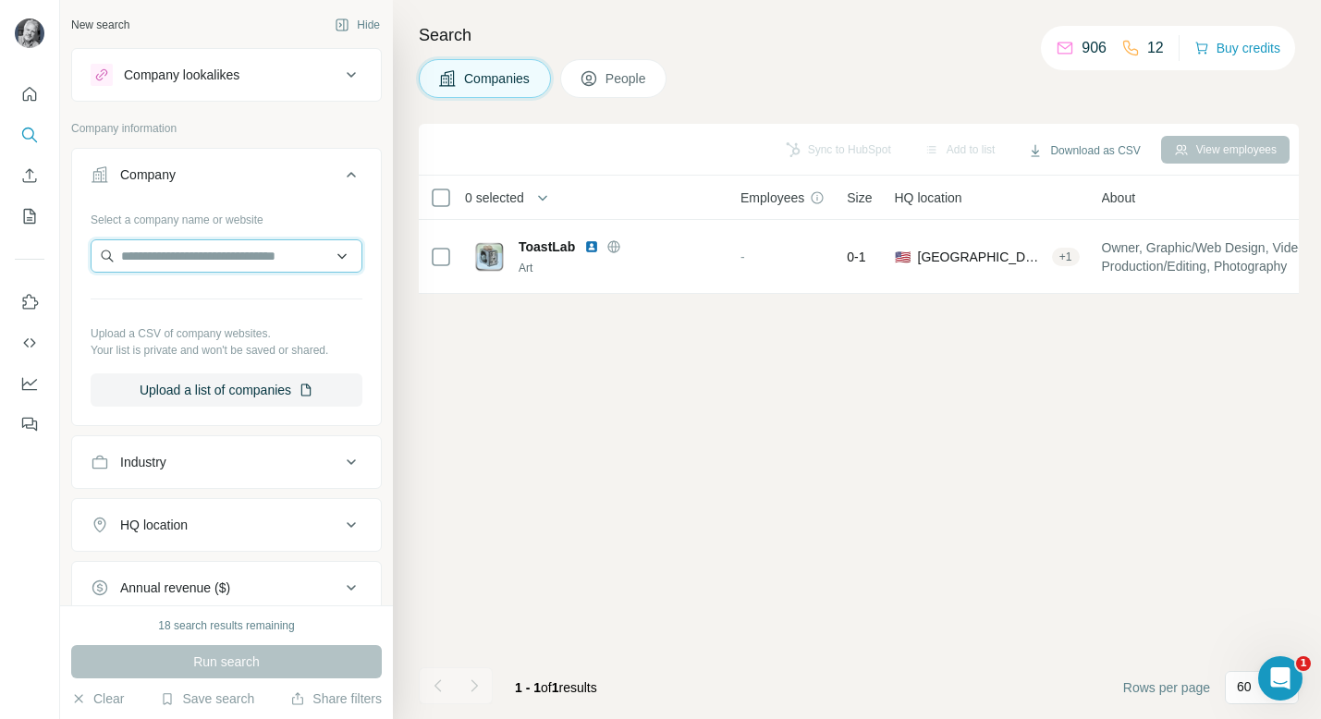
click at [164, 259] on input "text" at bounding box center [227, 255] width 272 height 33
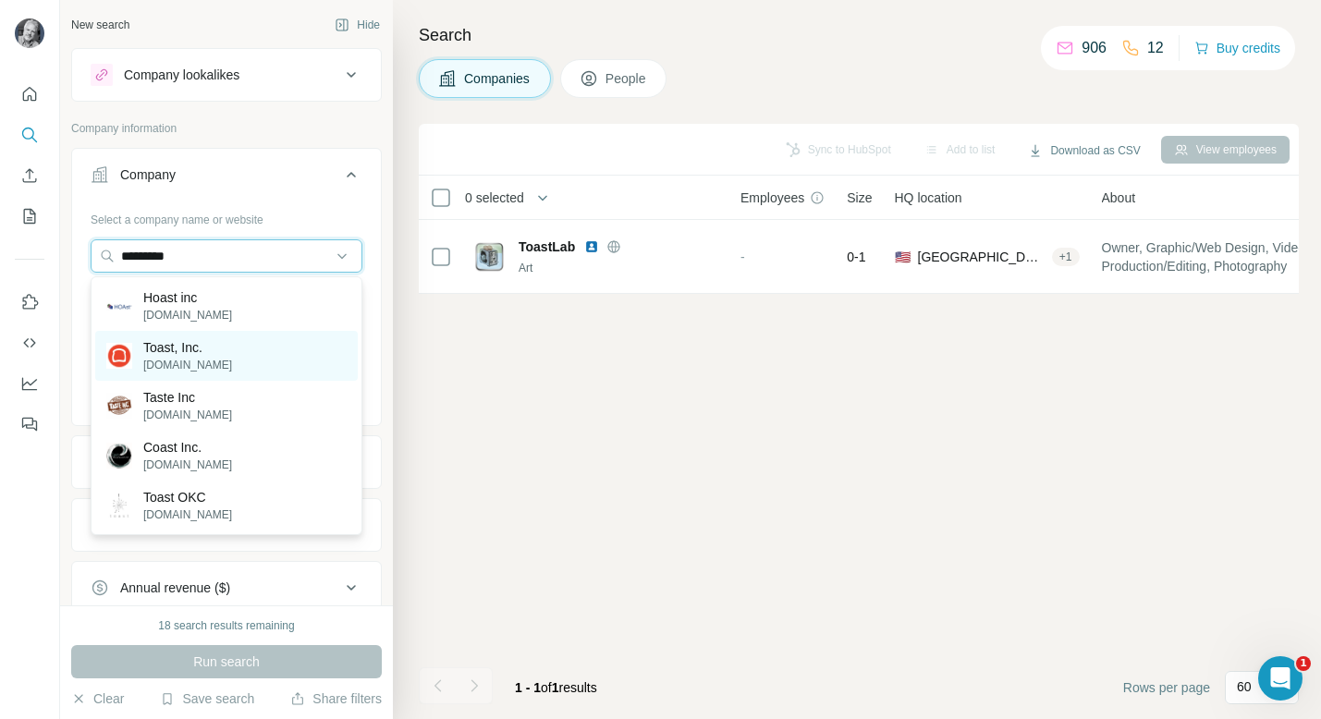
type input "*********"
click at [211, 350] on p "Toast, Inc." at bounding box center [187, 347] width 89 height 18
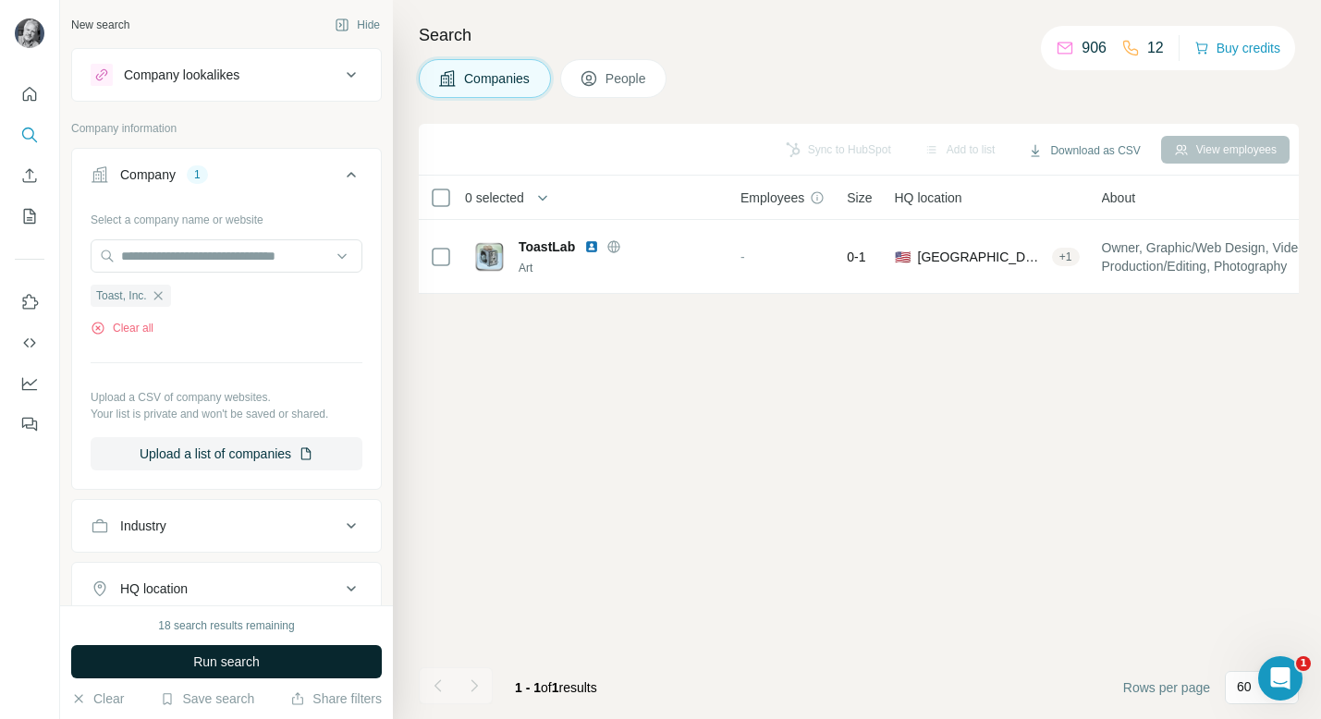
click at [240, 659] on span "Run search" at bounding box center [226, 662] width 67 height 18
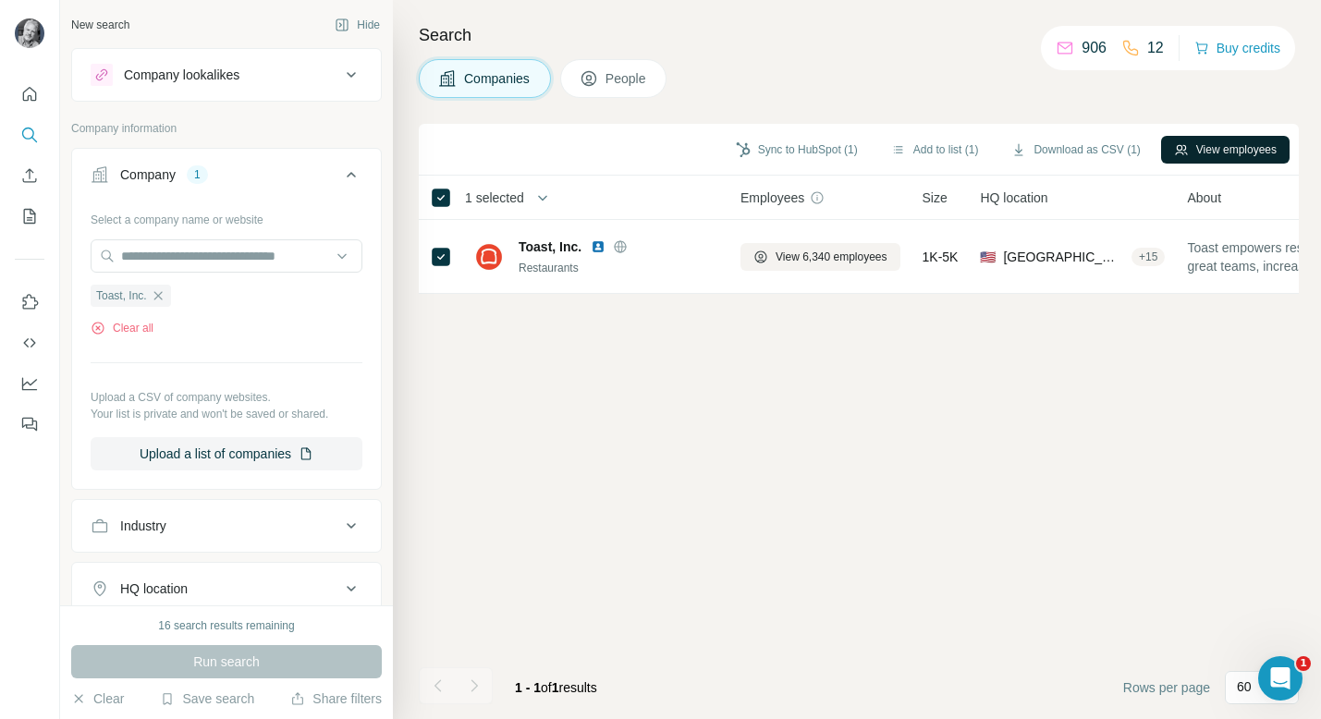
click at [1242, 145] on button "View employees" at bounding box center [1225, 150] width 129 height 28
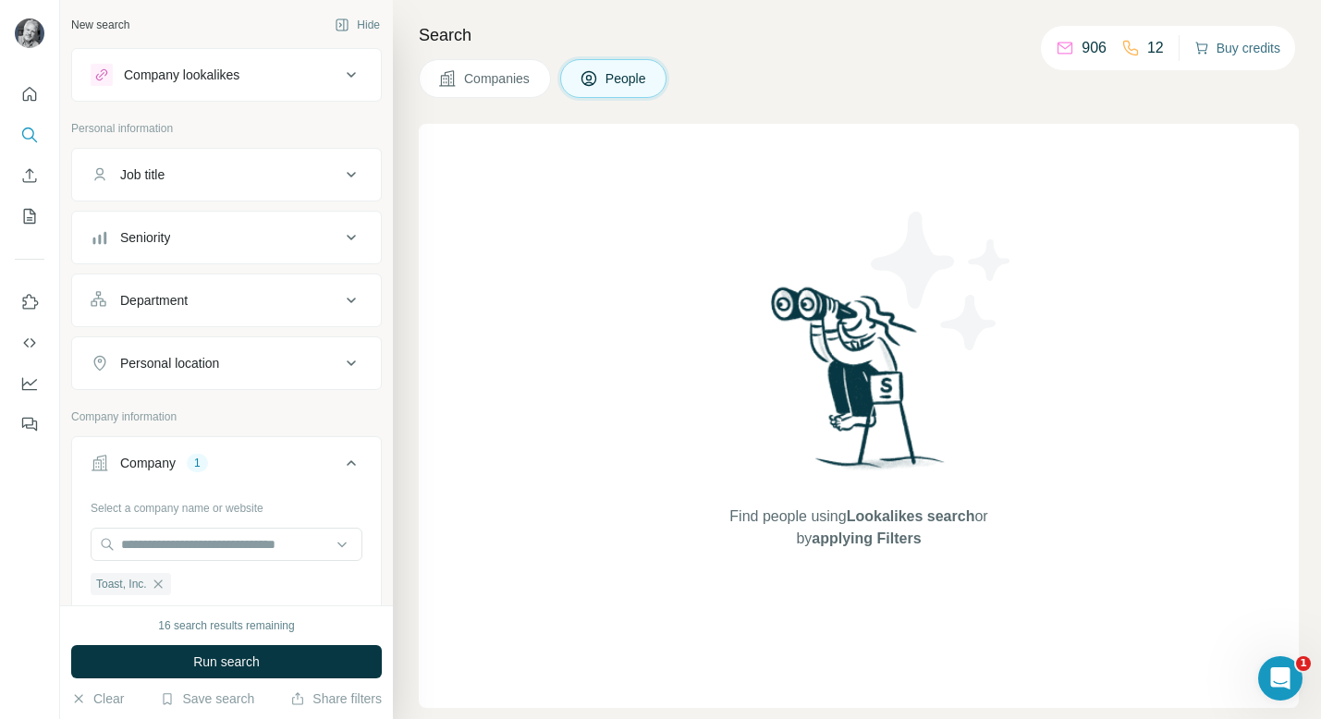
click at [1251, 53] on button "Buy credits" at bounding box center [1238, 48] width 86 height 26
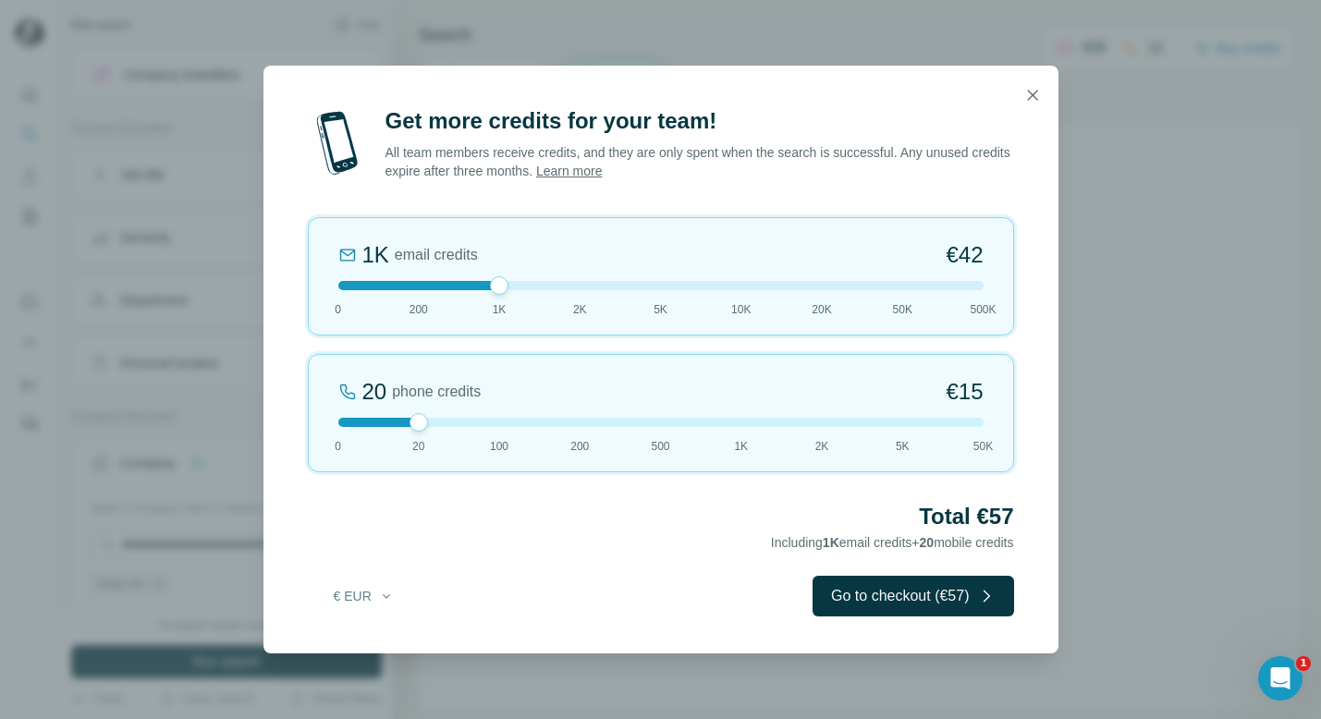
drag, startPoint x: 418, startPoint y: 287, endPoint x: 487, endPoint y: 287, distance: 69.3
click at [487, 287] on div at bounding box center [660, 285] width 645 height 9
drag, startPoint x: 421, startPoint y: 422, endPoint x: 466, endPoint y: 423, distance: 45.3
click at [466, 423] on div at bounding box center [660, 422] width 645 height 9
click at [365, 587] on button "€ EUR" at bounding box center [364, 596] width 86 height 33
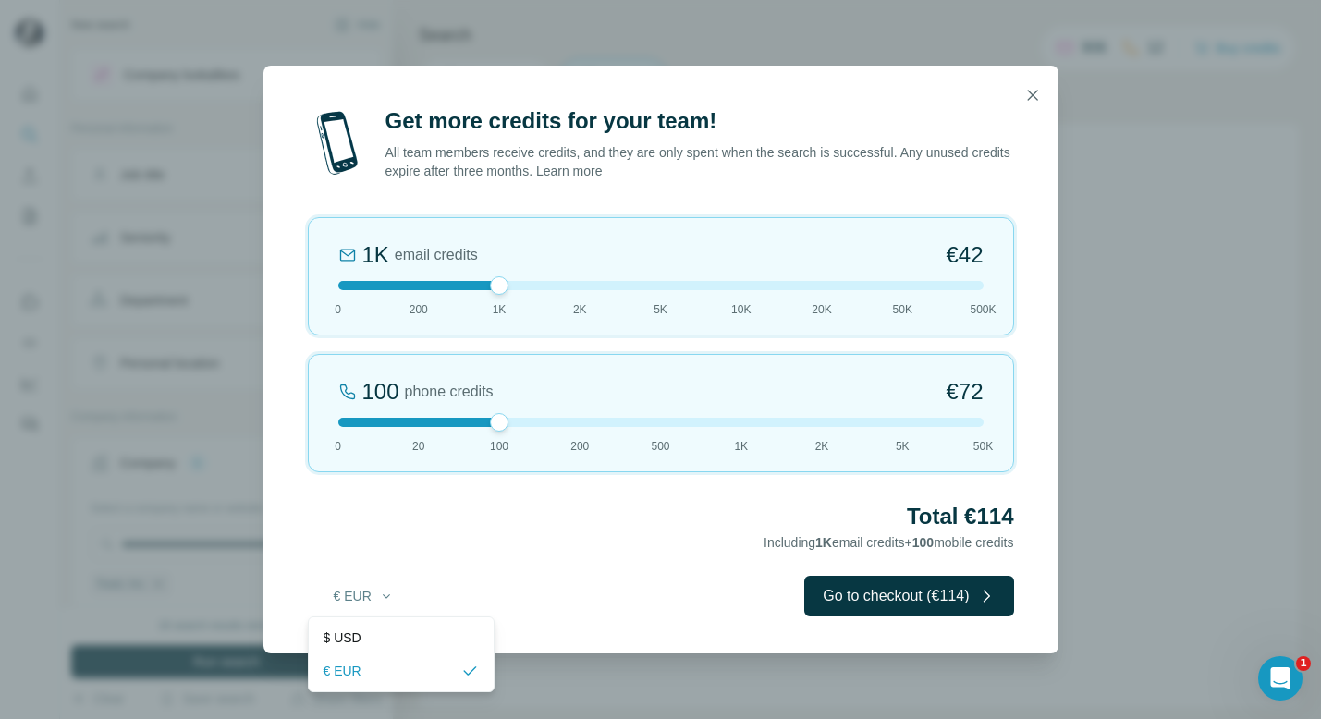
click at [418, 537] on div "Total €114 Including 1K email credits + 100 mobile credits" at bounding box center [661, 528] width 706 height 52
click at [1035, 96] on icon "button" at bounding box center [1033, 95] width 18 height 18
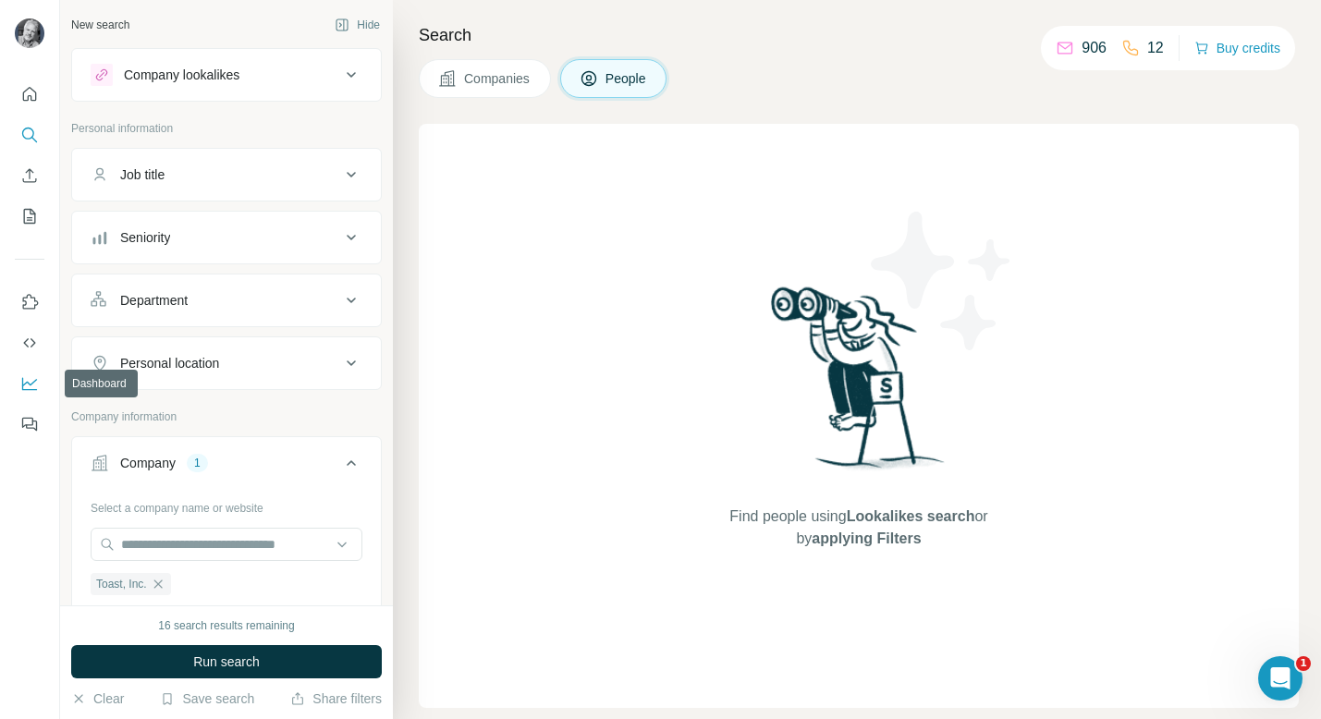
click at [32, 385] on icon "Dashboard" at bounding box center [29, 383] width 18 height 18
click at [1254, 44] on button "Buy credits" at bounding box center [1238, 48] width 86 height 26
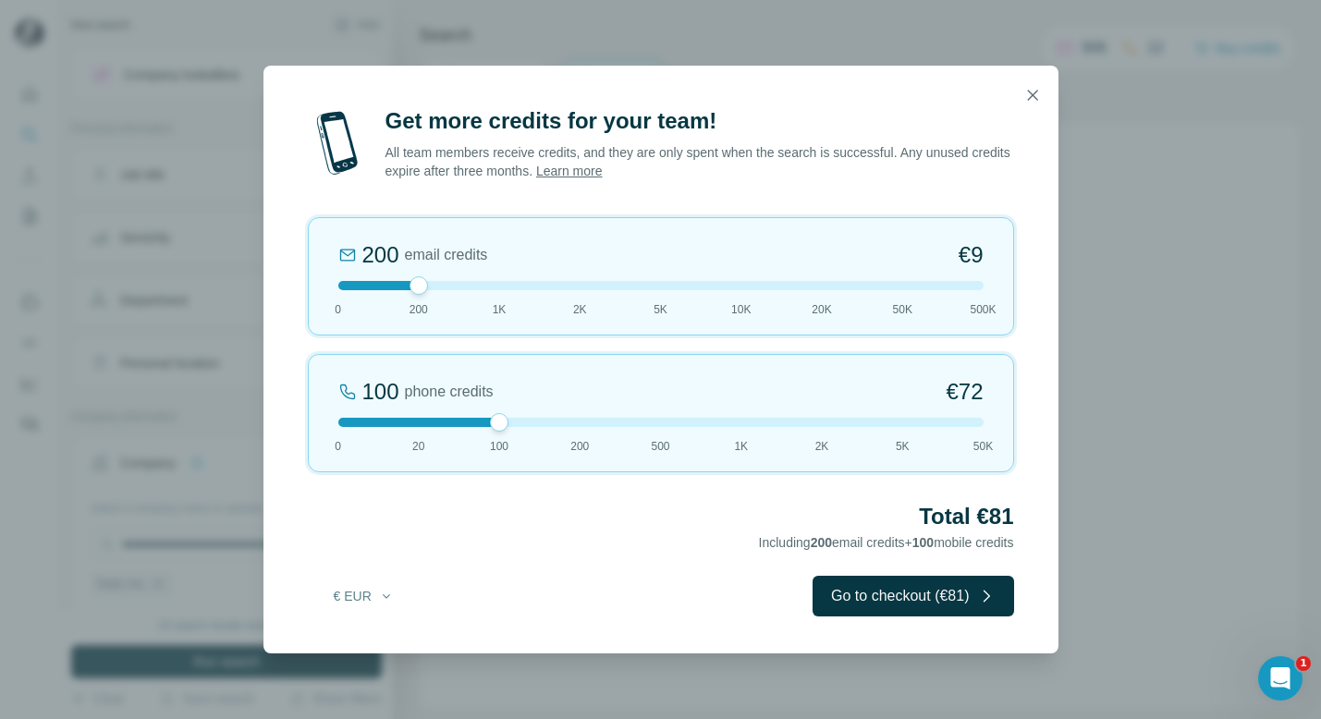
drag, startPoint x: 423, startPoint y: 422, endPoint x: 460, endPoint y: 423, distance: 37.0
click at [460, 423] on div at bounding box center [660, 422] width 645 height 9
drag, startPoint x: 423, startPoint y: 288, endPoint x: 477, endPoint y: 294, distance: 54.8
click at [477, 294] on div "1K email credits €42 0 200 1K 2K 5K 10K 20K 50K 500K" at bounding box center [661, 276] width 706 height 118
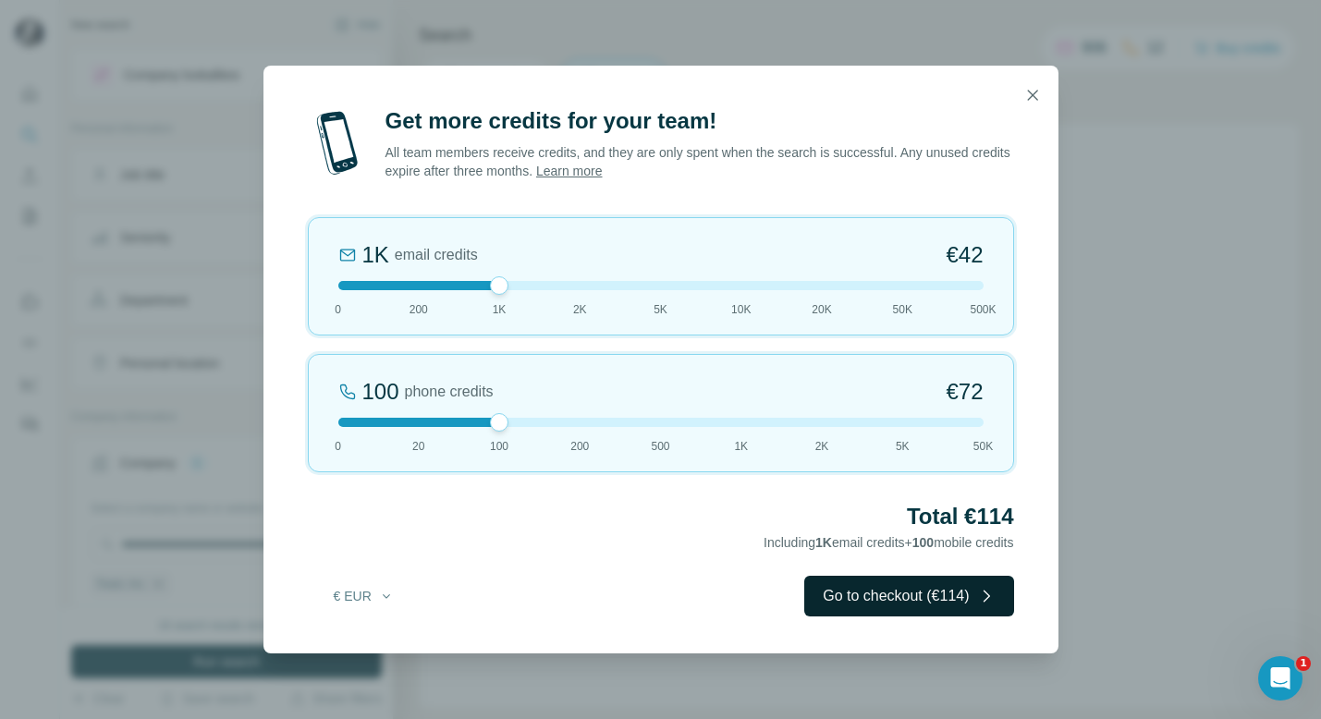
click at [911, 596] on button "Go to checkout (€114)" at bounding box center [908, 596] width 209 height 41
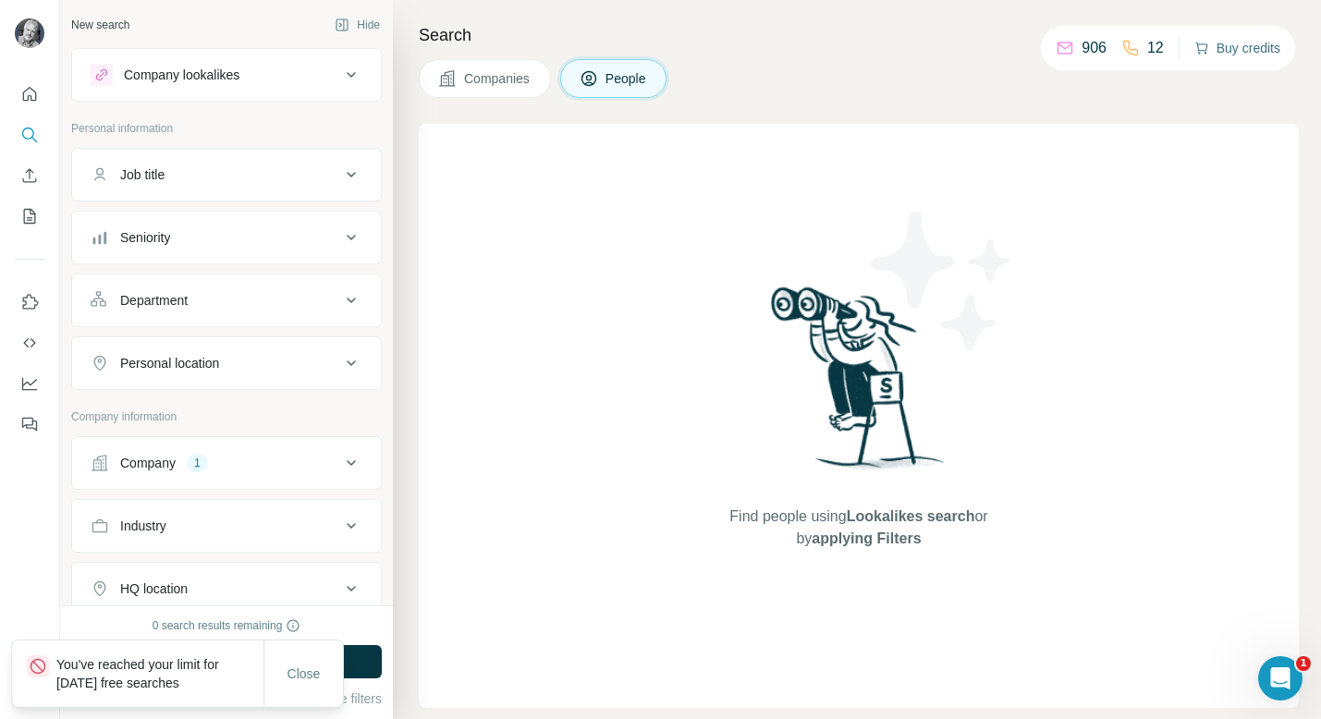
click at [1240, 47] on button "Buy credits" at bounding box center [1238, 48] width 86 height 26
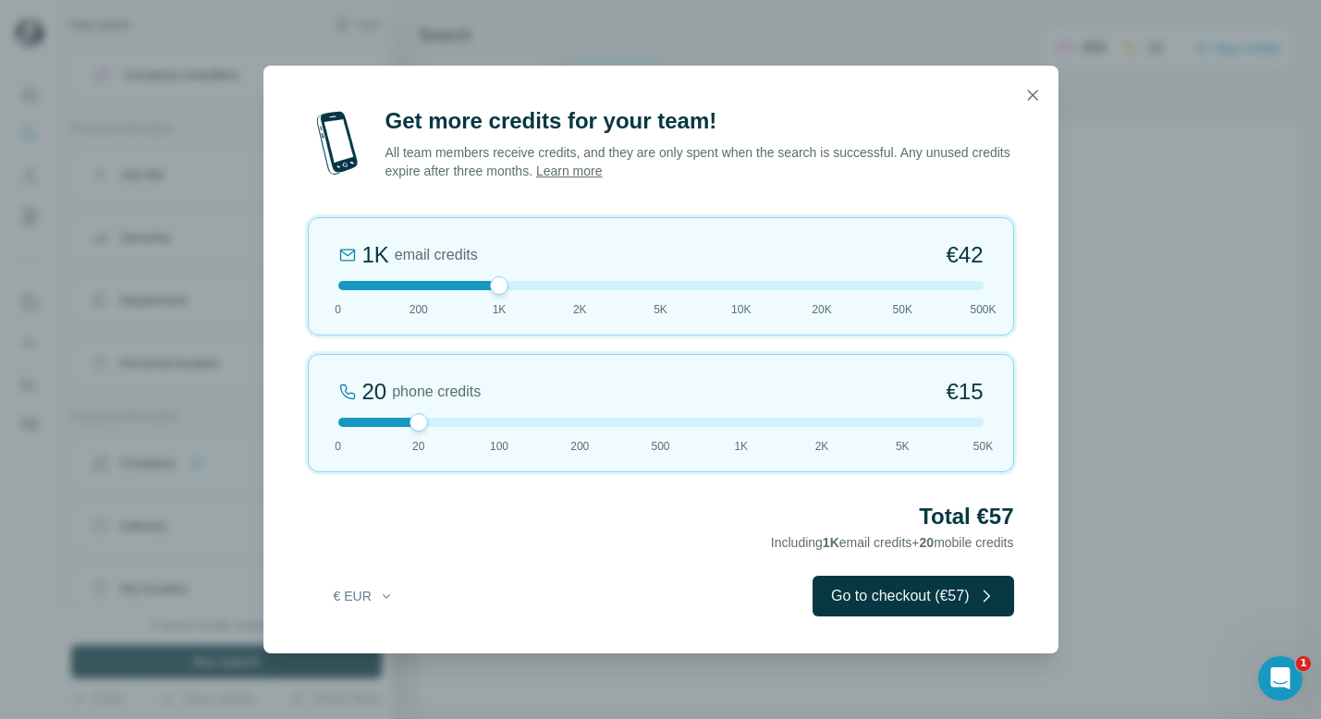
drag, startPoint x: 417, startPoint y: 283, endPoint x: 484, endPoint y: 289, distance: 66.9
click at [485, 289] on div at bounding box center [660, 285] width 645 height 9
drag, startPoint x: 497, startPoint y: 285, endPoint x: 570, endPoint y: 287, distance: 72.1
click at [570, 287] on div at bounding box center [660, 285] width 645 height 9
drag, startPoint x: 583, startPoint y: 285, endPoint x: 649, endPoint y: 276, distance: 67.1
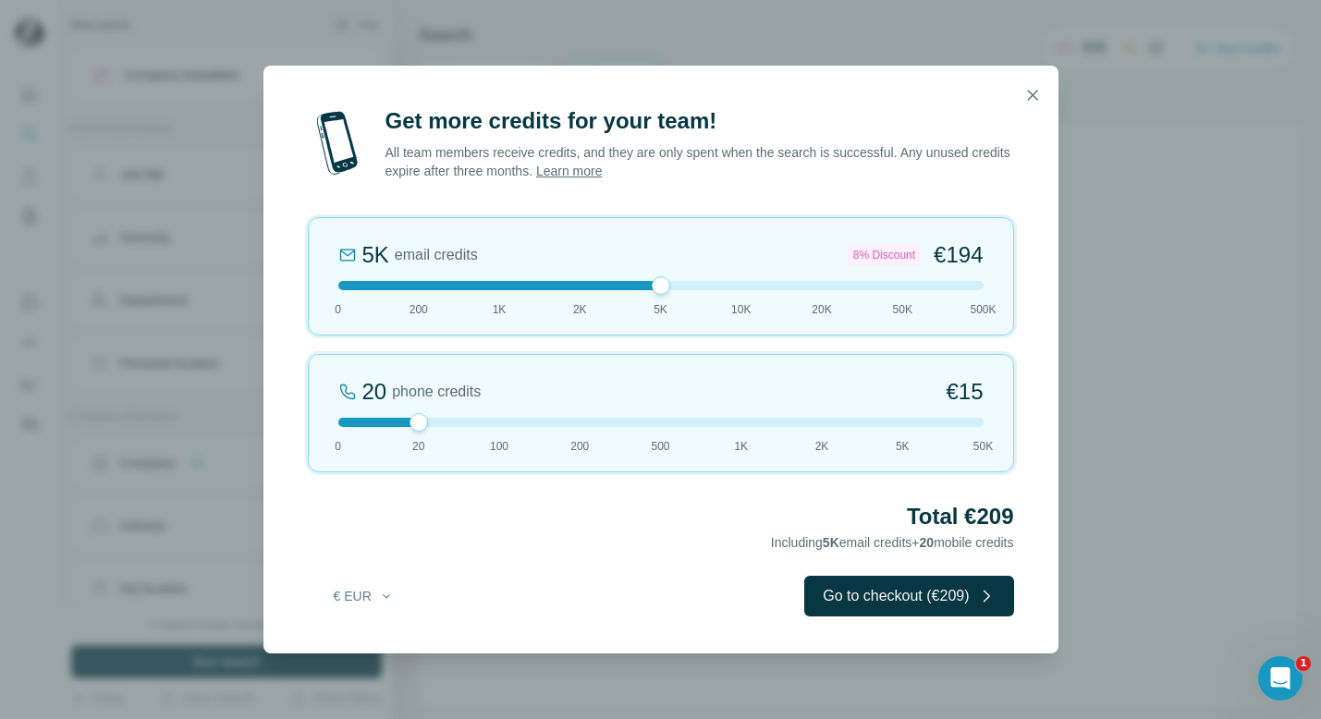
click at [649, 276] on div "5K email credits 8% Discount €194 0 200 1K 2K 5K 10K 20K 50K 500K" at bounding box center [661, 276] width 706 height 118
drag, startPoint x: 663, startPoint y: 286, endPoint x: 718, endPoint y: 284, distance: 55.5
click at [718, 284] on div at bounding box center [660, 285] width 645 height 9
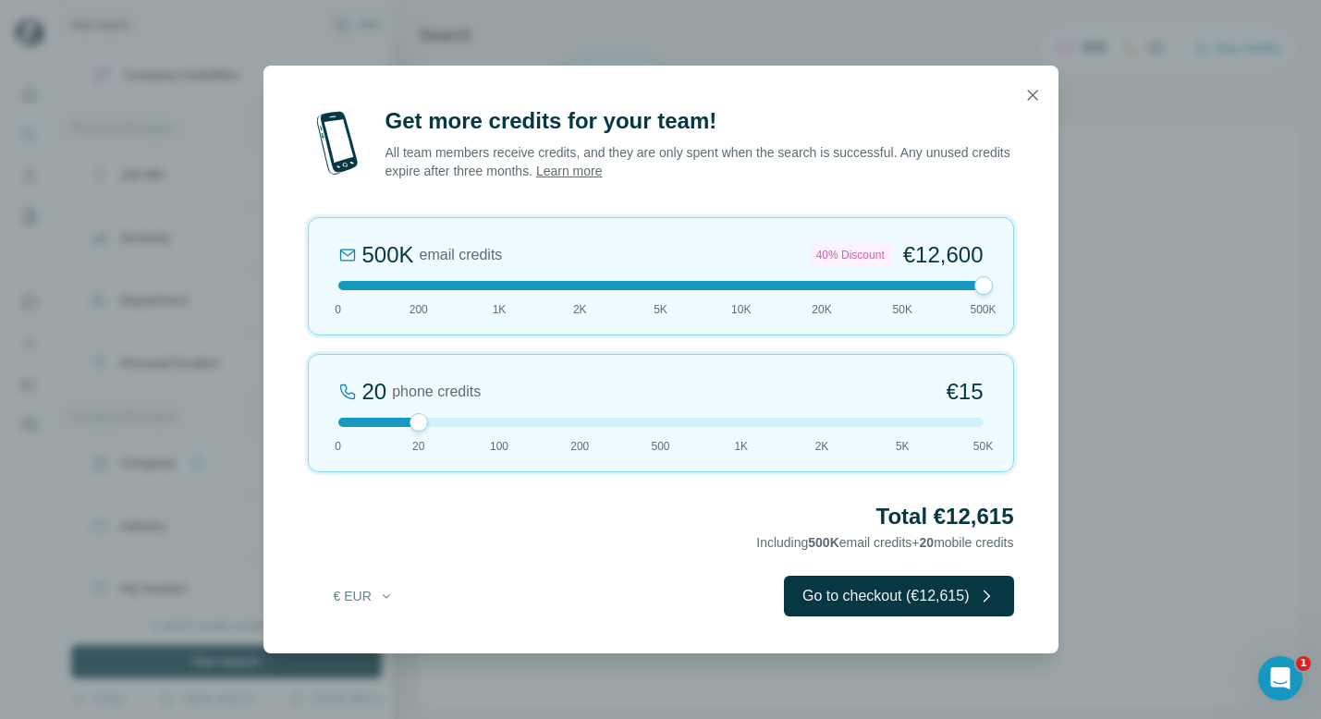
drag, startPoint x: 741, startPoint y: 286, endPoint x: 1001, endPoint y: 261, distance: 261.9
click at [997, 261] on div "500K email credits 40% Discount €12,600 0 200 1K 2K 5K 10K 20K 50K 500K" at bounding box center [661, 276] width 706 height 118
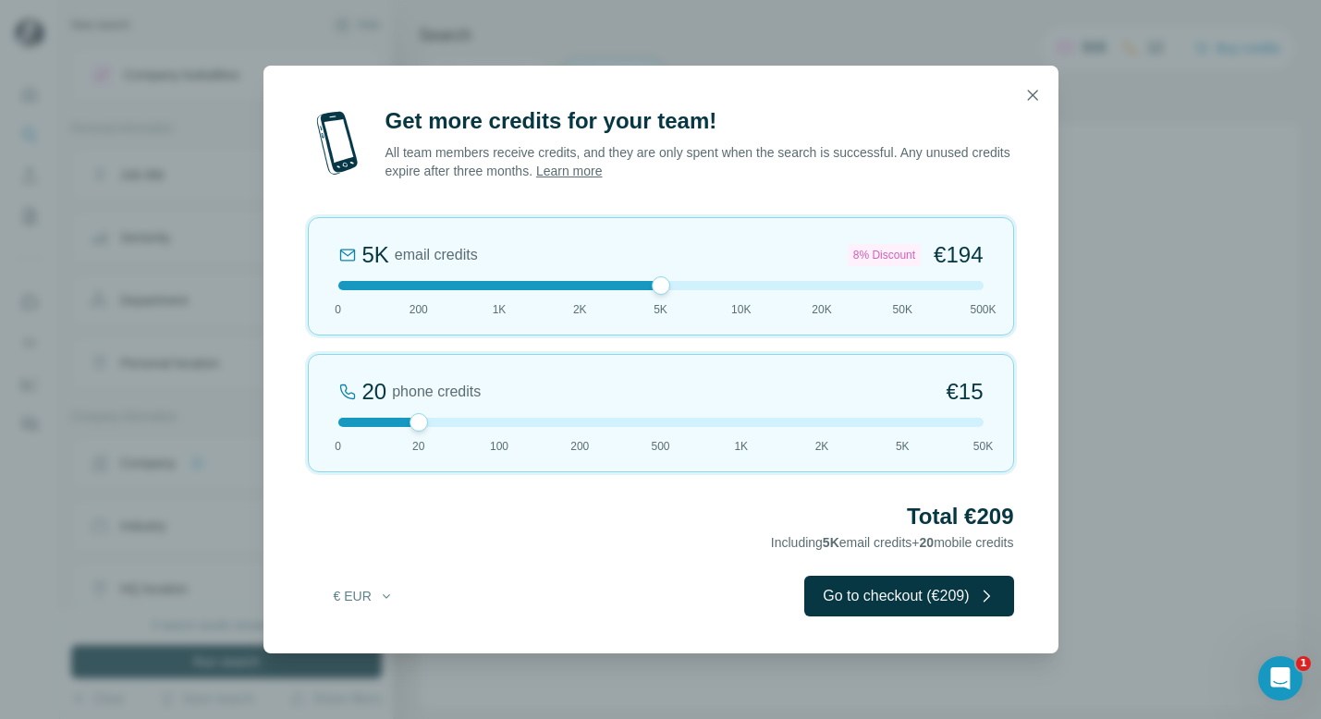
drag, startPoint x: 983, startPoint y: 283, endPoint x: 642, endPoint y: 283, distance: 341.2
click at [642, 283] on div at bounding box center [660, 285] width 645 height 9
drag, startPoint x: 661, startPoint y: 285, endPoint x: 565, endPoint y: 284, distance: 96.2
click at [565, 284] on div at bounding box center [660, 285] width 645 height 9
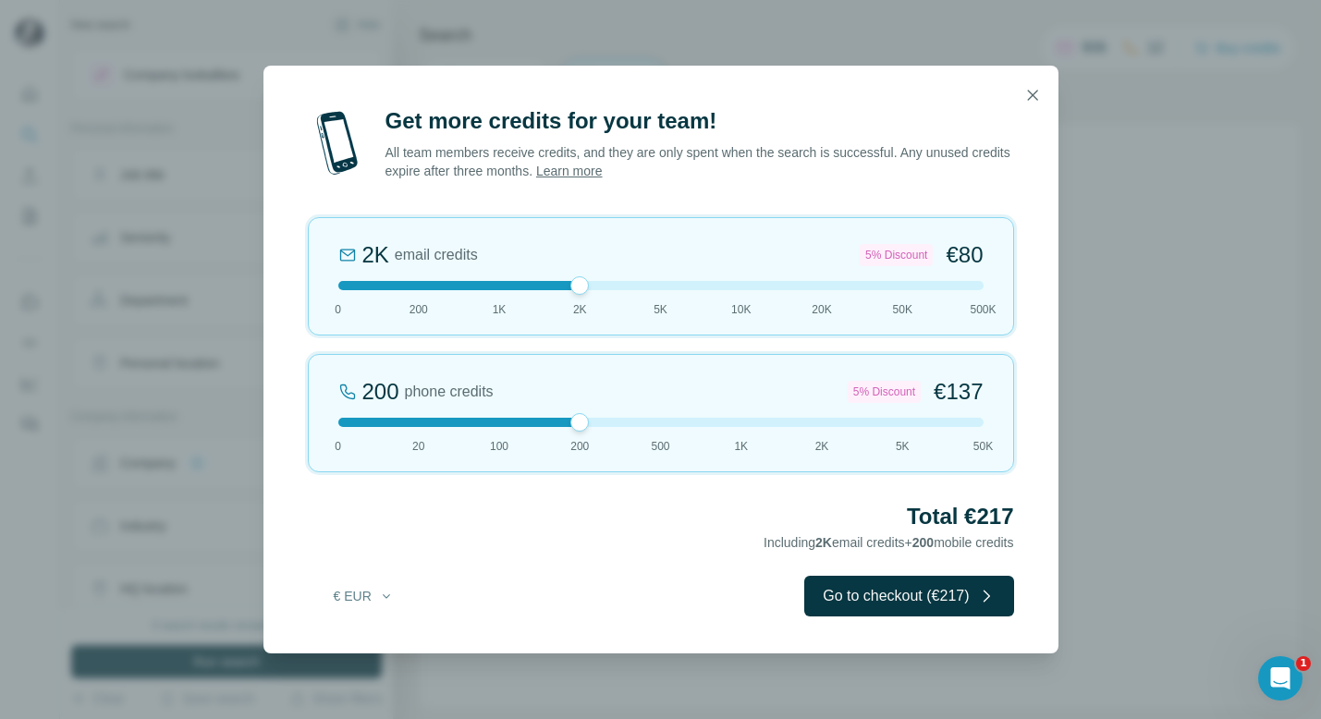
drag, startPoint x: 420, startPoint y: 421, endPoint x: 546, endPoint y: 418, distance: 126.7
click at [546, 418] on div at bounding box center [660, 422] width 645 height 9
drag, startPoint x: 583, startPoint y: 284, endPoint x: 523, endPoint y: 284, distance: 59.2
click at [523, 284] on div at bounding box center [660, 285] width 645 height 9
drag, startPoint x: 494, startPoint y: 287, endPoint x: 443, endPoint y: 287, distance: 50.9
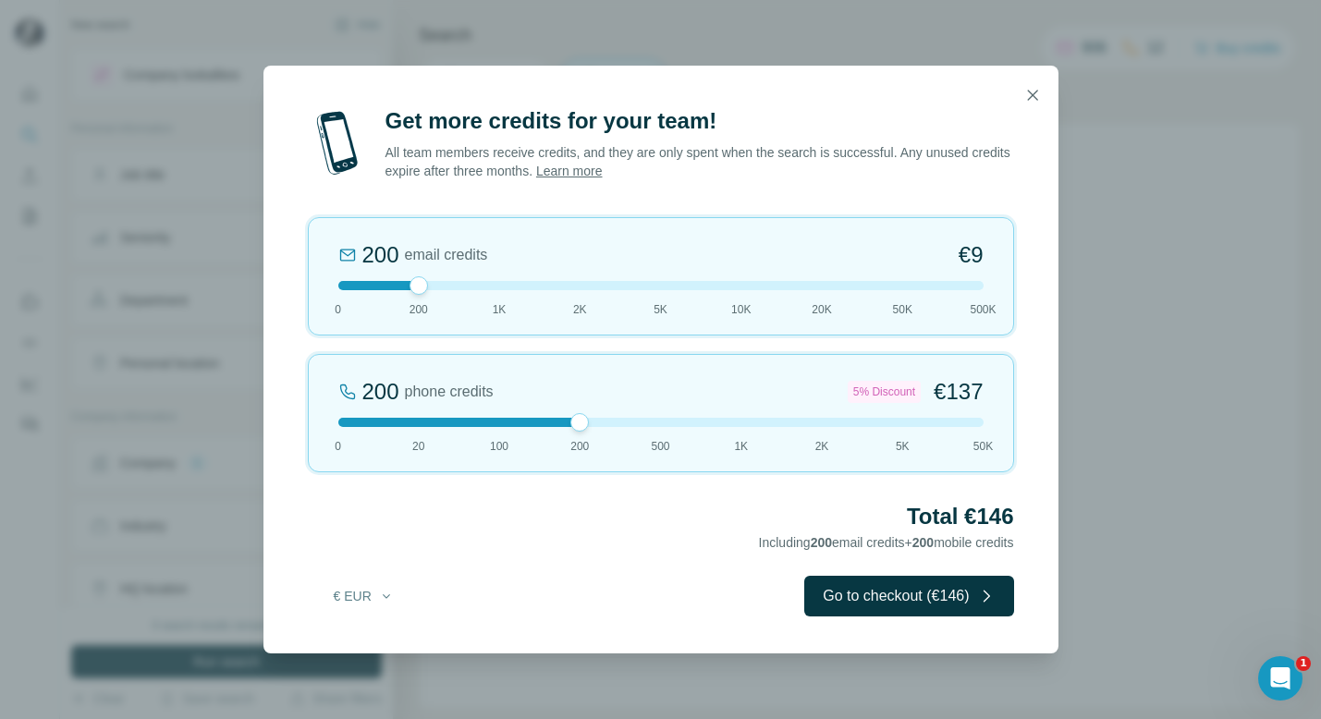
click at [443, 287] on div at bounding box center [660, 285] width 645 height 9
drag, startPoint x: 420, startPoint y: 282, endPoint x: 472, endPoint y: 282, distance: 51.8
click at [472, 282] on div at bounding box center [660, 285] width 645 height 9
drag, startPoint x: 498, startPoint y: 282, endPoint x: 452, endPoint y: 282, distance: 46.2
click at [452, 282] on div at bounding box center [660, 285] width 645 height 9
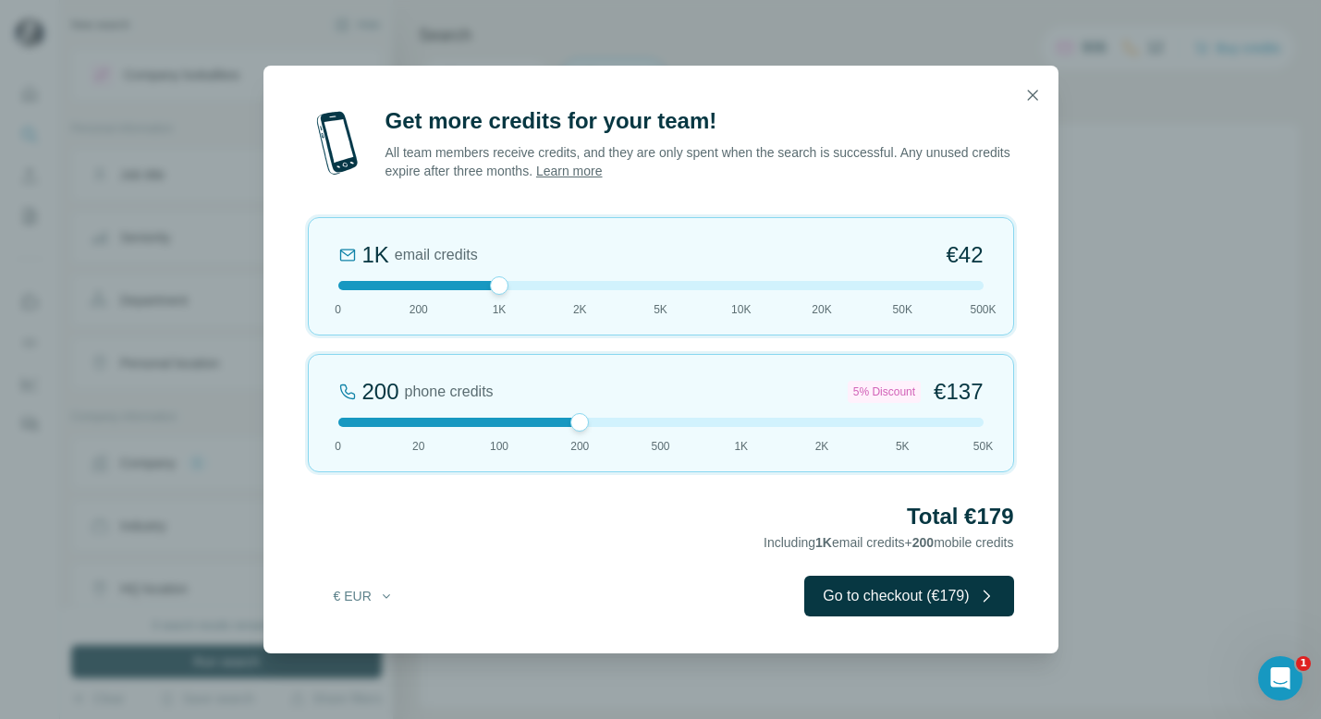
drag, startPoint x: 422, startPoint y: 285, endPoint x: 479, endPoint y: 288, distance: 57.4
click at [479, 288] on div at bounding box center [660, 285] width 645 height 9
drag, startPoint x: 583, startPoint y: 419, endPoint x: 523, endPoint y: 422, distance: 60.2
click at [523, 422] on div at bounding box center [660, 422] width 645 height 9
drag, startPoint x: 496, startPoint y: 422, endPoint x: 462, endPoint y: 424, distance: 33.4
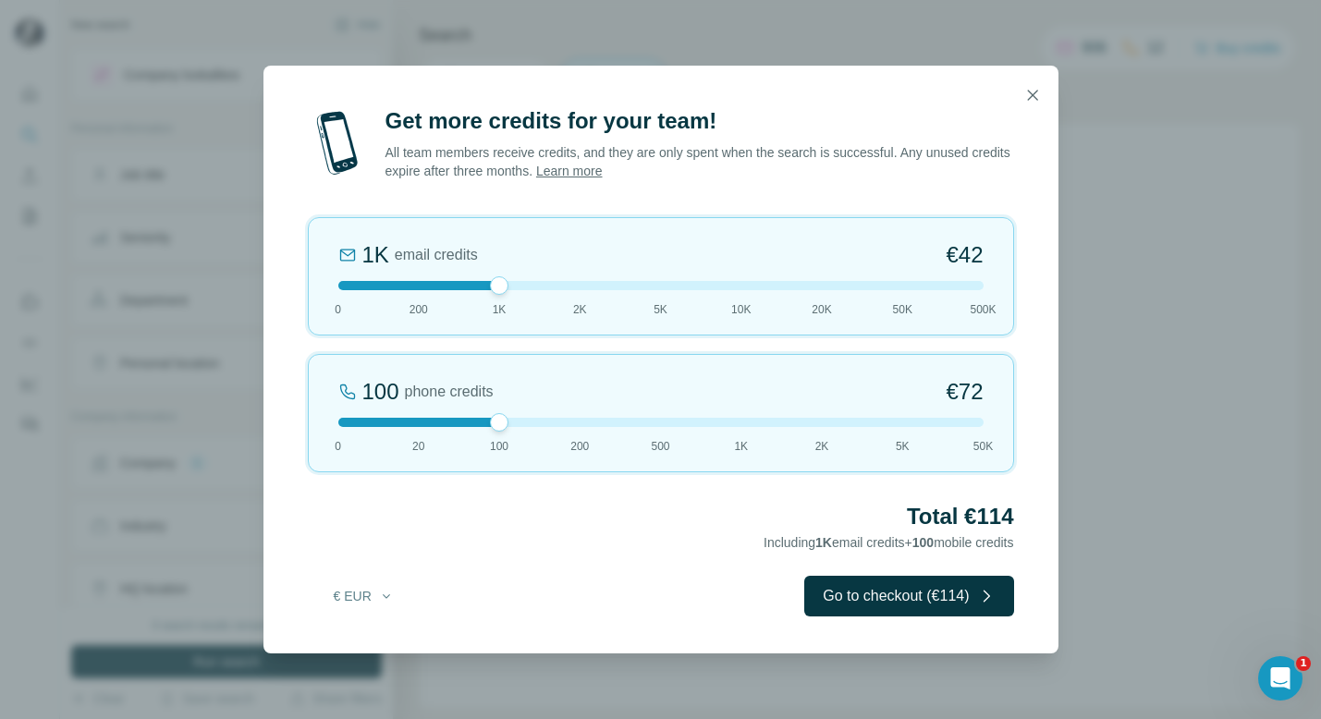
click at [462, 424] on div at bounding box center [660, 422] width 645 height 9
drag, startPoint x: 502, startPoint y: 424, endPoint x: 454, endPoint y: 424, distance: 48.1
click at [454, 424] on div at bounding box center [660, 422] width 645 height 9
drag, startPoint x: 422, startPoint y: 422, endPoint x: 483, endPoint y: 423, distance: 61.0
click at [483, 423] on div at bounding box center [660, 422] width 645 height 9
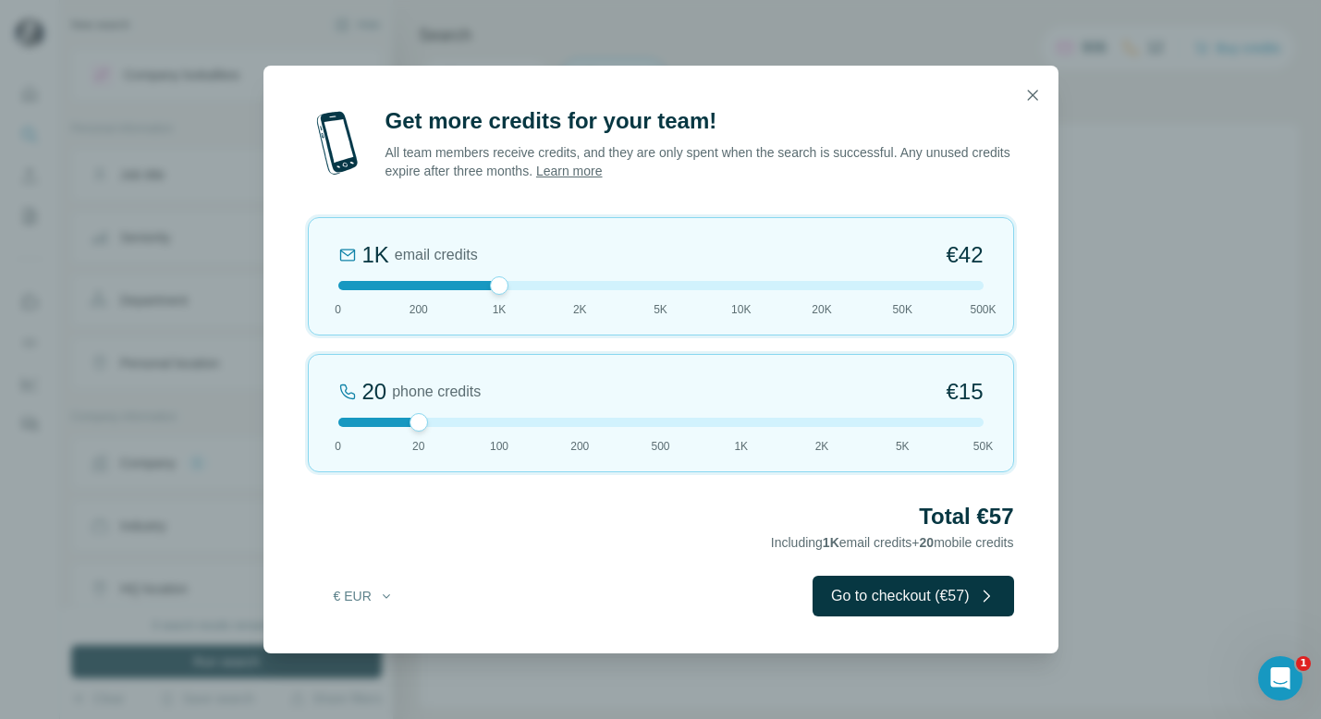
drag, startPoint x: 498, startPoint y: 424, endPoint x: 436, endPoint y: 426, distance: 62.0
click at [436, 426] on div at bounding box center [660, 422] width 645 height 9
drag, startPoint x: 500, startPoint y: 286, endPoint x: 420, endPoint y: 286, distance: 80.4
click at [490, 286] on div at bounding box center [499, 285] width 18 height 18
drag, startPoint x: 418, startPoint y: 418, endPoint x: 477, endPoint y: 417, distance: 59.2
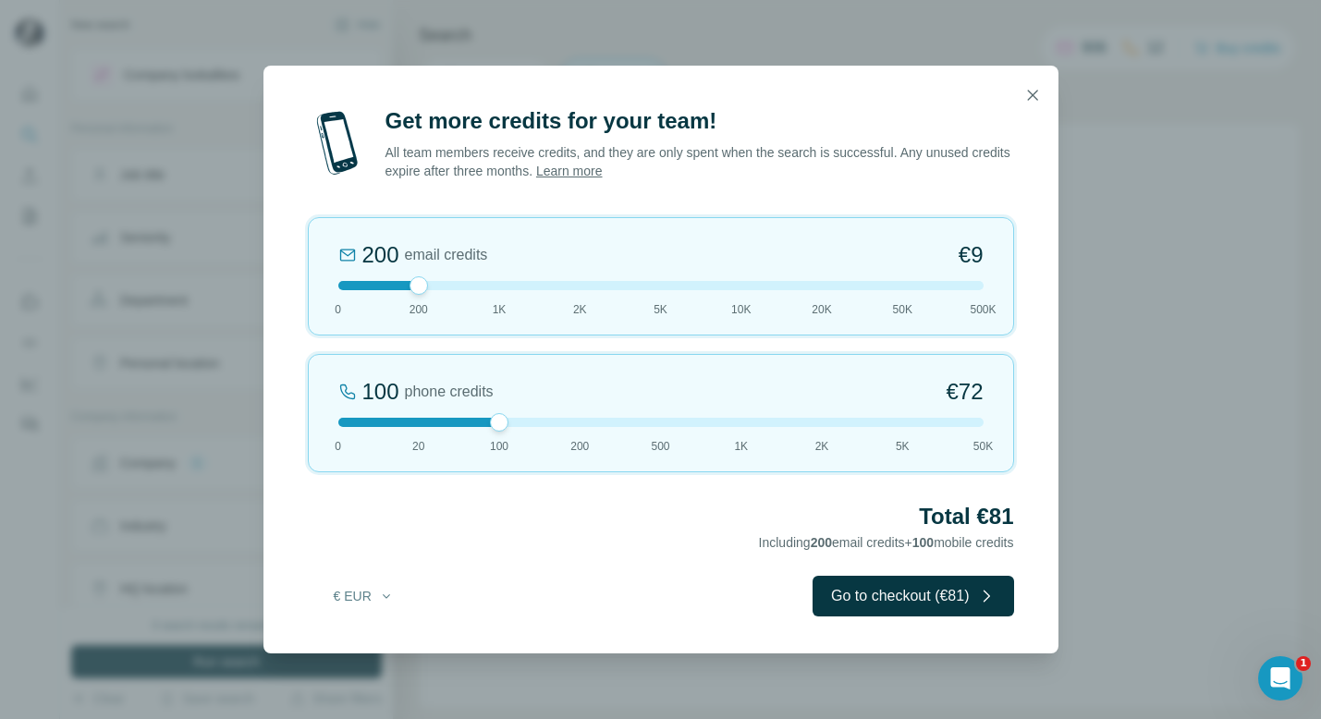
click at [477, 418] on div at bounding box center [660, 422] width 645 height 9
drag, startPoint x: 424, startPoint y: 288, endPoint x: 495, endPoint y: 290, distance: 70.3
click at [495, 290] on div at bounding box center [499, 285] width 18 height 18
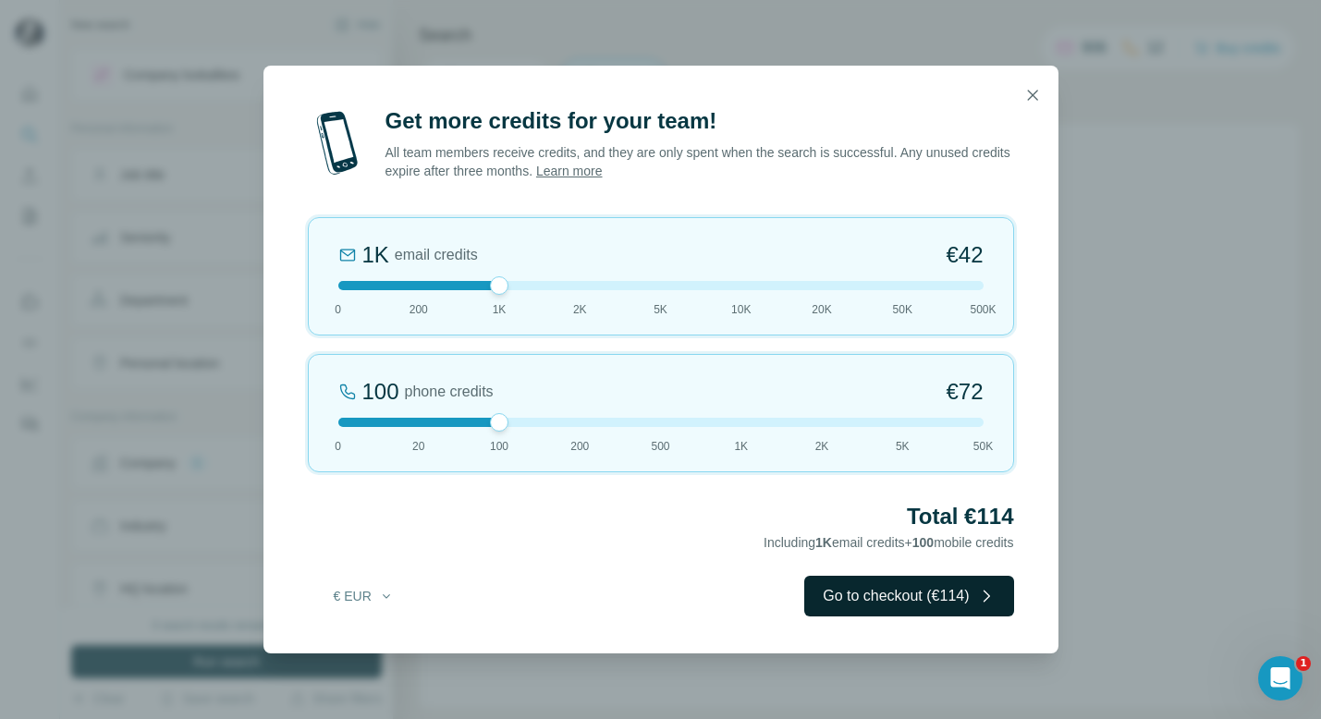
click at [912, 601] on button "Go to checkout (€114)" at bounding box center [908, 596] width 209 height 41
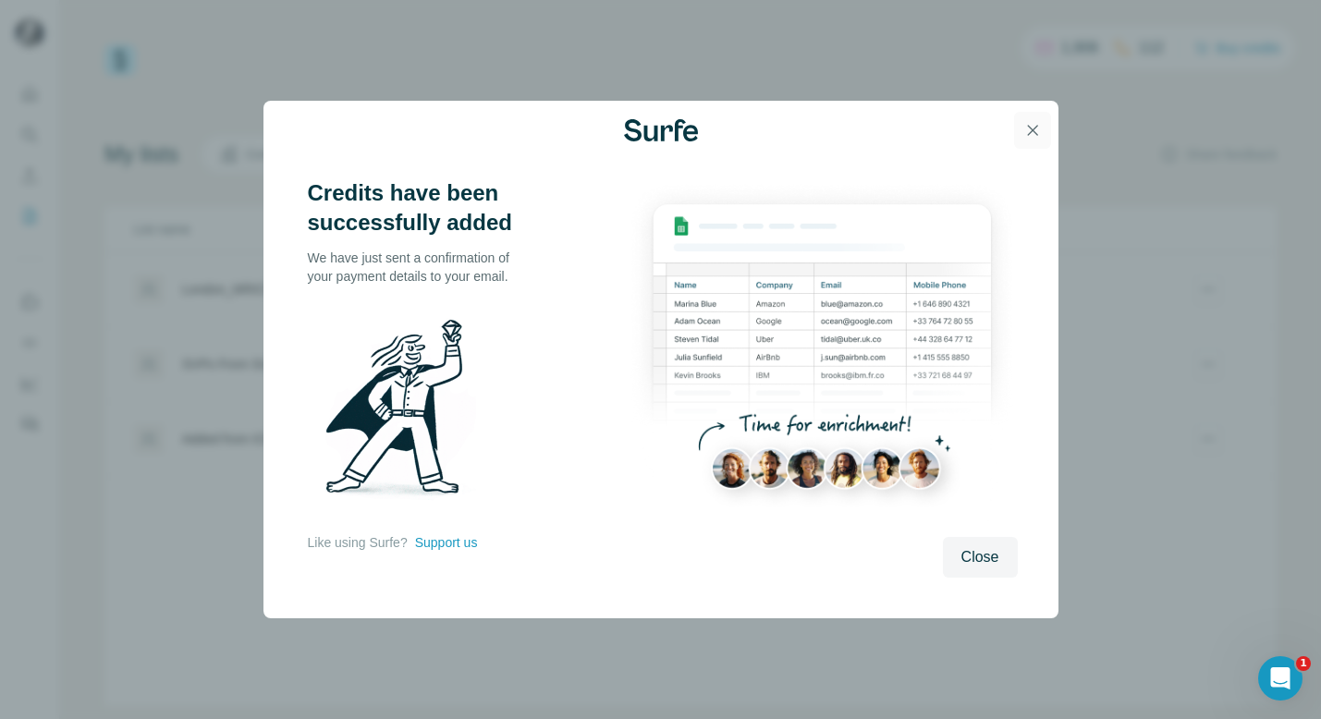
click at [1031, 126] on icon "button" at bounding box center [1033, 130] width 18 height 18
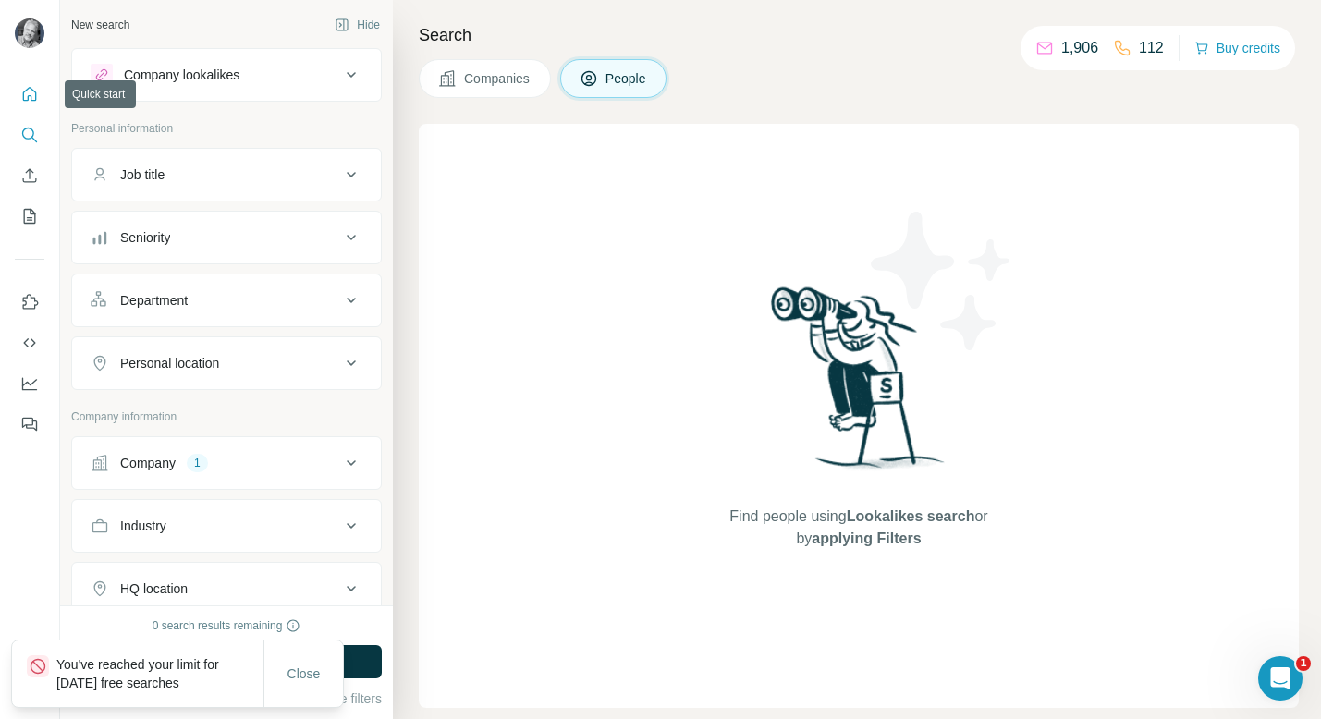
click at [31, 97] on icon "Quick start" at bounding box center [30, 94] width 14 height 14
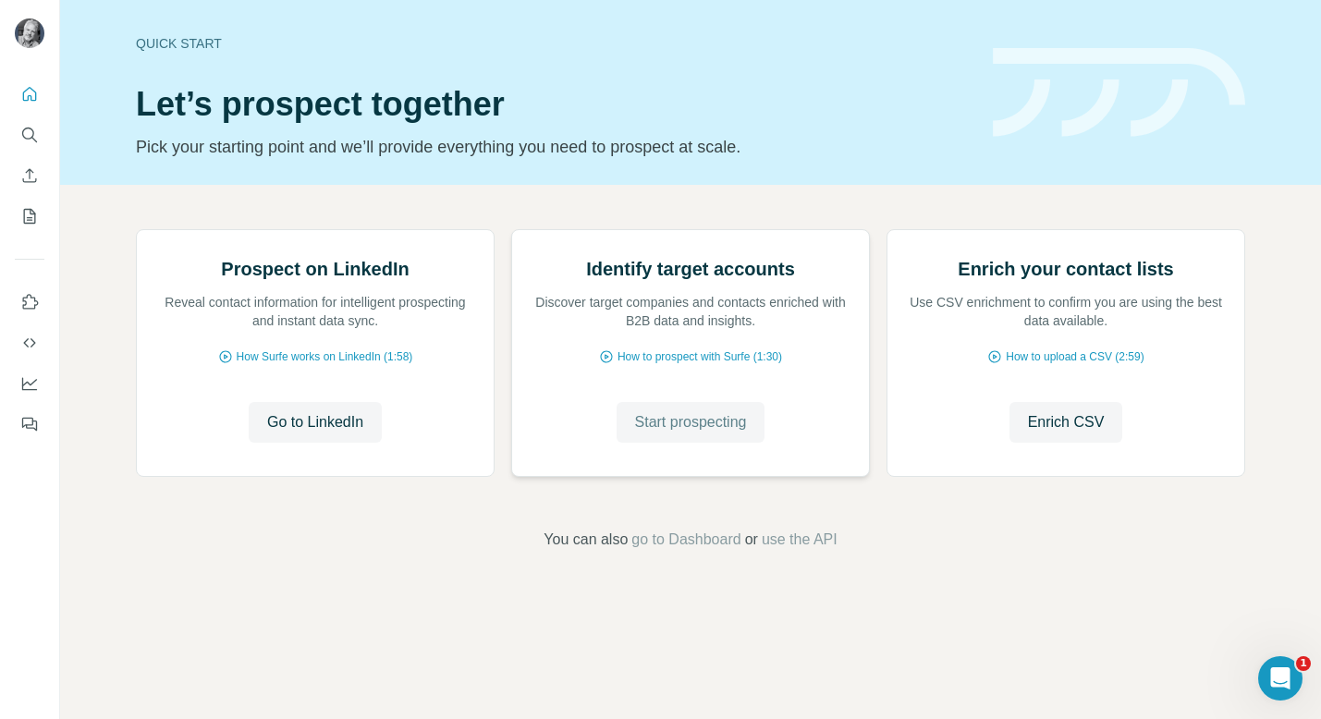
click at [705, 434] on span "Start prospecting" at bounding box center [691, 422] width 112 height 22
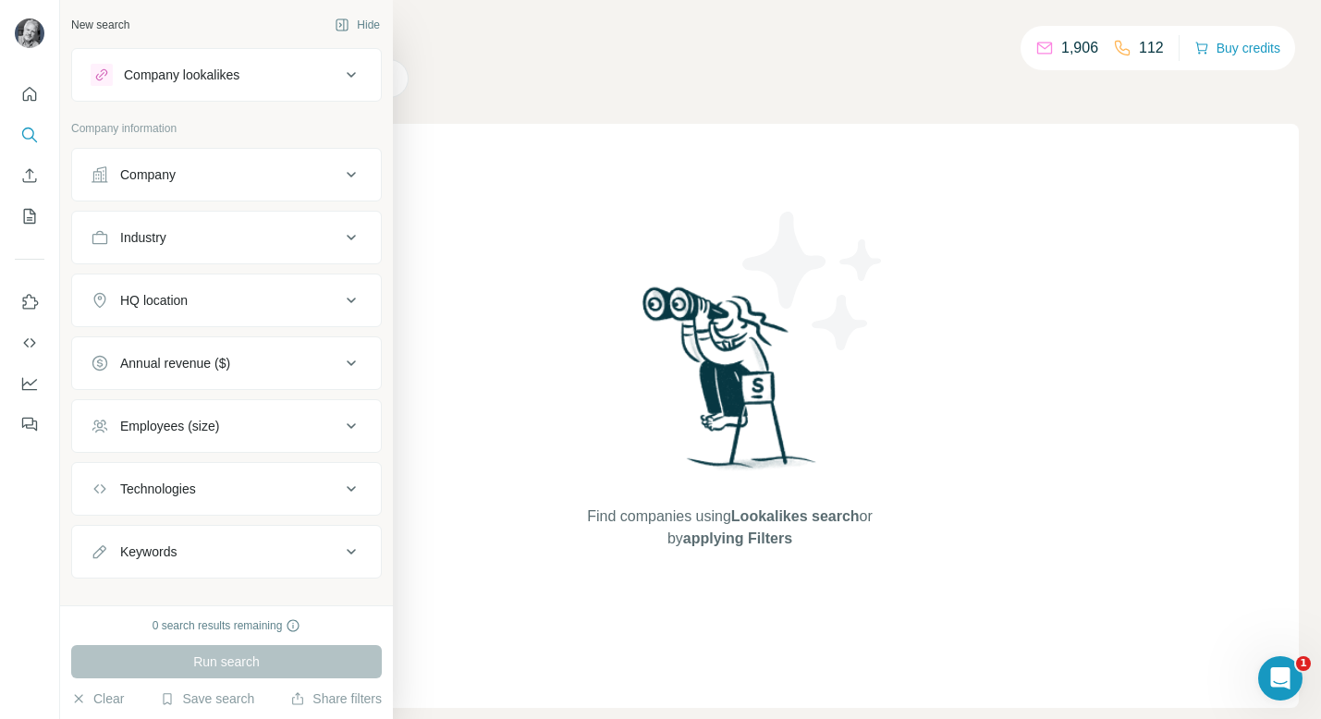
click at [183, 178] on div "Company" at bounding box center [216, 175] width 250 height 18
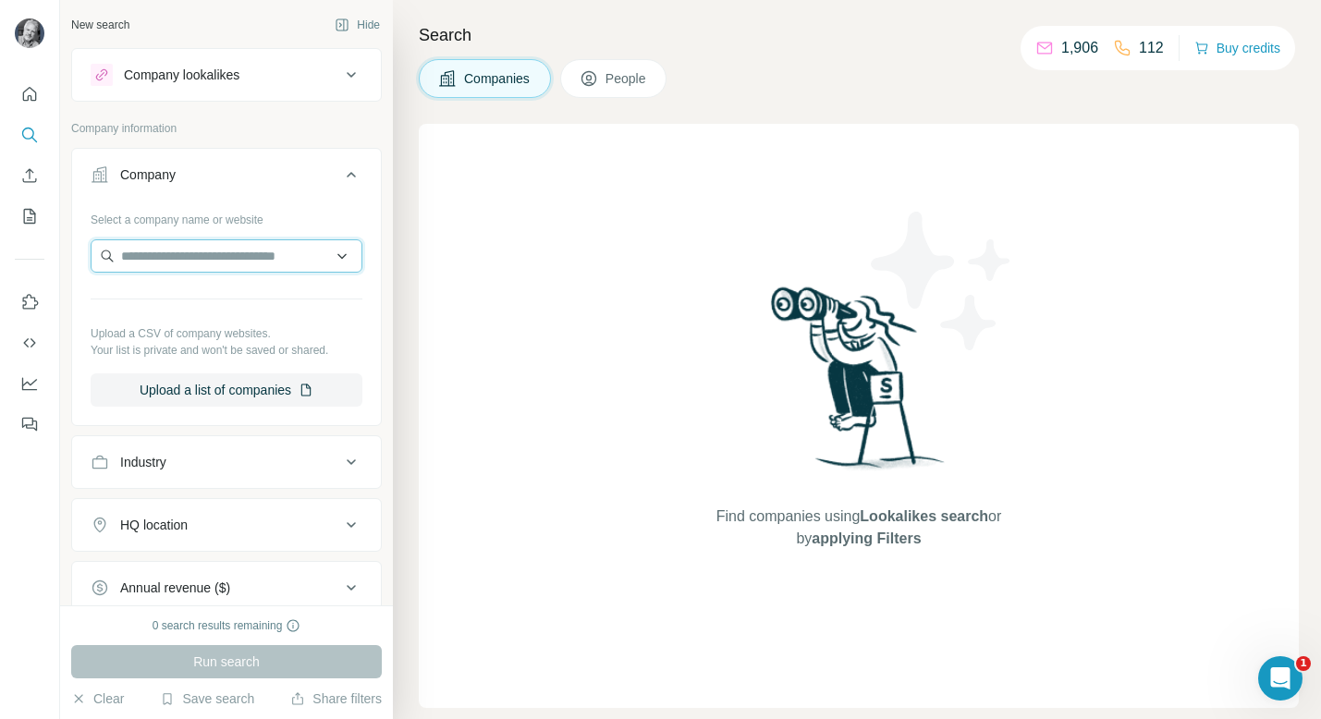
click at [196, 267] on input "text" at bounding box center [227, 255] width 272 height 33
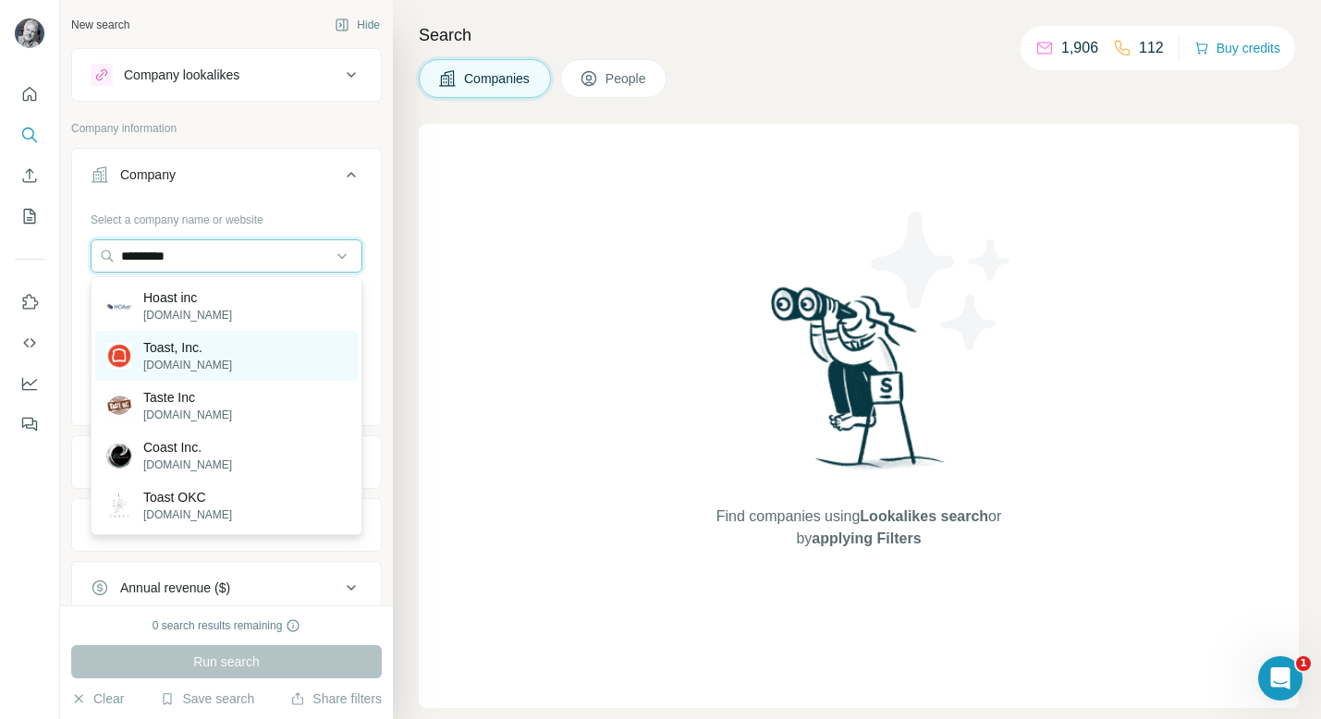
type input "*********"
click at [235, 356] on div "Toast, Inc. [DOMAIN_NAME]" at bounding box center [226, 356] width 263 height 50
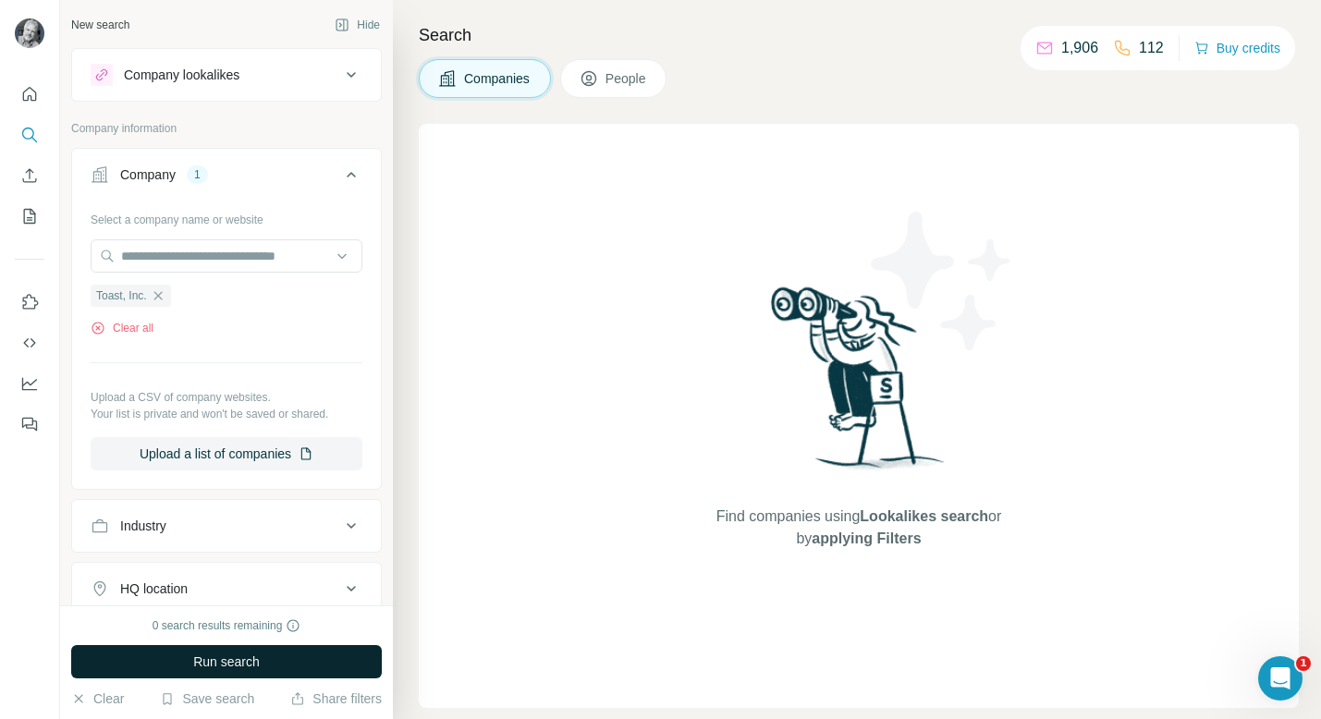
click at [260, 667] on span "Run search" at bounding box center [226, 662] width 67 height 18
click at [277, 650] on button "Run search" at bounding box center [226, 661] width 311 height 33
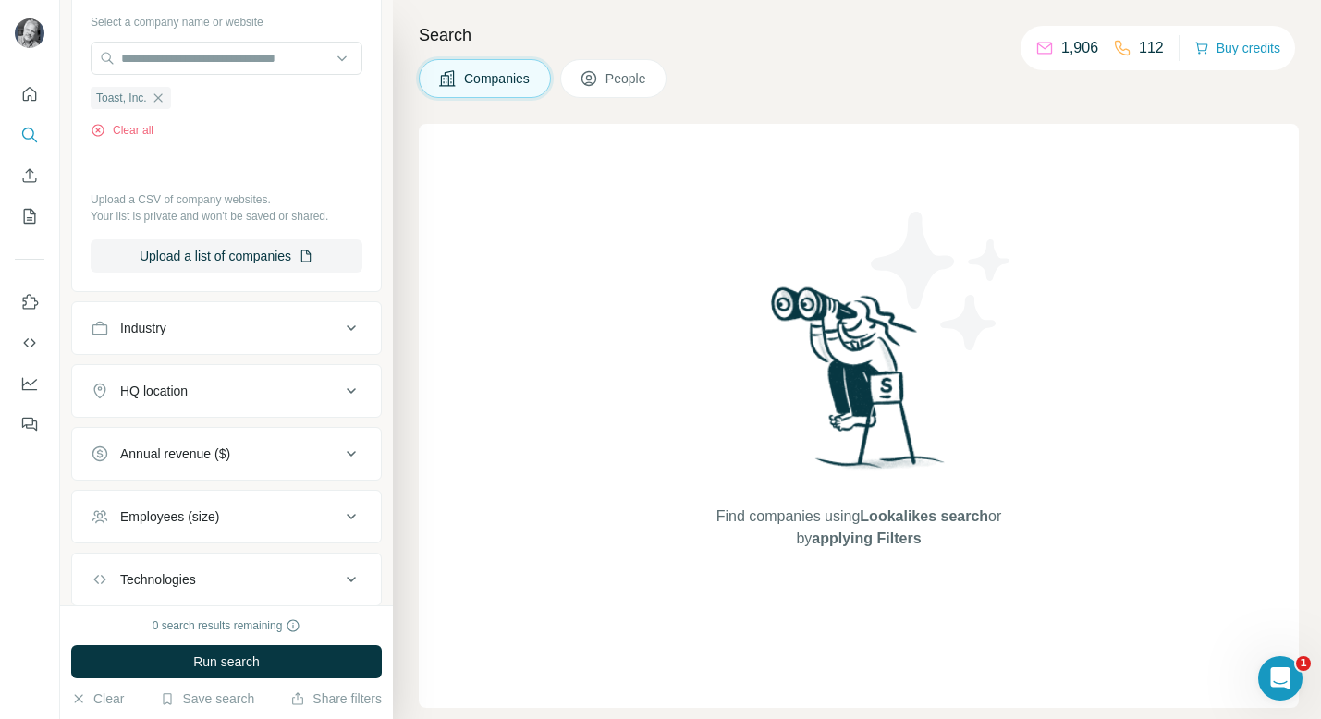
scroll to position [313, 0]
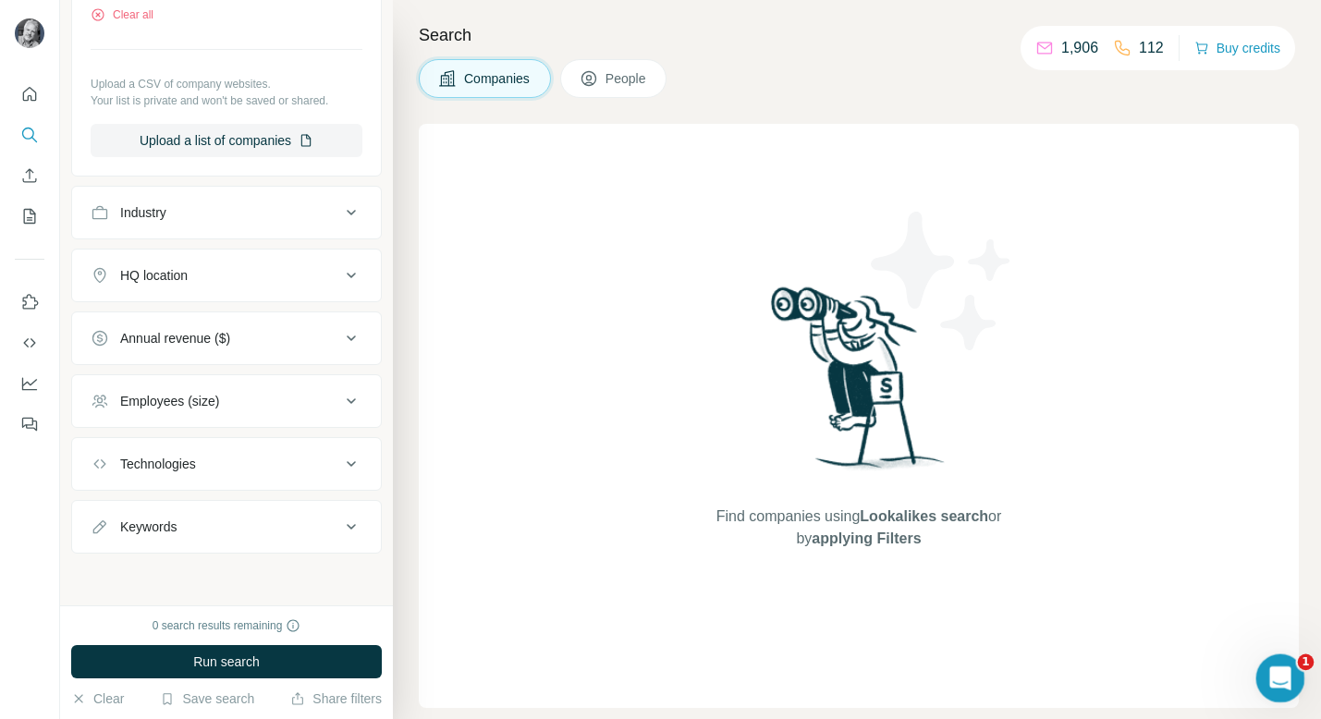
click at [1274, 672] on icon "Open Intercom Messenger" at bounding box center [1278, 676] width 31 height 31
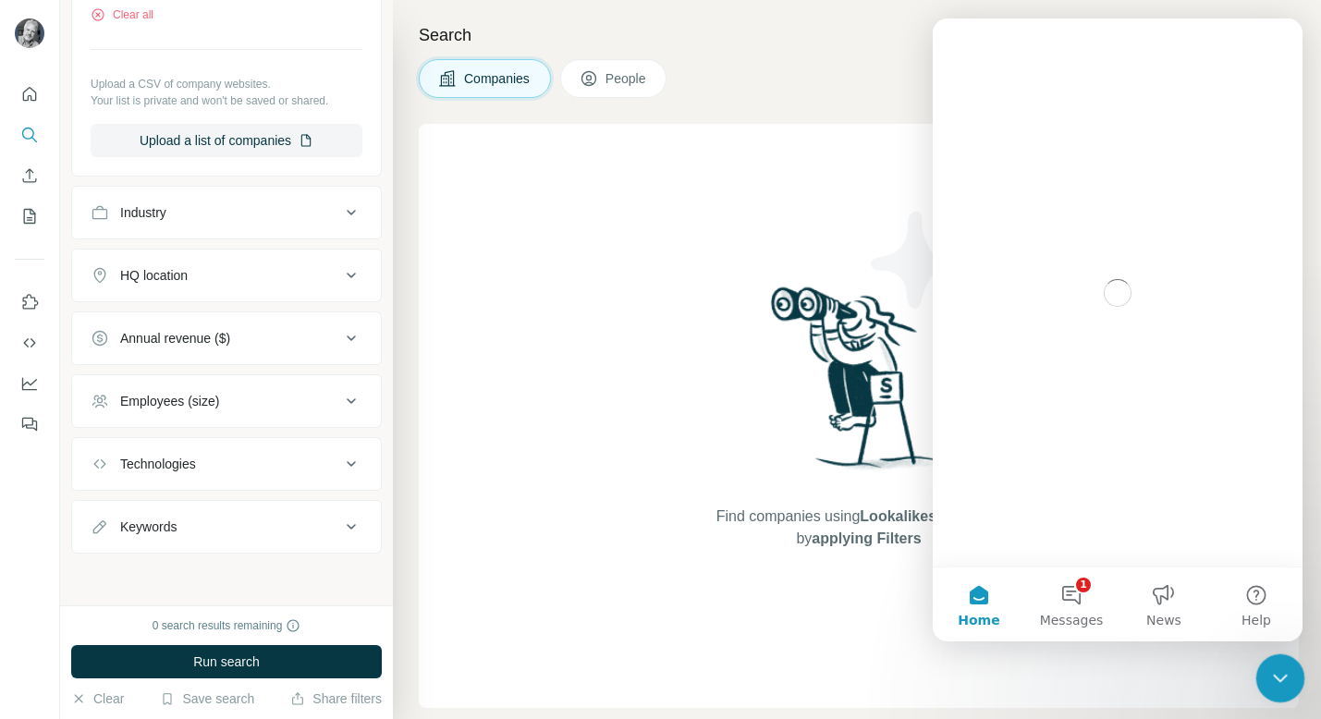
scroll to position [0, 0]
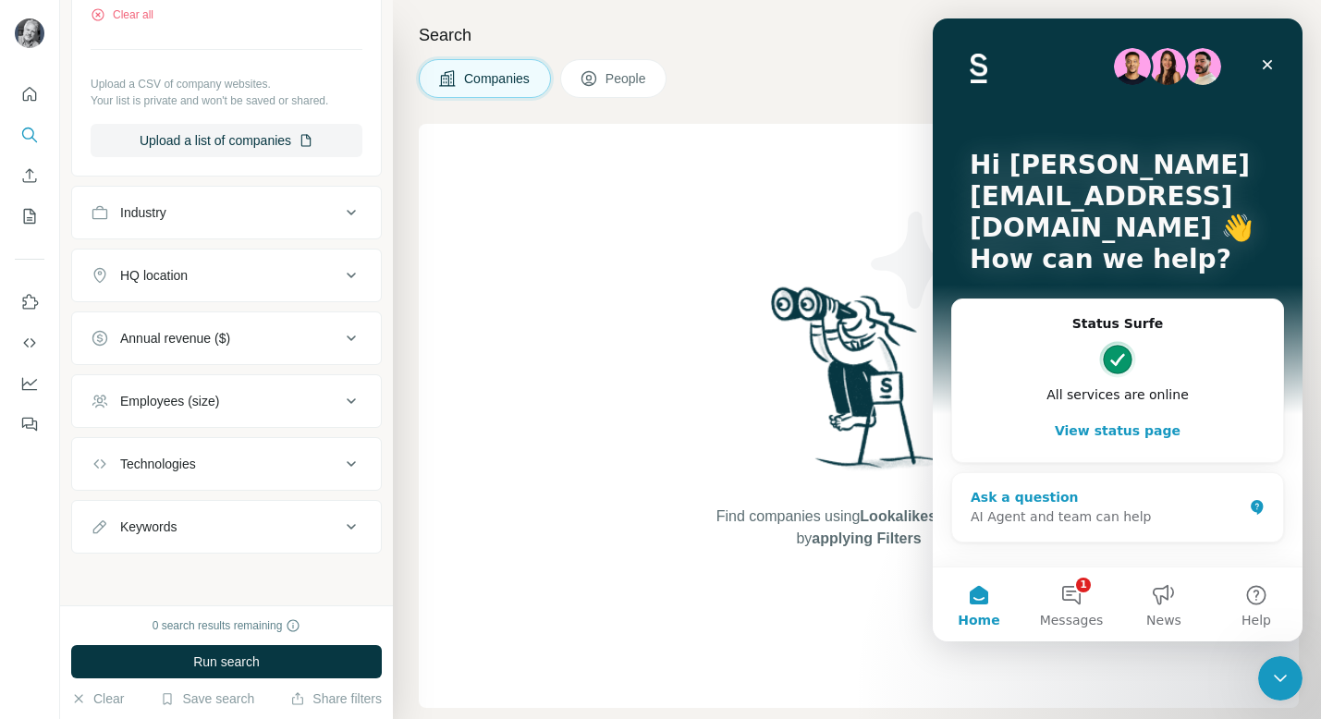
click at [1088, 498] on div "Ask a question" at bounding box center [1107, 497] width 272 height 19
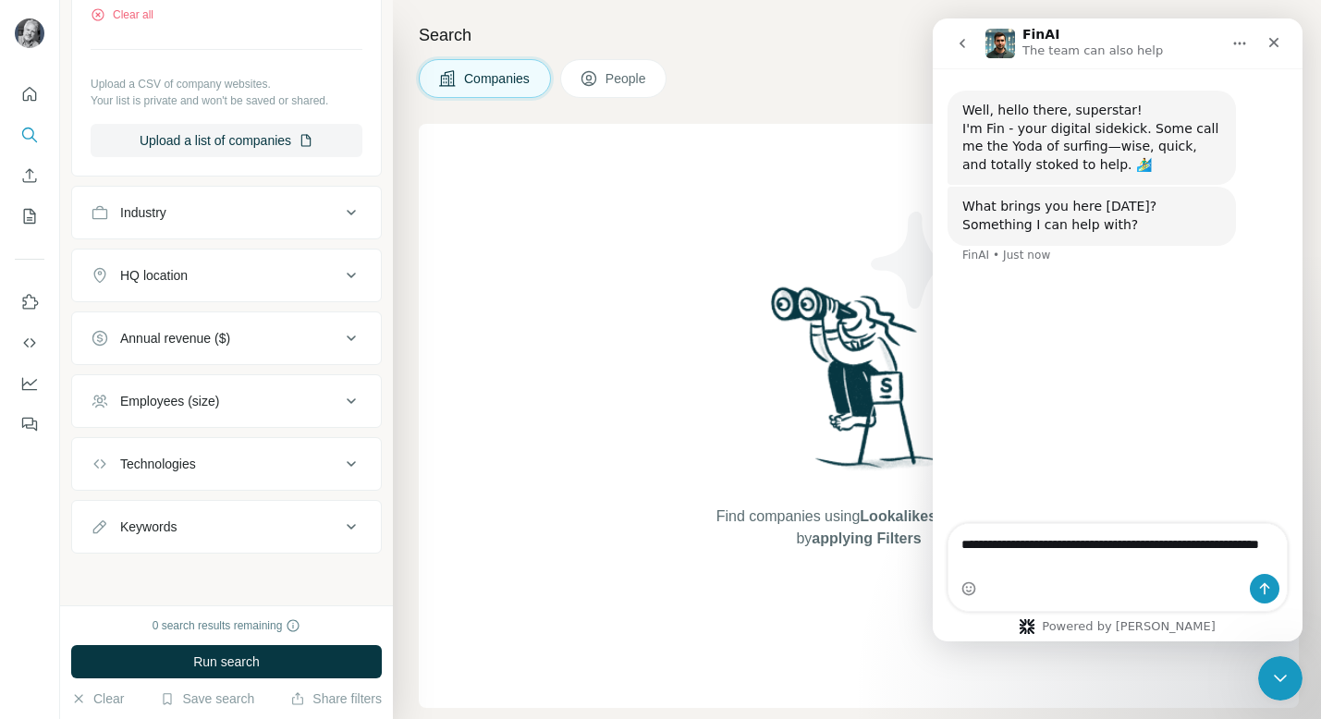
type textarea "**********"
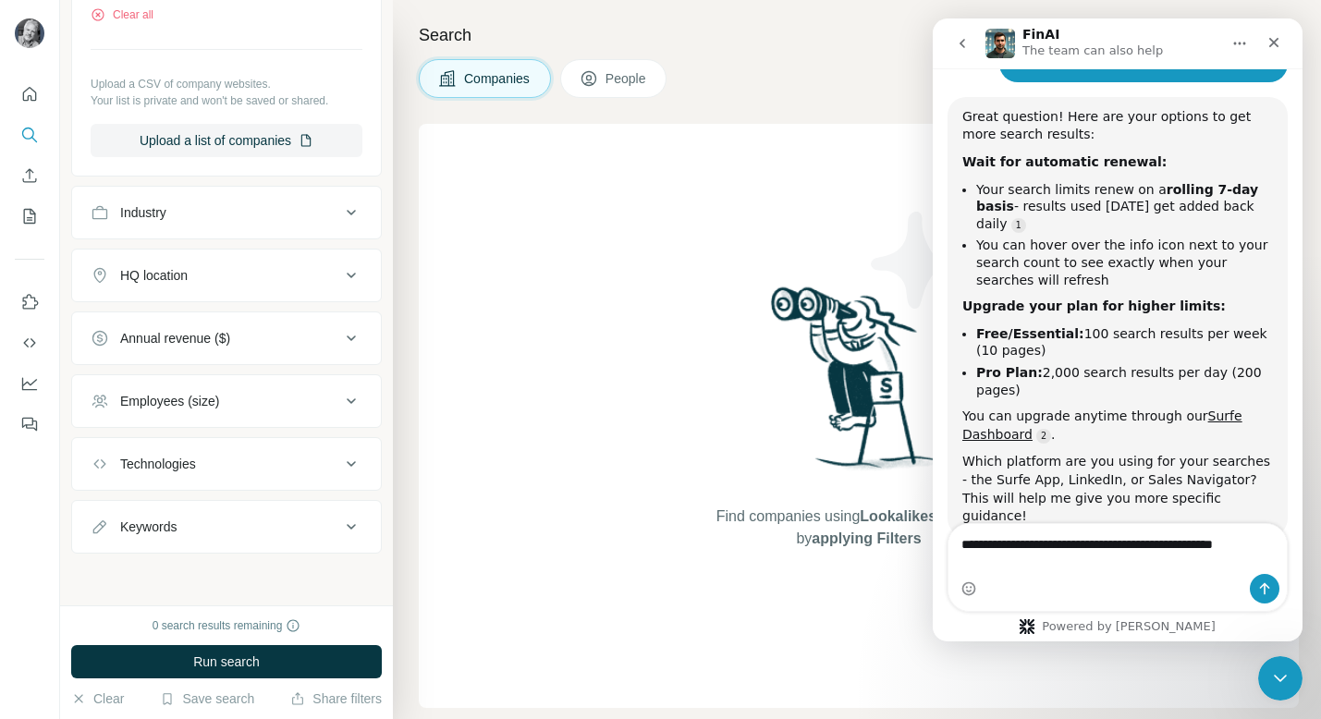
scroll to position [252, 0]
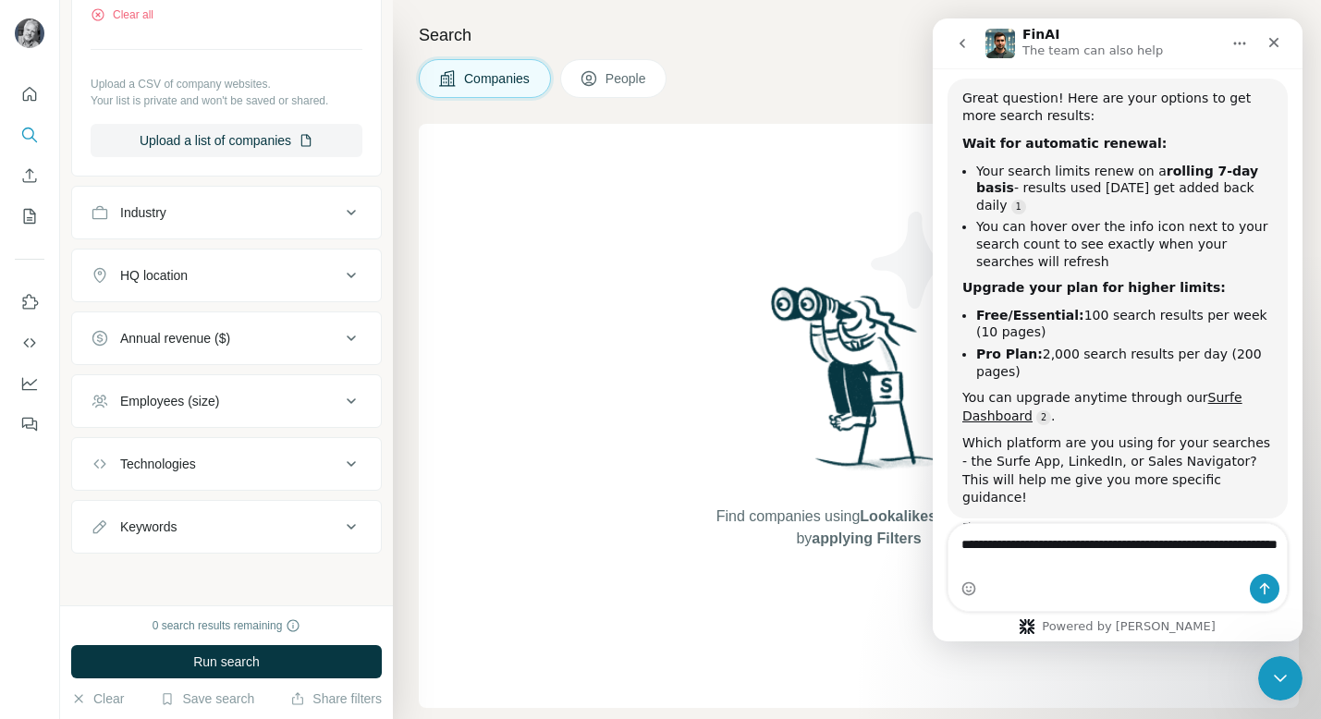
type textarea "**********"
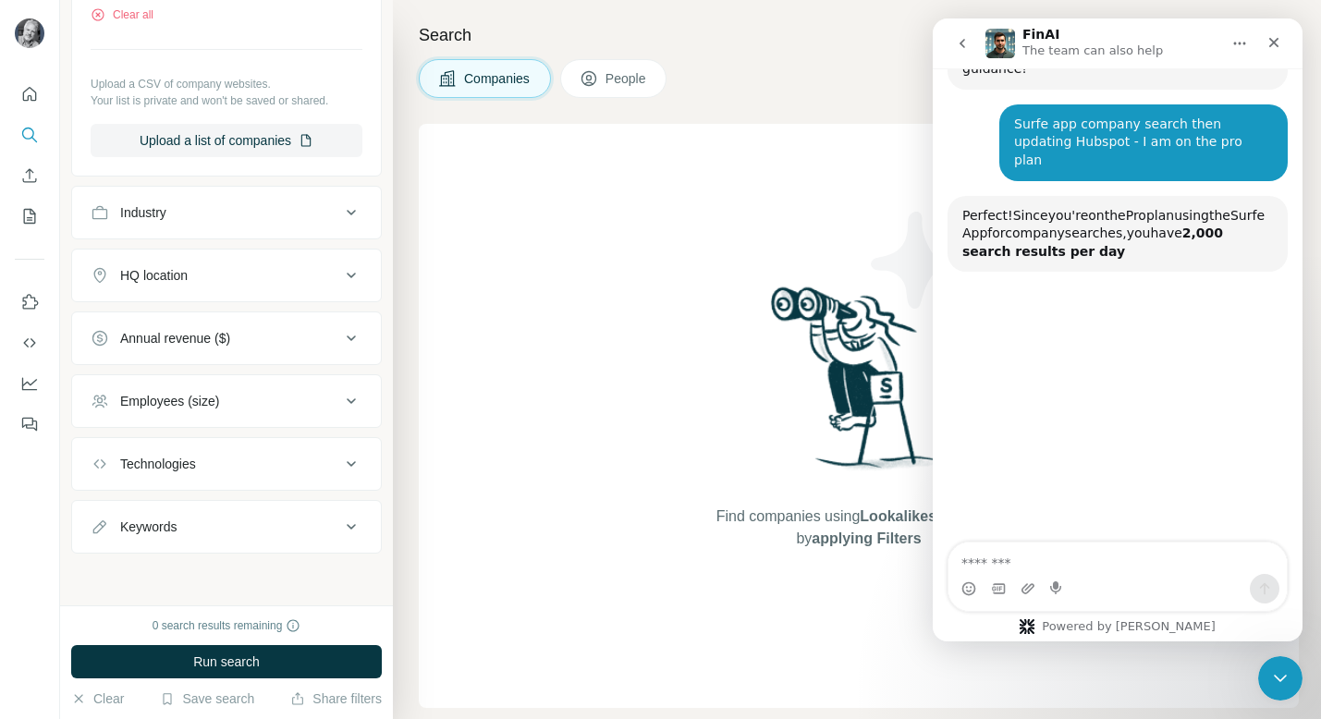
scroll to position [689, 0]
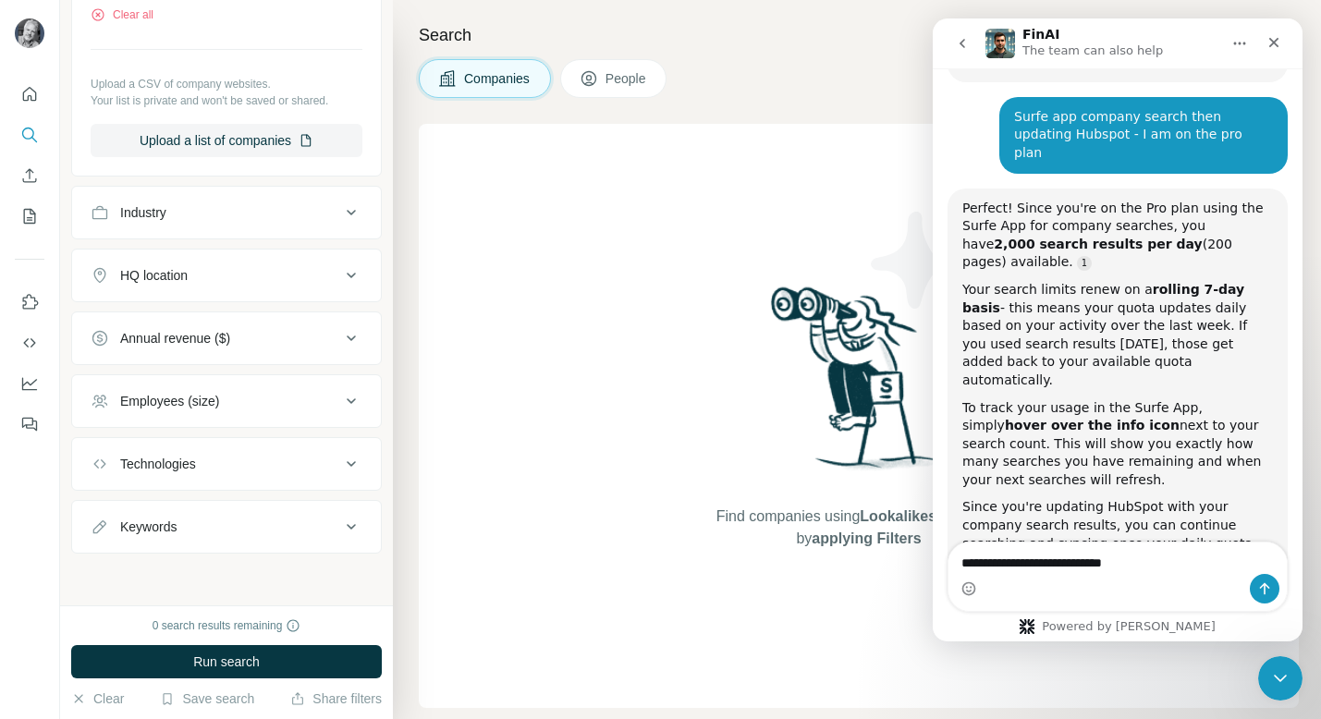
type textarea "**********"
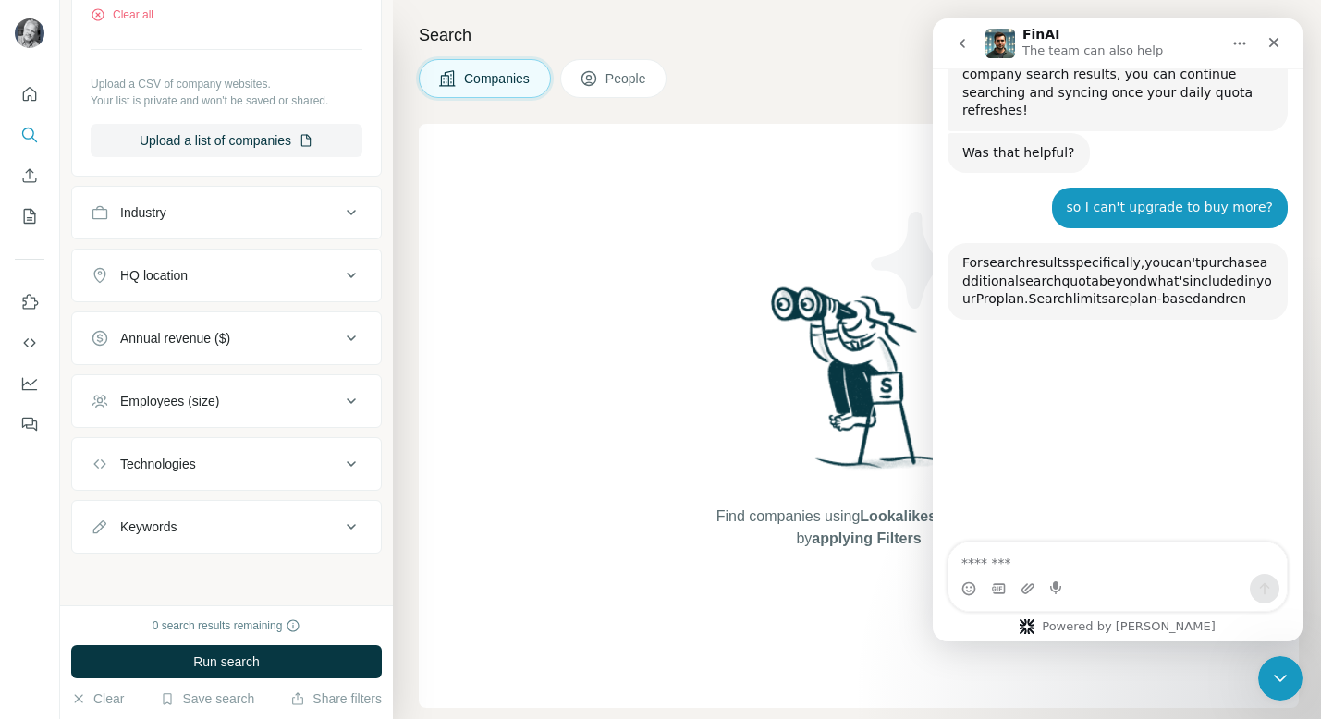
scroll to position [1141, 0]
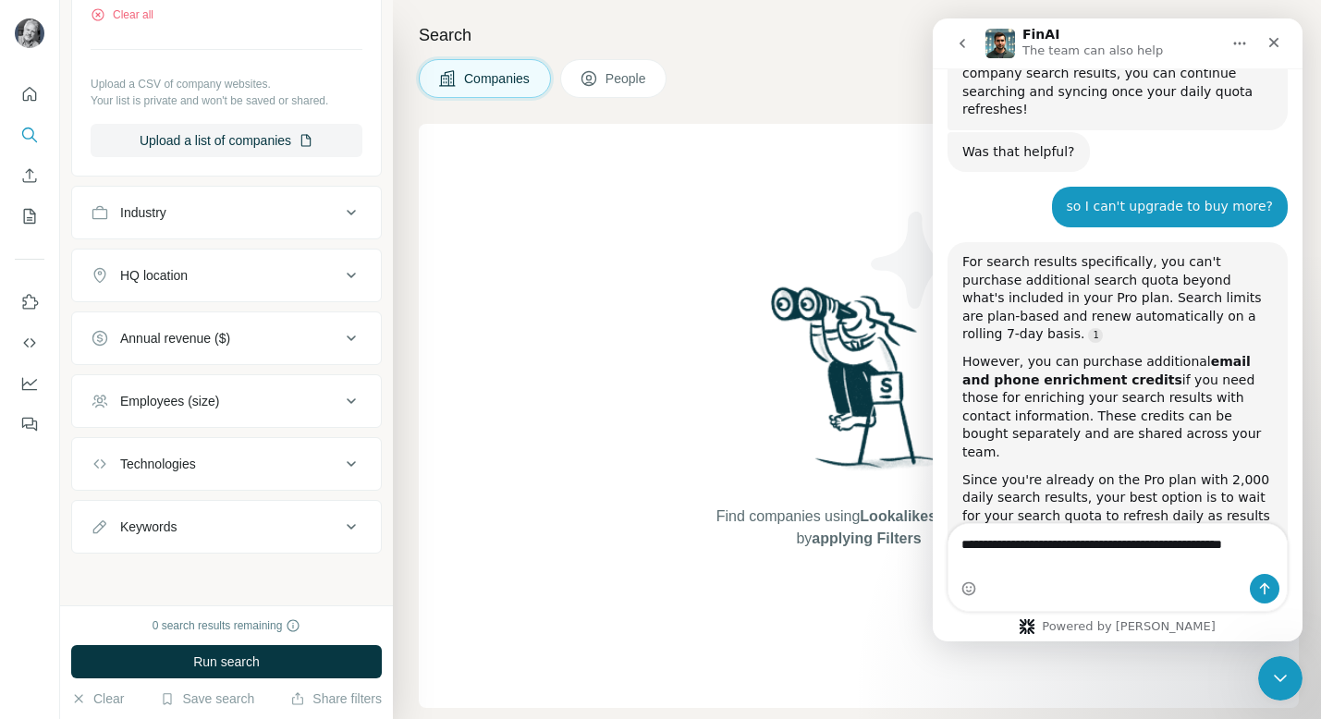
type textarea "**********"
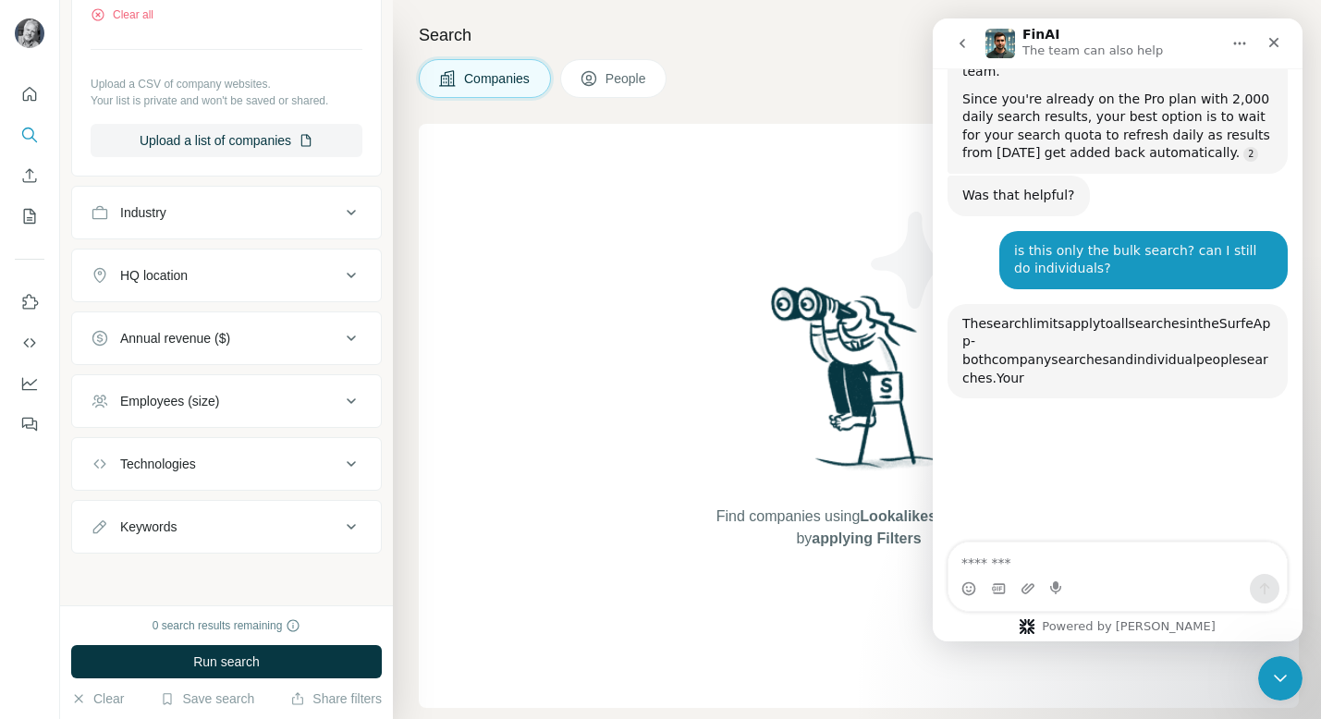
scroll to position [1529, 0]
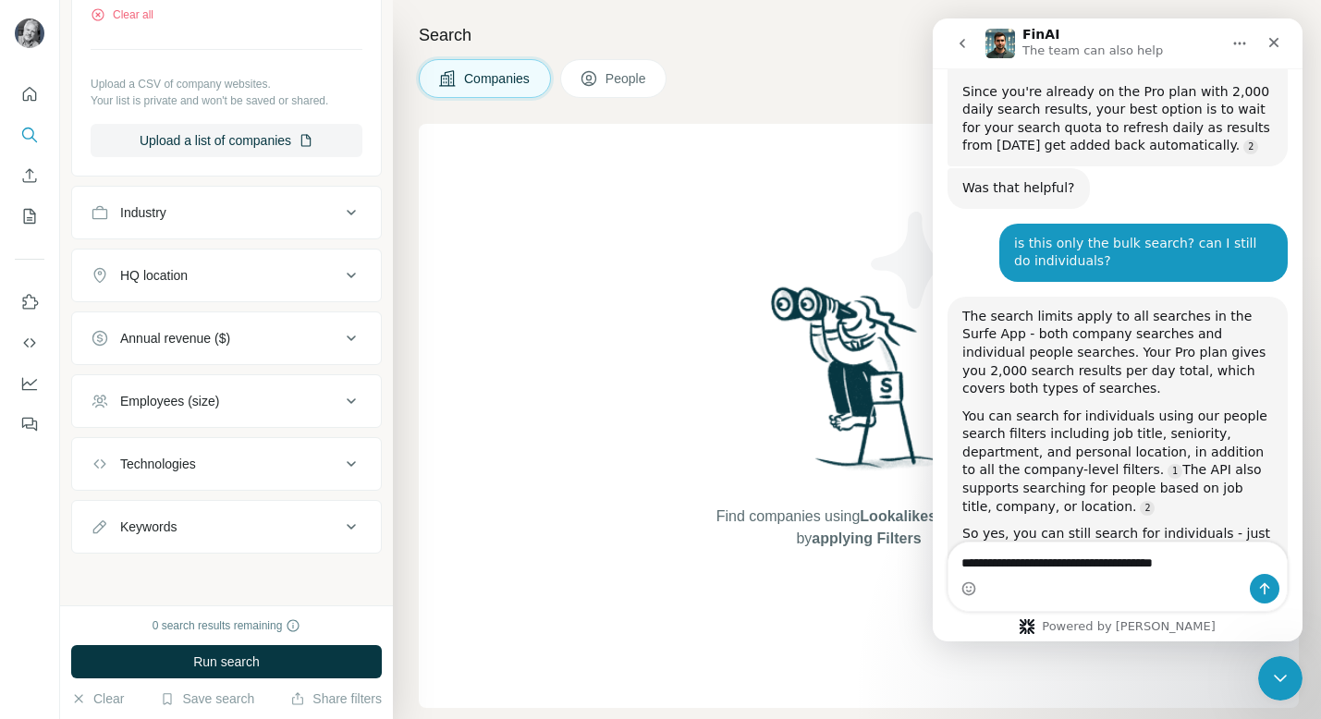
type textarea "**********"
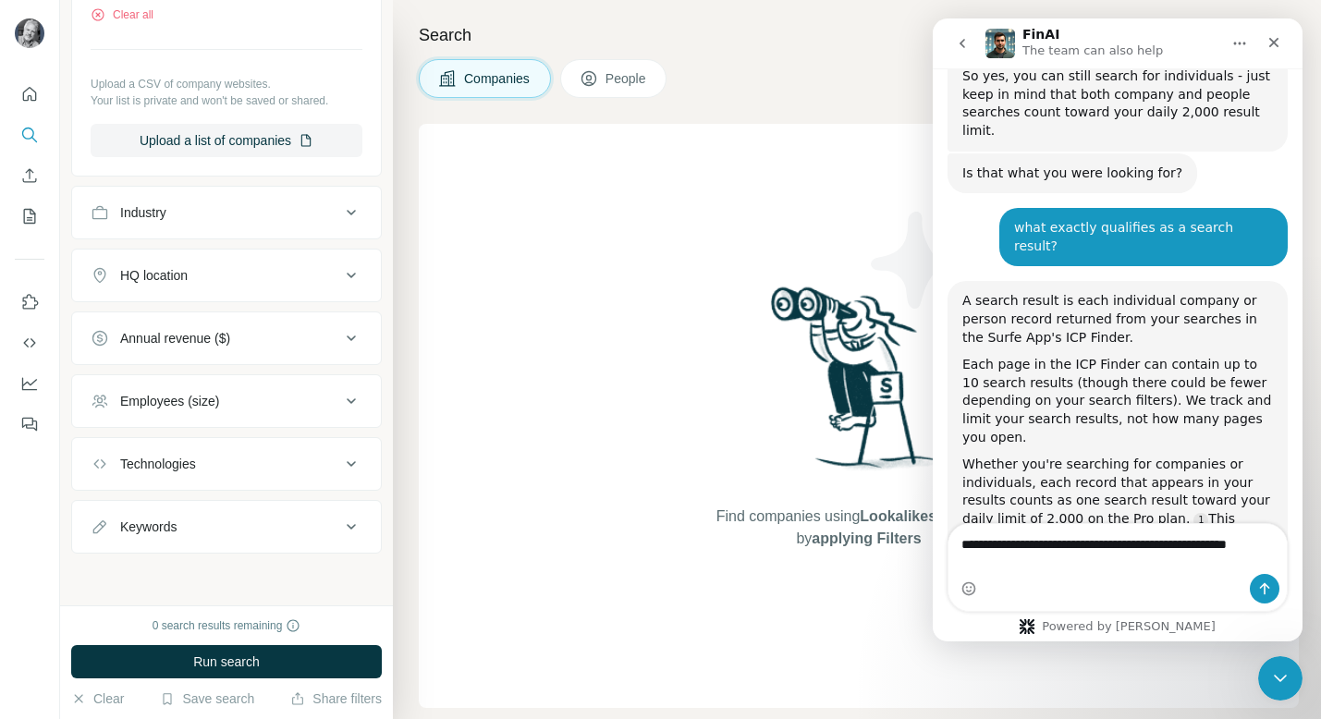
scroll to position [1993, 0]
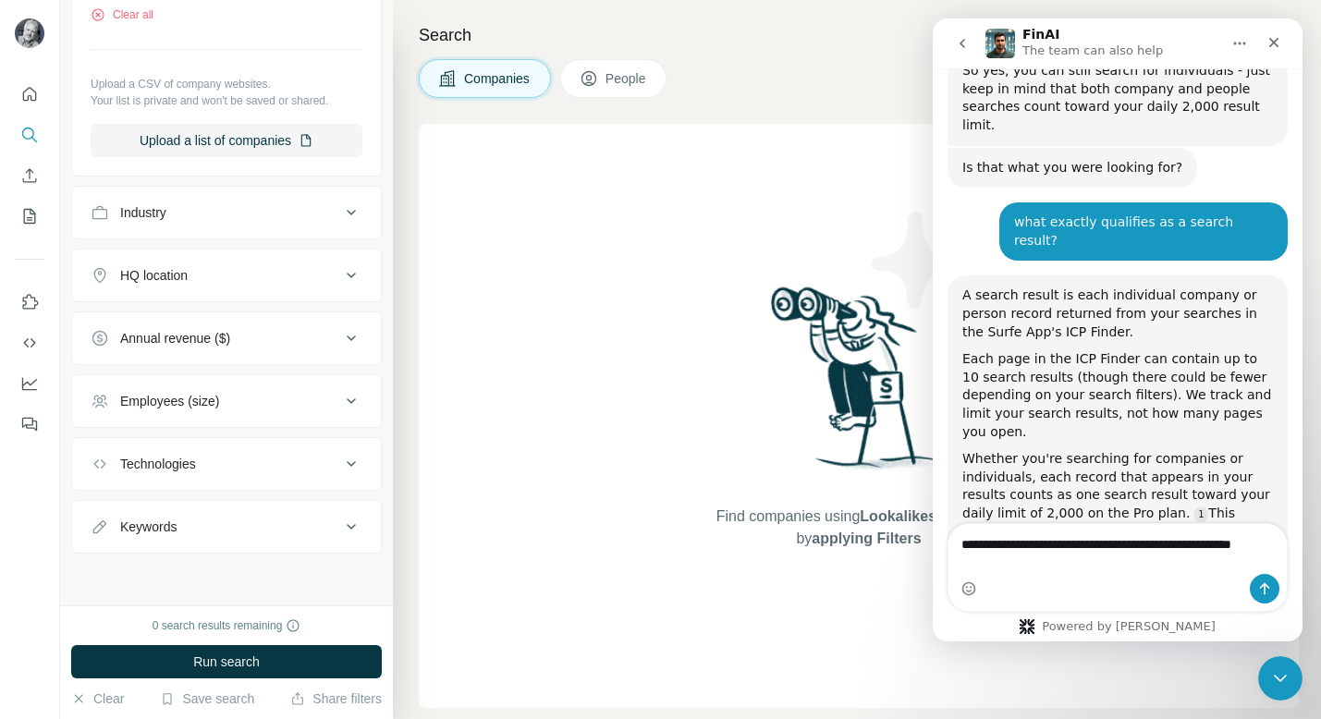
type textarea "**********"
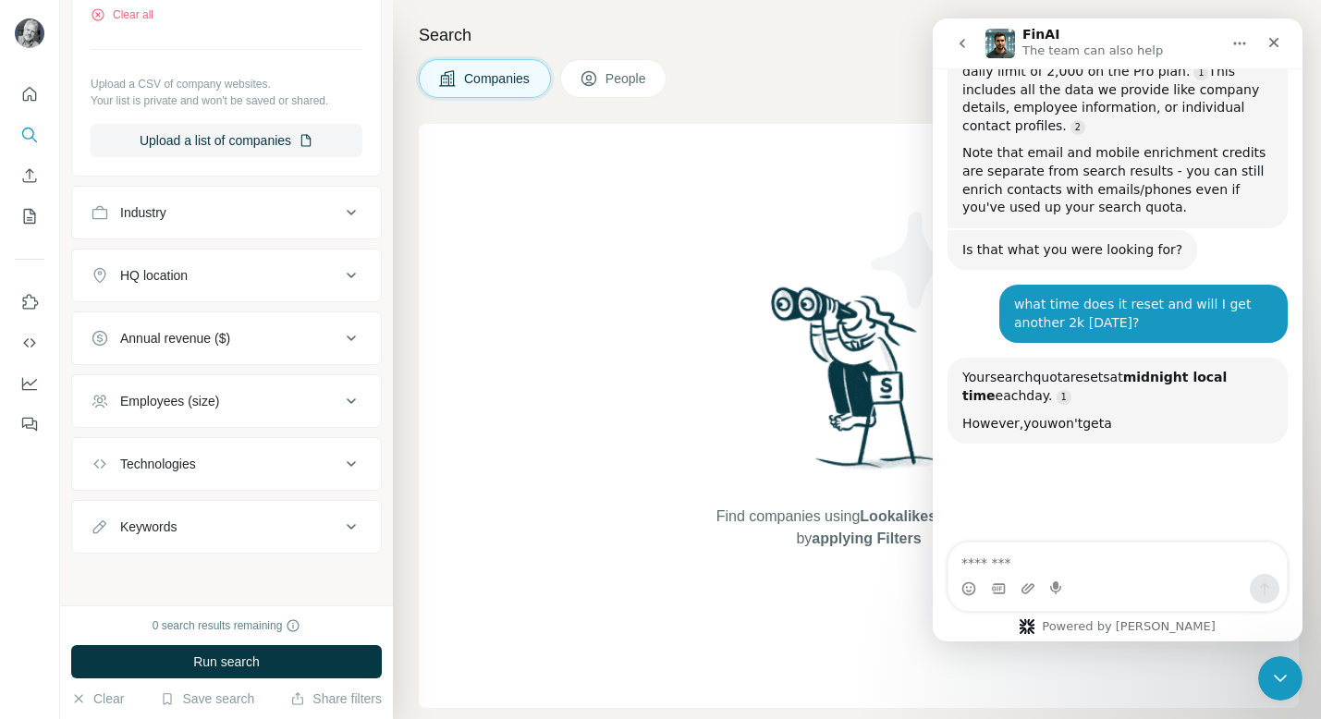
scroll to position [2442, 0]
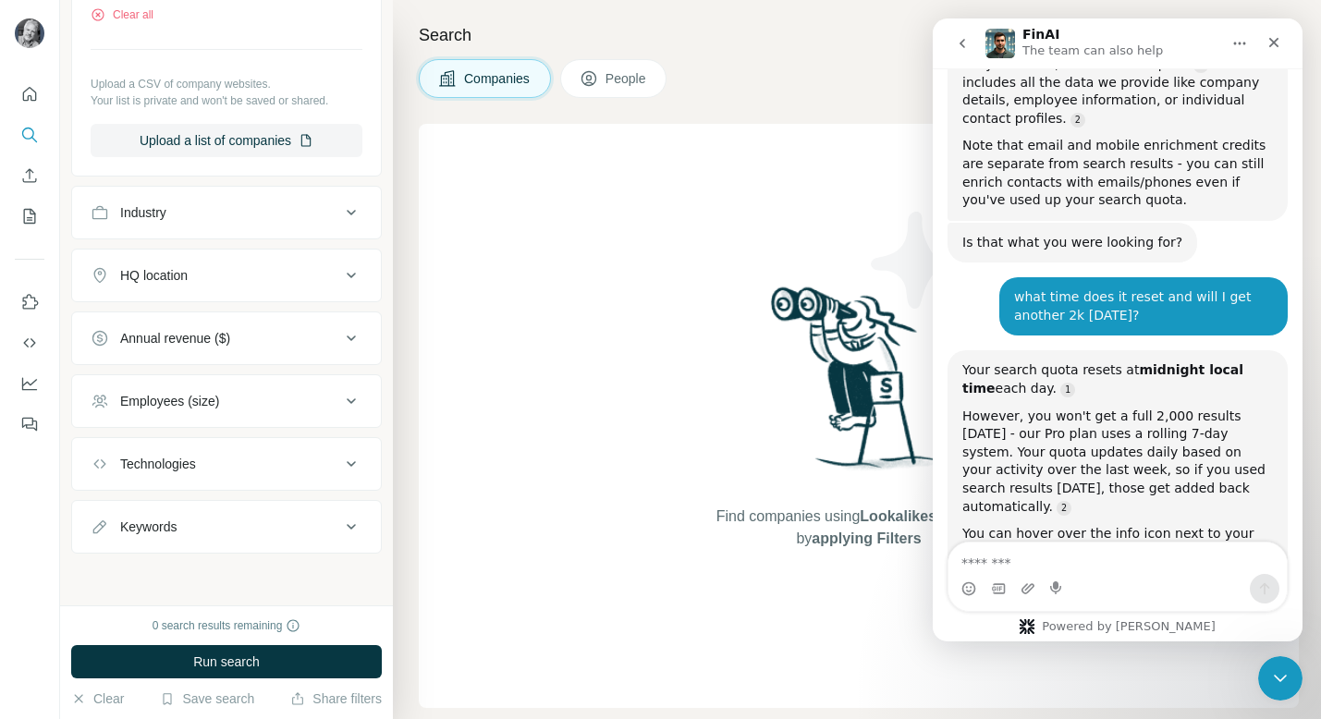
click at [269, 628] on div "0 search results remaining" at bounding box center [227, 626] width 149 height 17
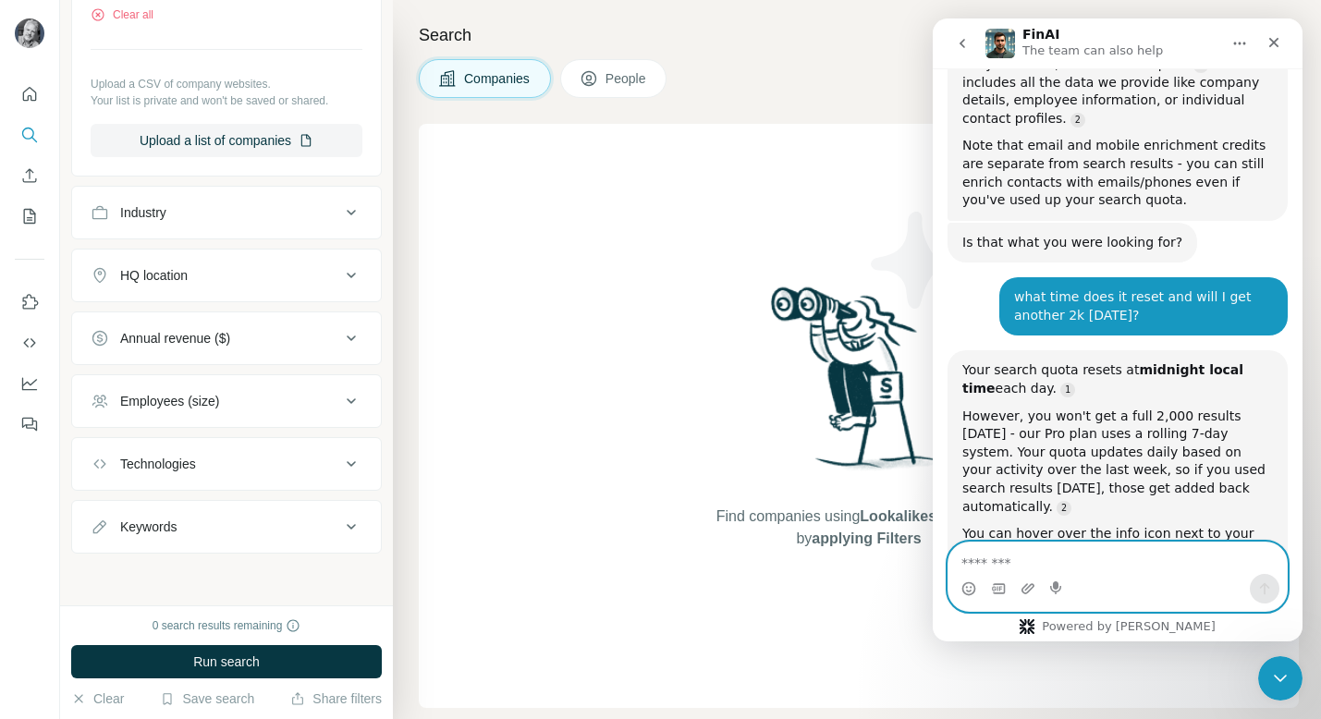
click at [999, 555] on textarea "Message…" at bounding box center [1118, 558] width 338 height 31
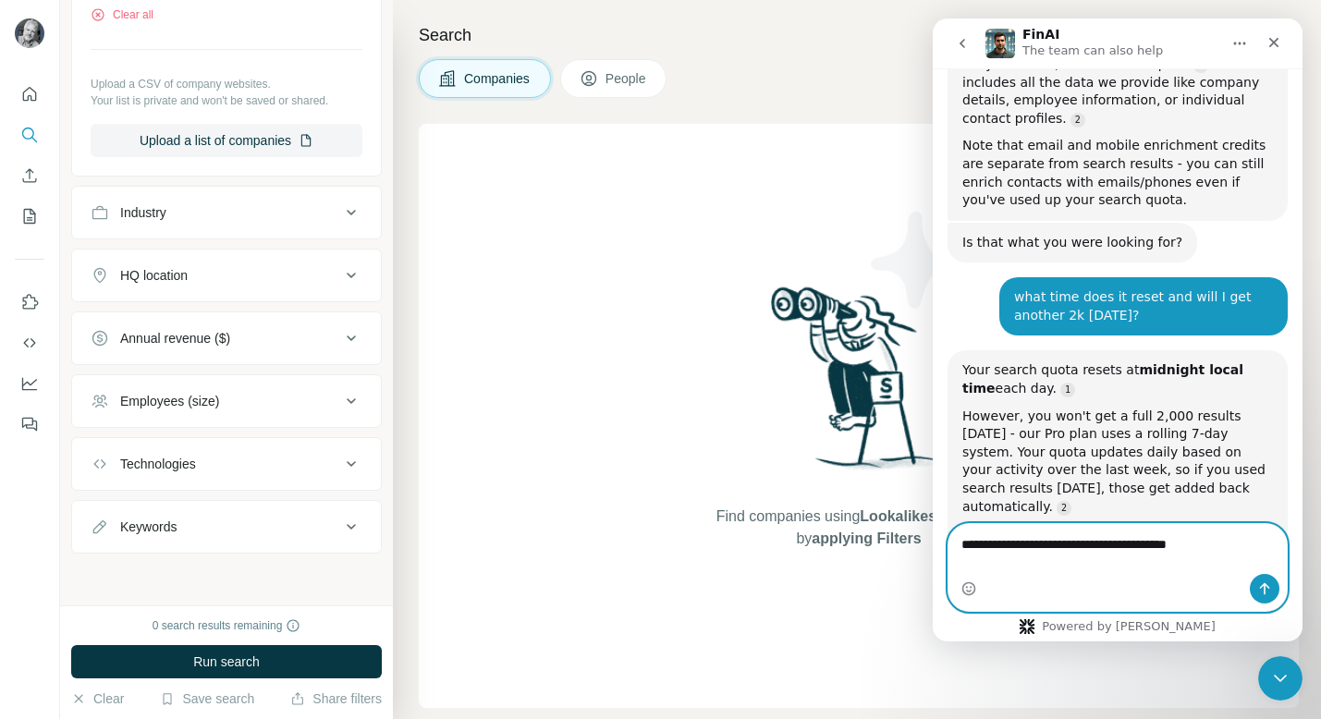
type textarea "**********"
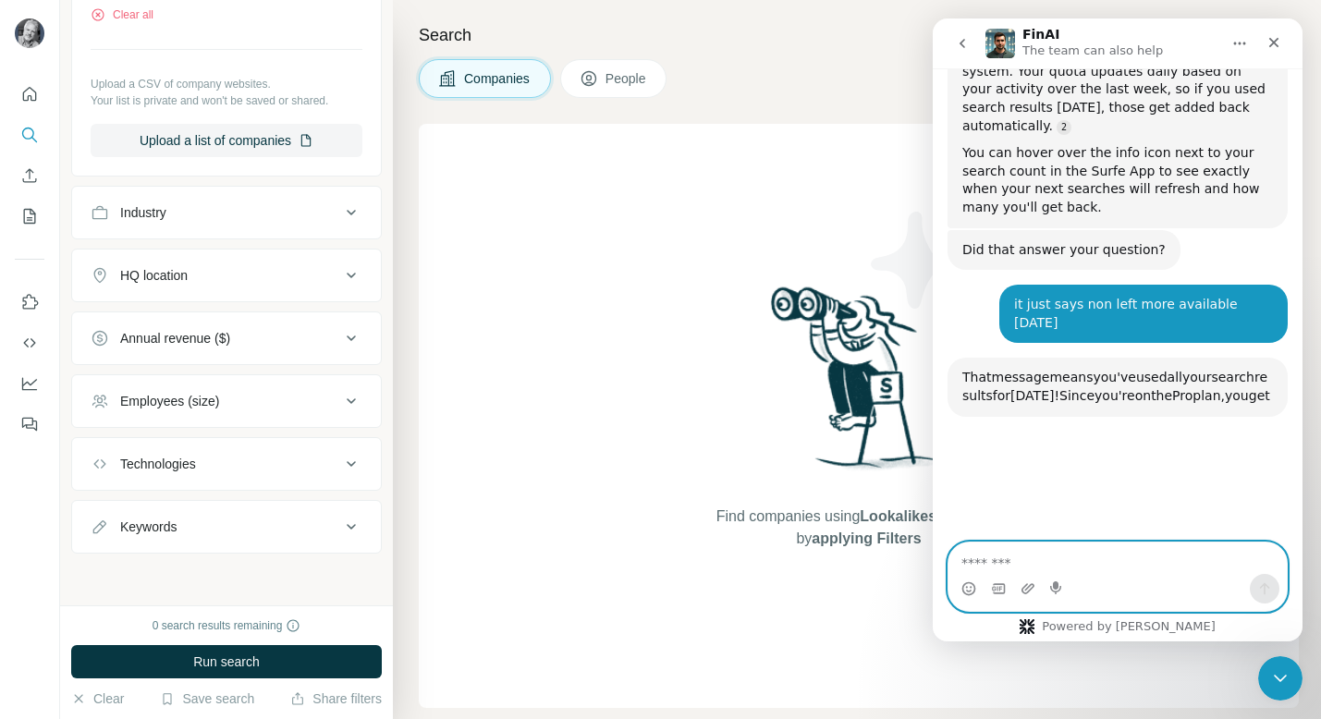
scroll to position [2830, 0]
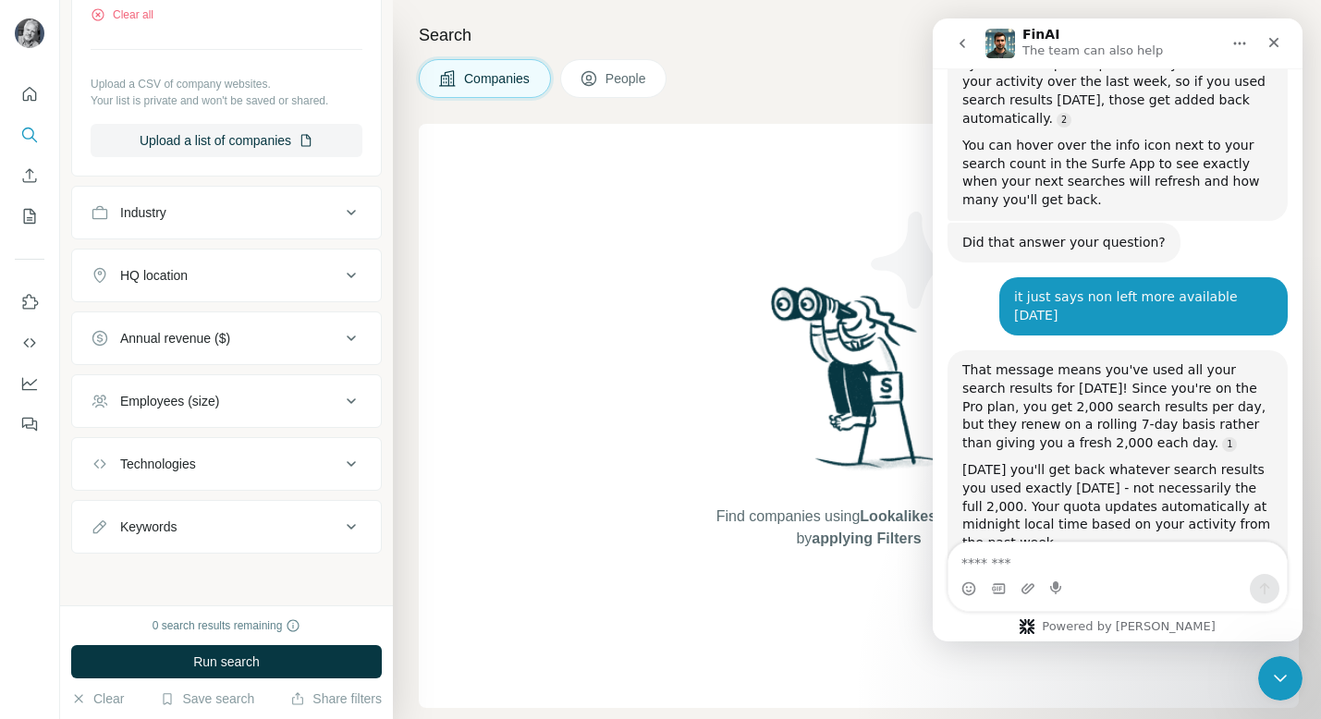
click at [293, 576] on div "New search Hide Company lookalikes Company information Company 1 Select a compa…" at bounding box center [226, 303] width 333 height 606
click at [1272, 40] on icon "Close" at bounding box center [1275, 43] width 10 height 10
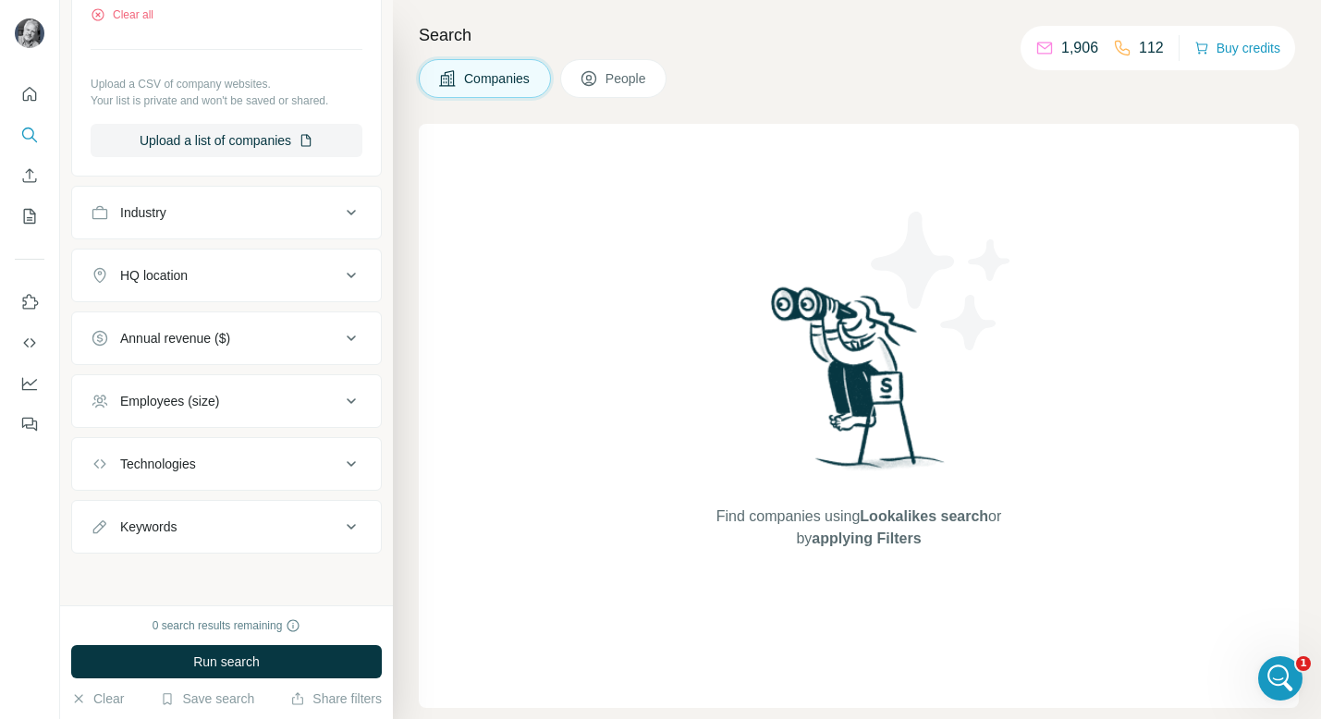
scroll to position [2781, 0]
